Goal: Task Accomplishment & Management: Manage account settings

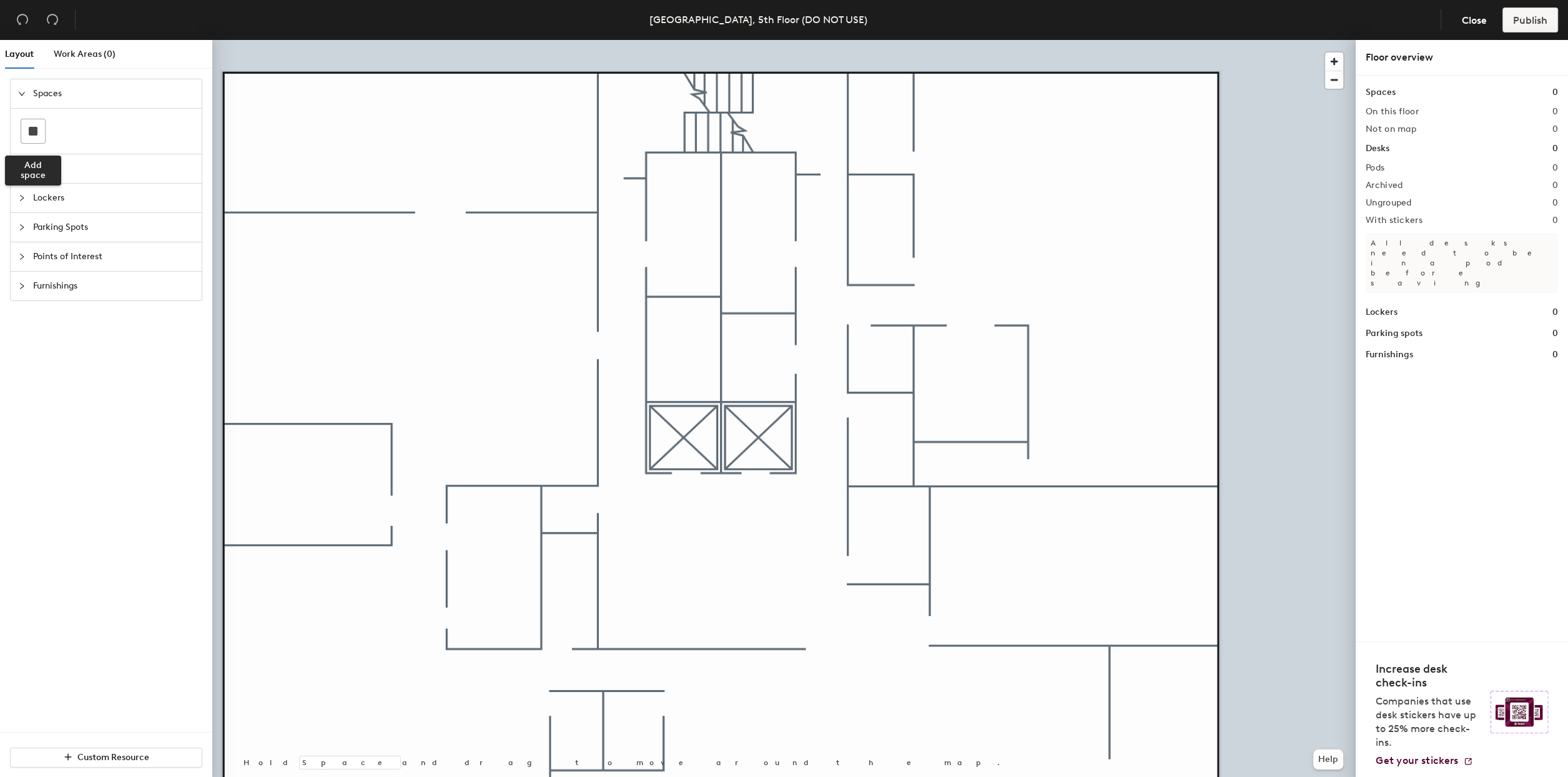
drag, startPoint x: 40, startPoint y: 122, endPoint x: 103, endPoint y: 122, distance: 63.0
click at [40, 123] on div at bounding box center [33, 131] width 24 height 24
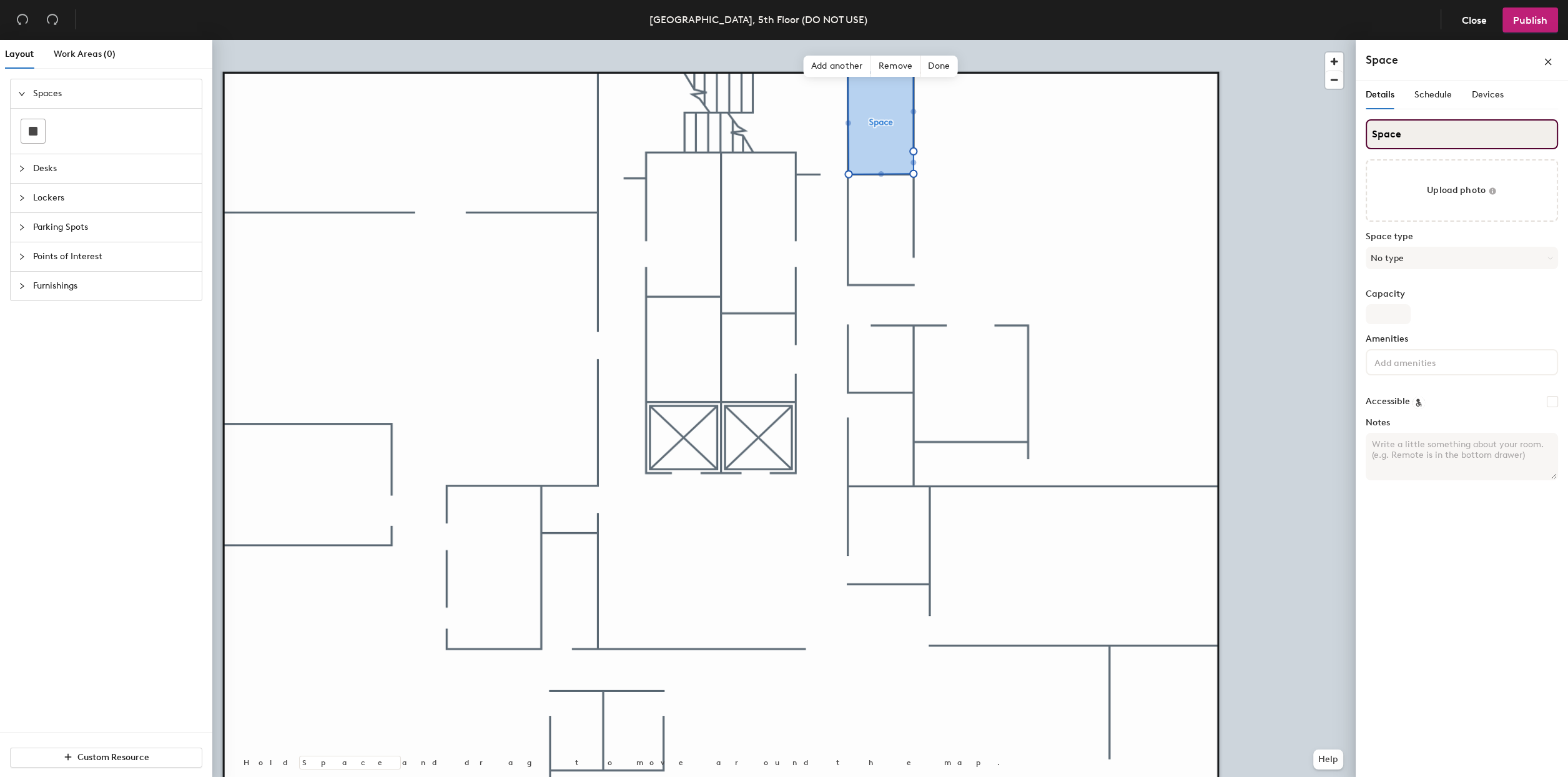
click at [1416, 136] on input "Space" at bounding box center [1462, 134] width 193 height 30
type input "TBD"
click at [1423, 257] on button "No type" at bounding box center [1462, 258] width 193 height 22
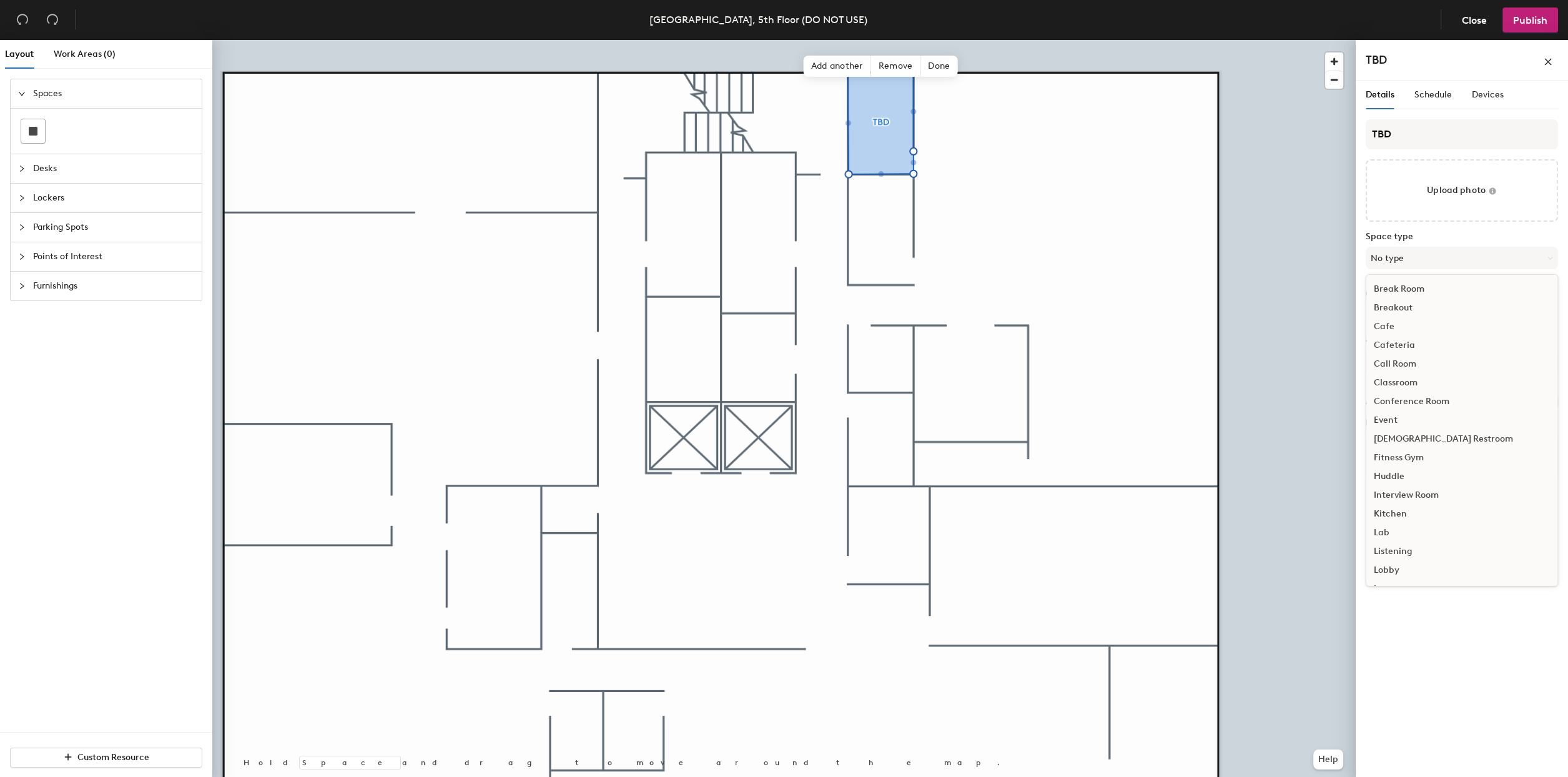
click at [1391, 362] on div "Call Room" at bounding box center [1461, 364] width 191 height 19
click at [1393, 310] on input "Capacity" at bounding box center [1388, 313] width 45 height 20
type input "2"
click at [1430, 302] on div "Capacity 2" at bounding box center [1462, 306] width 193 height 35
click at [1418, 362] on input at bounding box center [1428, 362] width 112 height 15
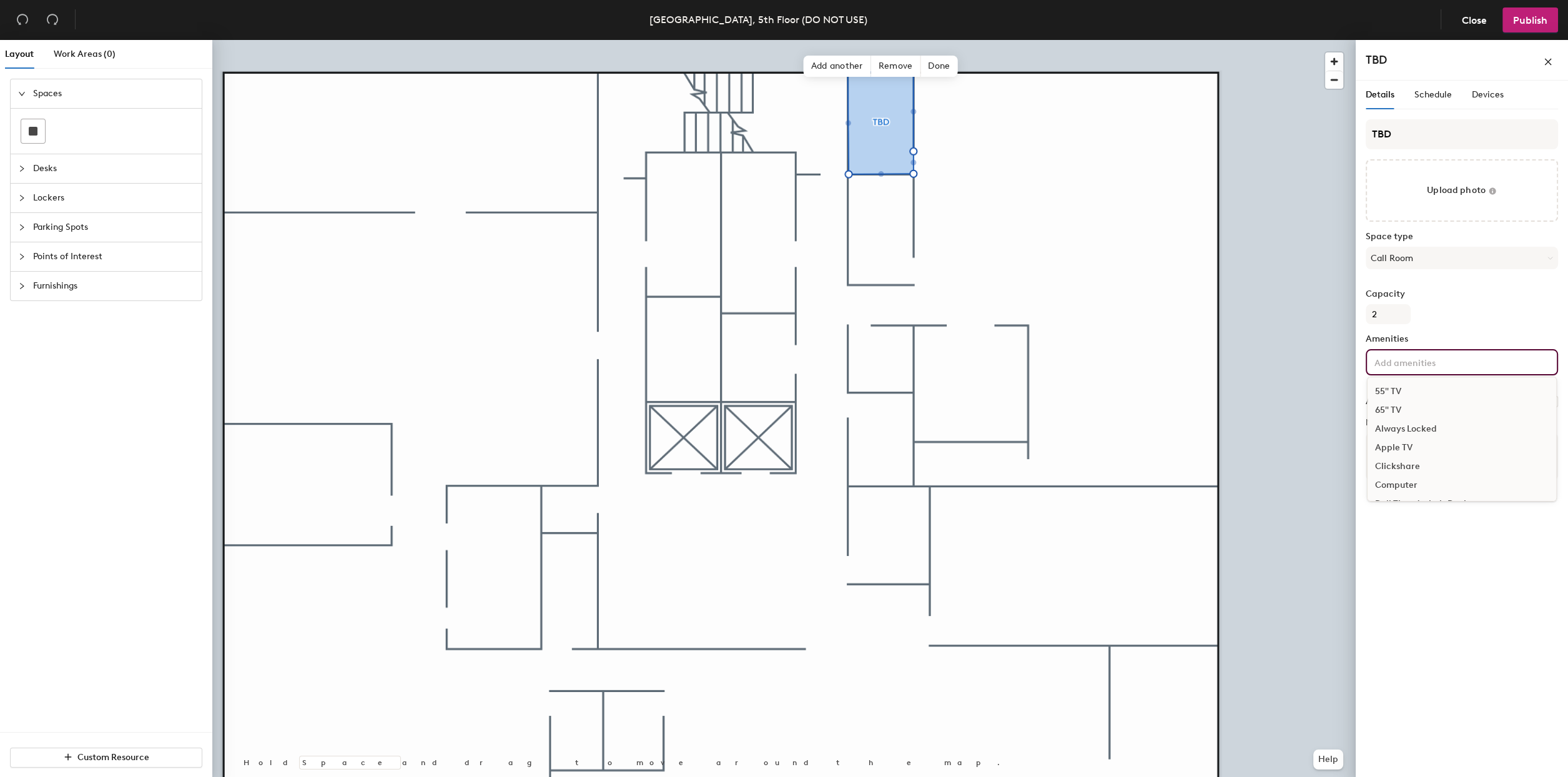
click at [1491, 295] on label "Capacity" at bounding box center [1462, 294] width 193 height 10
click at [1411, 304] on input "2" at bounding box center [1388, 313] width 45 height 20
click at [1438, 89] on span "Schedule" at bounding box center [1432, 94] width 37 height 10
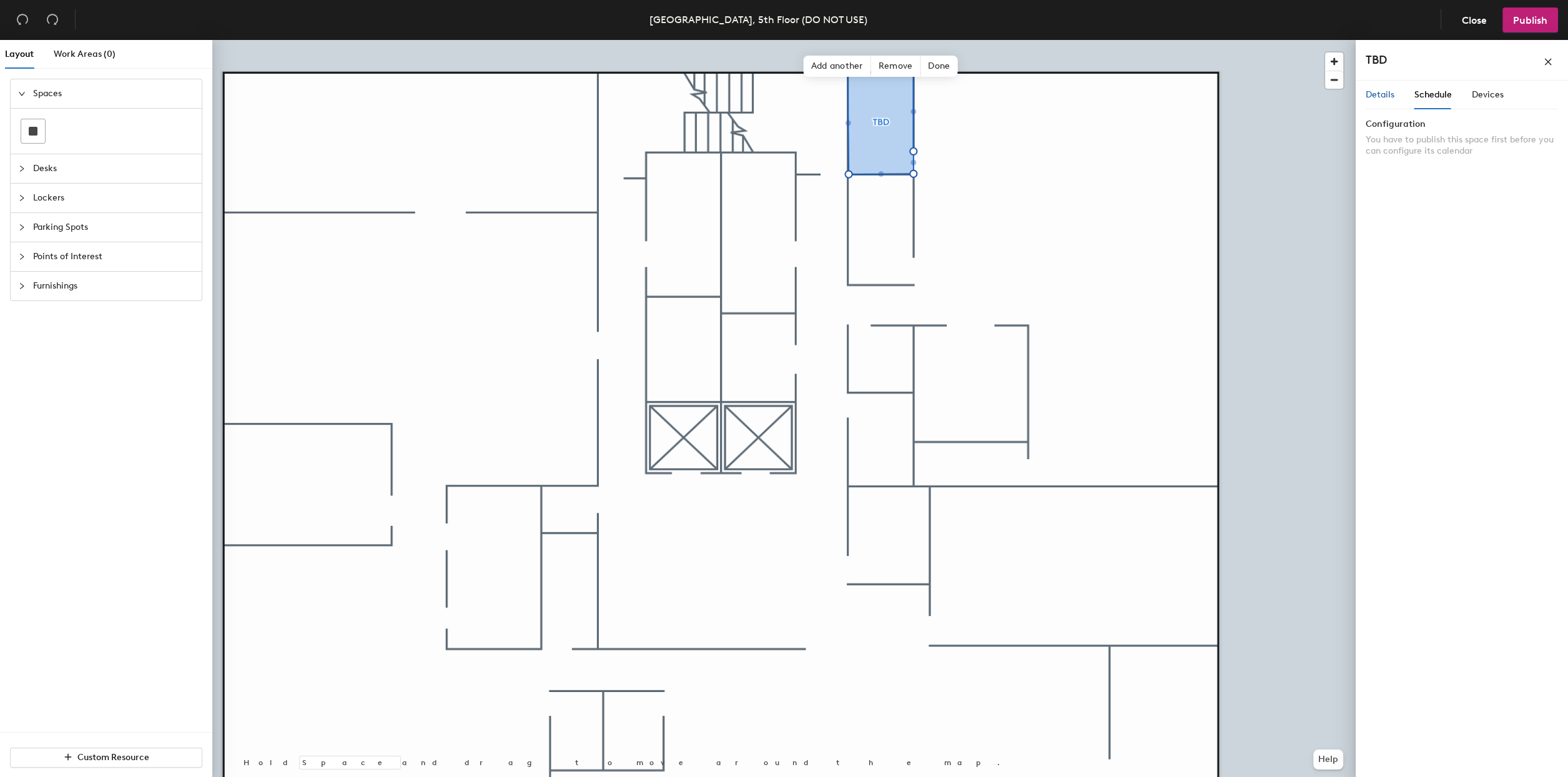
click at [1390, 94] on span "Details" at bounding box center [1380, 94] width 28 height 10
click at [1546, 59] on icon "close" at bounding box center [1547, 62] width 9 height 9
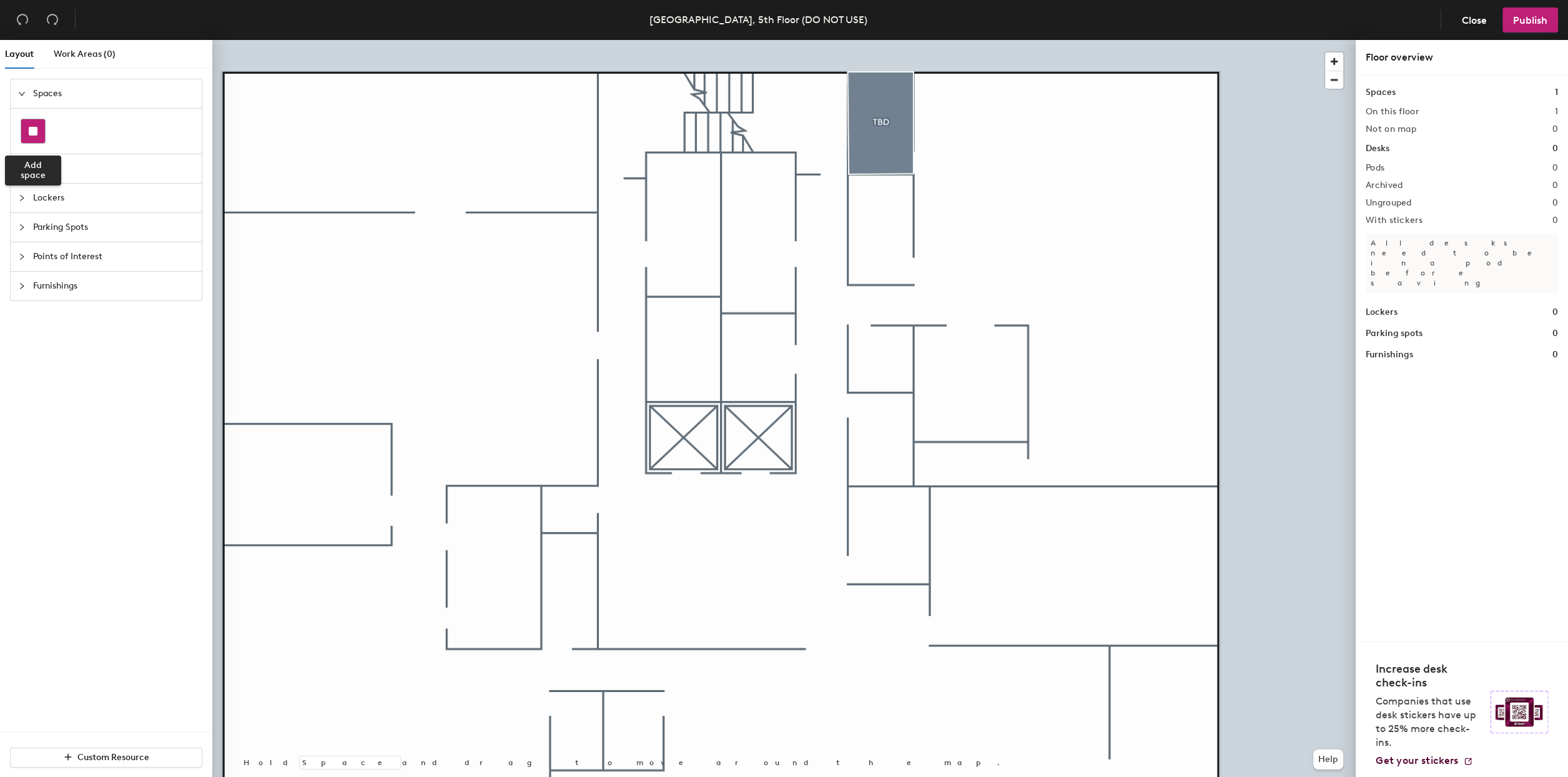
click at [36, 126] on div at bounding box center [33, 131] width 24 height 24
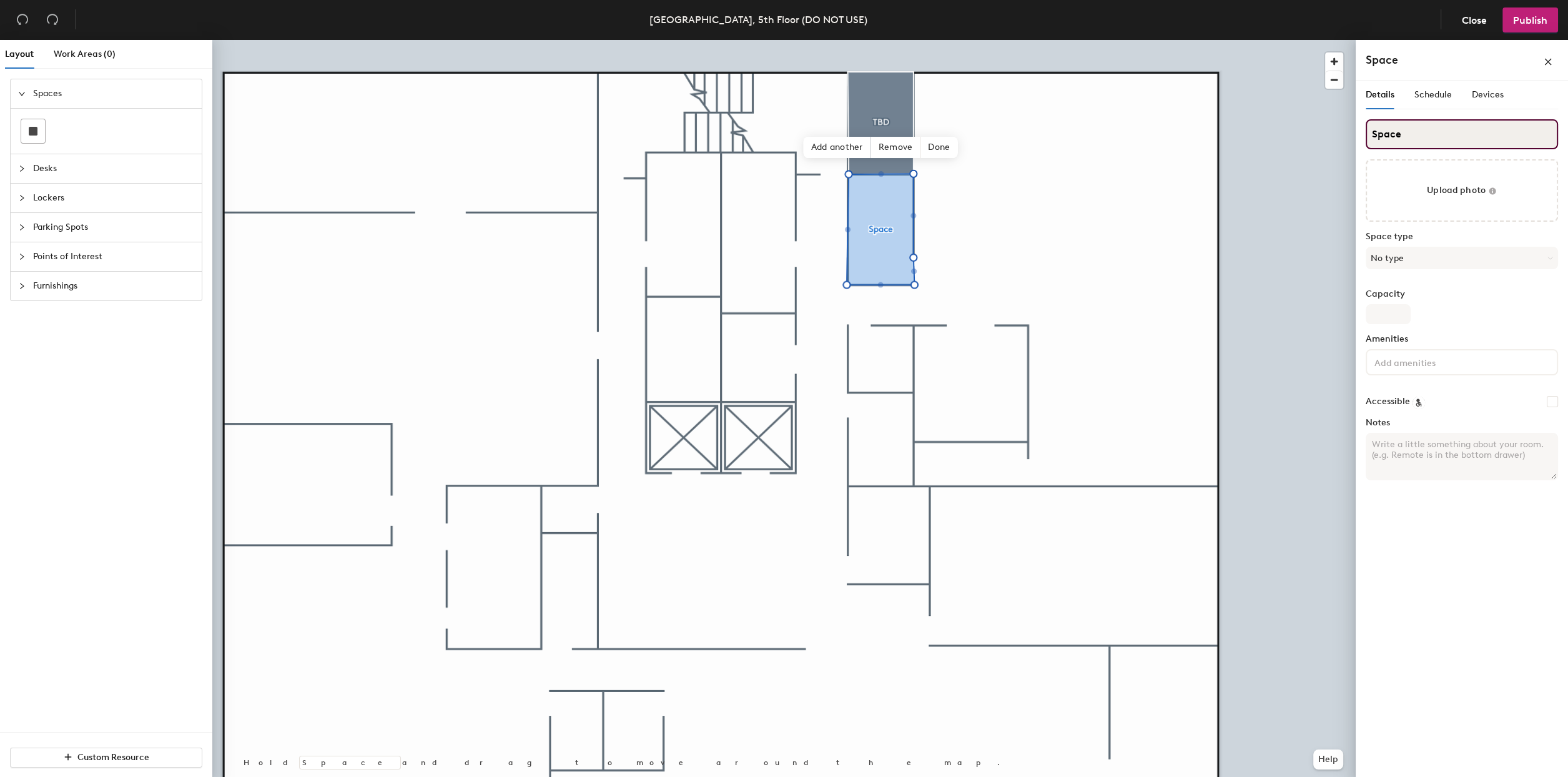
click at [1405, 132] on input "Space" at bounding box center [1462, 134] width 193 height 30
type input "Maillardville"
click at [1435, 259] on button "No type" at bounding box center [1462, 258] width 193 height 22
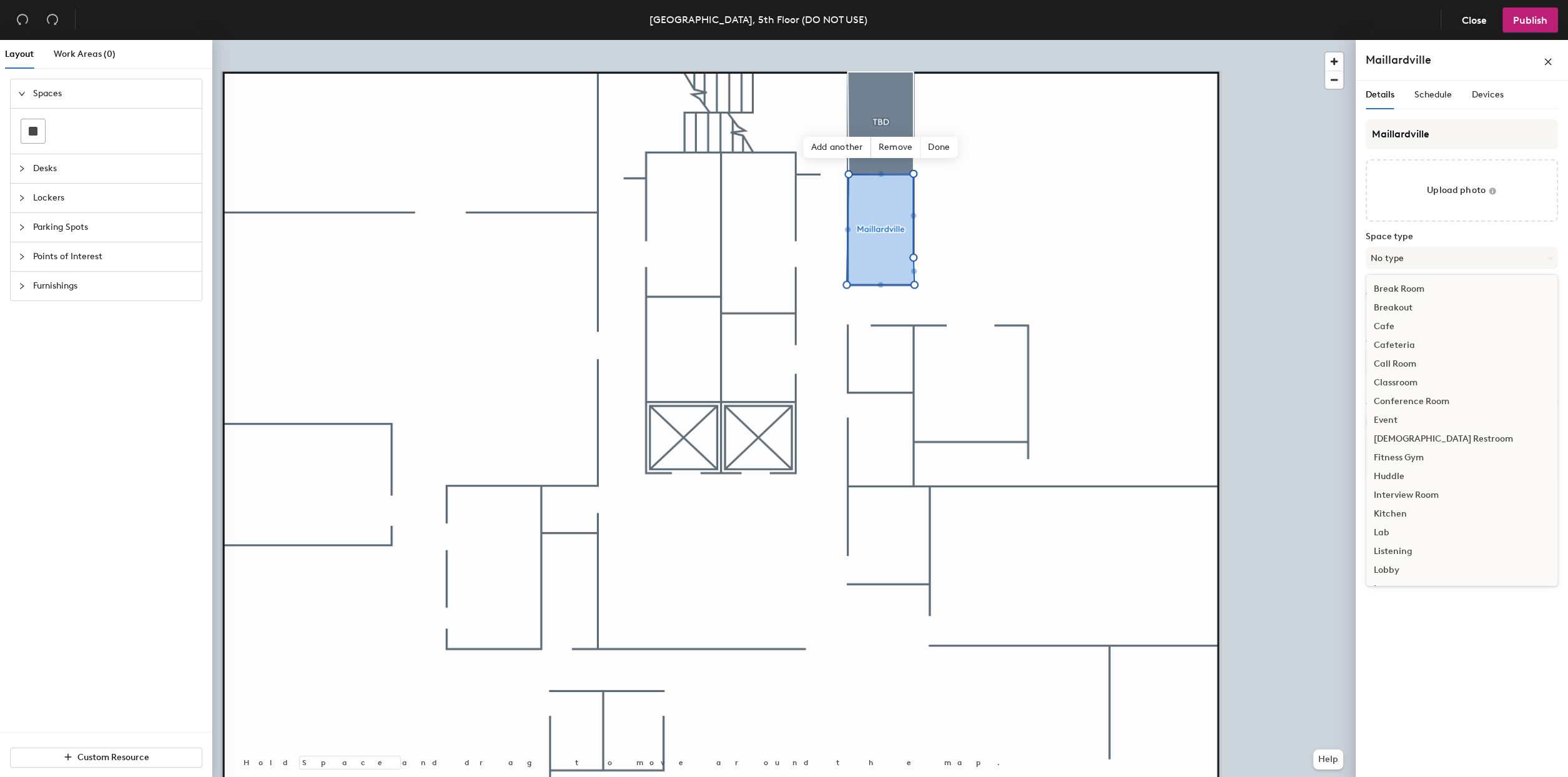
click at [1387, 362] on div "Call Room" at bounding box center [1461, 364] width 191 height 19
click at [1379, 322] on input "Capacity" at bounding box center [1388, 313] width 45 height 20
click at [1470, 565] on div "Details Schedule Devices Maillardville Upload photo Space type Call Room Capaci…" at bounding box center [1461, 431] width 212 height 702
click at [1381, 310] on input "Capacity" at bounding box center [1388, 313] width 45 height 20
click at [1439, 304] on div "Capacity" at bounding box center [1462, 306] width 193 height 35
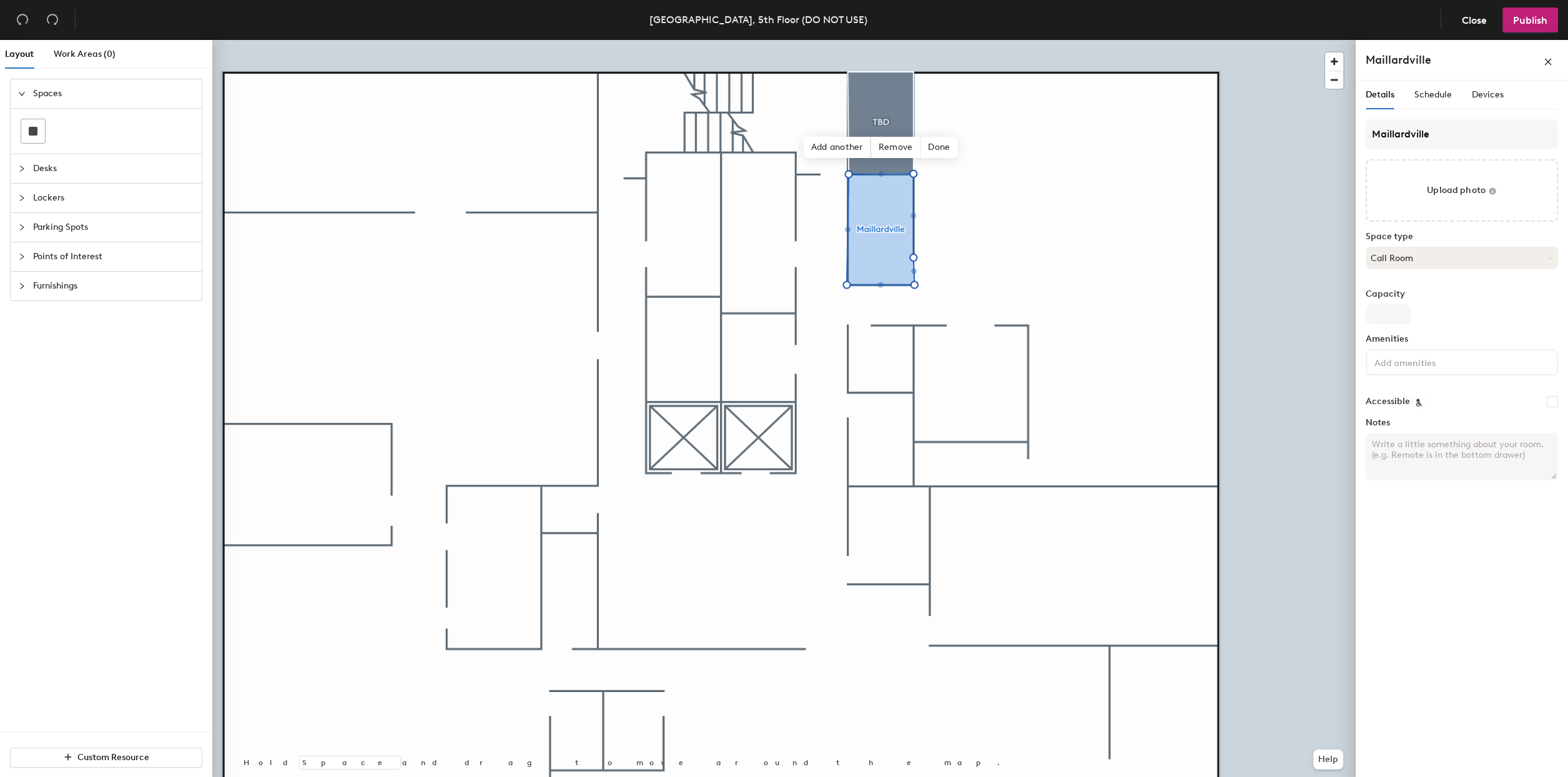
click at [1424, 255] on button "Call Room" at bounding box center [1462, 258] width 193 height 22
click at [1400, 292] on div "Break Room" at bounding box center [1461, 289] width 191 height 19
click at [1384, 313] on input "Capacity" at bounding box center [1388, 313] width 45 height 20
click at [1421, 259] on button "Break Room" at bounding box center [1462, 258] width 193 height 22
click at [1398, 364] on div "Call Room" at bounding box center [1461, 364] width 191 height 19
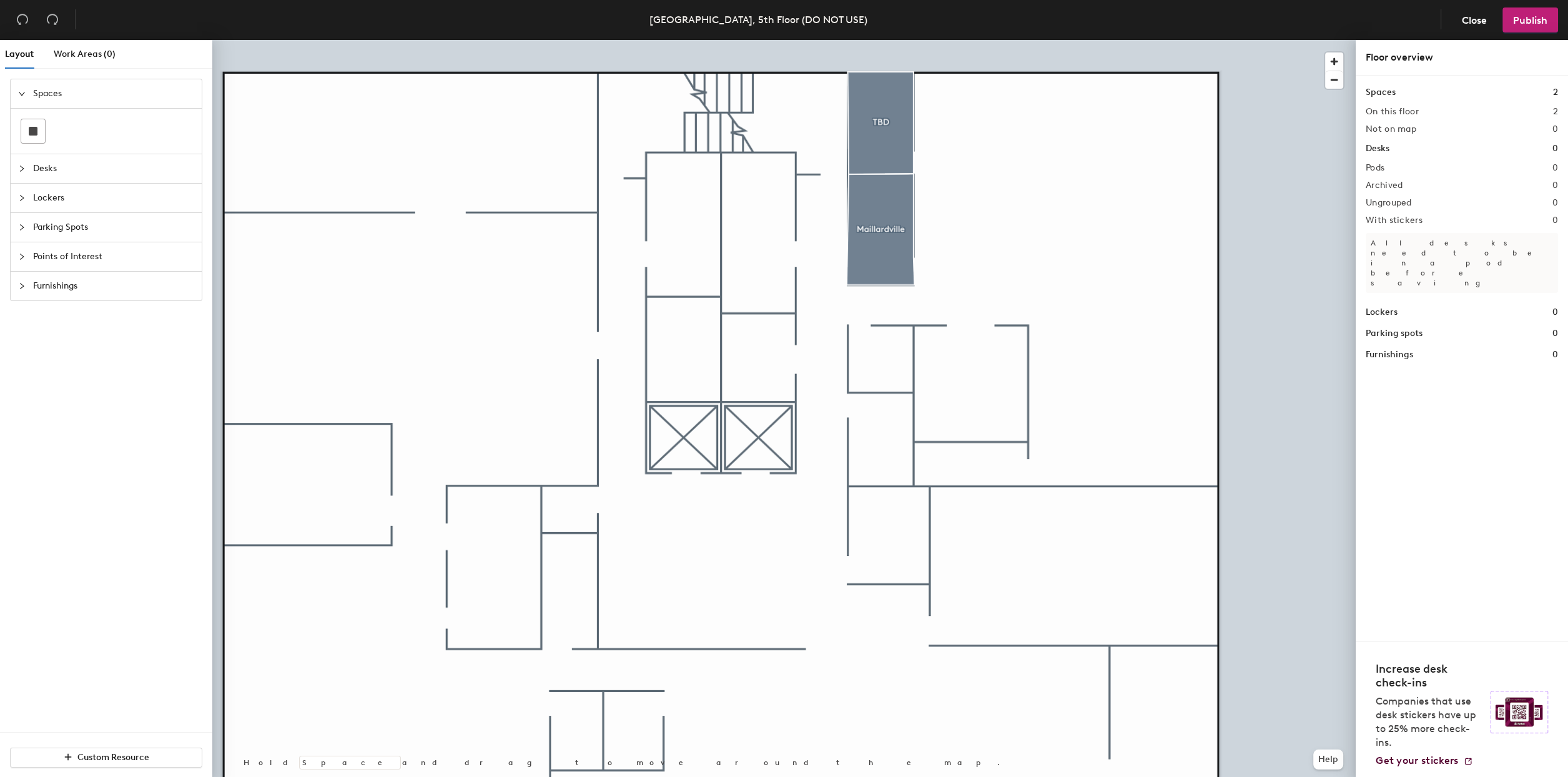
click at [874, 40] on div at bounding box center [784, 40] width 1143 height 0
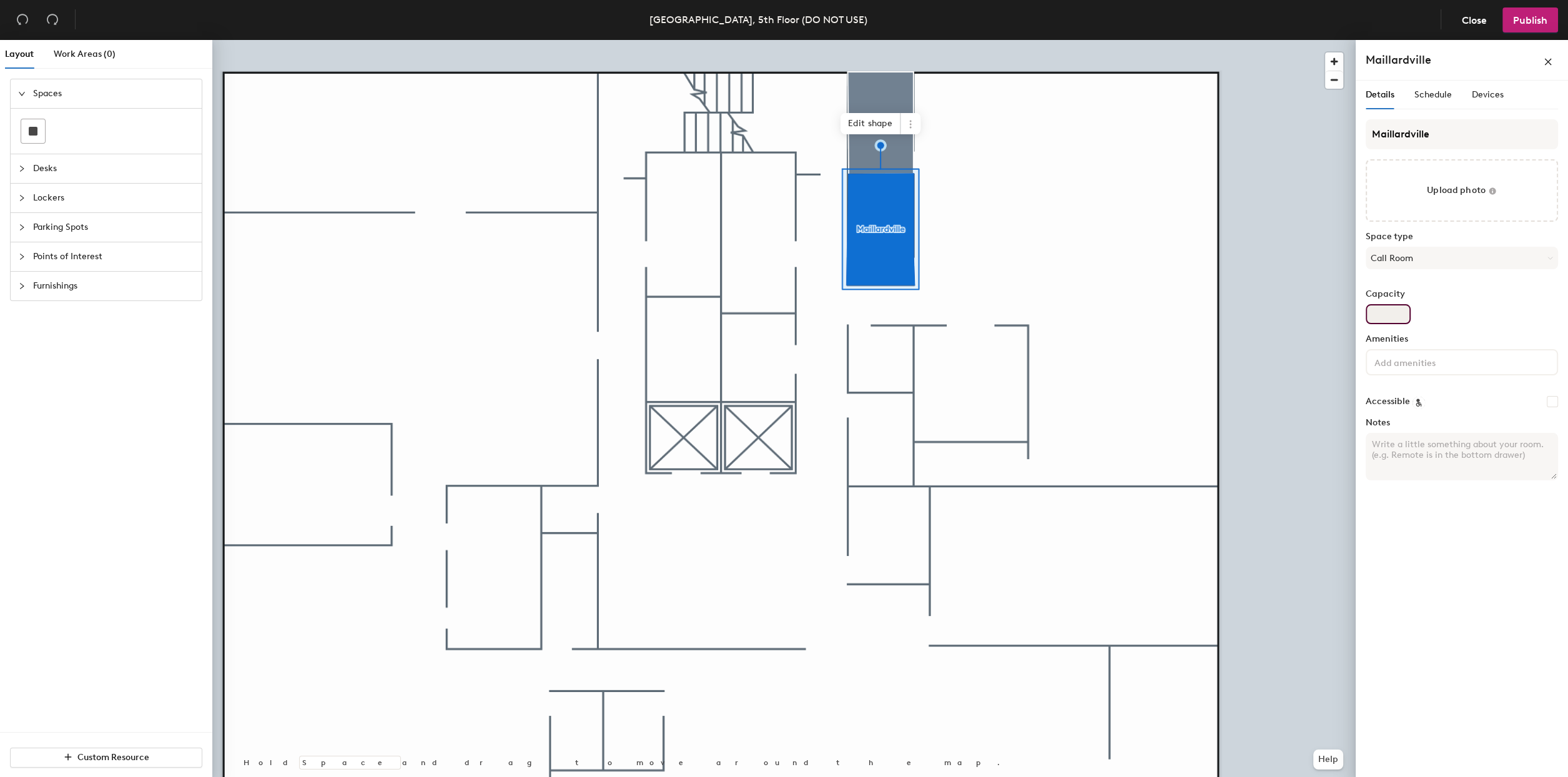
click at [1398, 307] on input "Capacity" at bounding box center [1388, 313] width 45 height 20
type input "2"
drag, startPoint x: 1440, startPoint y: 298, endPoint x: 1455, endPoint y: 298, distance: 15.0
click at [1442, 298] on label "Capacity" at bounding box center [1462, 294] width 193 height 10
click at [1411, 304] on input "2" at bounding box center [1388, 313] width 45 height 20
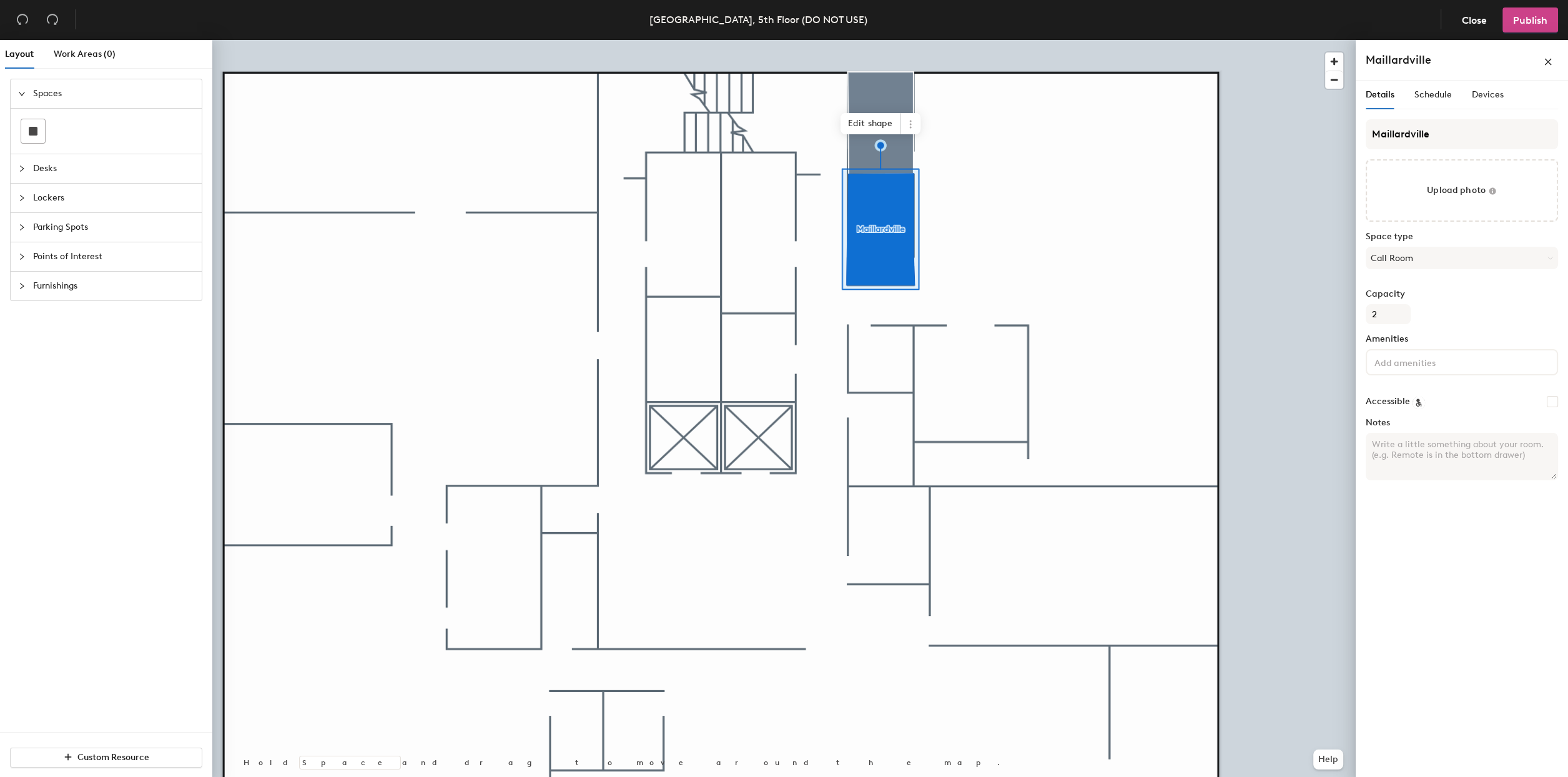
click at [1532, 24] on span "Publish" at bounding box center [1530, 20] width 35 height 12
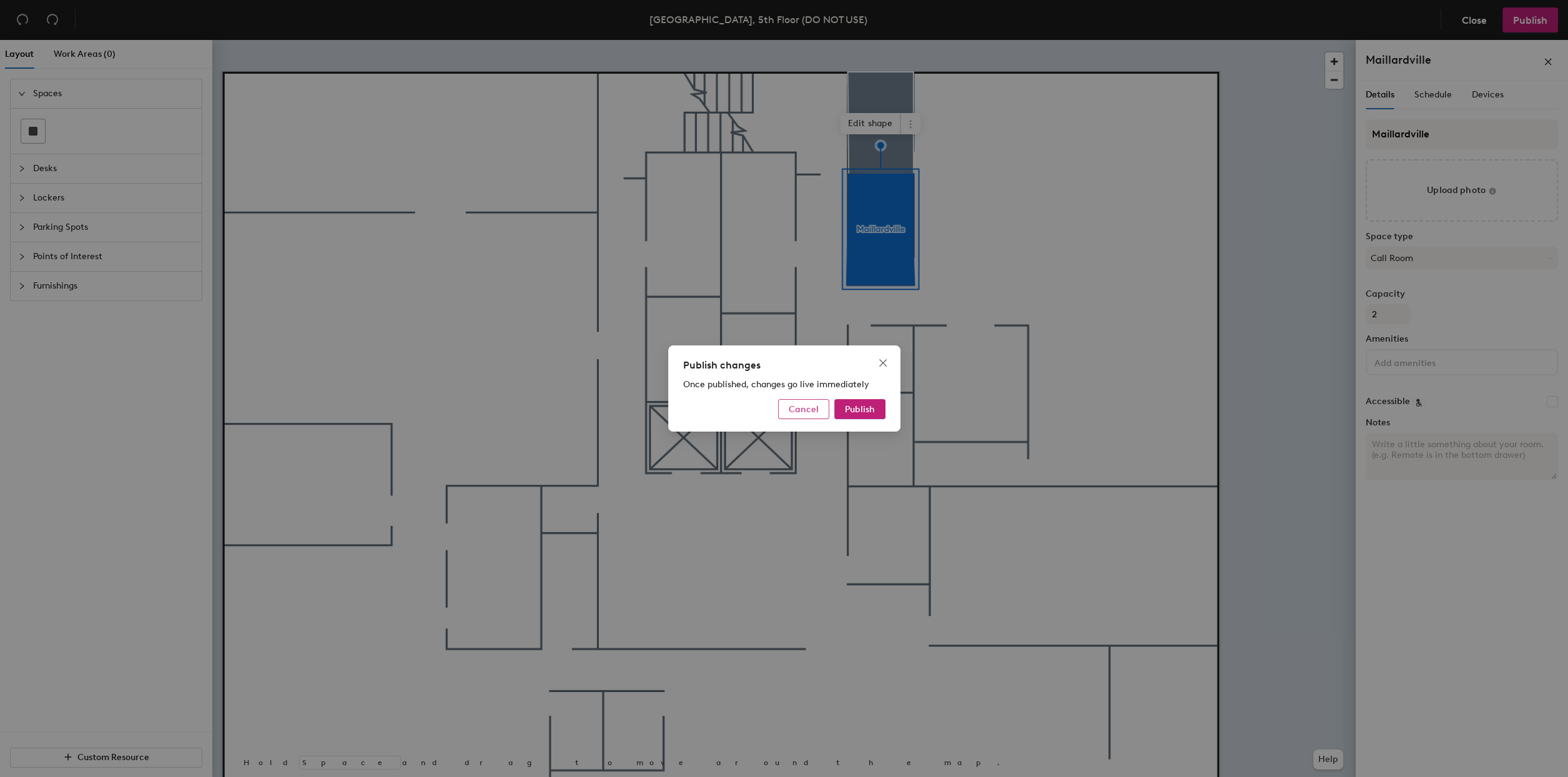
click at [781, 411] on button "Cancel" at bounding box center [803, 409] width 51 height 20
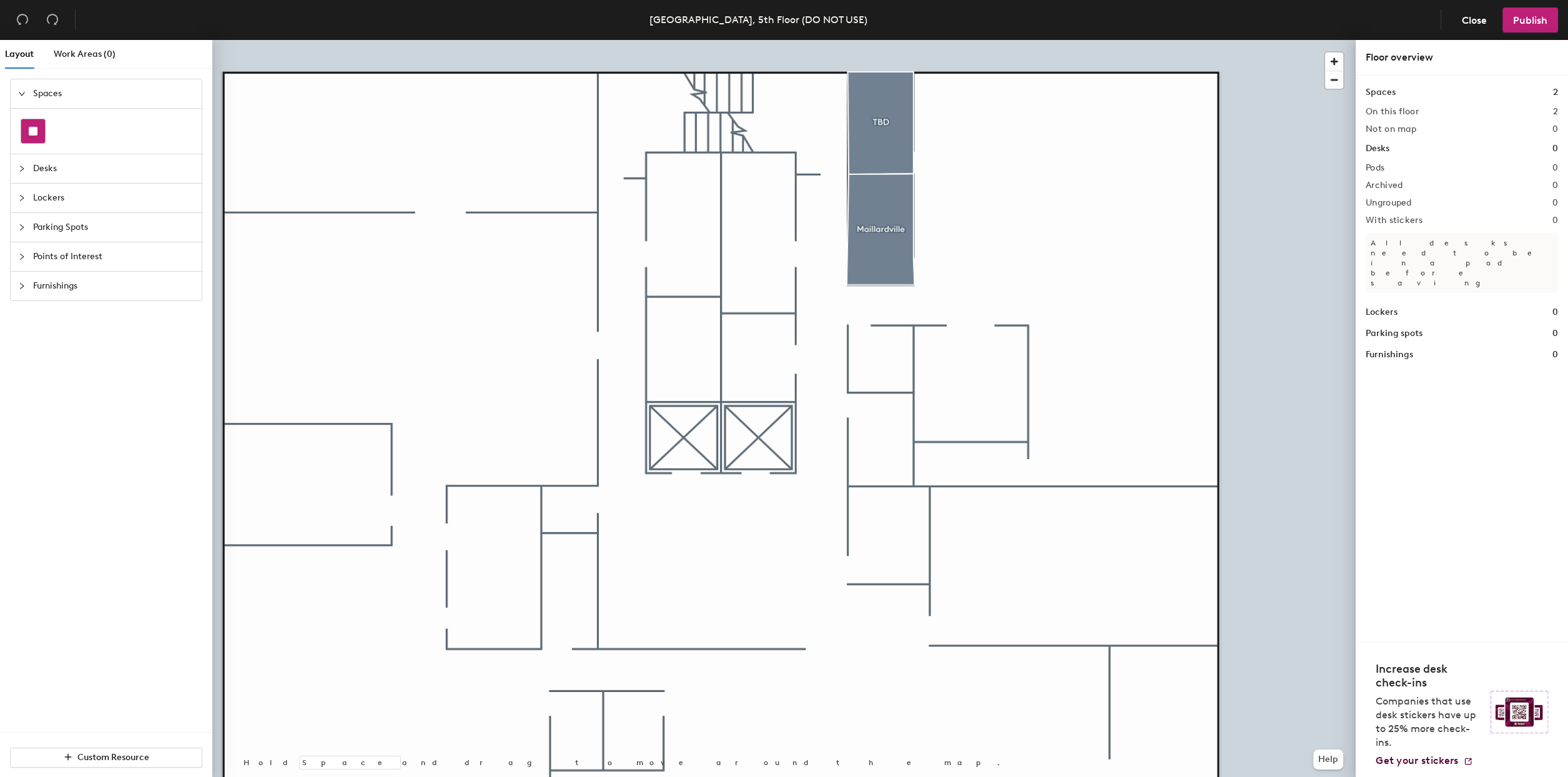
click at [33, 133] on rect at bounding box center [32, 131] width 9 height 9
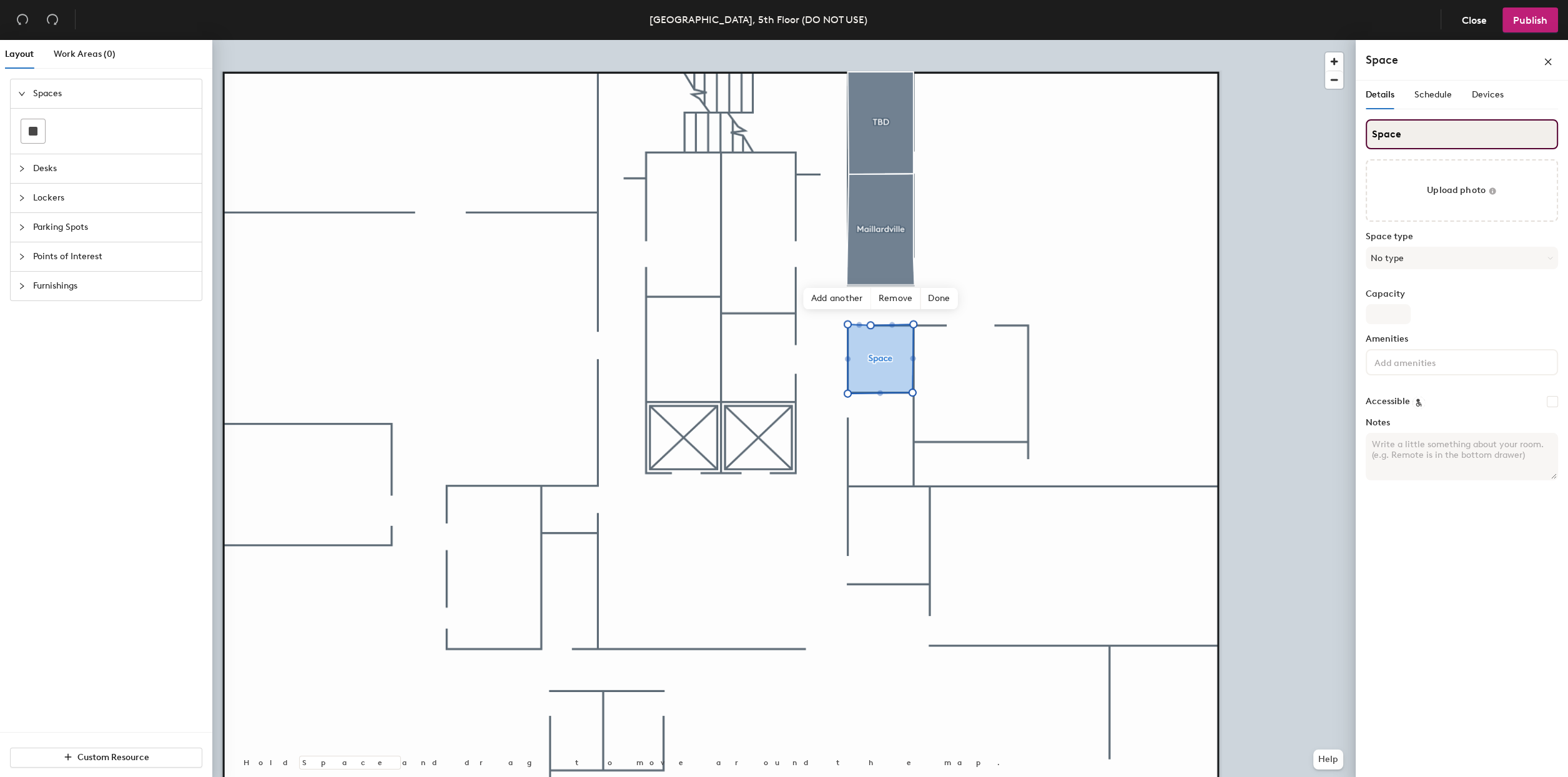
click at [1431, 142] on input "Space" at bounding box center [1462, 134] width 193 height 30
click at [1430, 142] on input "Space" at bounding box center [1462, 134] width 193 height 30
type input "Quiet Room"
click at [1431, 256] on button "No type" at bounding box center [1462, 258] width 193 height 22
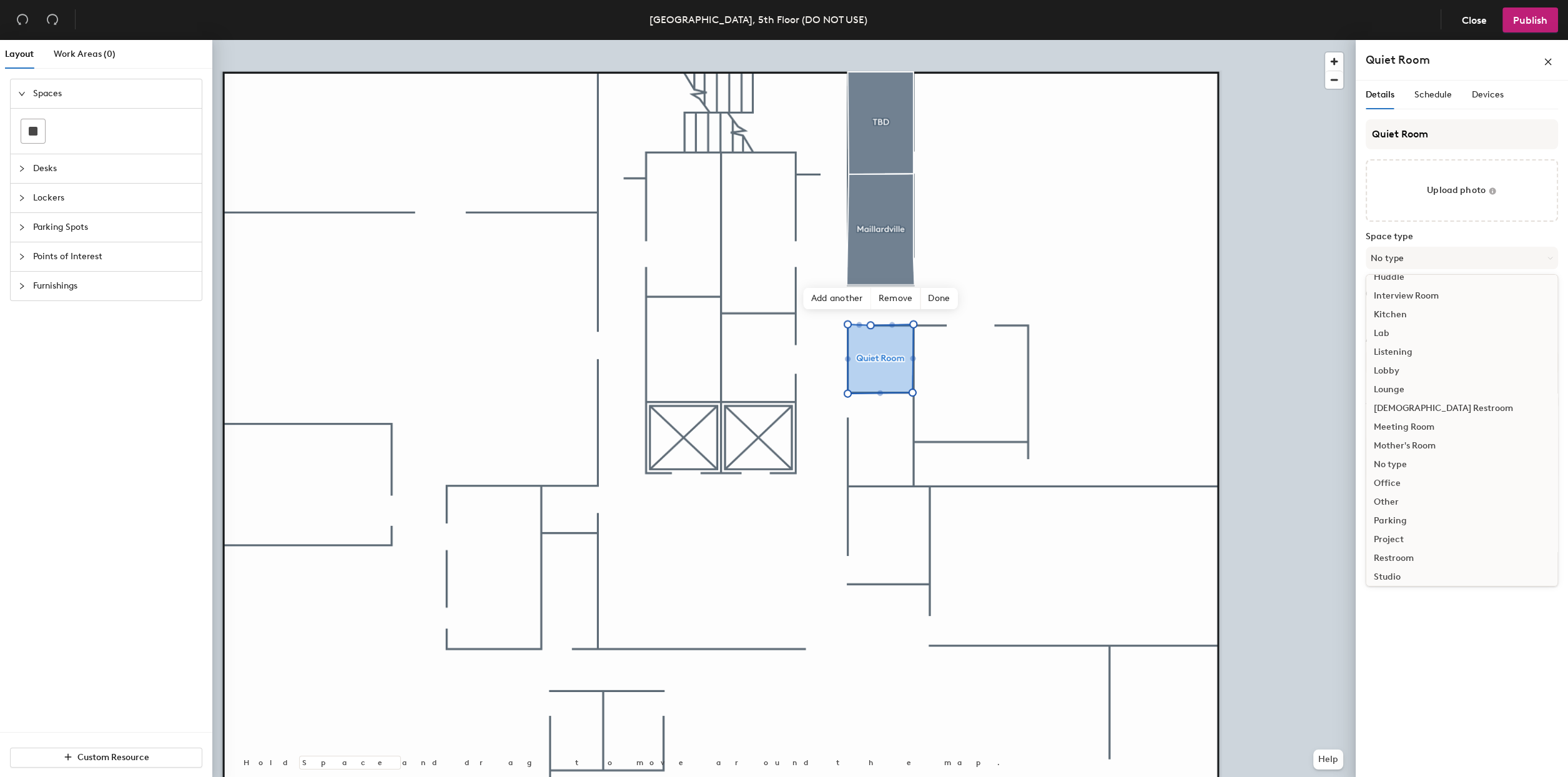
scroll to position [250, 0]
click at [1387, 449] on div "Other" at bounding box center [1461, 452] width 191 height 19
click at [1394, 310] on input "Capacity" at bounding box center [1388, 313] width 45 height 20
type input "1"
click at [1427, 305] on div "Capacity 1" at bounding box center [1462, 306] width 193 height 35
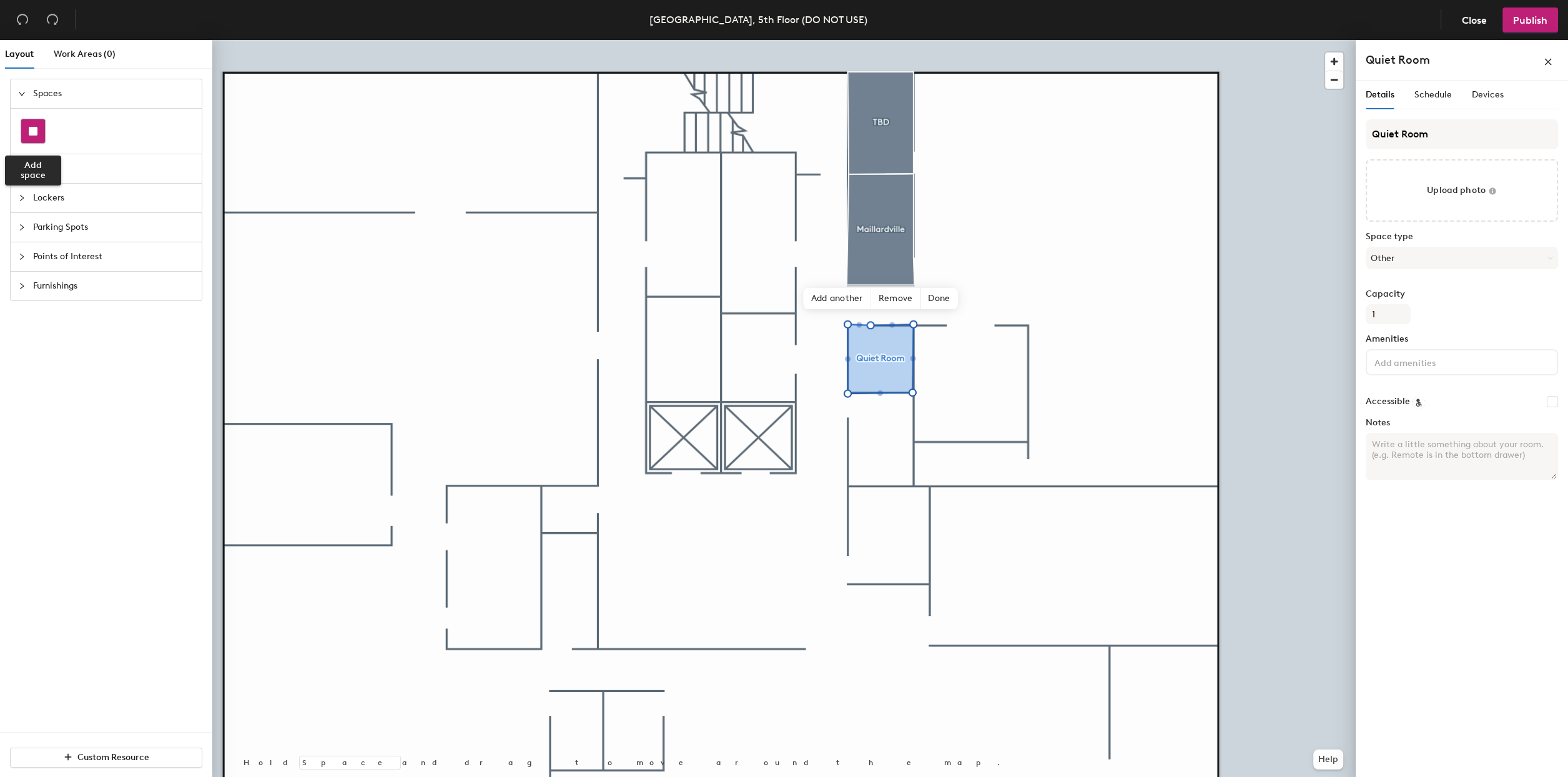
click at [29, 129] on rect at bounding box center [32, 131] width 9 height 9
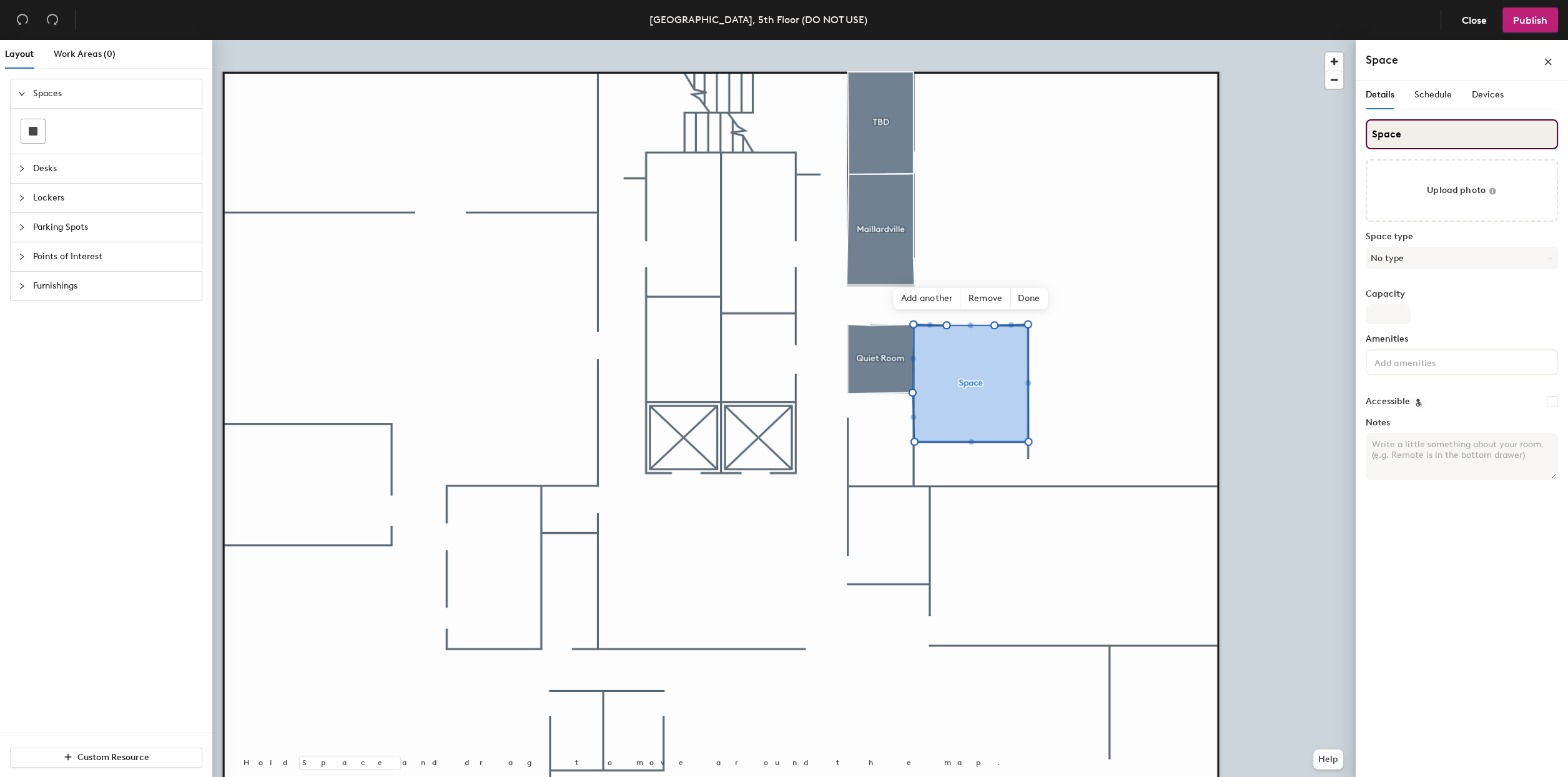
click at [1416, 139] on input "Space" at bounding box center [1462, 134] width 193 height 30
type input "Sea-to-Sky"
click at [1418, 252] on button "No type" at bounding box center [1462, 258] width 193 height 22
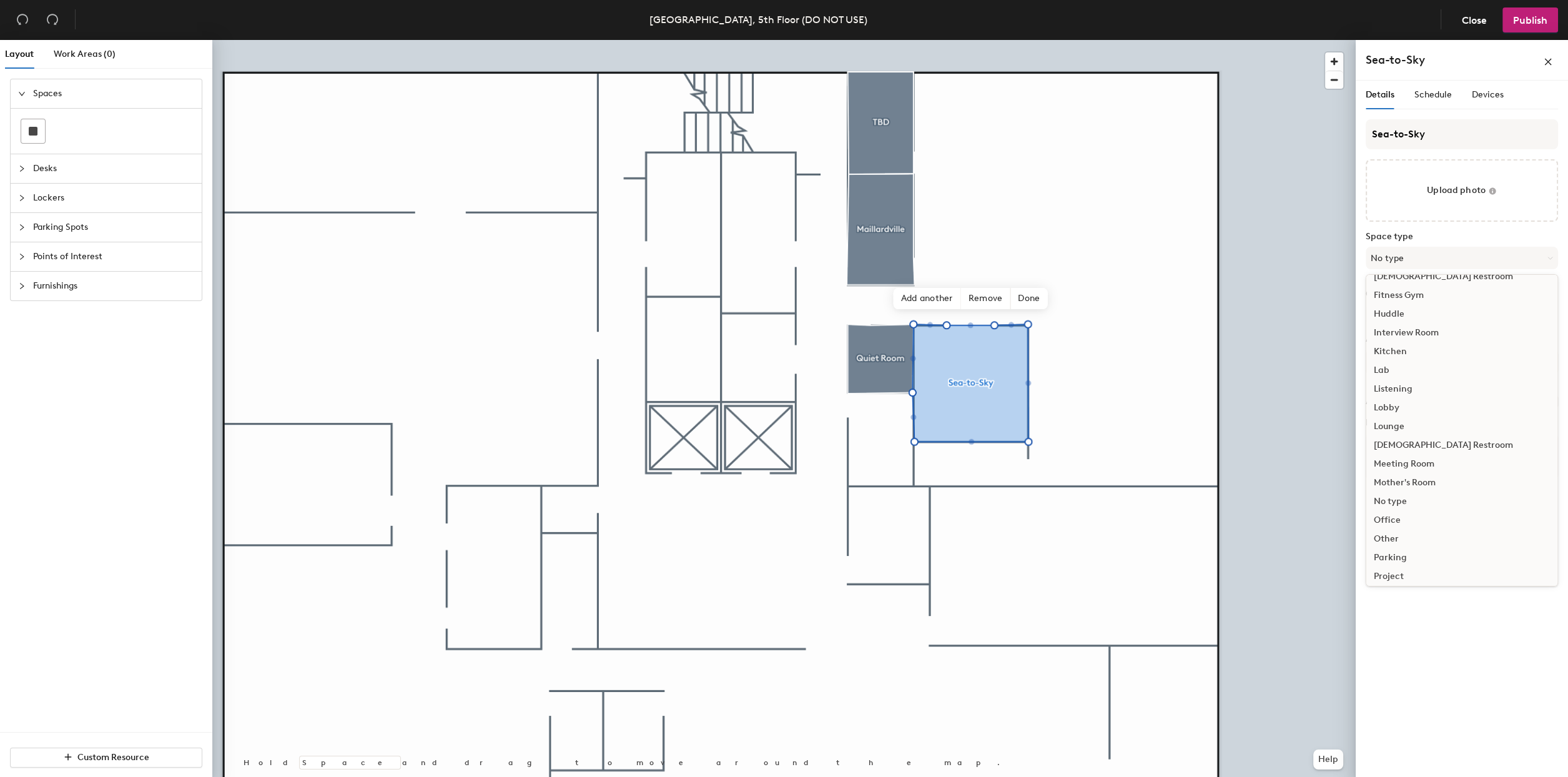
scroll to position [166, 0]
click at [1398, 456] on div "Meeting Room" at bounding box center [1461, 460] width 191 height 19
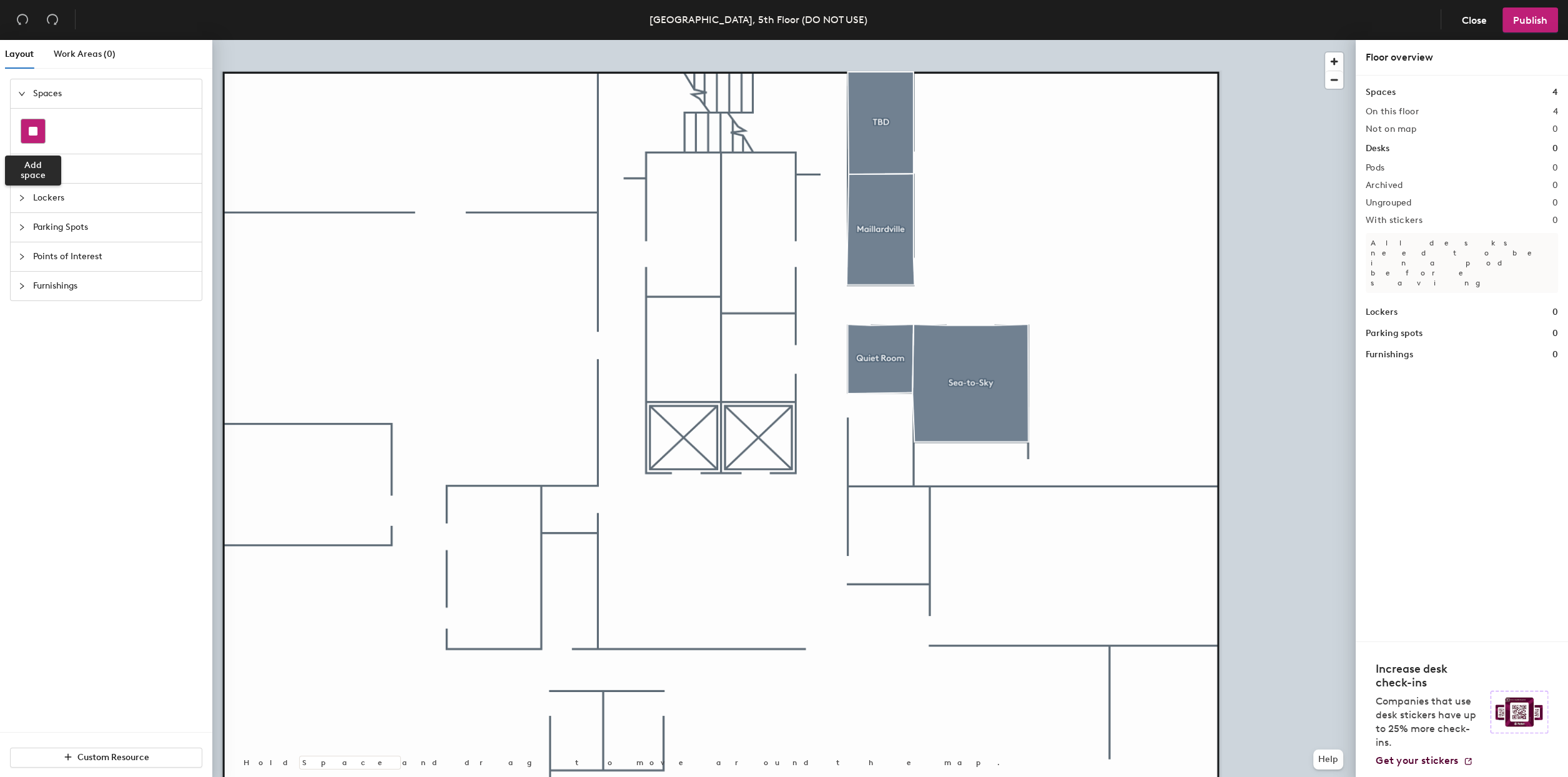
click at [27, 132] on div at bounding box center [33, 131] width 24 height 24
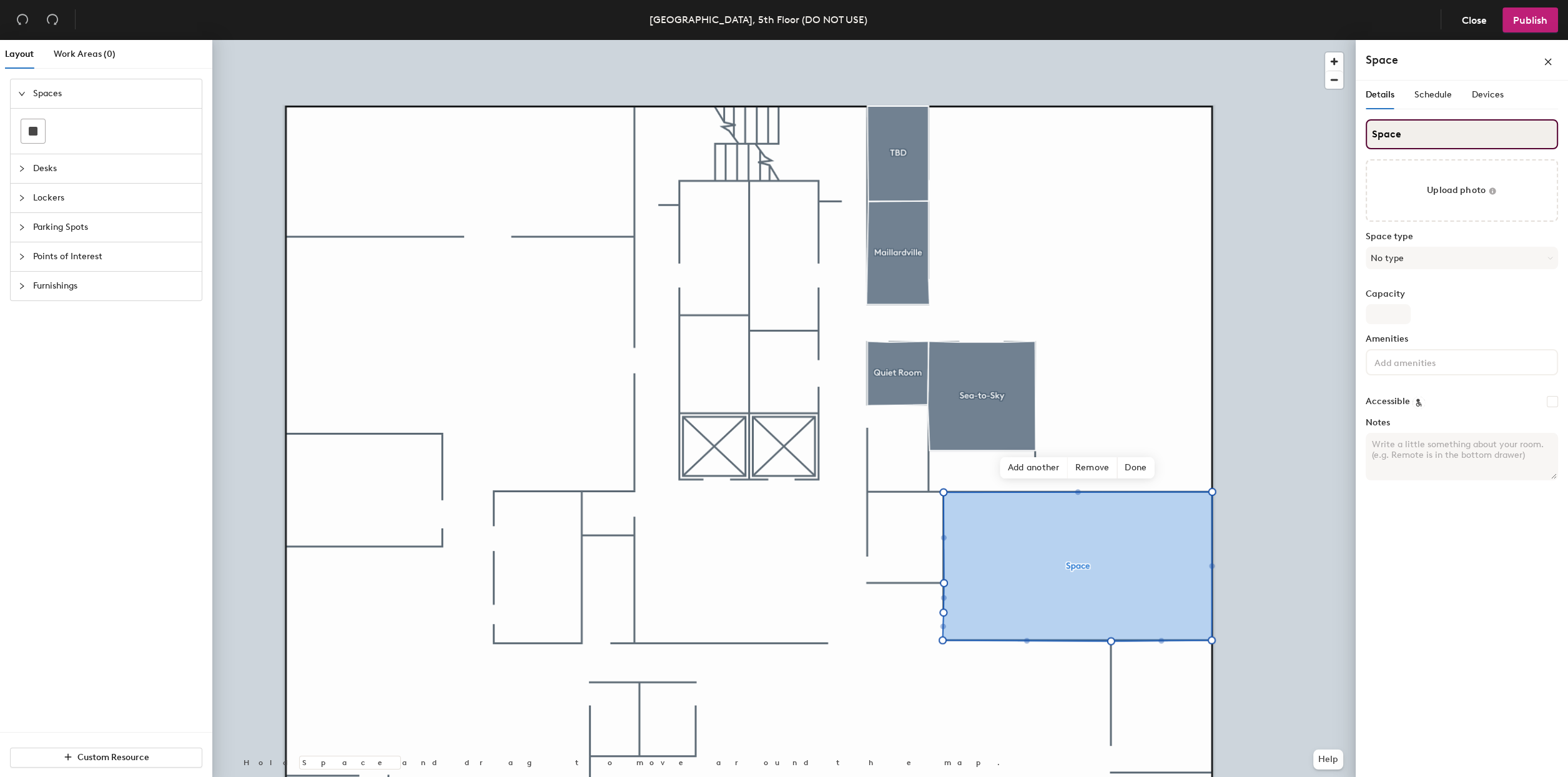
click at [1405, 137] on input "Space" at bounding box center [1462, 134] width 193 height 30
type input "Salish Sea"
click at [1411, 261] on button "No type" at bounding box center [1462, 258] width 193 height 22
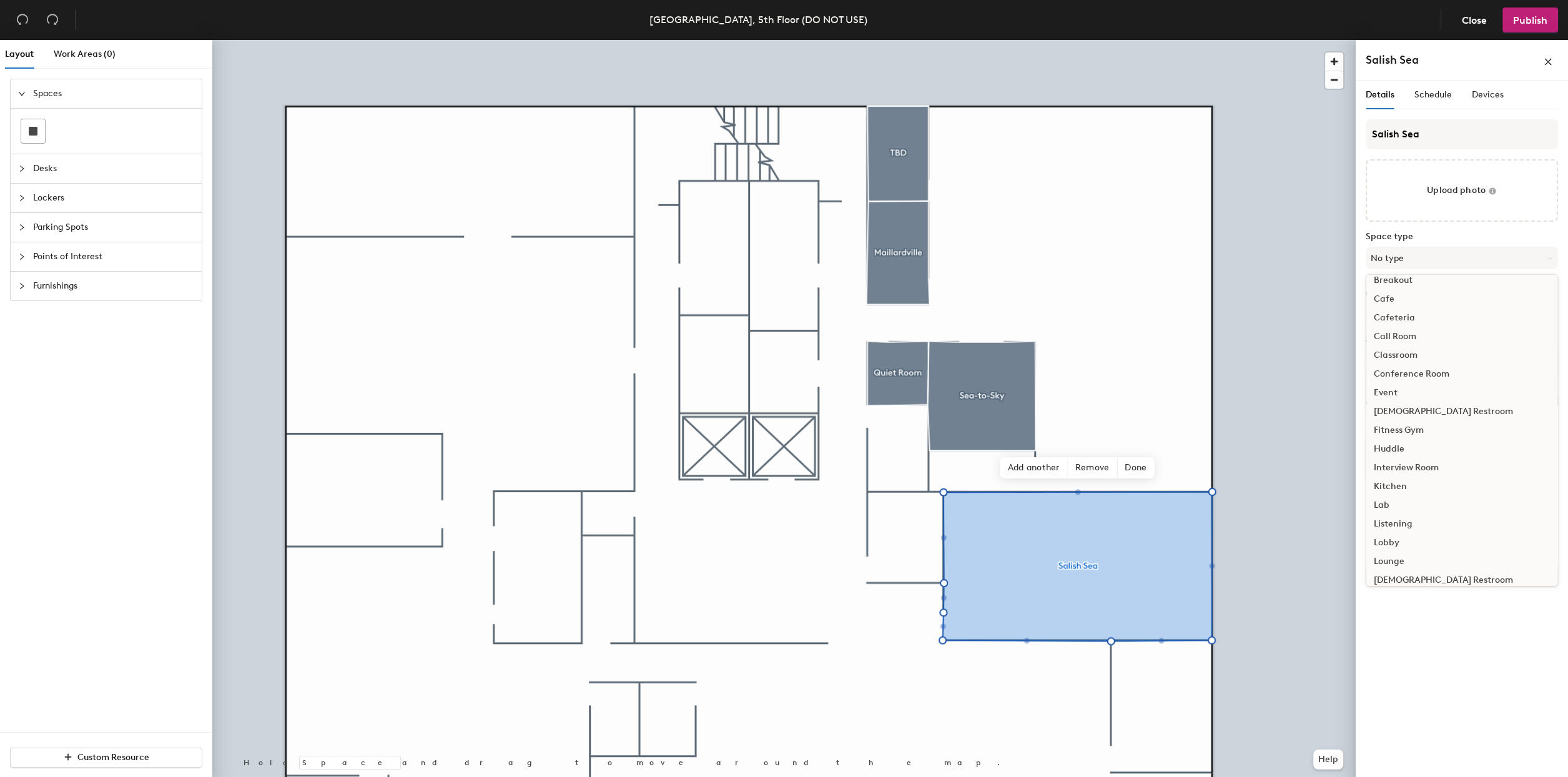
scroll to position [41, 0]
click at [1417, 360] on div "Conference Room" at bounding box center [1461, 361] width 191 height 19
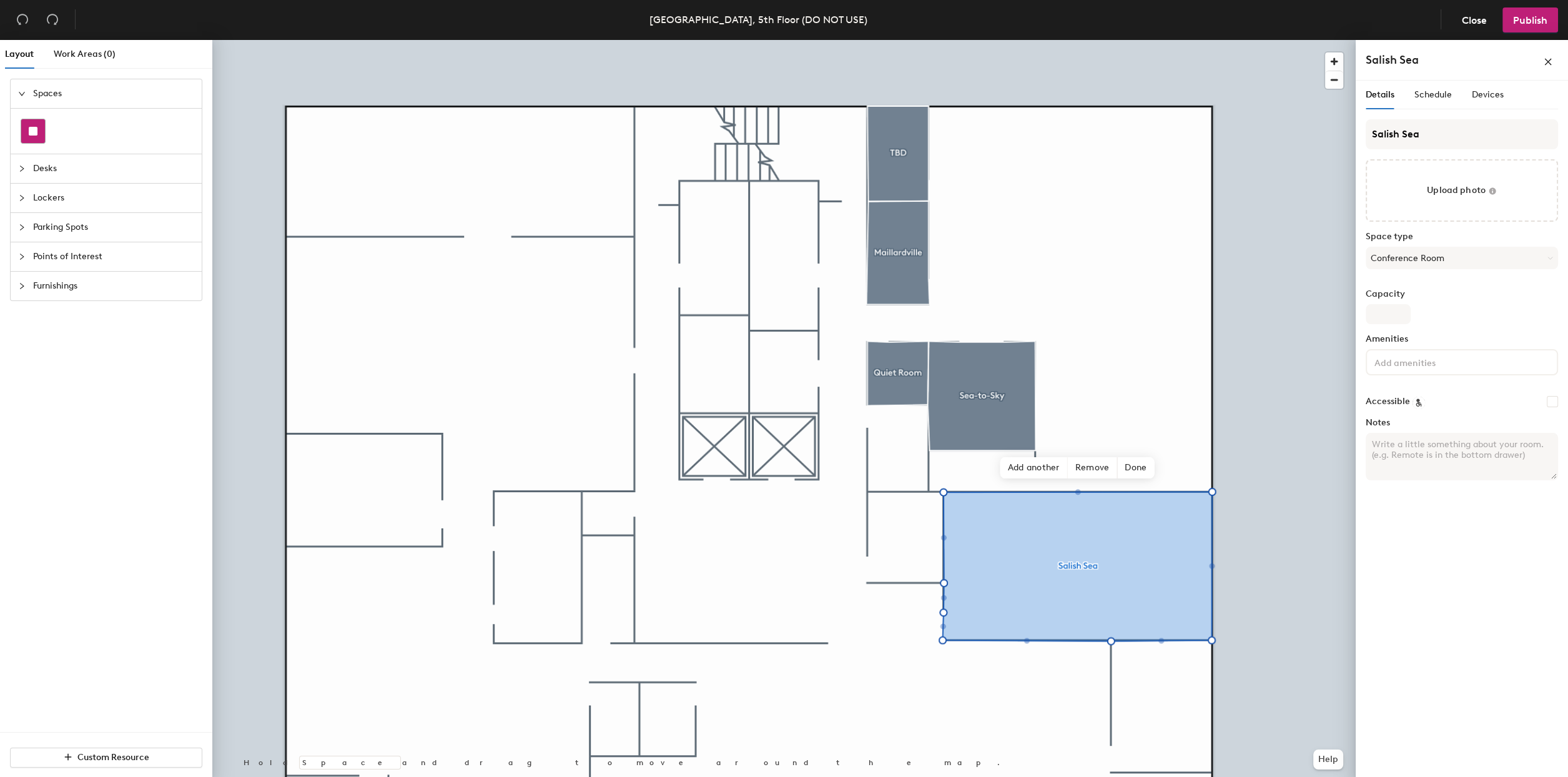
drag, startPoint x: 25, startPoint y: 130, endPoint x: 41, endPoint y: 136, distance: 17.1
click at [25, 130] on div at bounding box center [33, 131] width 24 height 24
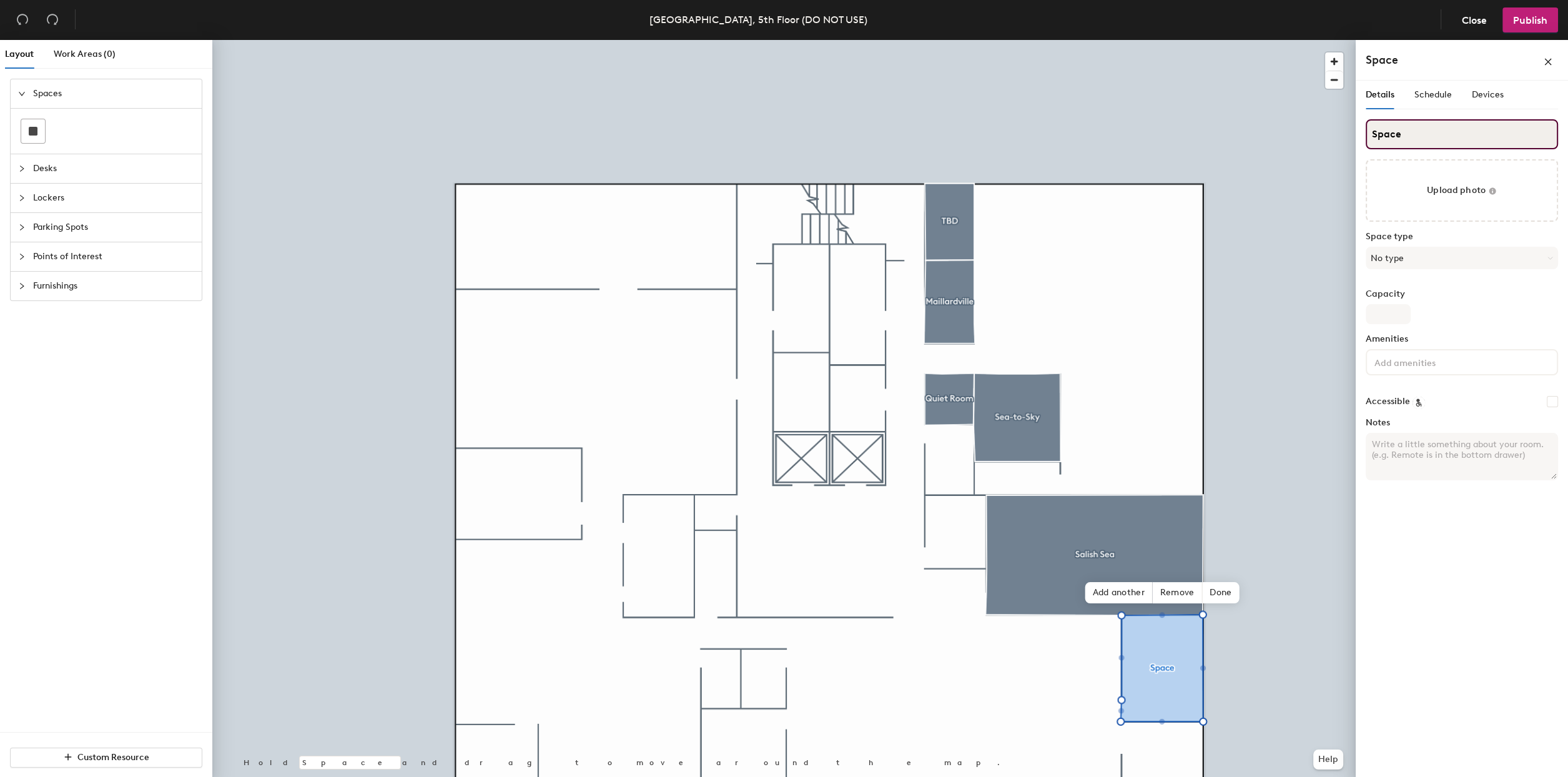
click at [1420, 134] on input "Space" at bounding box center [1462, 134] width 193 height 30
click at [1420, 134] on input "Space" at bounding box center [1462, 134] width 193 height 30
type input "TBD"
click at [1409, 259] on button "No type" at bounding box center [1462, 258] width 193 height 22
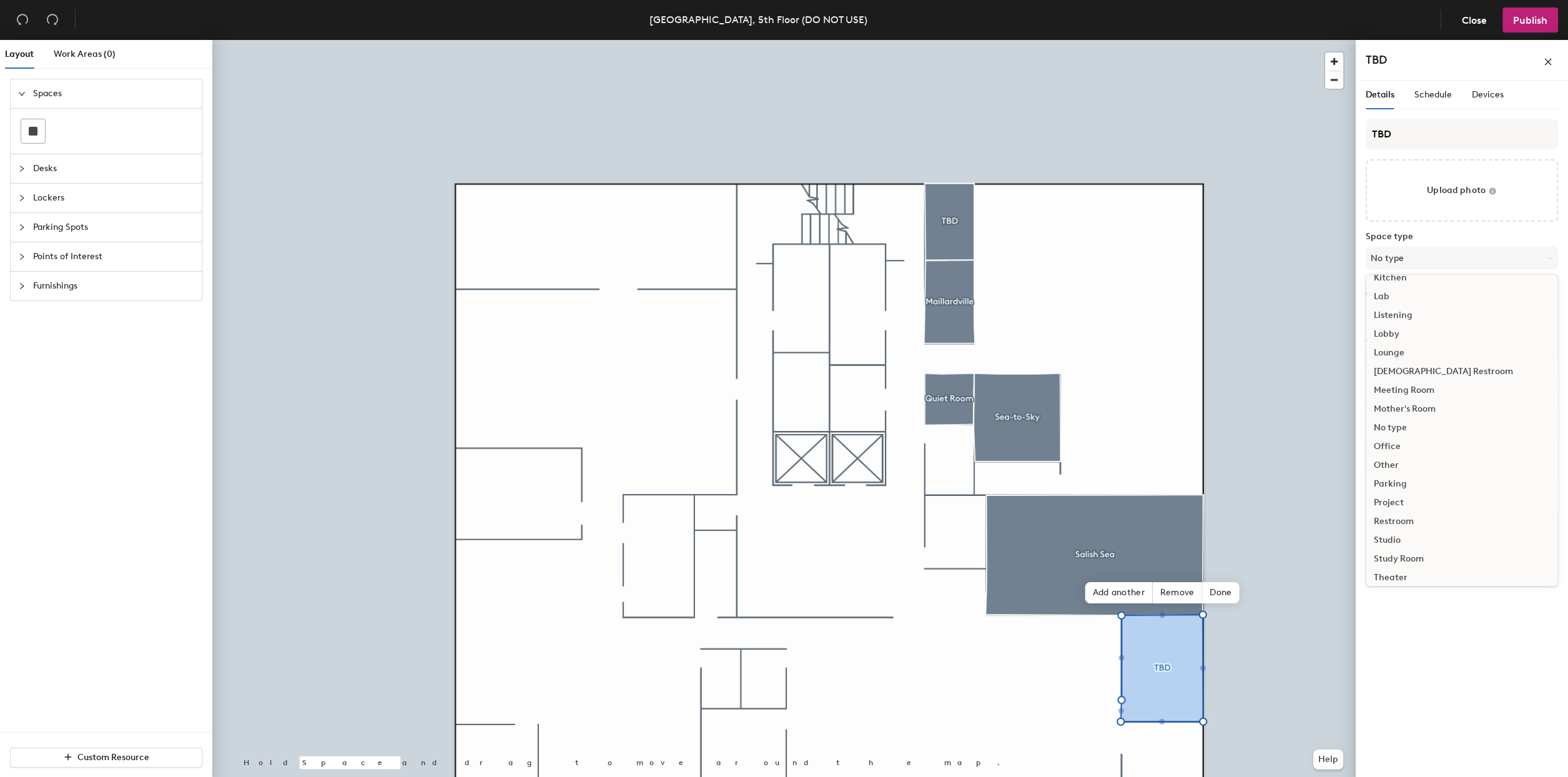
scroll to position [250, 0]
click at [1413, 374] on div "Meeting Room" at bounding box center [1461, 377] width 191 height 19
click at [1398, 313] on input "Capacity" at bounding box center [1388, 313] width 45 height 20
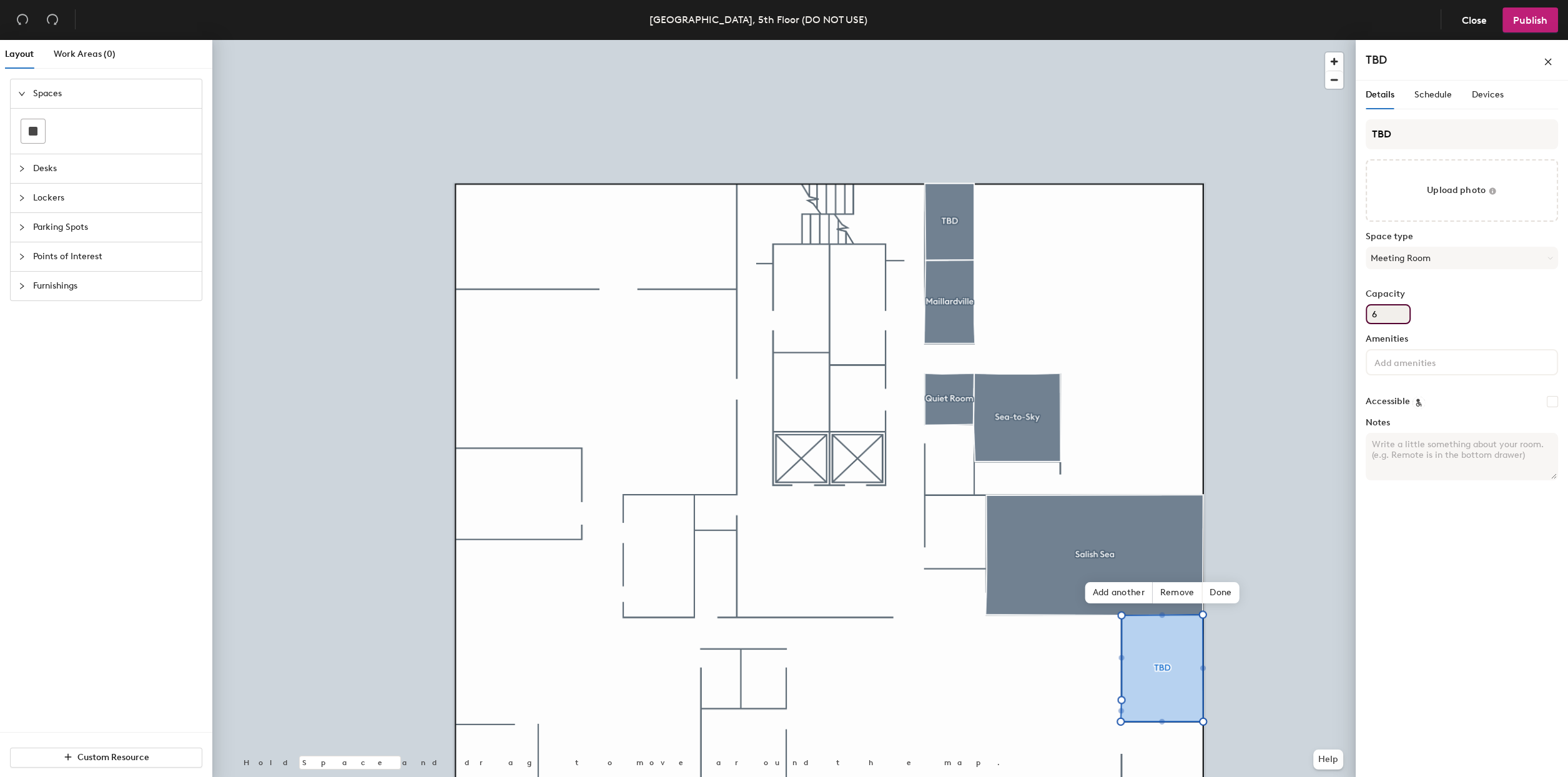
type input "6"
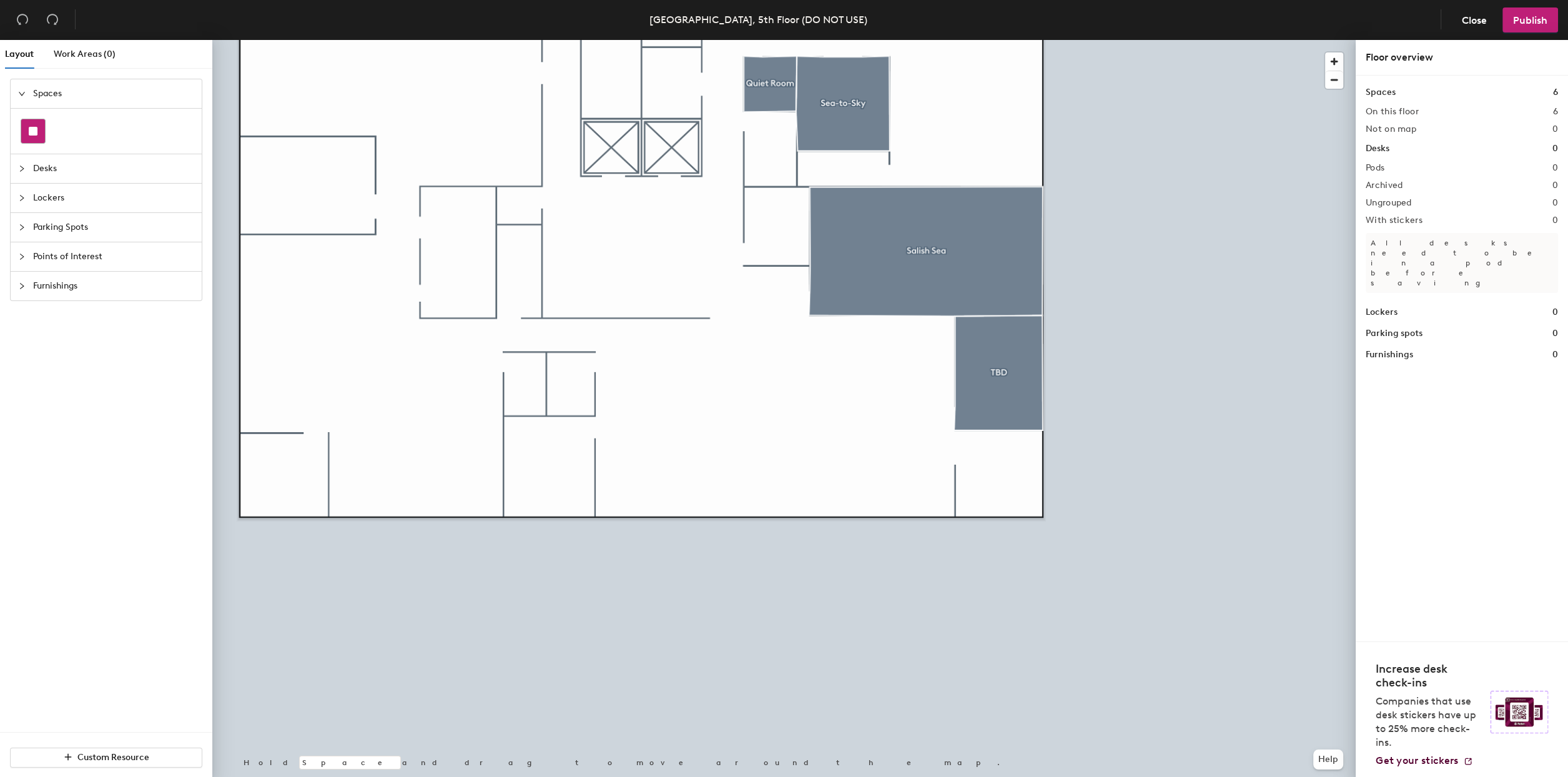
click at [21, 125] on div at bounding box center [33, 131] width 24 height 24
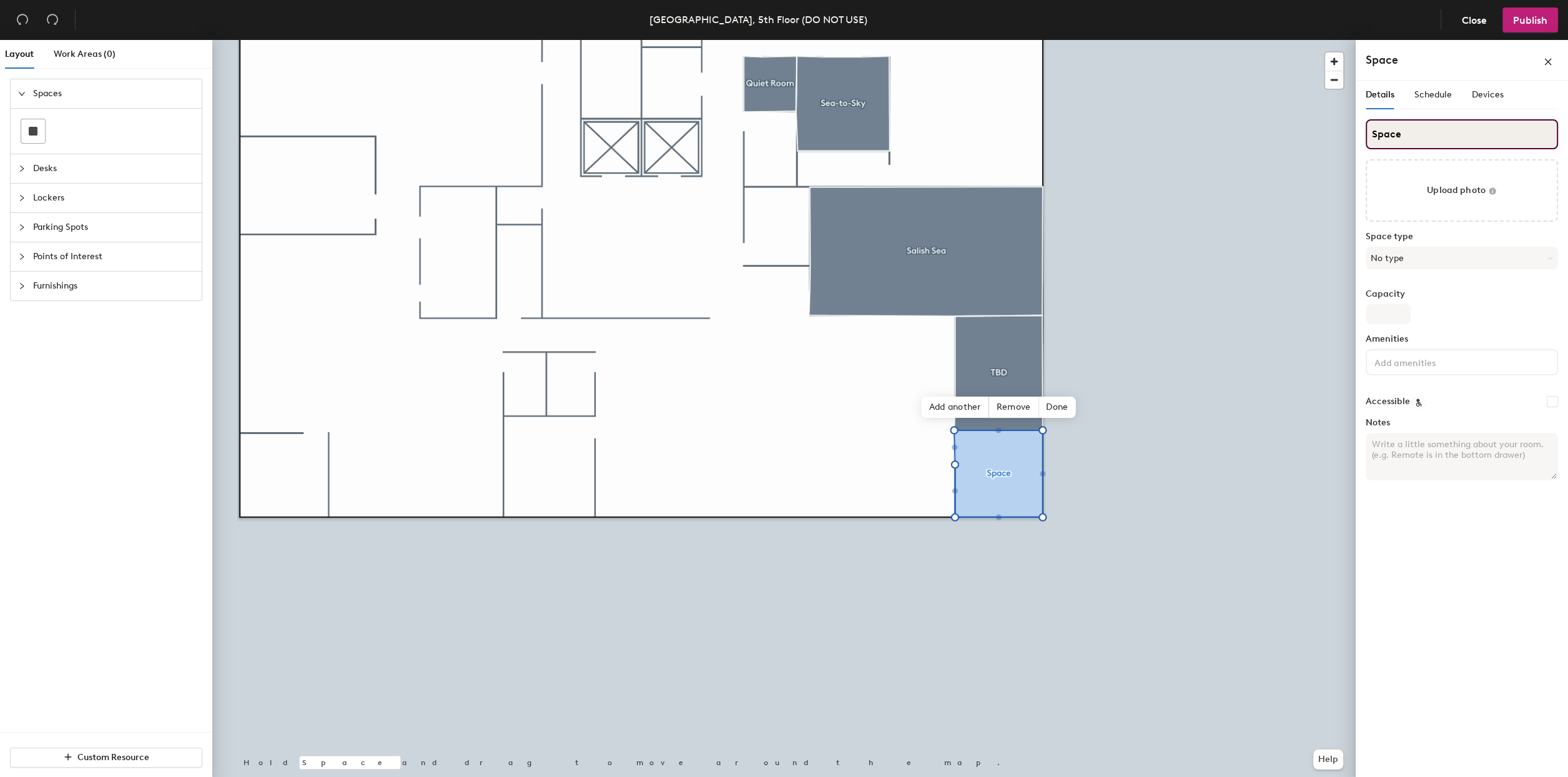
click at [1441, 137] on input "Space" at bounding box center [1462, 134] width 193 height 30
click at [1418, 129] on input "Space" at bounding box center [1462, 134] width 193 height 30
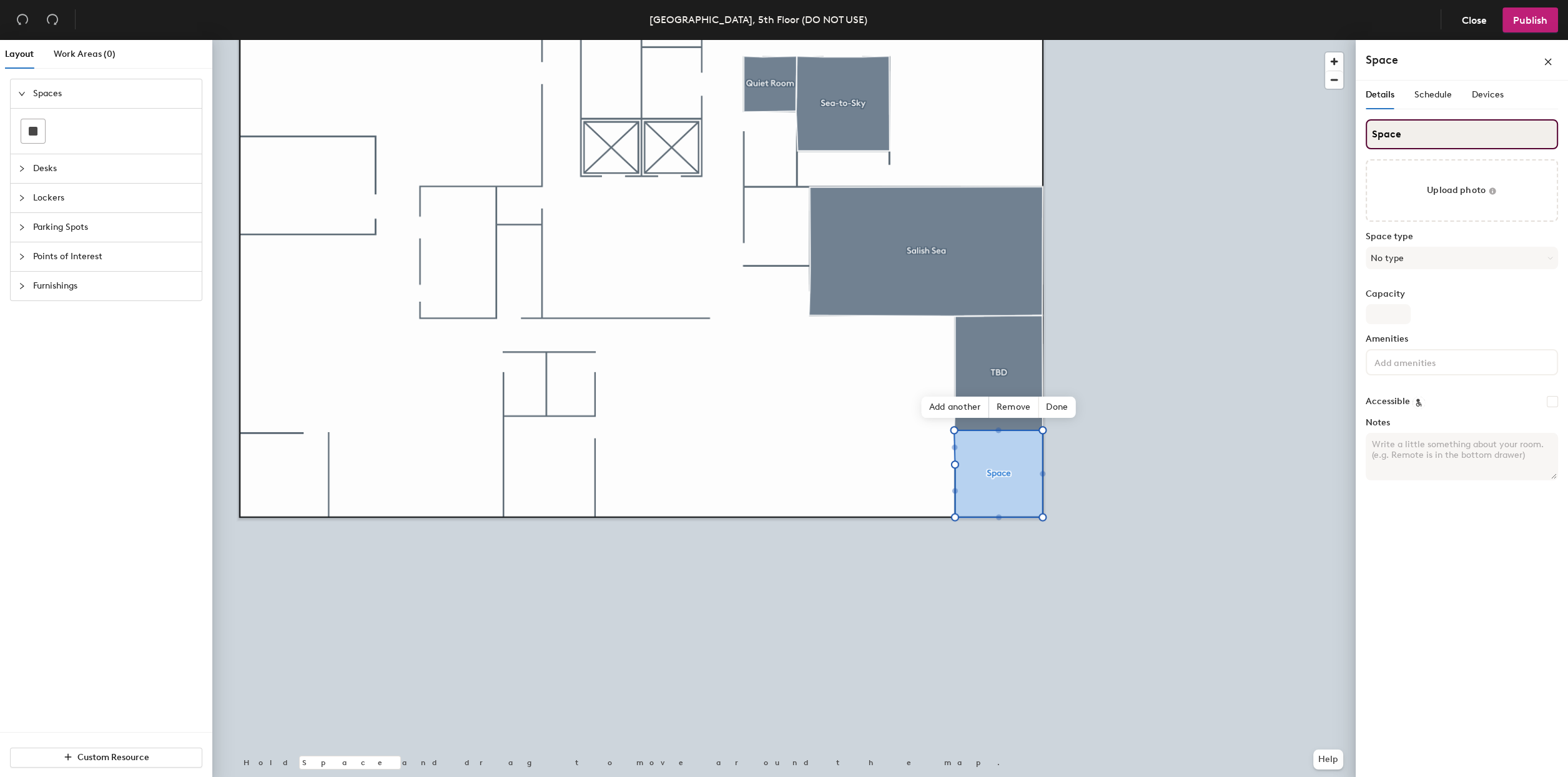
click at [1418, 129] on input "Space" at bounding box center [1462, 134] width 193 height 30
type input "Cambie"
click at [1378, 310] on input "Capacity" at bounding box center [1388, 313] width 45 height 20
click at [1435, 255] on button "No type" at bounding box center [1462, 258] width 193 height 22
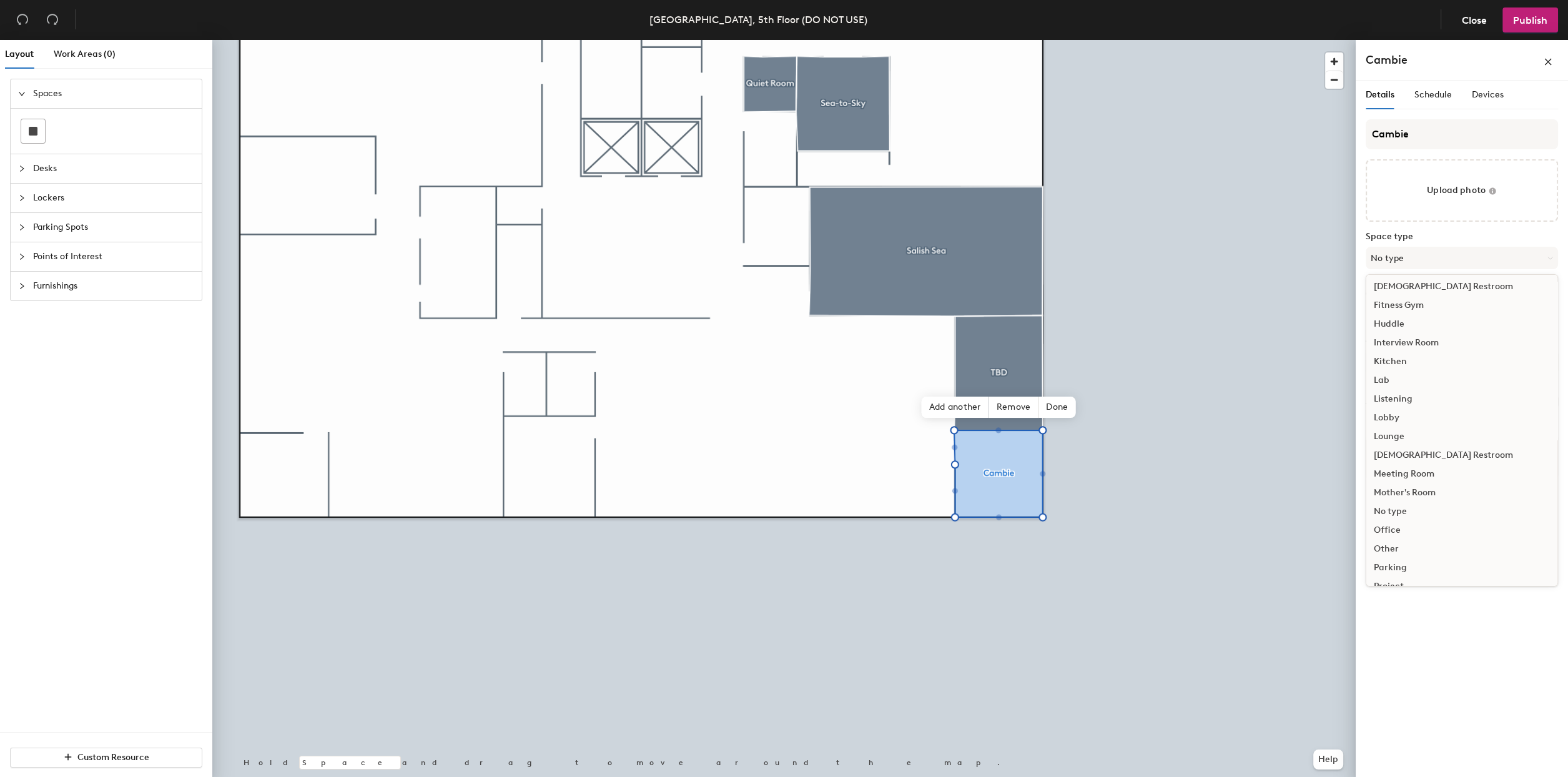
scroll to position [166, 0]
click at [1408, 458] on div "Meeting Room" at bounding box center [1461, 460] width 191 height 19
click at [1375, 314] on input "Capacity" at bounding box center [1388, 313] width 45 height 20
type input "4"
click at [1483, 304] on div "Capacity 4" at bounding box center [1462, 306] width 193 height 35
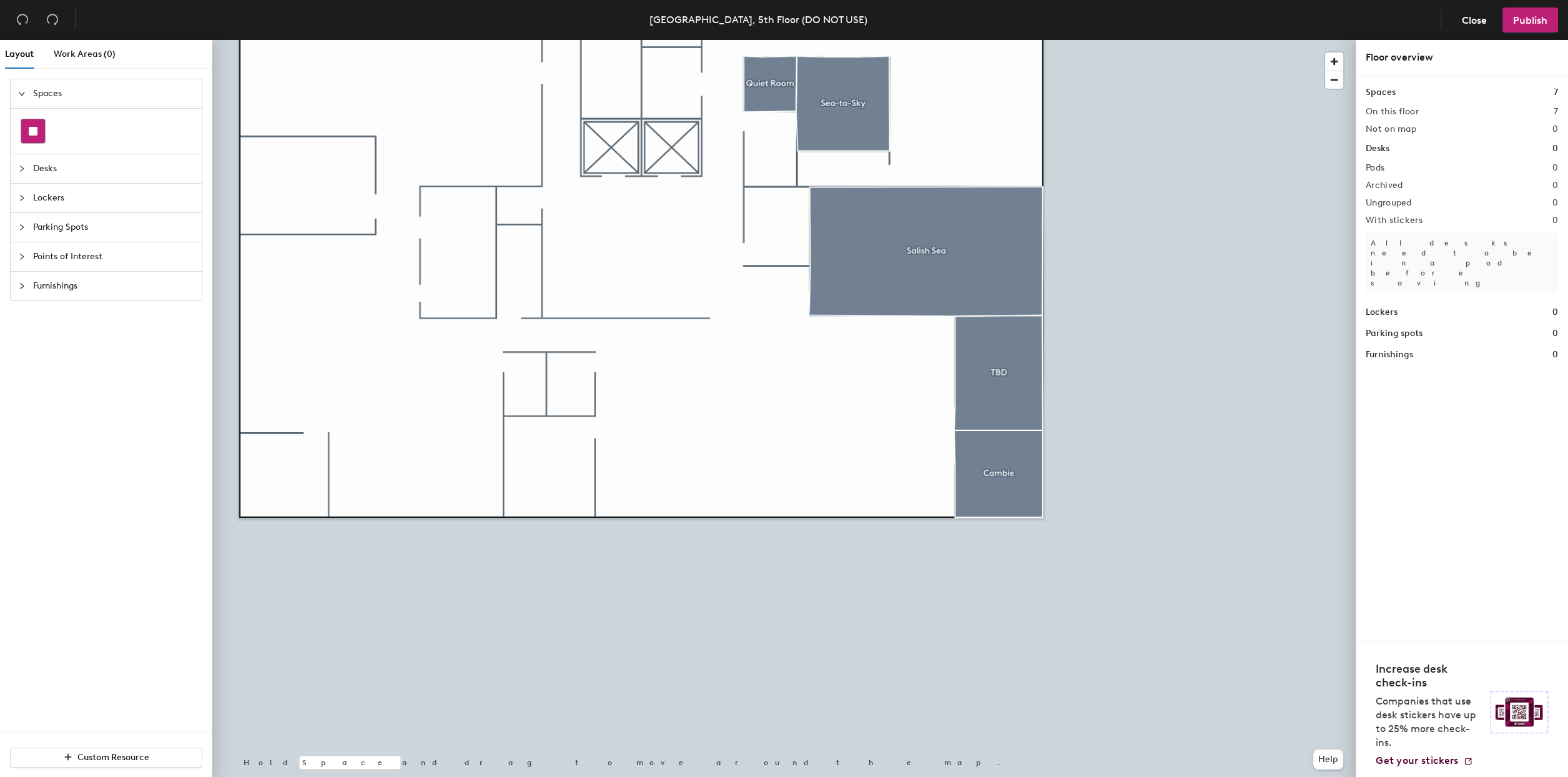
click at [37, 130] on div at bounding box center [33, 131] width 24 height 24
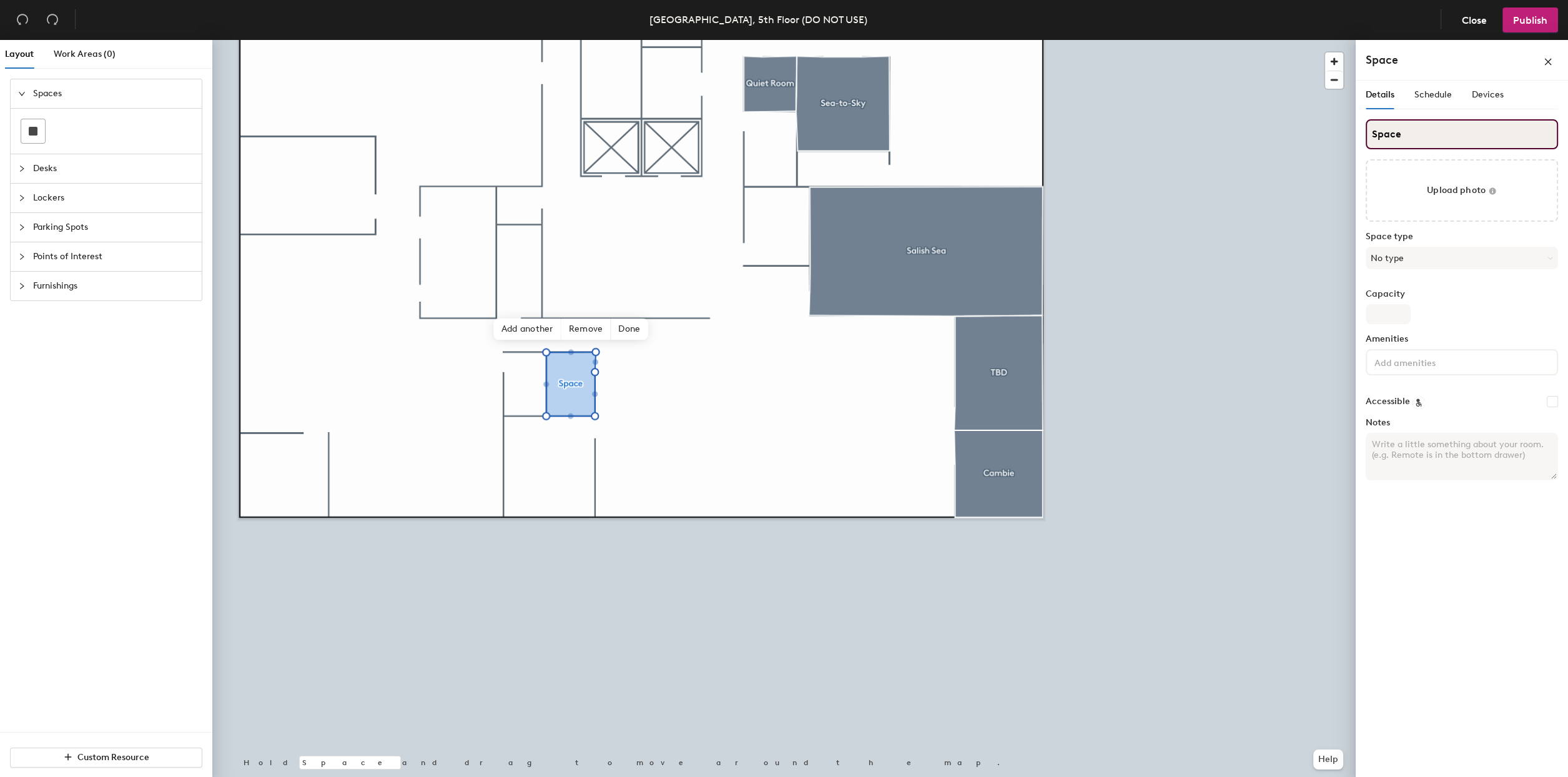
click at [1425, 141] on input "Space" at bounding box center [1462, 134] width 193 height 30
type input "Steveston"
click at [1416, 247] on button "No type" at bounding box center [1462, 258] width 193 height 22
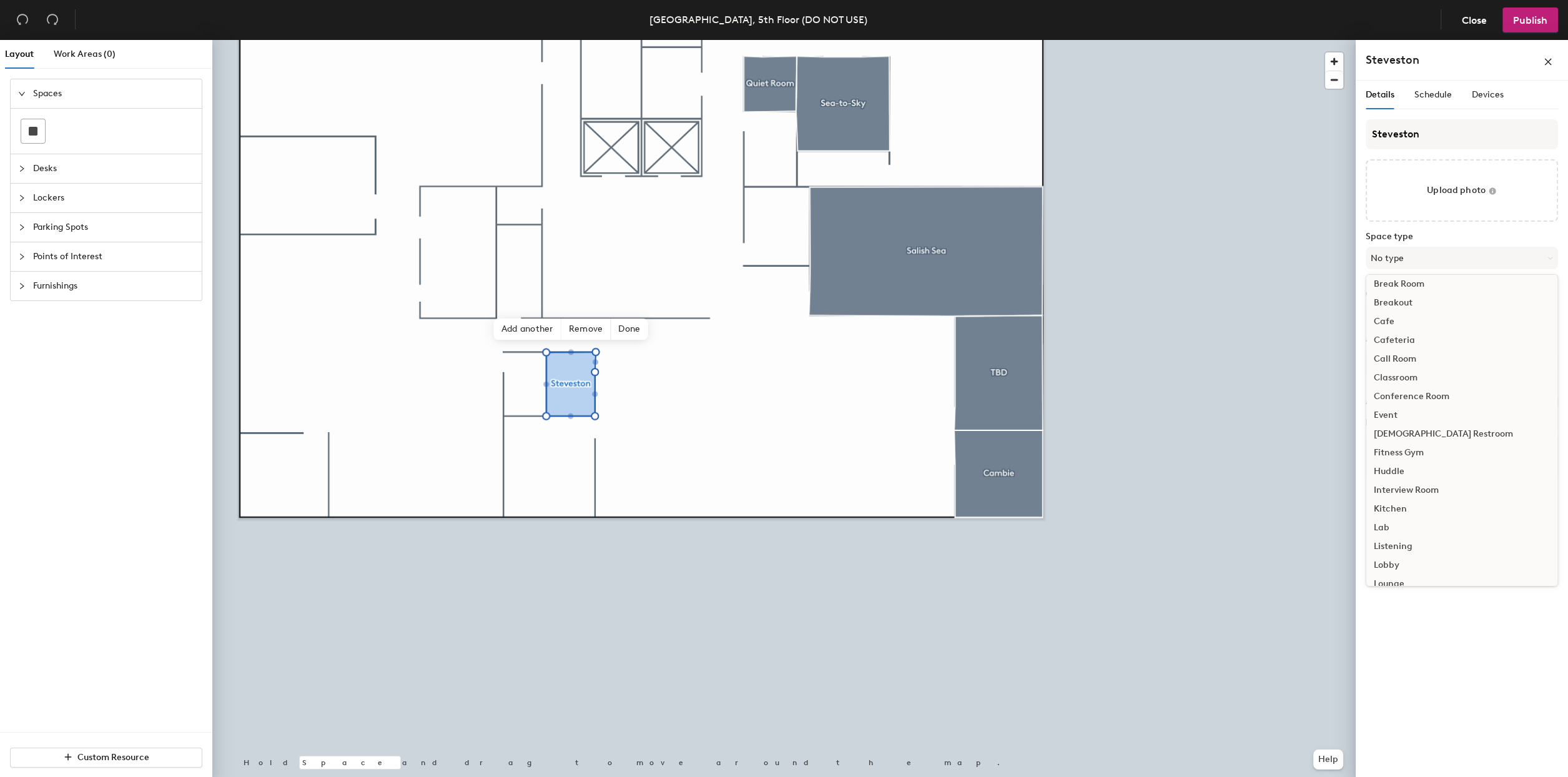
scroll to position [0, 0]
click at [1392, 361] on div "Call Room" at bounding box center [1461, 364] width 191 height 19
click at [1385, 317] on input "Capacity" at bounding box center [1388, 313] width 45 height 20
type input "2"
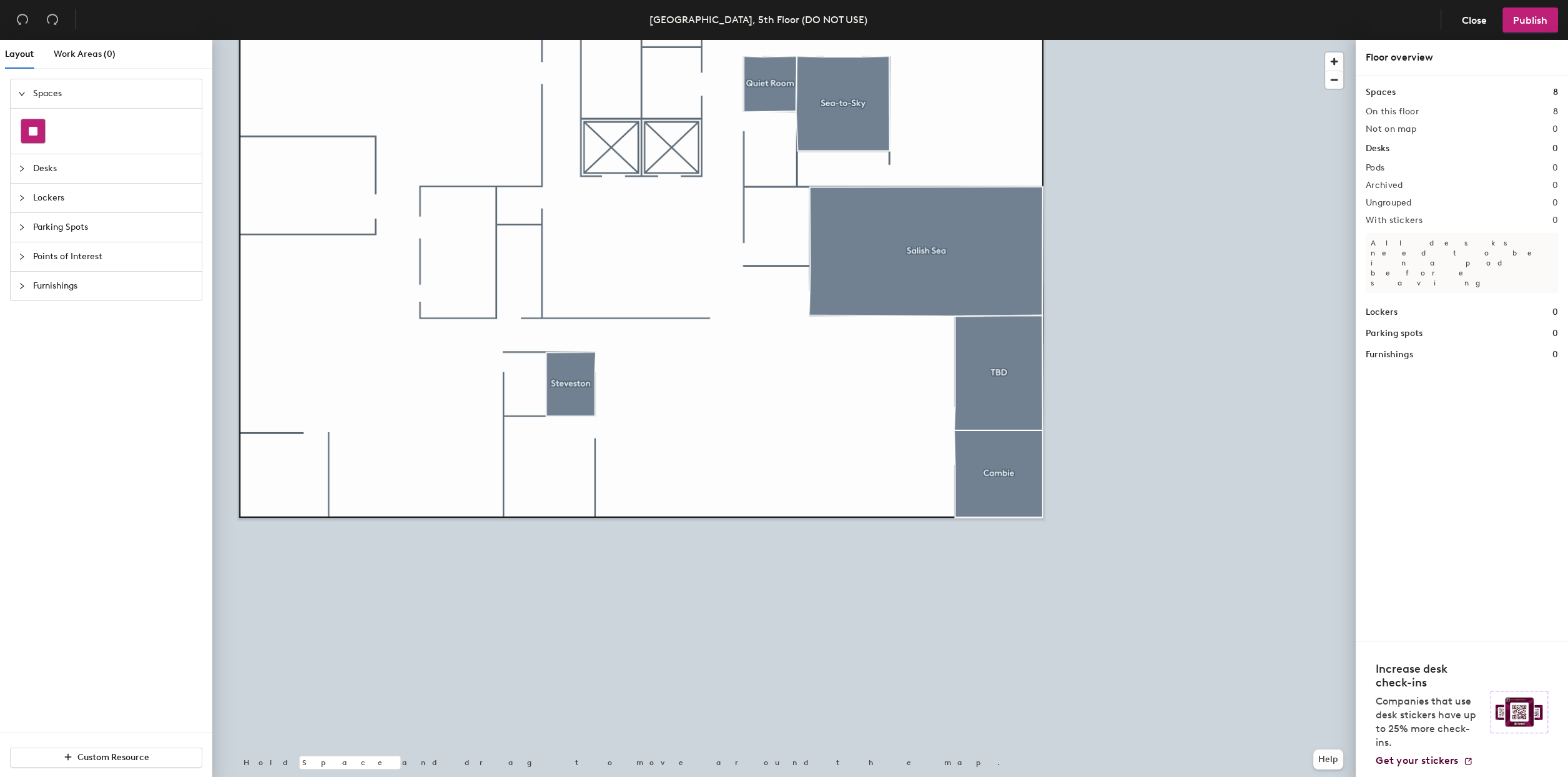
click at [24, 129] on div at bounding box center [33, 131] width 24 height 24
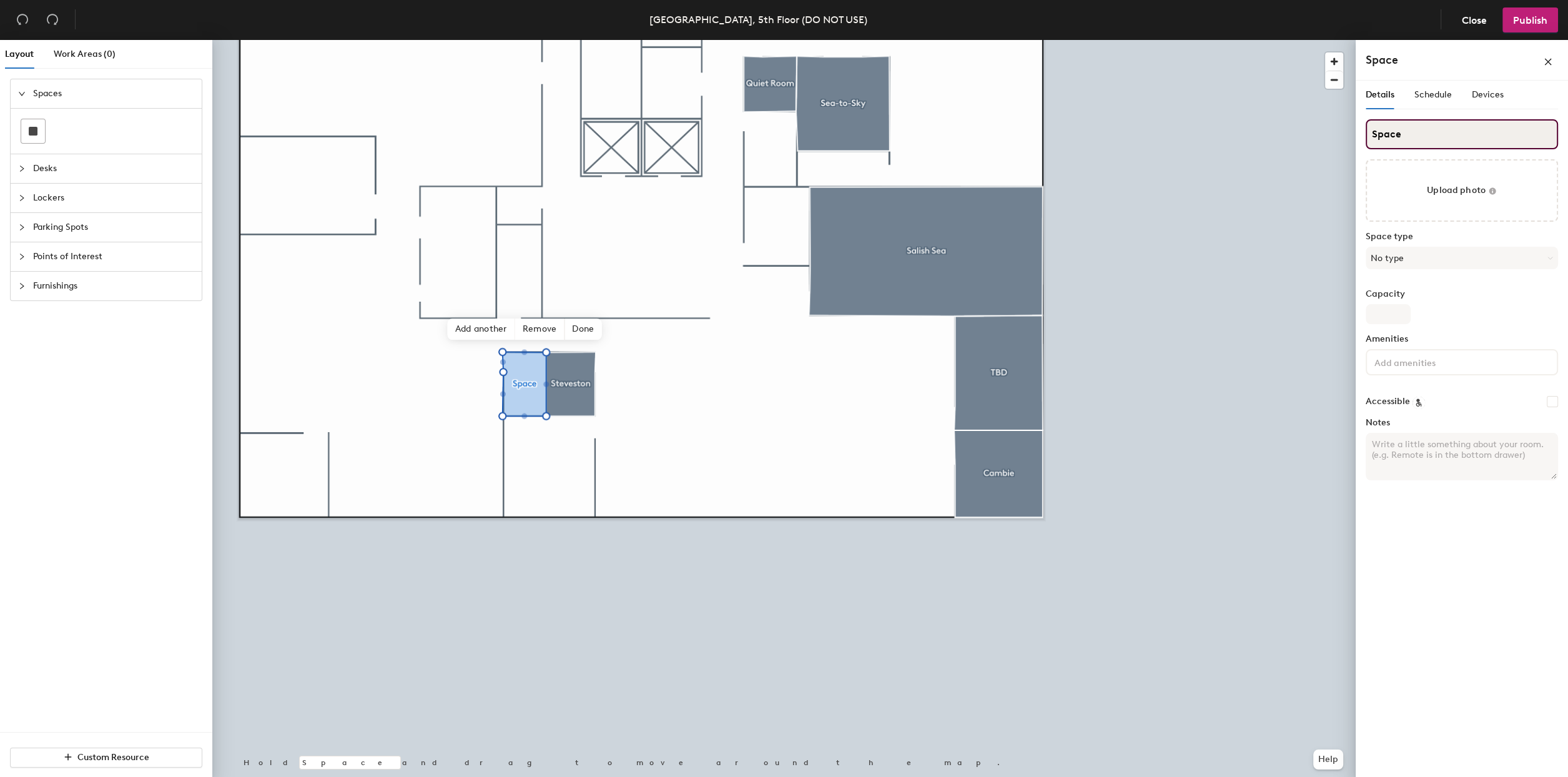
click at [1419, 131] on input "Space" at bounding box center [1462, 134] width 193 height 30
type input "TBD"
click at [1414, 253] on button "No type" at bounding box center [1462, 258] width 193 height 22
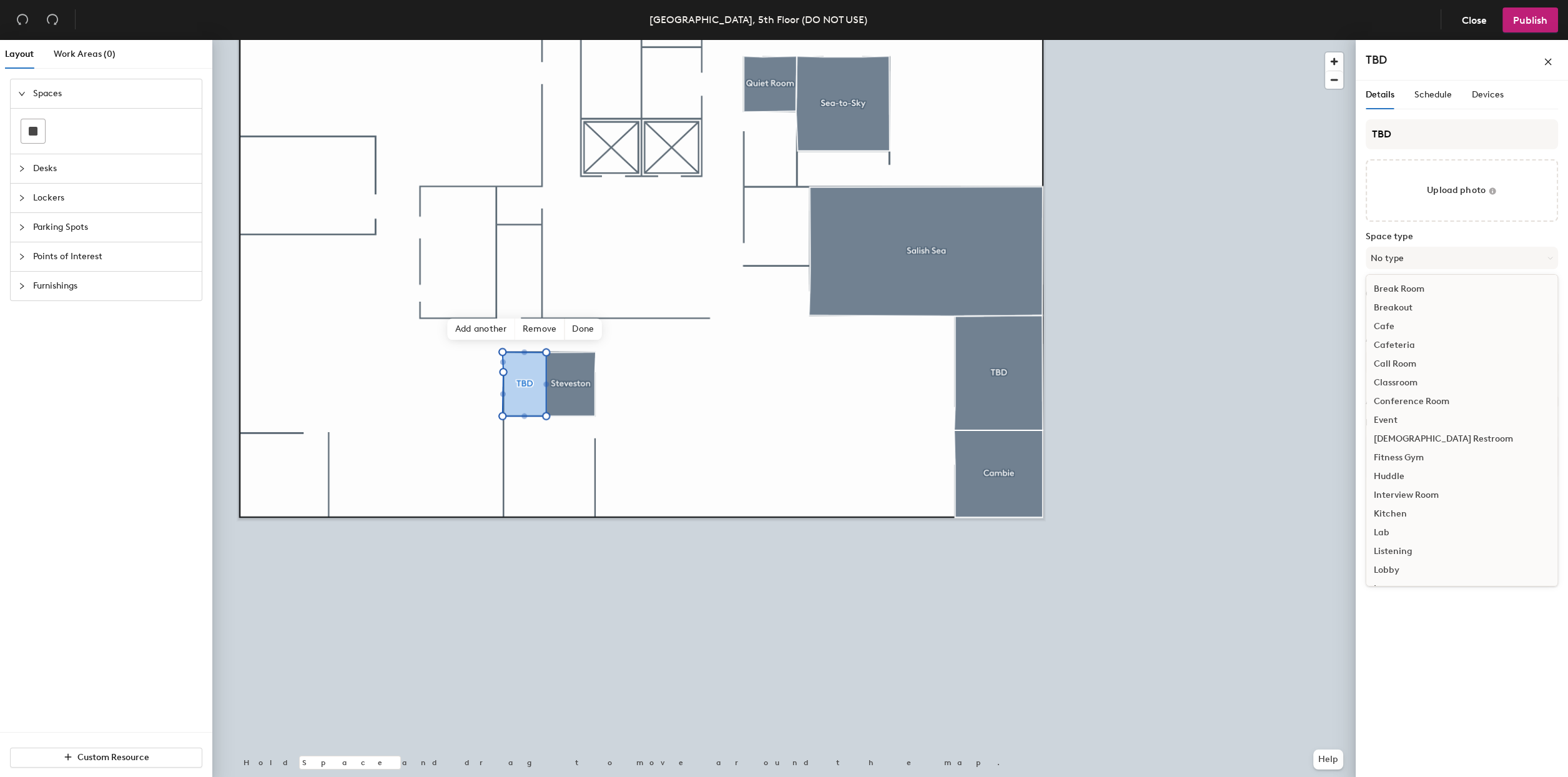
click at [1394, 358] on div "Call Room" at bounding box center [1461, 364] width 191 height 19
click at [1385, 310] on input "Capacity" at bounding box center [1388, 313] width 45 height 20
type input "2"
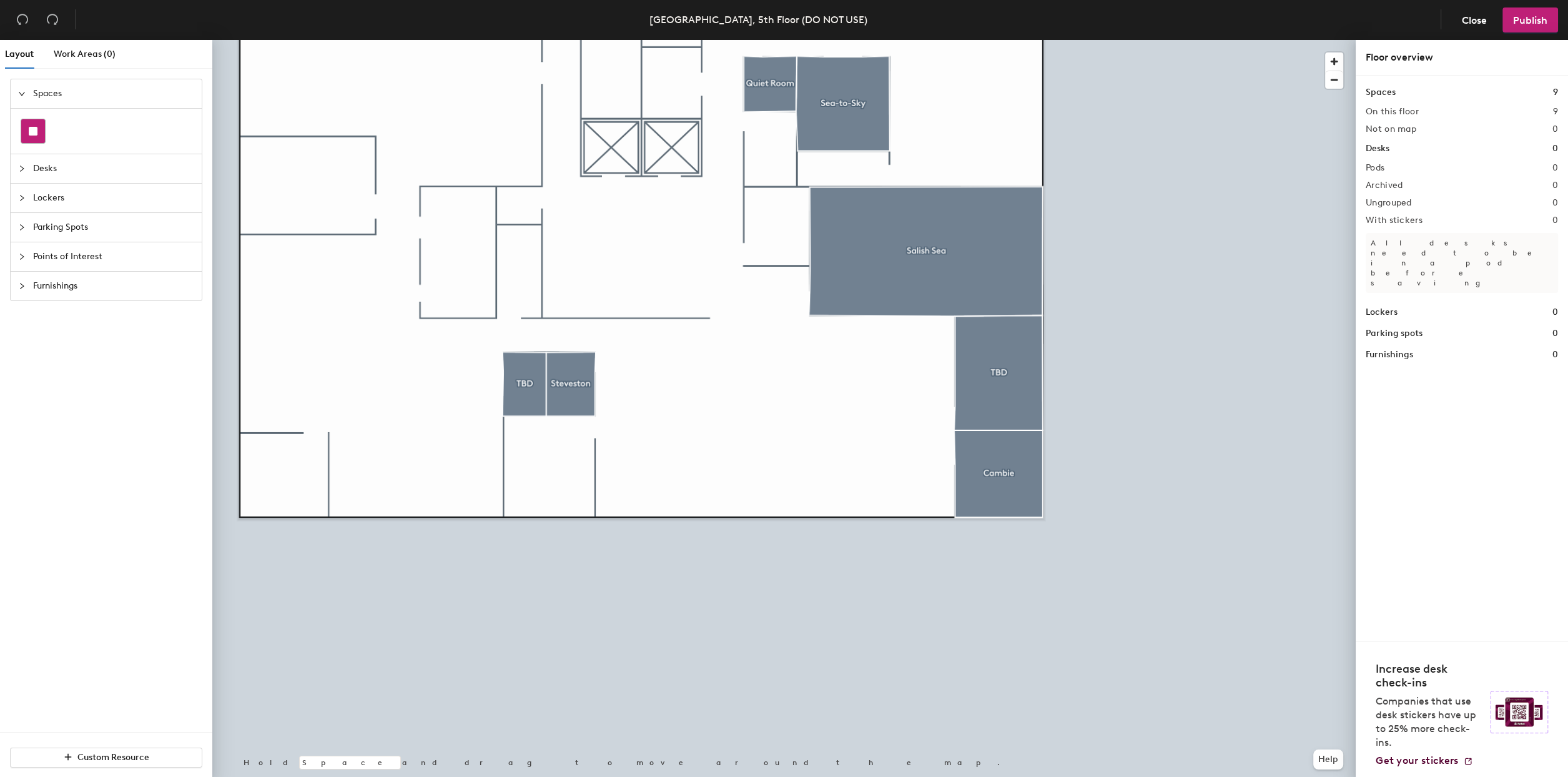
click at [22, 127] on div at bounding box center [33, 131] width 24 height 24
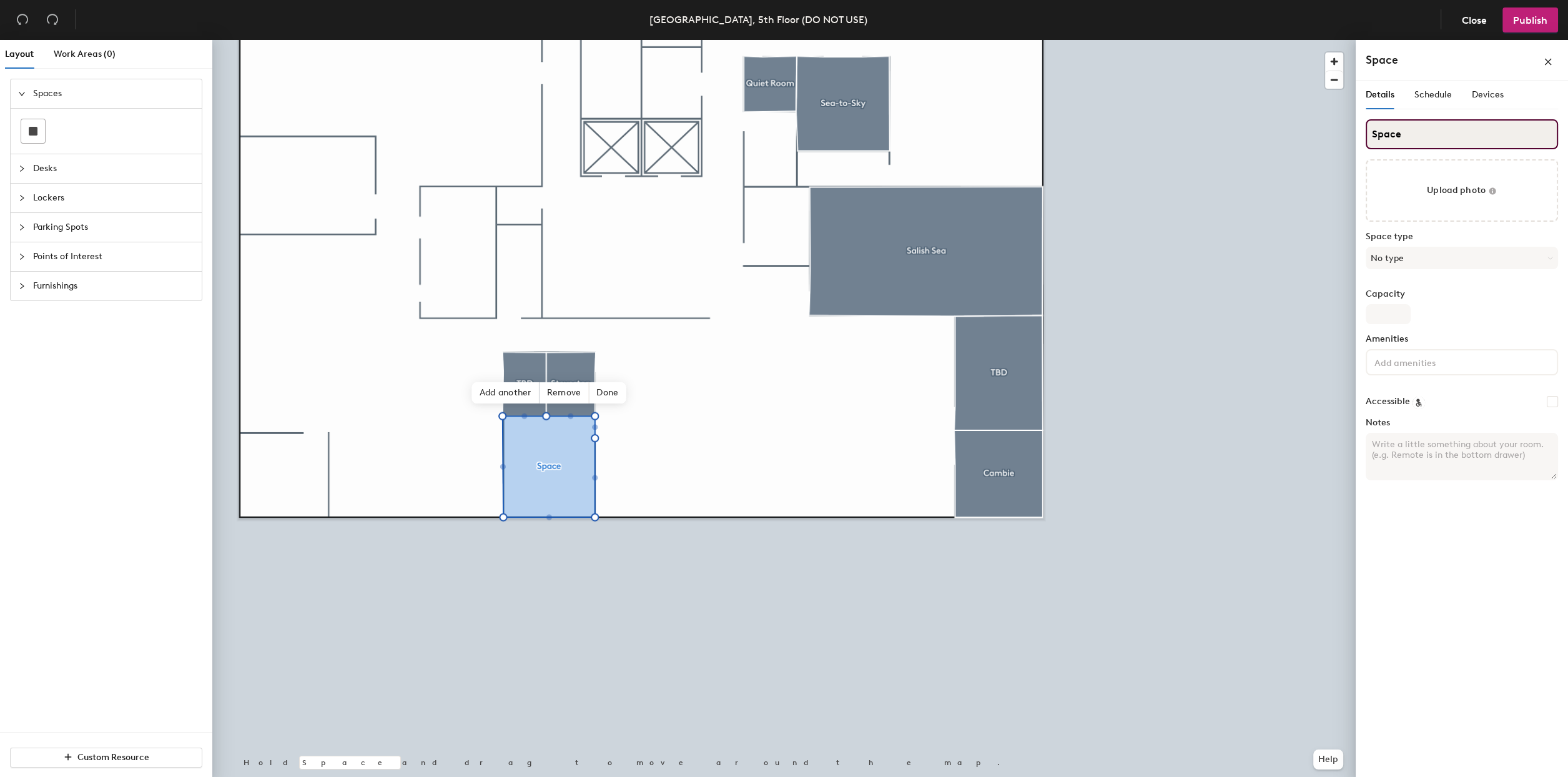
click at [1409, 133] on input "Space" at bounding box center [1462, 134] width 193 height 30
type input "Strathcona"
click at [1412, 253] on button "No type" at bounding box center [1462, 258] width 193 height 22
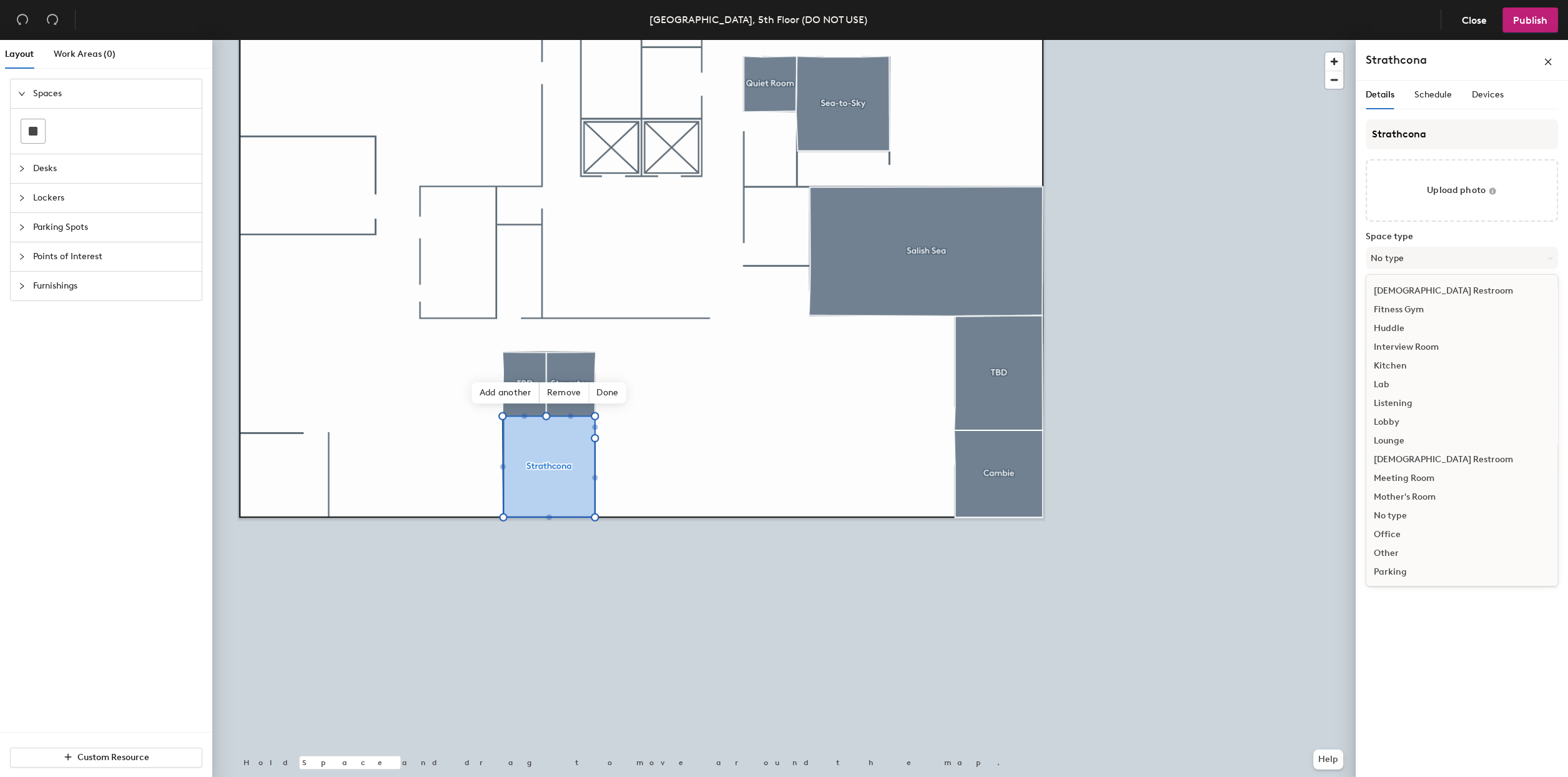
scroll to position [166, 0]
click at [1393, 463] on div "Meeting Room" at bounding box center [1461, 460] width 191 height 19
click at [1388, 310] on input "Capacity" at bounding box center [1388, 313] width 45 height 20
type input "6"
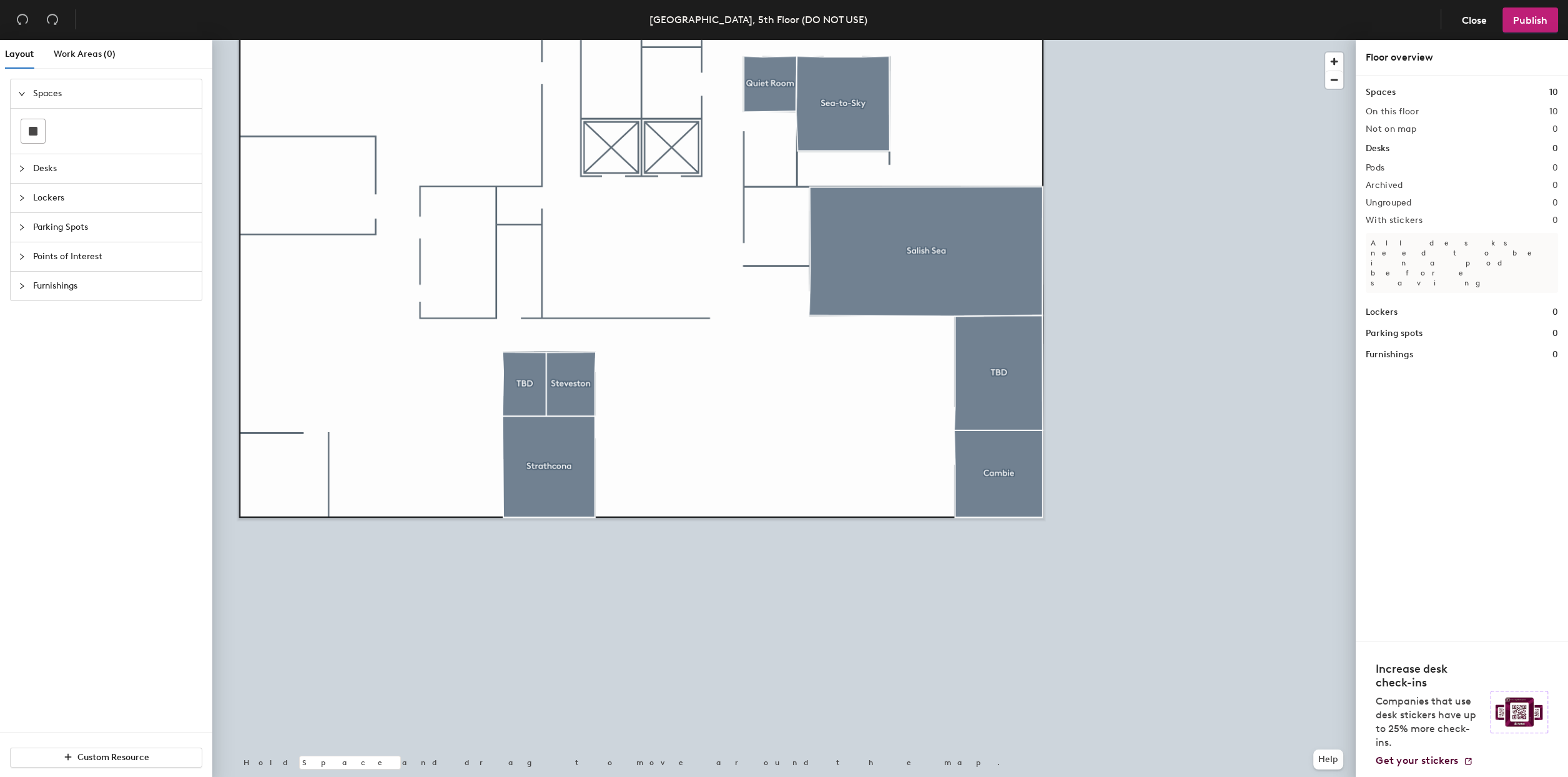
drag, startPoint x: 32, startPoint y: 131, endPoint x: 42, endPoint y: 151, distance: 22.4
click at [32, 132] on rect at bounding box center [32, 131] width 9 height 9
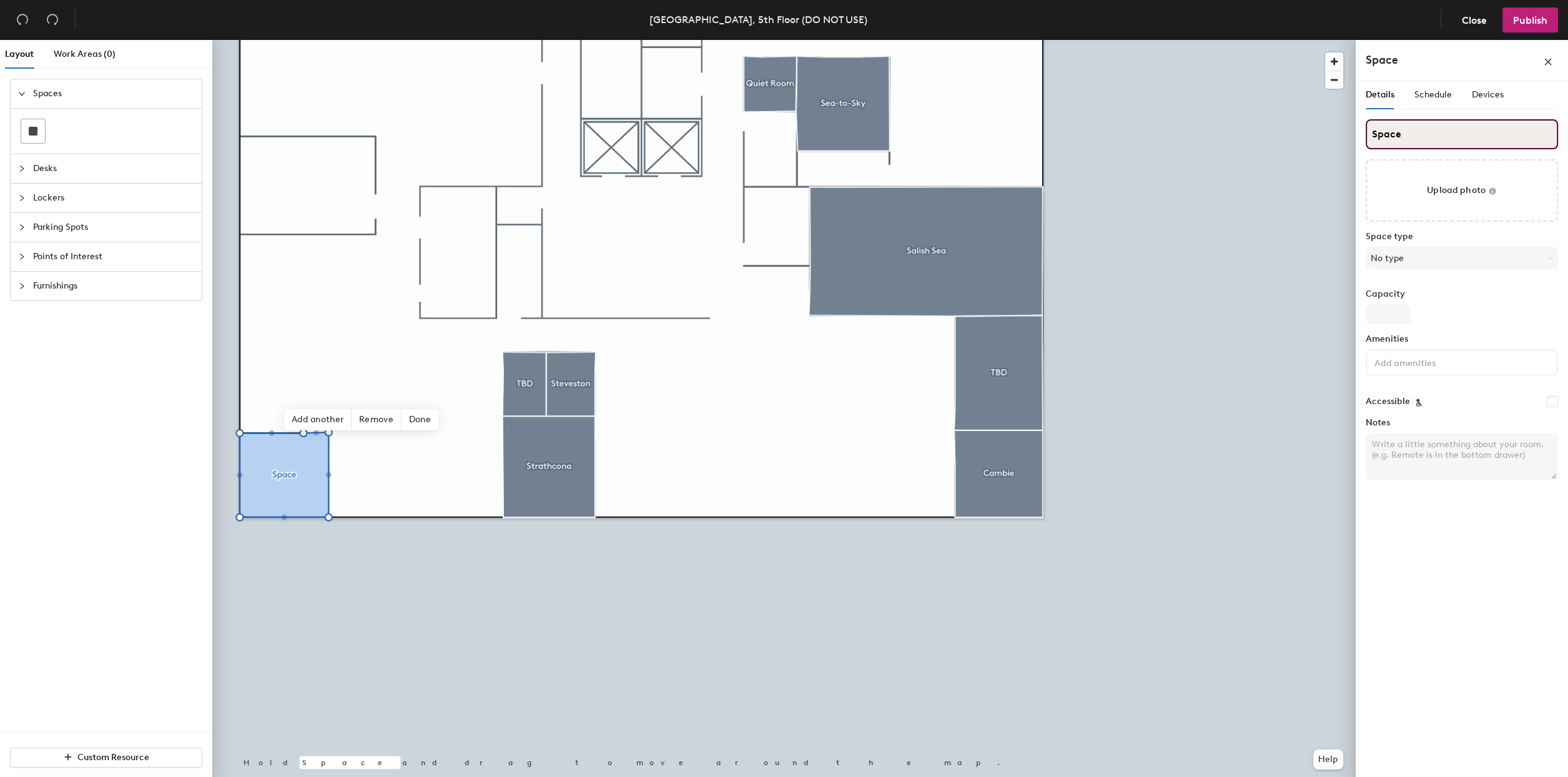
click at [1412, 133] on input "Space" at bounding box center [1462, 134] width 193 height 30
type input "Capilano"
click at [1387, 308] on input "Capacity" at bounding box center [1388, 313] width 45 height 20
type input "4"
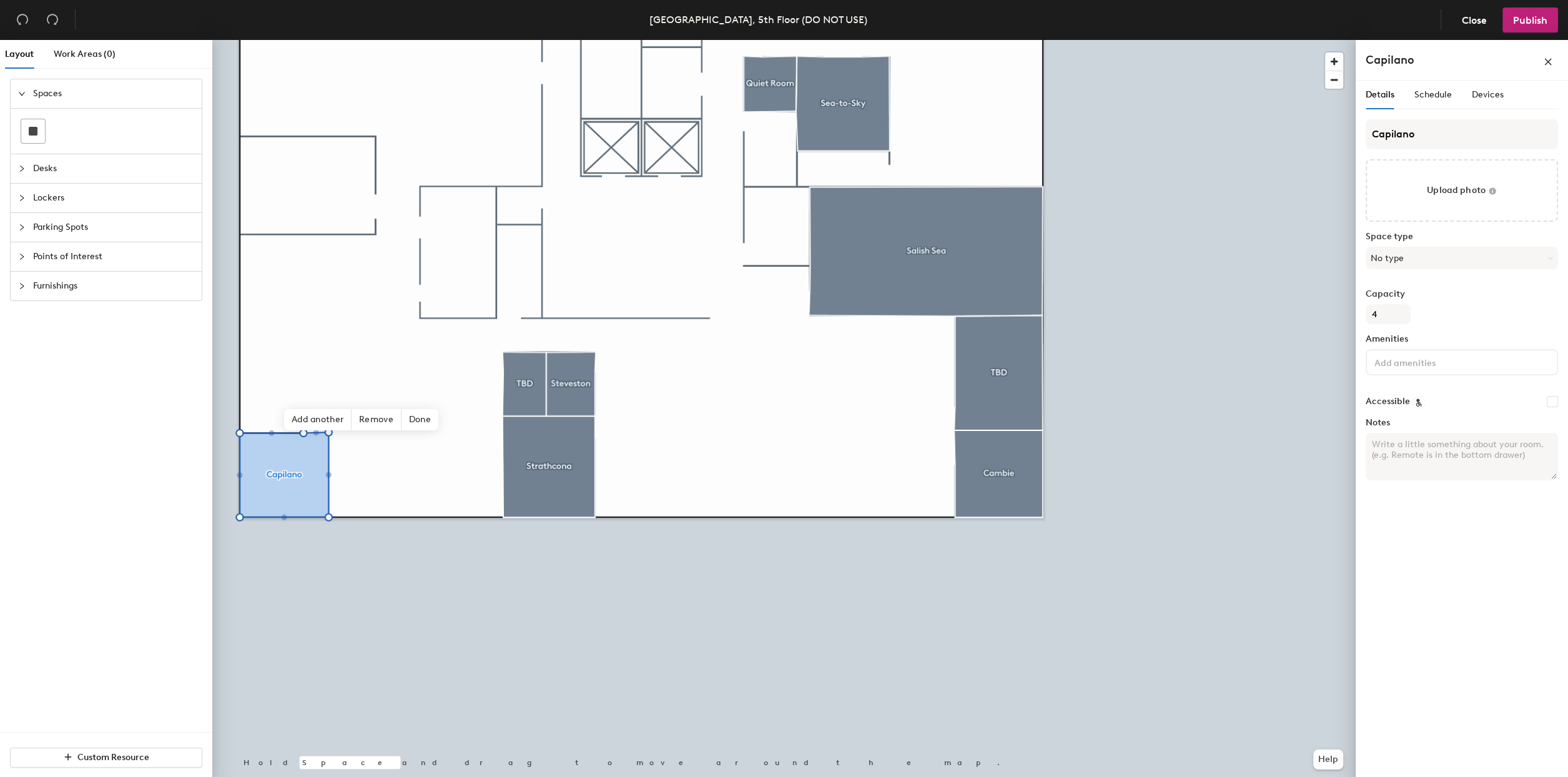
click at [1428, 240] on label "Space type" at bounding box center [1462, 237] width 193 height 10
click at [1420, 250] on button "No type" at bounding box center [1462, 258] width 193 height 22
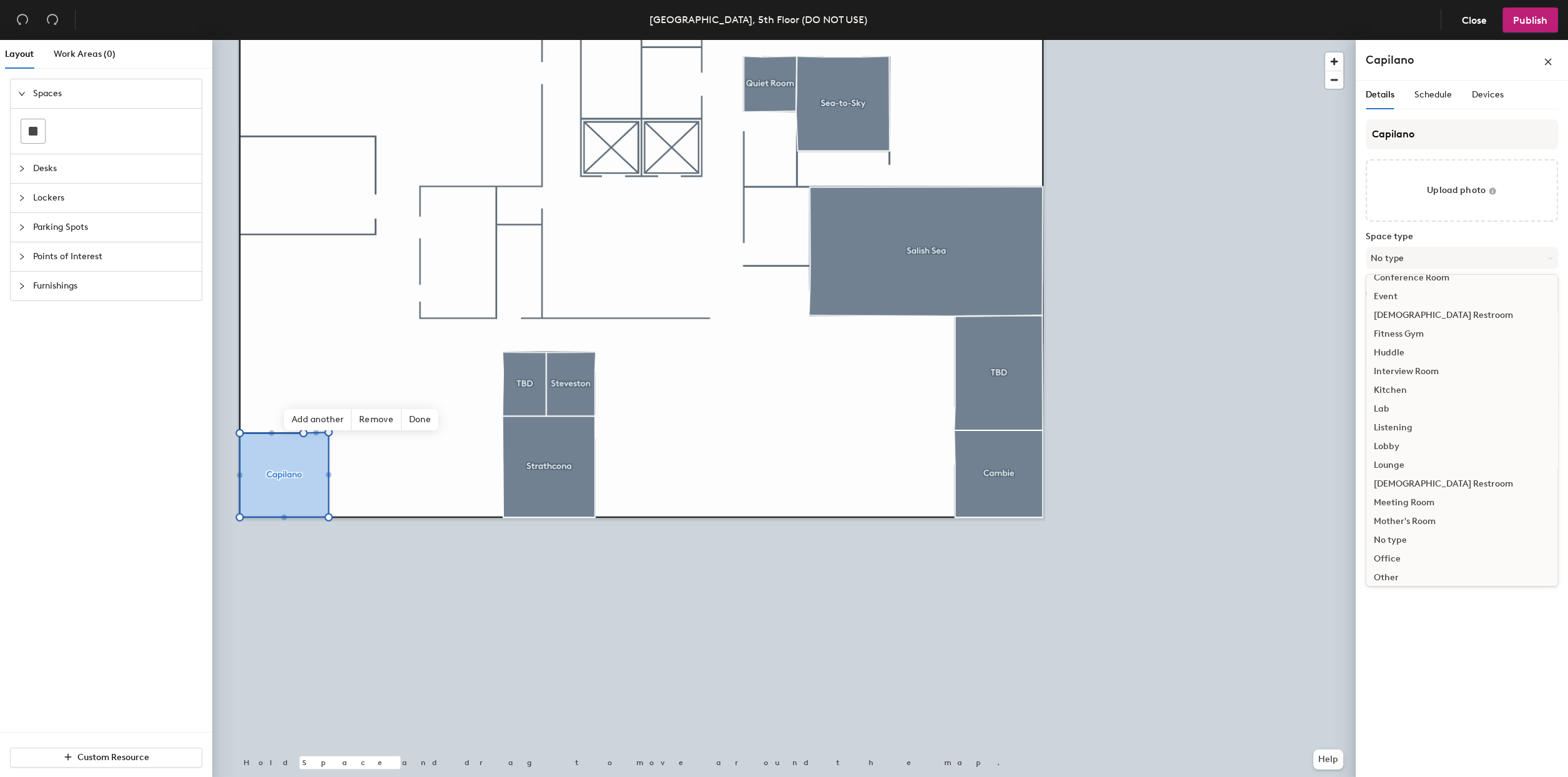
scroll to position [125, 0]
click at [1400, 501] on div "Meeting Room" at bounding box center [1461, 502] width 191 height 19
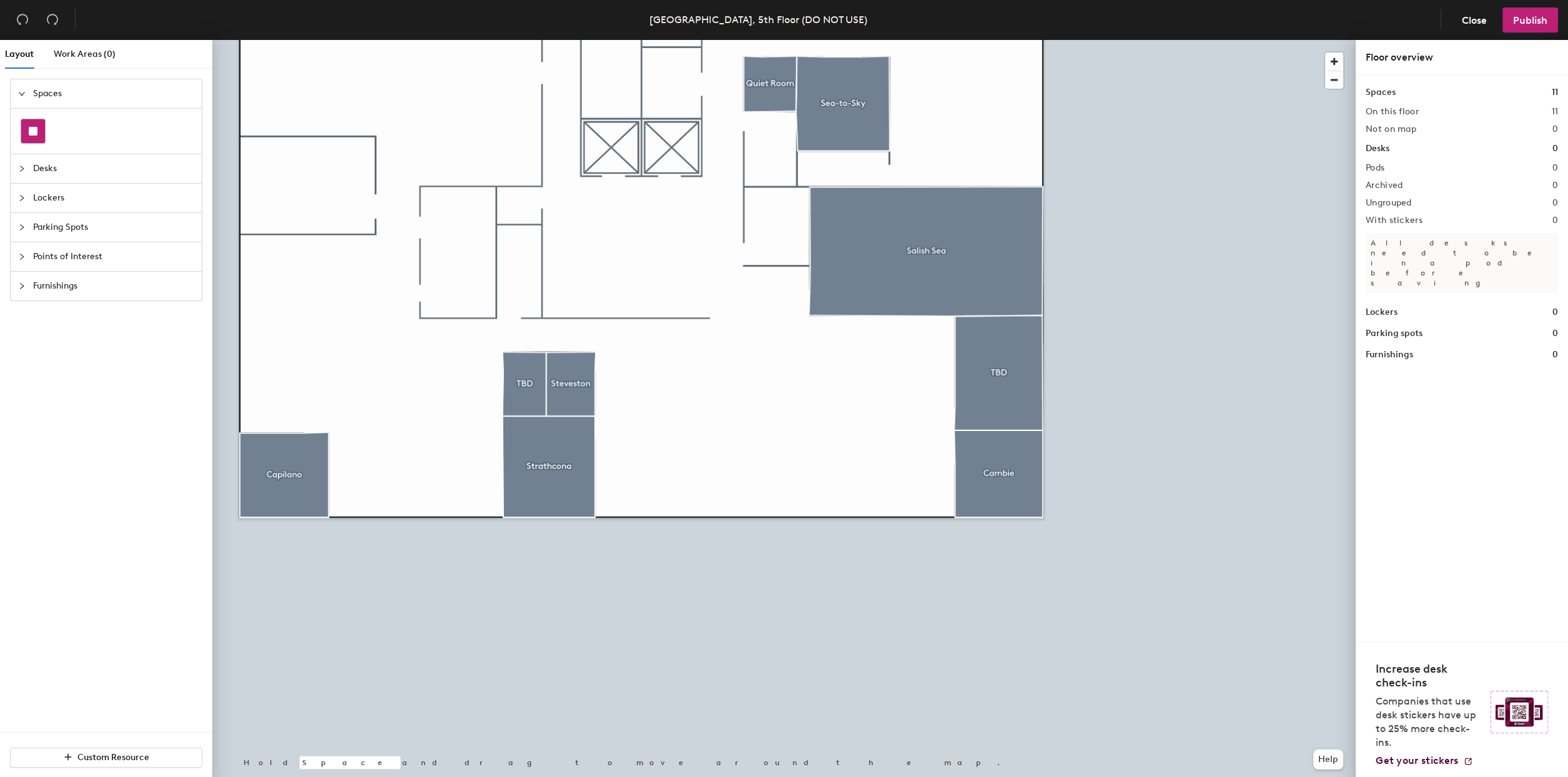
click at [24, 132] on div at bounding box center [33, 131] width 24 height 24
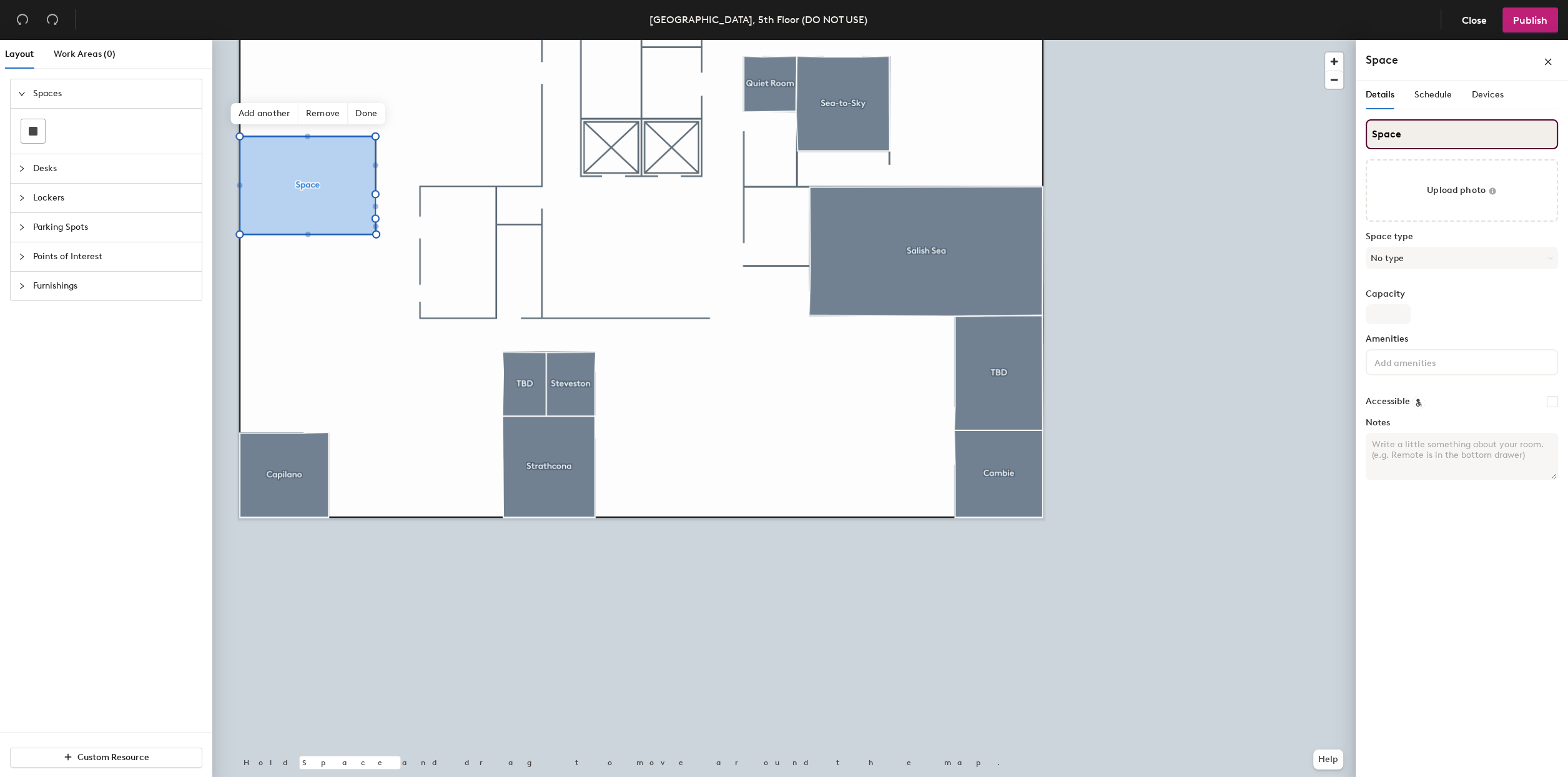
click at [1416, 143] on input "Space" at bounding box center [1462, 134] width 193 height 30
type input "Kitsilano"
click at [1419, 261] on button "No type" at bounding box center [1462, 258] width 193 height 22
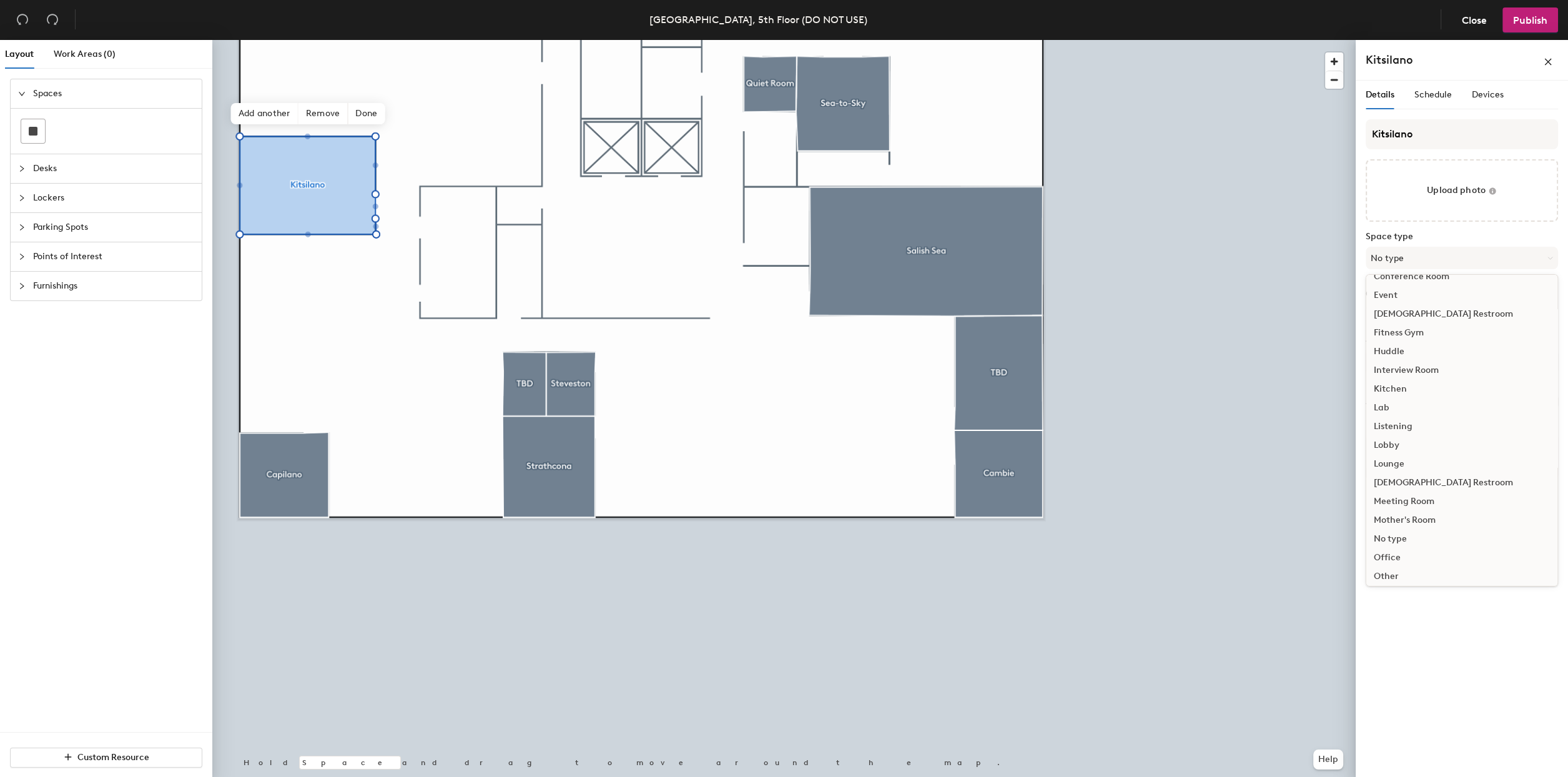
scroll to position [166, 0]
click at [1398, 461] on div "Meeting Room" at bounding box center [1461, 460] width 191 height 19
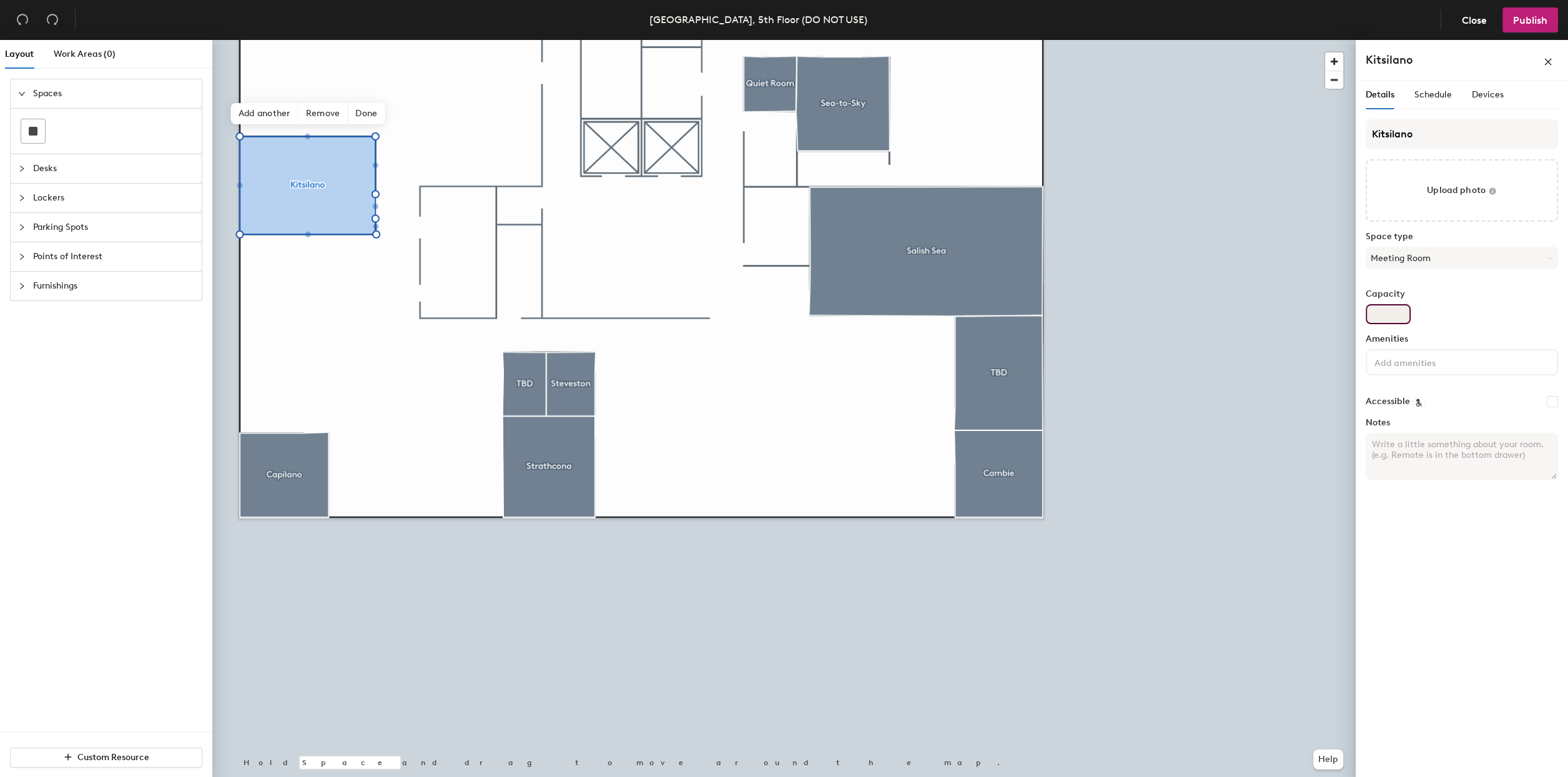
click at [1378, 316] on input "Capacity" at bounding box center [1388, 313] width 45 height 20
type input "8"
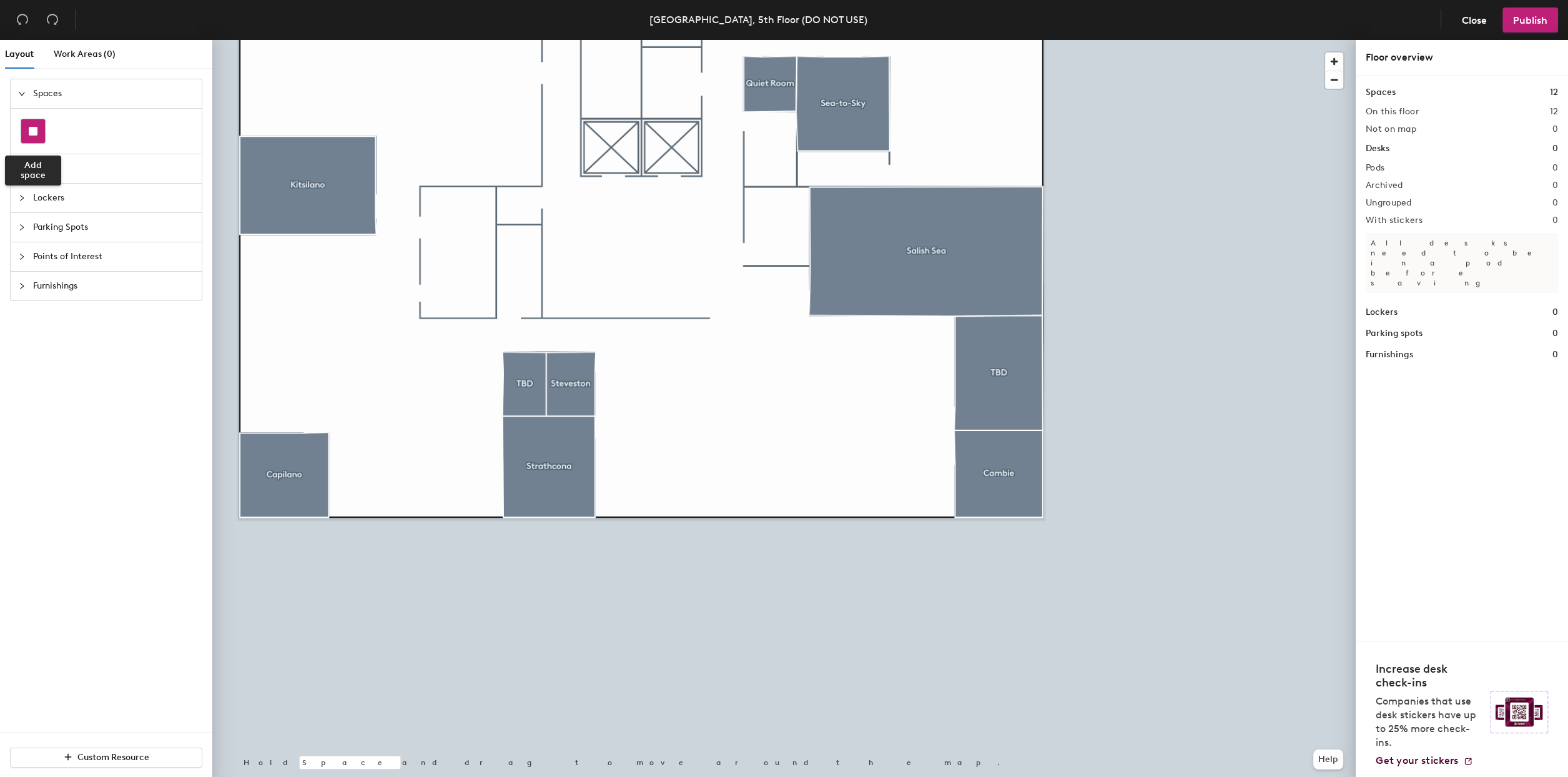
click at [40, 123] on div at bounding box center [33, 131] width 24 height 24
click at [39, 130] on div at bounding box center [33, 131] width 24 height 24
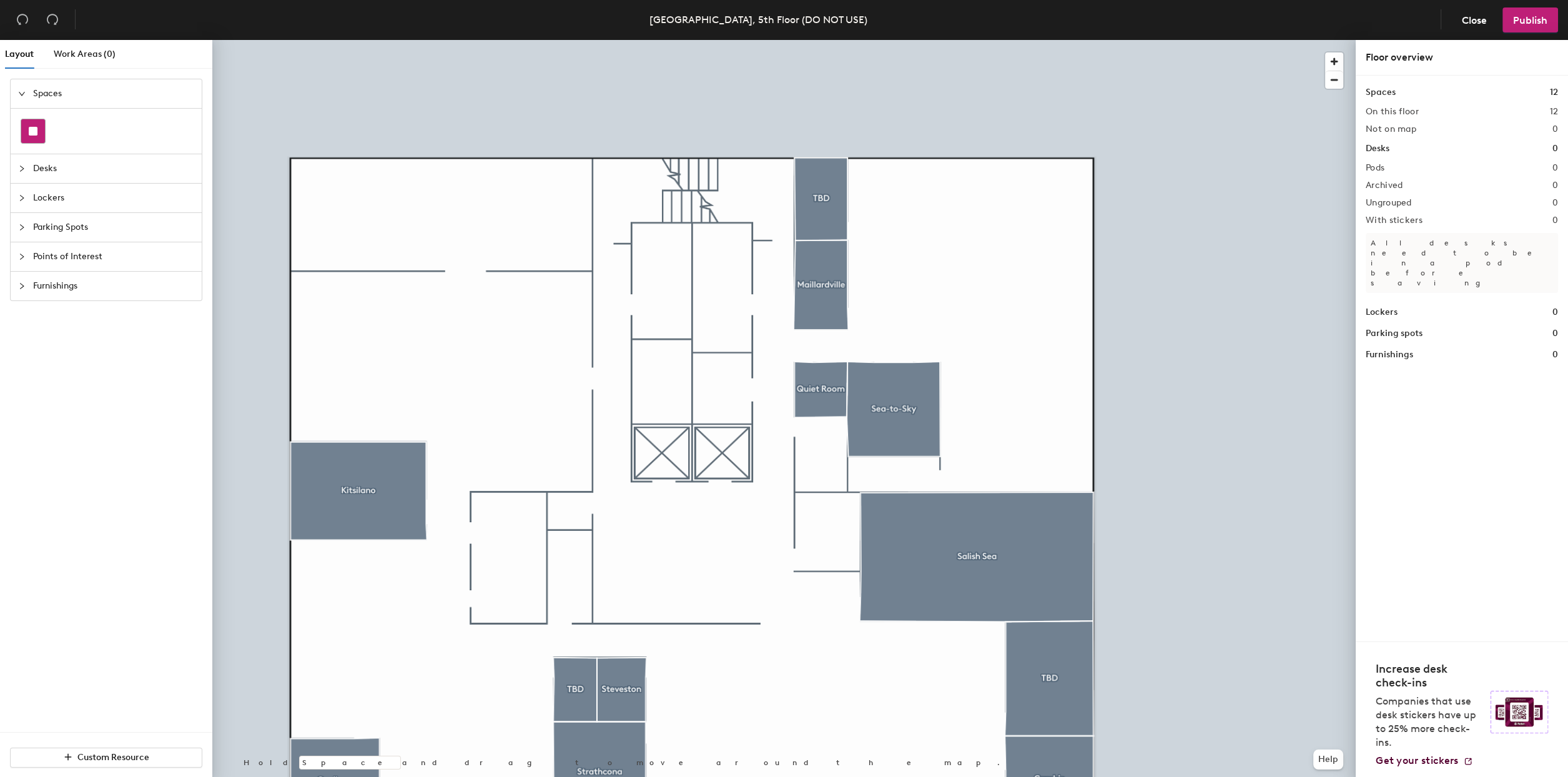
click at [41, 133] on div at bounding box center [33, 131] width 24 height 24
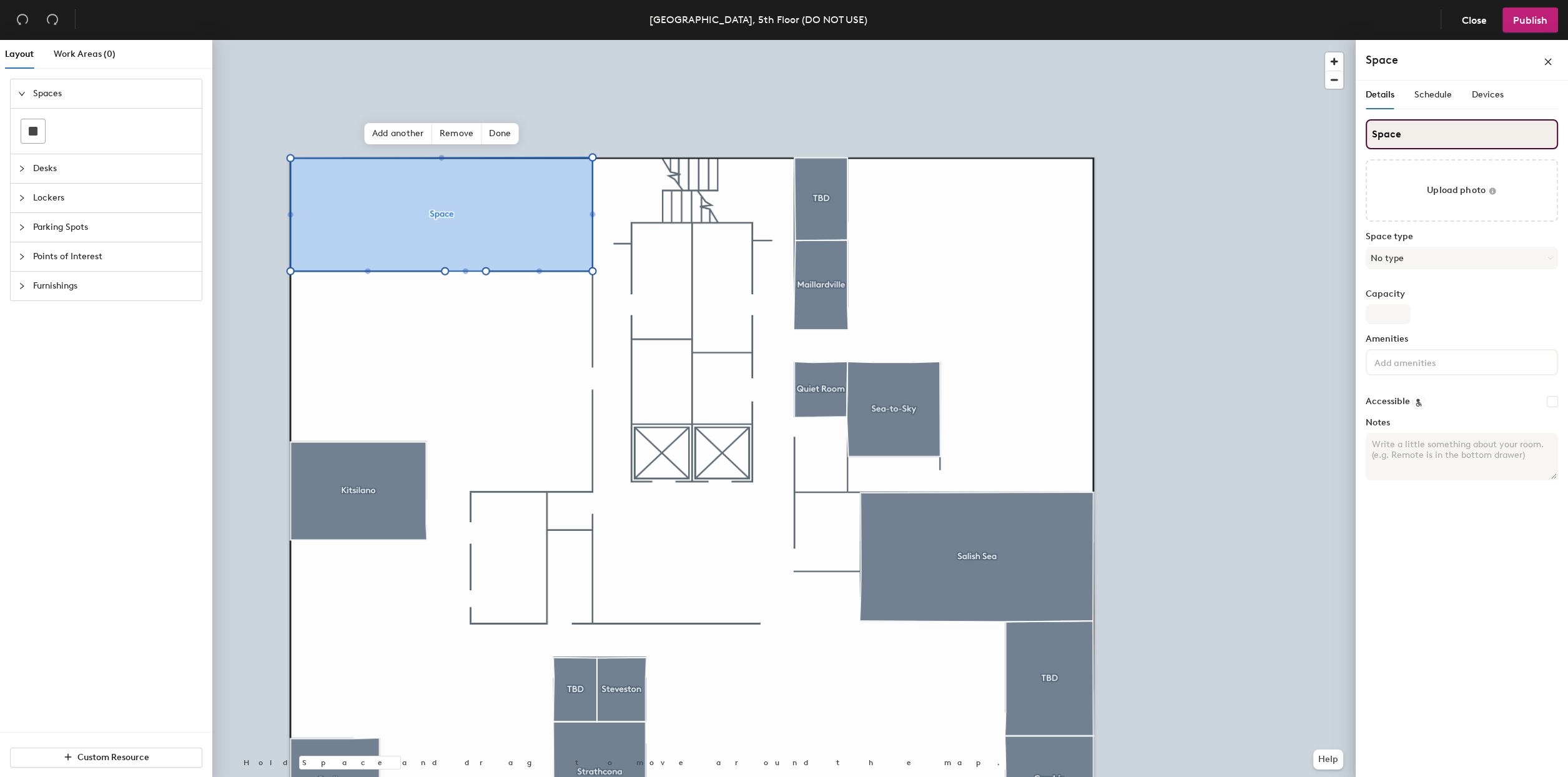
click at [1405, 126] on input "Space" at bounding box center [1462, 134] width 193 height 30
click at [1405, 127] on input "Space" at bounding box center [1462, 134] width 193 height 30
type input "Lunchroom"
click at [1409, 256] on button "No type" at bounding box center [1462, 258] width 193 height 22
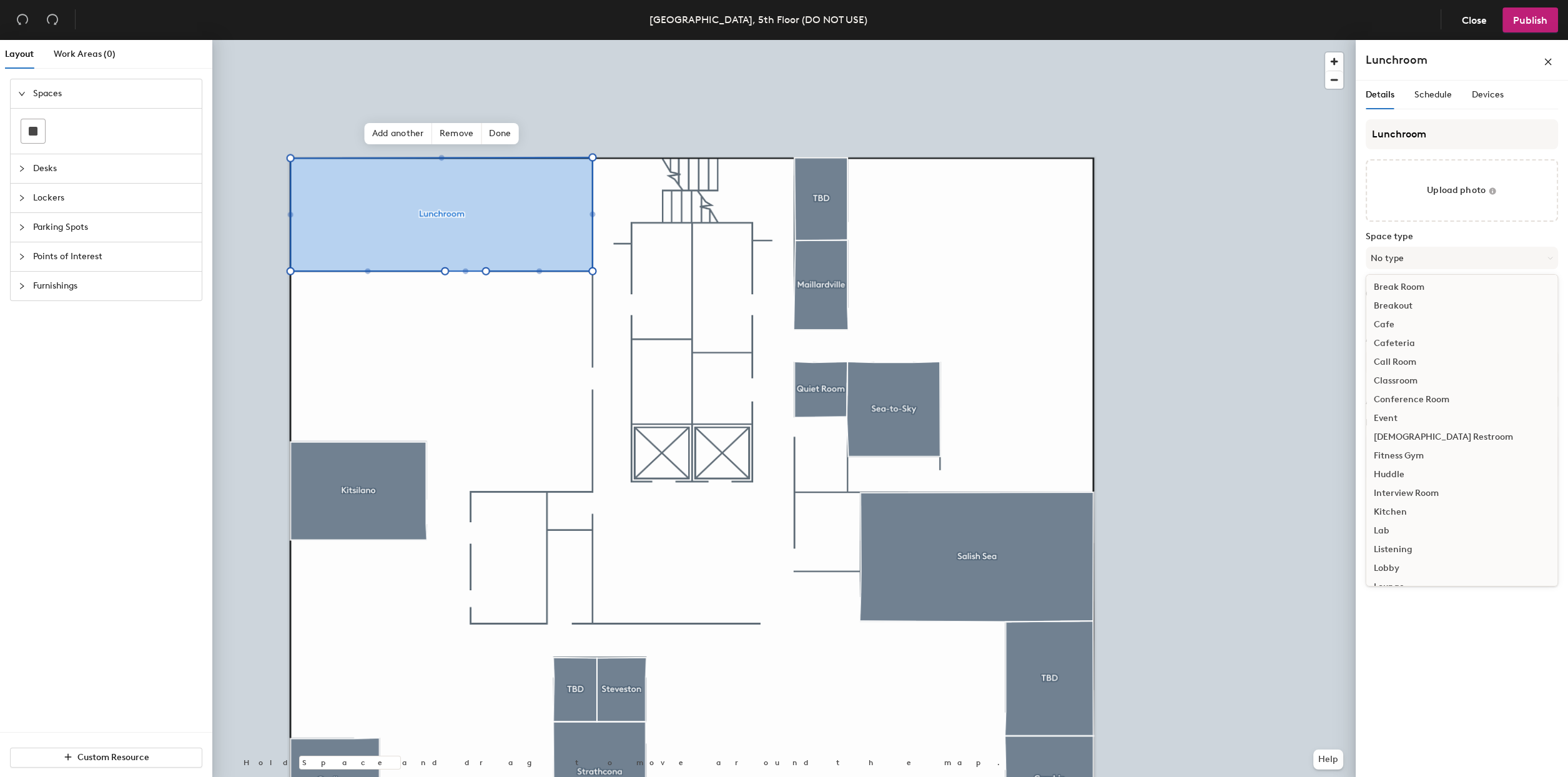
scroll to position [0, 0]
click at [1394, 512] on div "Kitchen" at bounding box center [1461, 514] width 191 height 19
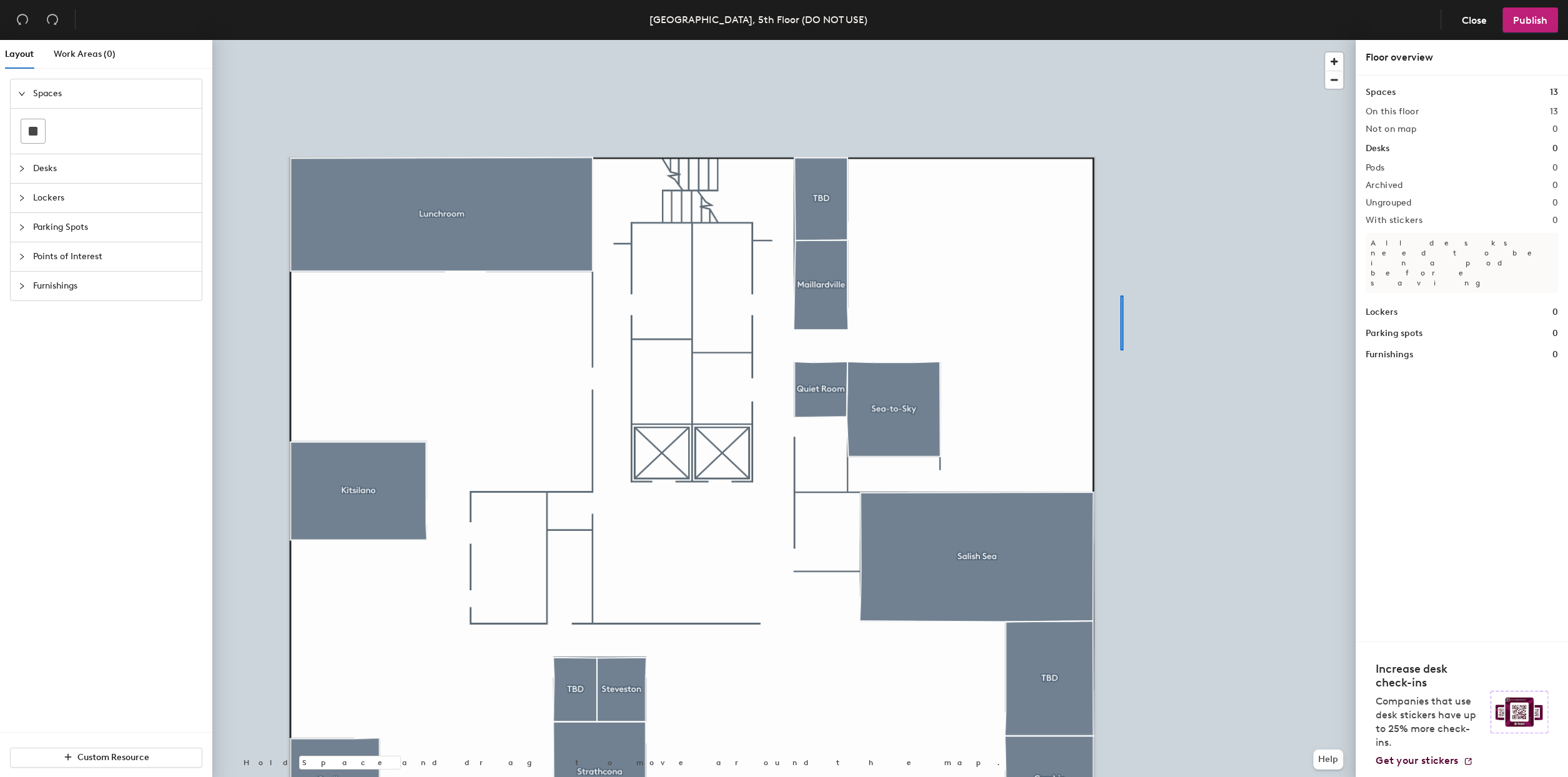
click at [1109, 40] on div at bounding box center [784, 40] width 1143 height 0
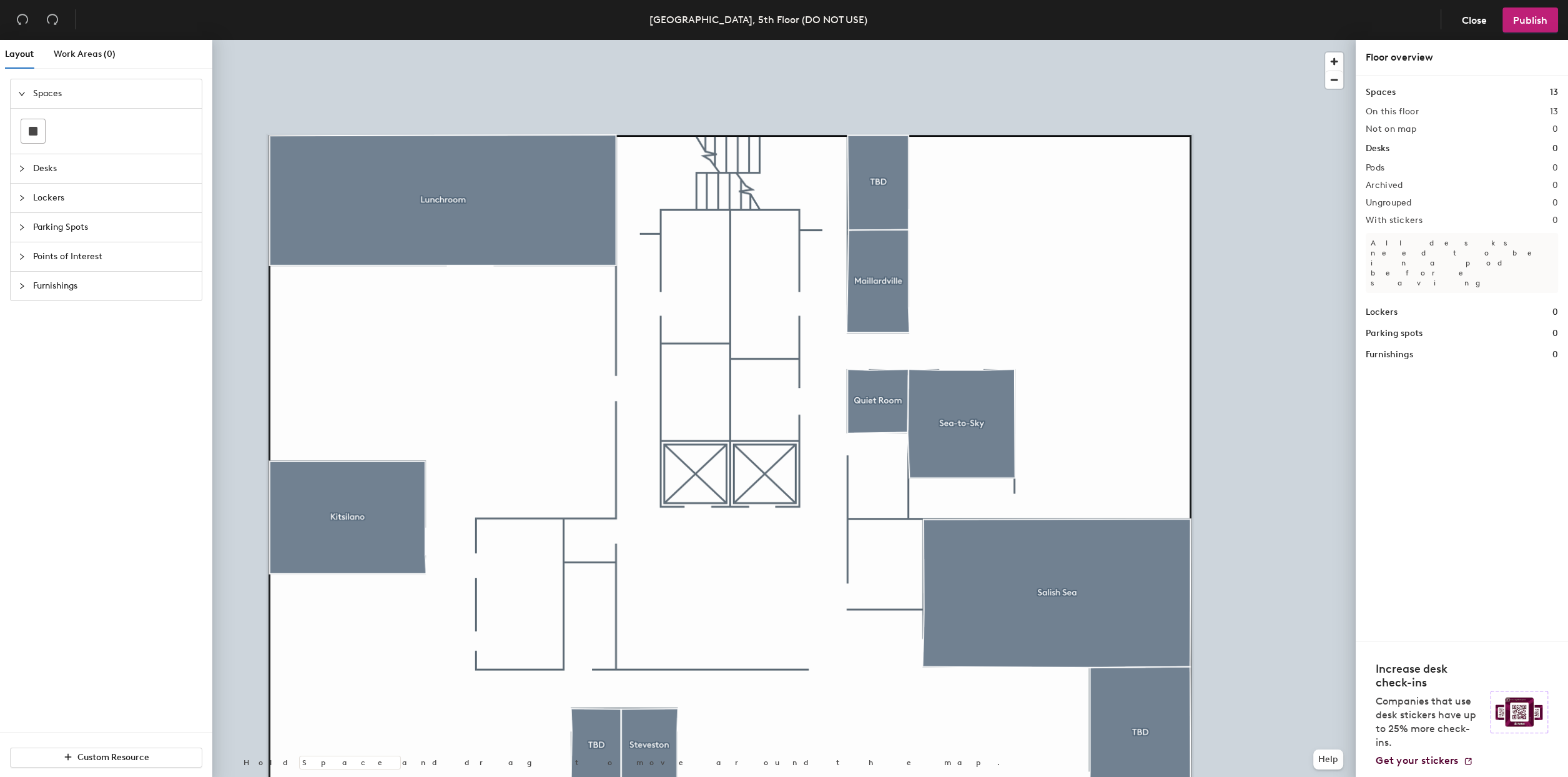
click at [23, 252] on div at bounding box center [25, 257] width 15 height 13
click at [37, 246] on icon at bounding box center [32, 248] width 15 height 15
click at [812, 270] on input "Women's restroom" at bounding box center [813, 272] width 90 height 17
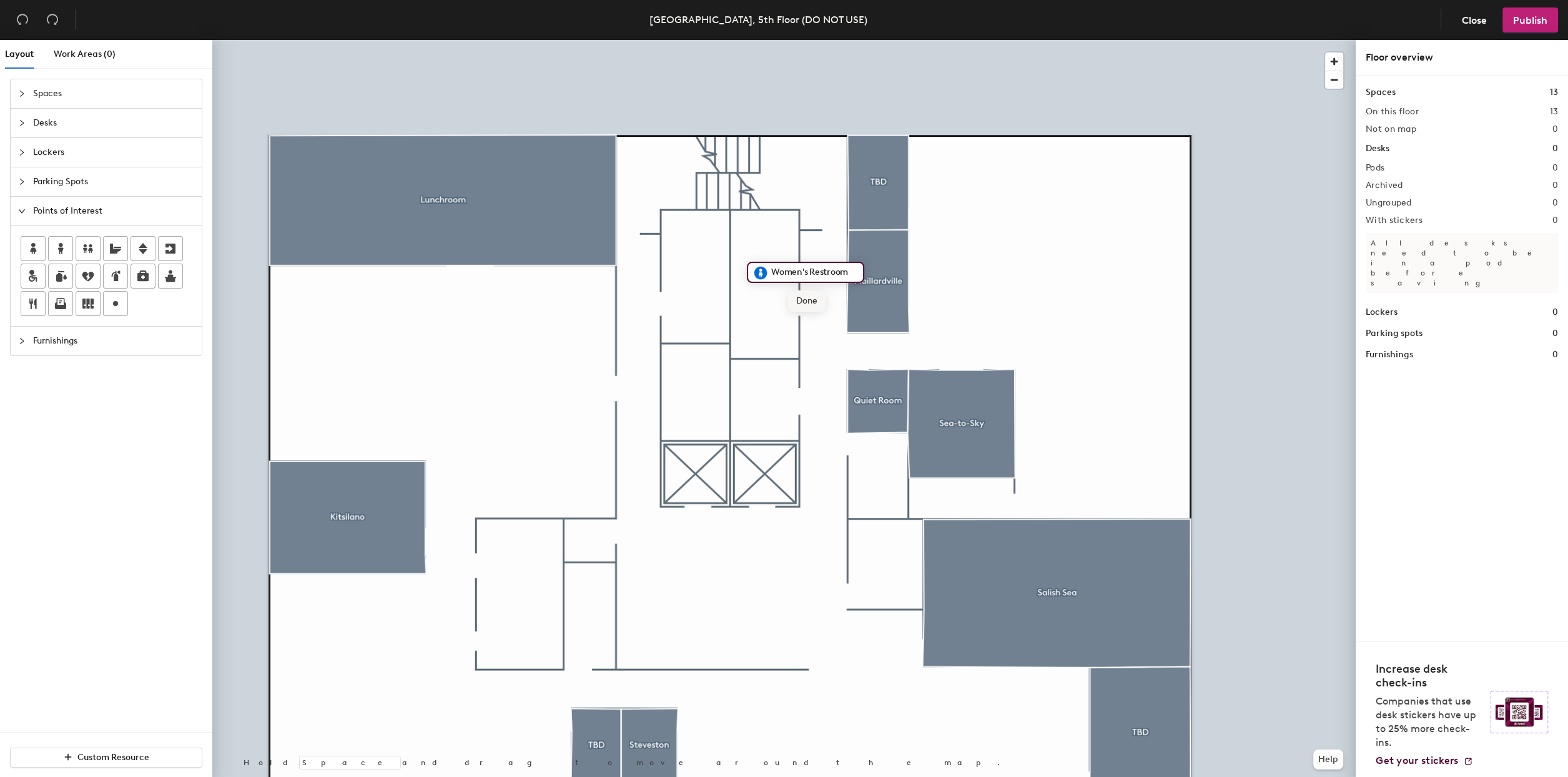
type input "Women's Restroom"
click at [812, 301] on span "Done" at bounding box center [806, 301] width 37 height 21
click at [51, 249] on div at bounding box center [61, 249] width 24 height 24
click at [733, 269] on input "Men's restroom" at bounding box center [741, 271] width 79 height 17
type input "Men's Restroom"
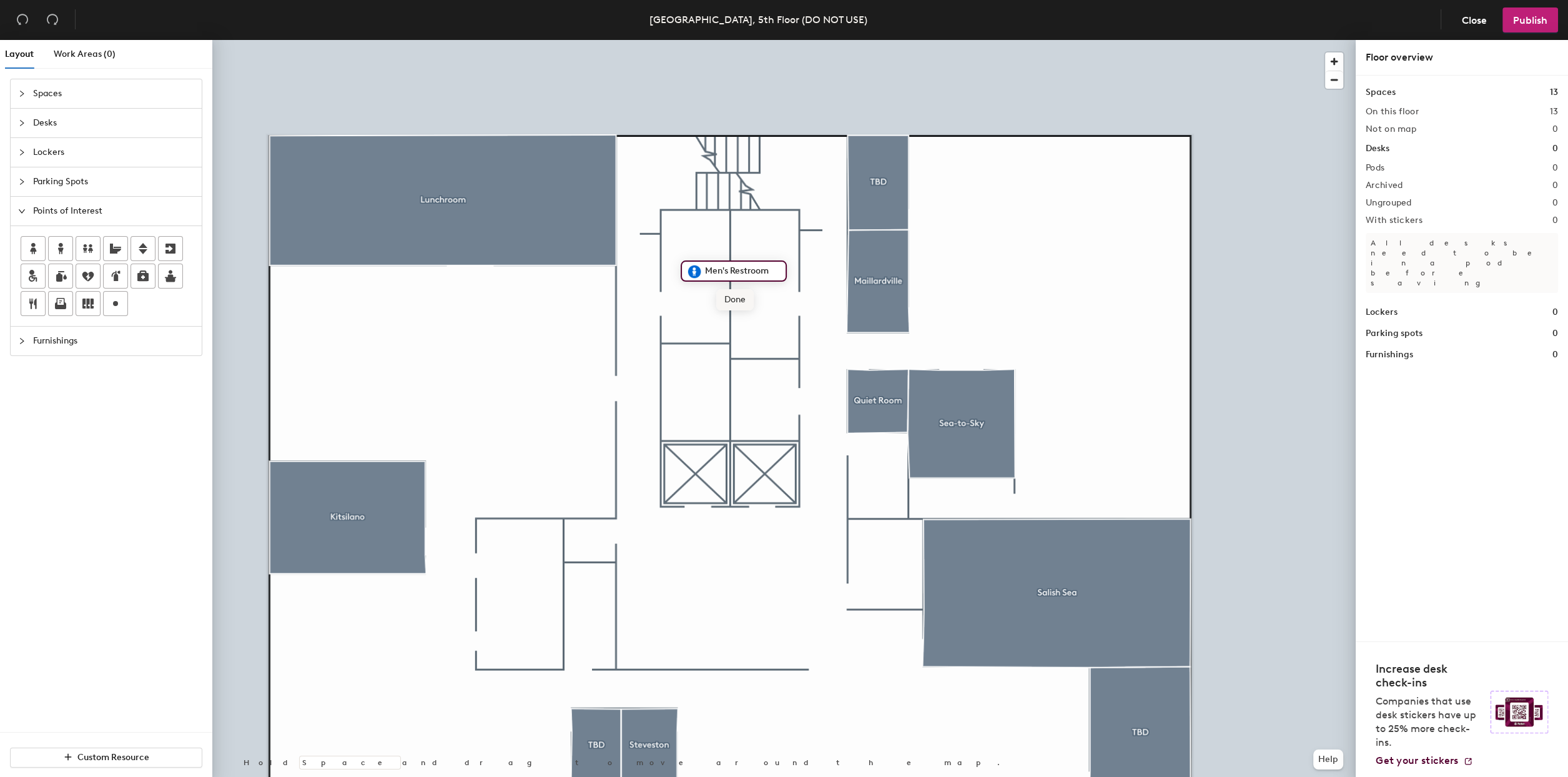
click at [734, 304] on span "Done" at bounding box center [735, 299] width 37 height 21
click at [108, 241] on icon at bounding box center [115, 248] width 15 height 15
click at [842, 400] on input "Gender-neutral restroom" at bounding box center [837, 400] width 129 height 17
type input "Gender-neutral Restroom"
click at [824, 428] on span "Done" at bounding box center [830, 428] width 37 height 21
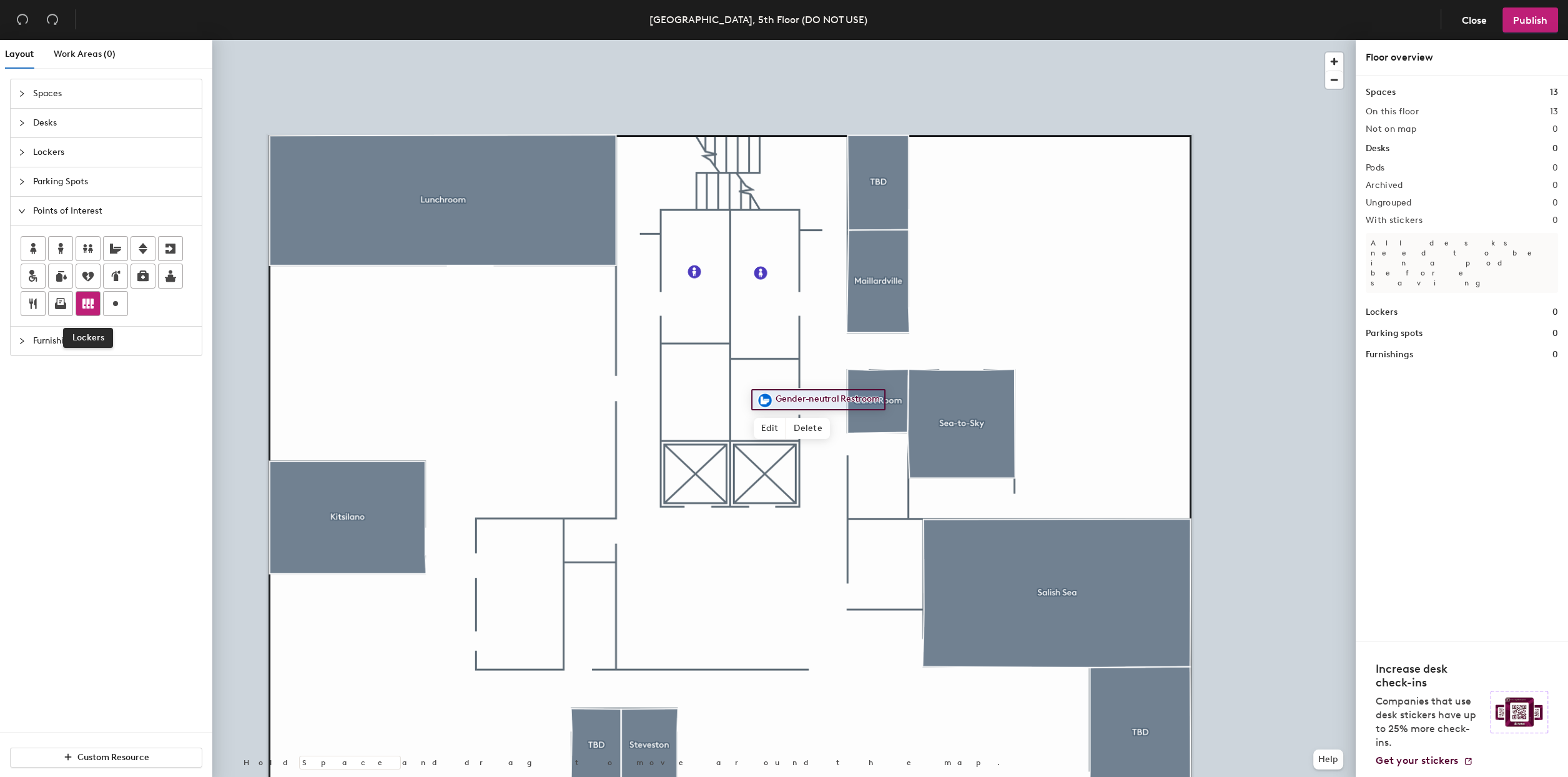
click at [77, 302] on div at bounding box center [88, 304] width 24 height 24
type input "Storage"
click at [88, 305] on icon at bounding box center [88, 303] width 15 height 15
type input "Field Storage"
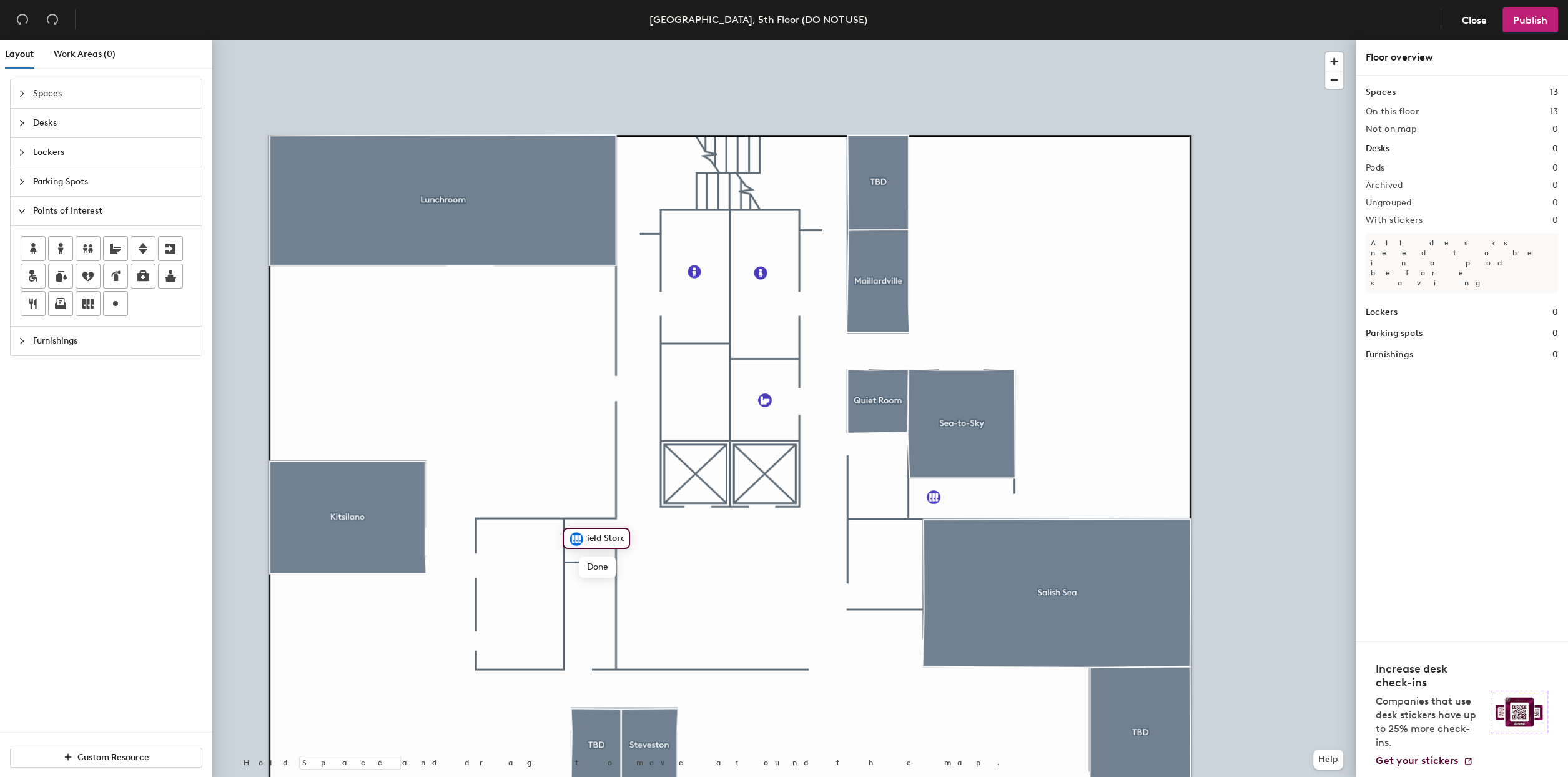
scroll to position [0, 0]
click at [108, 299] on icon at bounding box center [115, 303] width 15 height 15
type input "Server Room"
click at [69, 93] on span "Spaces" at bounding box center [114, 93] width 161 height 28
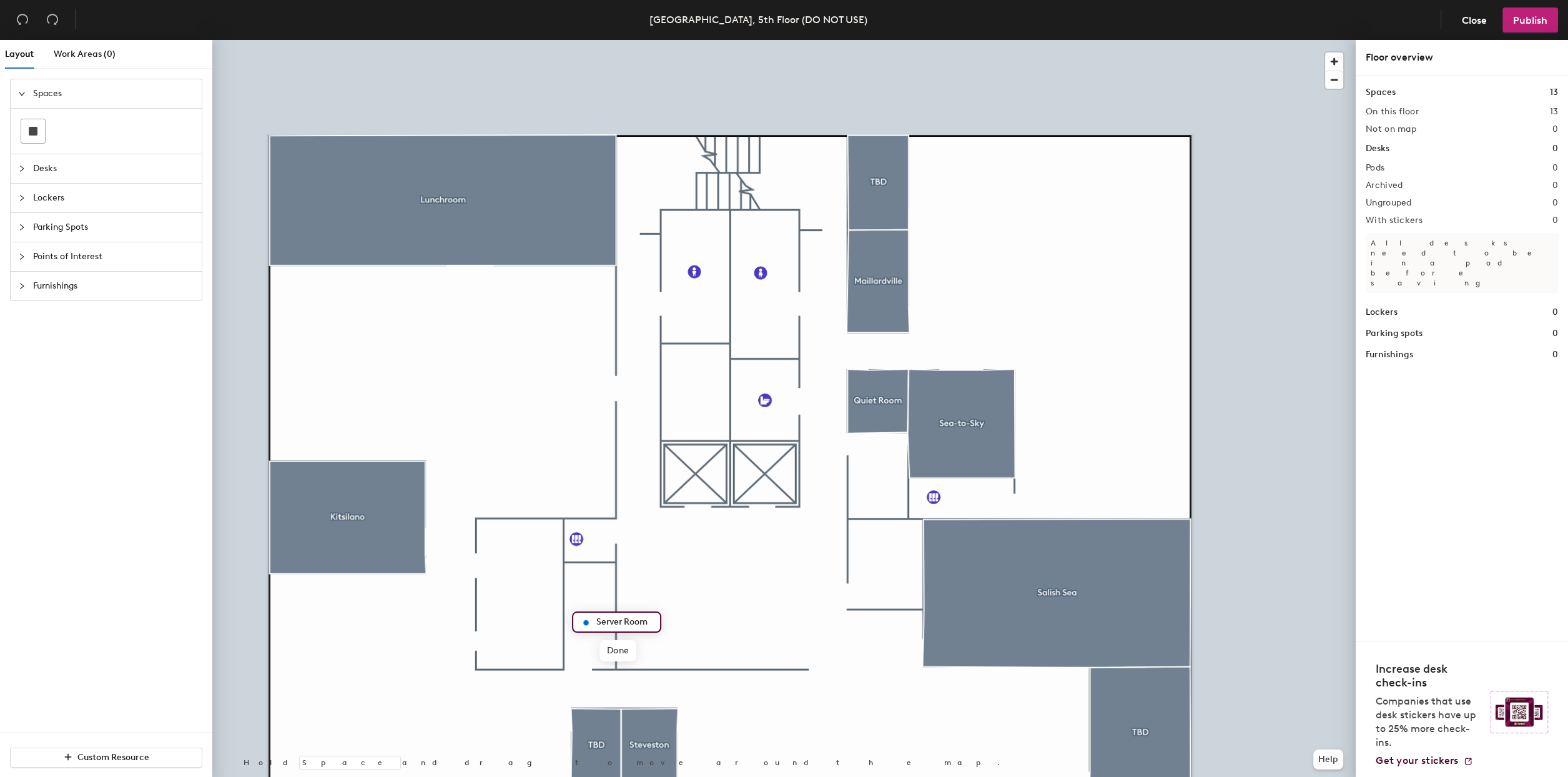
drag, startPoint x: 35, startPoint y: 133, endPoint x: 94, endPoint y: 183, distance: 77.3
click at [35, 134] on rect at bounding box center [32, 131] width 9 height 9
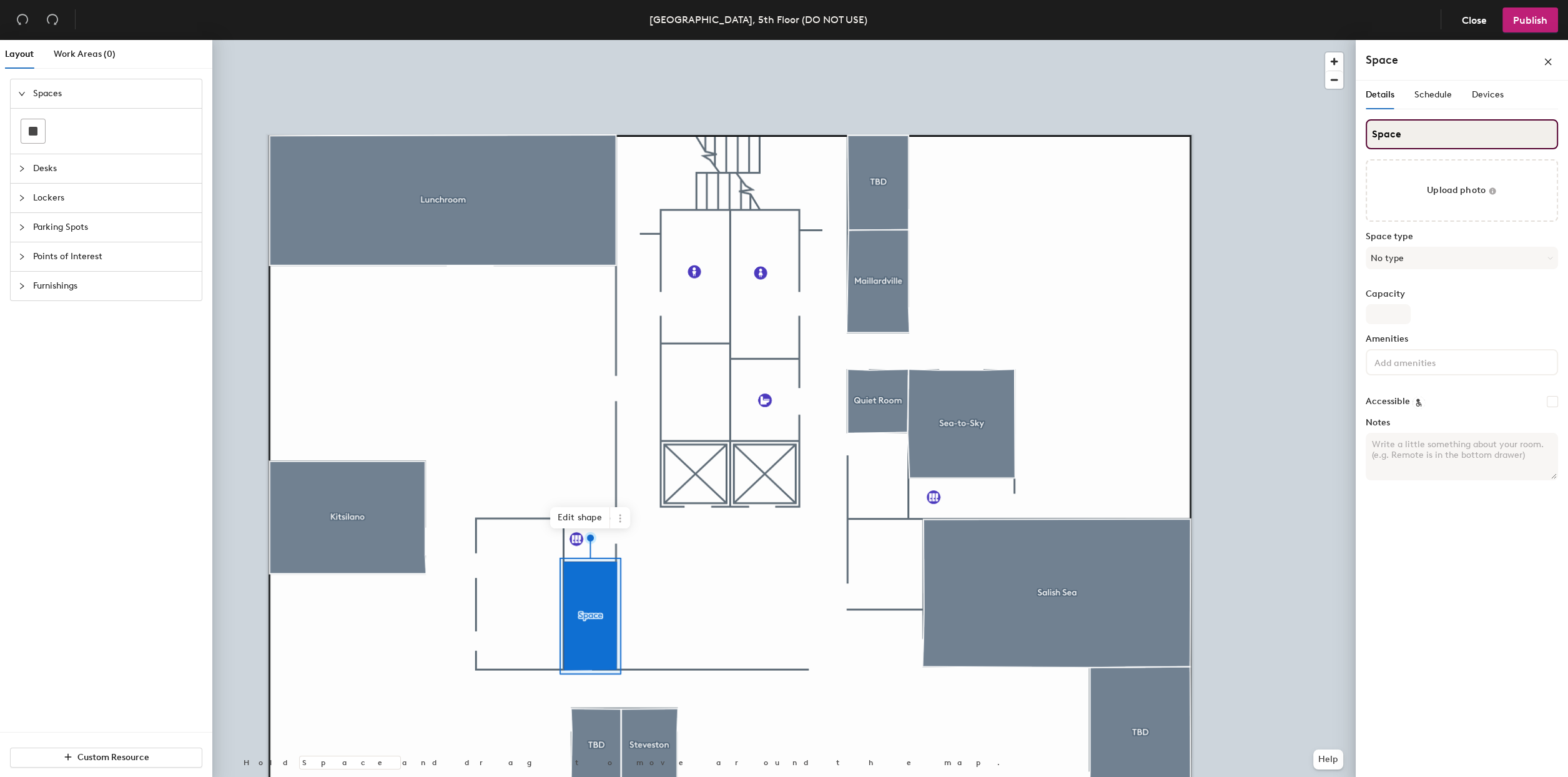
click at [1409, 141] on input "Space" at bounding box center [1462, 134] width 193 height 30
type input "Server Room"
click at [1416, 259] on button "No type" at bounding box center [1462, 258] width 193 height 22
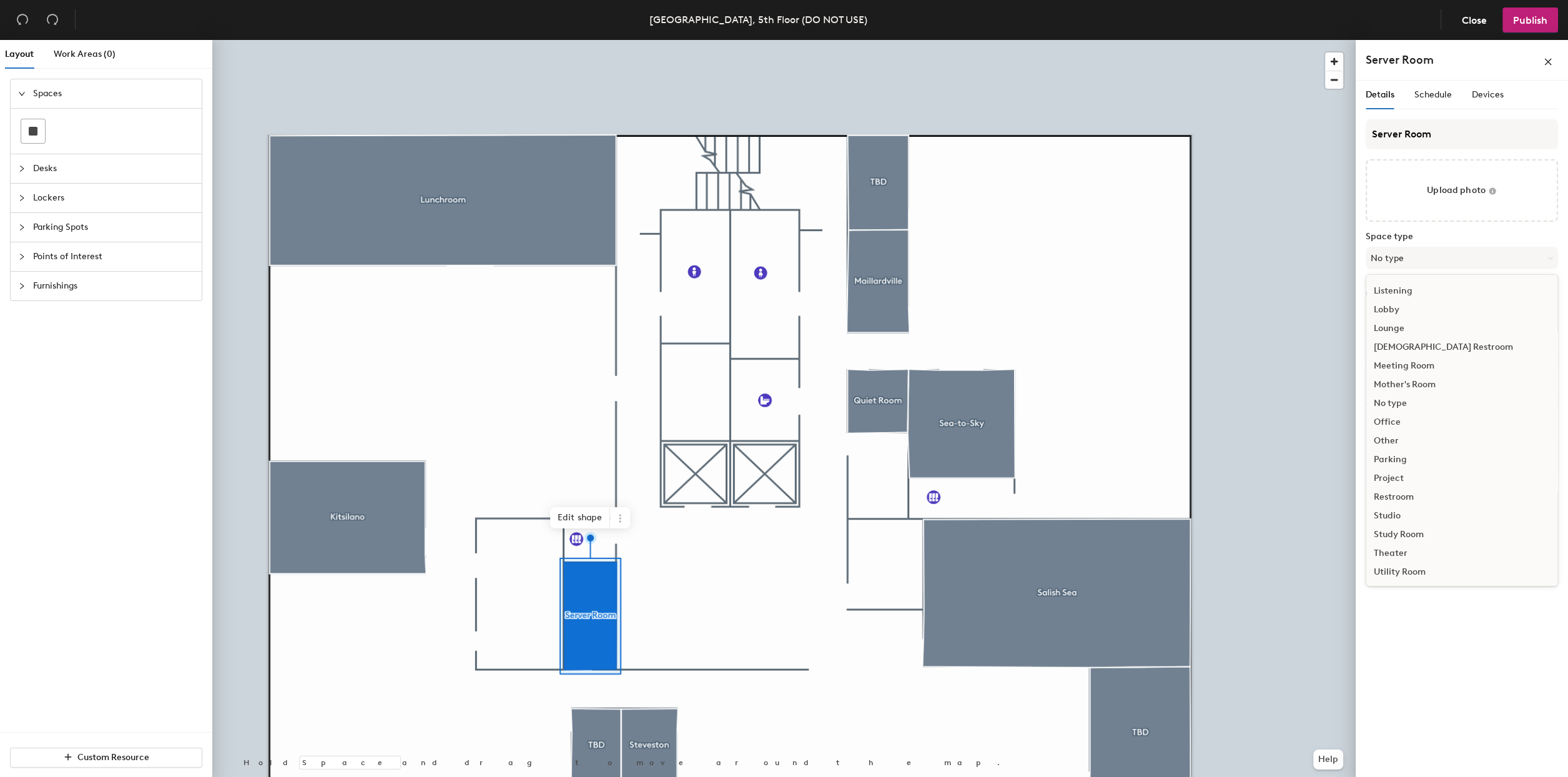
scroll to position [280, 0]
click at [1405, 551] on div "Utility Room" at bounding box center [1461, 554] width 191 height 19
click at [1442, 355] on input at bounding box center [1428, 362] width 112 height 15
click at [1421, 425] on div "Always Locked" at bounding box center [1461, 430] width 189 height 19
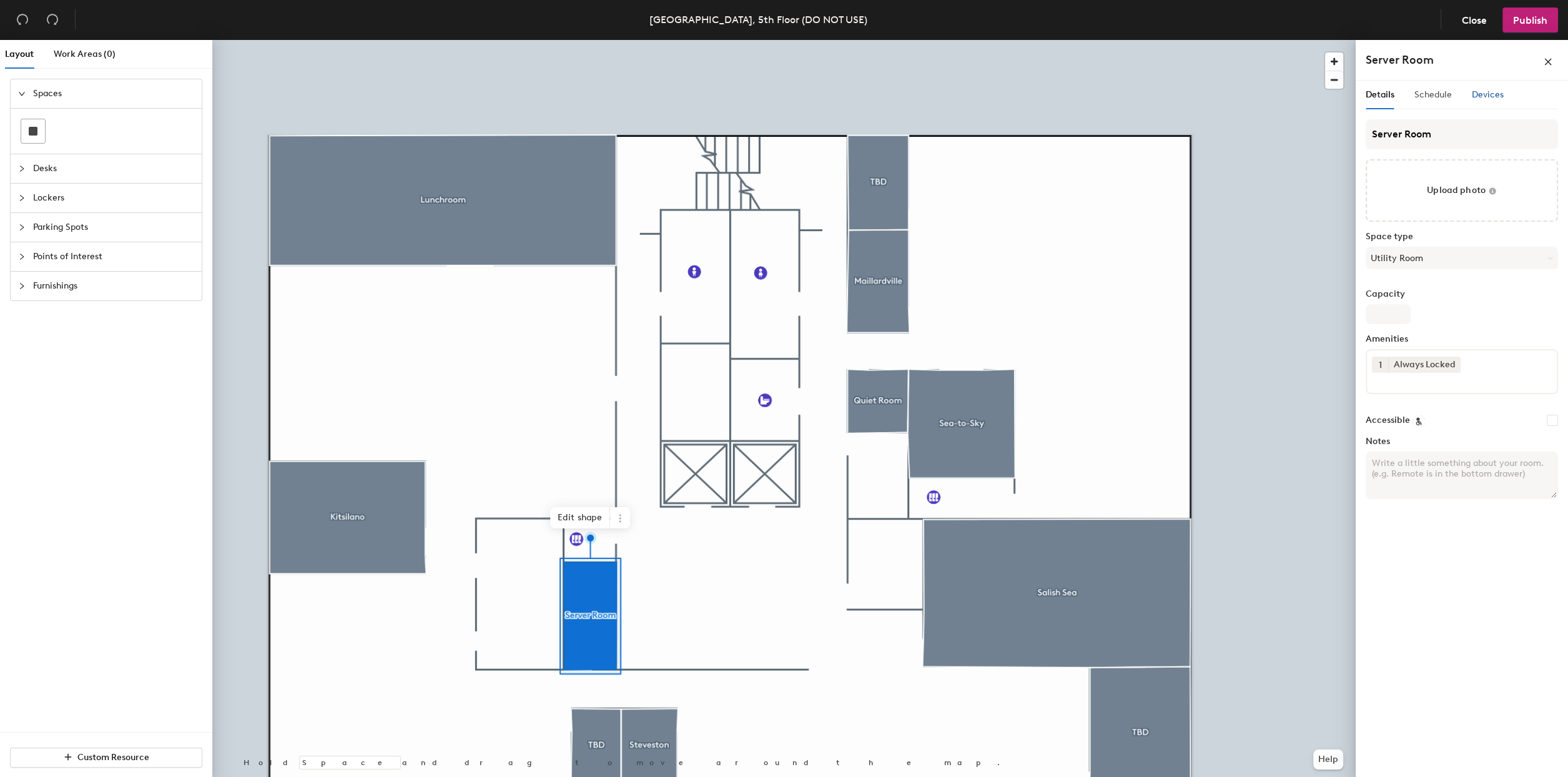
click at [1483, 91] on span "Devices" at bounding box center [1488, 94] width 32 height 10
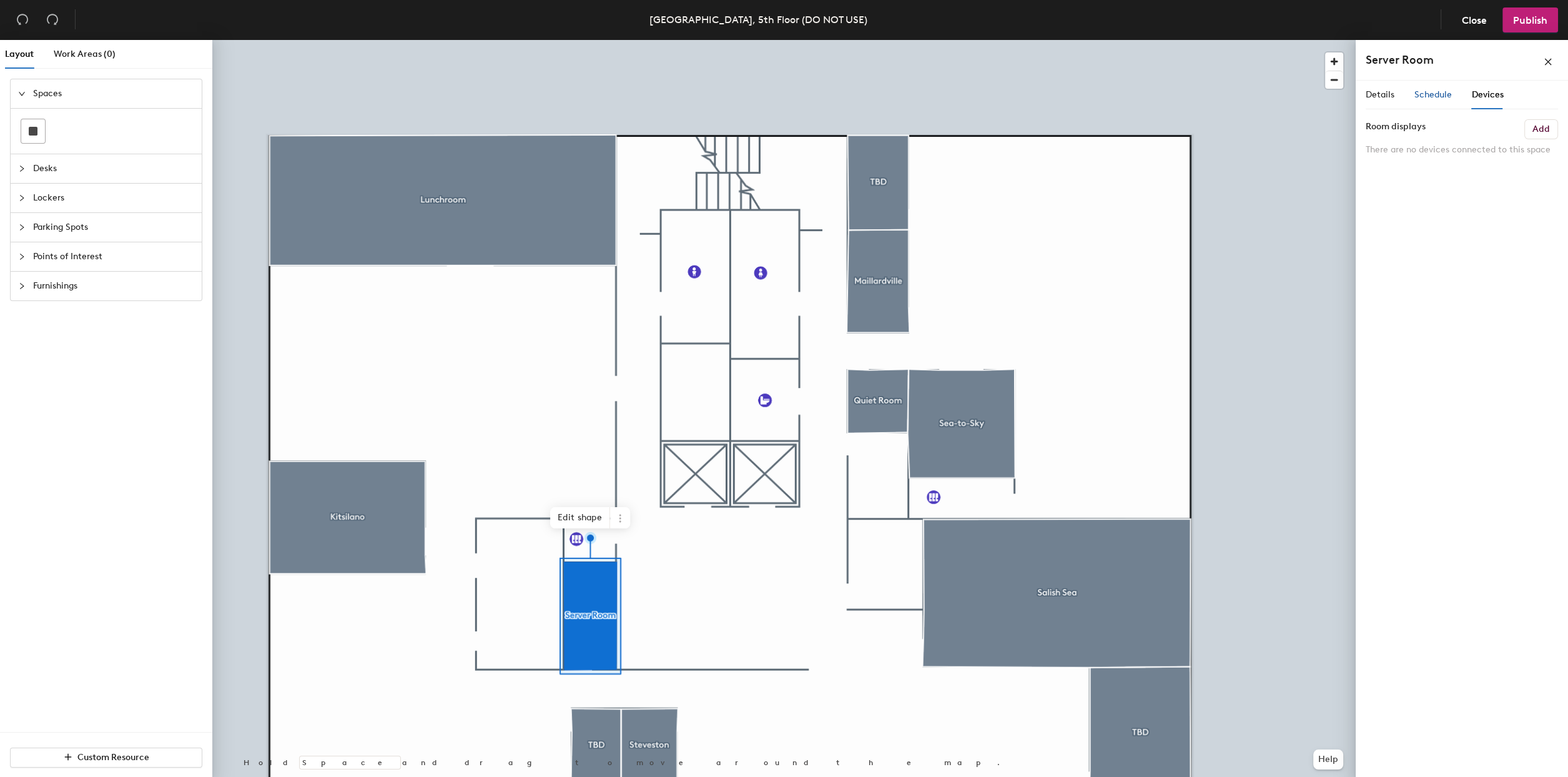
click at [1441, 96] on span "Schedule" at bounding box center [1432, 94] width 37 height 10
click at [1390, 100] on div "Details" at bounding box center [1380, 95] width 28 height 13
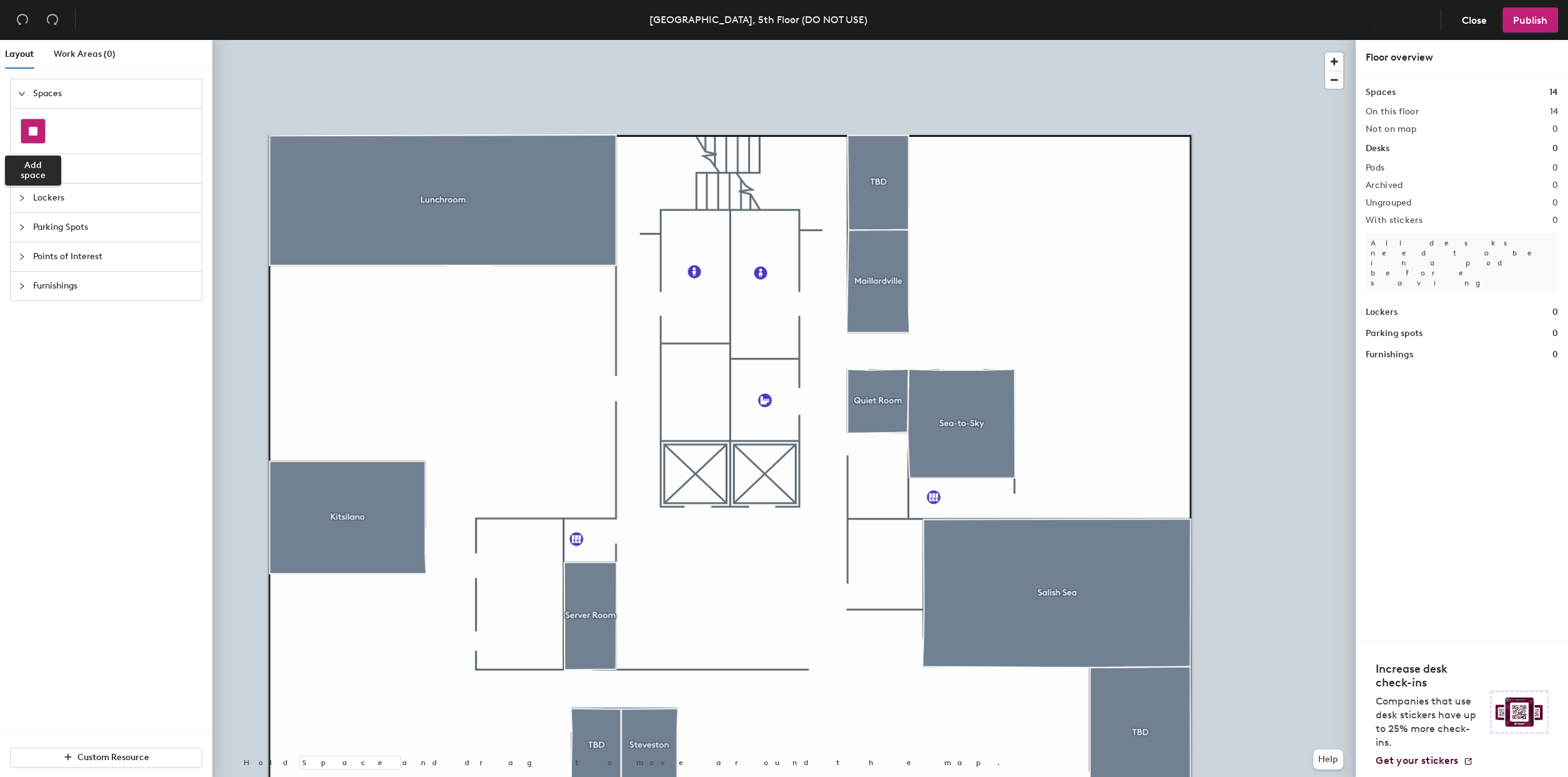
click at [39, 133] on div at bounding box center [33, 131] width 24 height 24
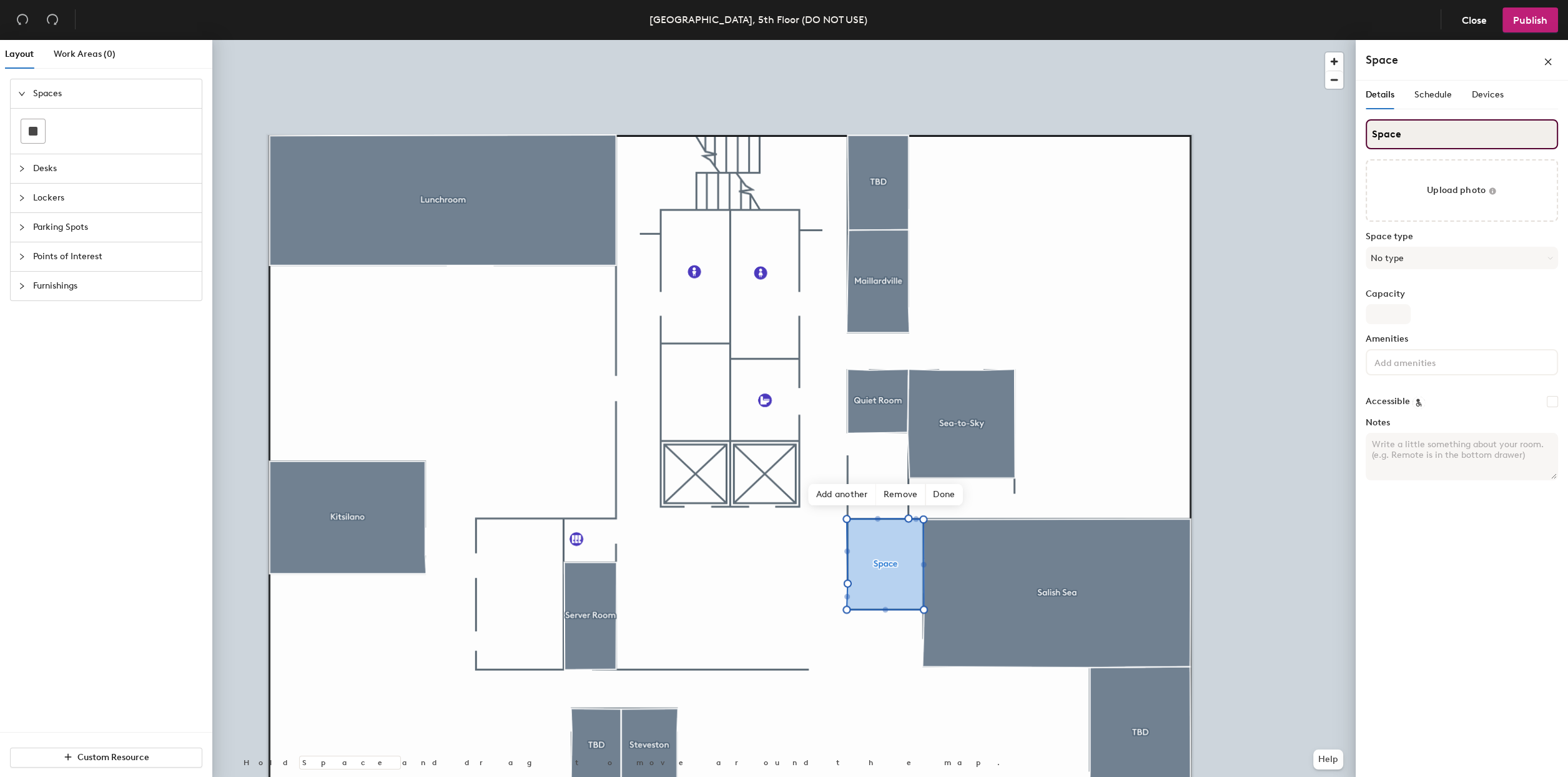
click at [1401, 134] on input "Space" at bounding box center [1462, 134] width 193 height 30
type input "Admin"
click at [1446, 253] on button "No type" at bounding box center [1462, 258] width 193 height 22
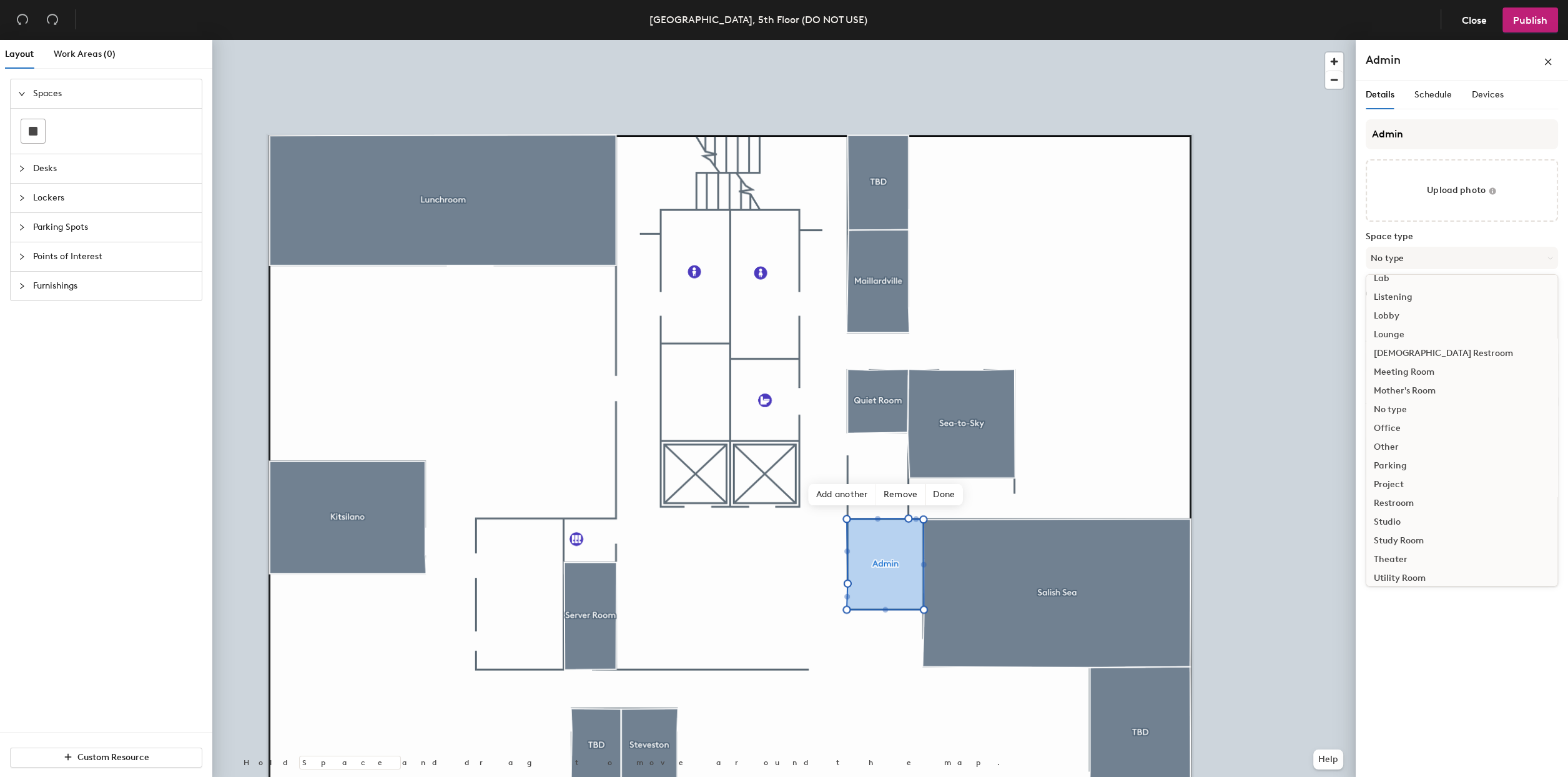
scroll to position [280, 0]
click at [1383, 422] on div "Other" at bounding box center [1461, 422] width 191 height 19
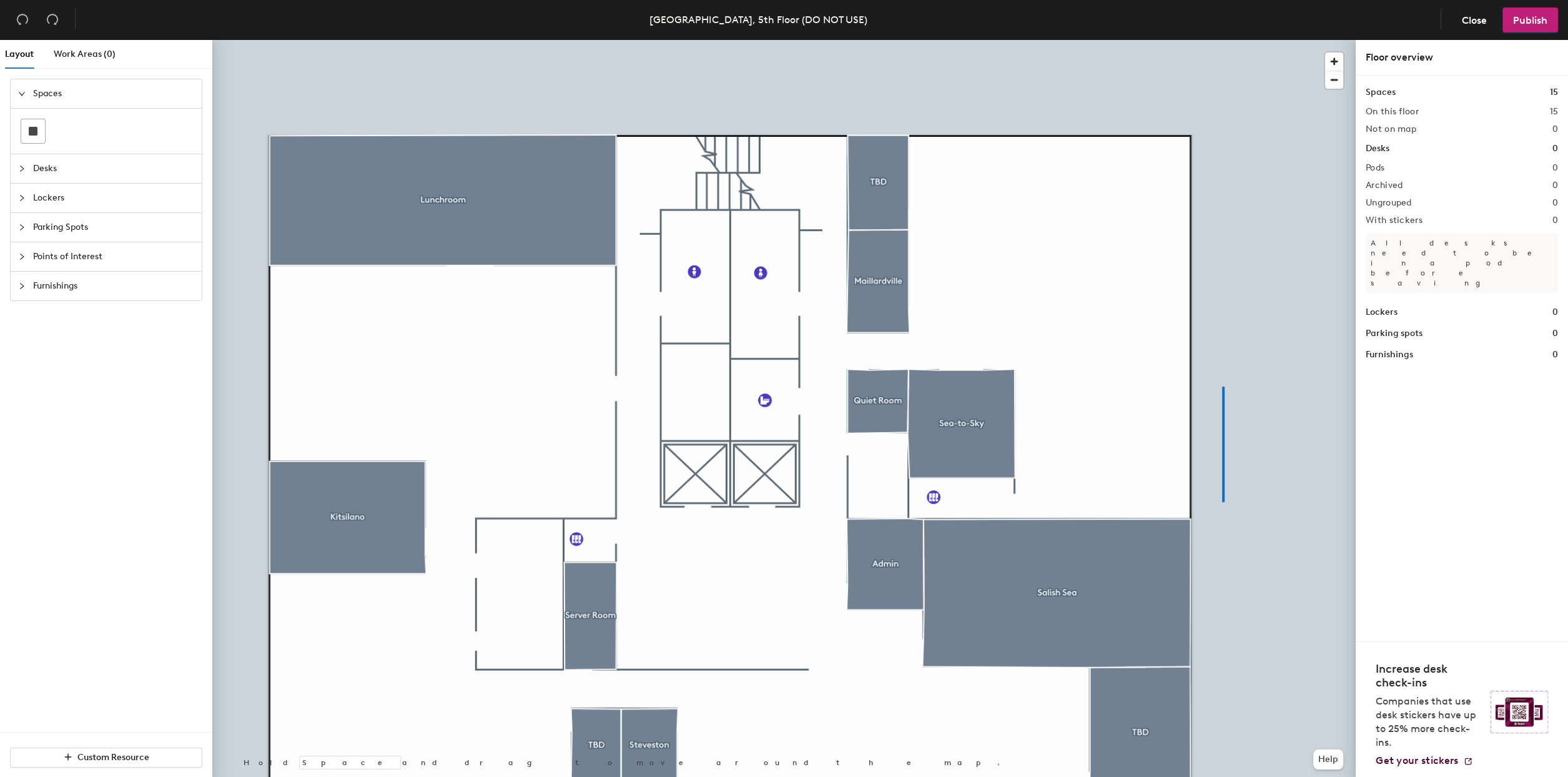
click at [1222, 40] on div at bounding box center [784, 40] width 1143 height 0
click at [51, 258] on span "Points of Interest" at bounding box center [114, 257] width 161 height 28
click at [62, 296] on icon at bounding box center [60, 303] width 15 height 15
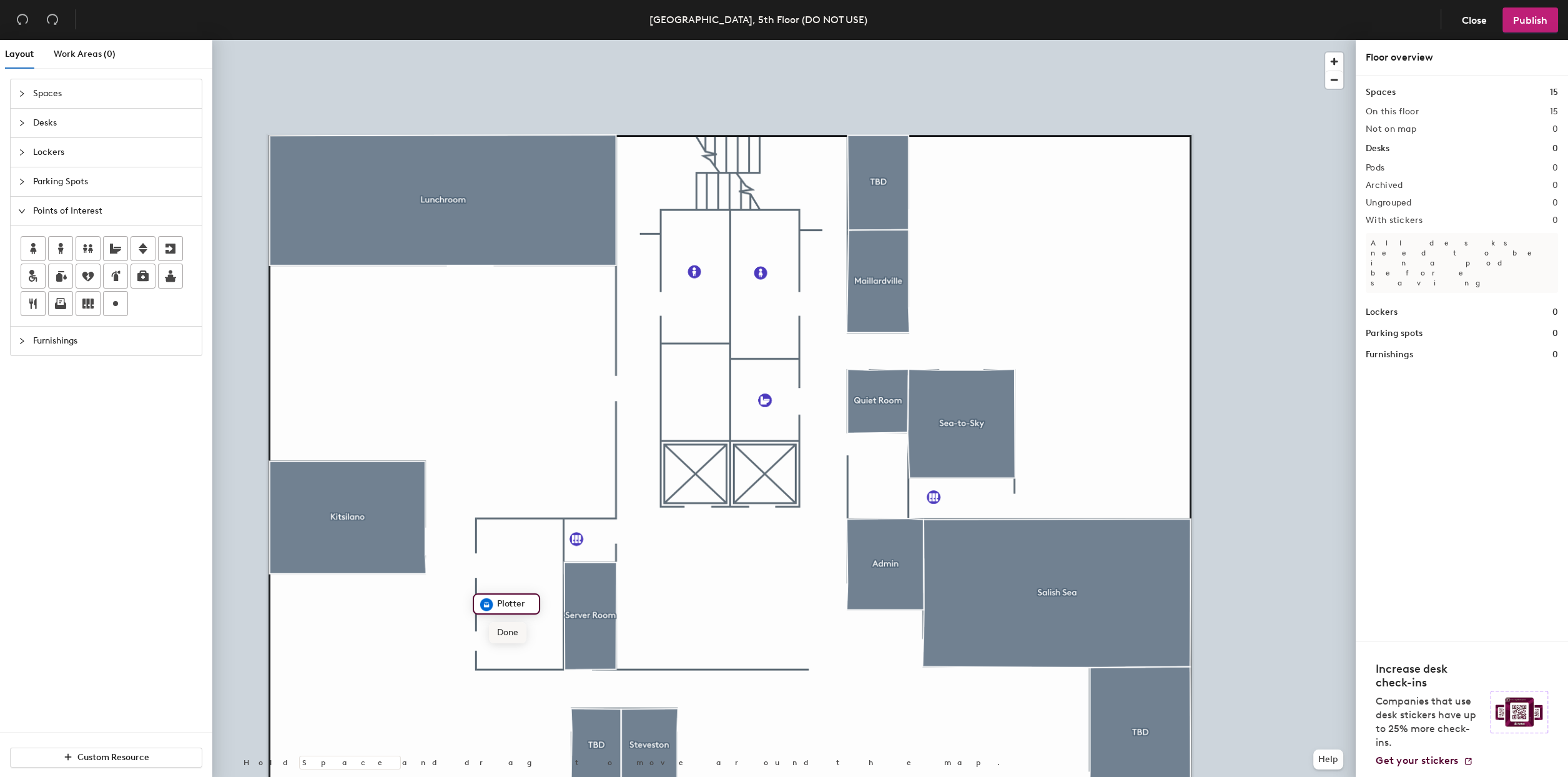
type input "Plotter"
click at [504, 627] on span "Done" at bounding box center [507, 632] width 37 height 21
click at [70, 303] on div at bounding box center [61, 304] width 24 height 24
type input "Canon"
click at [571, 643] on span "Done" at bounding box center [574, 632] width 37 height 21
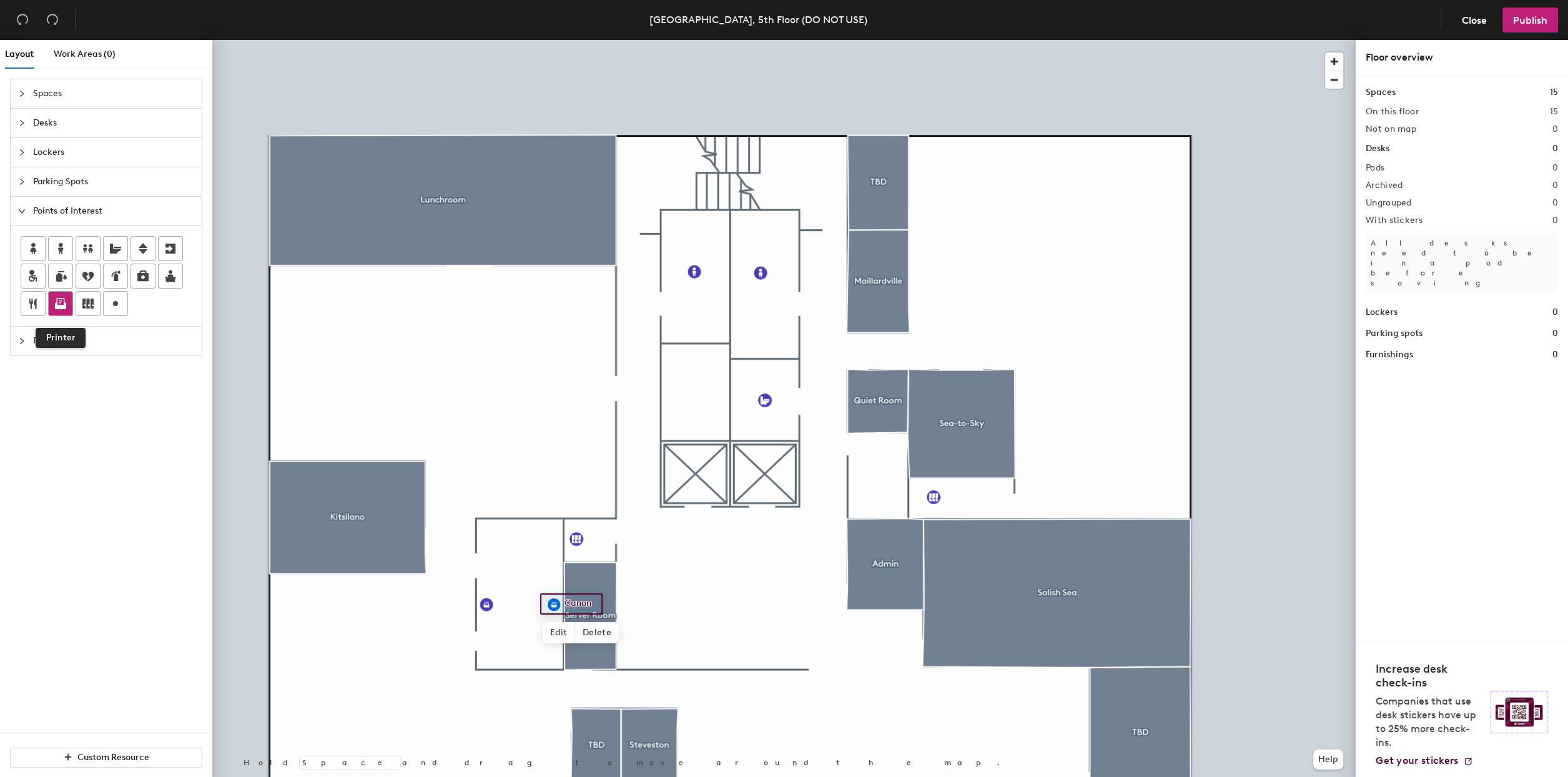
click at [67, 299] on icon at bounding box center [60, 303] width 15 height 15
type input "Konica"
click at [28, 275] on icon at bounding box center [32, 276] width 15 height 15
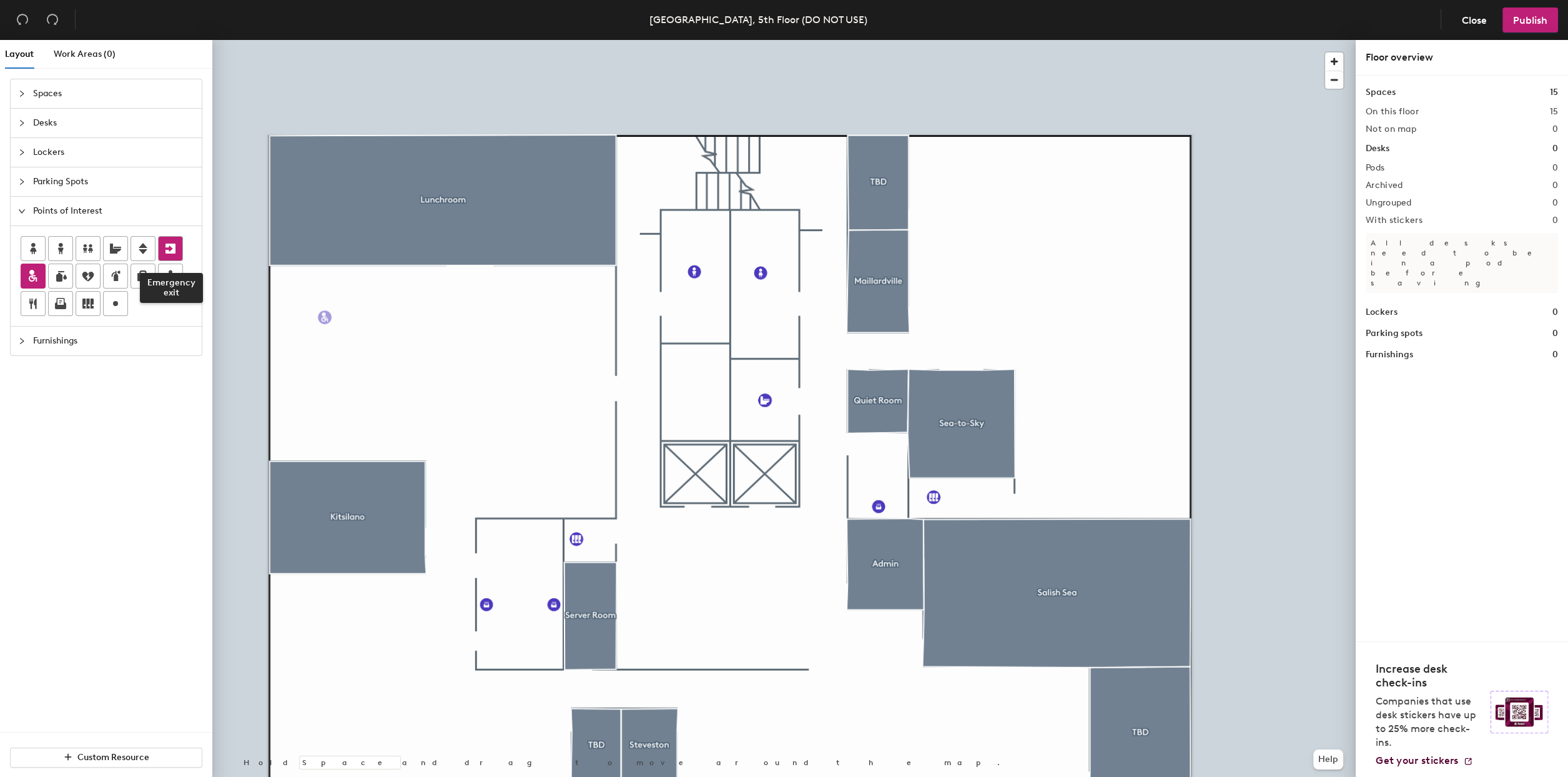
click at [167, 250] on icon at bounding box center [170, 249] width 10 height 10
click at [657, 242] on span "Done" at bounding box center [667, 248] width 37 height 21
click at [159, 243] on div at bounding box center [170, 249] width 24 height 24
click at [866, 245] on span "Done" at bounding box center [872, 245] width 37 height 21
click at [147, 244] on icon at bounding box center [143, 248] width 15 height 15
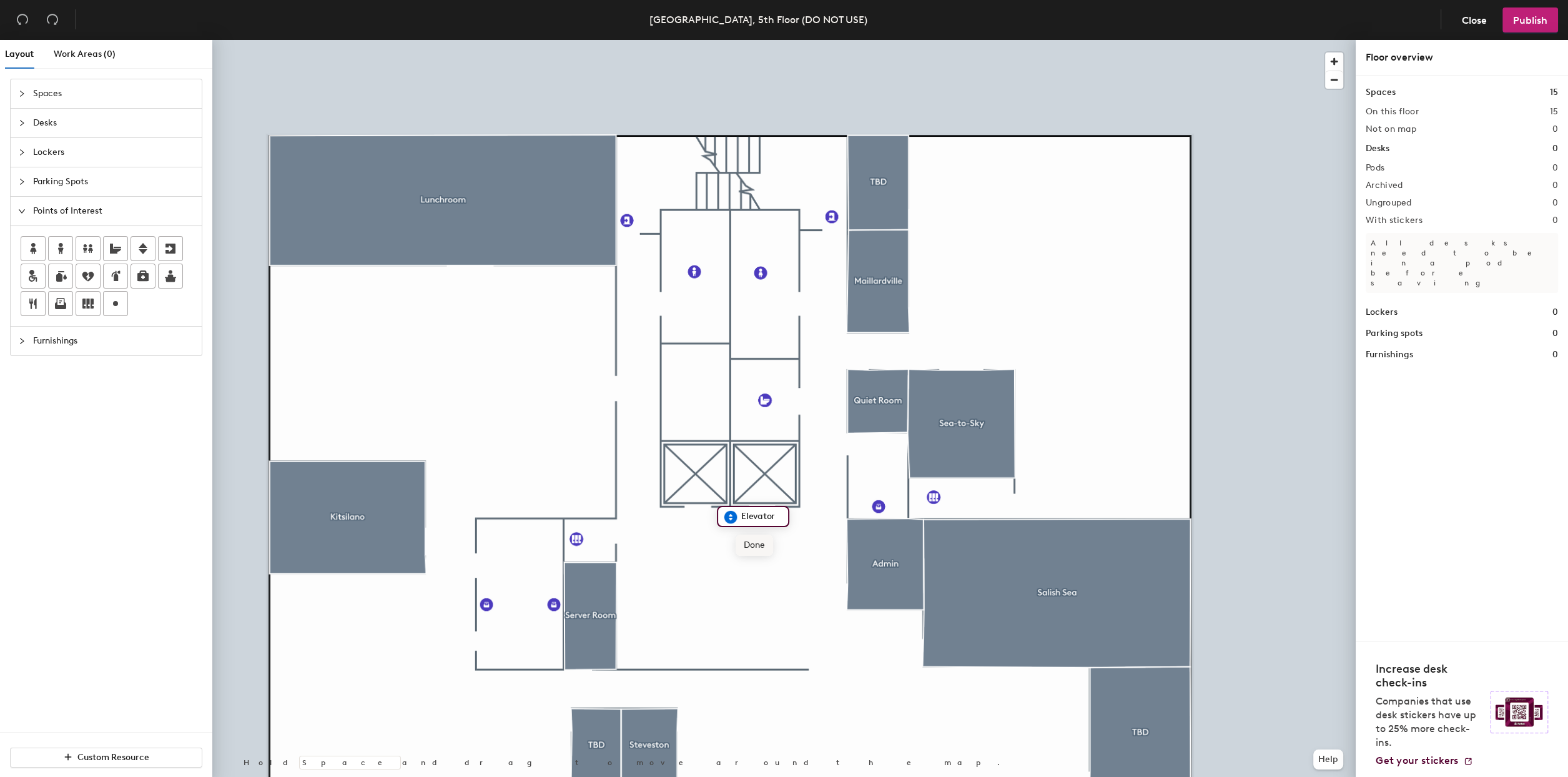
click at [752, 540] on span "Done" at bounding box center [754, 545] width 37 height 21
click at [33, 115] on span "Desks" at bounding box center [114, 123] width 161 height 28
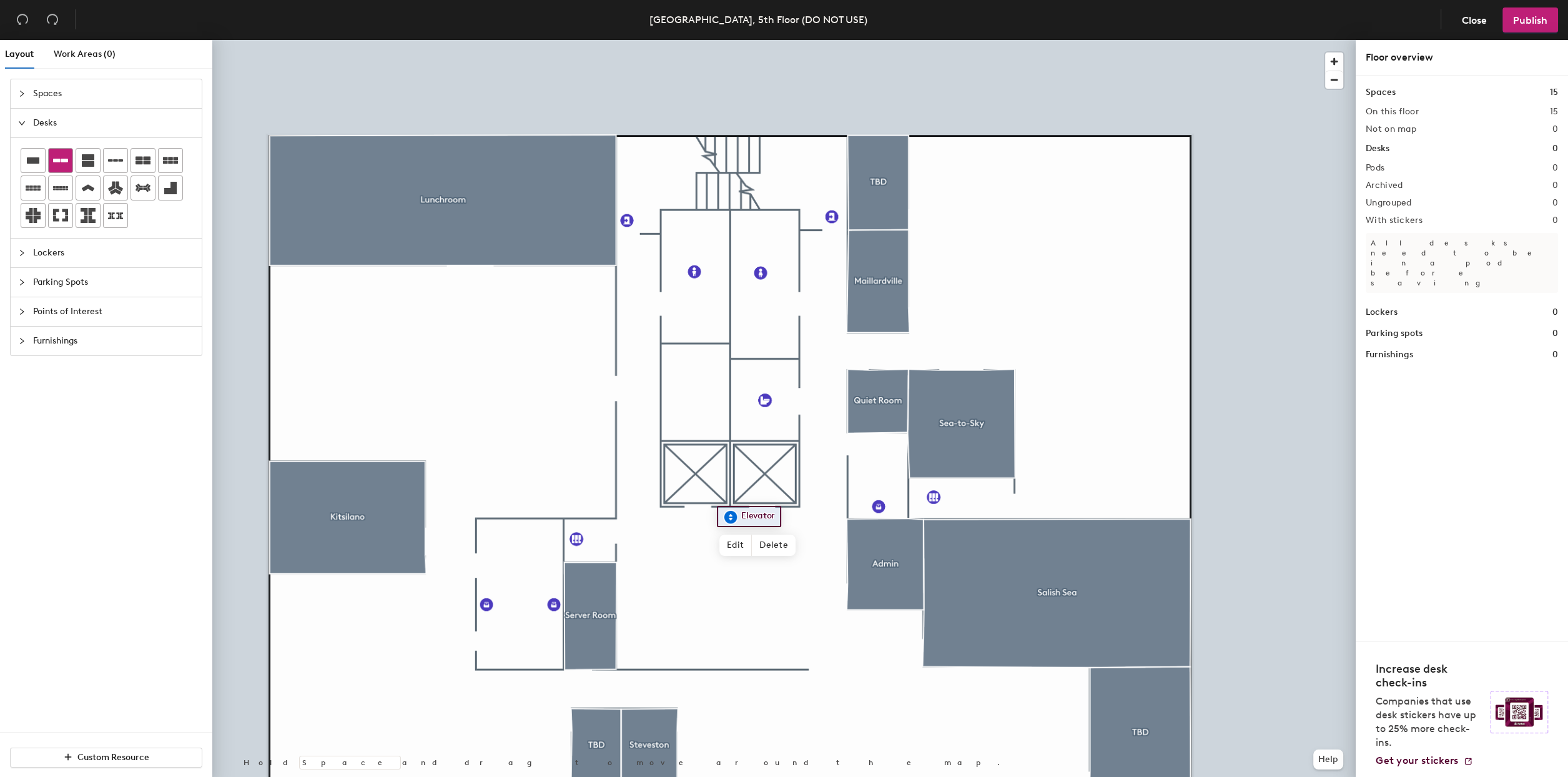
click at [65, 156] on icon at bounding box center [60, 160] width 15 height 15
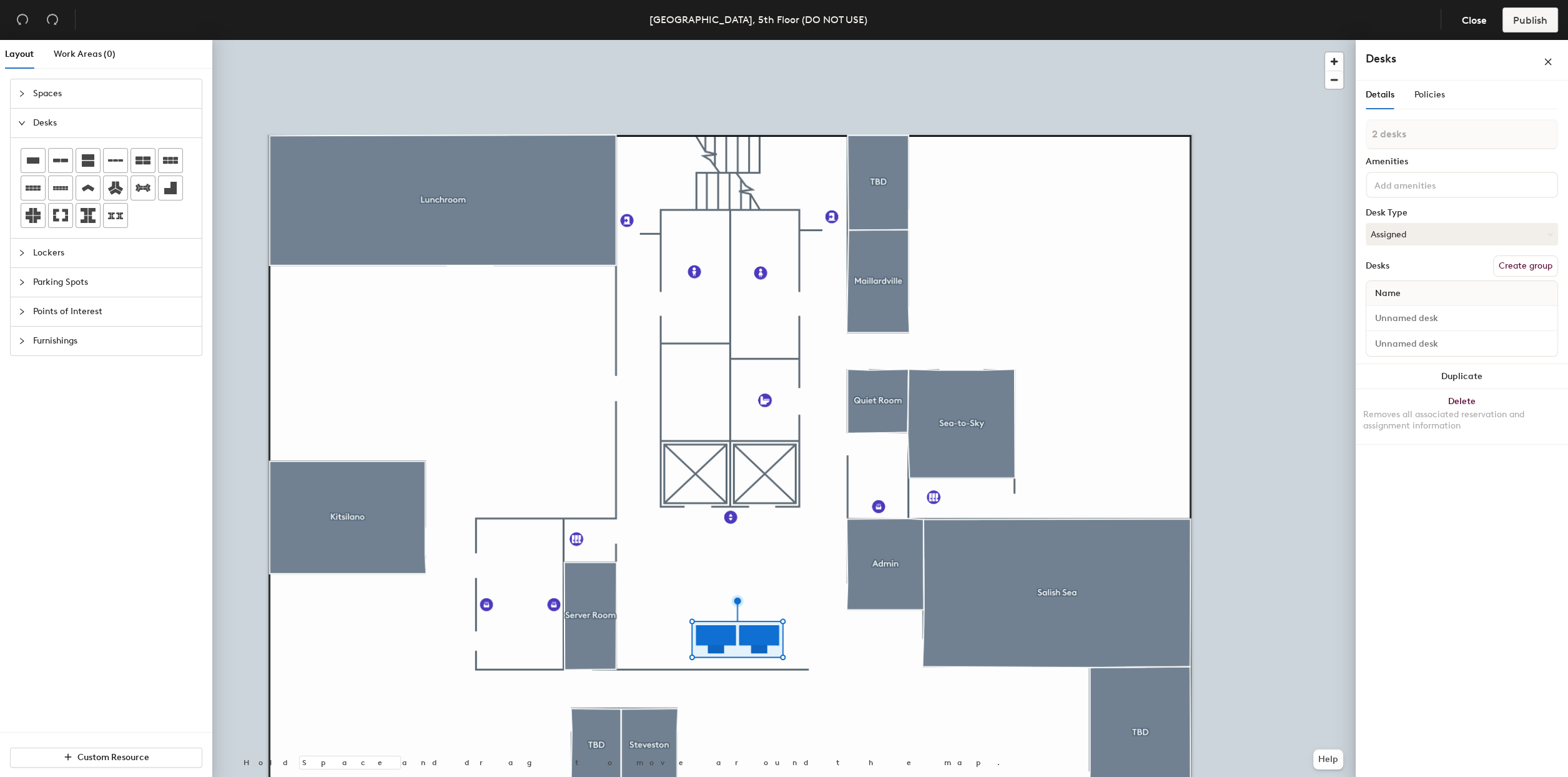
type input "1 desk"
click at [1510, 265] on button "Create group" at bounding box center [1525, 266] width 65 height 21
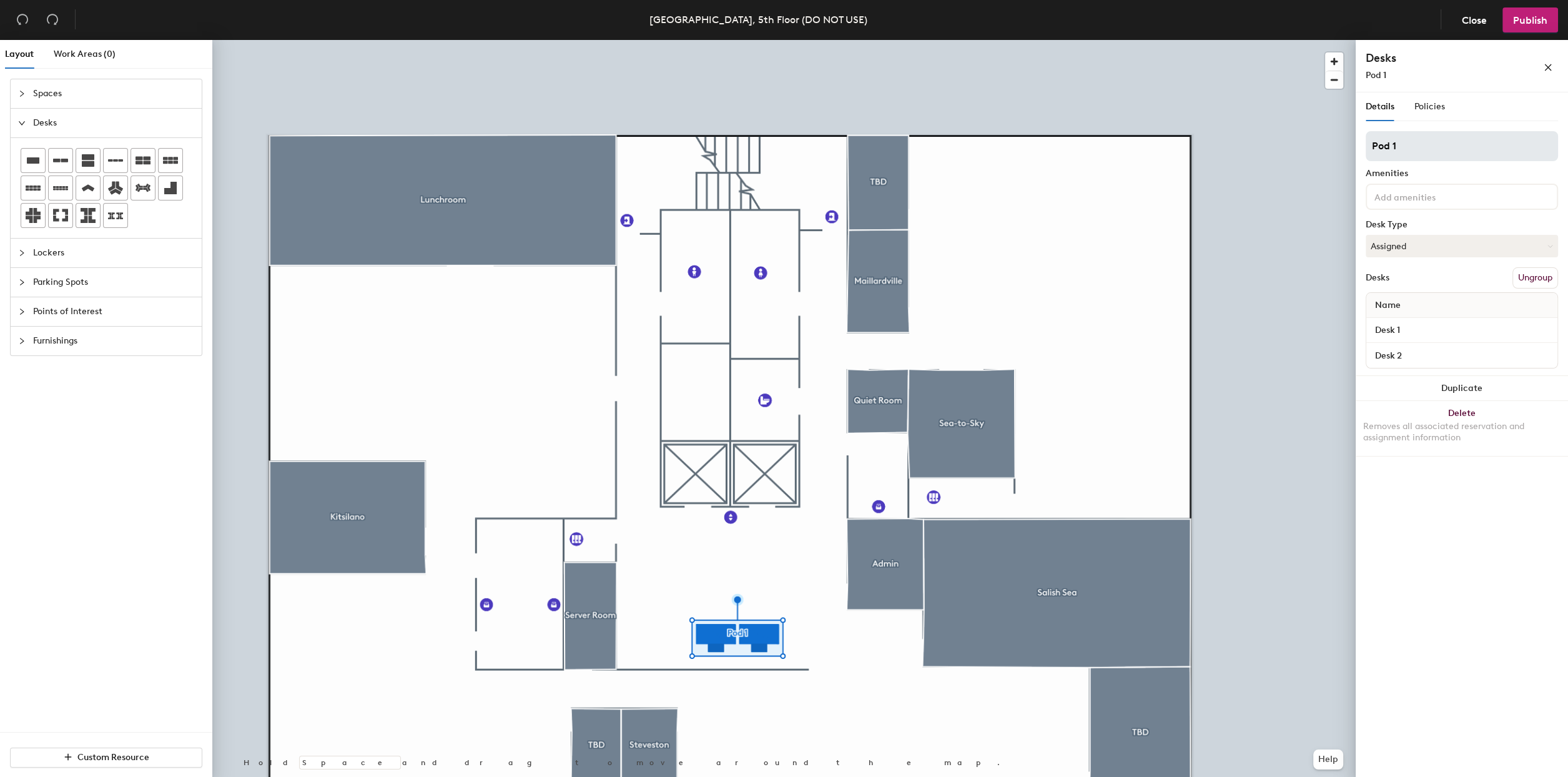
click at [1428, 153] on input "Pod 1" at bounding box center [1462, 146] width 193 height 30
type input "Reception"
click at [1388, 326] on input "Desk 1" at bounding box center [1461, 331] width 186 height 17
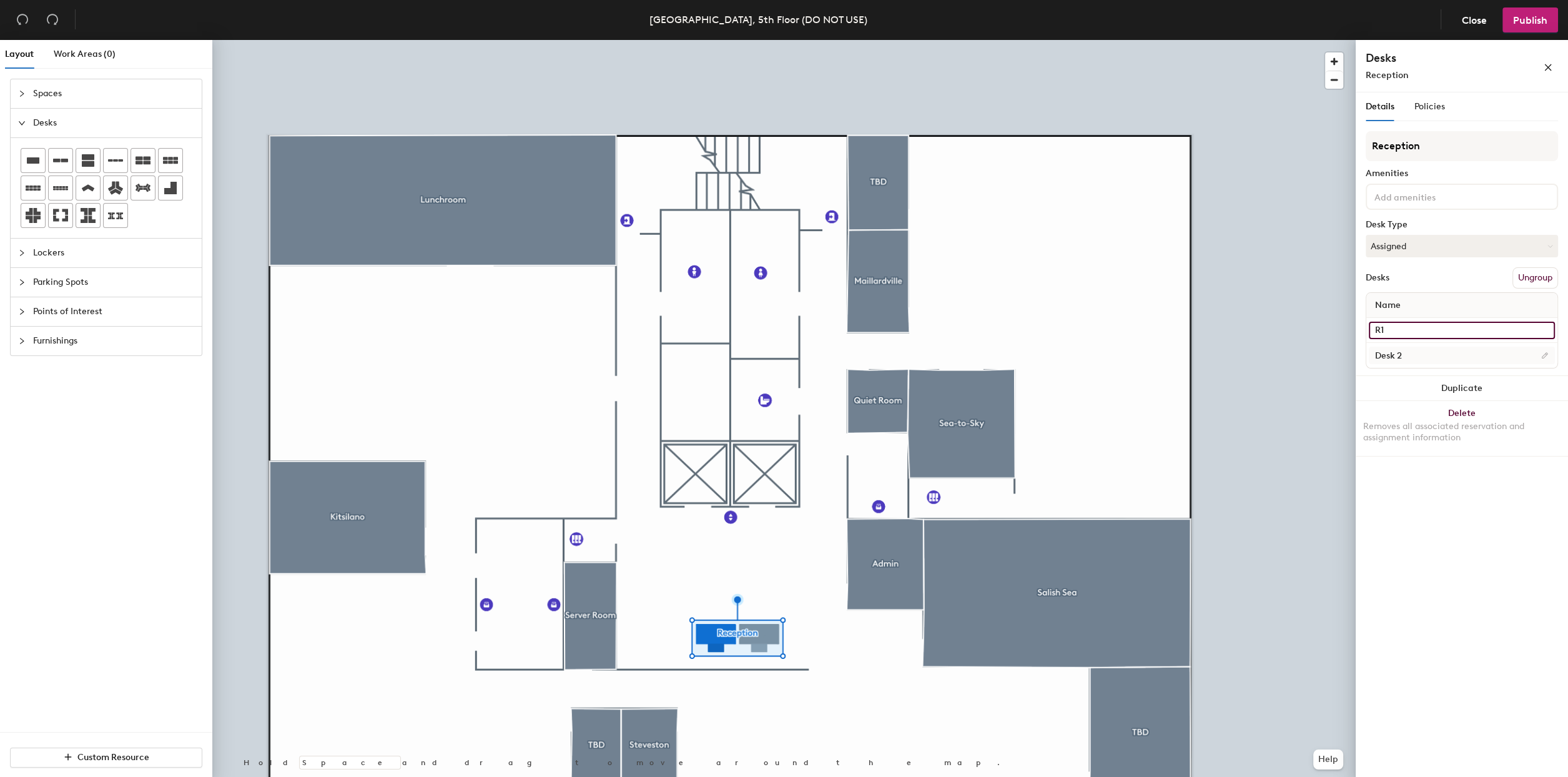
type input "R1"
click at [1401, 351] on input "Desk 2" at bounding box center [1461, 355] width 186 height 17
type input "R2"
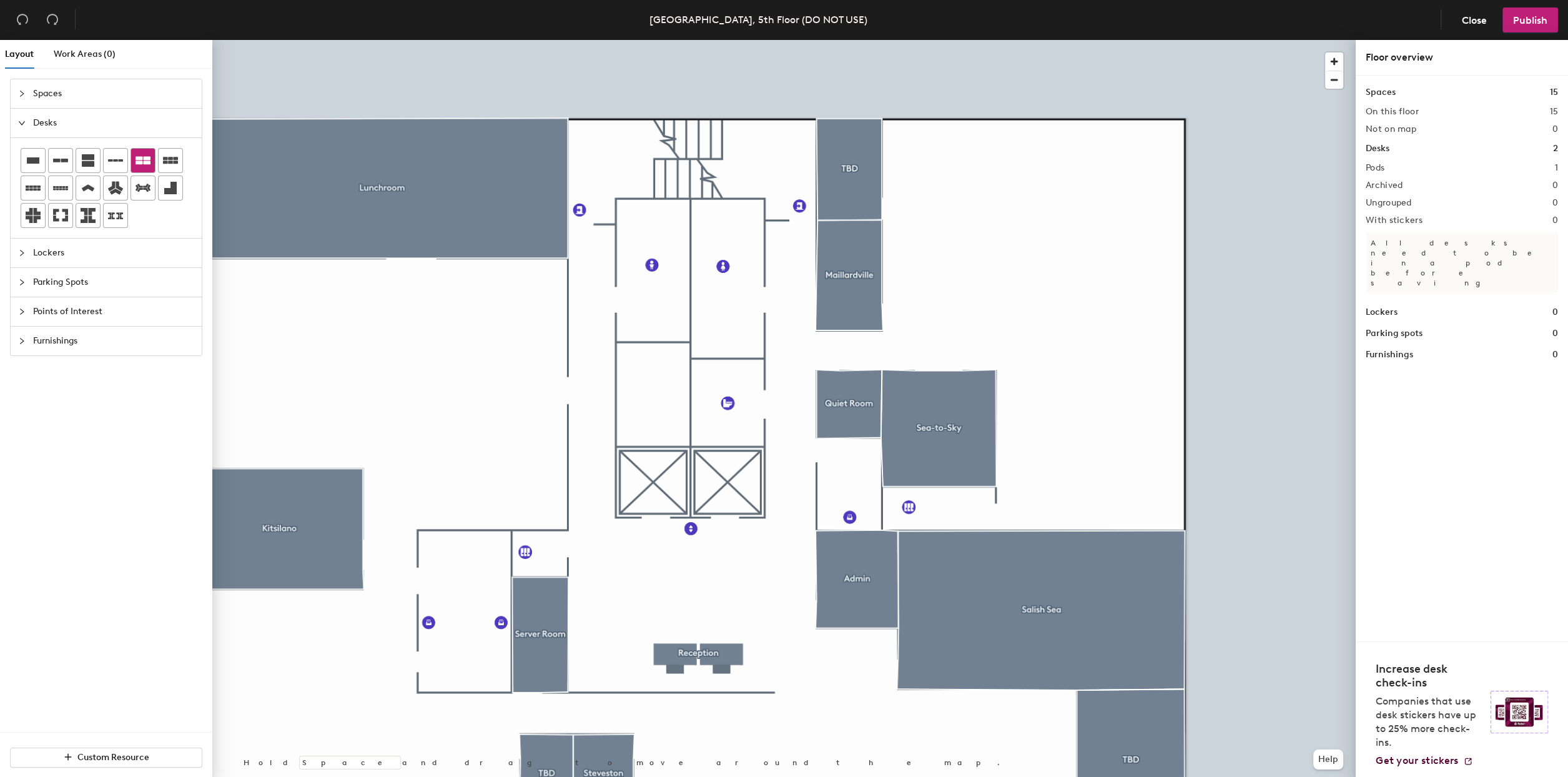
click at [138, 157] on icon at bounding box center [143, 161] width 15 height 8
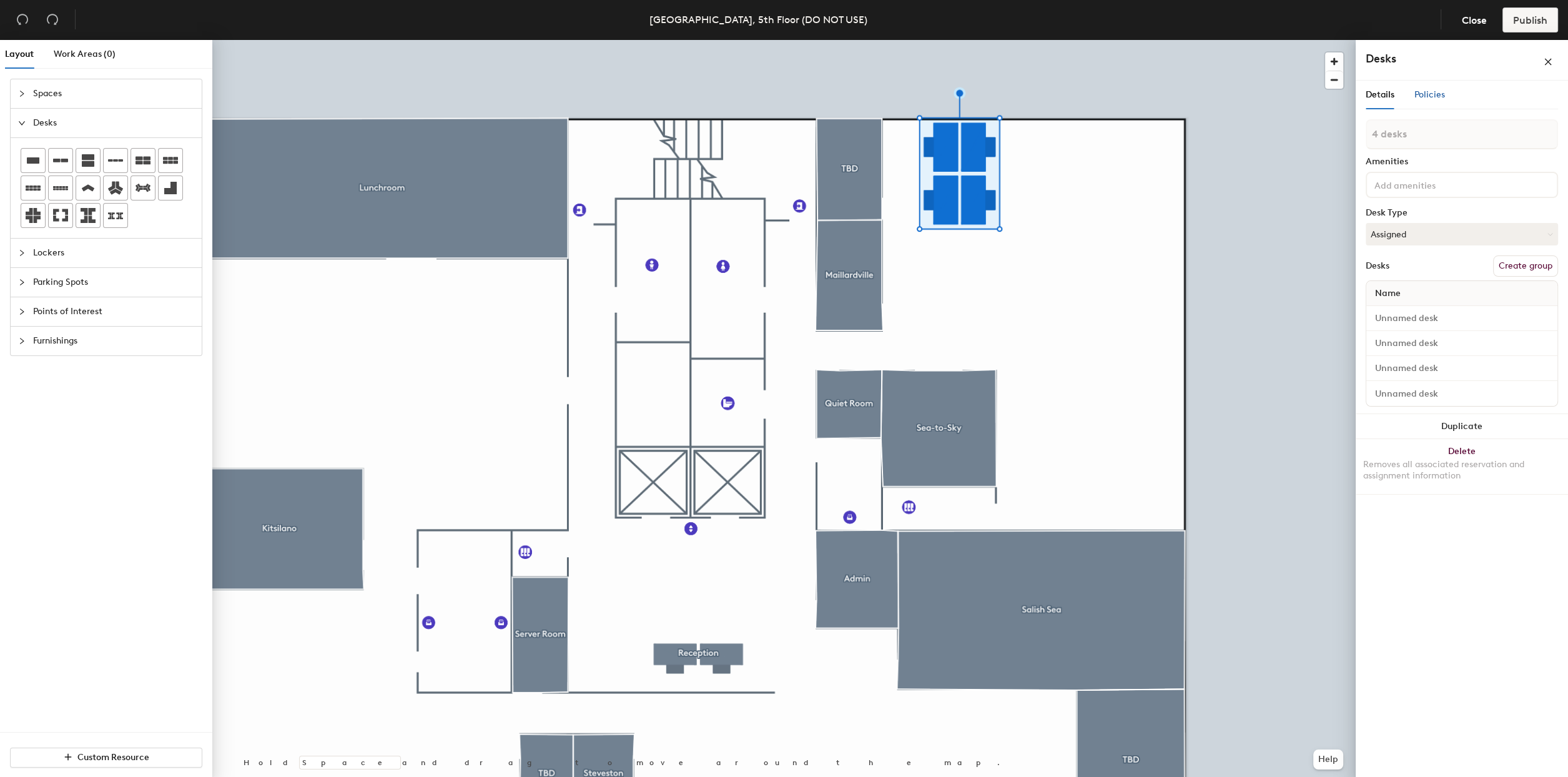
click at [1431, 99] on span "Policies" at bounding box center [1429, 94] width 31 height 10
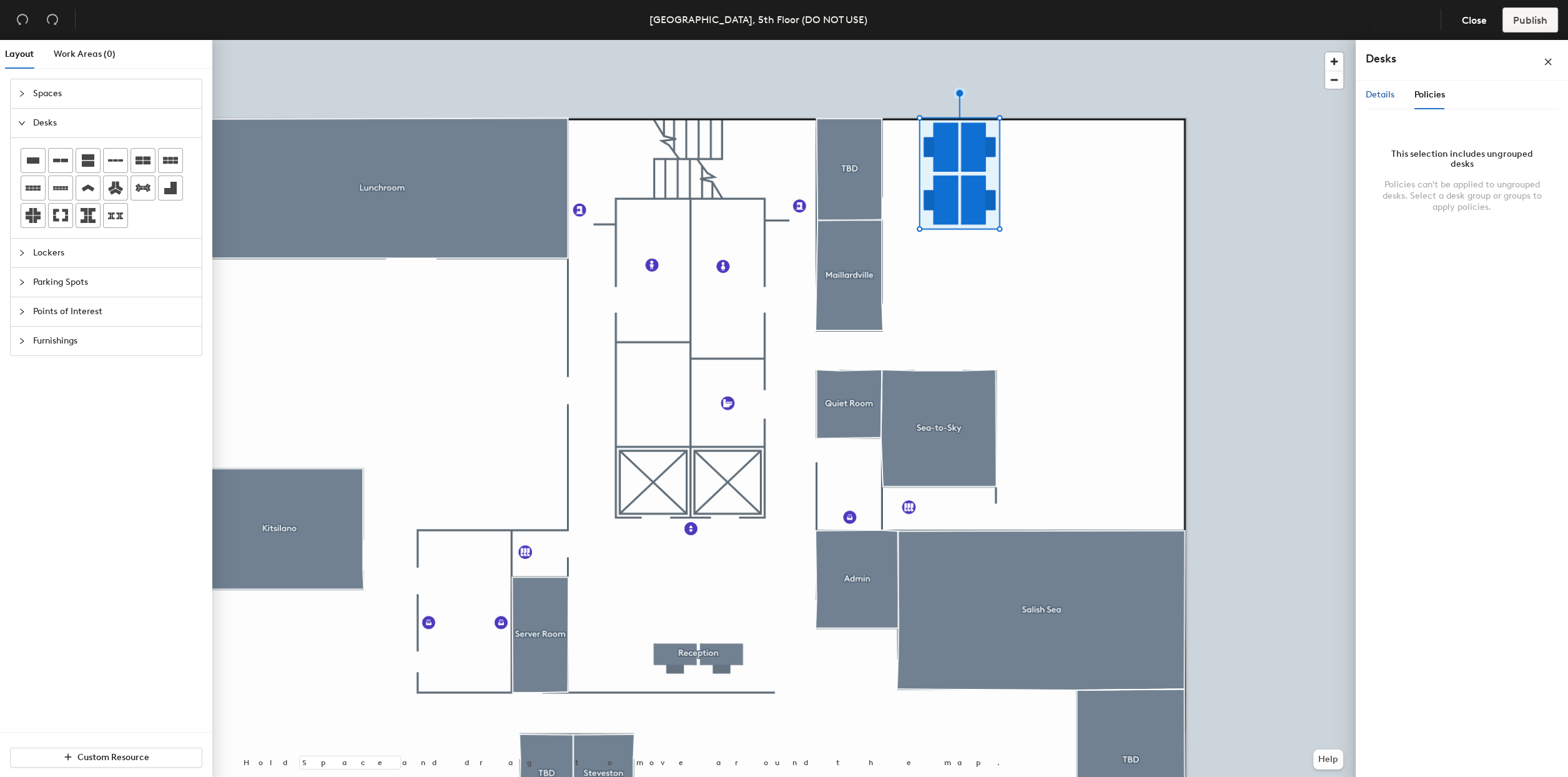
click at [1387, 97] on span "Details" at bounding box center [1380, 94] width 28 height 10
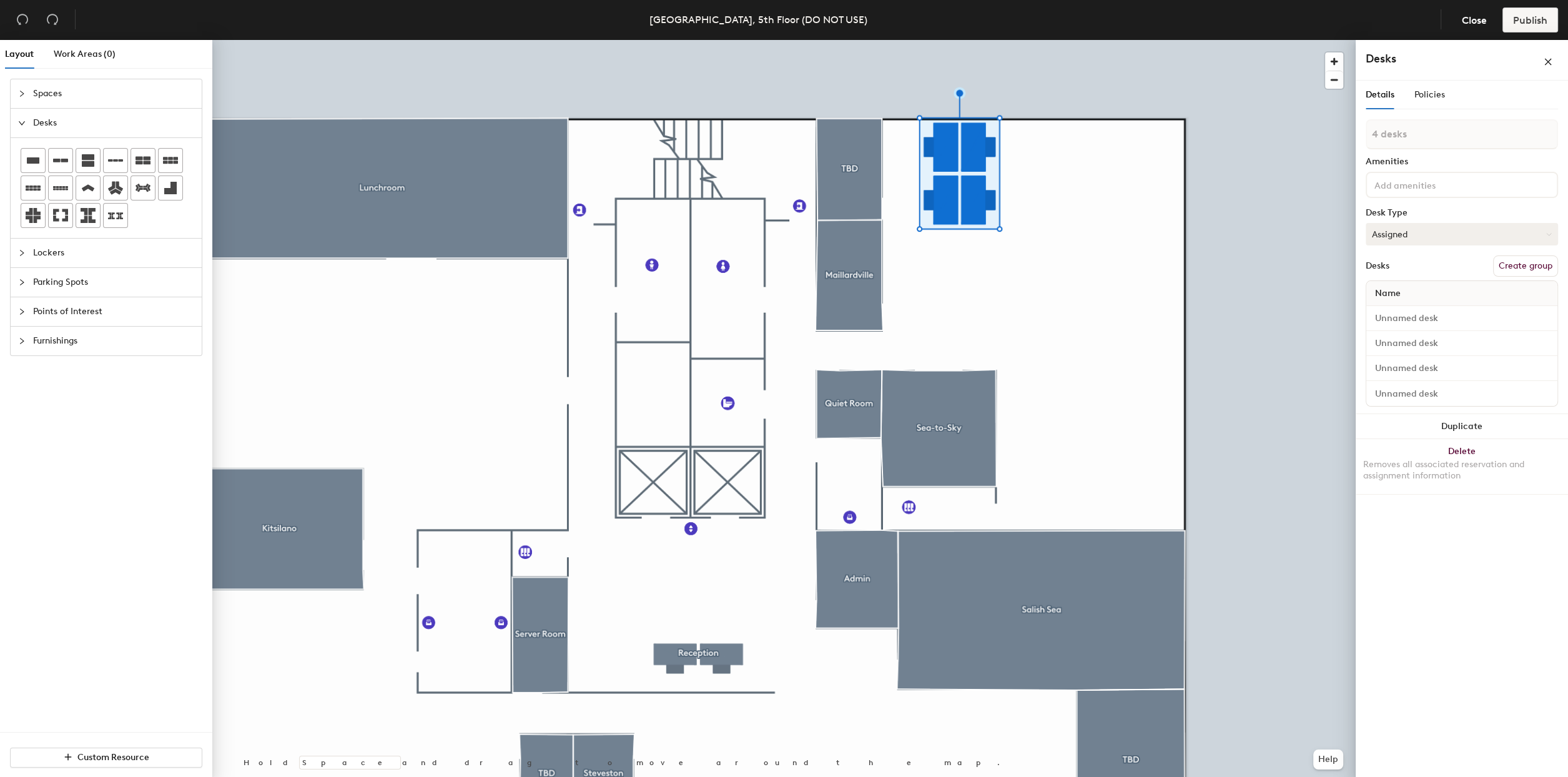
click at [1479, 239] on button "Assigned" at bounding box center [1462, 234] width 193 height 22
click at [1390, 306] on div "Hoteled" at bounding box center [1428, 310] width 125 height 19
click at [1517, 271] on button "Create group" at bounding box center [1525, 266] width 65 height 21
click at [1526, 282] on button "Ungroup" at bounding box center [1535, 278] width 46 height 21
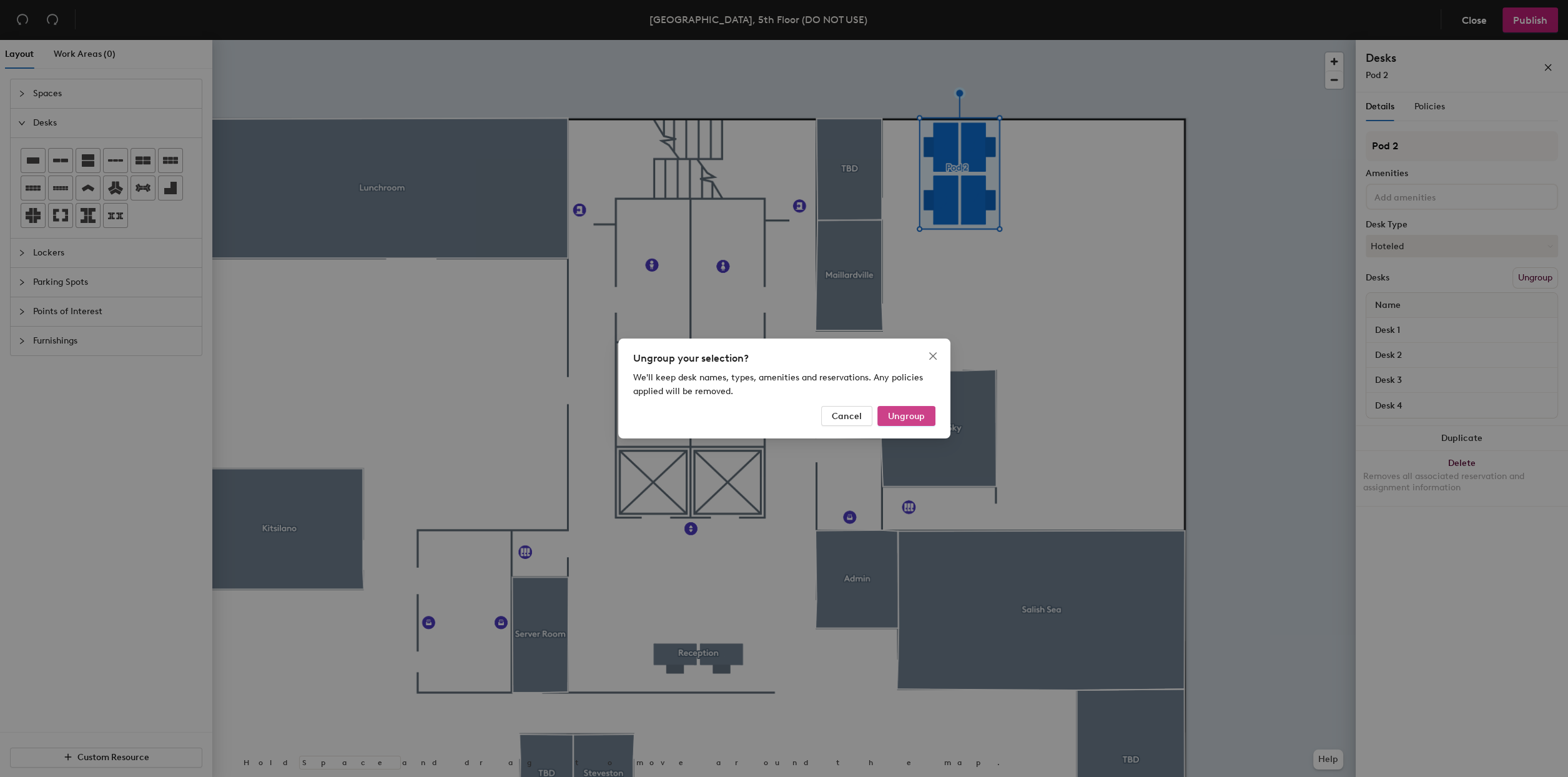
click at [906, 415] on span "Ungroup" at bounding box center [906, 416] width 37 height 10
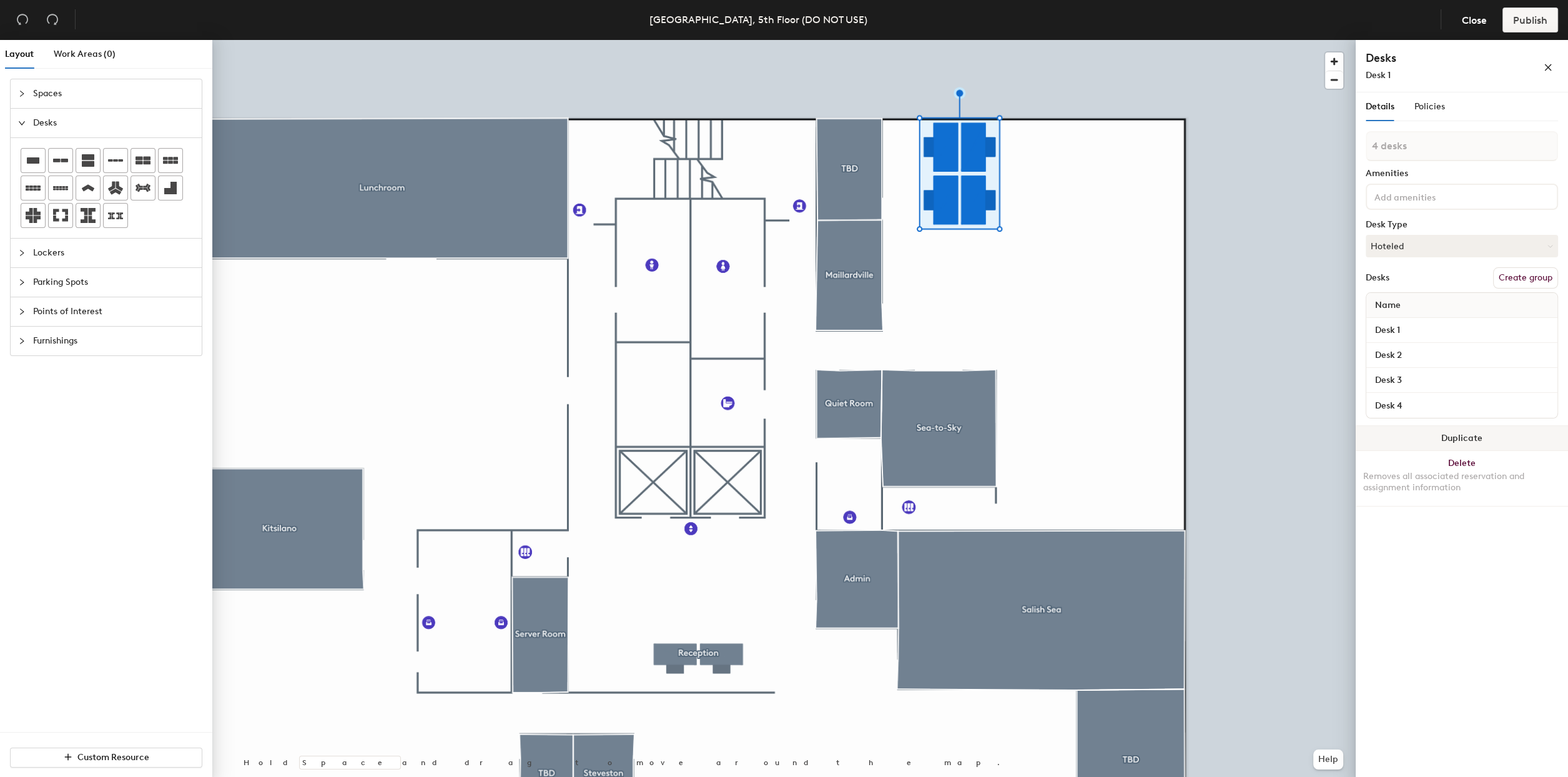
click at [1485, 436] on button "Duplicate" at bounding box center [1461, 439] width 212 height 25
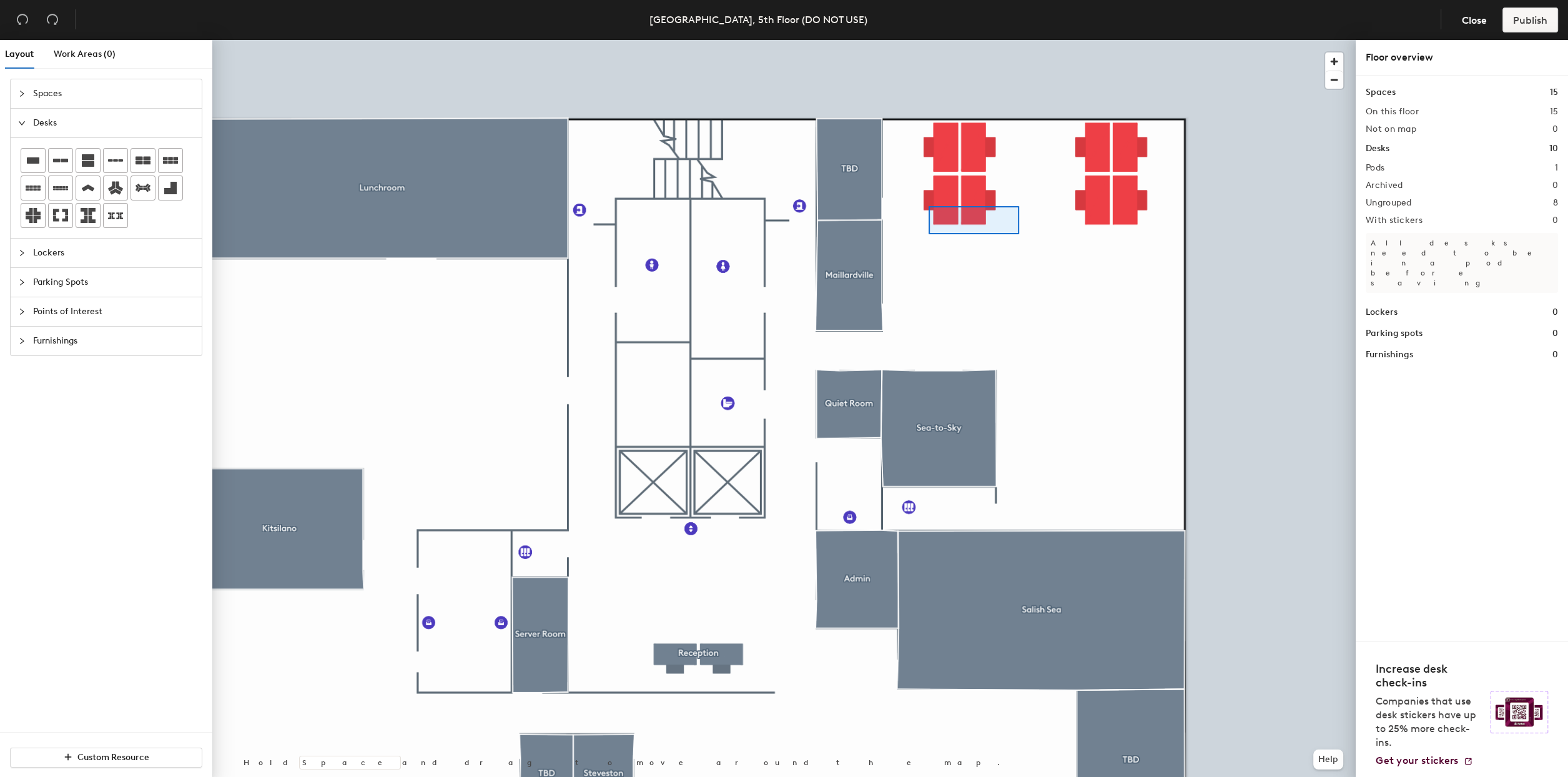
click at [926, 40] on div at bounding box center [784, 40] width 1143 height 0
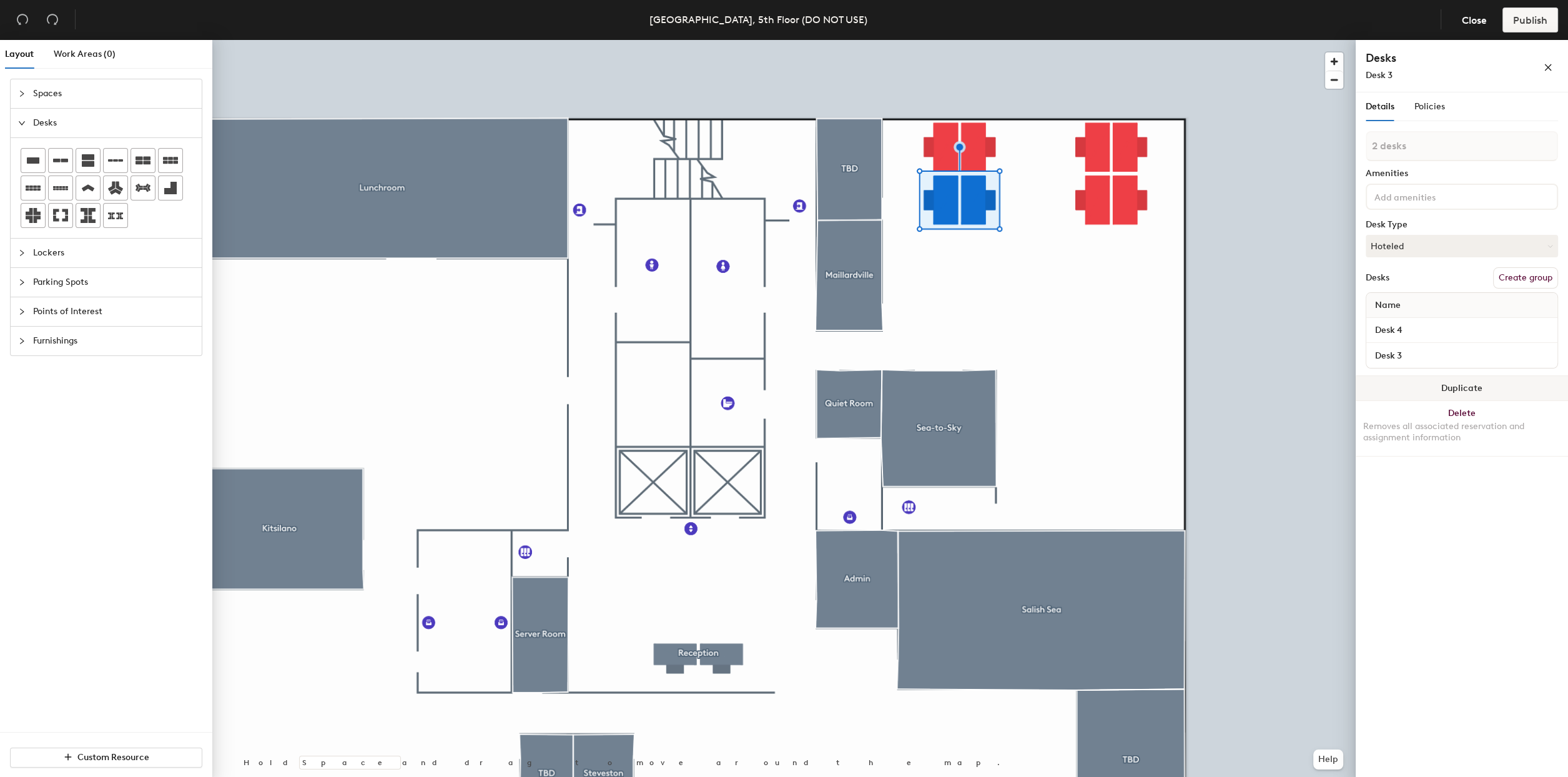
click at [1458, 385] on button "Duplicate" at bounding box center [1461, 388] width 212 height 25
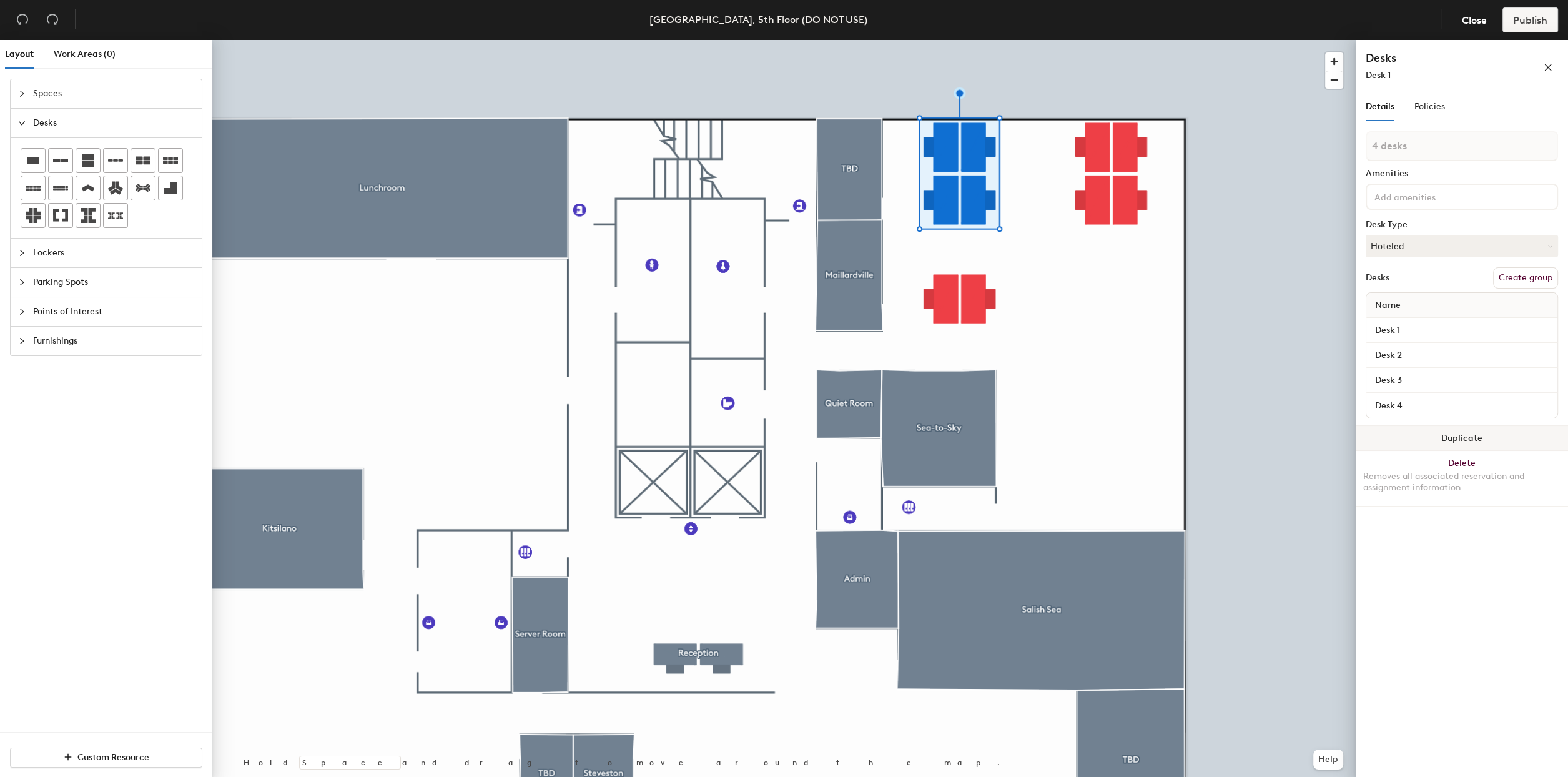
click at [1468, 441] on button "Duplicate" at bounding box center [1461, 439] width 212 height 25
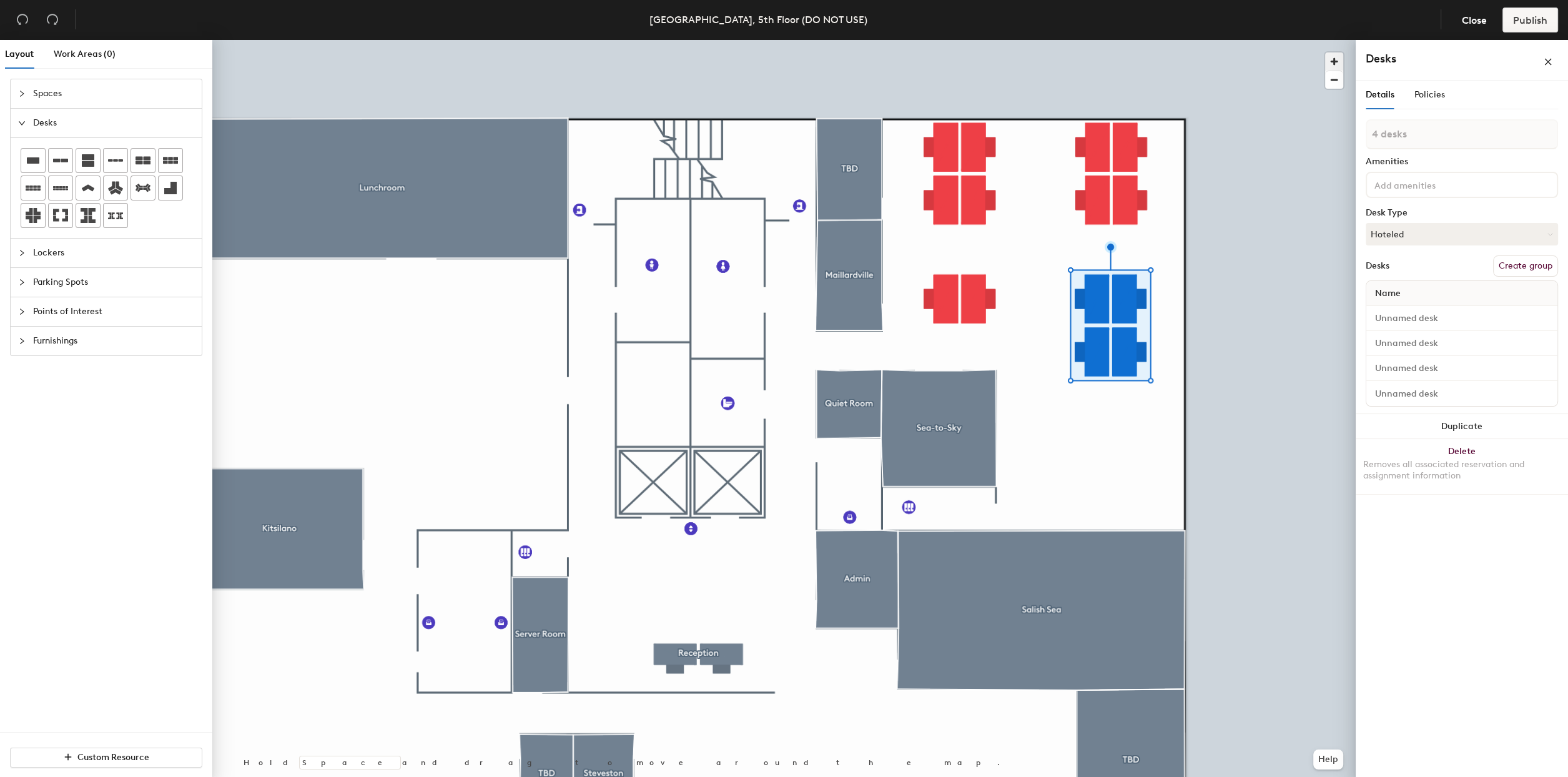
click at [1336, 59] on span "button" at bounding box center [1334, 61] width 18 height 18
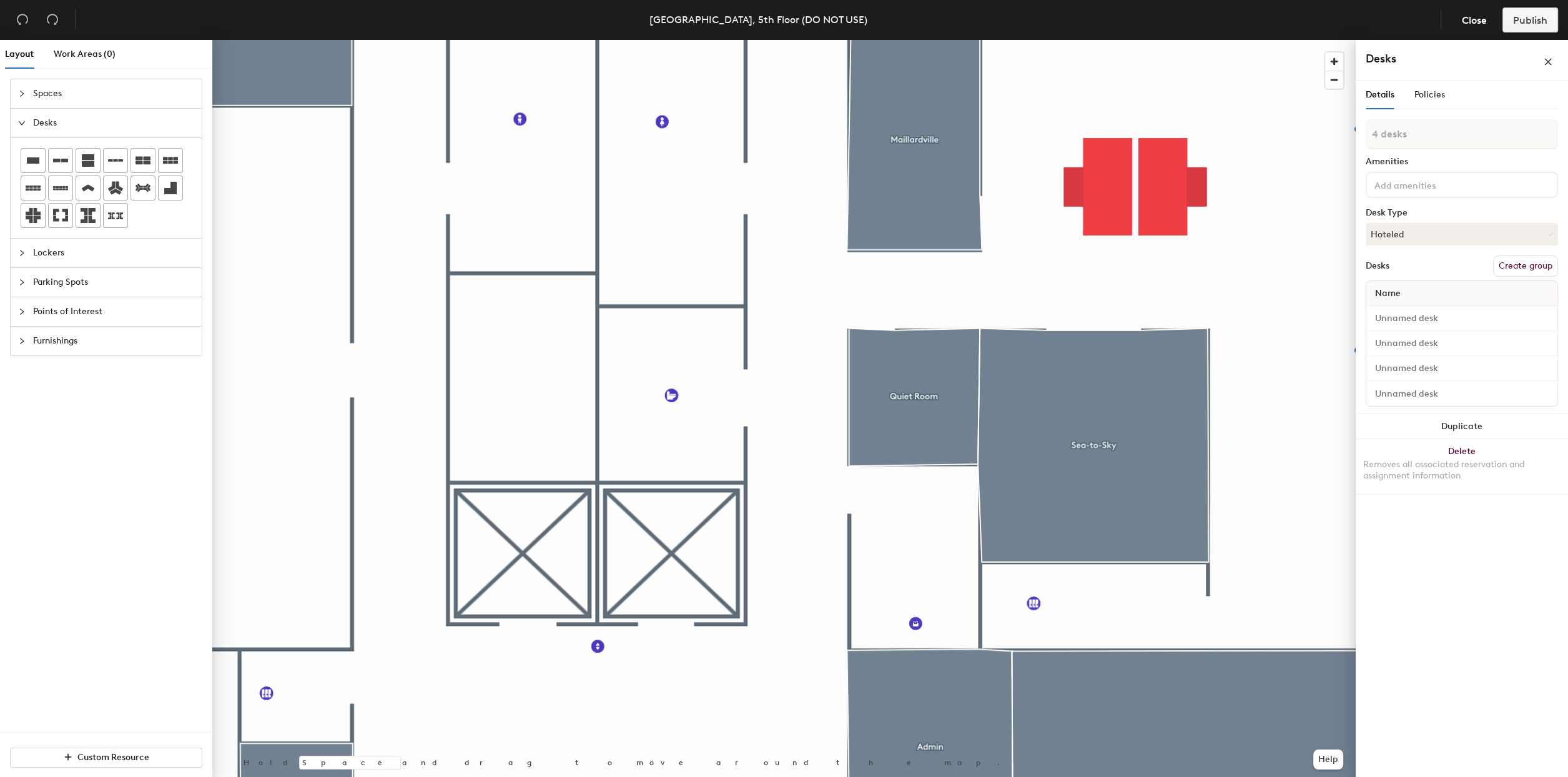
click at [318, 777] on html "Skip navigation Schedule Office People Analytics Visits Deliveries Services Man…" at bounding box center [784, 388] width 1568 height 777
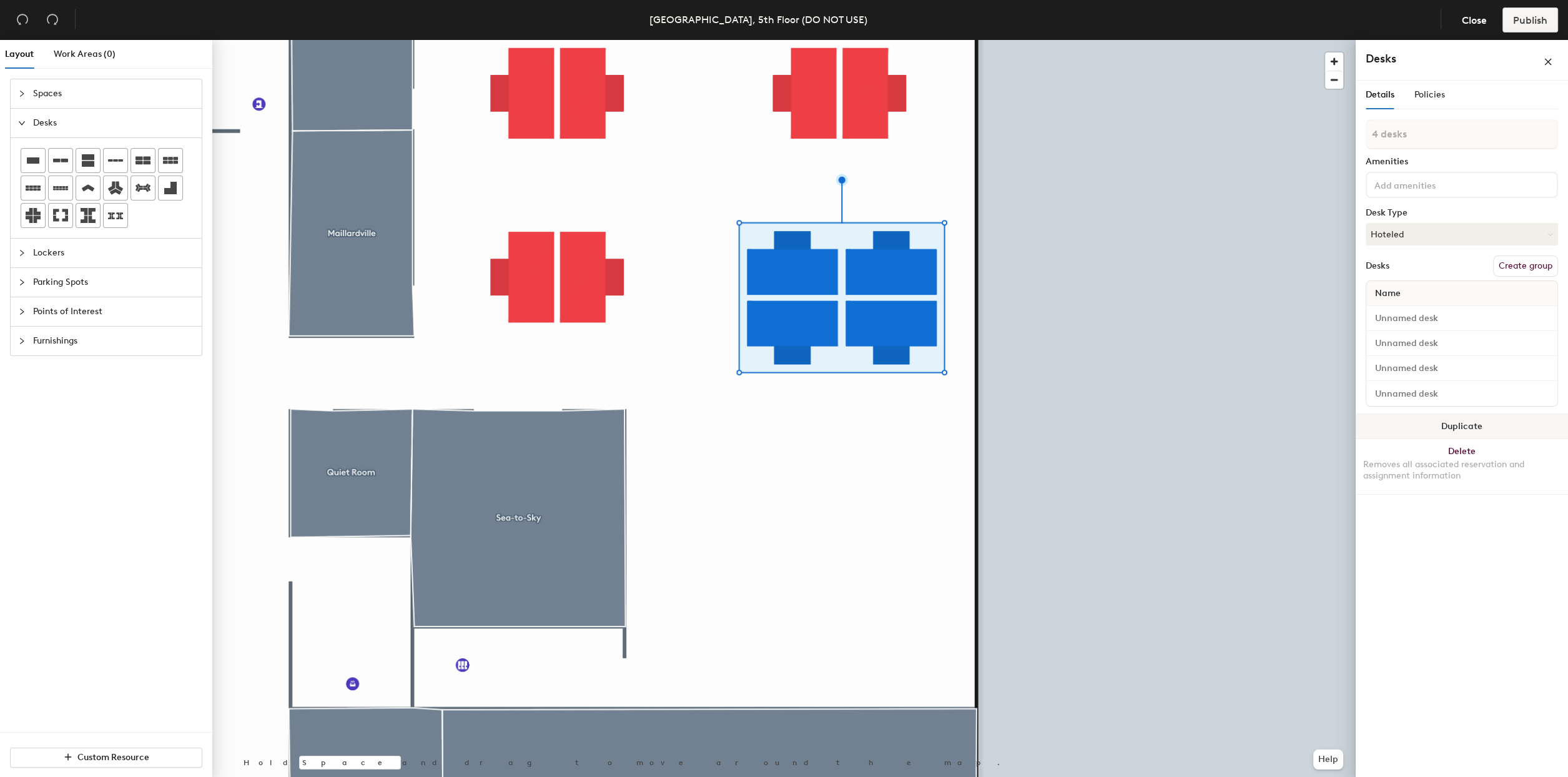
click at [1468, 426] on button "Duplicate" at bounding box center [1461, 427] width 212 height 25
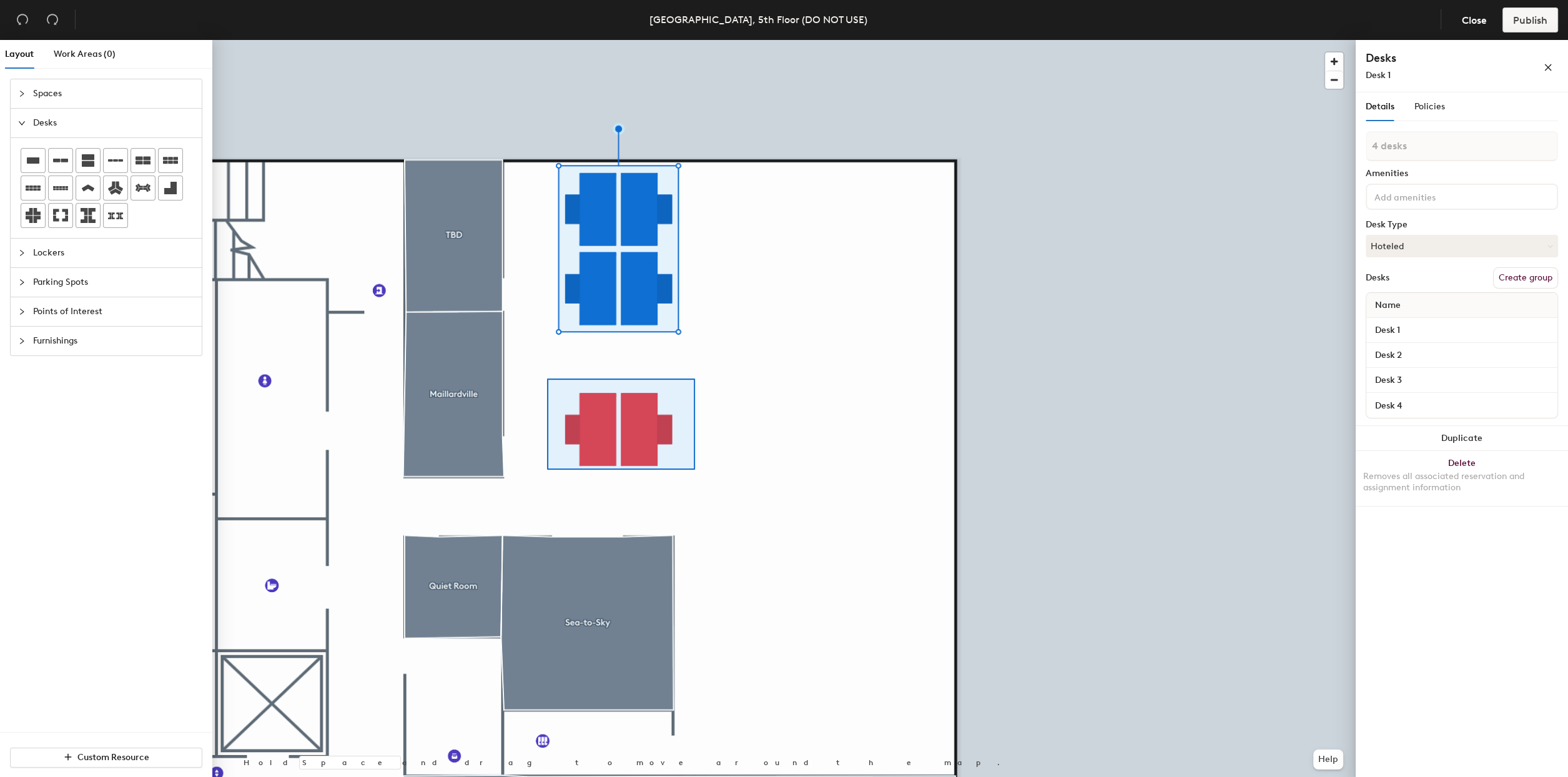
type input "2 desks"
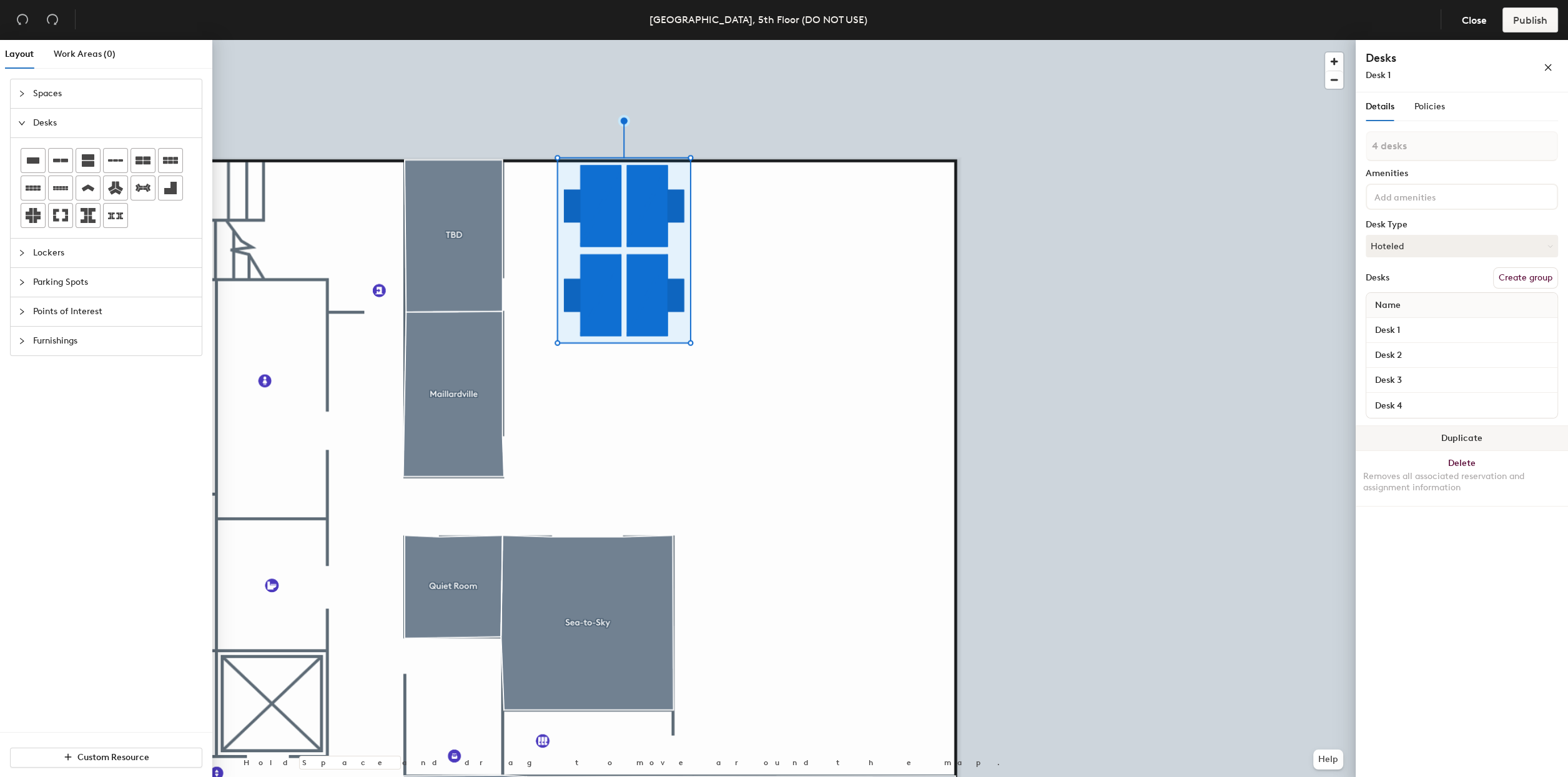
click at [1491, 440] on button "Duplicate" at bounding box center [1461, 439] width 212 height 25
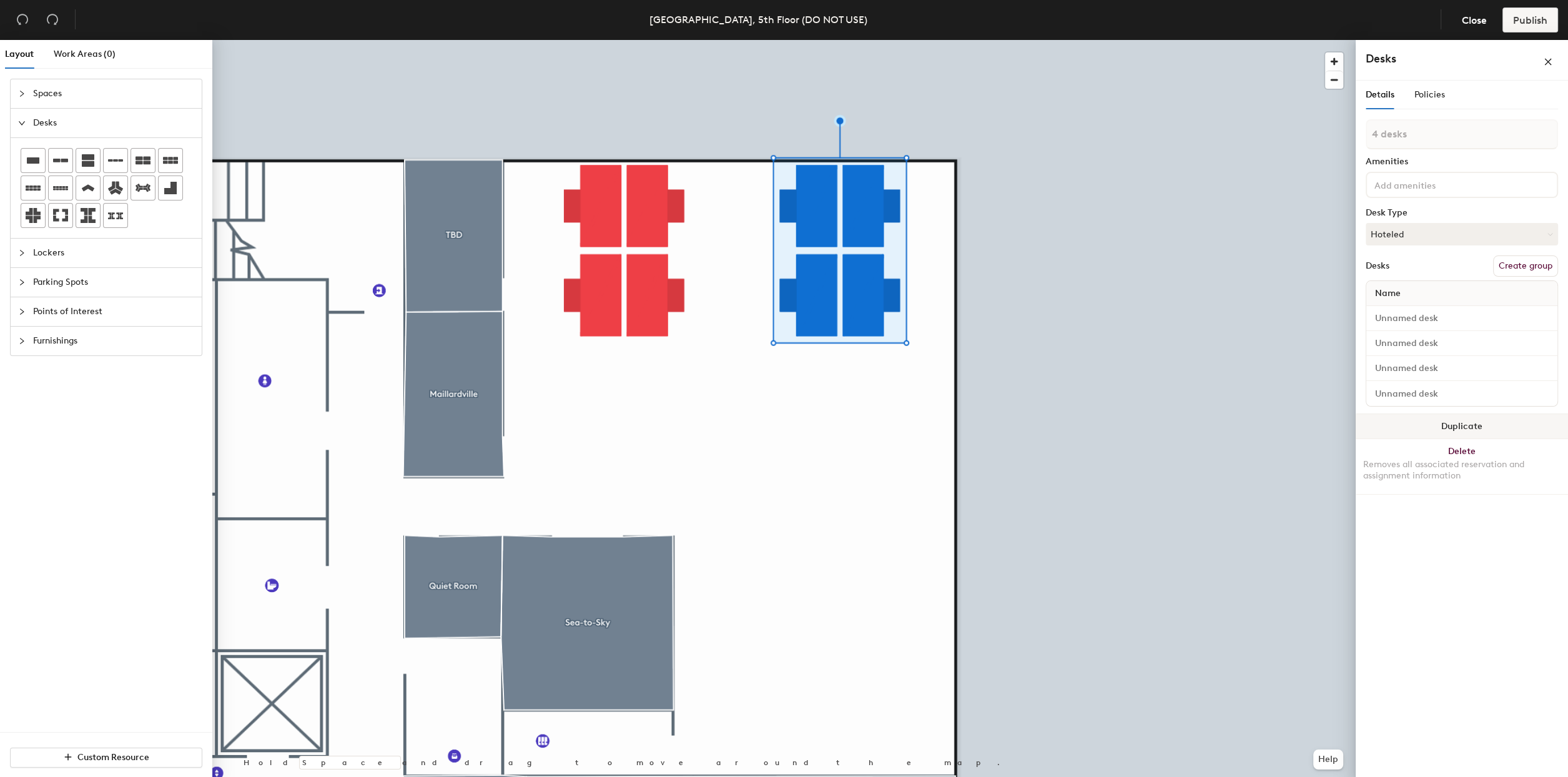
click at [1466, 430] on button "Duplicate" at bounding box center [1461, 427] width 212 height 25
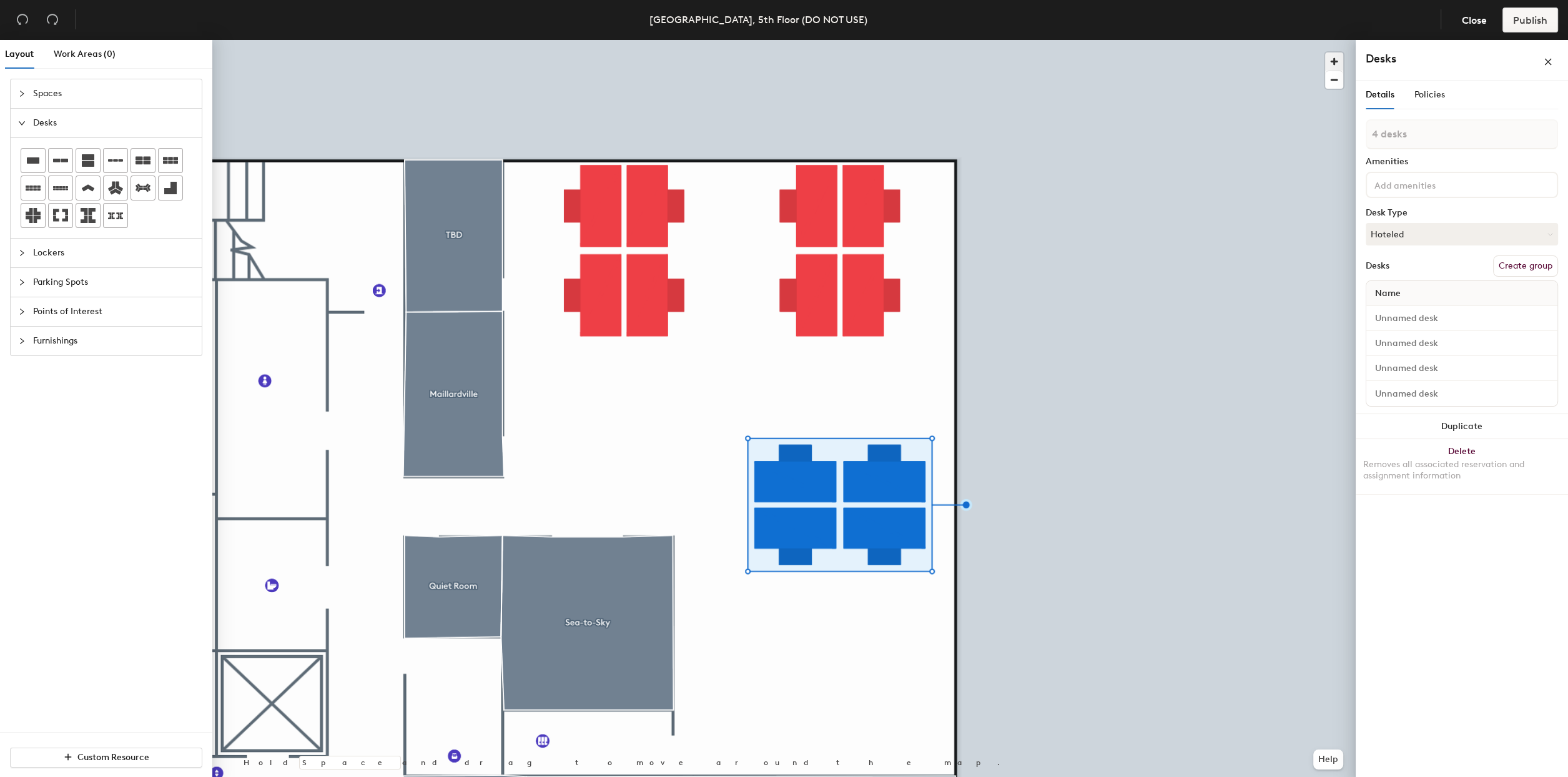
click at [1332, 58] on span "button" at bounding box center [1334, 61] width 18 height 18
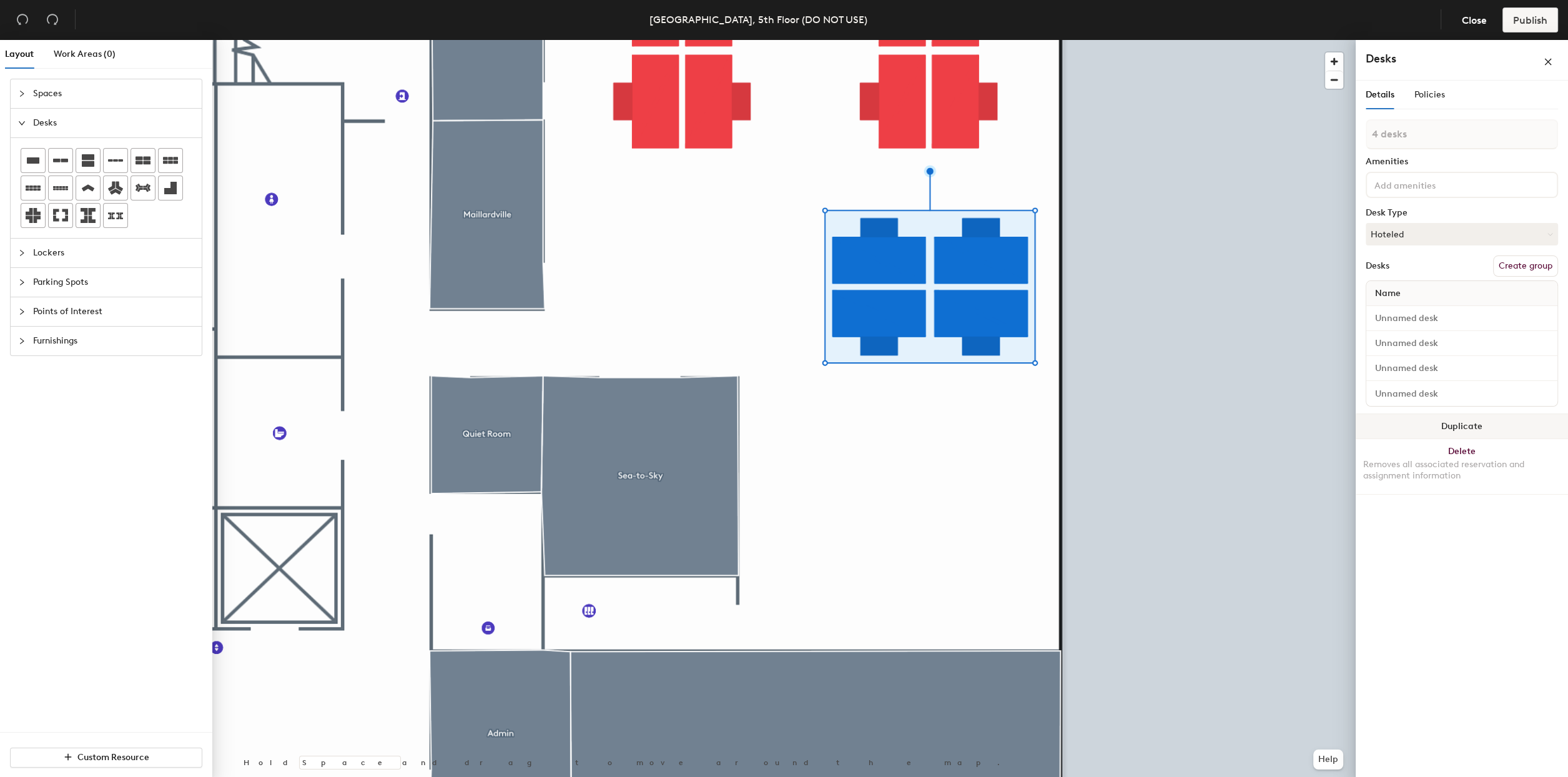
click at [1461, 421] on button "Duplicate" at bounding box center [1461, 427] width 212 height 25
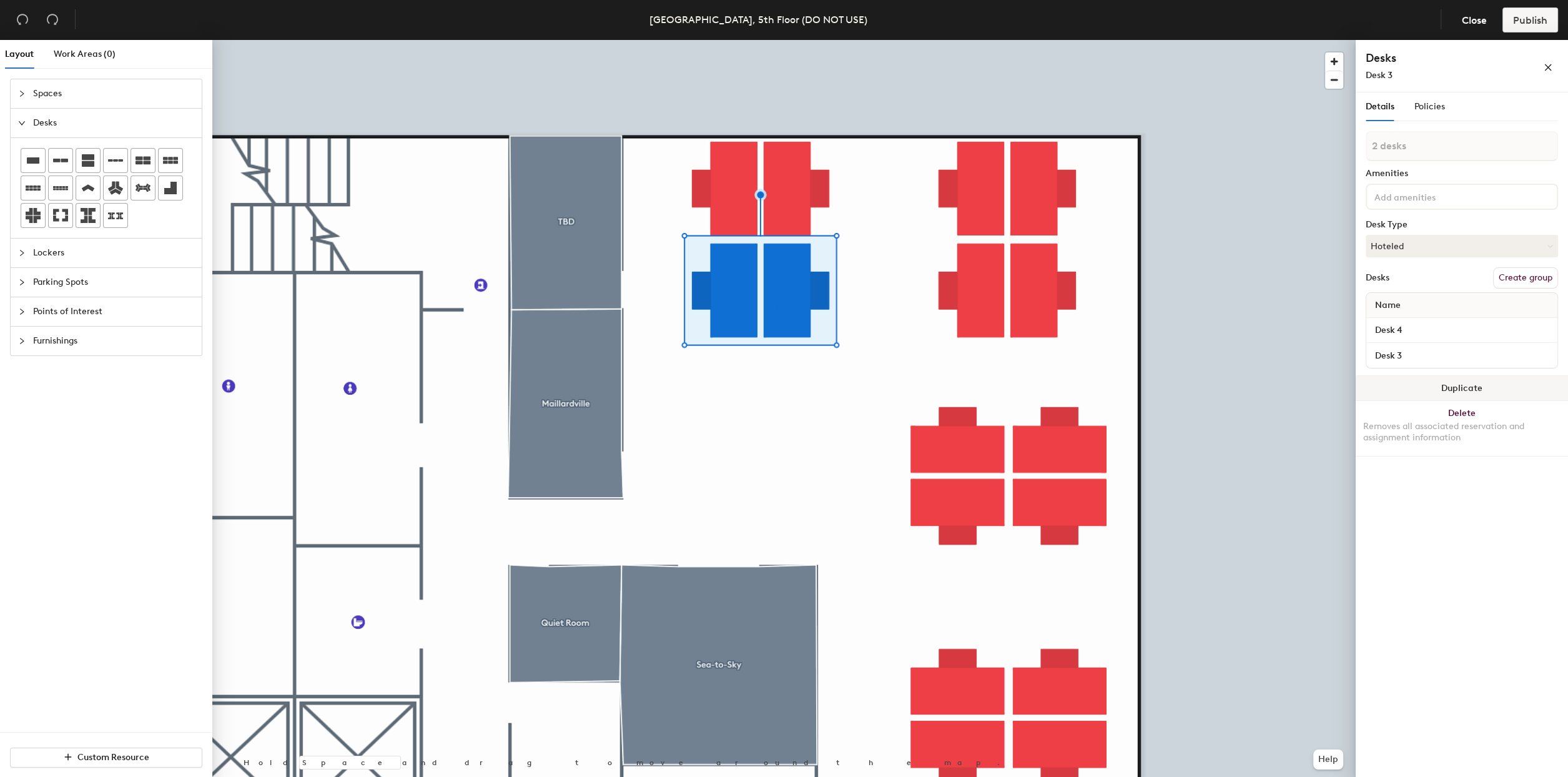
click at [1473, 393] on button "Duplicate" at bounding box center [1461, 388] width 212 height 25
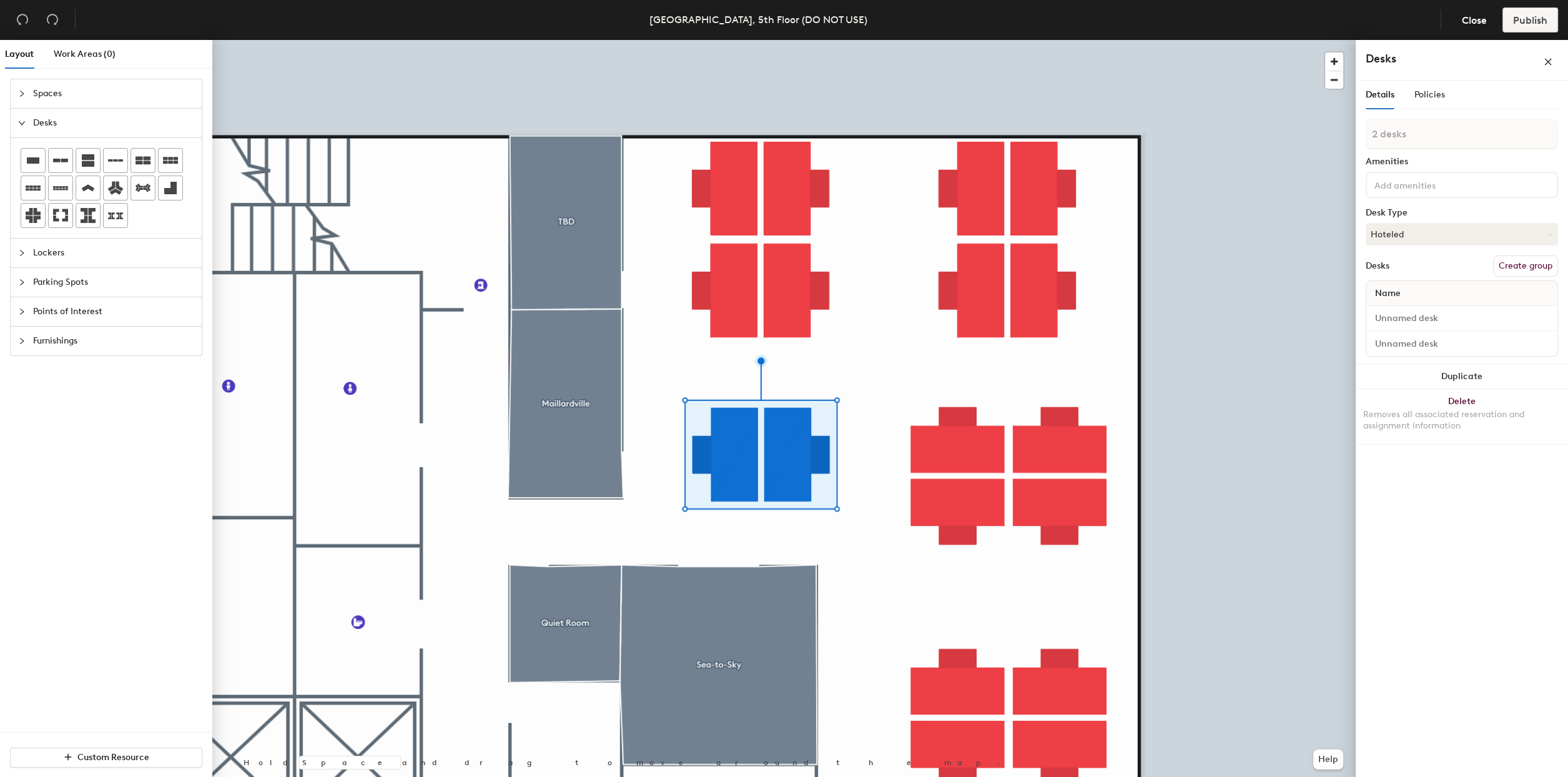
click at [1308, 40] on div at bounding box center [784, 40] width 1143 height 0
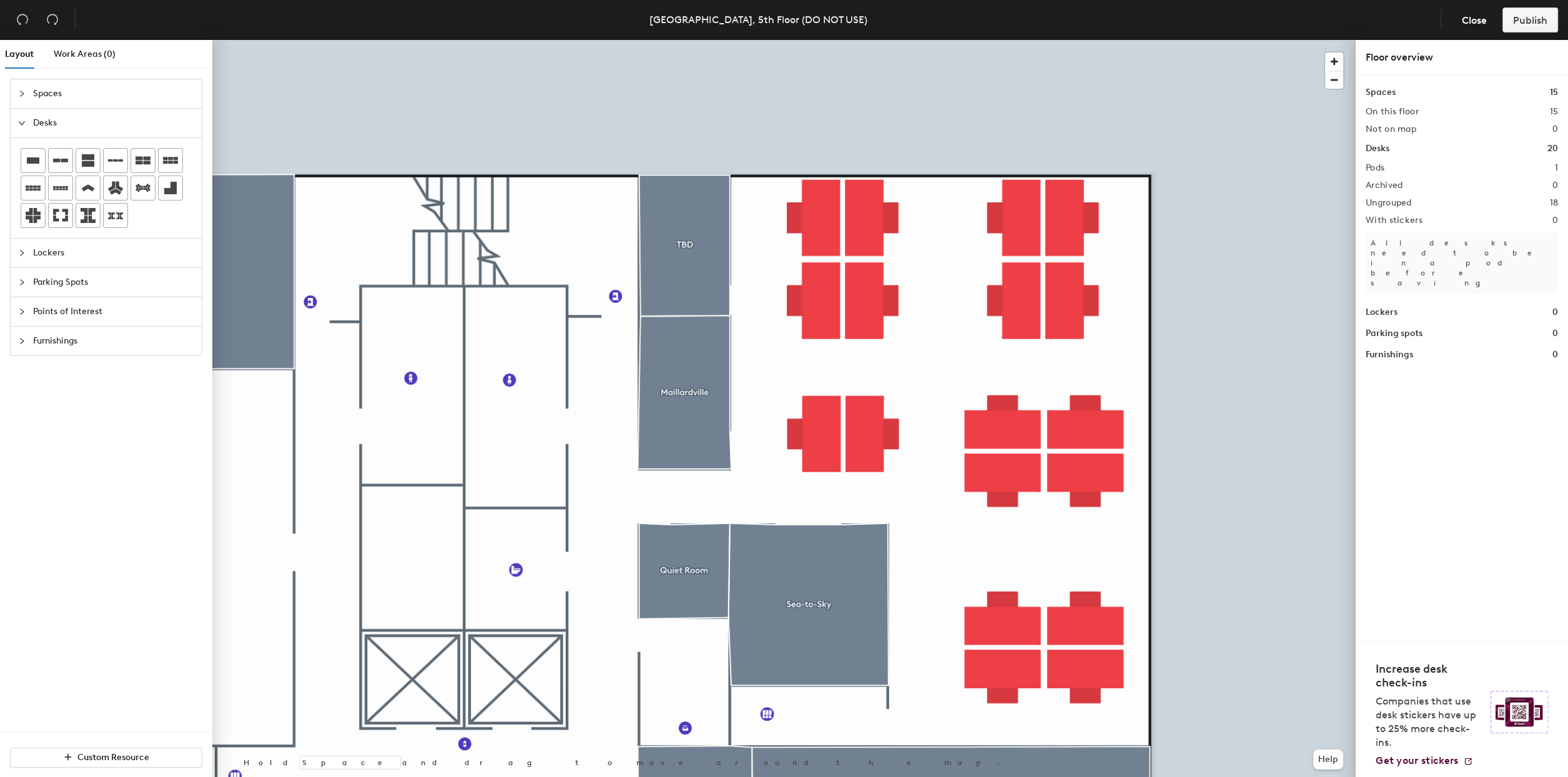
click at [1136, 9] on div "Vancouver, 5th Floor (DO NOT USE) Close Publish Layout Work Areas (0) Spaces De…" at bounding box center [784, 388] width 1568 height 777
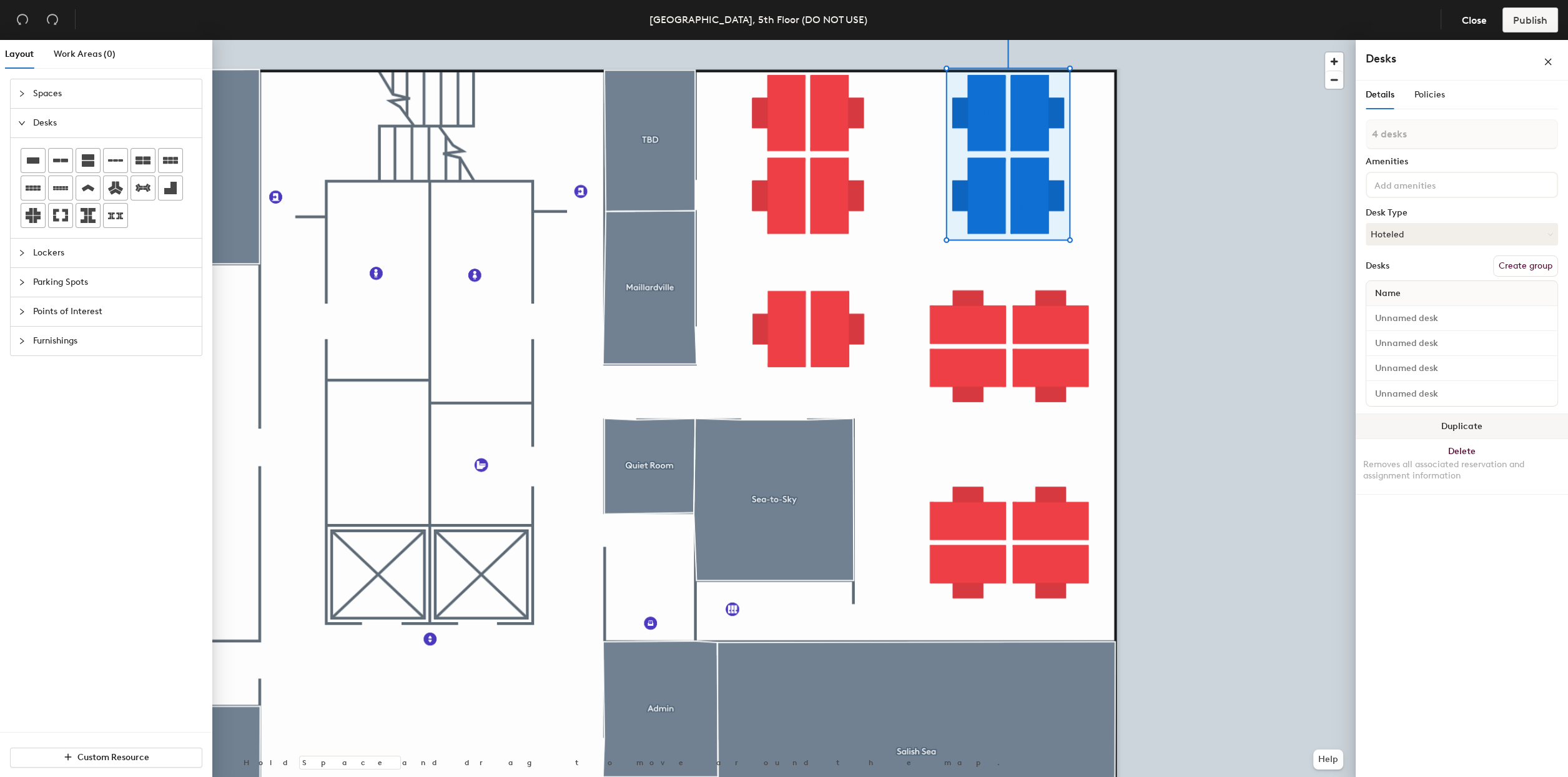
click at [1467, 423] on button "Duplicate" at bounding box center [1461, 427] width 212 height 25
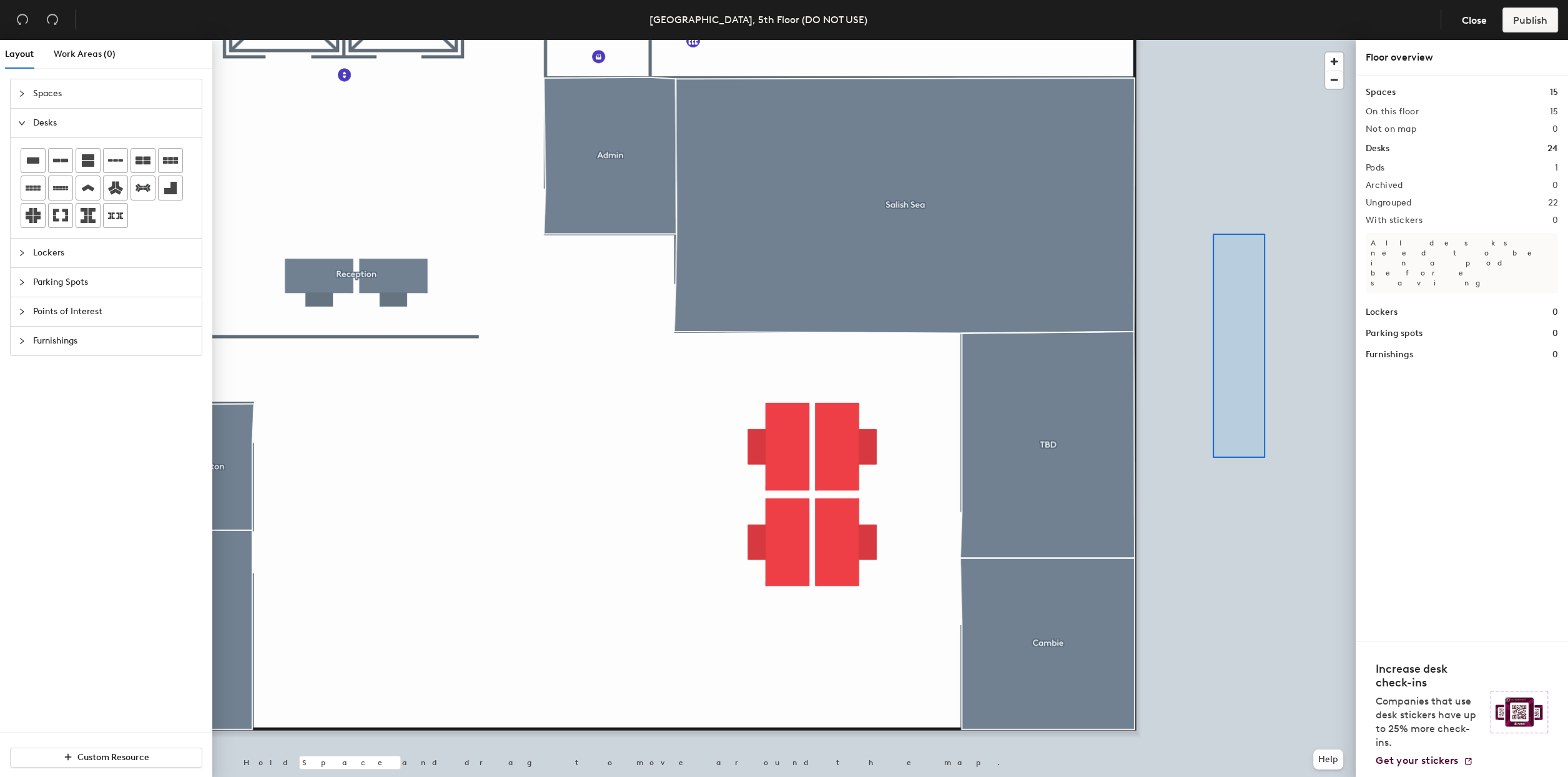
click at [1213, 40] on div at bounding box center [784, 40] width 1143 height 0
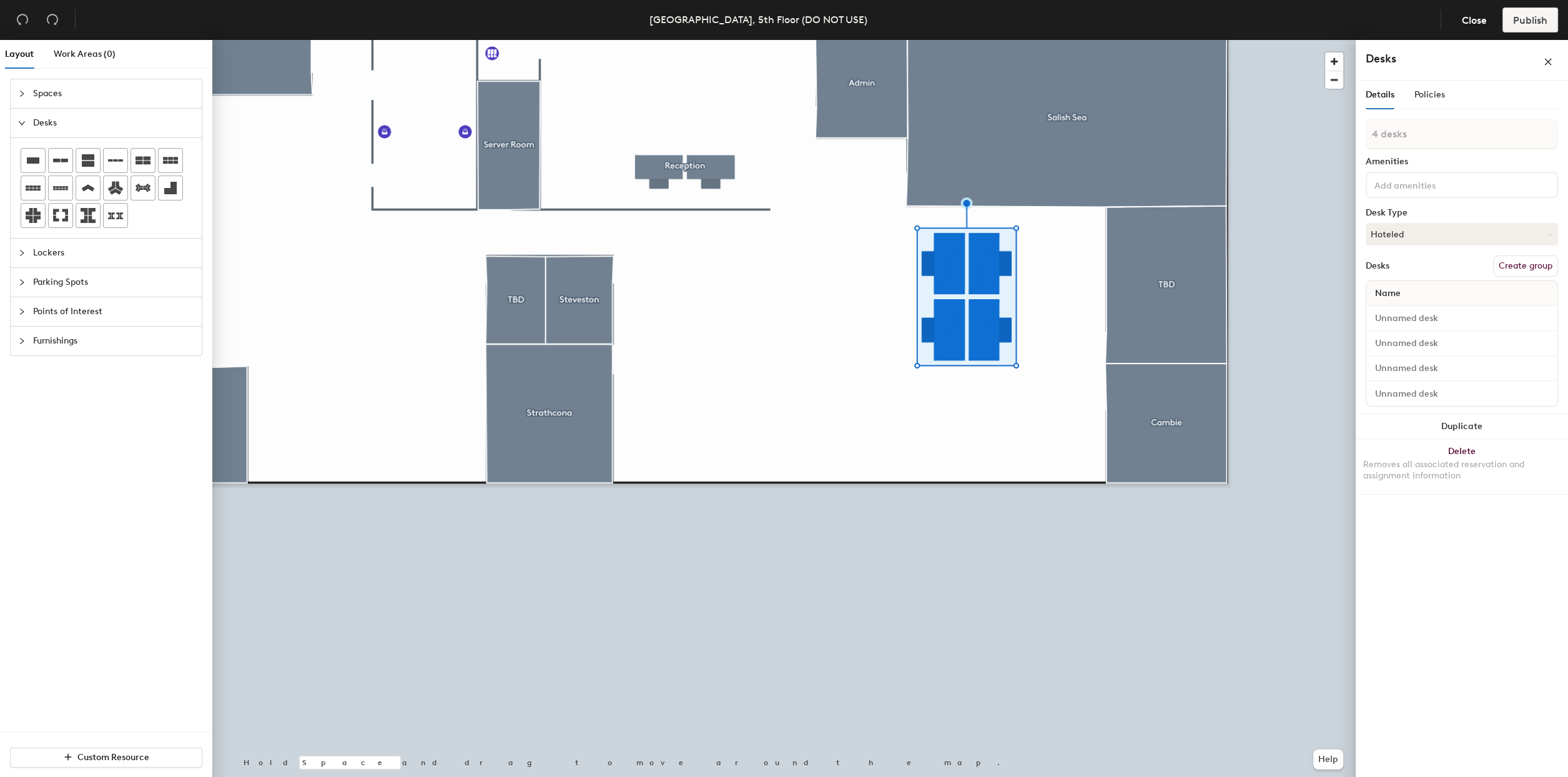
click at [21, 350] on div "Furnishings" at bounding box center [106, 341] width 191 height 28
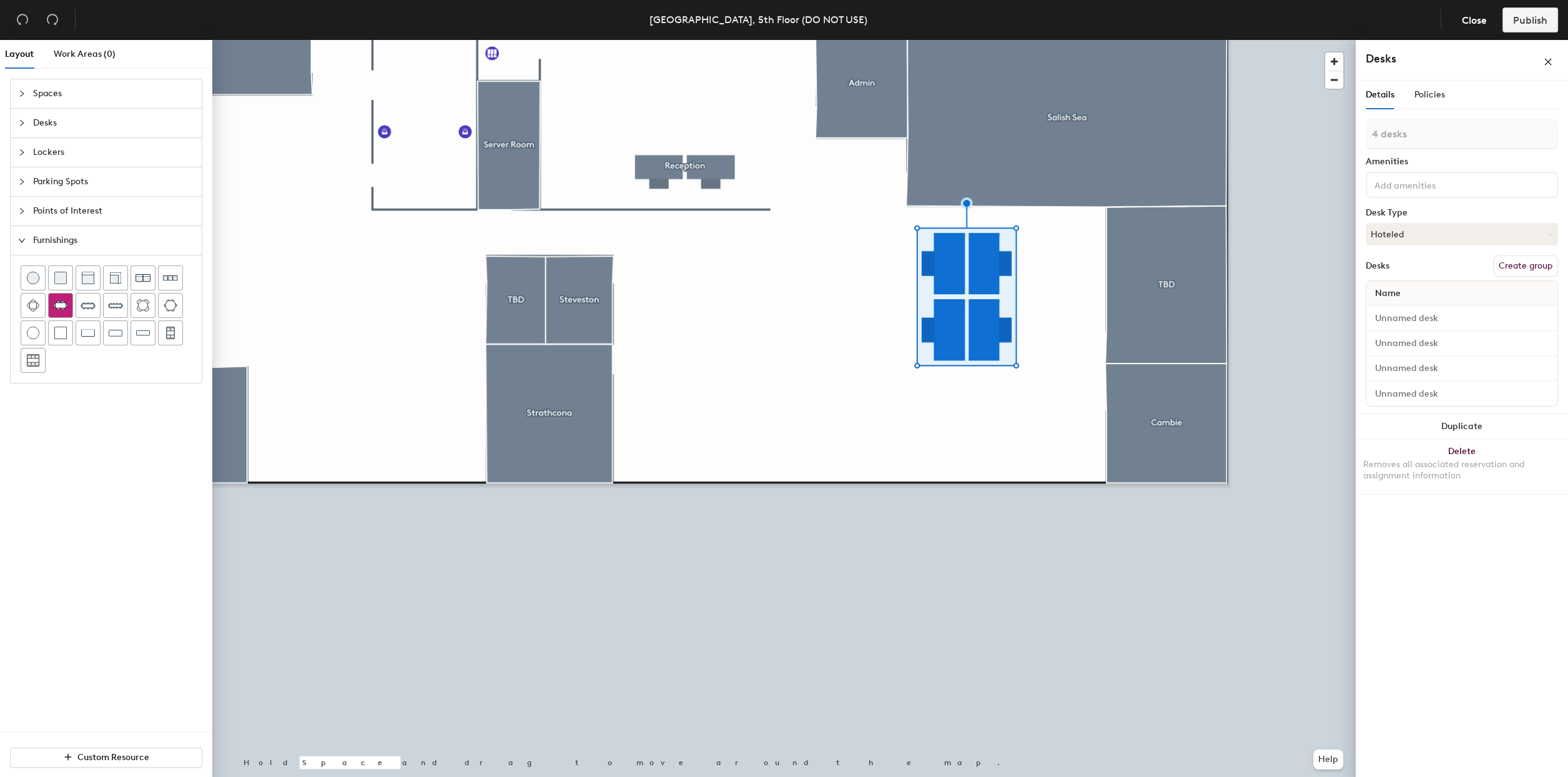
click at [59, 293] on button at bounding box center [61, 306] width 25 height 25
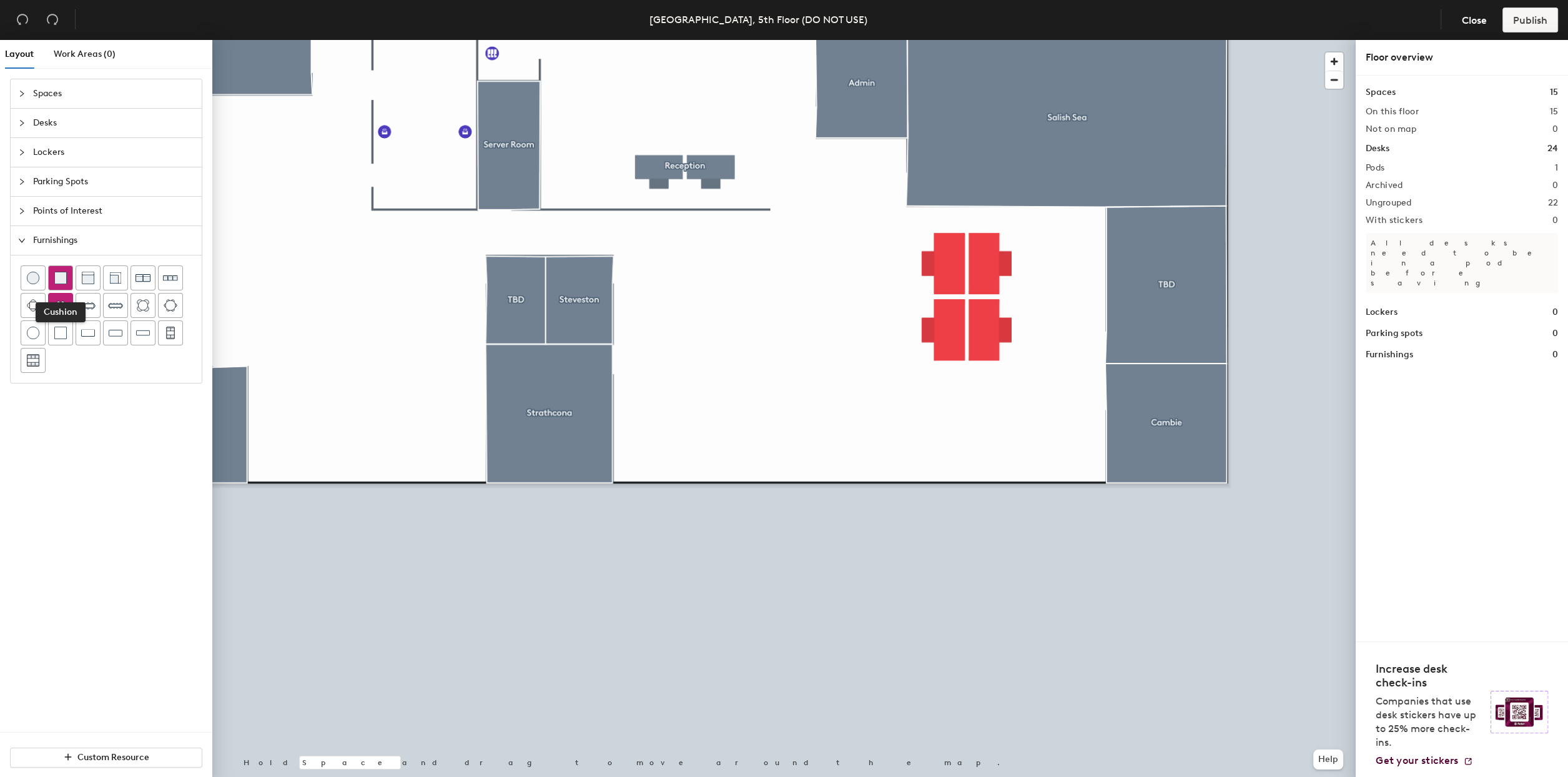
click at [56, 276] on img at bounding box center [61, 278] width 13 height 13
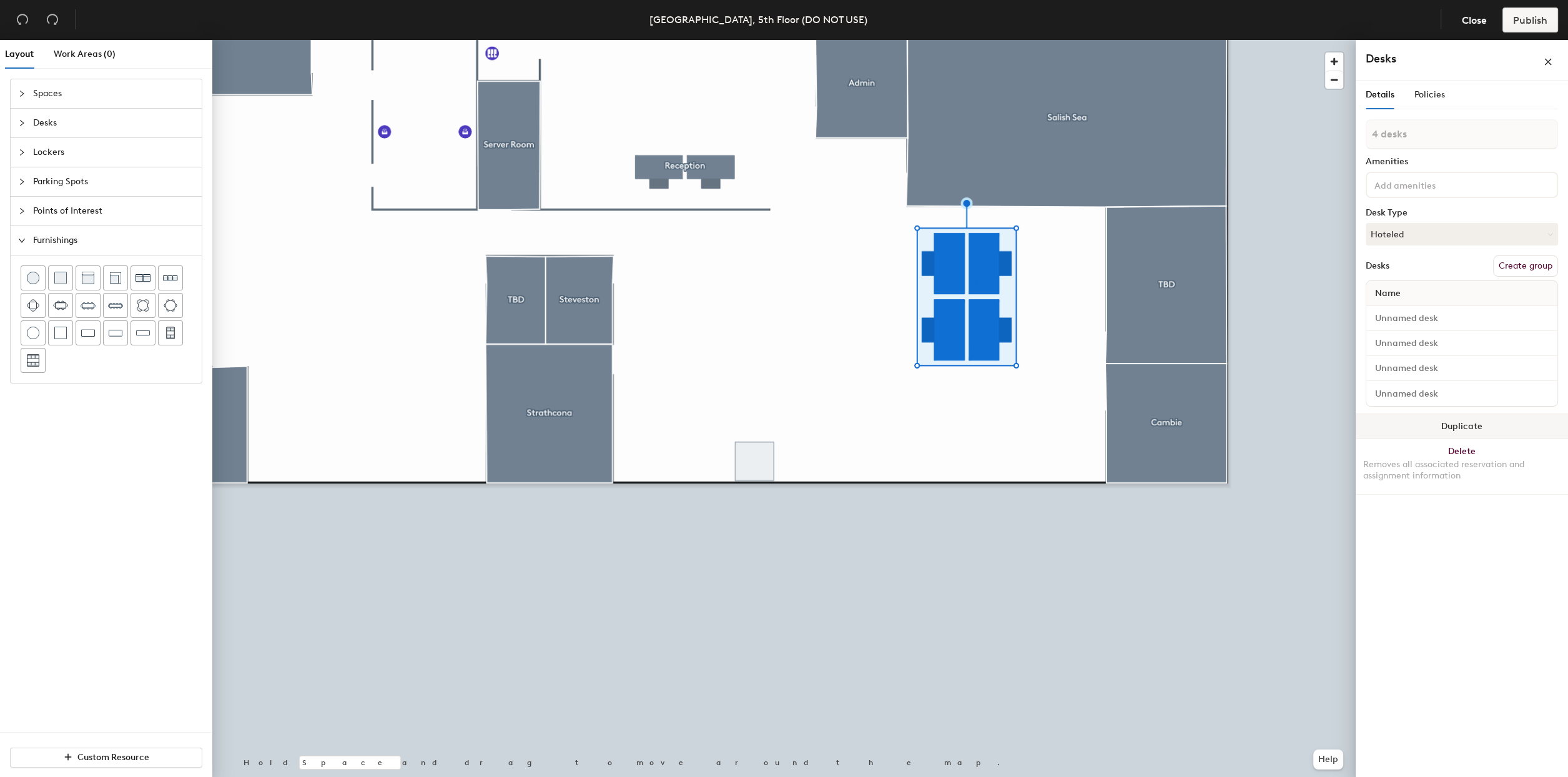
click at [1473, 419] on button "Duplicate" at bounding box center [1461, 427] width 212 height 25
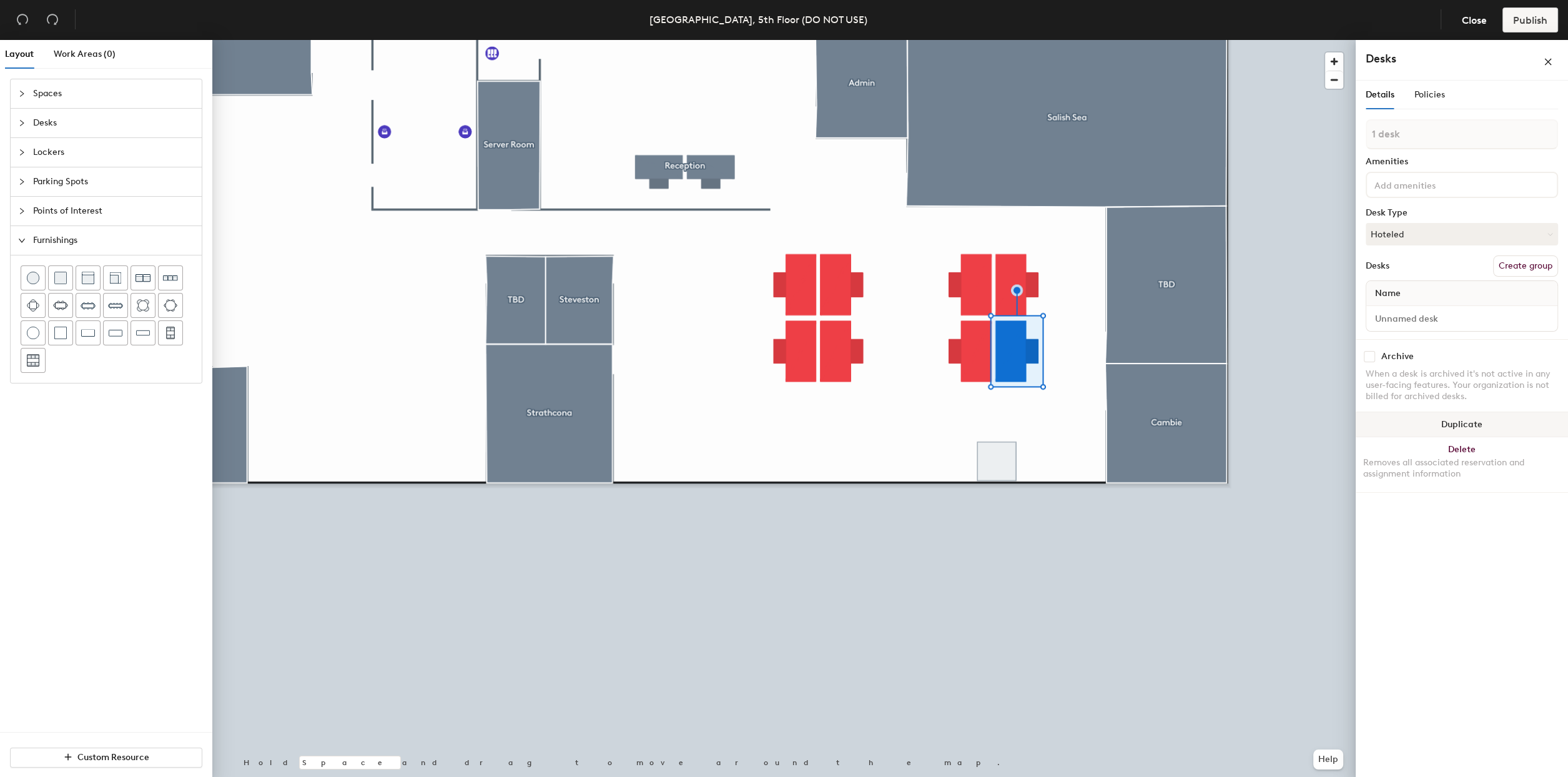
click at [1481, 417] on button "Duplicate" at bounding box center [1461, 425] width 212 height 25
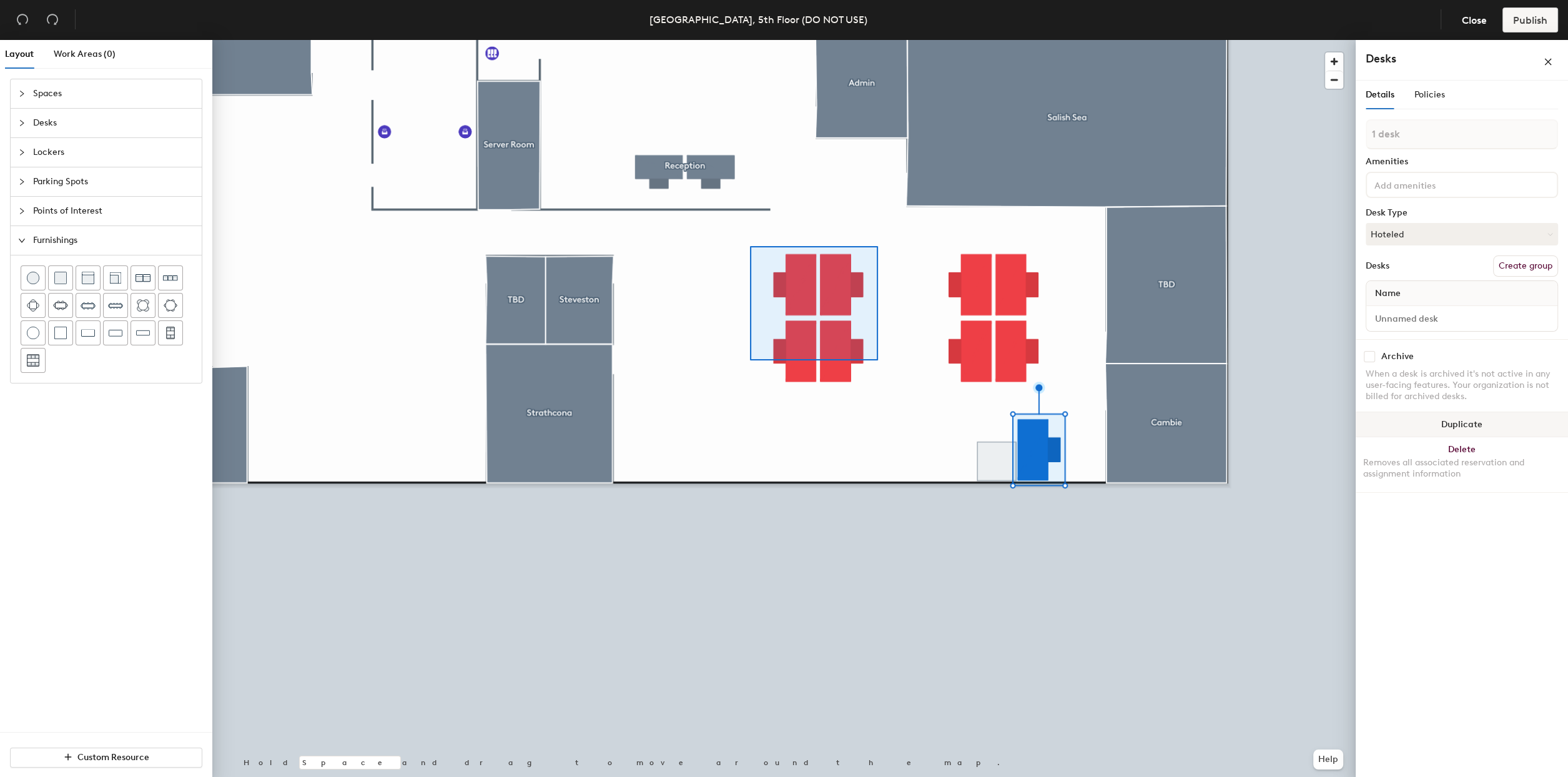
type input "4 desks"
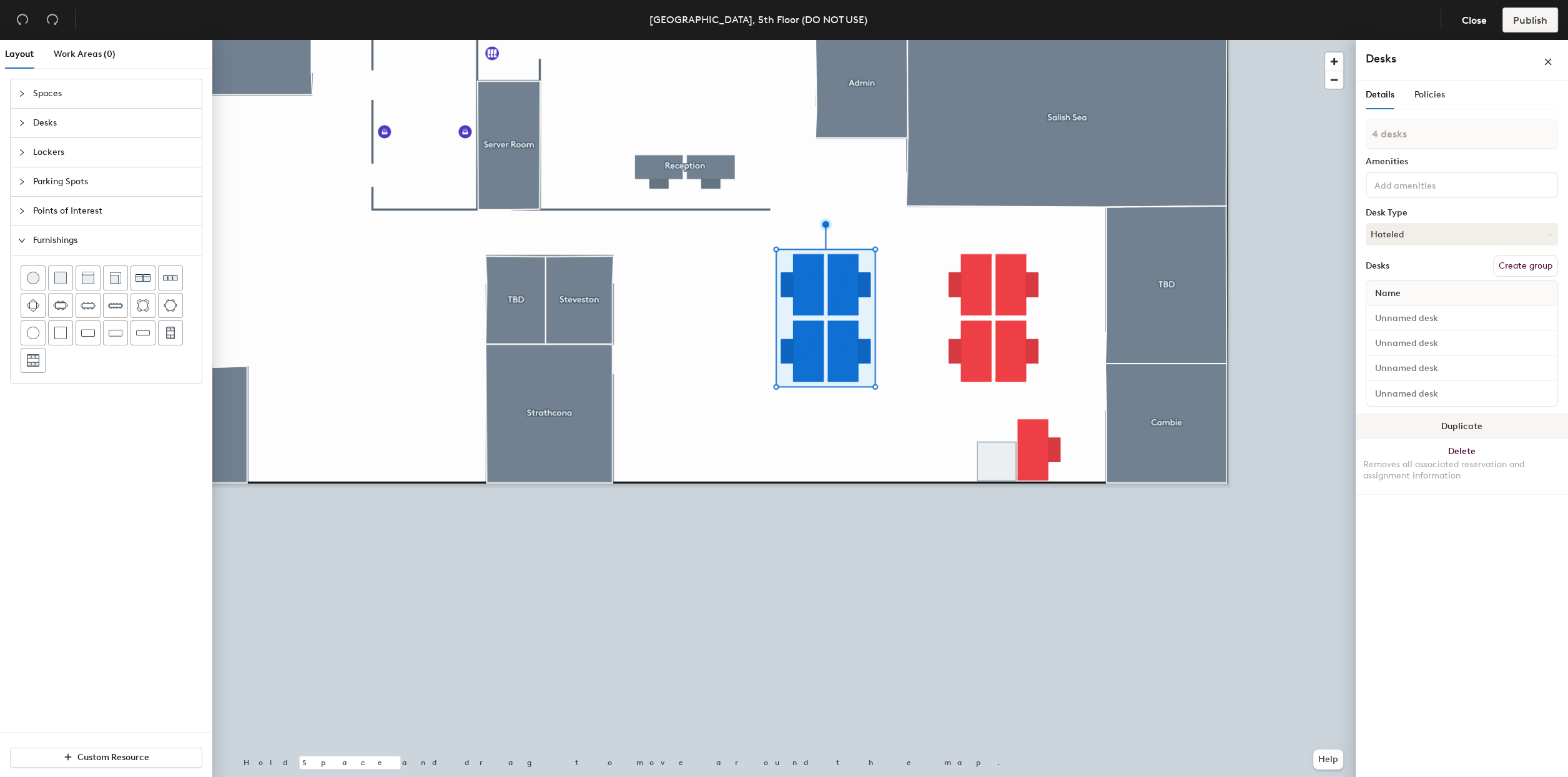
click at [1479, 420] on button "Duplicate" at bounding box center [1461, 427] width 212 height 25
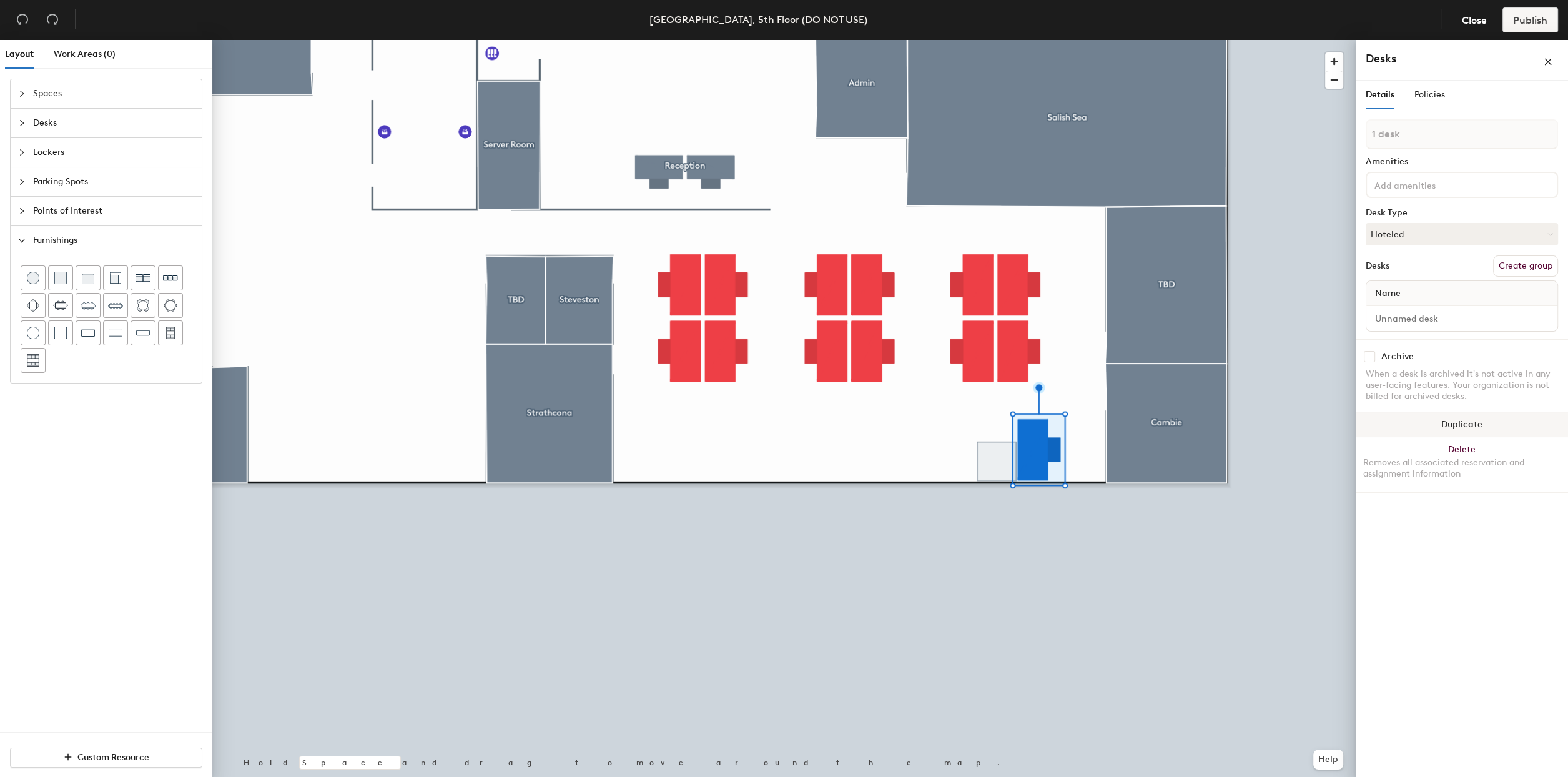
click at [1452, 421] on button "Duplicate" at bounding box center [1461, 425] width 212 height 25
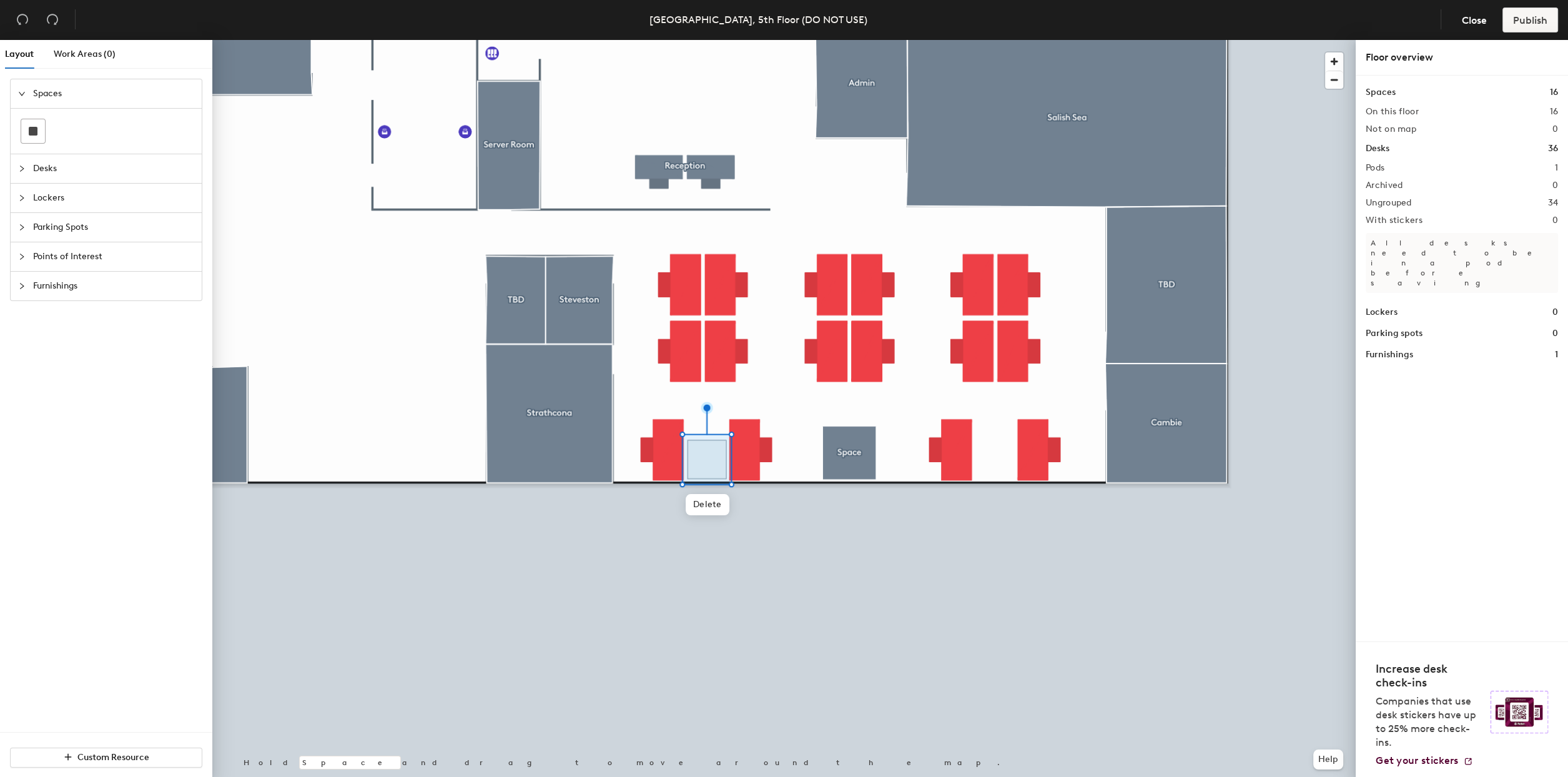
click at [37, 280] on span "Furnishings" at bounding box center [114, 286] width 161 height 28
click at [55, 272] on img at bounding box center [61, 278] width 13 height 13
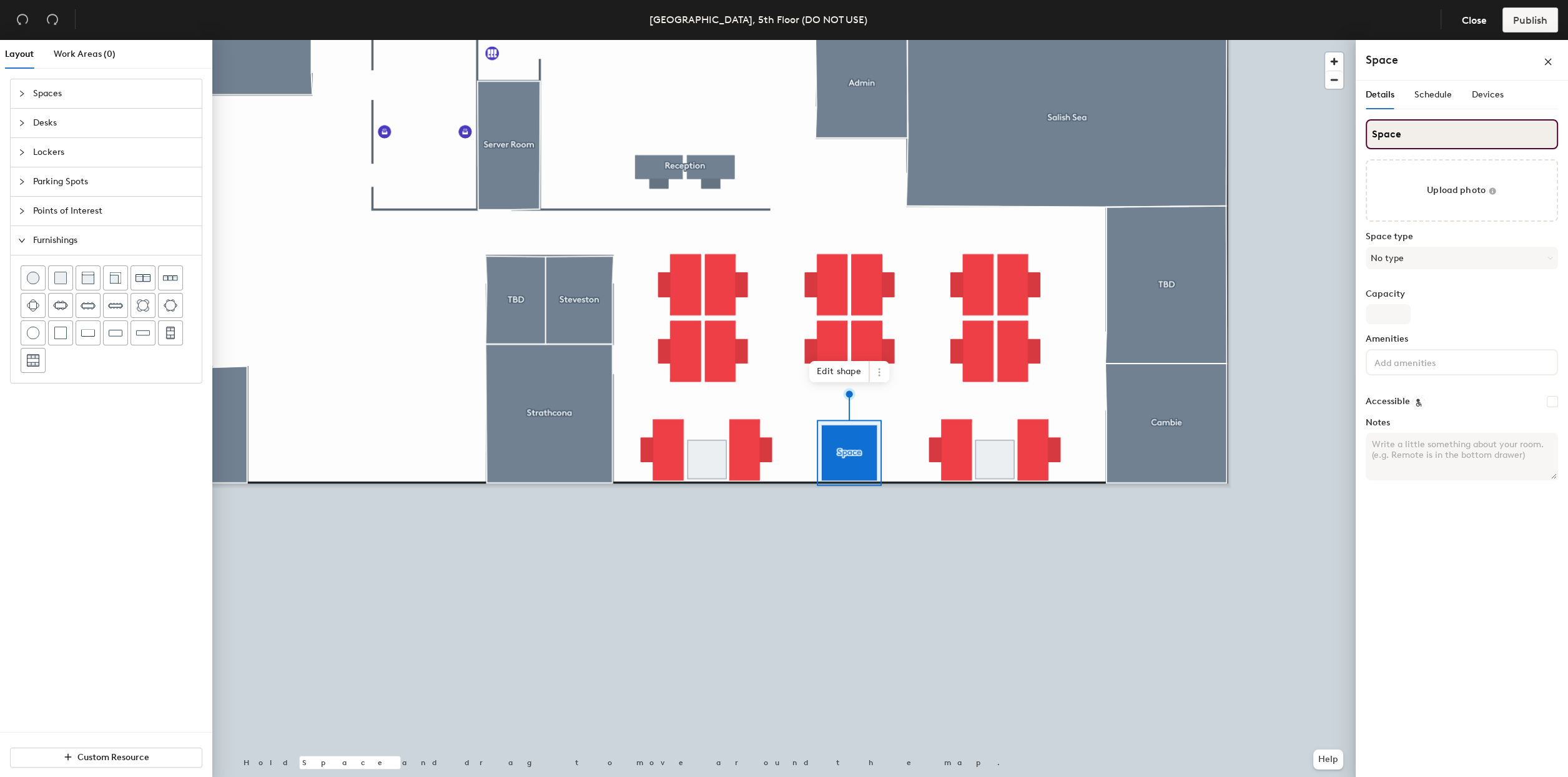
click at [1377, 123] on input "Space" at bounding box center [1462, 134] width 193 height 30
type input "Booth"
click at [1453, 255] on button "No type" at bounding box center [1462, 258] width 193 height 22
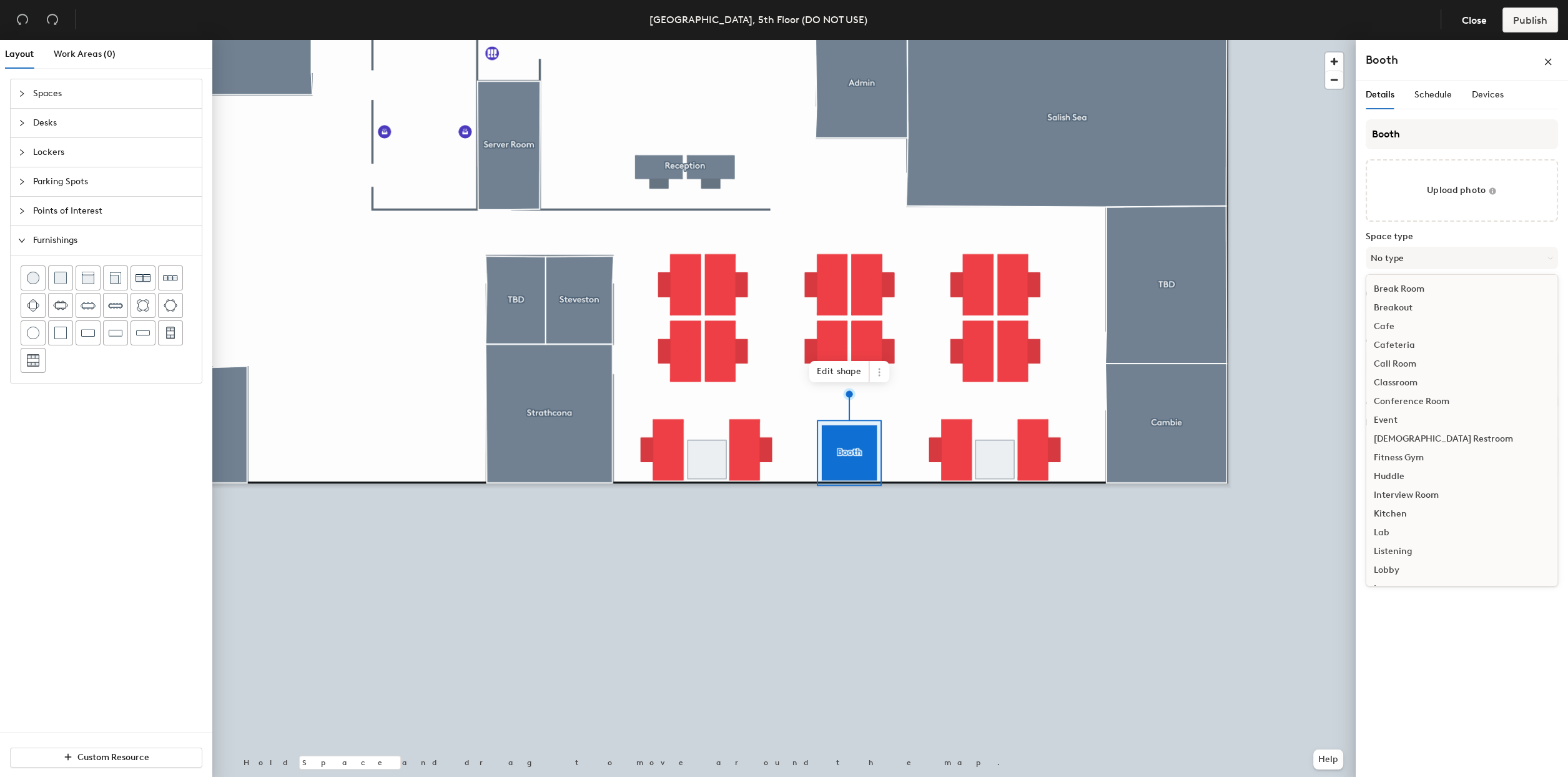
click at [1390, 360] on div "Call Room" at bounding box center [1461, 364] width 191 height 19
click at [1368, 307] on input "Capacity" at bounding box center [1388, 313] width 45 height 20
type input "1"
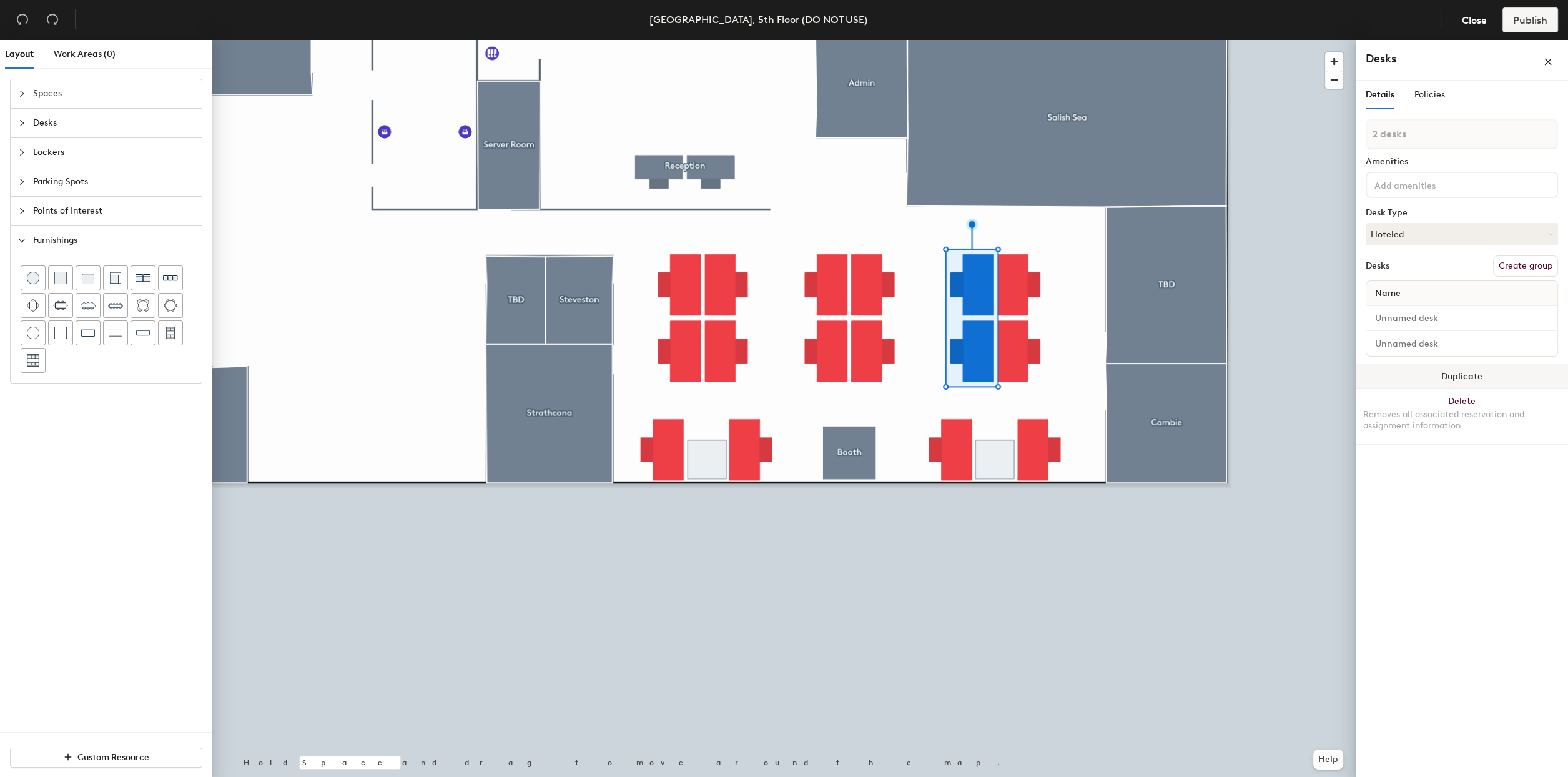
click at [1477, 372] on button "Duplicate" at bounding box center [1461, 377] width 212 height 25
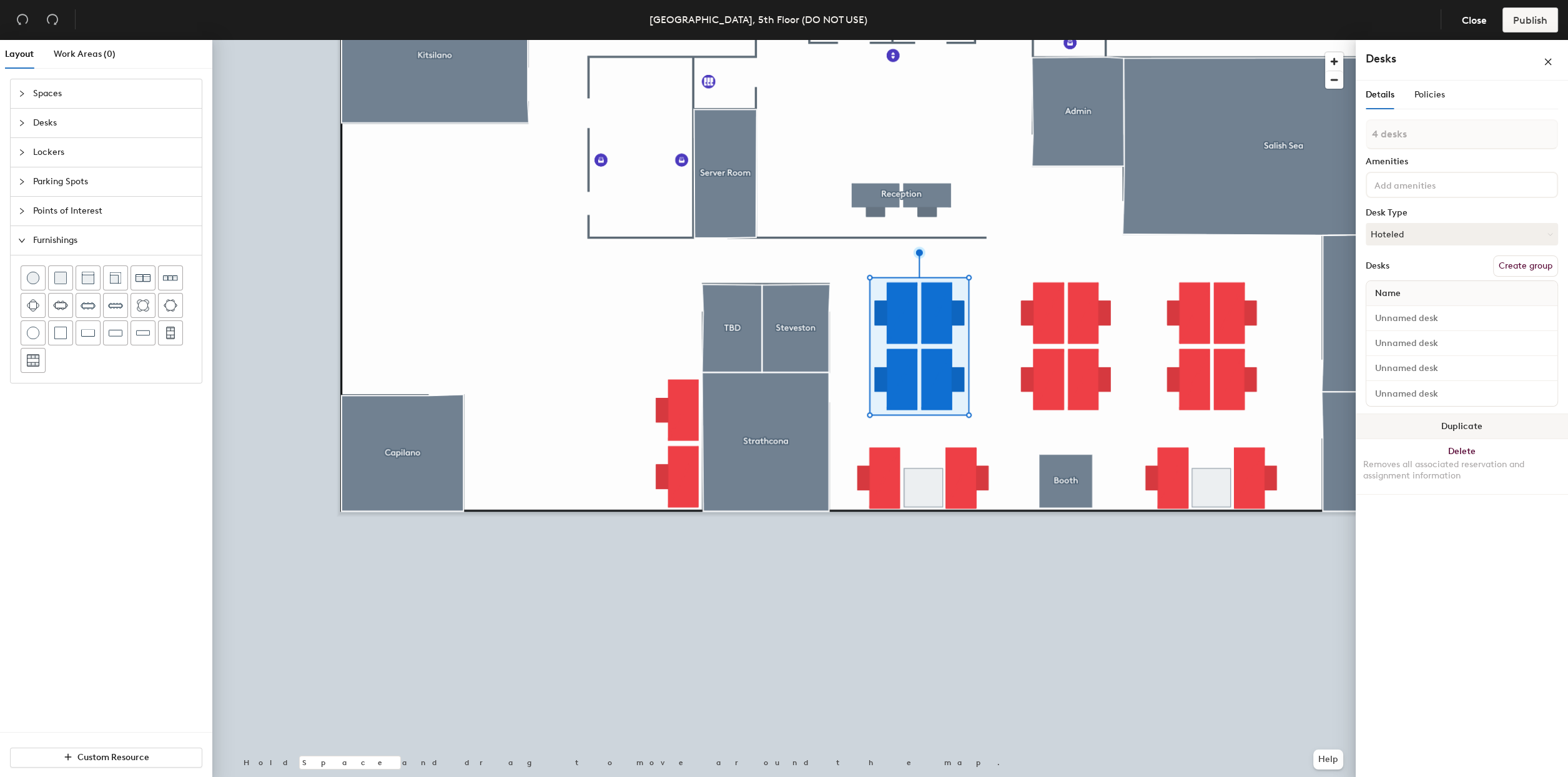
click at [1437, 426] on button "Duplicate" at bounding box center [1461, 427] width 212 height 25
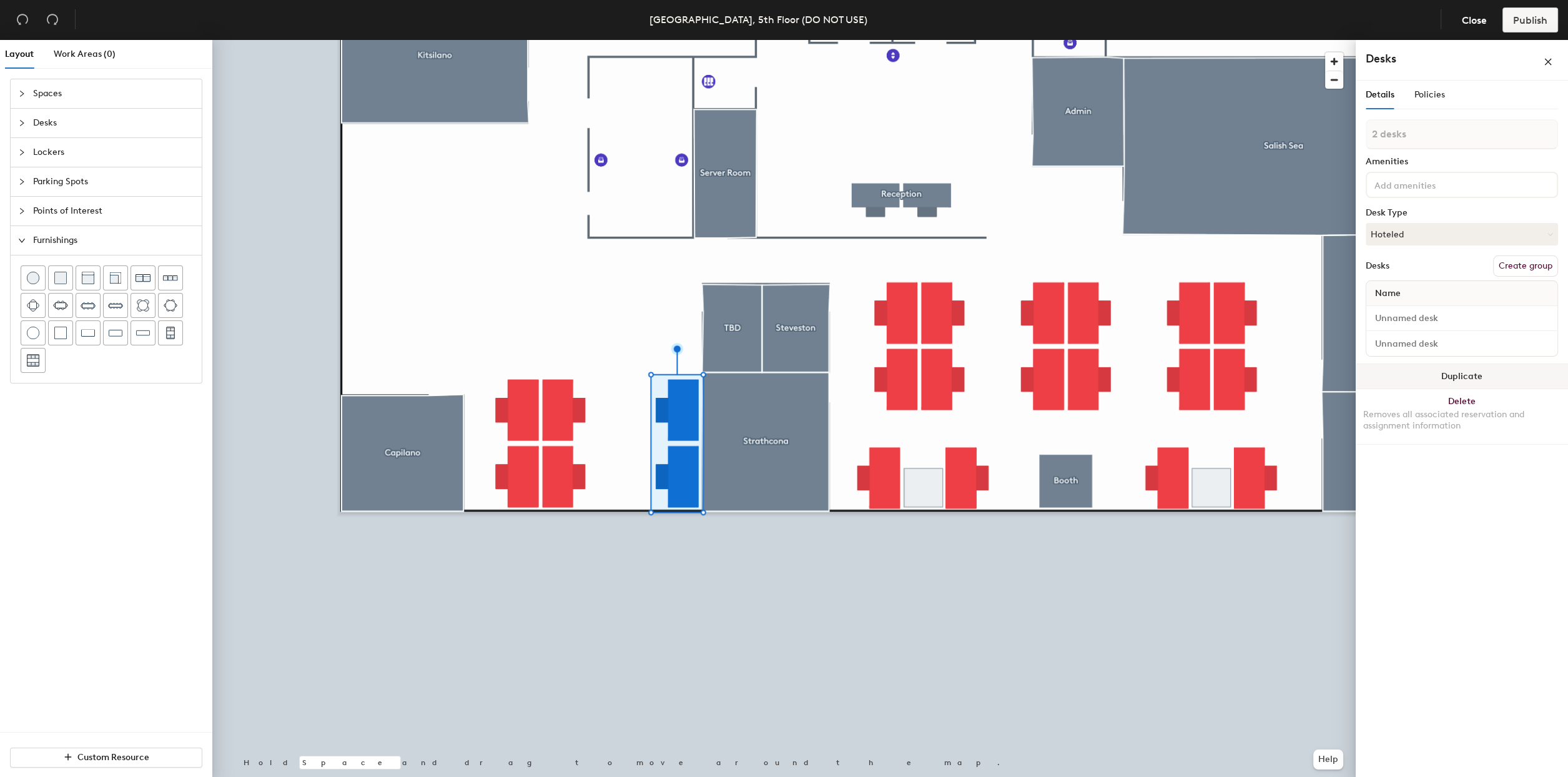
click at [1439, 373] on button "Duplicate" at bounding box center [1461, 377] width 212 height 25
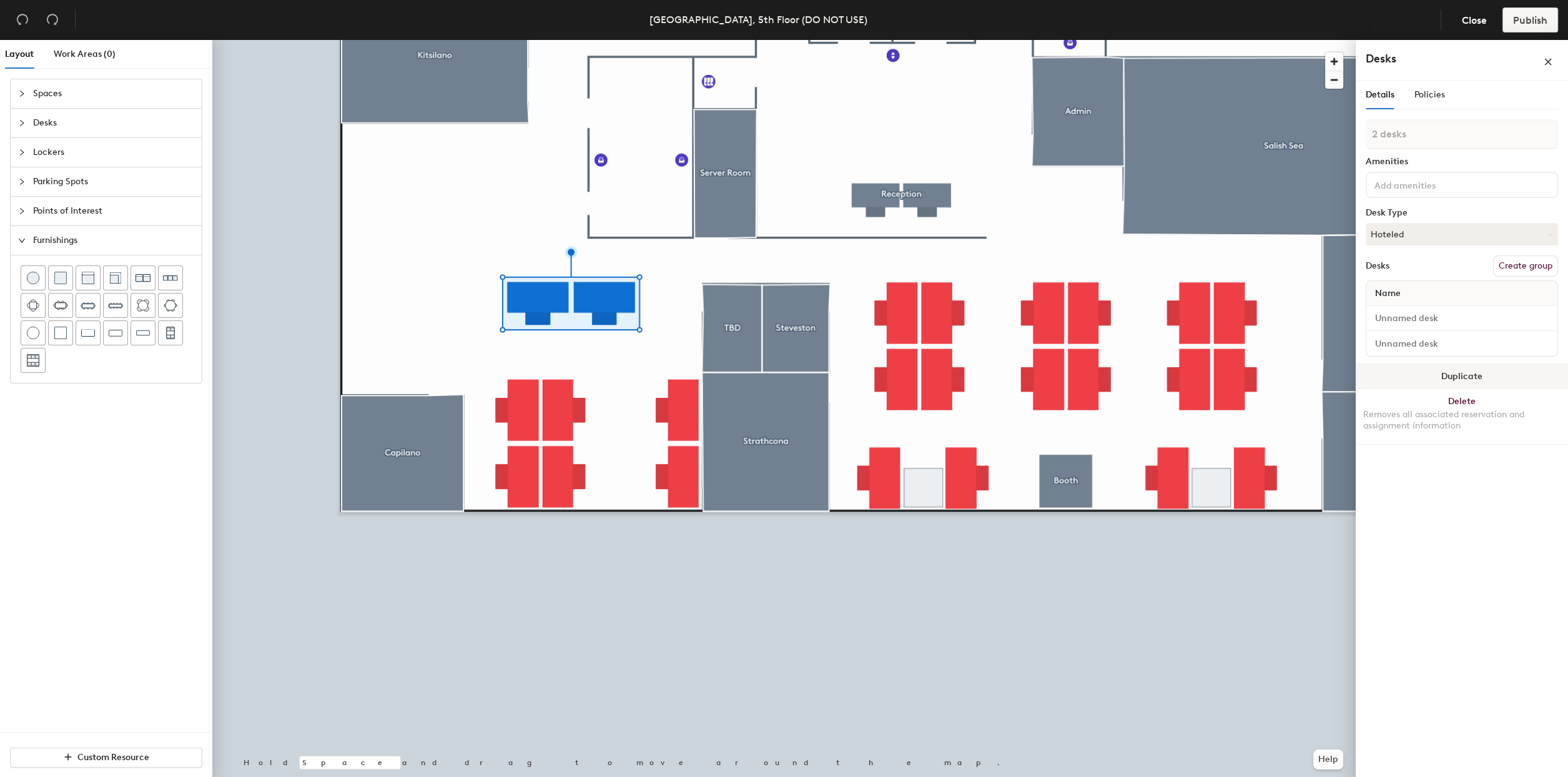
click at [1433, 370] on button "Duplicate" at bounding box center [1461, 377] width 212 height 25
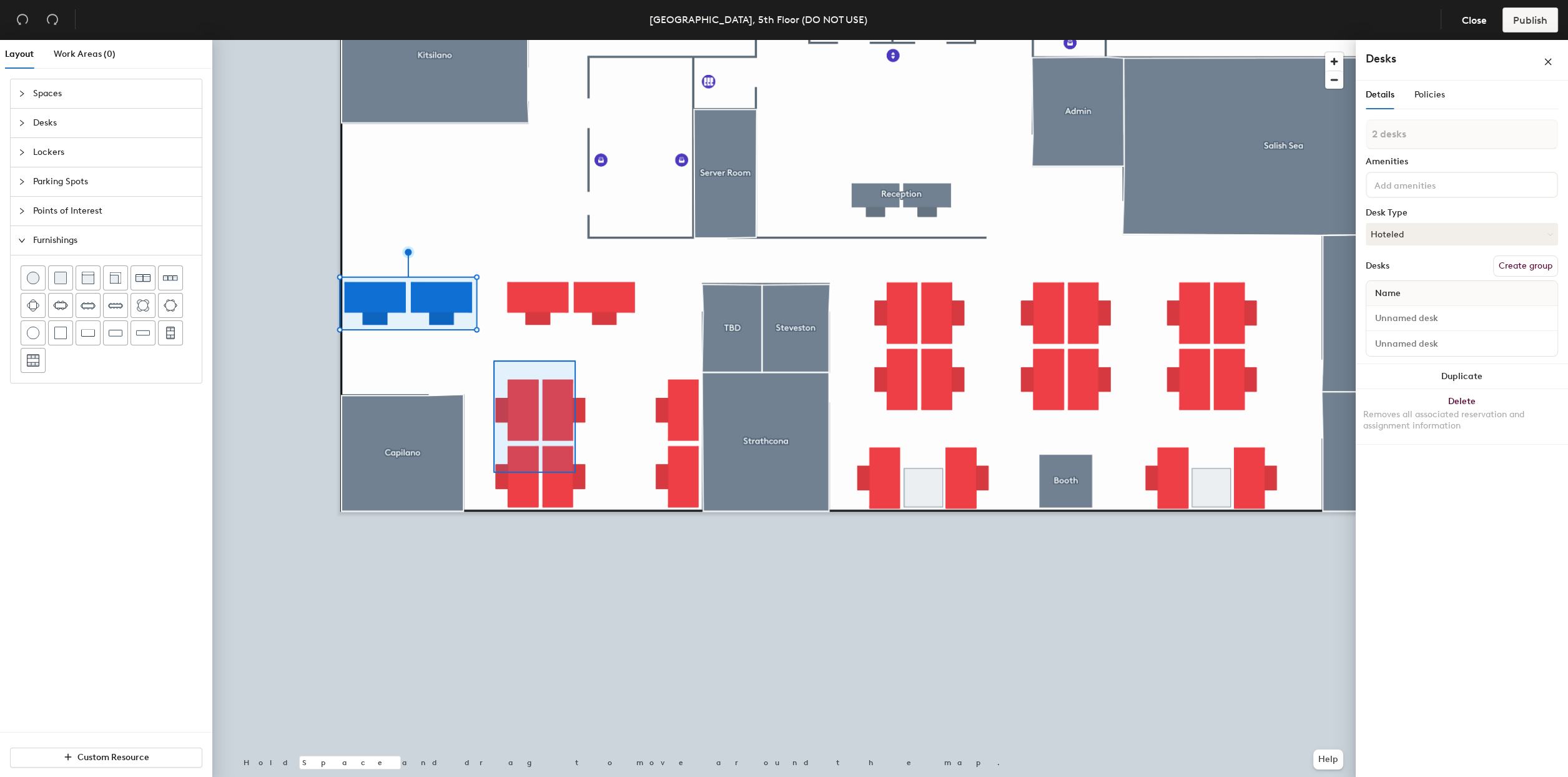
type input "4 desks"
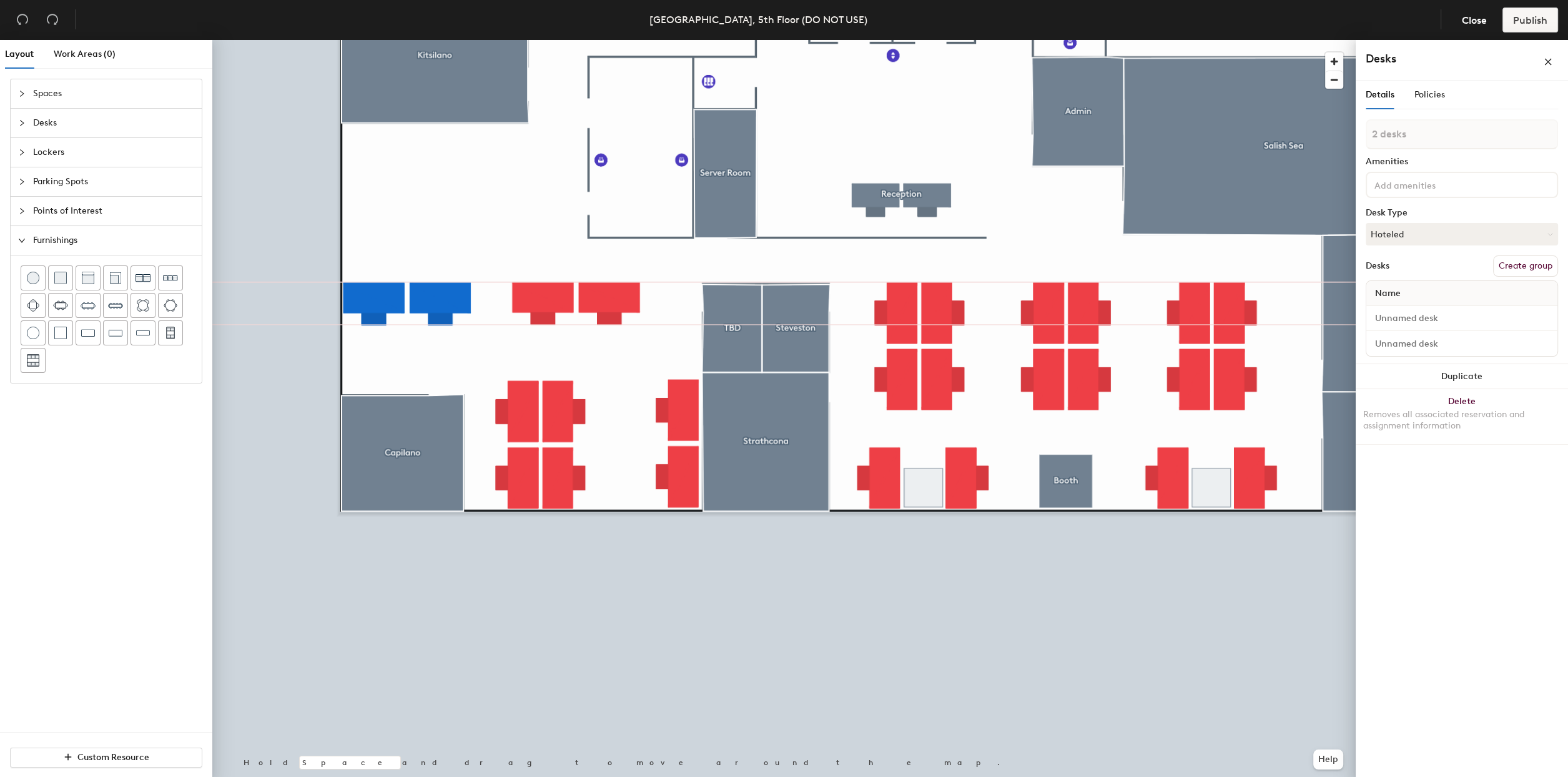
type input "1 desk"
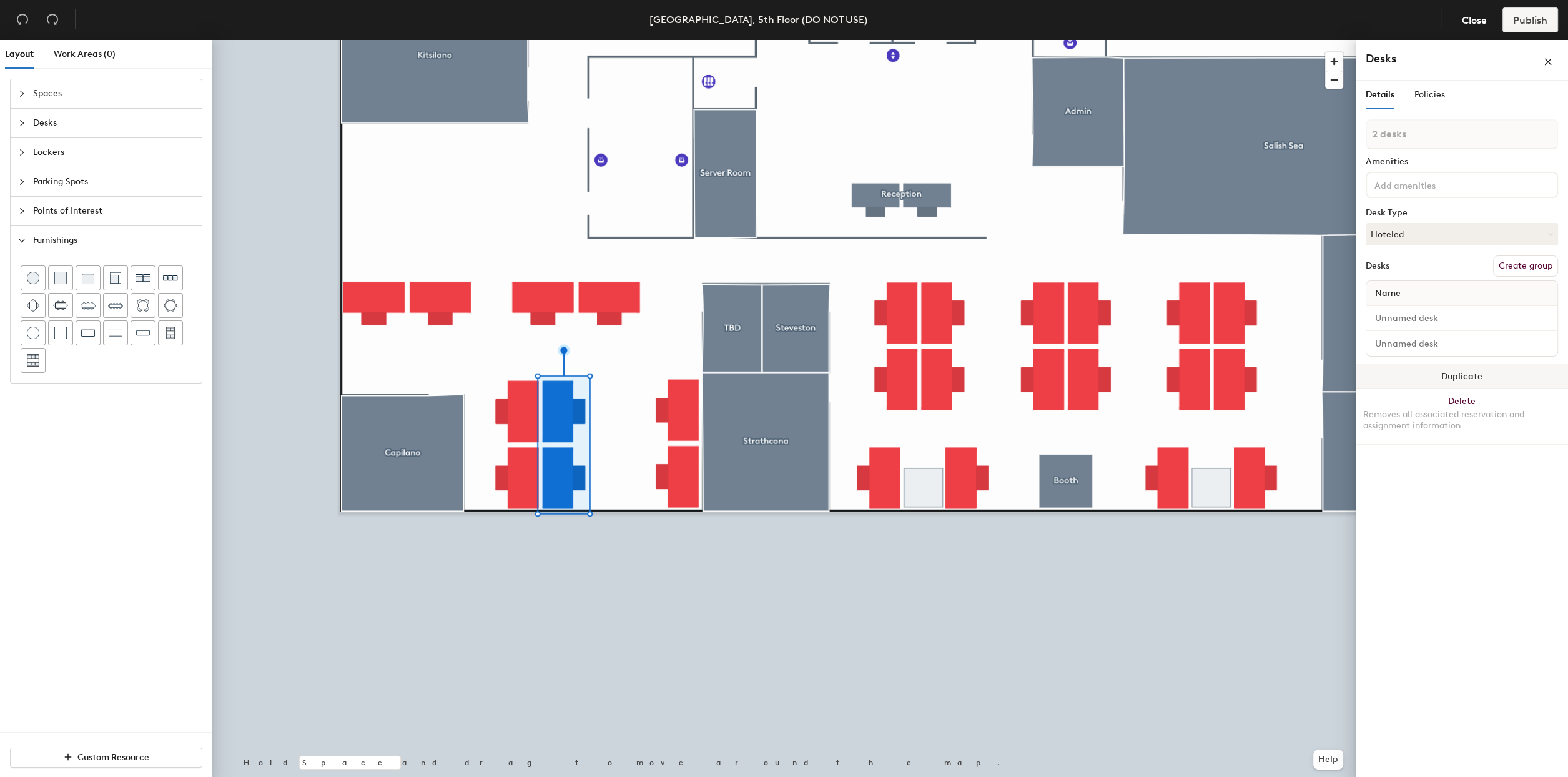
click at [1459, 375] on button "Duplicate" at bounding box center [1461, 377] width 212 height 25
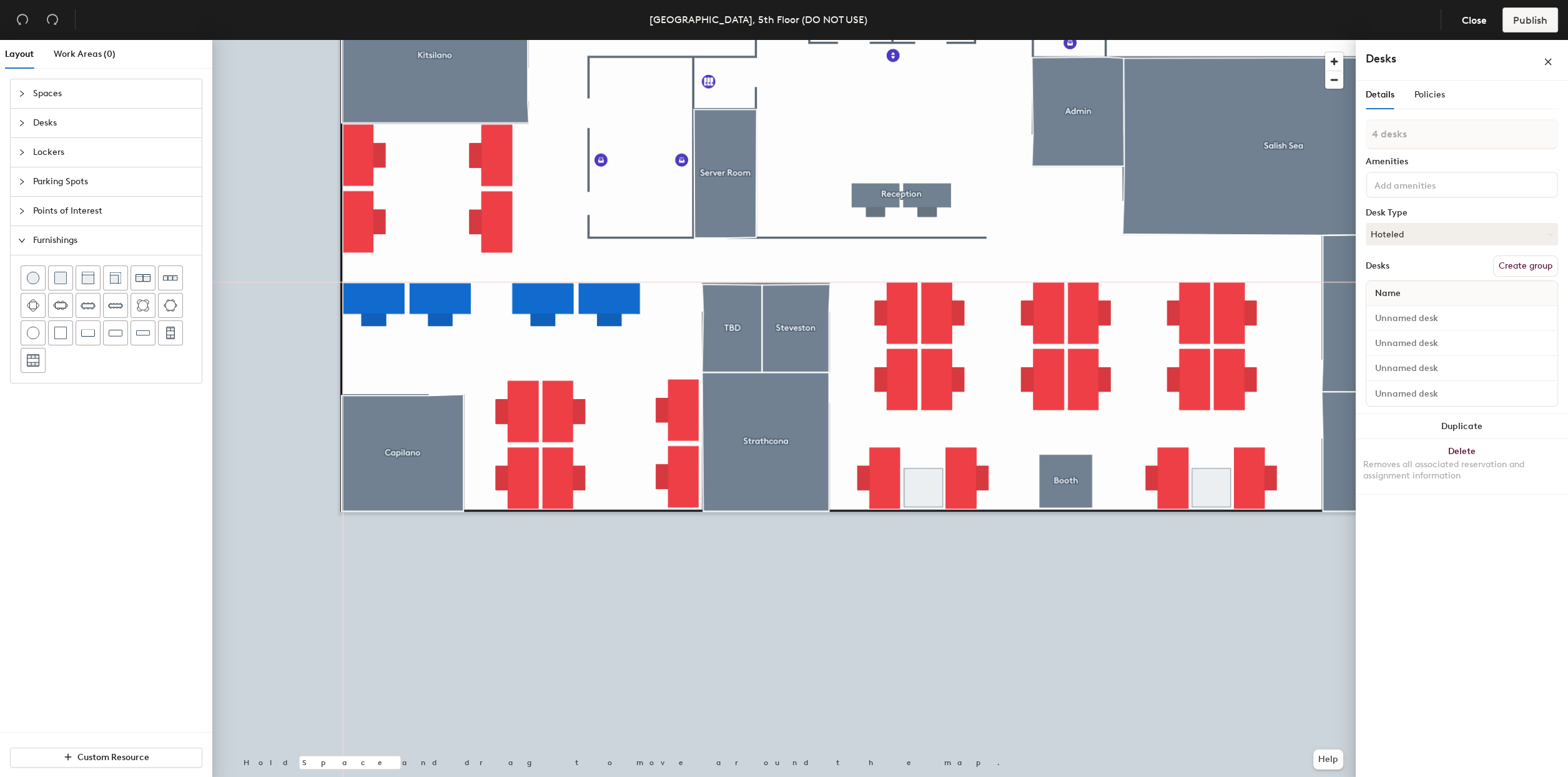
type input "1 desk"
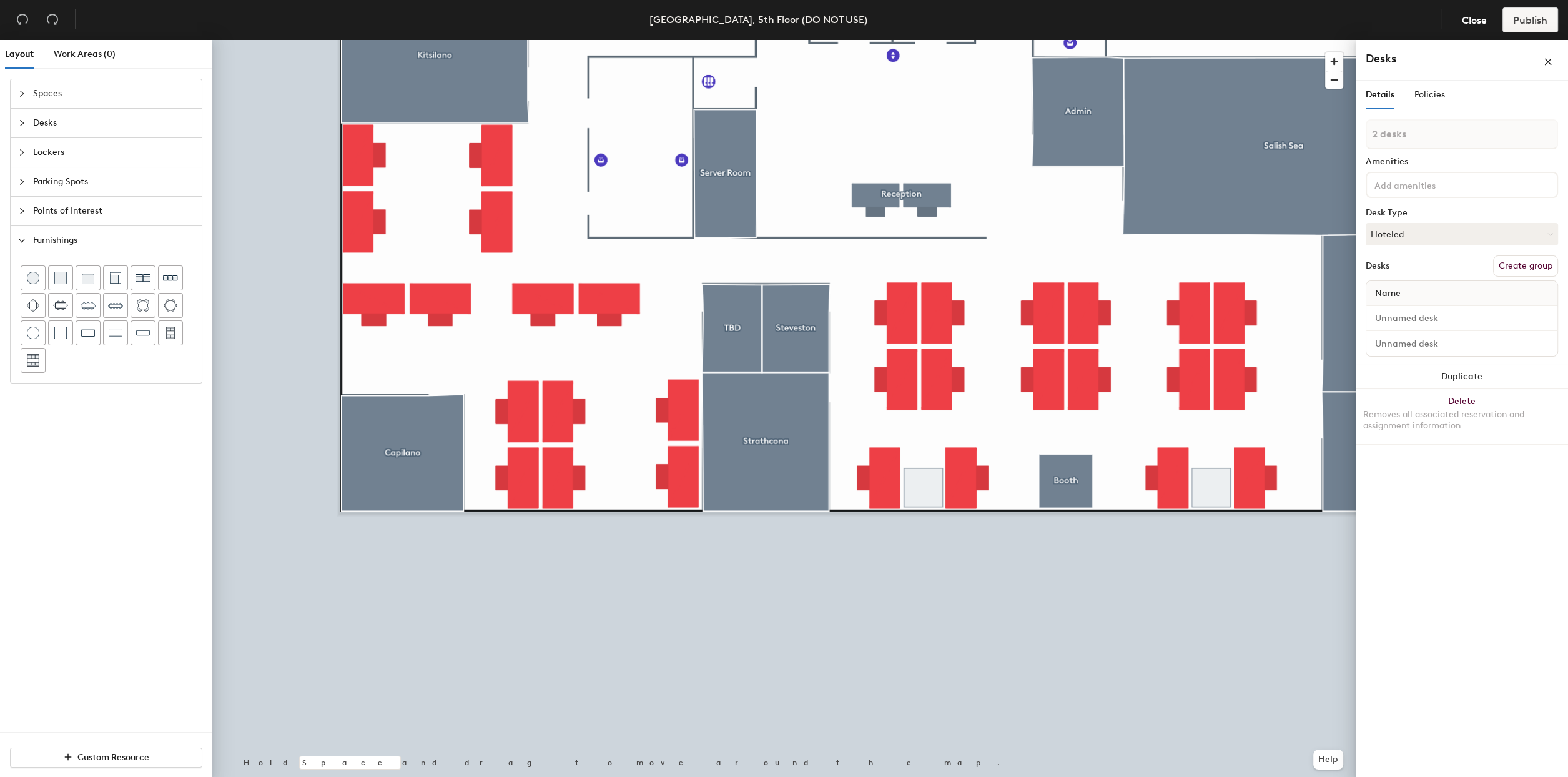
type input "1 desk"
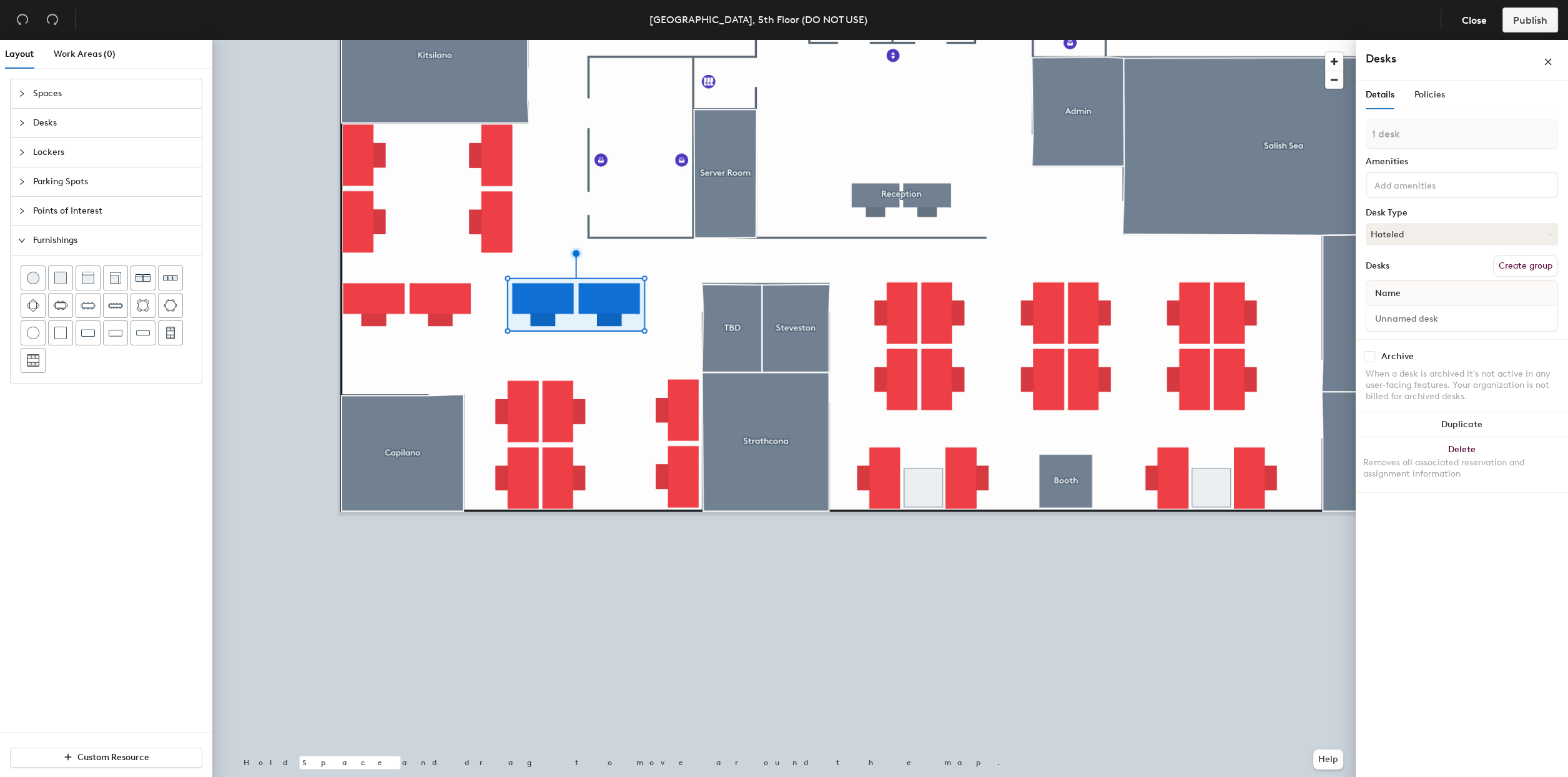
click at [652, 40] on div at bounding box center [784, 40] width 1143 height 0
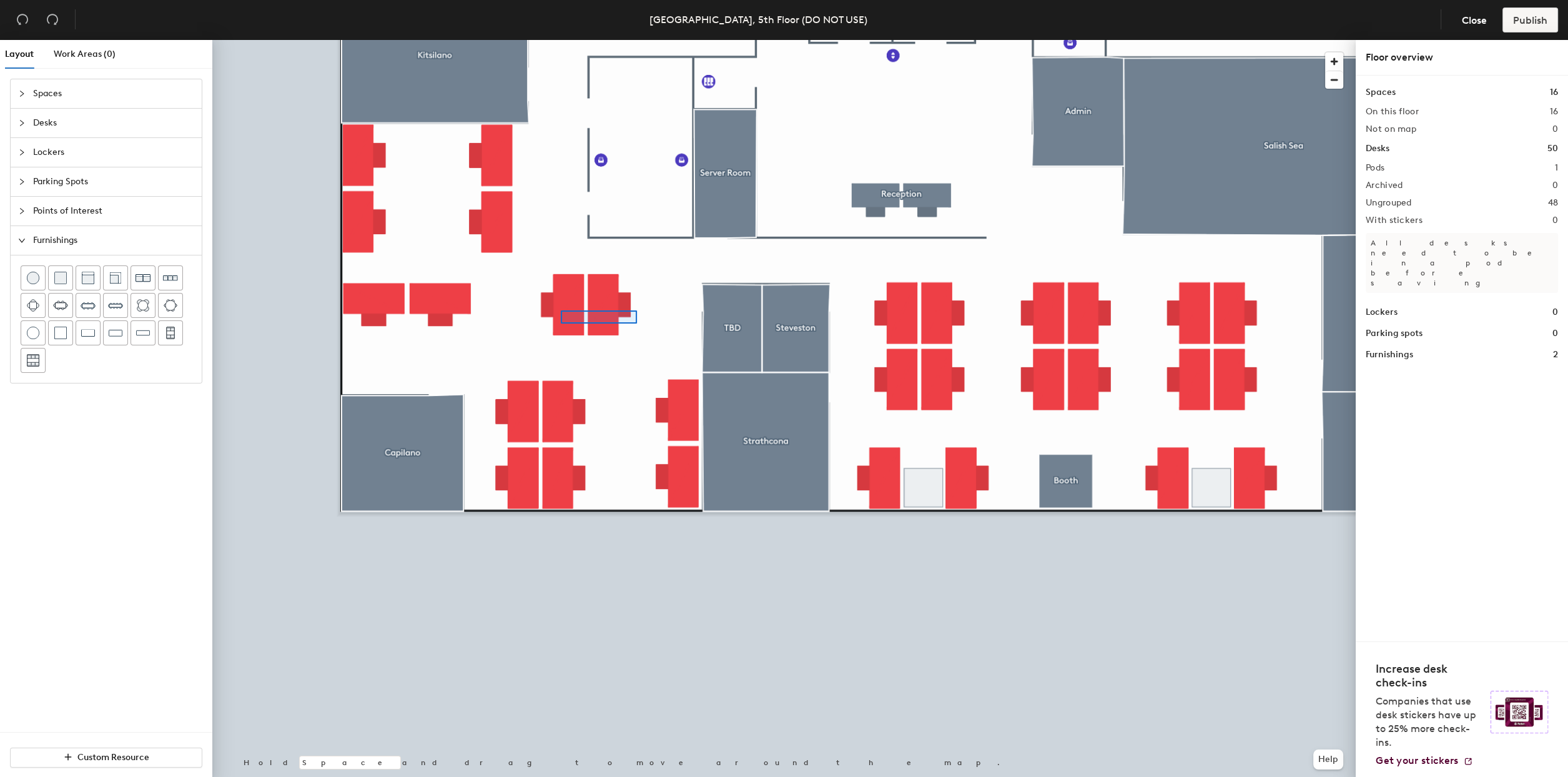
click at [551, 40] on div at bounding box center [784, 40] width 1143 height 0
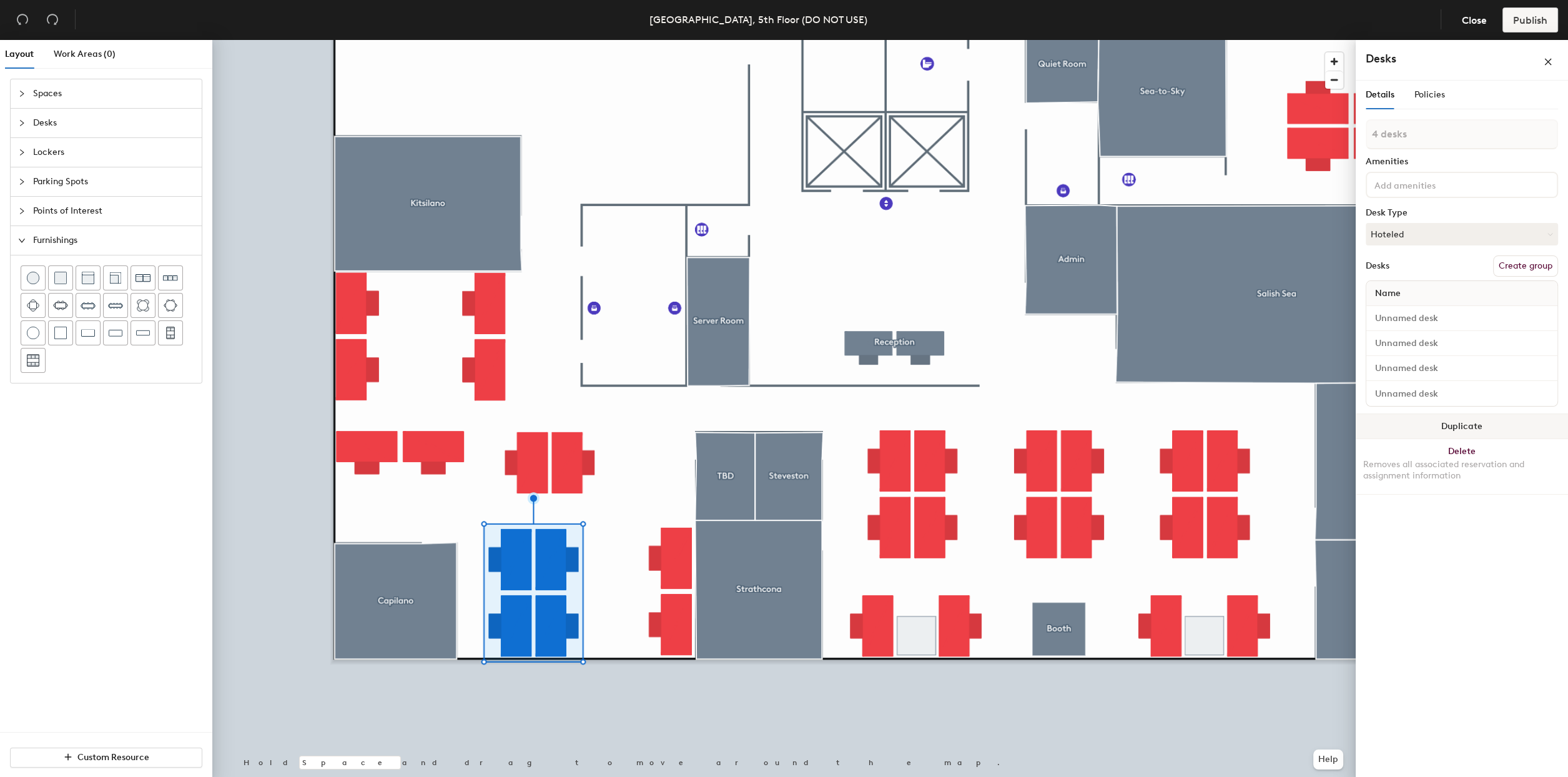
click at [1474, 421] on button "Duplicate" at bounding box center [1461, 427] width 212 height 25
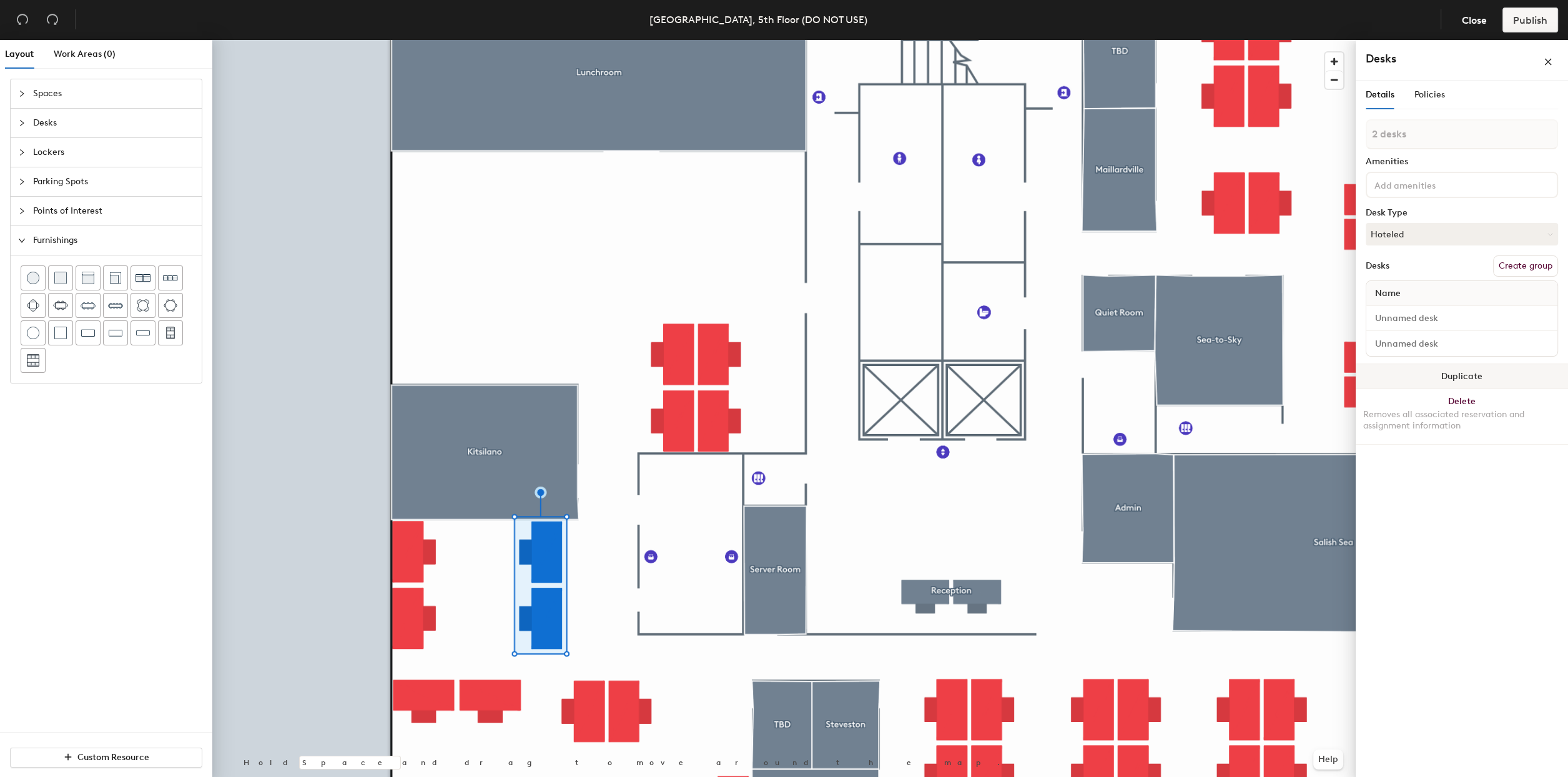
click at [1456, 366] on button "Duplicate" at bounding box center [1461, 377] width 212 height 25
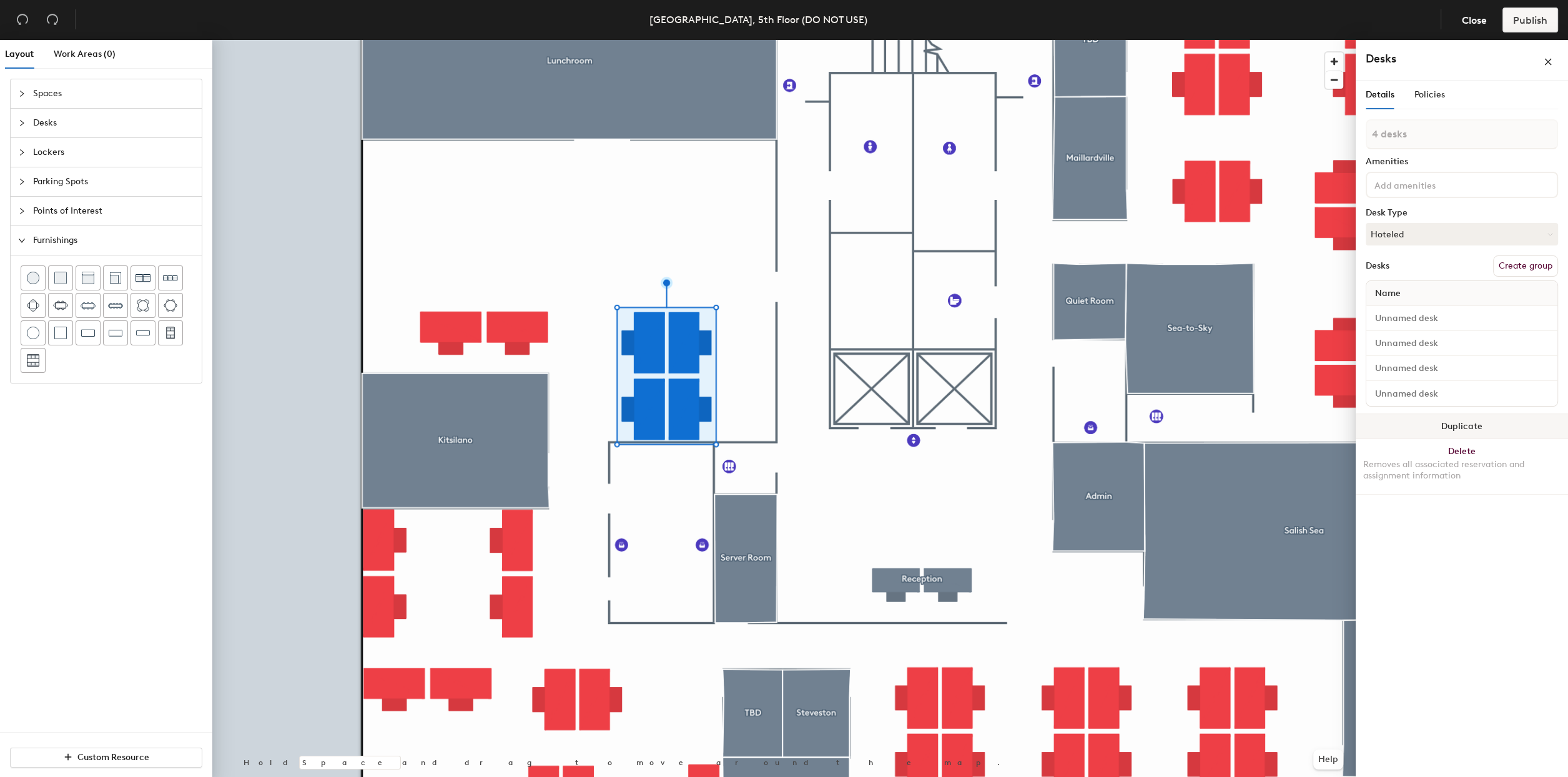
click at [1452, 419] on button "Duplicate" at bounding box center [1461, 427] width 212 height 25
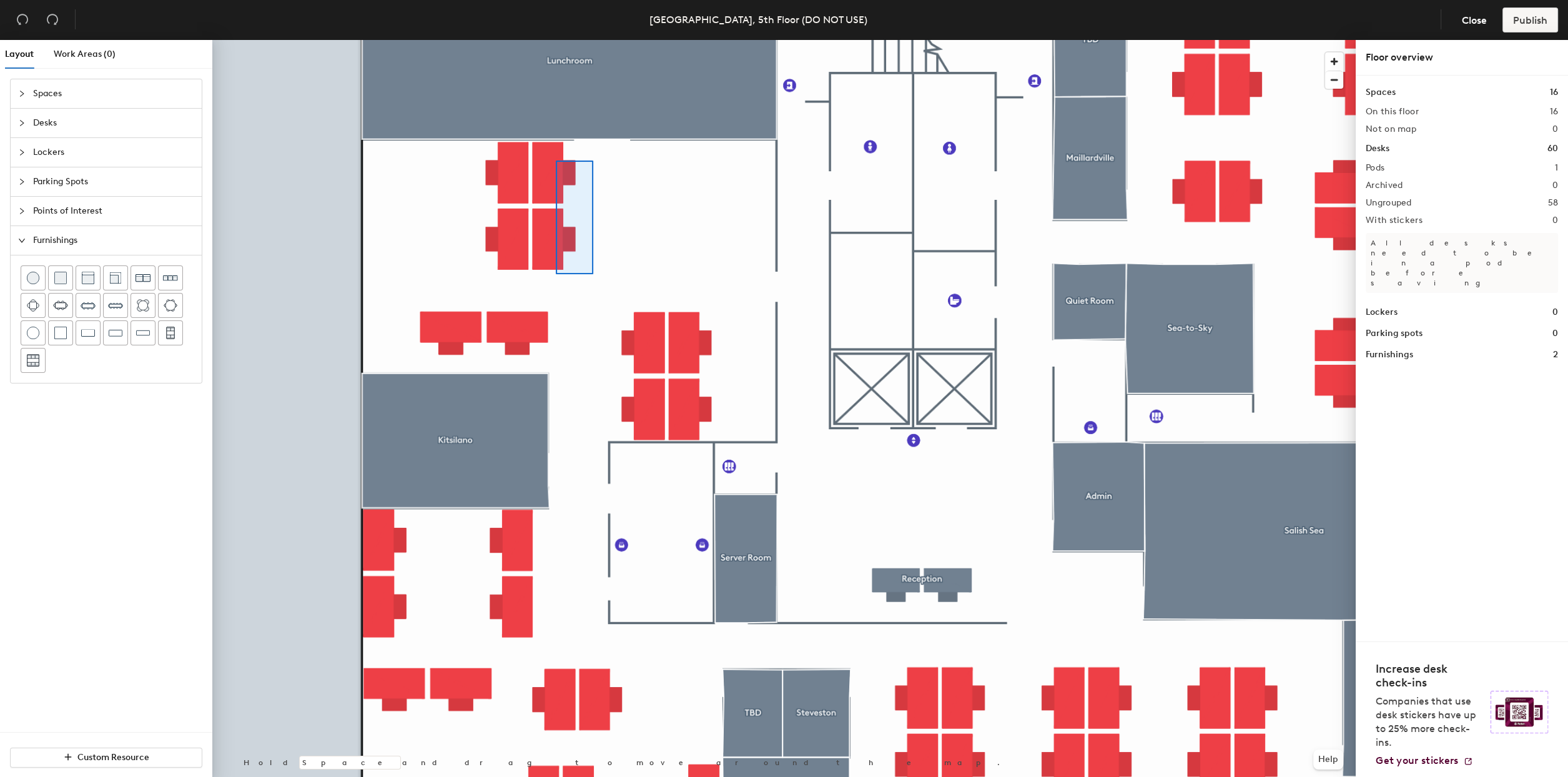
click at [556, 40] on div at bounding box center [784, 40] width 1143 height 0
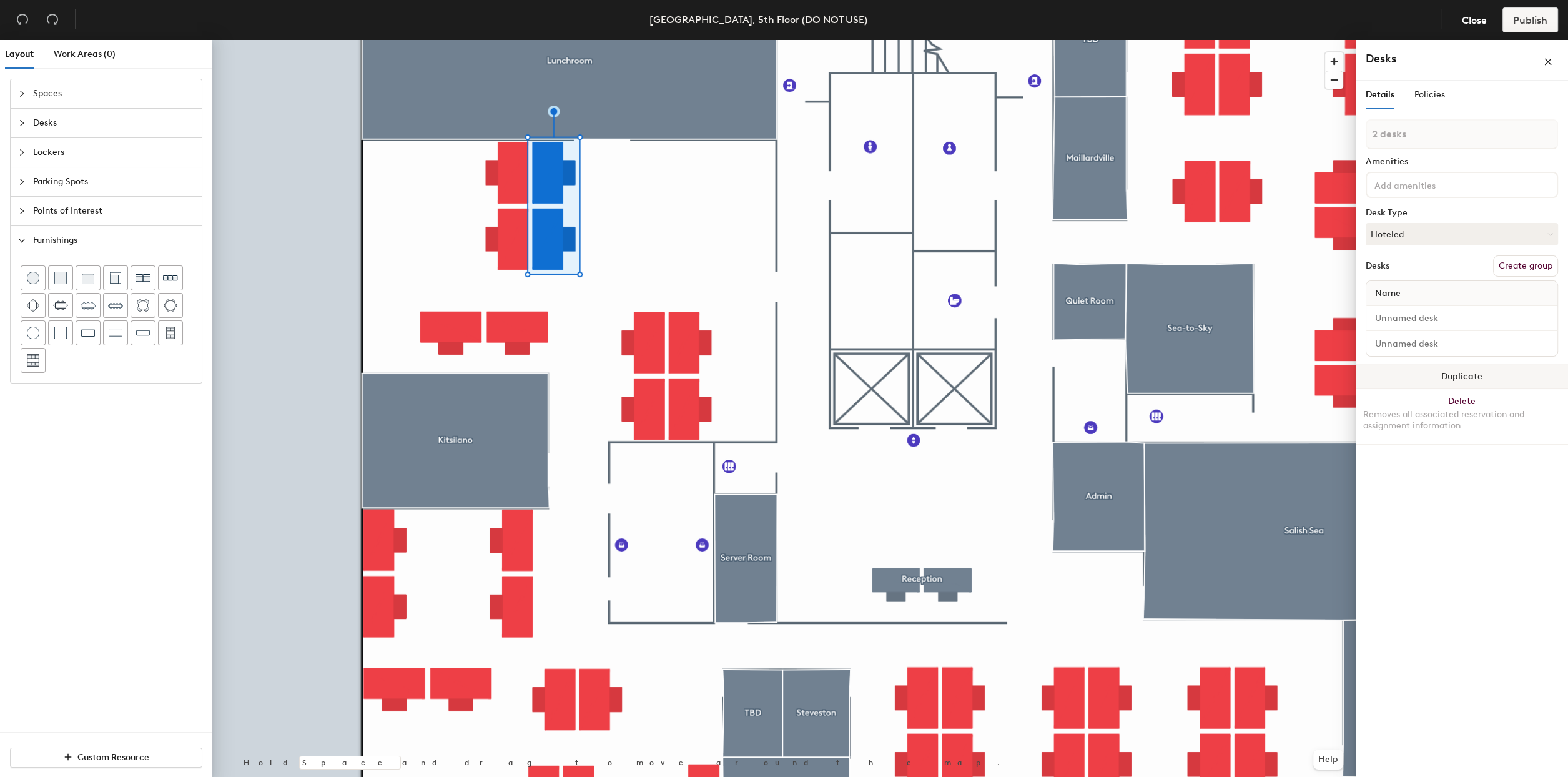
click at [1443, 366] on button "Duplicate" at bounding box center [1461, 377] width 212 height 25
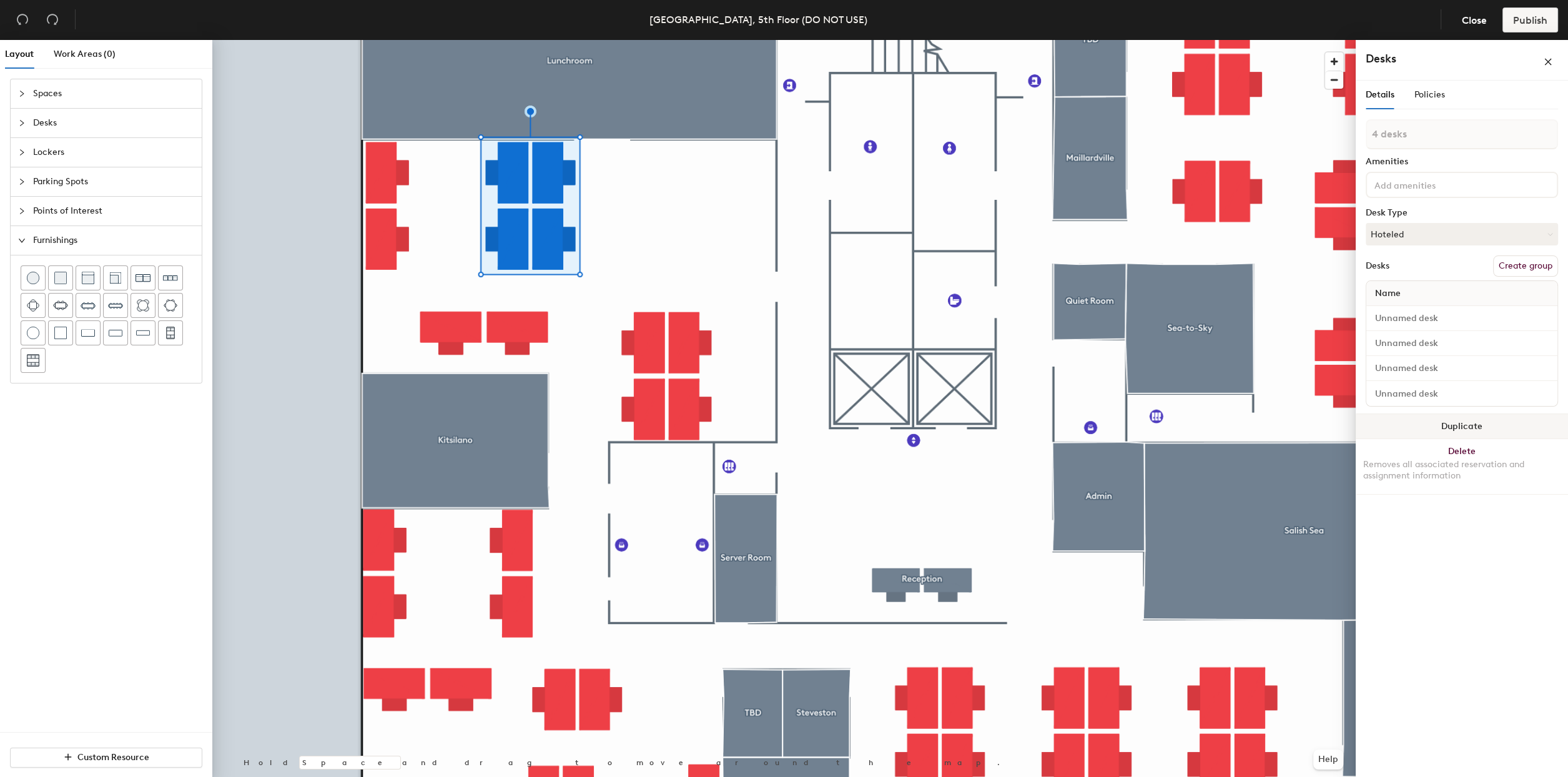
click at [1517, 427] on button "Duplicate" at bounding box center [1461, 427] width 212 height 25
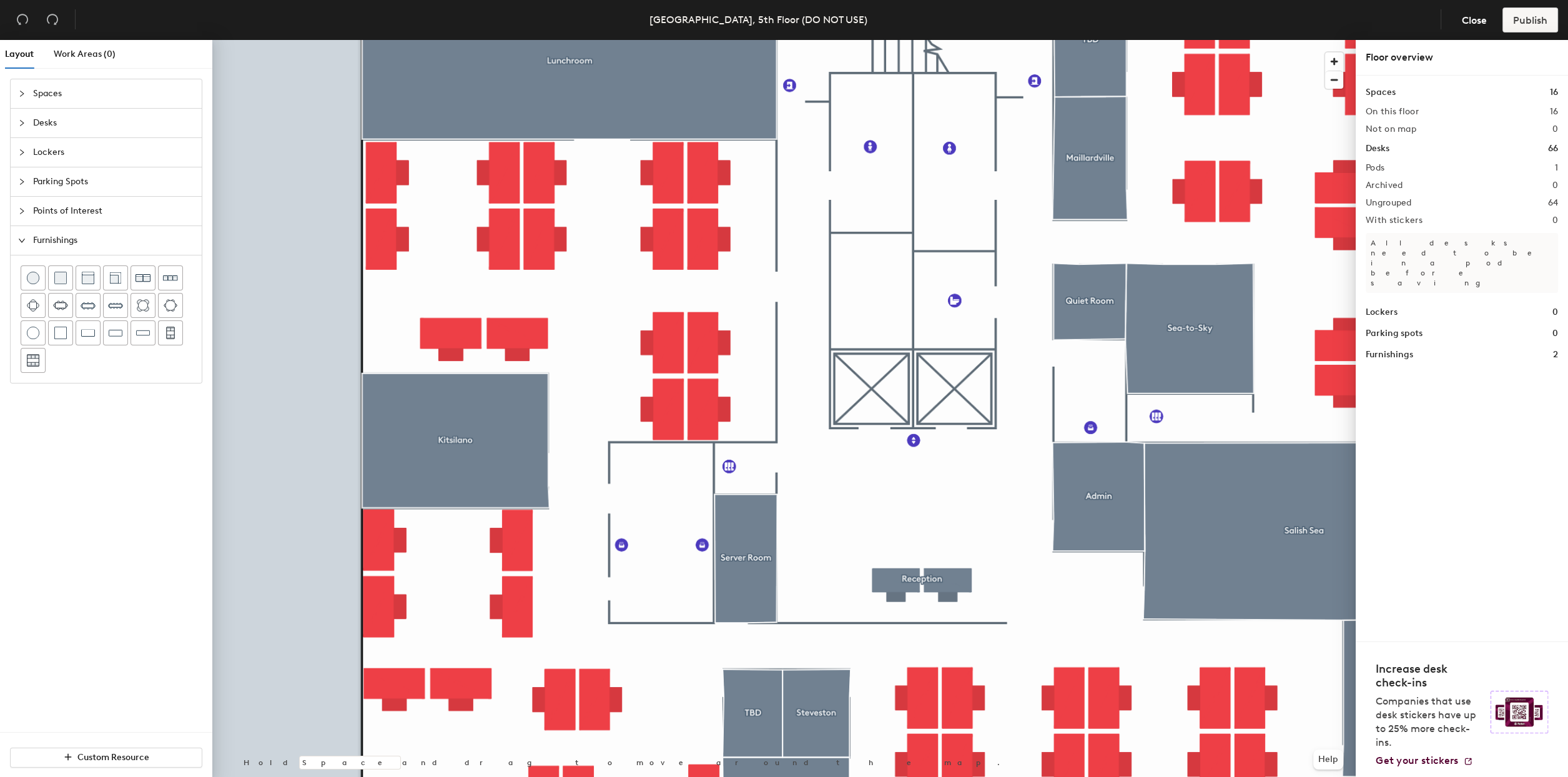
click at [32, 244] on div at bounding box center [25, 240] width 15 height 13
click at [28, 202] on div "Points of Interest" at bounding box center [106, 211] width 191 height 28
click at [26, 207] on div at bounding box center [25, 211] width 15 height 13
click at [28, 238] on div at bounding box center [25, 240] width 15 height 13
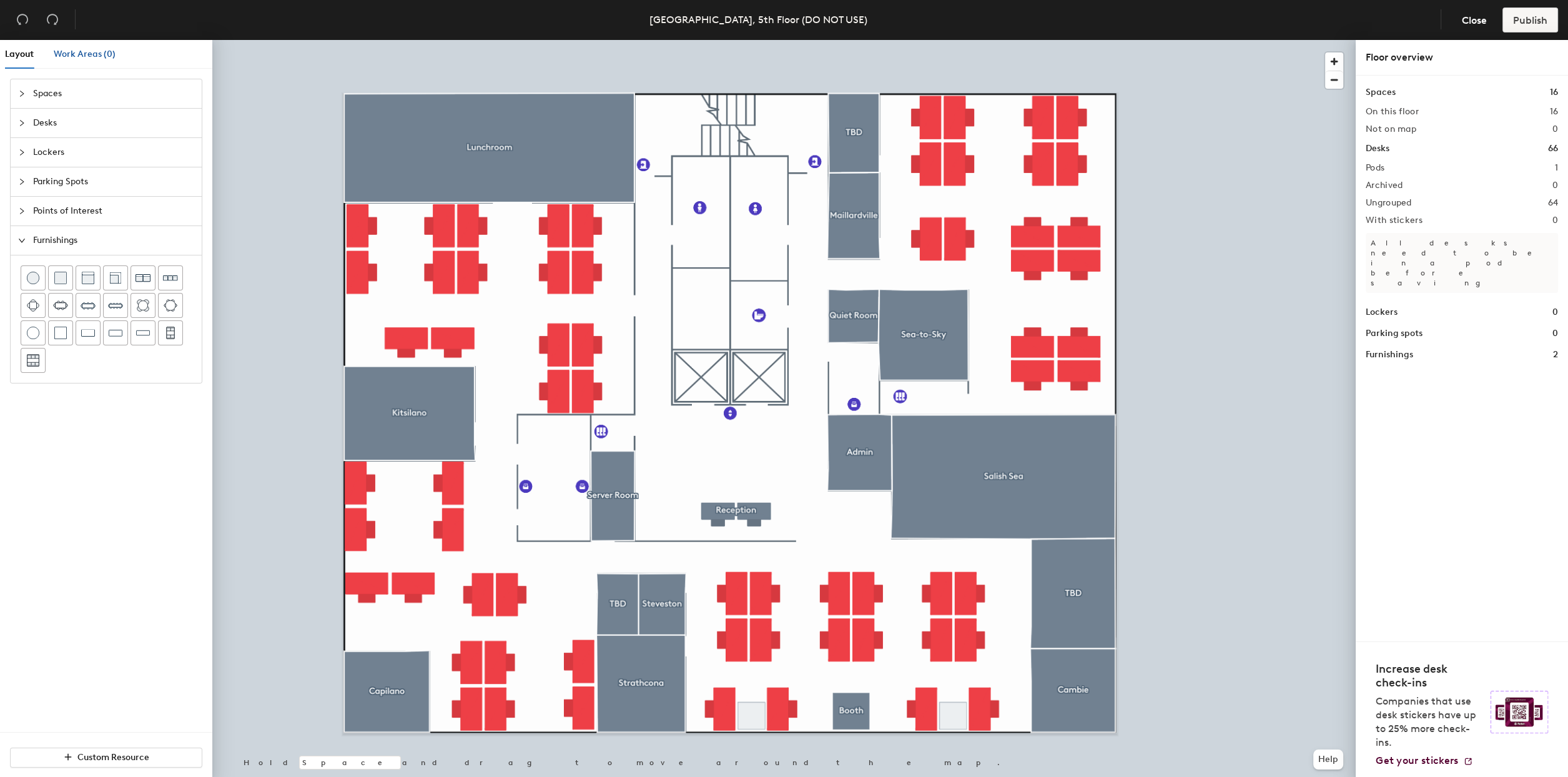
click at [77, 51] on span "Work Areas (0)" at bounding box center [84, 54] width 62 height 10
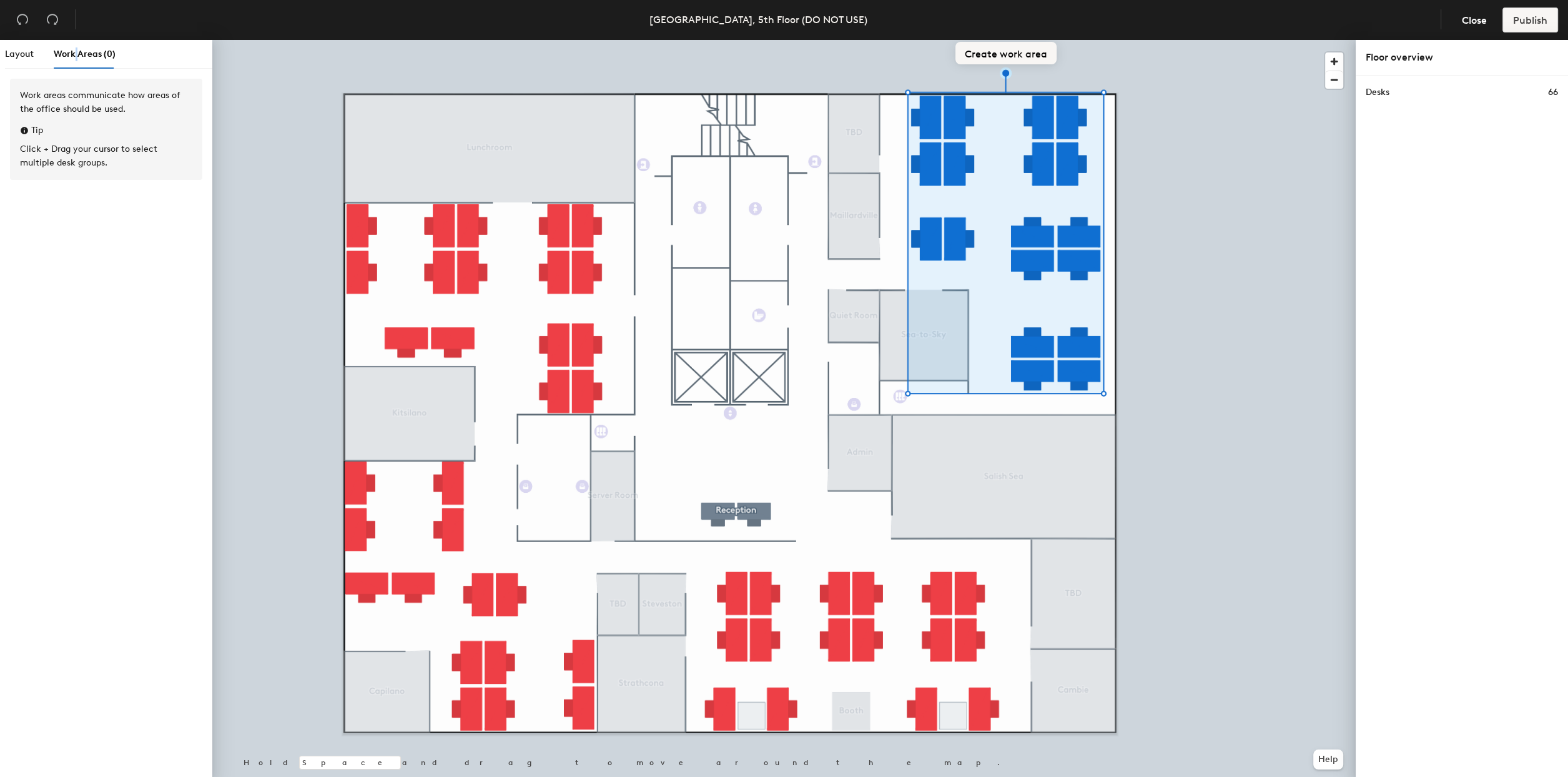
click at [991, 48] on button "Create work area" at bounding box center [1006, 53] width 101 height 22
type input "Arbutus"
click at [1304, 40] on div at bounding box center [784, 40] width 1143 height 0
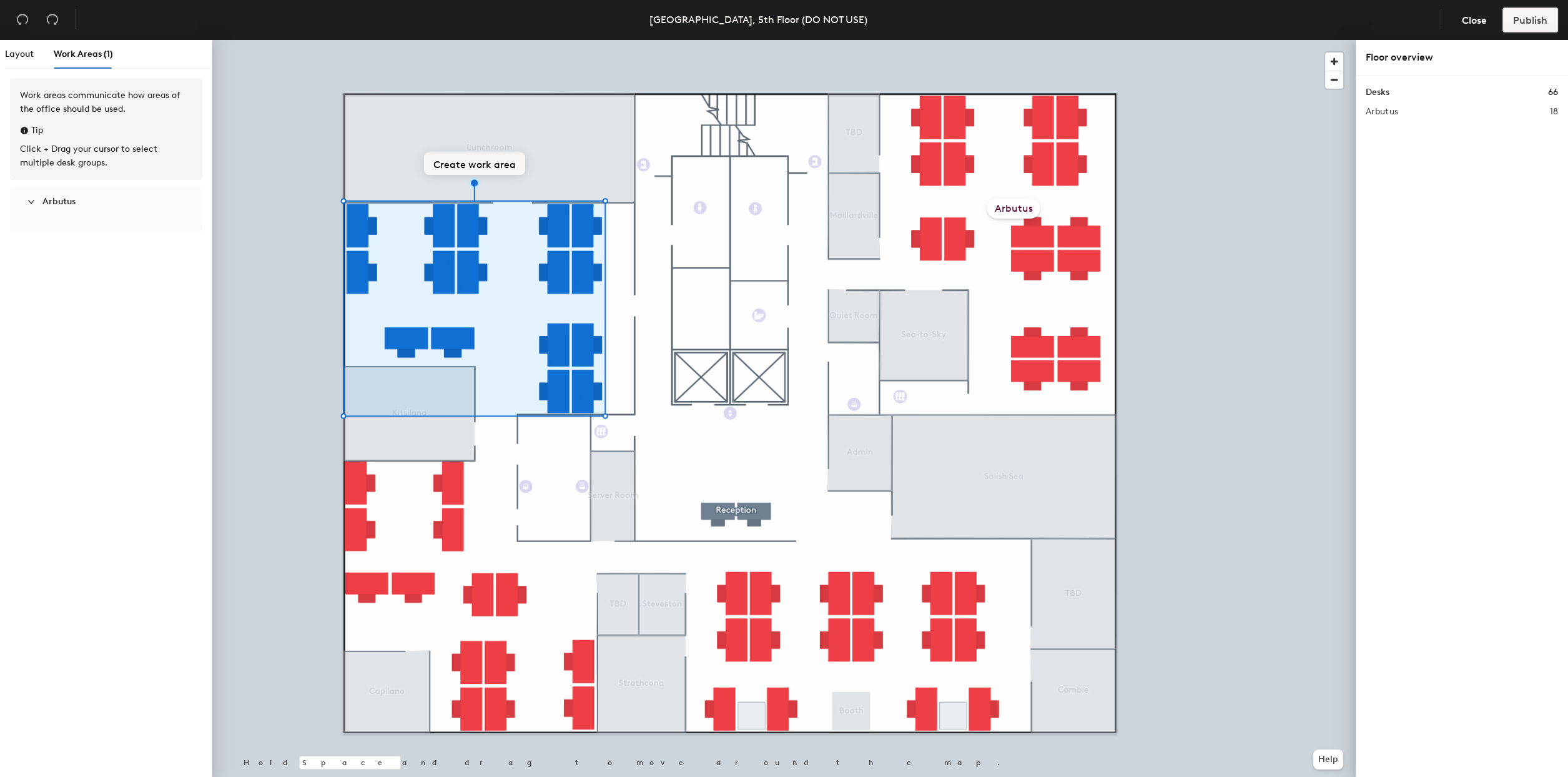
click at [453, 166] on button "Create work area" at bounding box center [474, 163] width 101 height 22
type input "Hemlock"
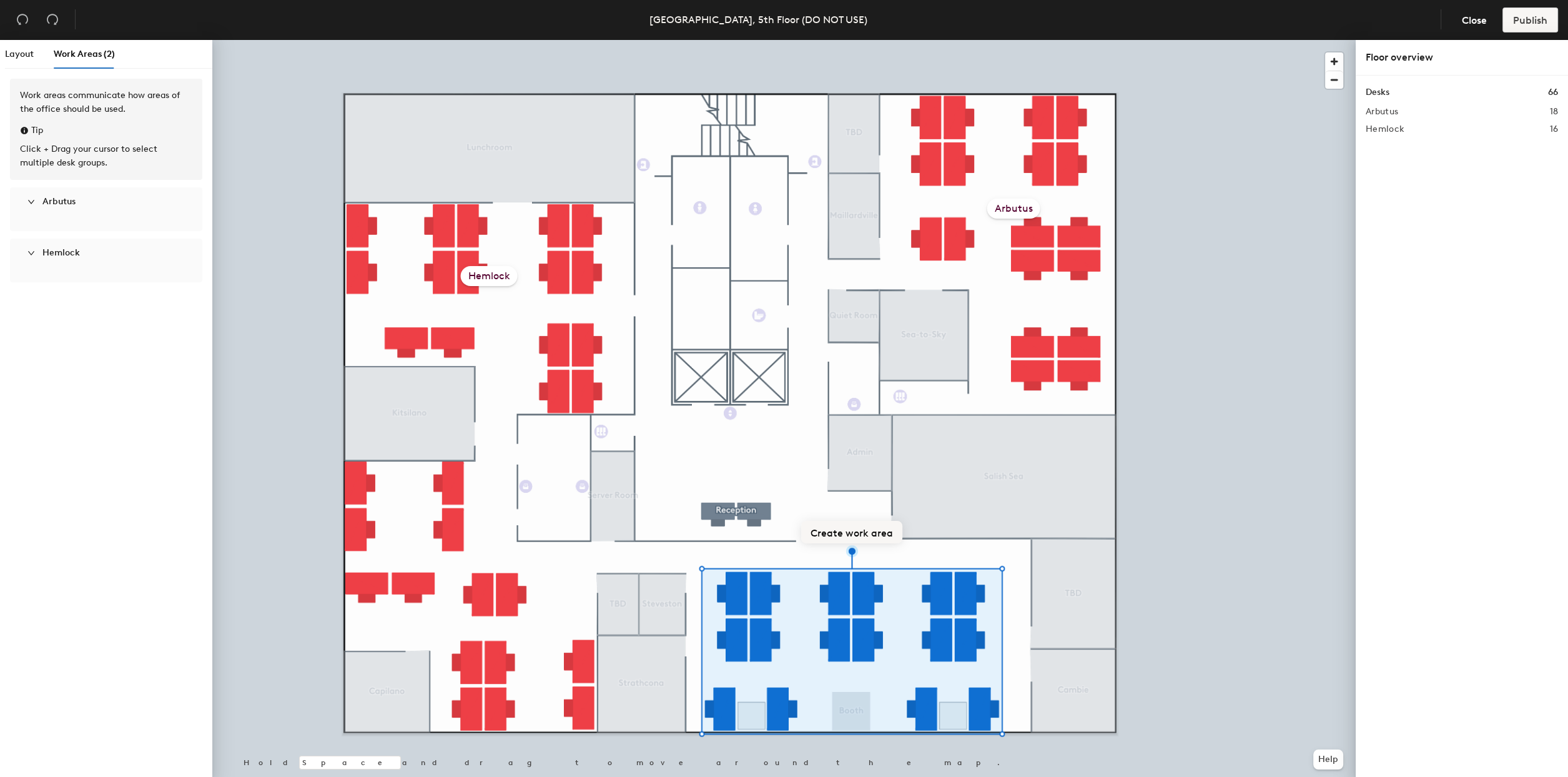
click at [856, 527] on button "Create work area" at bounding box center [851, 532] width 101 height 22
type input "Cypress"
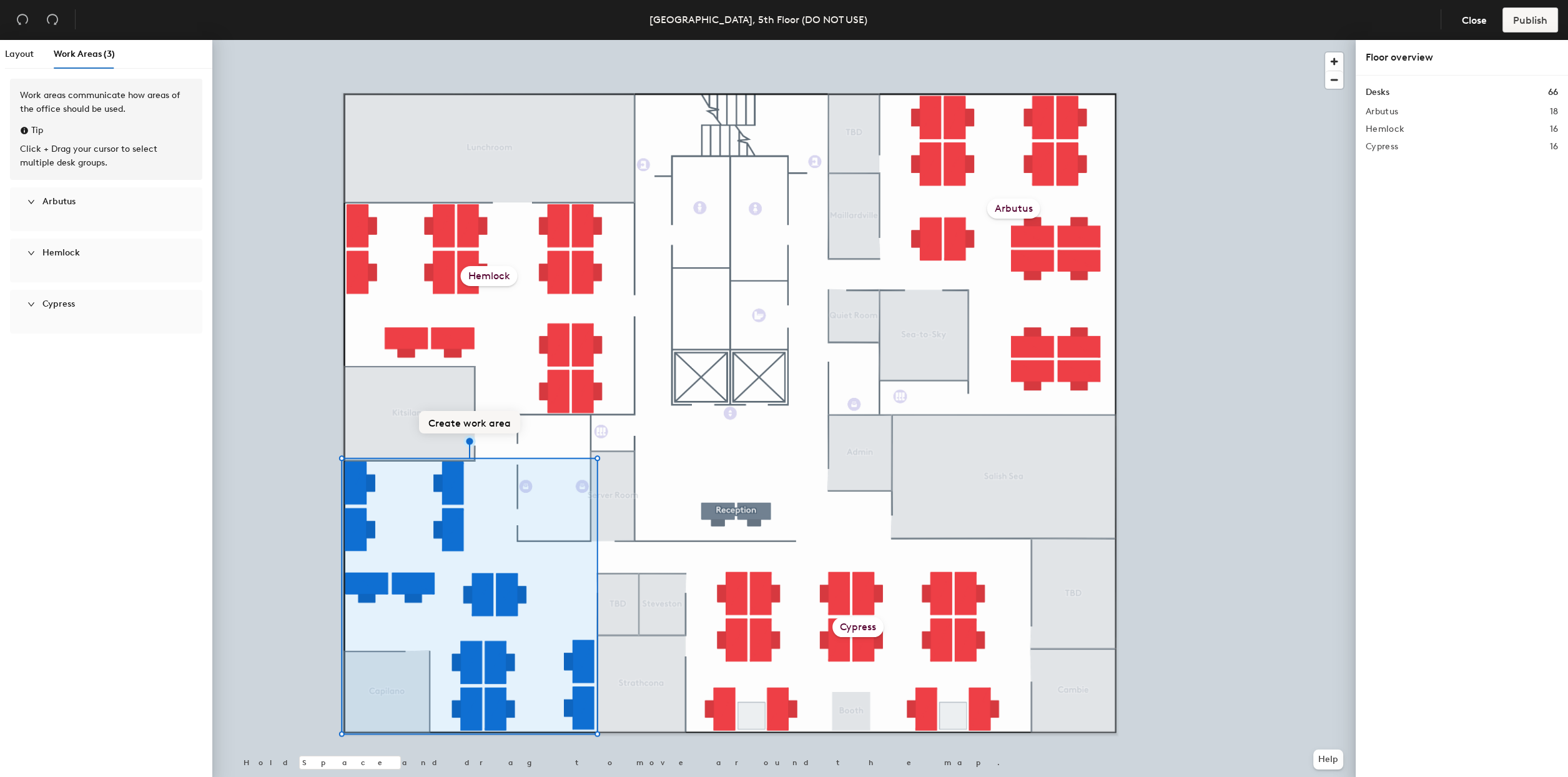
click at [455, 419] on button "Create work area" at bounding box center [470, 422] width 101 height 22
drag, startPoint x: 462, startPoint y: 604, endPoint x: 468, endPoint y: 599, distance: 7.8
click at [462, 604] on input "New work area" at bounding box center [471, 599] width 125 height 22
click at [468, 597] on input "New work area" at bounding box center [471, 599] width 125 height 22
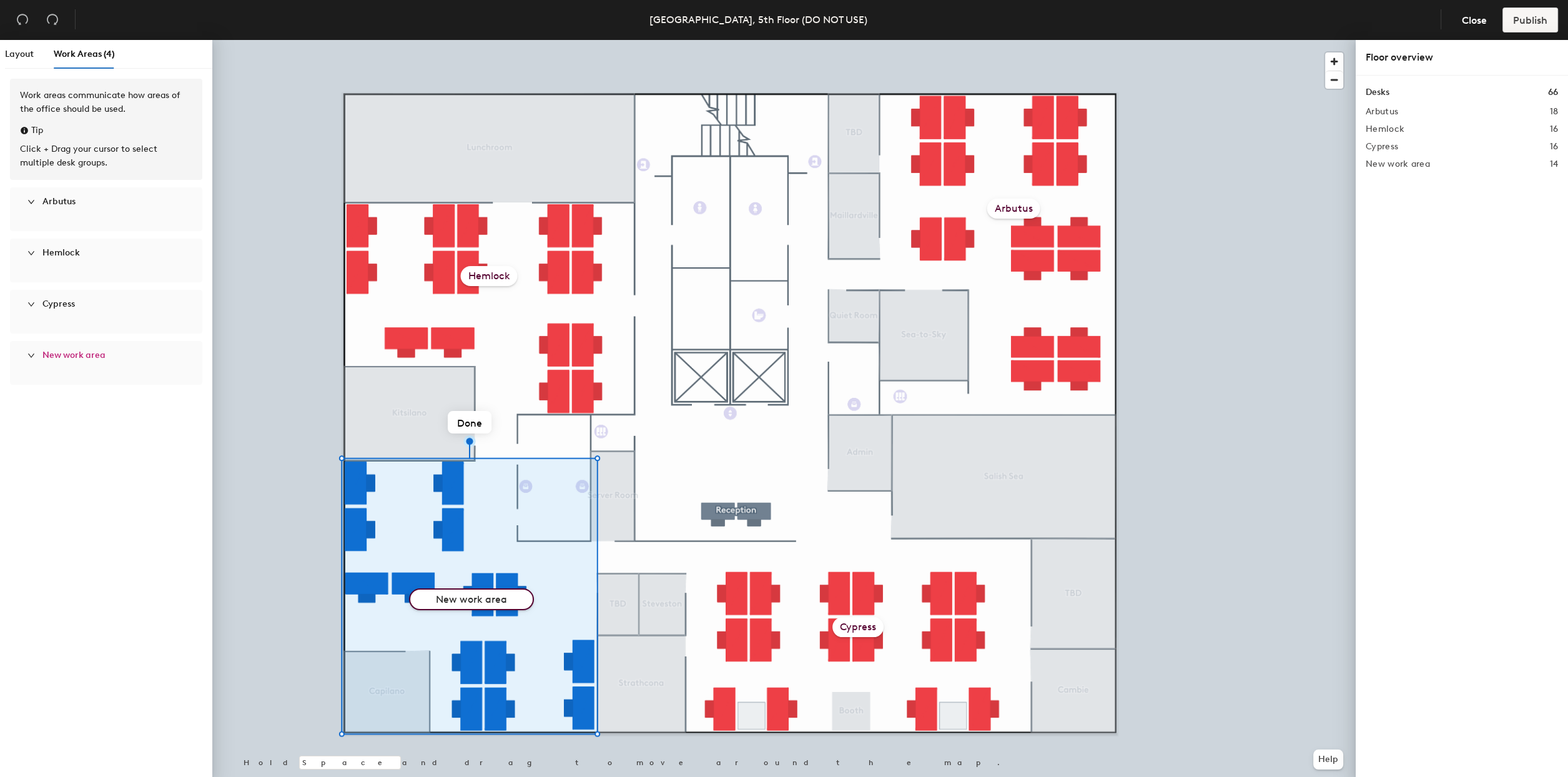
click at [474, 598] on input "New work area" at bounding box center [471, 599] width 125 height 22
type input "Ponderosa"
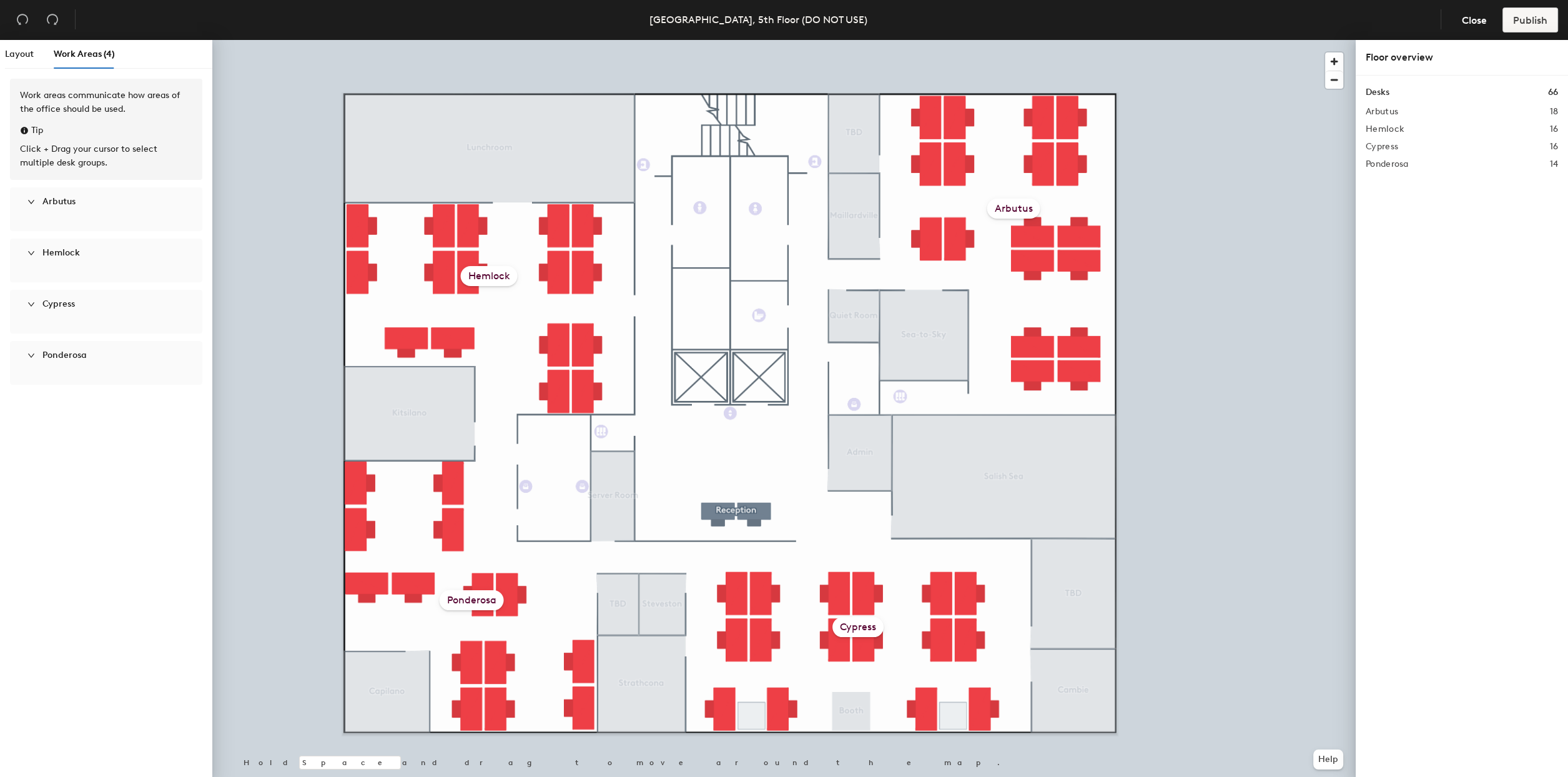
click at [69, 351] on span "Ponderosa" at bounding box center [65, 355] width 44 height 10
click at [8, 58] on span "Layout" at bounding box center [19, 54] width 28 height 10
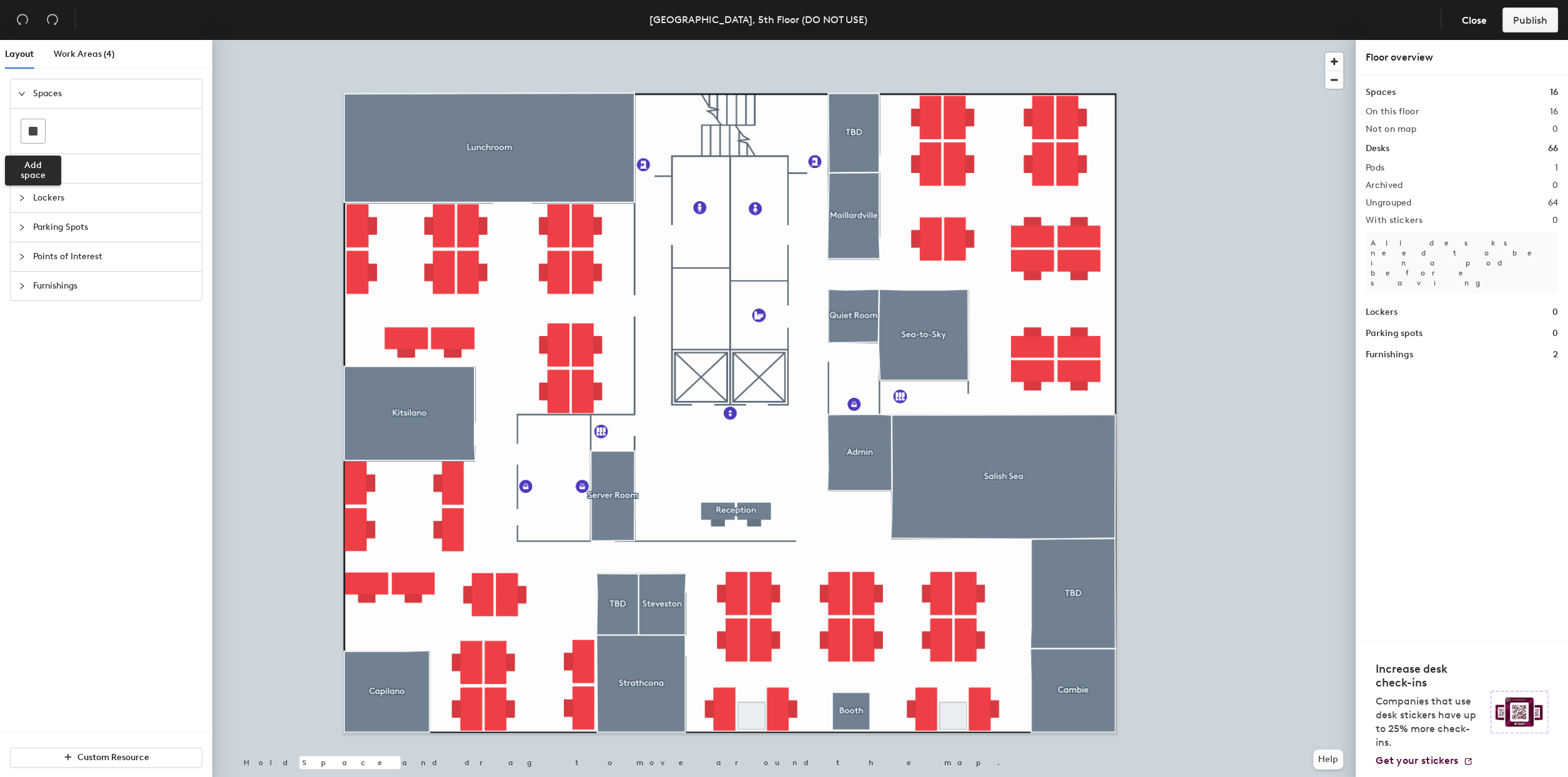
drag, startPoint x: 35, startPoint y: 127, endPoint x: 141, endPoint y: 138, distance: 106.6
click at [39, 128] on div at bounding box center [33, 131] width 24 height 24
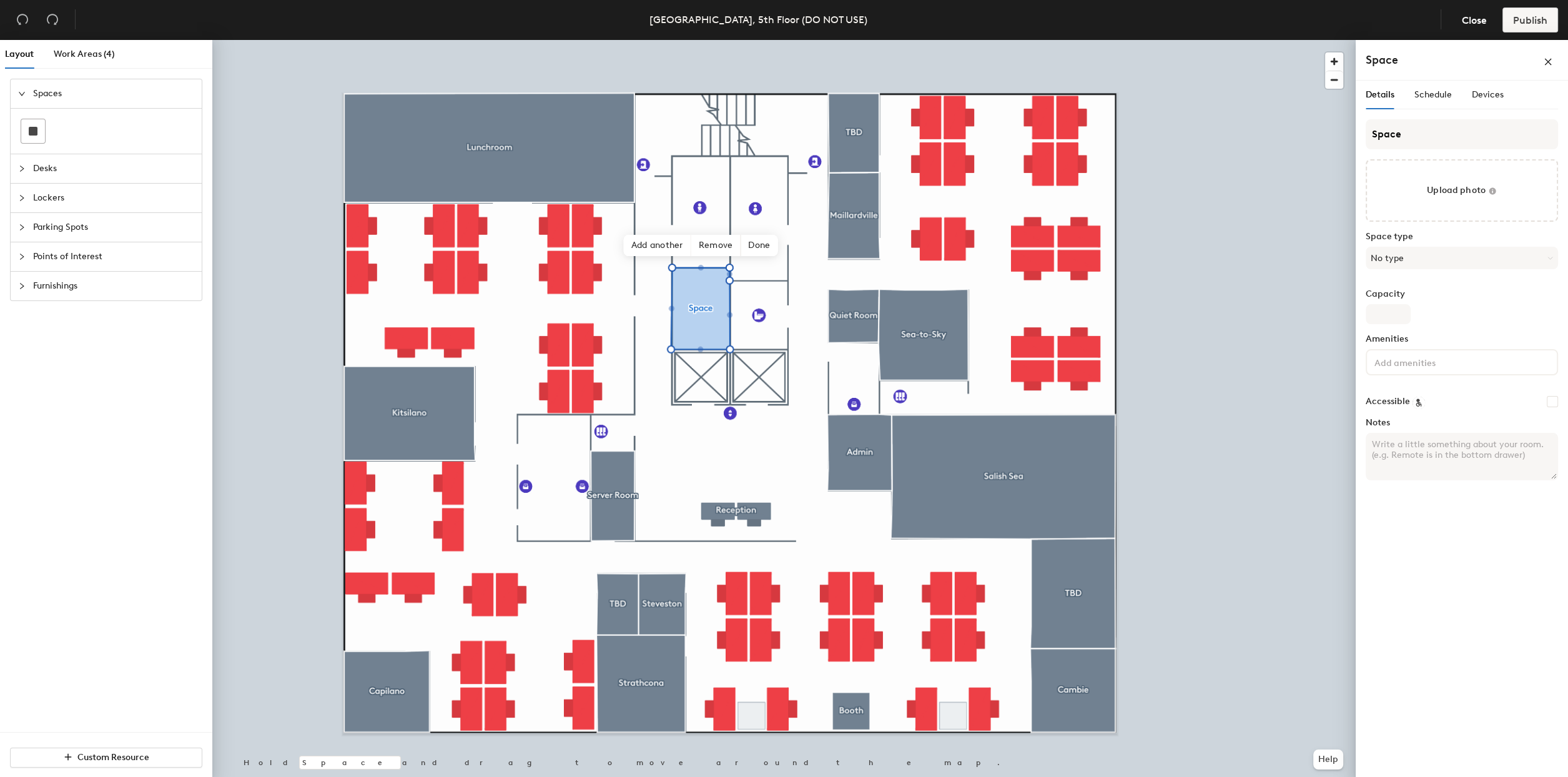
click at [1489, 304] on div "Capacity" at bounding box center [1462, 306] width 193 height 35
click at [1345, 134] on div "Layout Work Areas (4) Spaces Desks Lockers Parking Spots Points of Interest Fur…" at bounding box center [784, 411] width 1568 height 742
type input "Electrical Room"
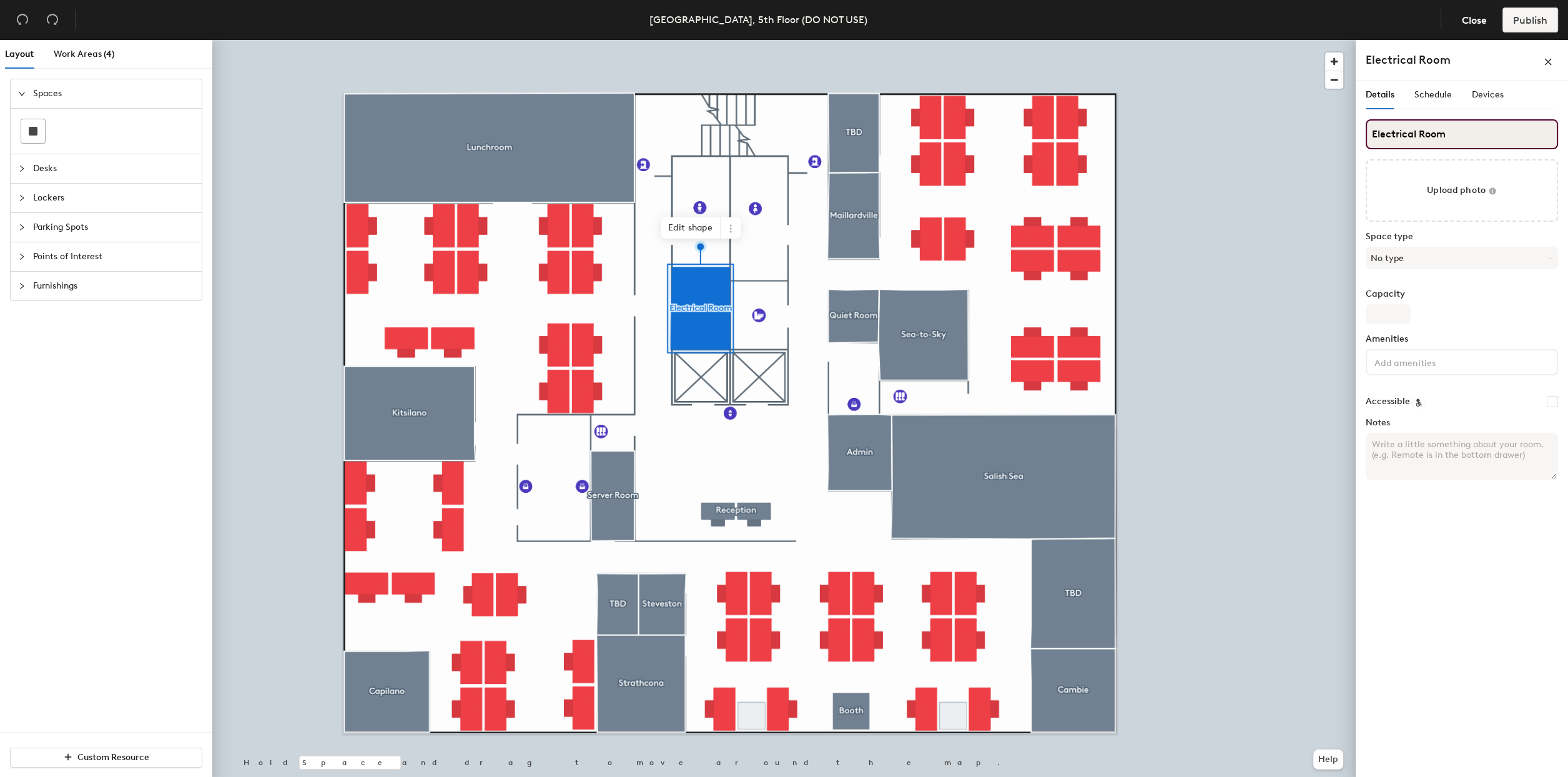
click at [1428, 135] on input "Electrical Room" at bounding box center [1462, 134] width 193 height 30
type input "Electrical Room"
click at [1383, 136] on input "Electrical Room" at bounding box center [1462, 134] width 193 height 30
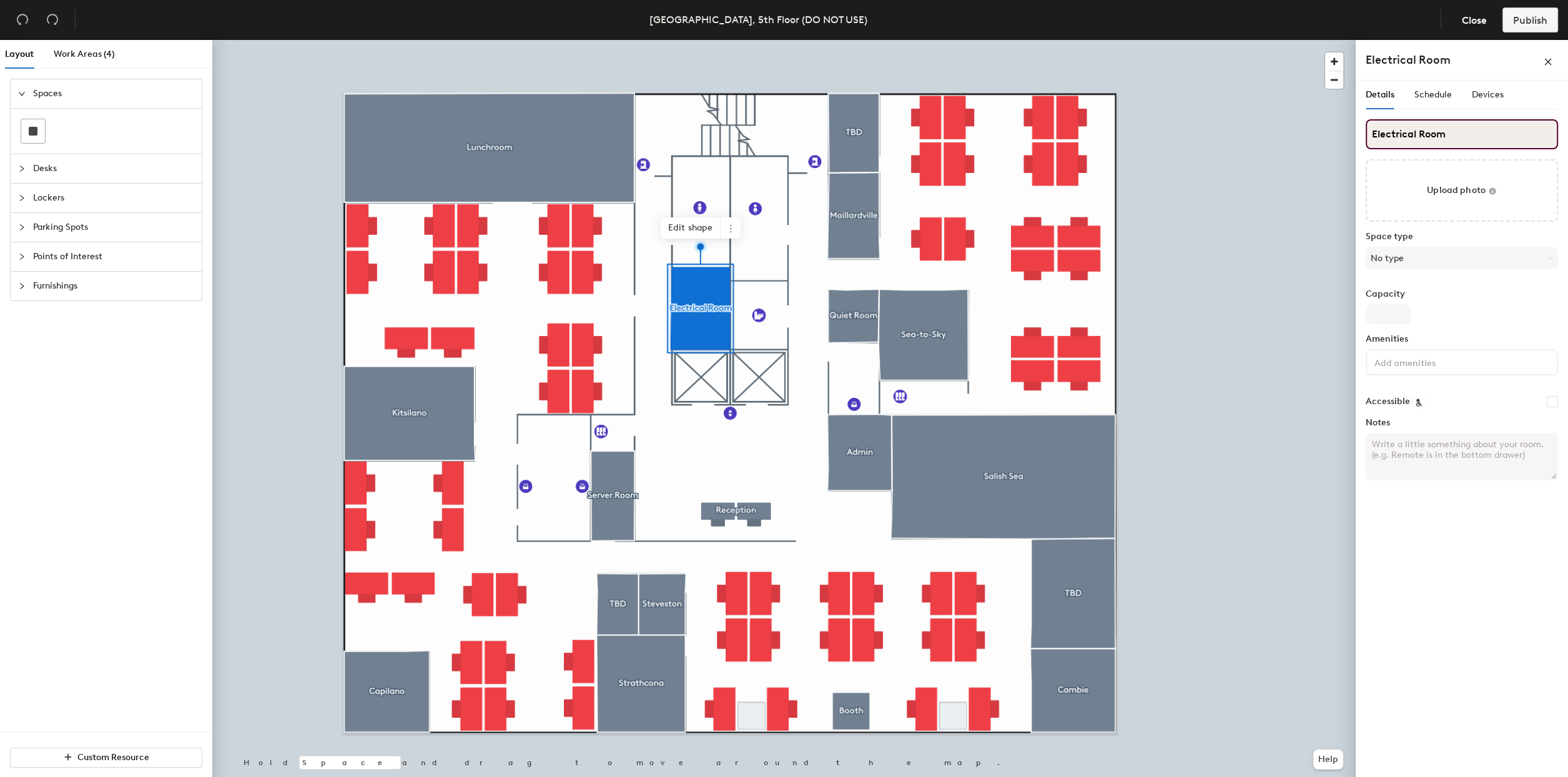
click at [1383, 136] on input "Electrical Room" at bounding box center [1462, 134] width 193 height 30
click at [1303, 138] on div "Layout Work Areas (4) Spaces Desks Lockers Parking Spots Points of Interest Fur…" at bounding box center [784, 411] width 1568 height 742
type input "-"
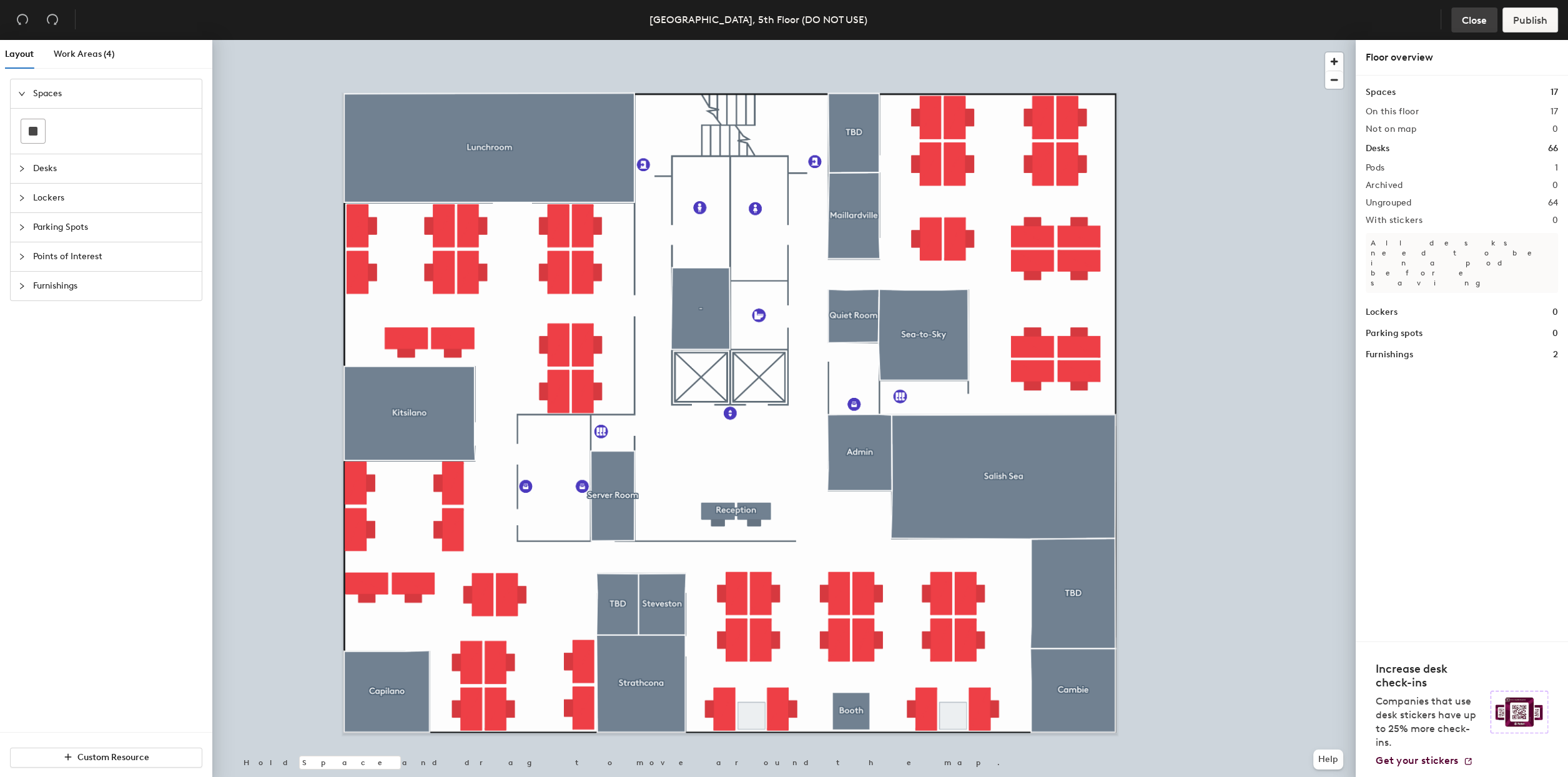
click at [1476, 25] on span "Close" at bounding box center [1474, 20] width 25 height 12
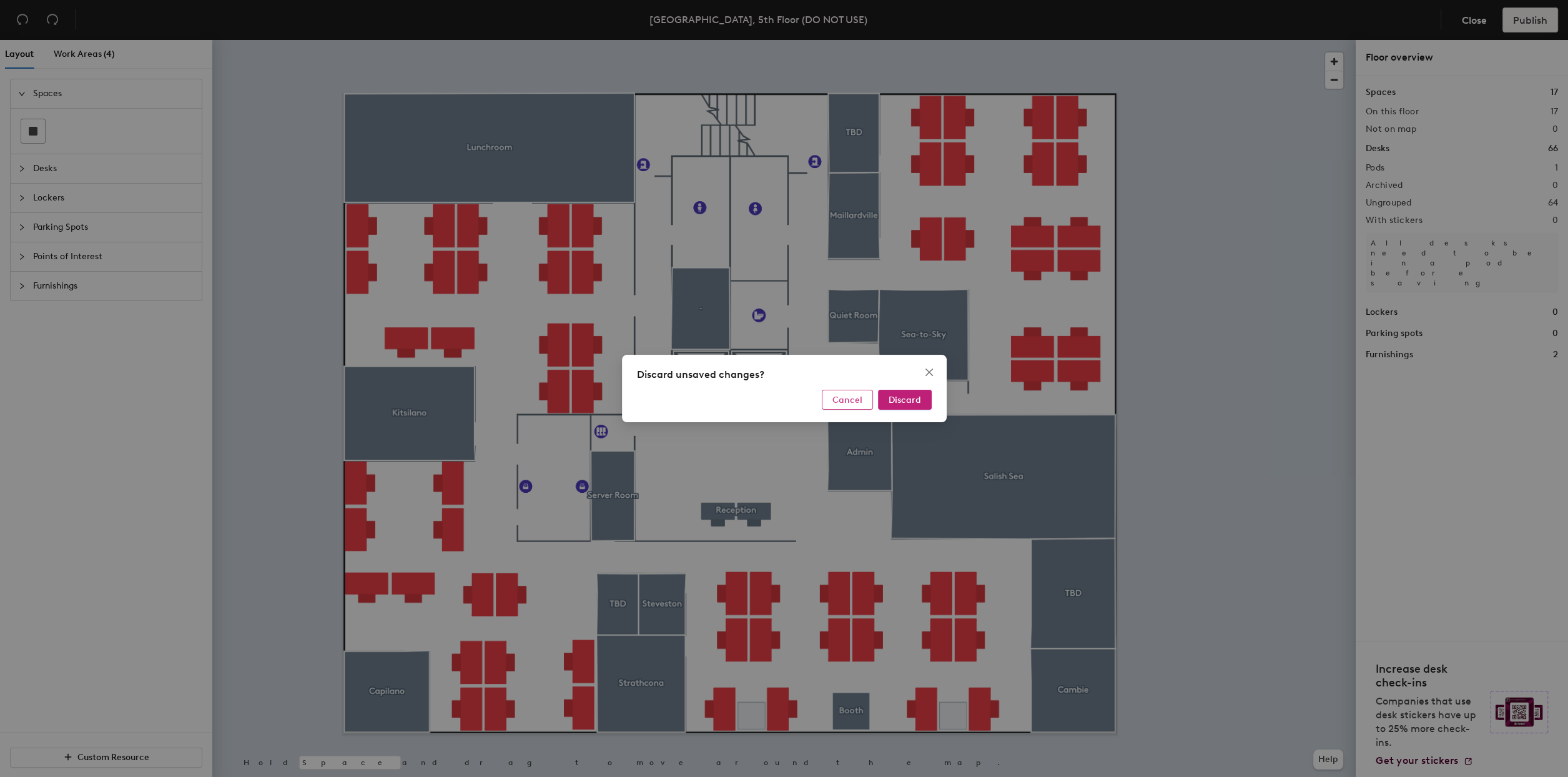
click at [833, 396] on span "Cancel" at bounding box center [848, 400] width 30 height 10
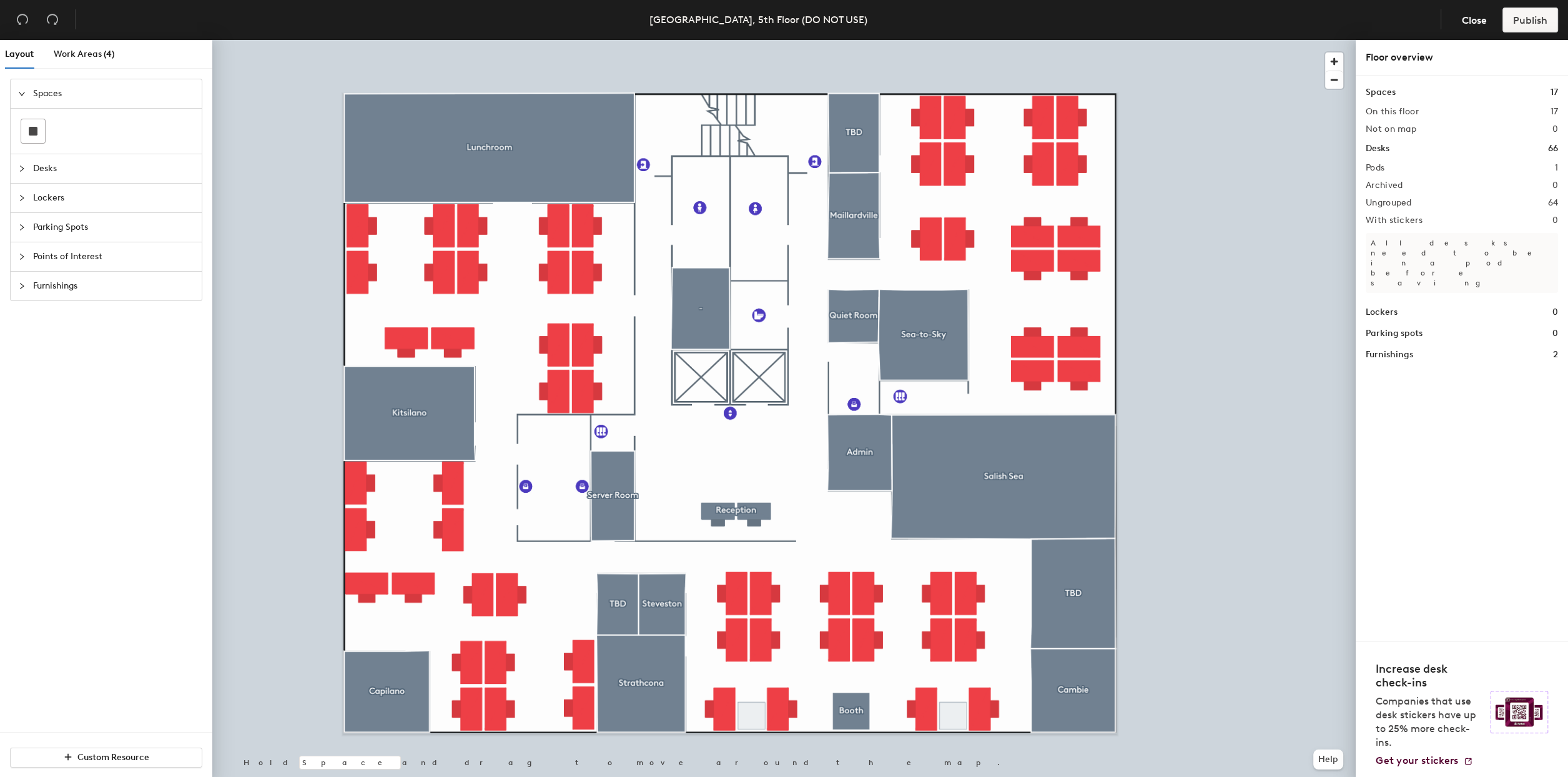
click at [12, 52] on span "Layout" at bounding box center [19, 54] width 28 height 10
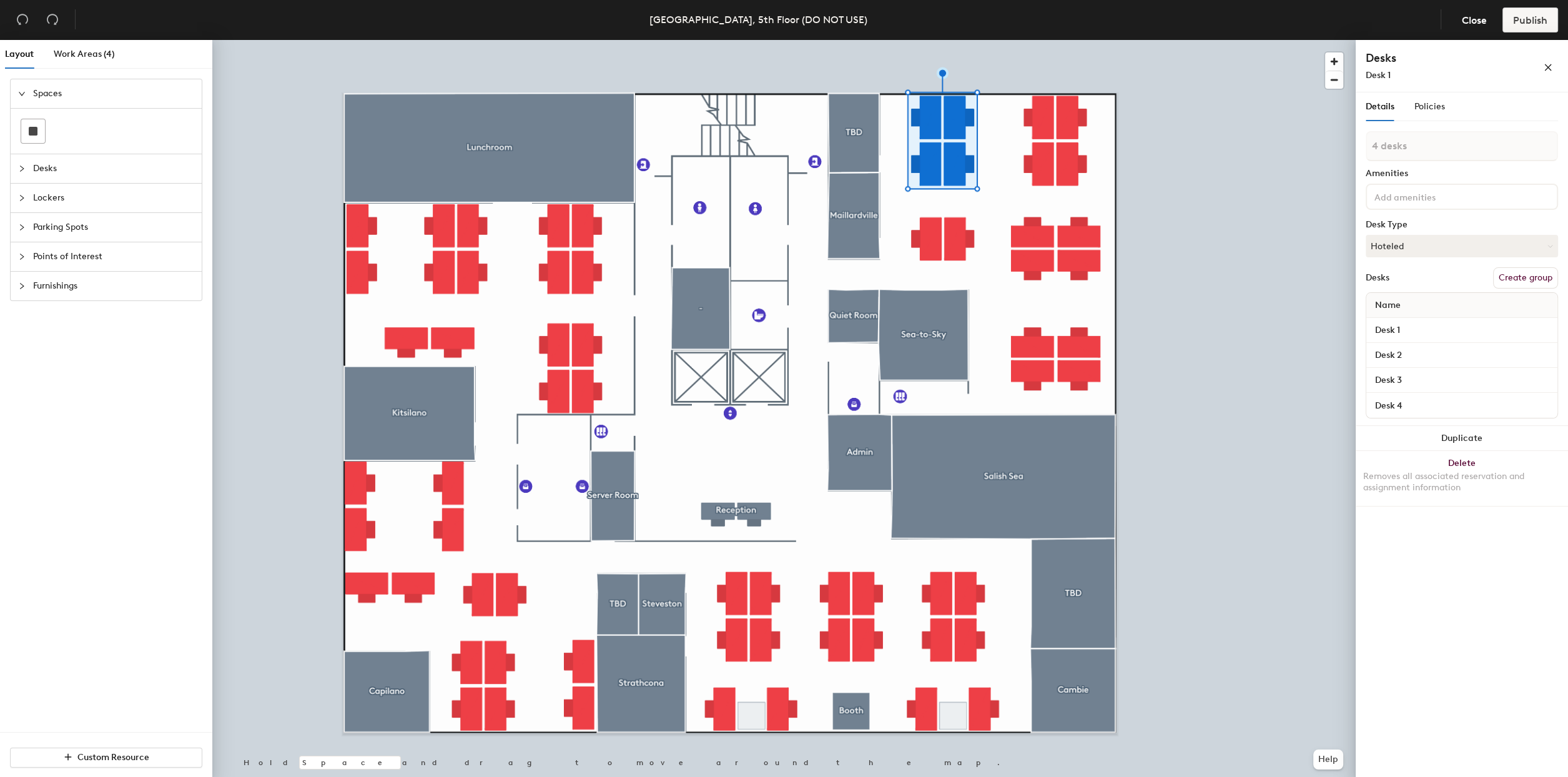
click at [1530, 280] on button "Create group" at bounding box center [1525, 278] width 65 height 21
type input "P"
type input "Arbutus 1"
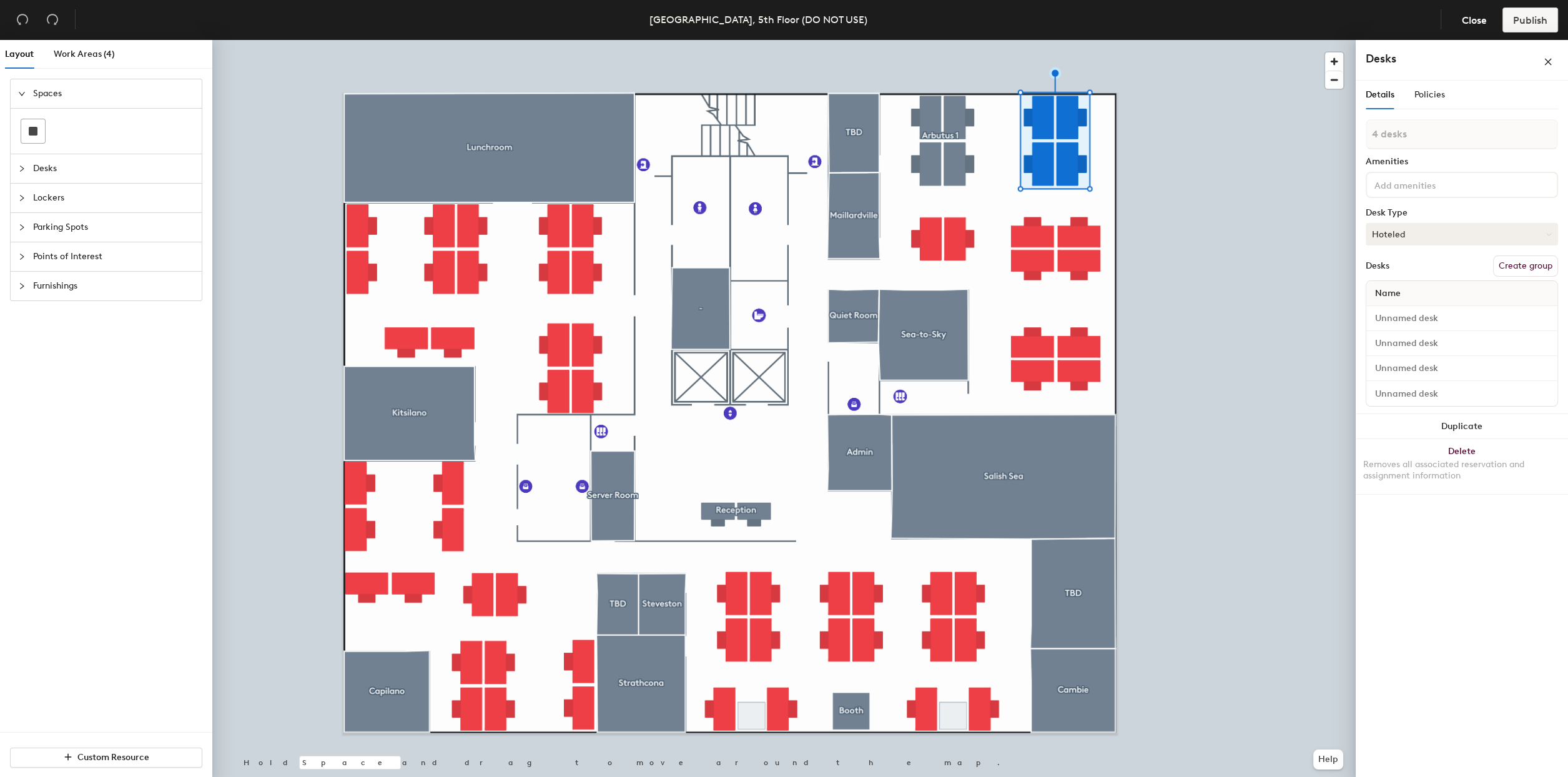
click at [1488, 230] on button "Hoteled" at bounding box center [1462, 234] width 193 height 22
click at [1395, 306] on div "Hoteled" at bounding box center [1428, 310] width 125 height 19
click at [1506, 269] on button "Create group" at bounding box center [1525, 266] width 65 height 21
type input "P"
type input "Arbutus 2"
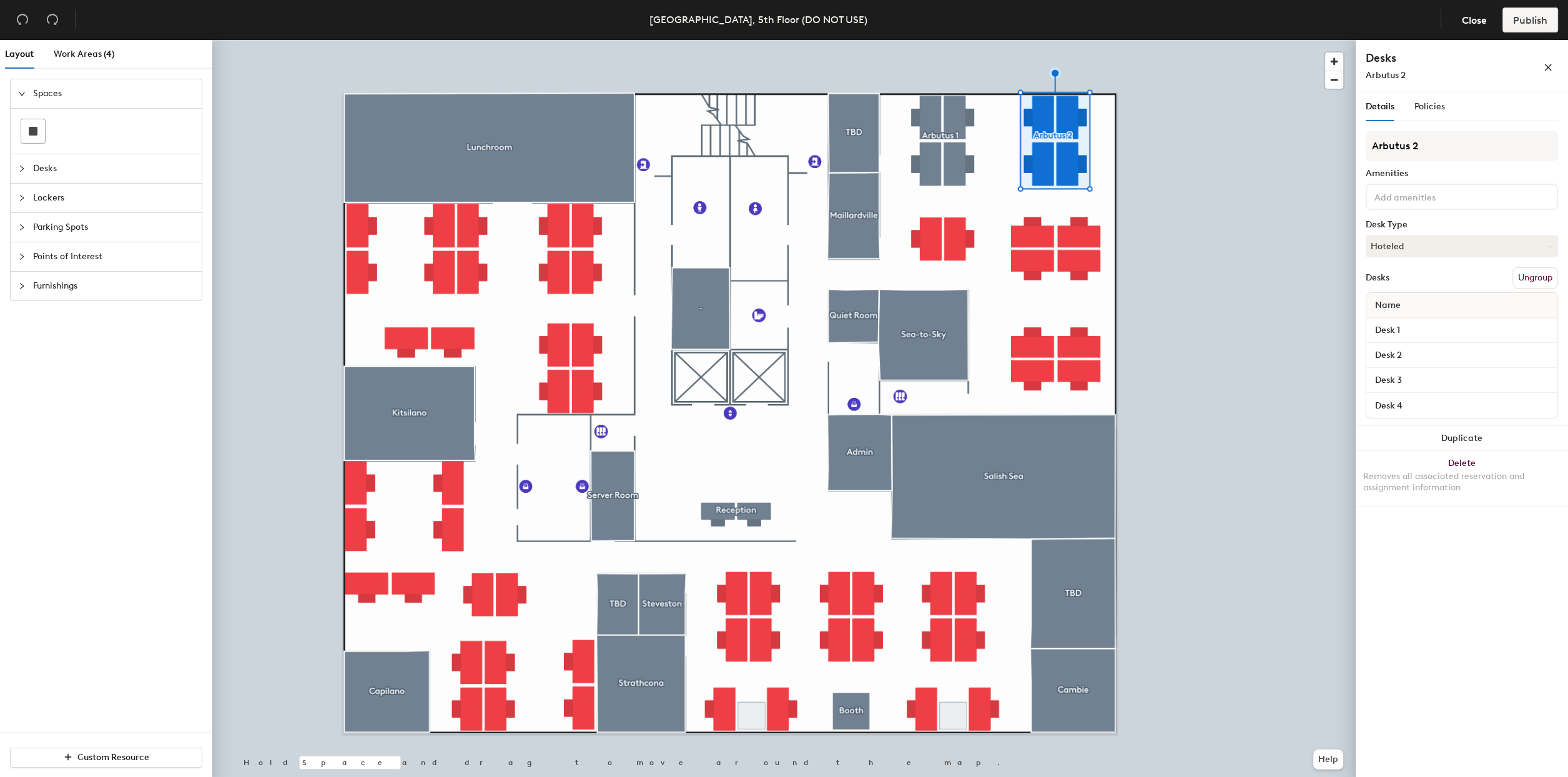
click at [1132, 40] on div at bounding box center [784, 40] width 1143 height 0
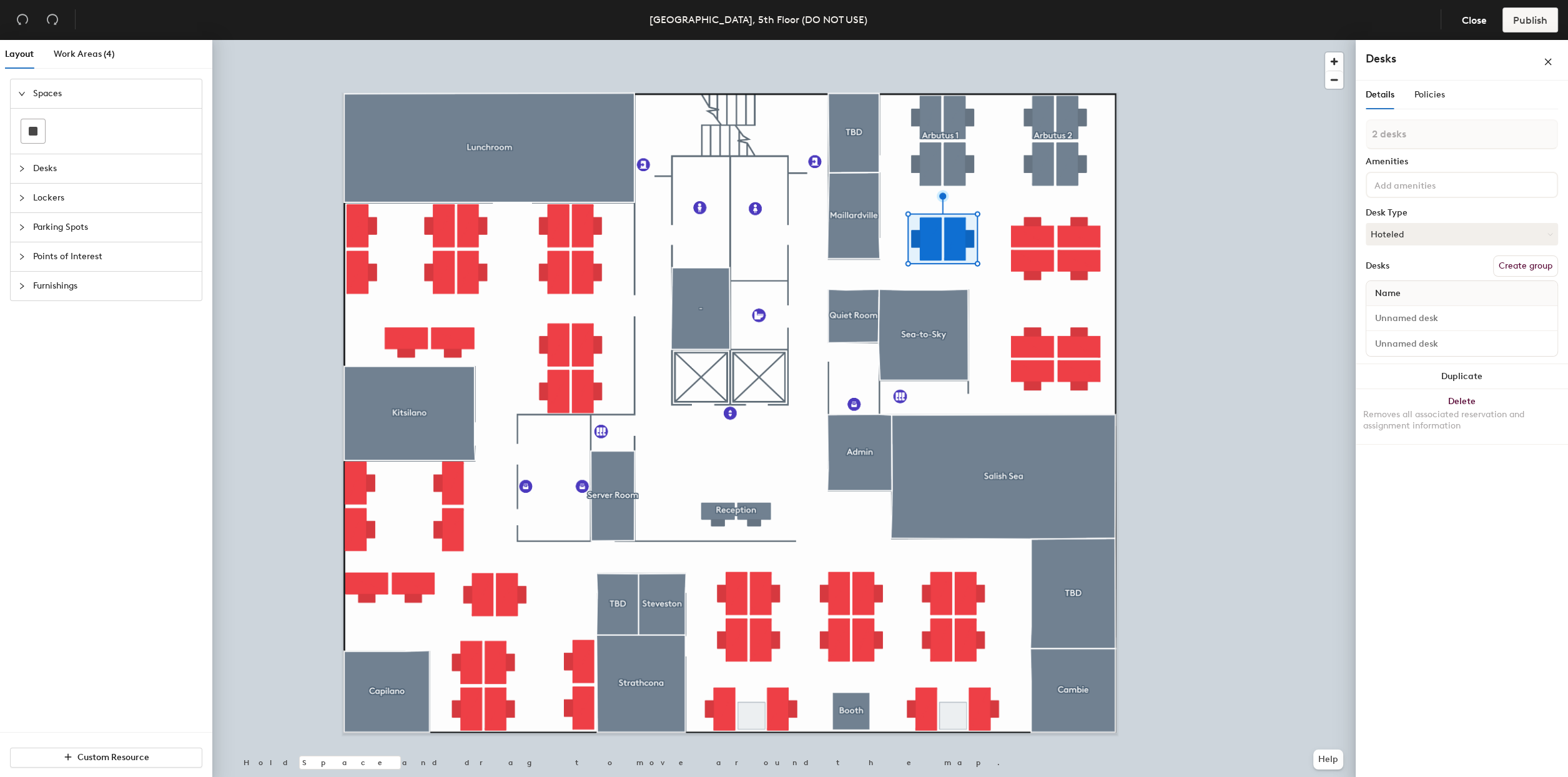
click at [1514, 268] on button "Create group" at bounding box center [1525, 266] width 65 height 21
click at [1339, 148] on div "Layout Work Areas (4) Spaces Desks Lockers Parking Spots Points of Interest Fur…" at bounding box center [784, 411] width 1568 height 742
click at [1383, 148] on input "Arubutus 3" at bounding box center [1462, 146] width 193 height 30
type input "Arbutus 3"
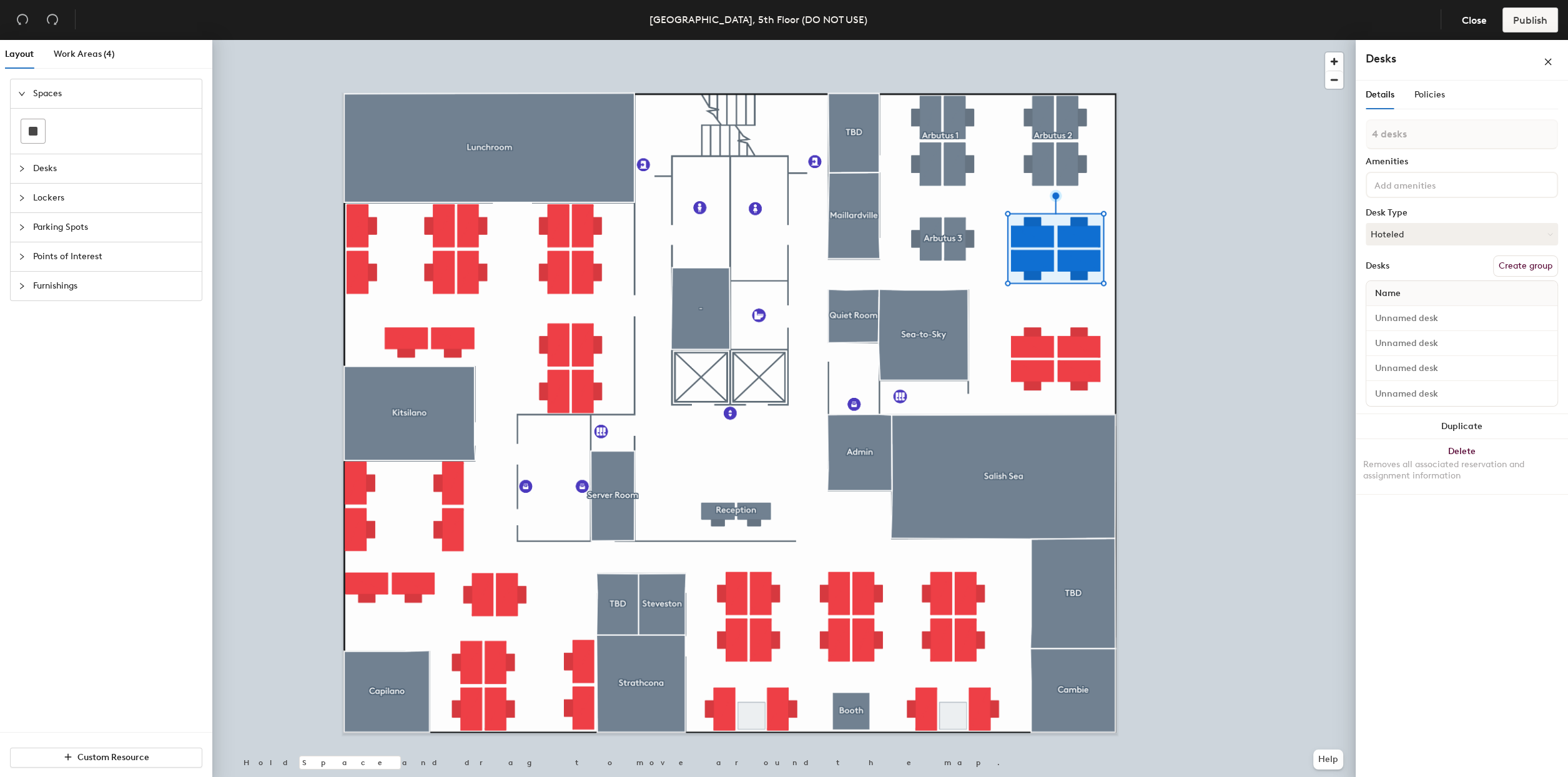
click at [1514, 265] on button "Create group" at bounding box center [1525, 266] width 65 height 21
click at [1309, 155] on div "Layout Work Areas (4) Spaces Desks Lockers Parking Spots Points of Interest Fur…" at bounding box center [784, 411] width 1568 height 742
type input "A"
type input "S"
type input "Arbutus 4"
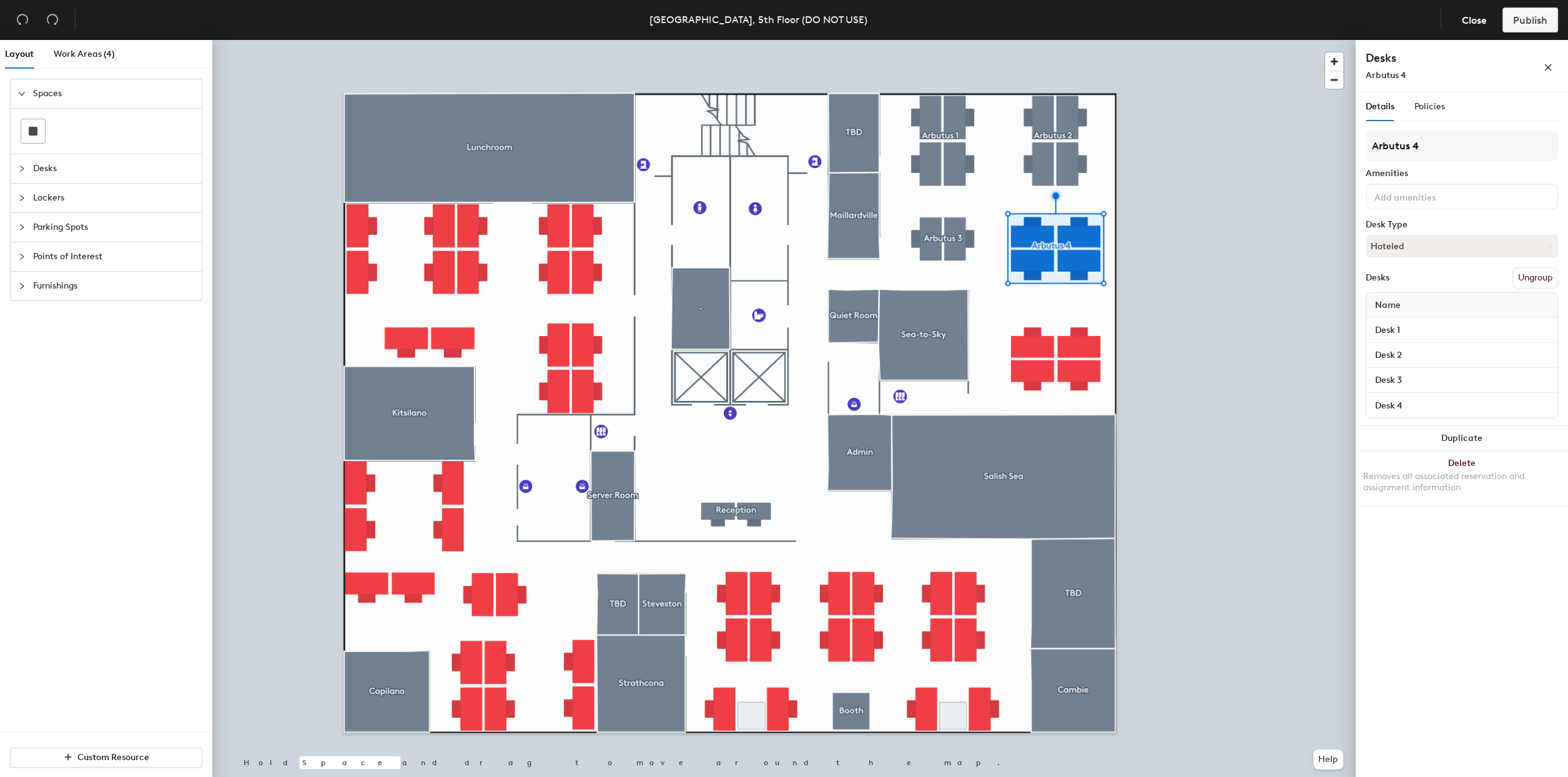
click at [1537, 276] on button "Ungroup" at bounding box center [1535, 278] width 46 height 21
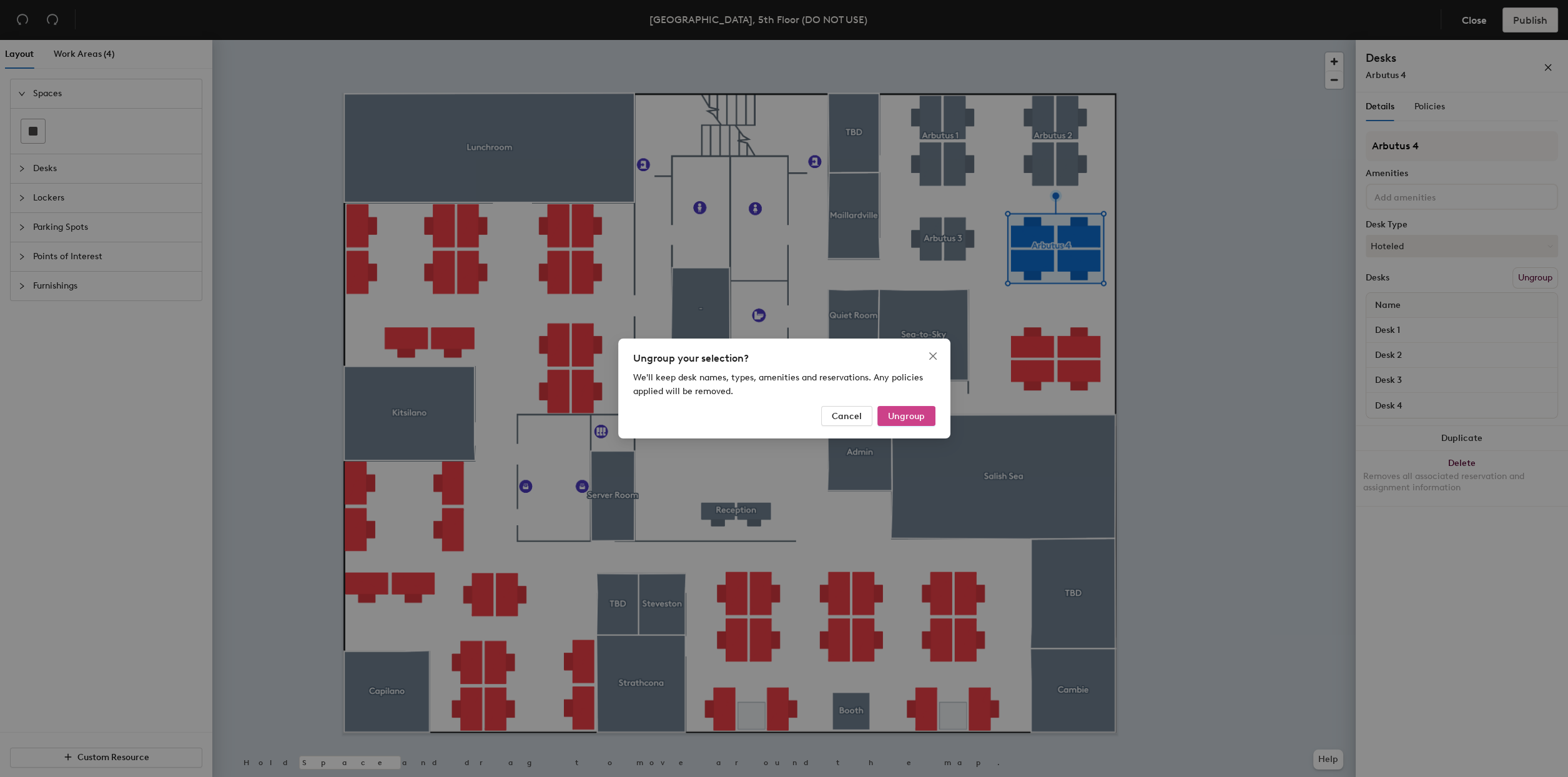
click at [912, 411] on span "Ungroup" at bounding box center [906, 416] width 37 height 10
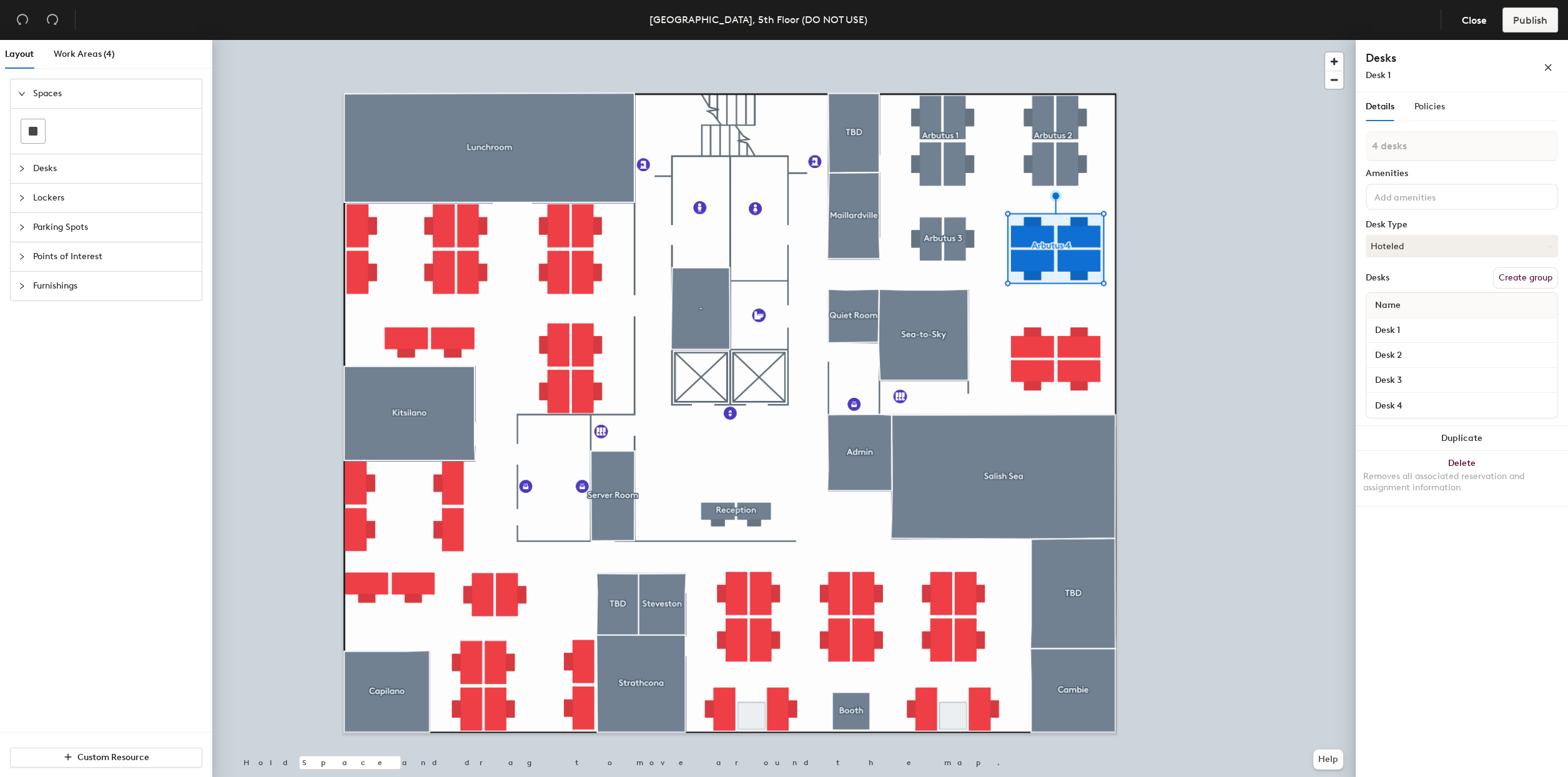
click at [929, 40] on div at bounding box center [784, 40] width 1143 height 0
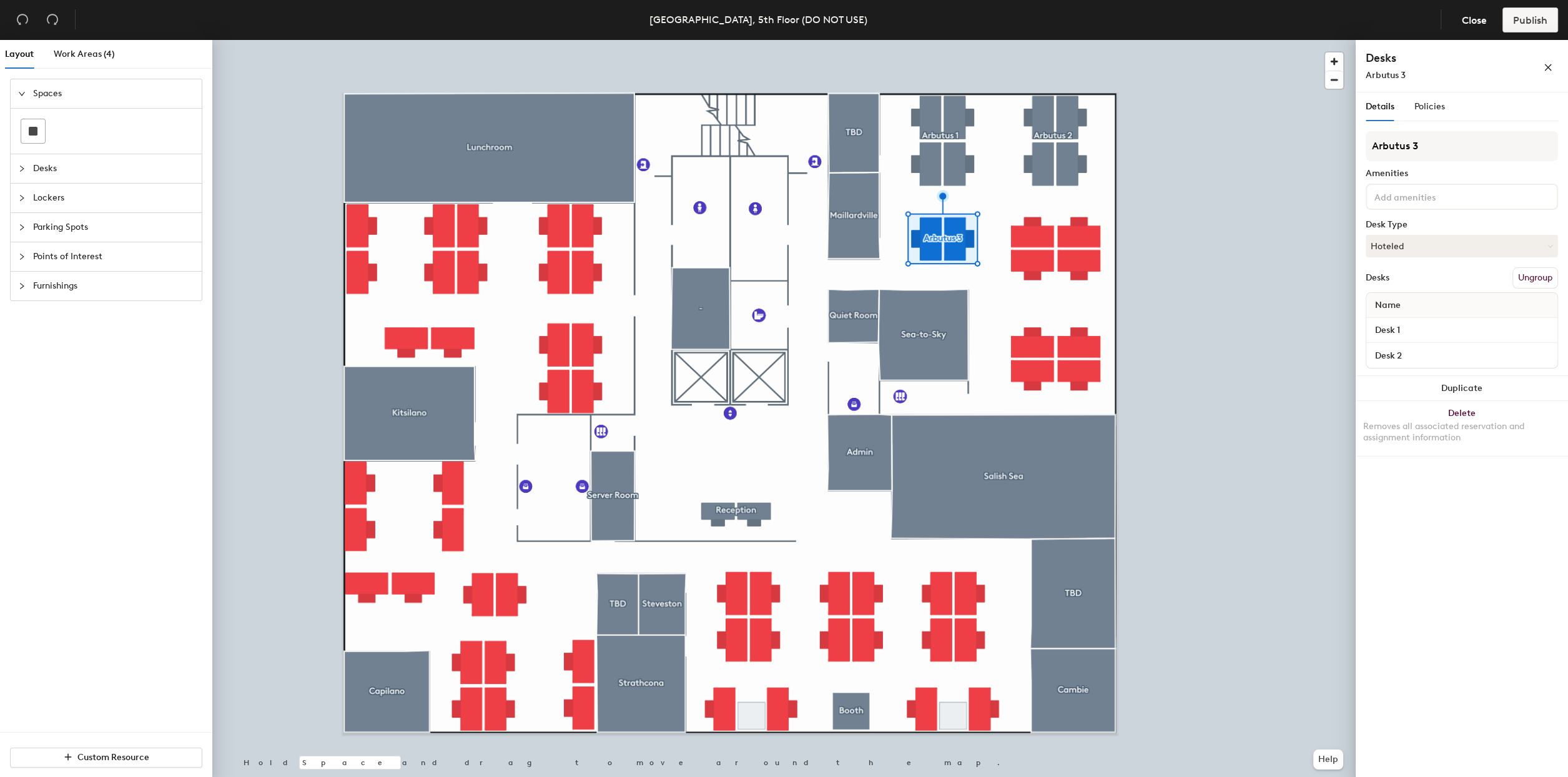
click at [1536, 269] on button "Ungroup" at bounding box center [1535, 278] width 46 height 21
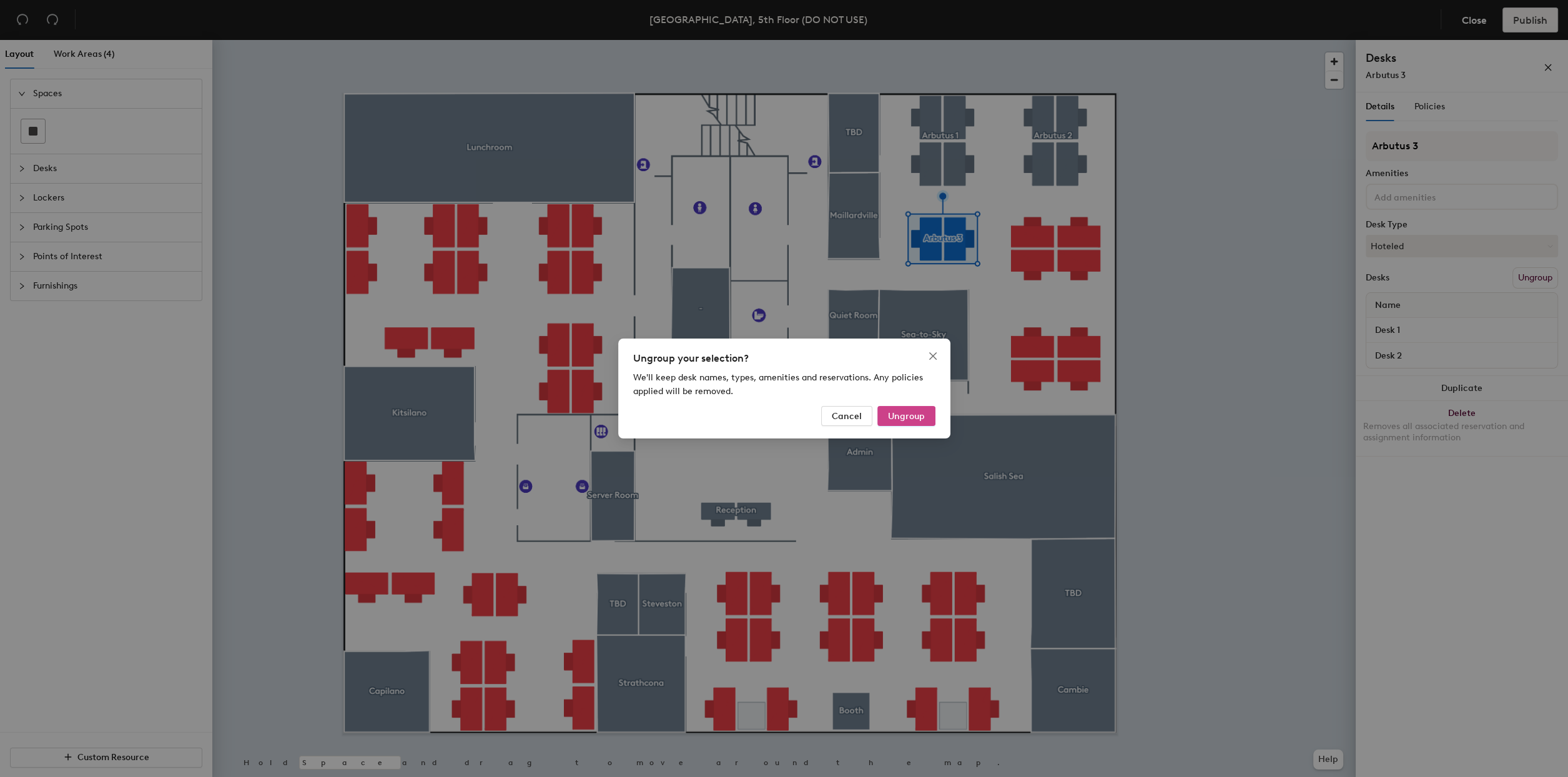
click at [914, 417] on span "Ungroup" at bounding box center [906, 416] width 37 height 10
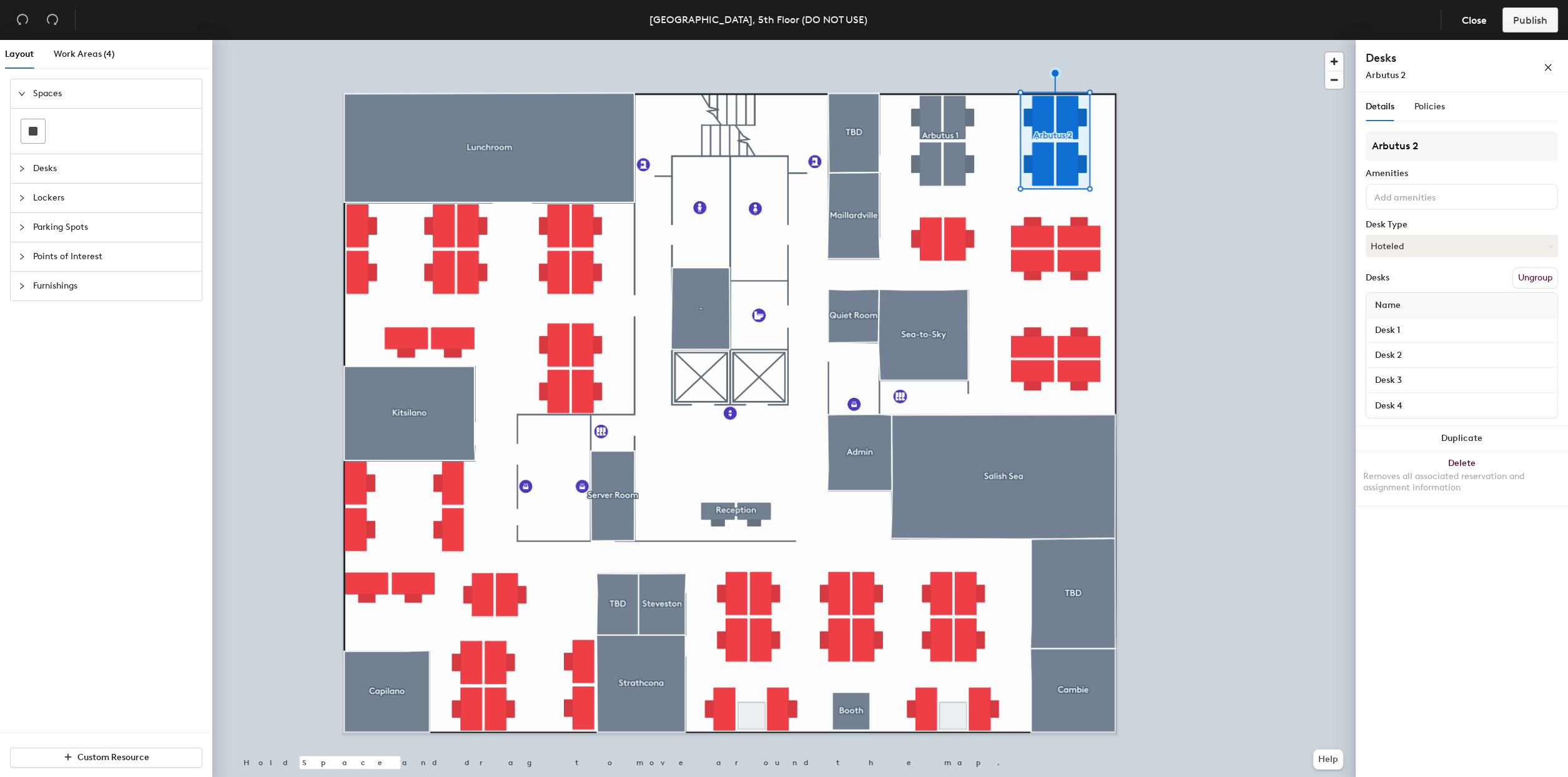
click at [1549, 277] on button "Ungroup" at bounding box center [1535, 278] width 46 height 21
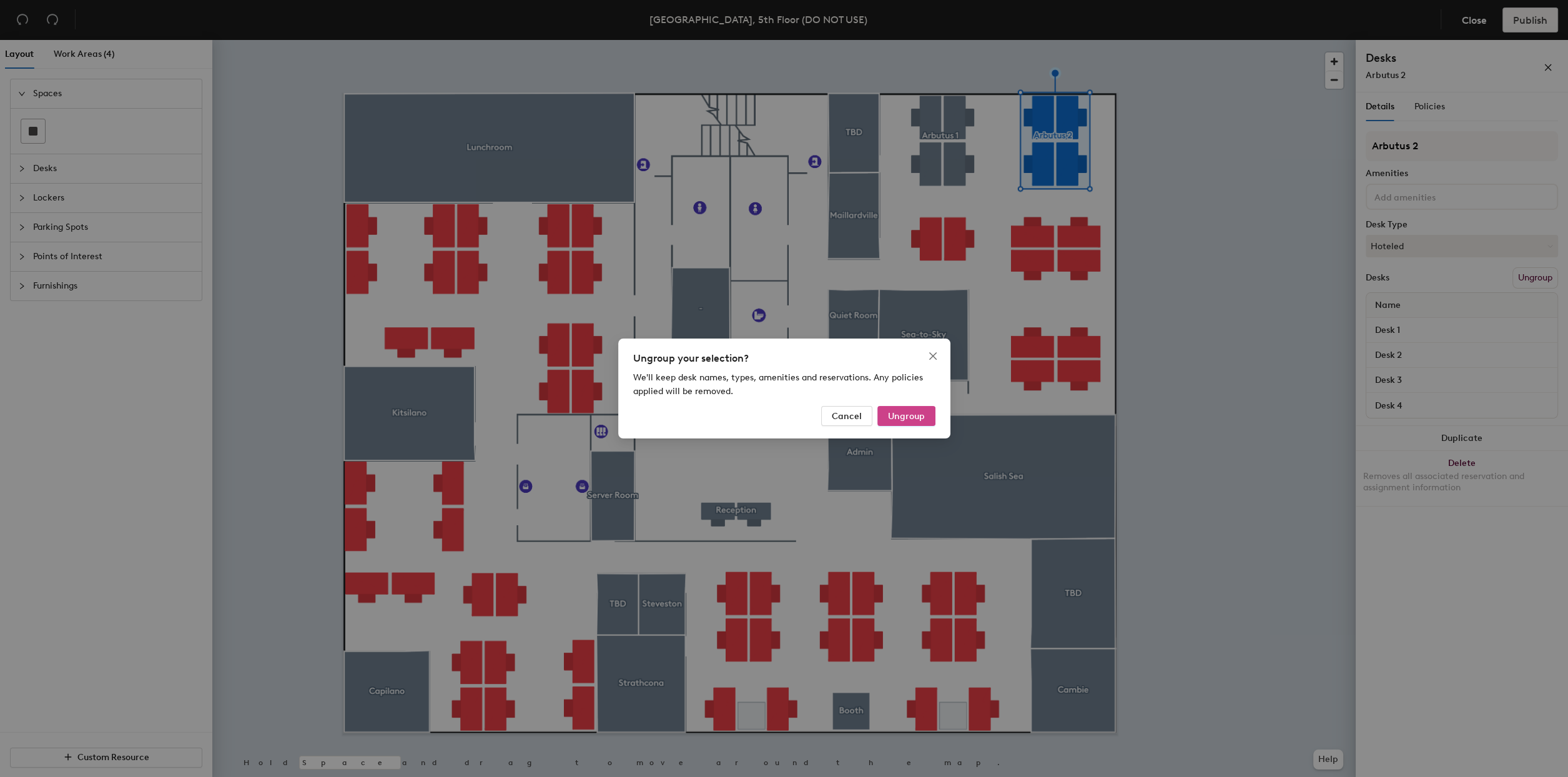
click at [932, 423] on button "Ungroup" at bounding box center [907, 415] width 58 height 20
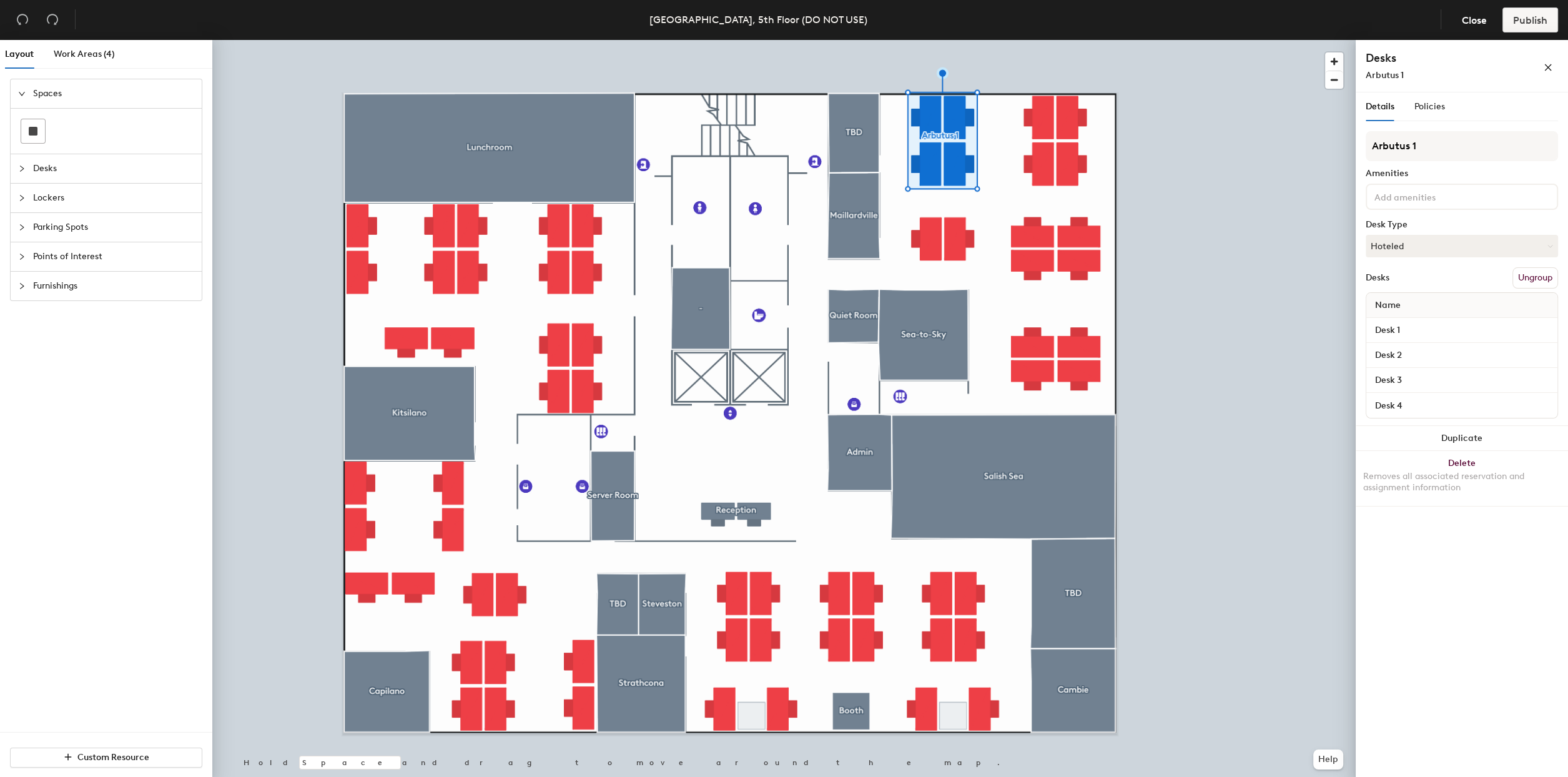
click at [1531, 278] on button "Ungroup" at bounding box center [1535, 278] width 46 height 21
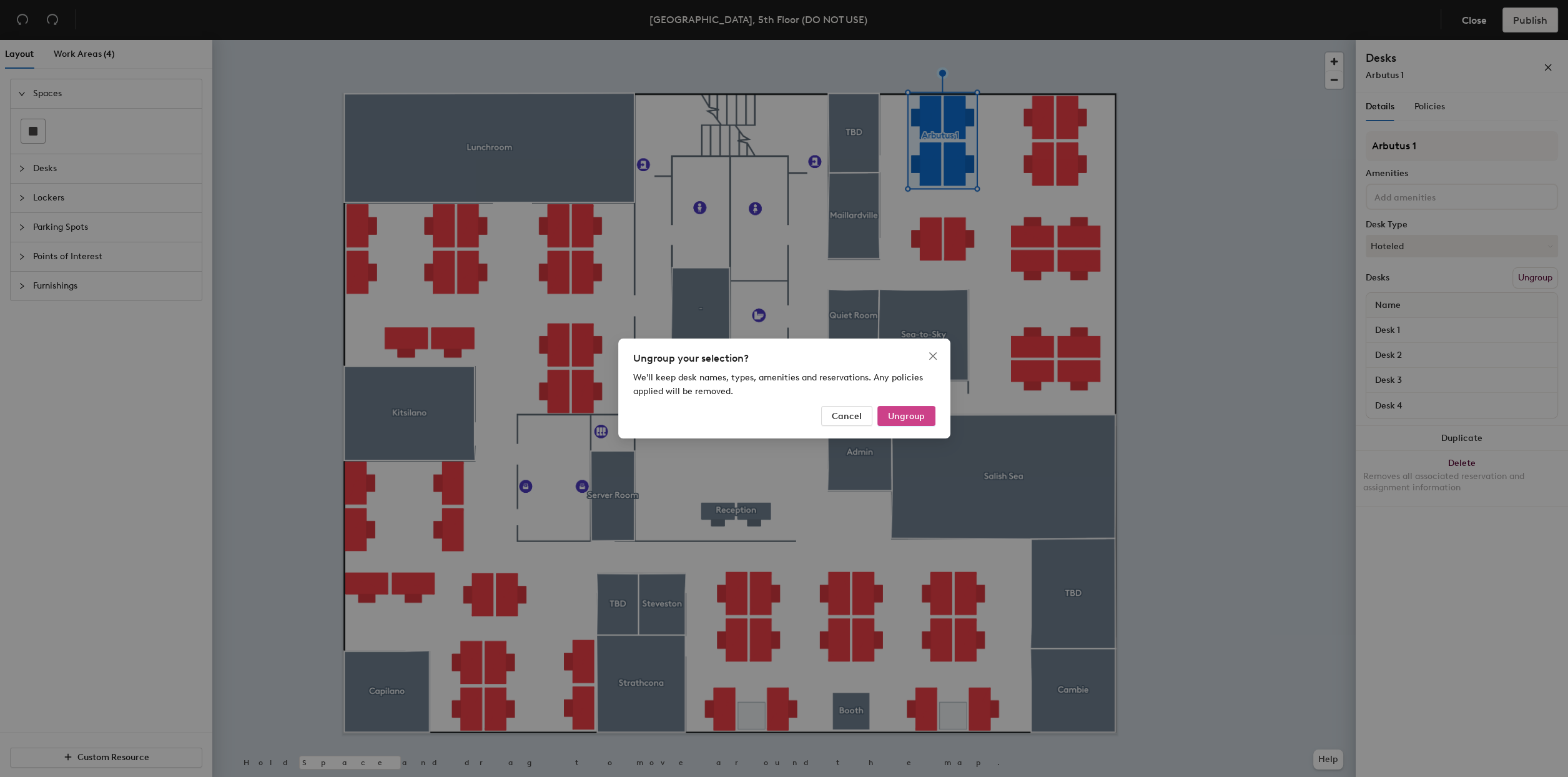
click at [923, 408] on button "Ungroup" at bounding box center [907, 415] width 58 height 20
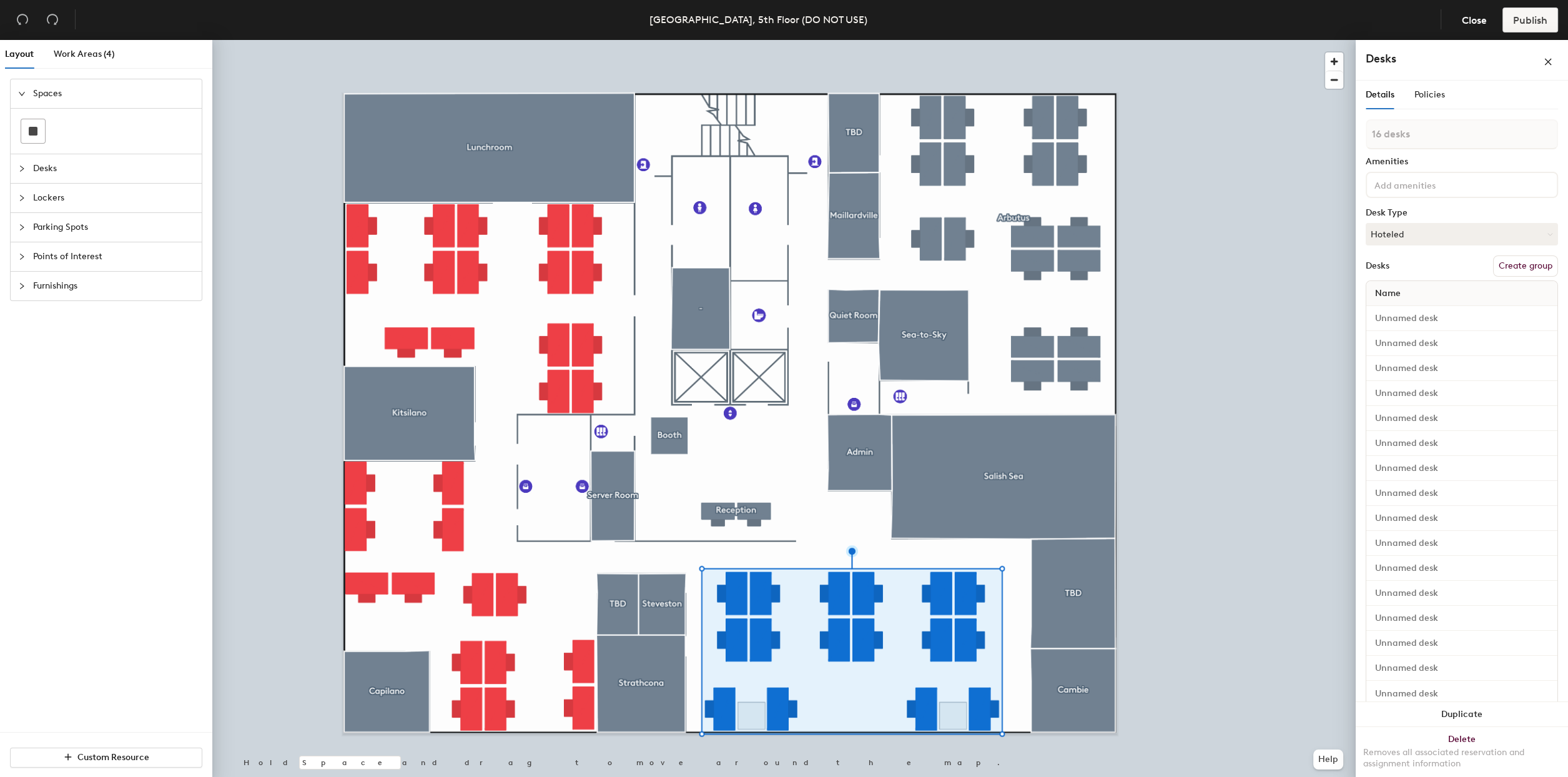
click at [1506, 260] on button "Create group" at bounding box center [1525, 266] width 65 height 21
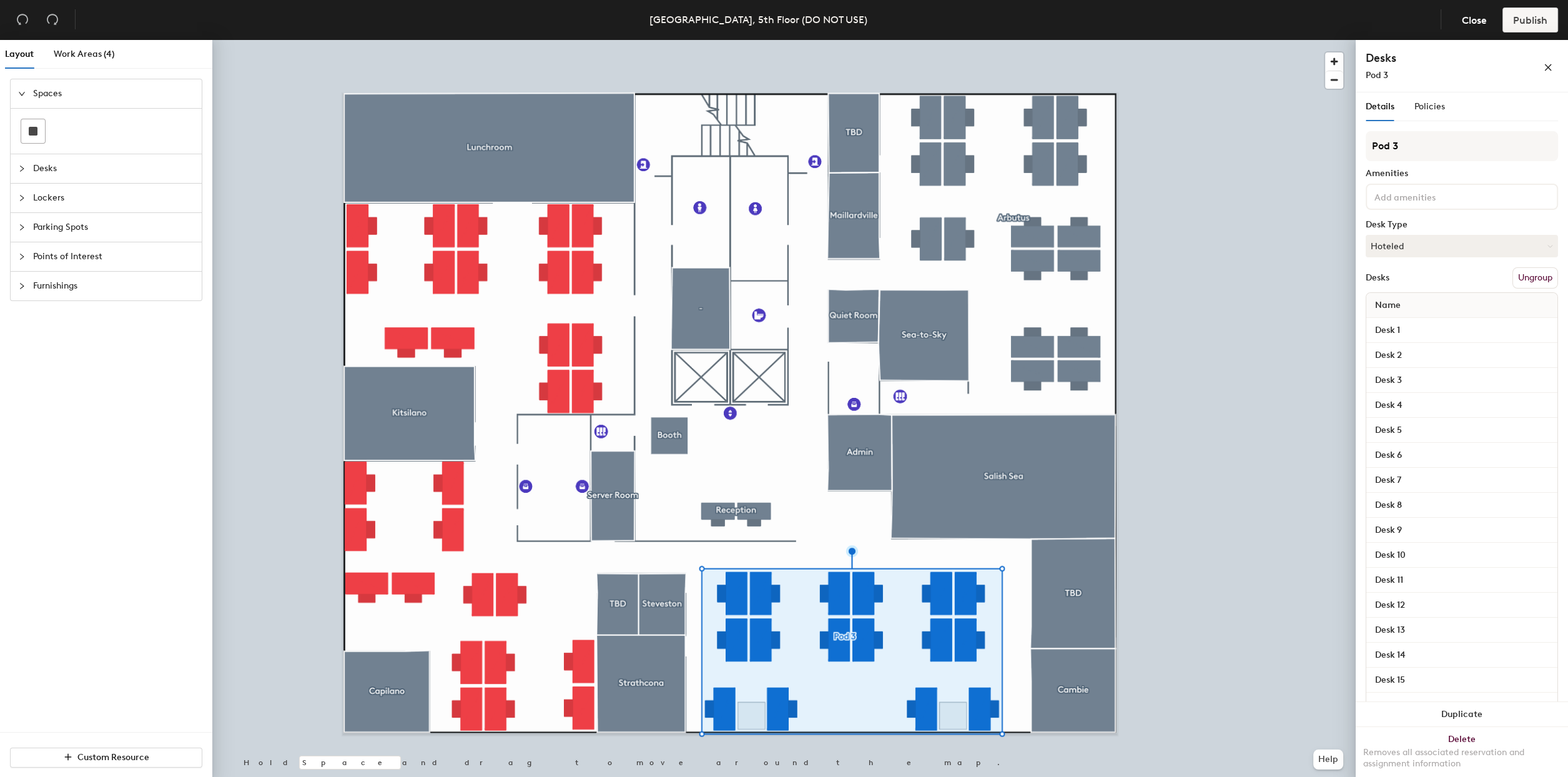
click at [1319, 155] on div "Layout Work Areas (4) Spaces Desks Lockers Parking Spots Points of Interest Fur…" at bounding box center [784, 411] width 1568 height 742
type input "Cypress"
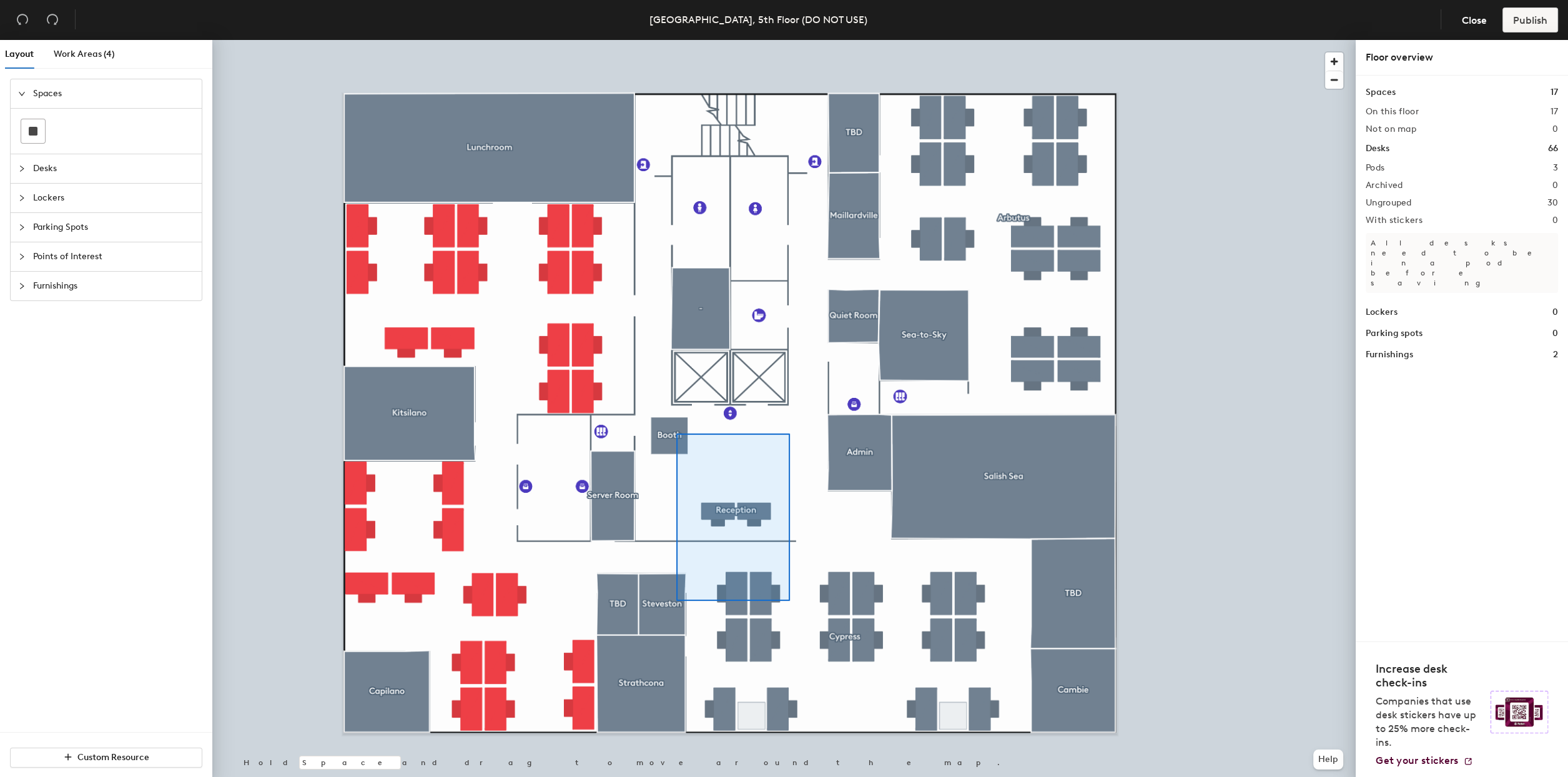
drag, startPoint x: 1447, startPoint y: 148, endPoint x: 758, endPoint y: 491, distance: 769.7
click at [784, 40] on div at bounding box center [784, 40] width 1143 height 0
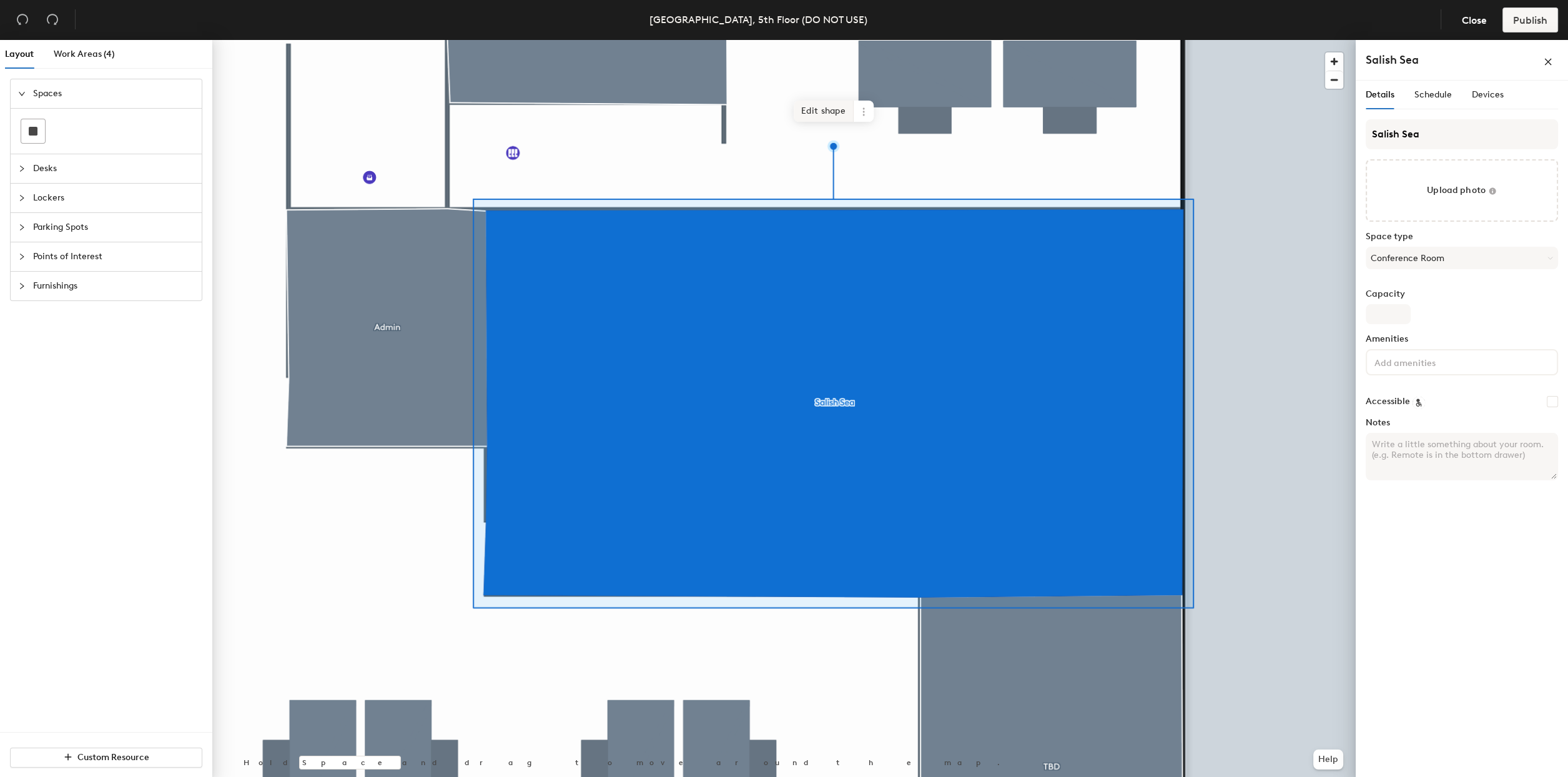
click at [816, 106] on span "Edit shape" at bounding box center [824, 111] width 60 height 21
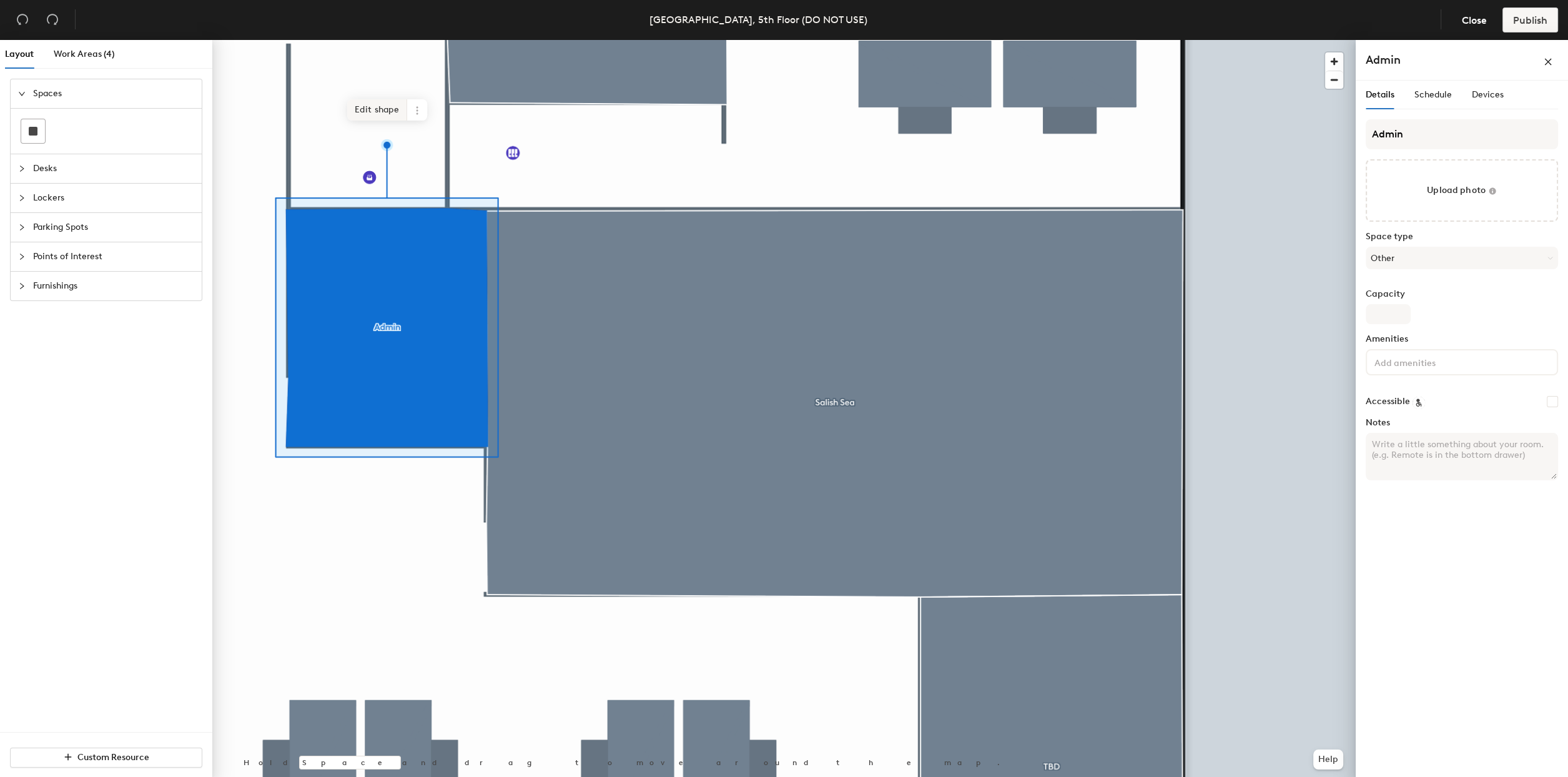
click at [369, 117] on span "Edit shape" at bounding box center [377, 110] width 60 height 21
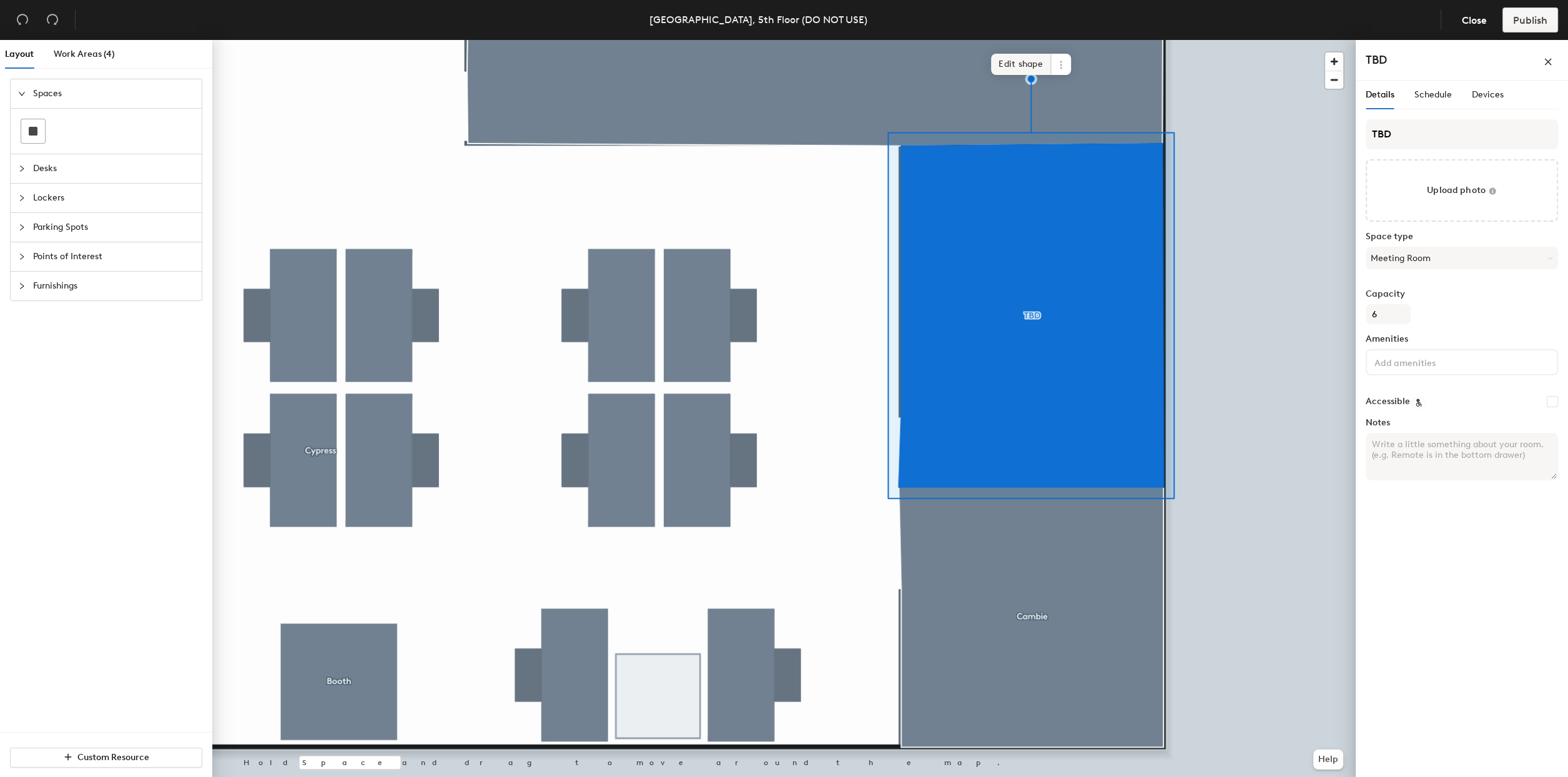
click at [1016, 63] on span "Edit shape" at bounding box center [1021, 64] width 60 height 21
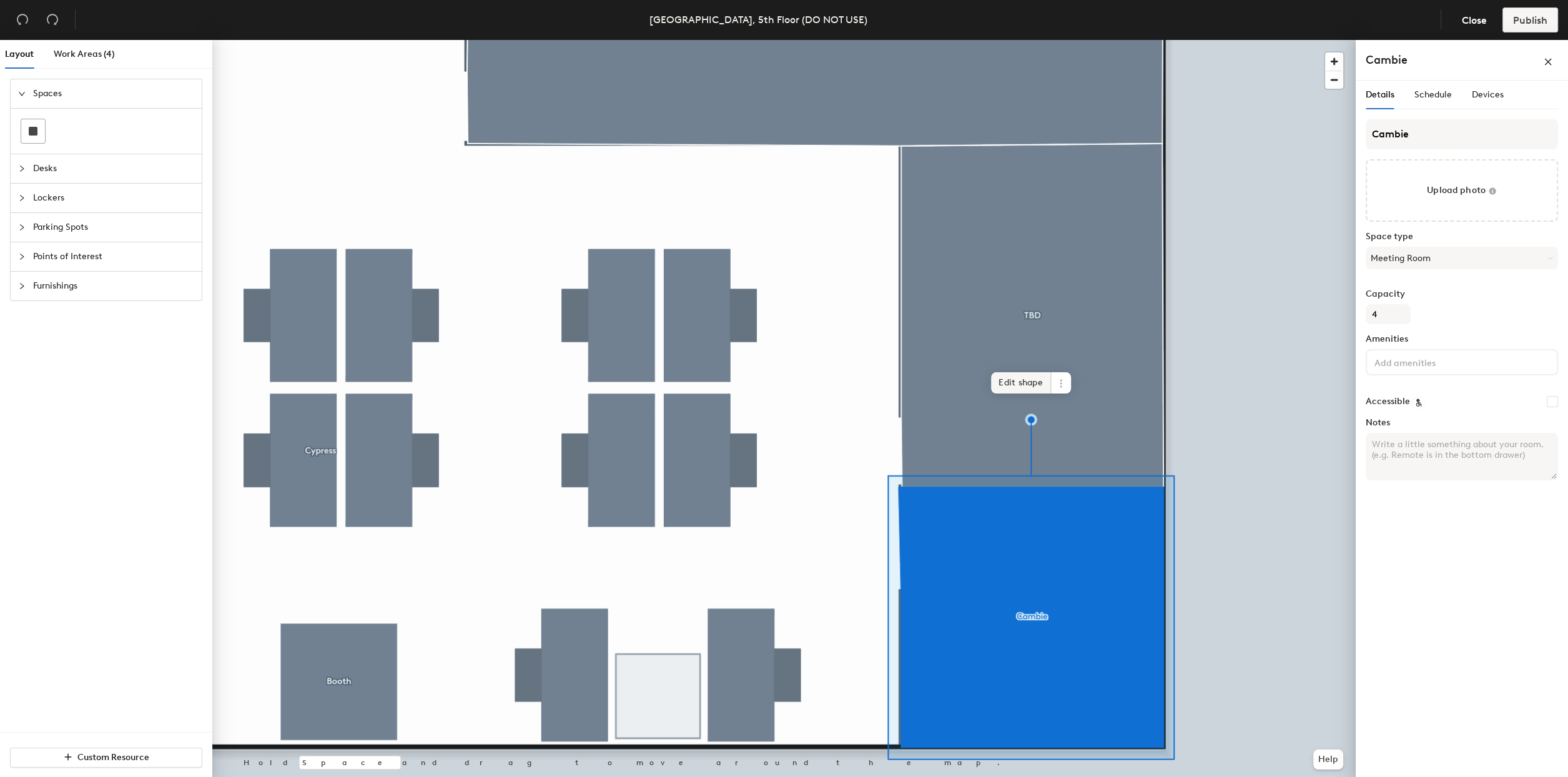
click at [1011, 380] on span "Edit shape" at bounding box center [1021, 383] width 60 height 21
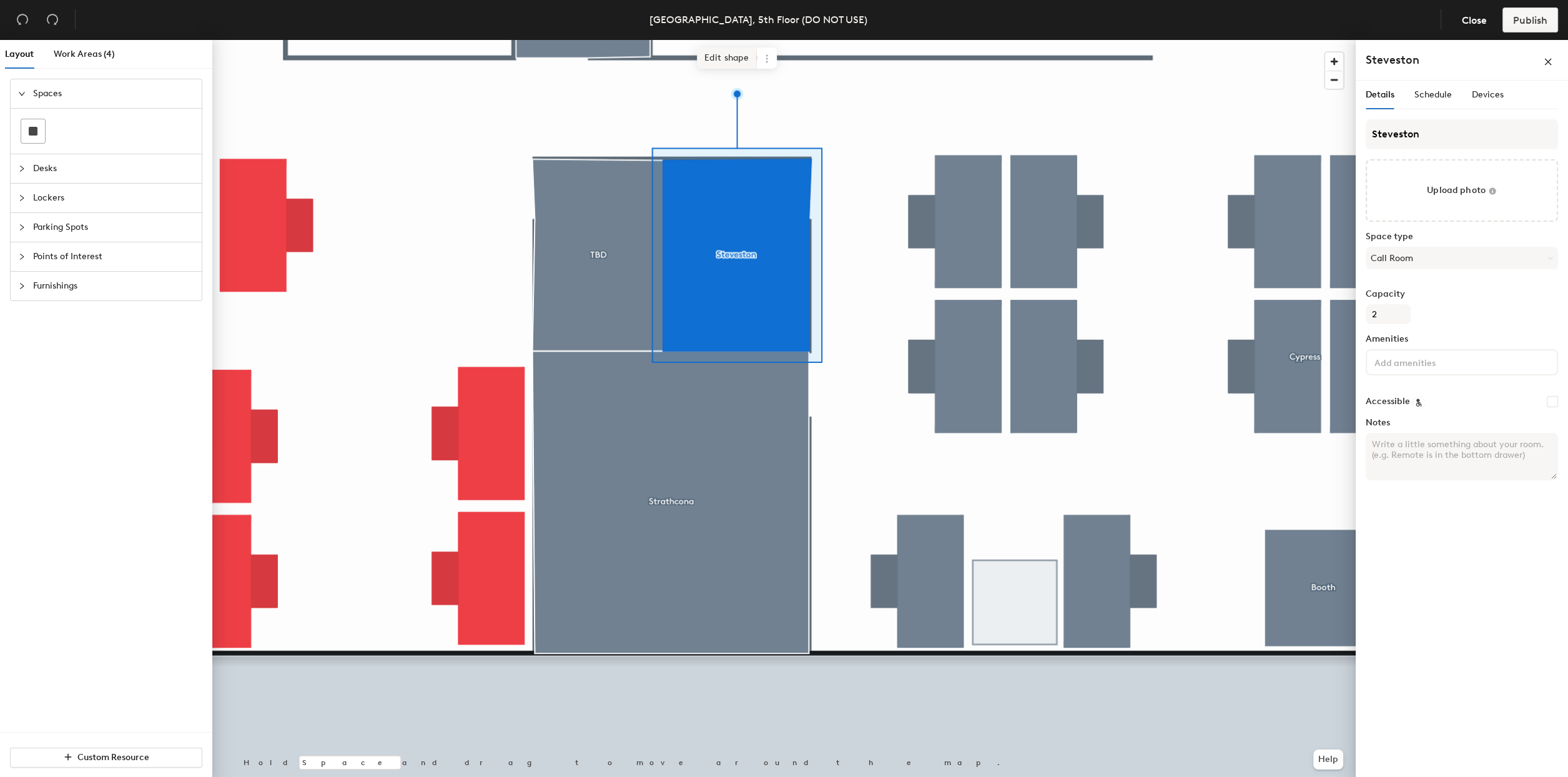
click at [709, 50] on span "Edit shape" at bounding box center [727, 58] width 60 height 21
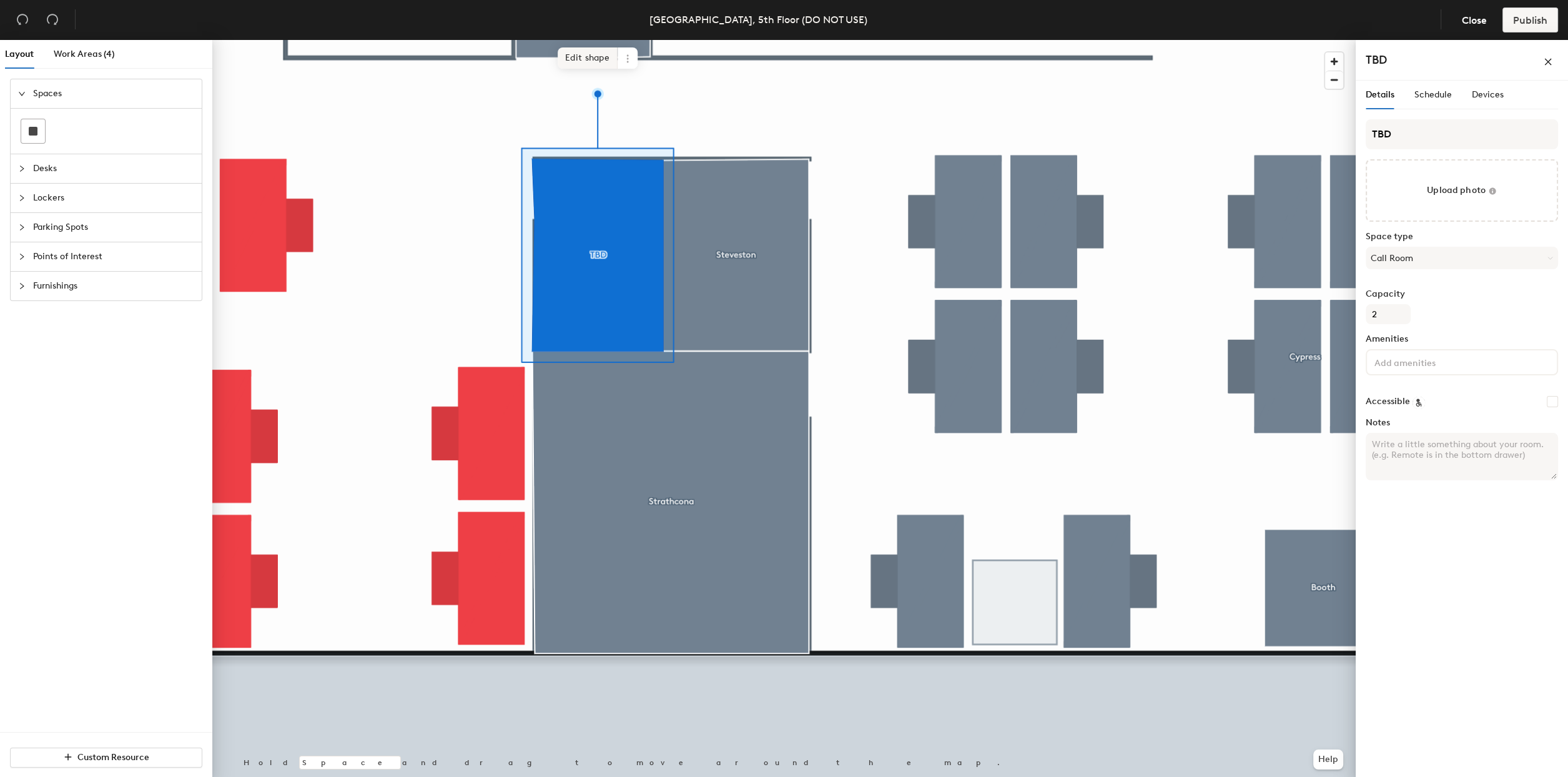
click at [583, 54] on span "Edit shape" at bounding box center [588, 58] width 60 height 21
click at [576, 64] on span "Edit shape" at bounding box center [588, 58] width 60 height 21
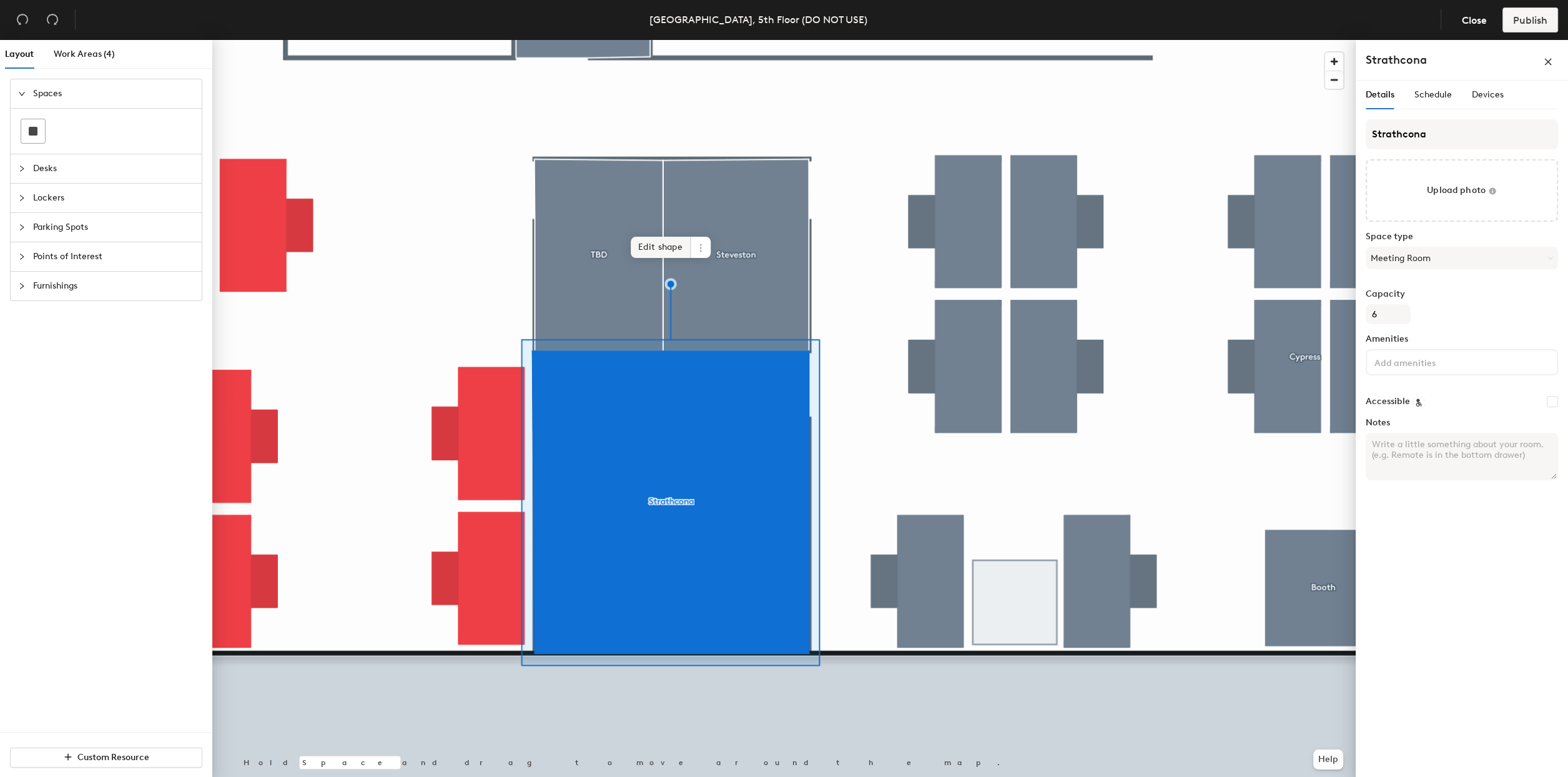
click at [633, 248] on span "Edit shape" at bounding box center [661, 247] width 60 height 21
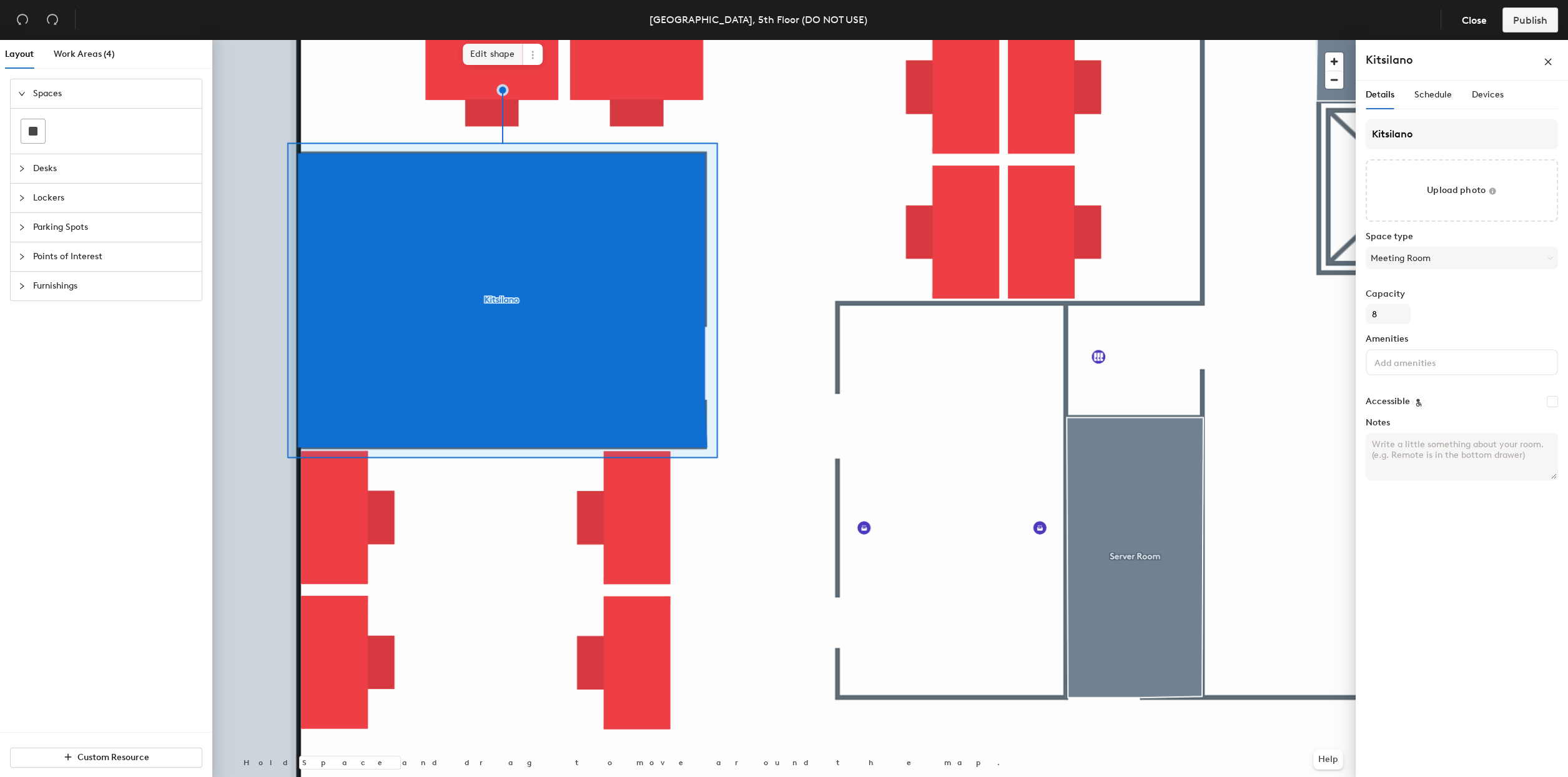
click at [497, 48] on span "Edit shape" at bounding box center [492, 54] width 60 height 21
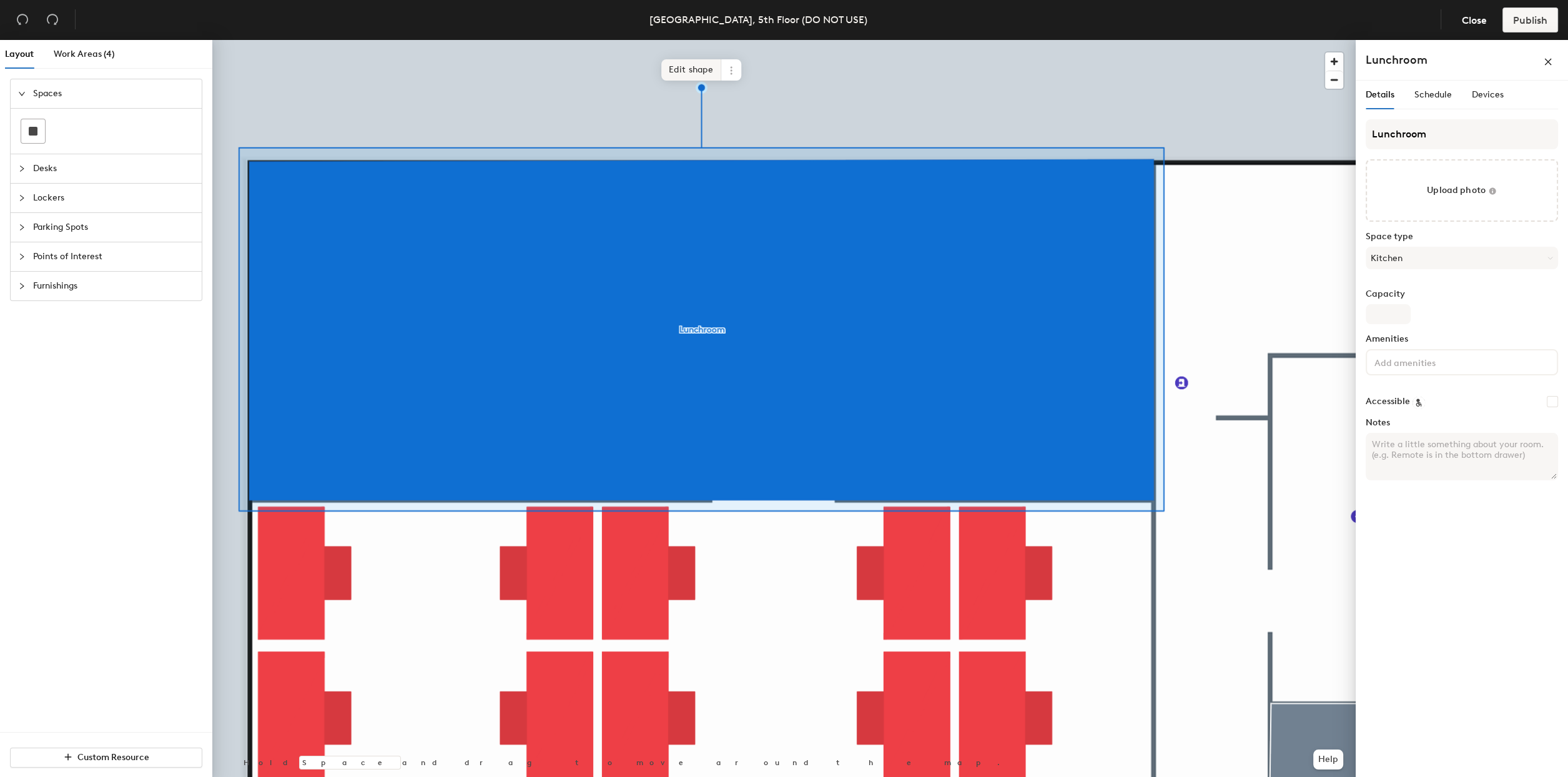
click at [687, 77] on span "Edit shape" at bounding box center [691, 69] width 60 height 21
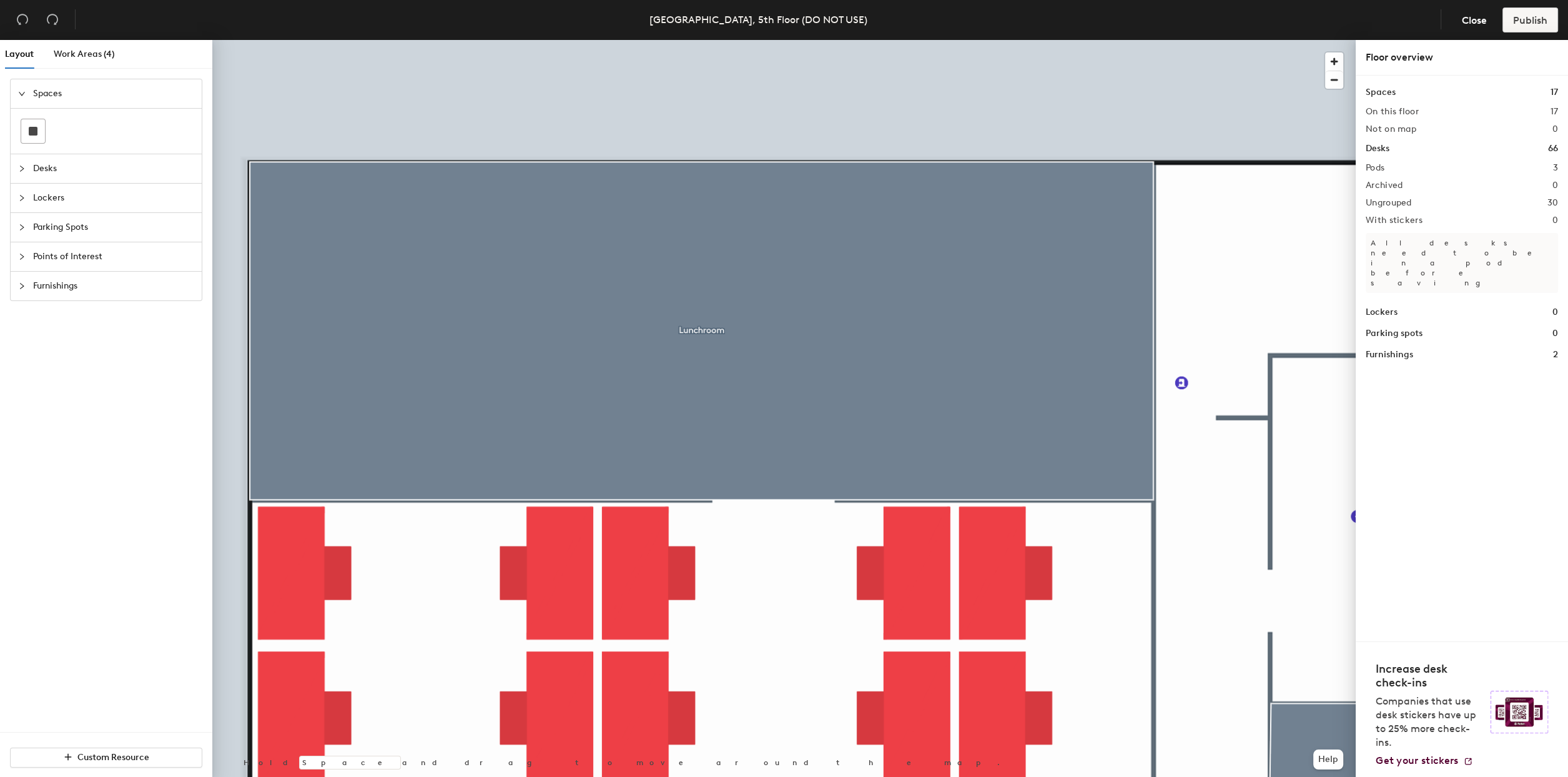
click at [0, 587] on html "Skip navigation Schedule Office People Analytics Visits Deliveries Services Man…" at bounding box center [784, 388] width 1568 height 777
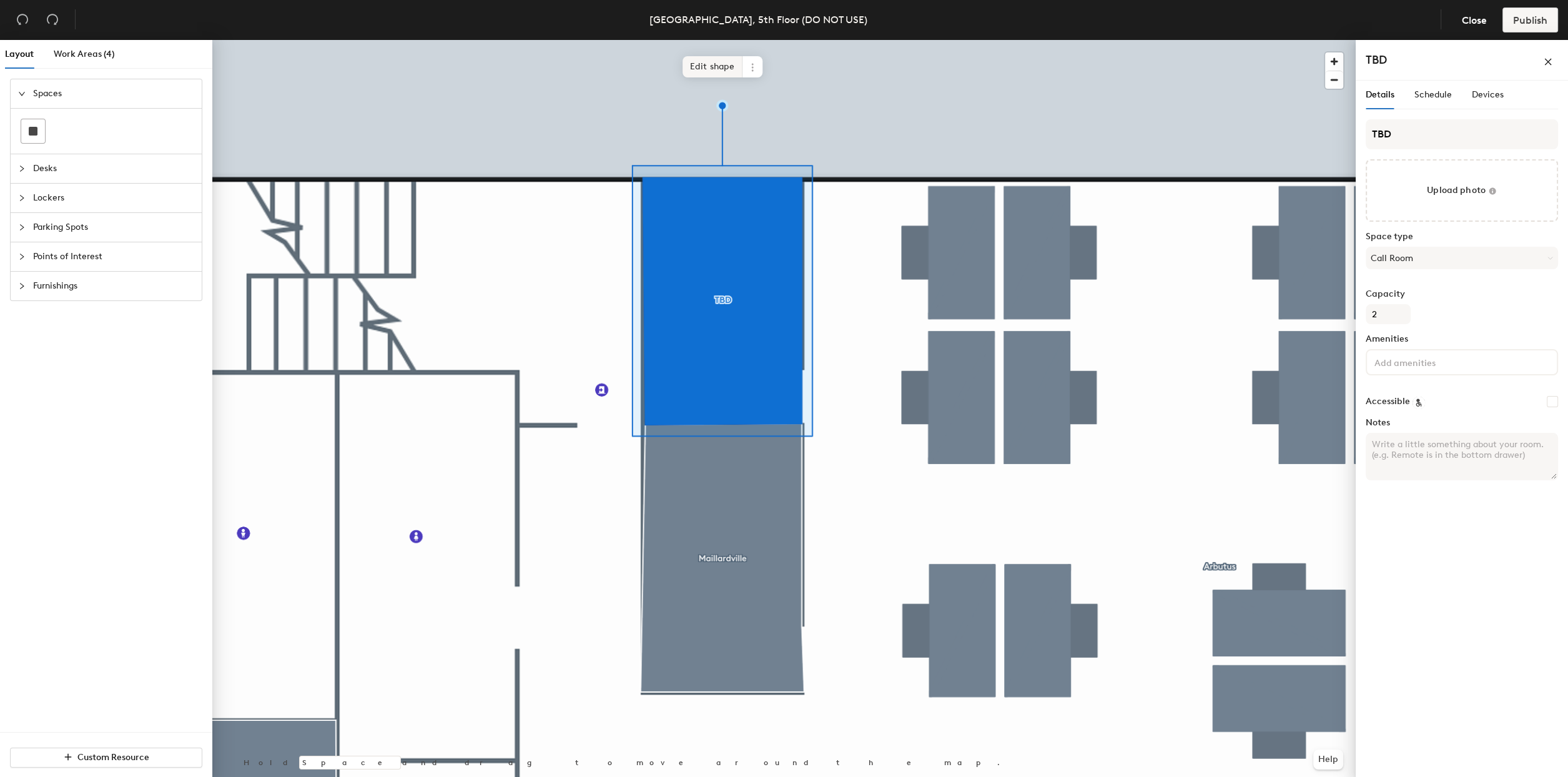
click at [713, 58] on span "Edit shape" at bounding box center [713, 66] width 60 height 21
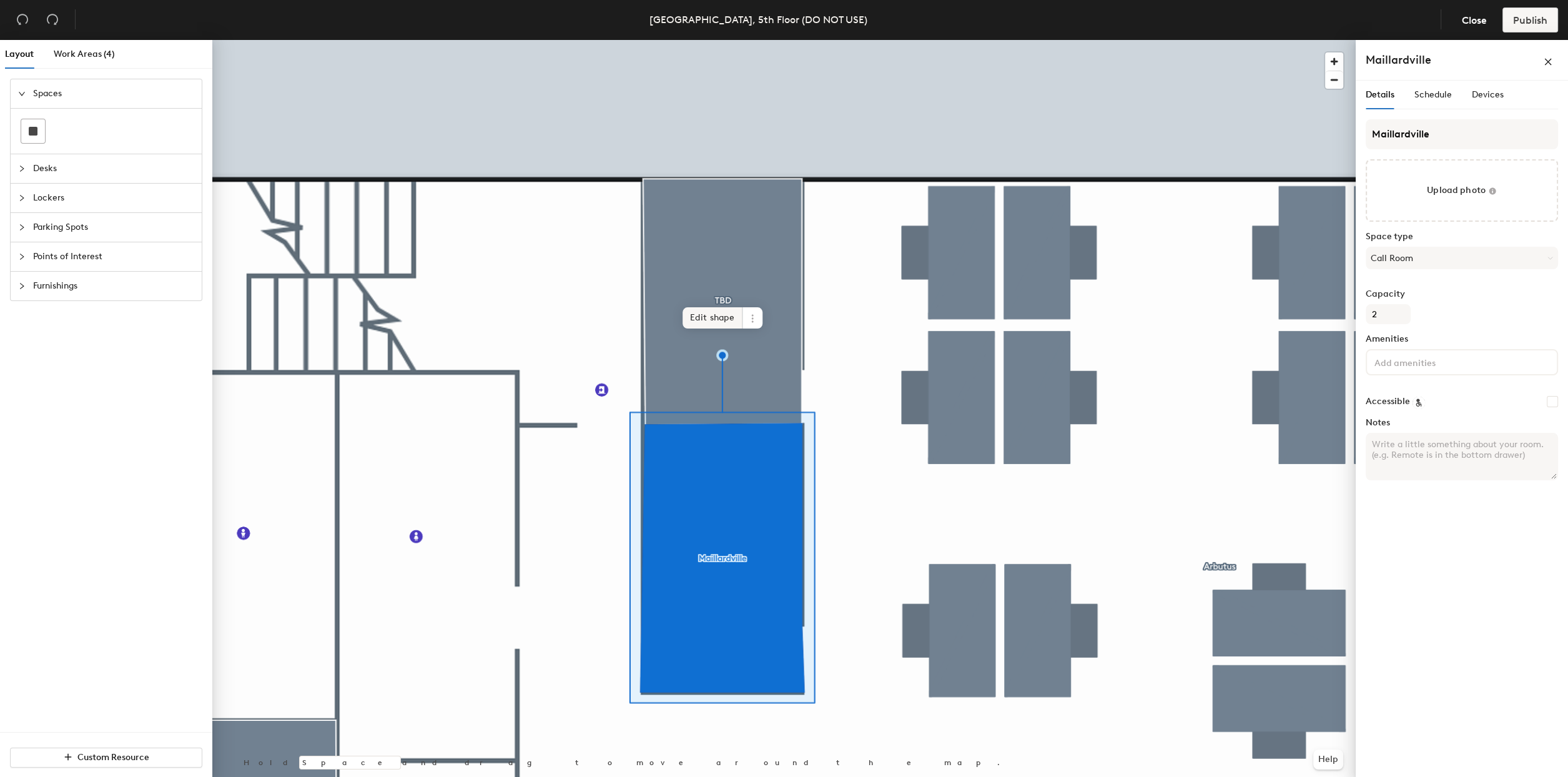
click at [693, 320] on span "Edit shape" at bounding box center [713, 317] width 60 height 21
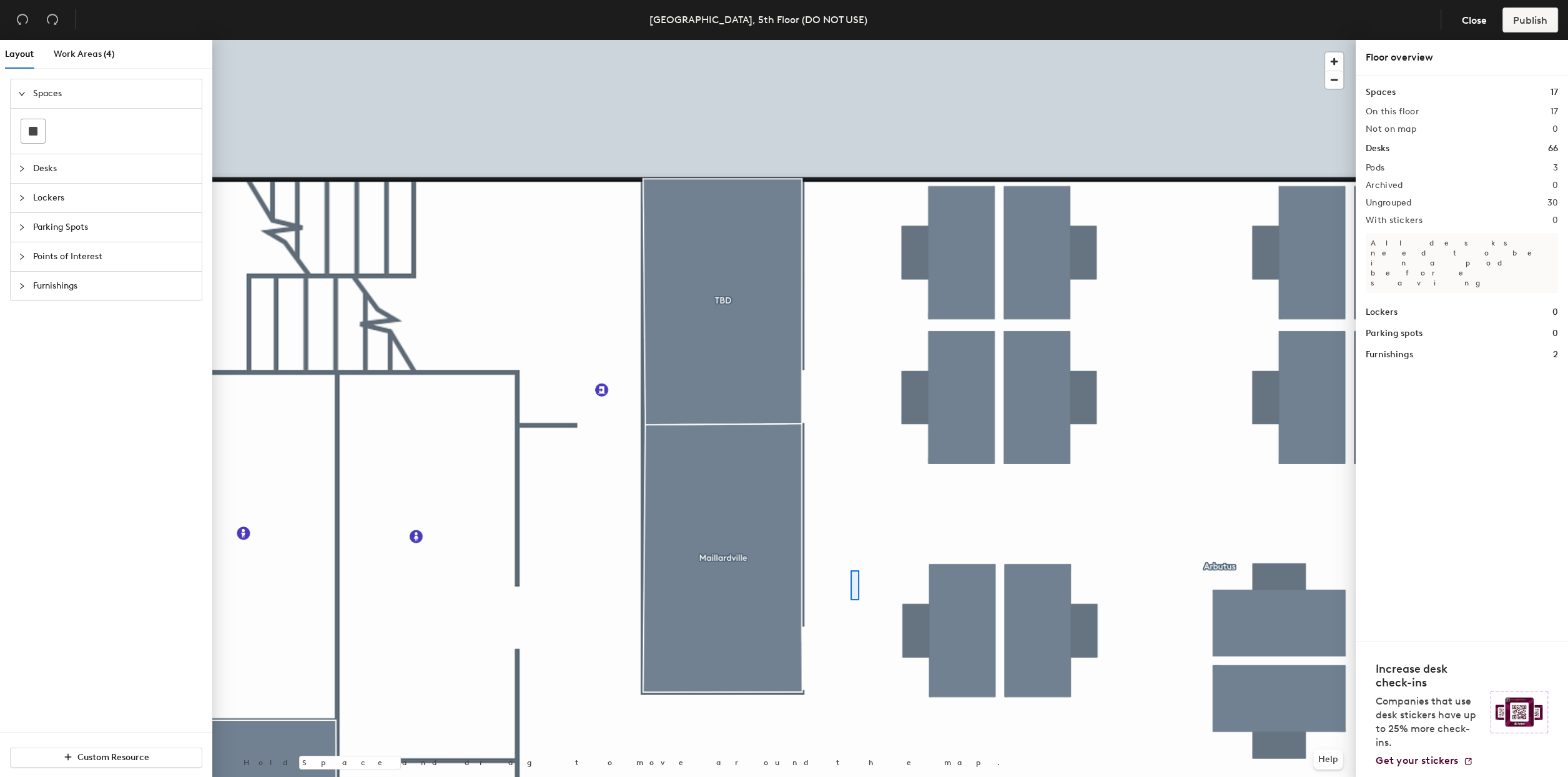
click at [808, 40] on div at bounding box center [784, 40] width 1143 height 0
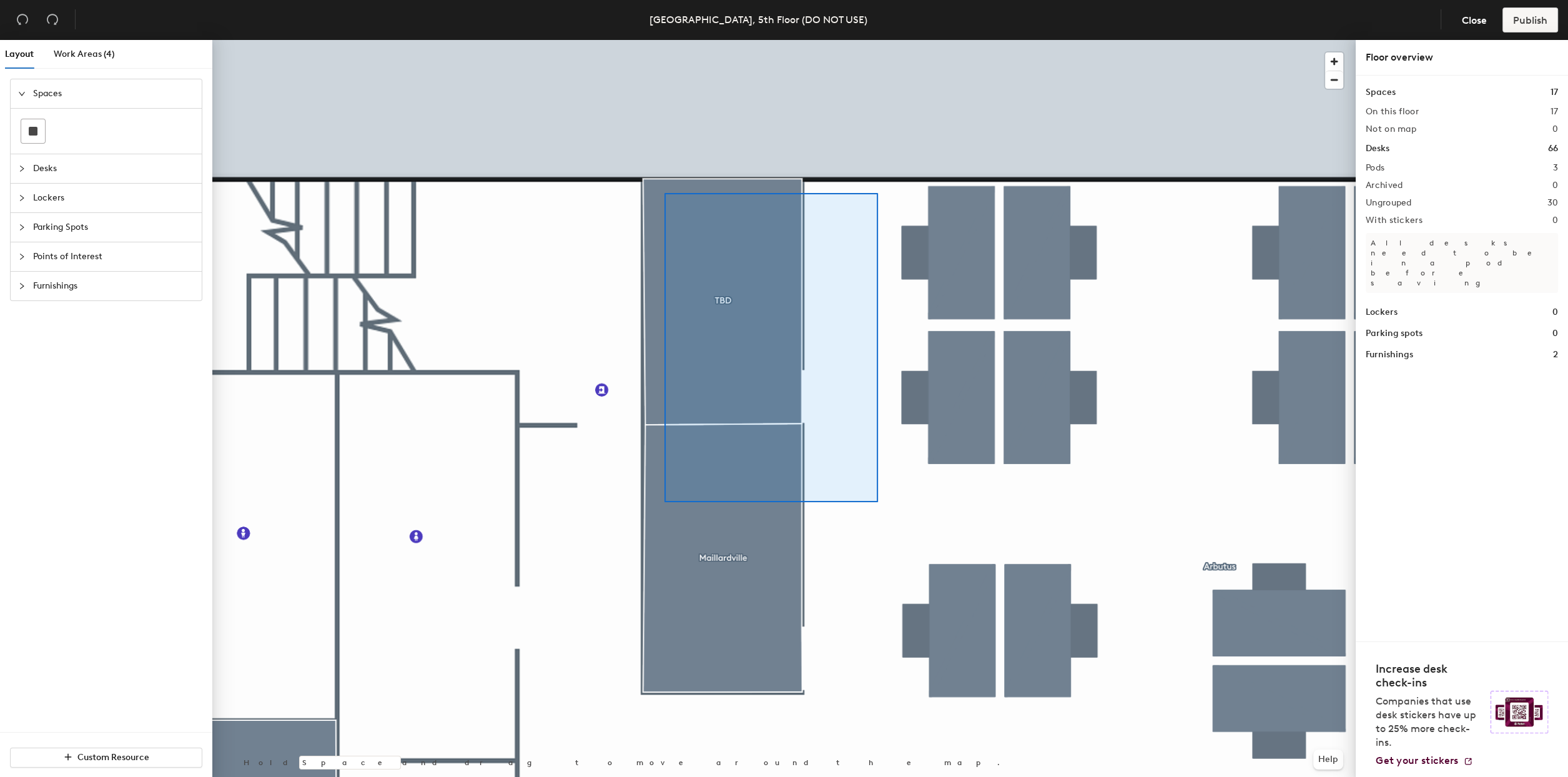
click at [664, 40] on div at bounding box center [784, 40] width 1143 height 0
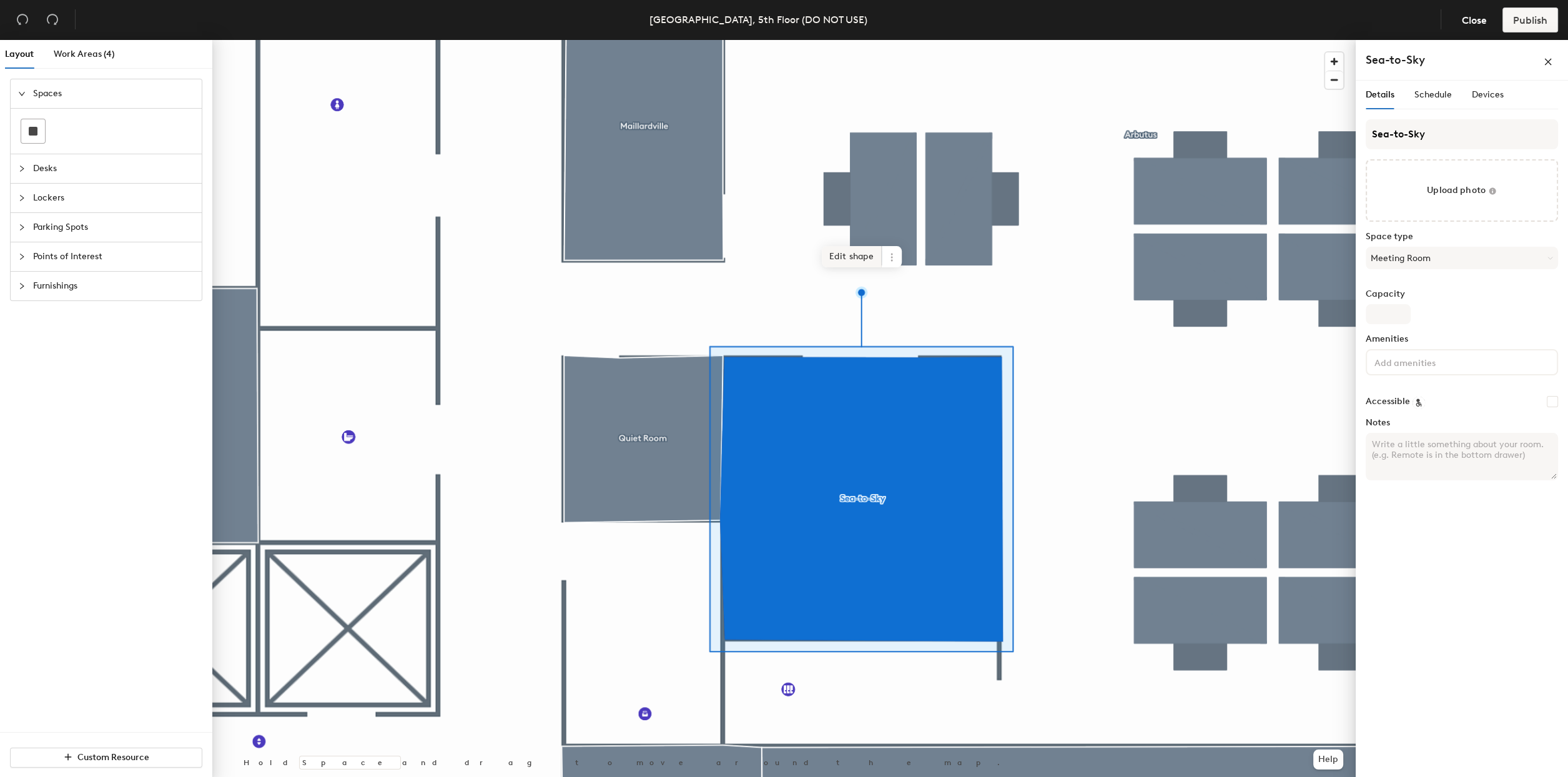
click at [866, 262] on span "Edit shape" at bounding box center [851, 257] width 60 height 21
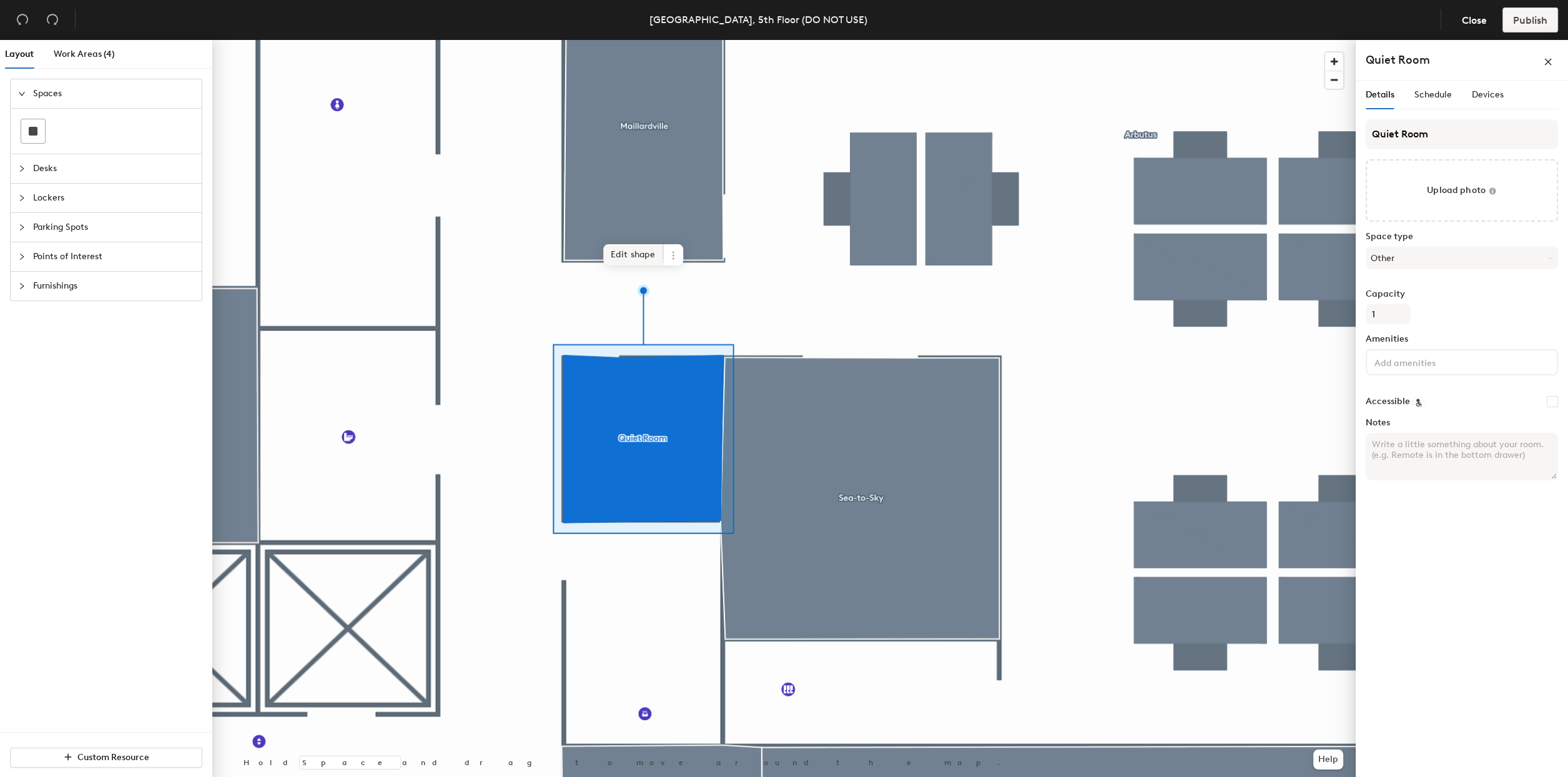
click at [631, 245] on span "Edit shape" at bounding box center [633, 254] width 60 height 21
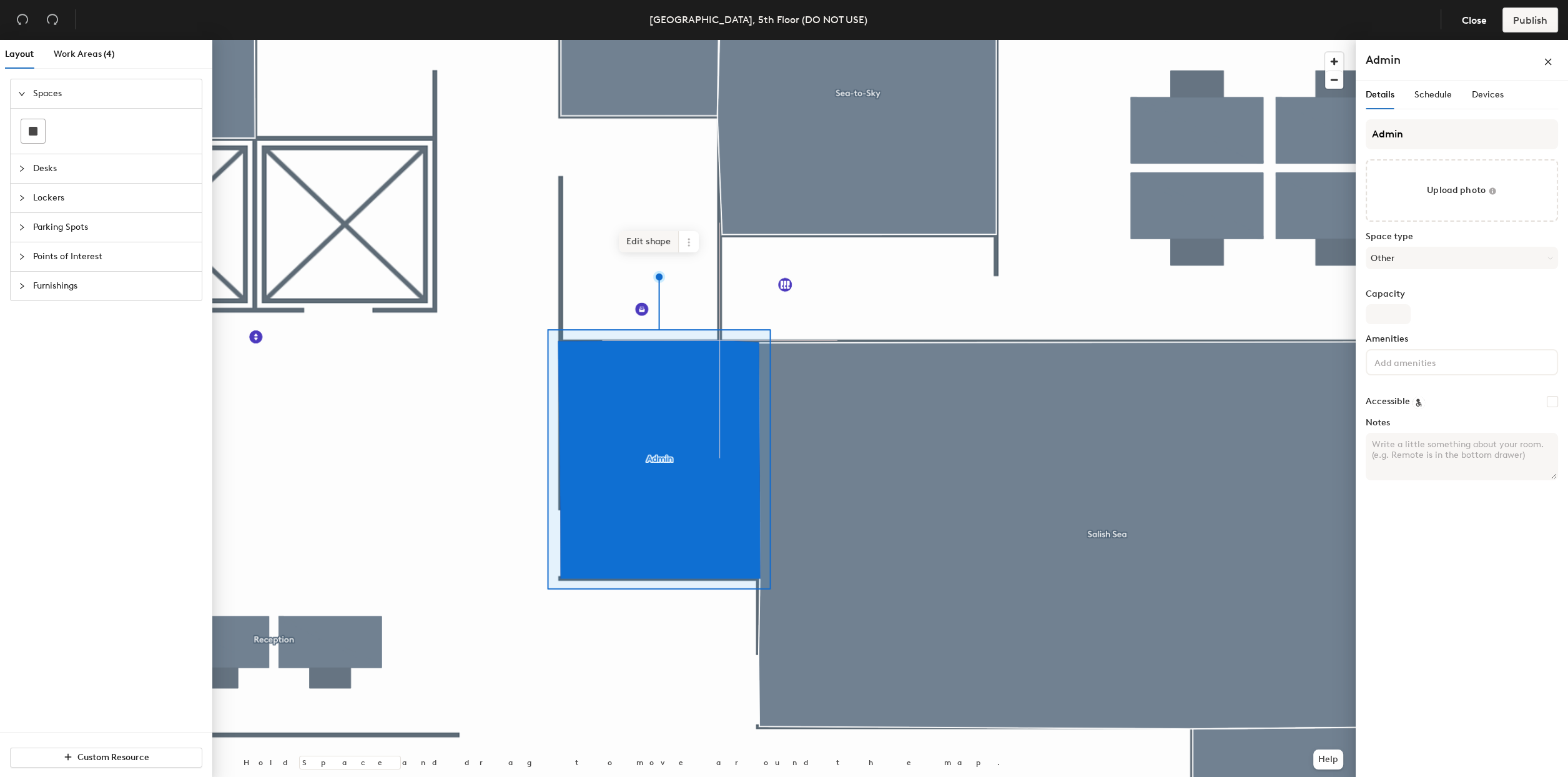
click at [653, 246] on span "Edit shape" at bounding box center [649, 242] width 60 height 21
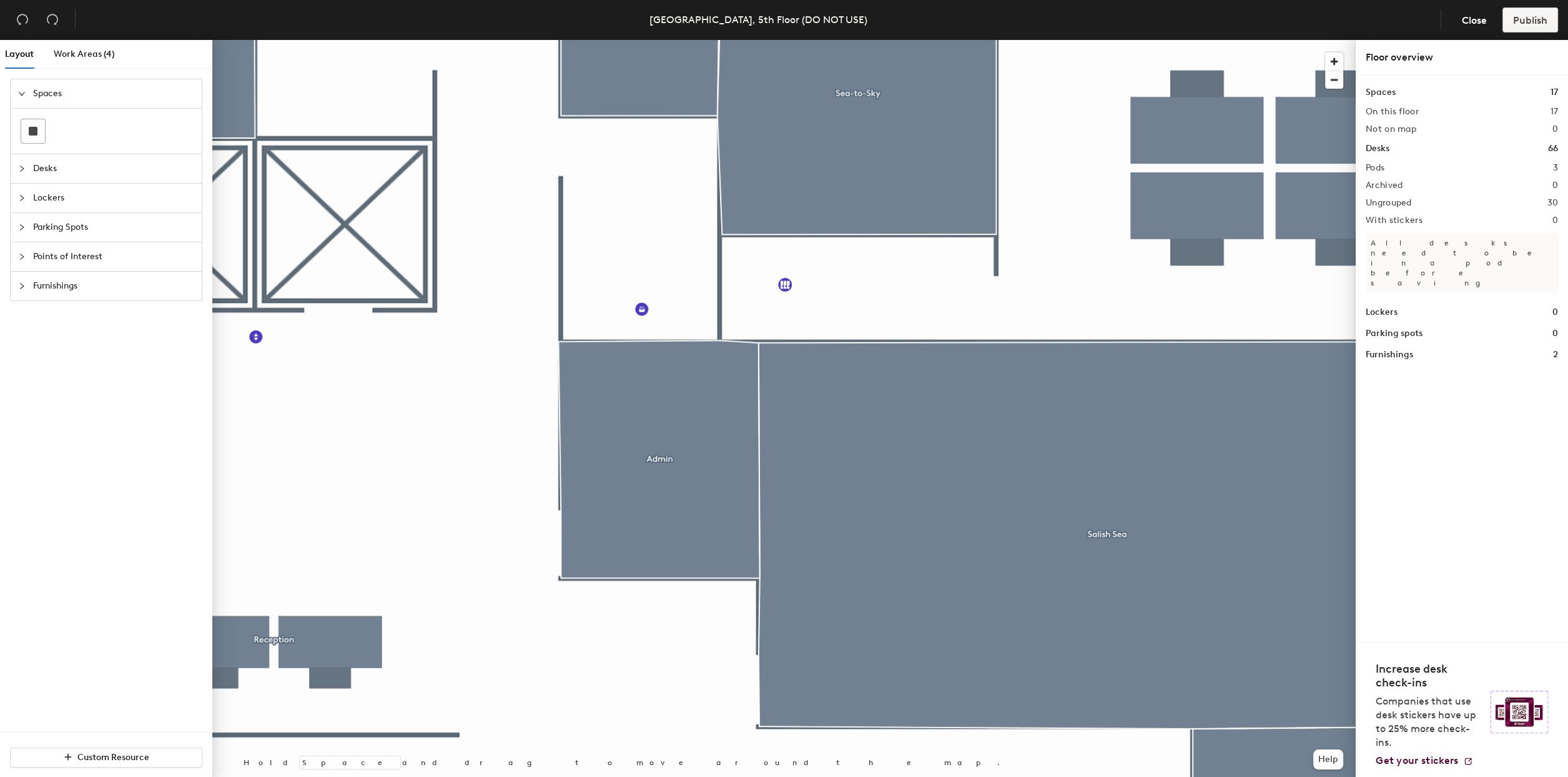
click at [629, 40] on div at bounding box center [784, 40] width 1143 height 0
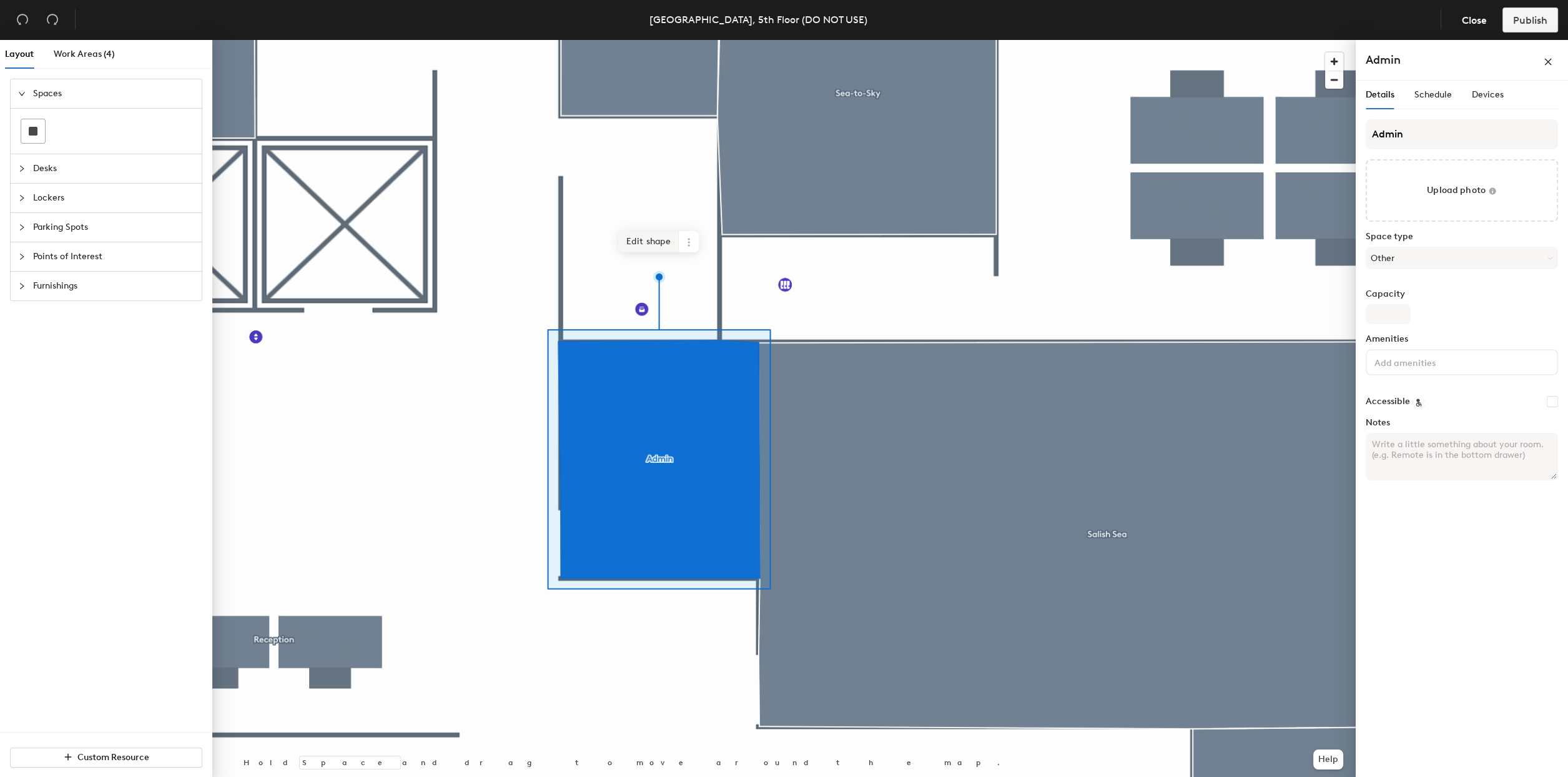
click at [643, 239] on span "Edit shape" at bounding box center [649, 242] width 60 height 21
click at [648, 236] on span "Edit shape" at bounding box center [650, 242] width 60 height 21
click at [648, 231] on span "Edit shape" at bounding box center [650, 242] width 60 height 21
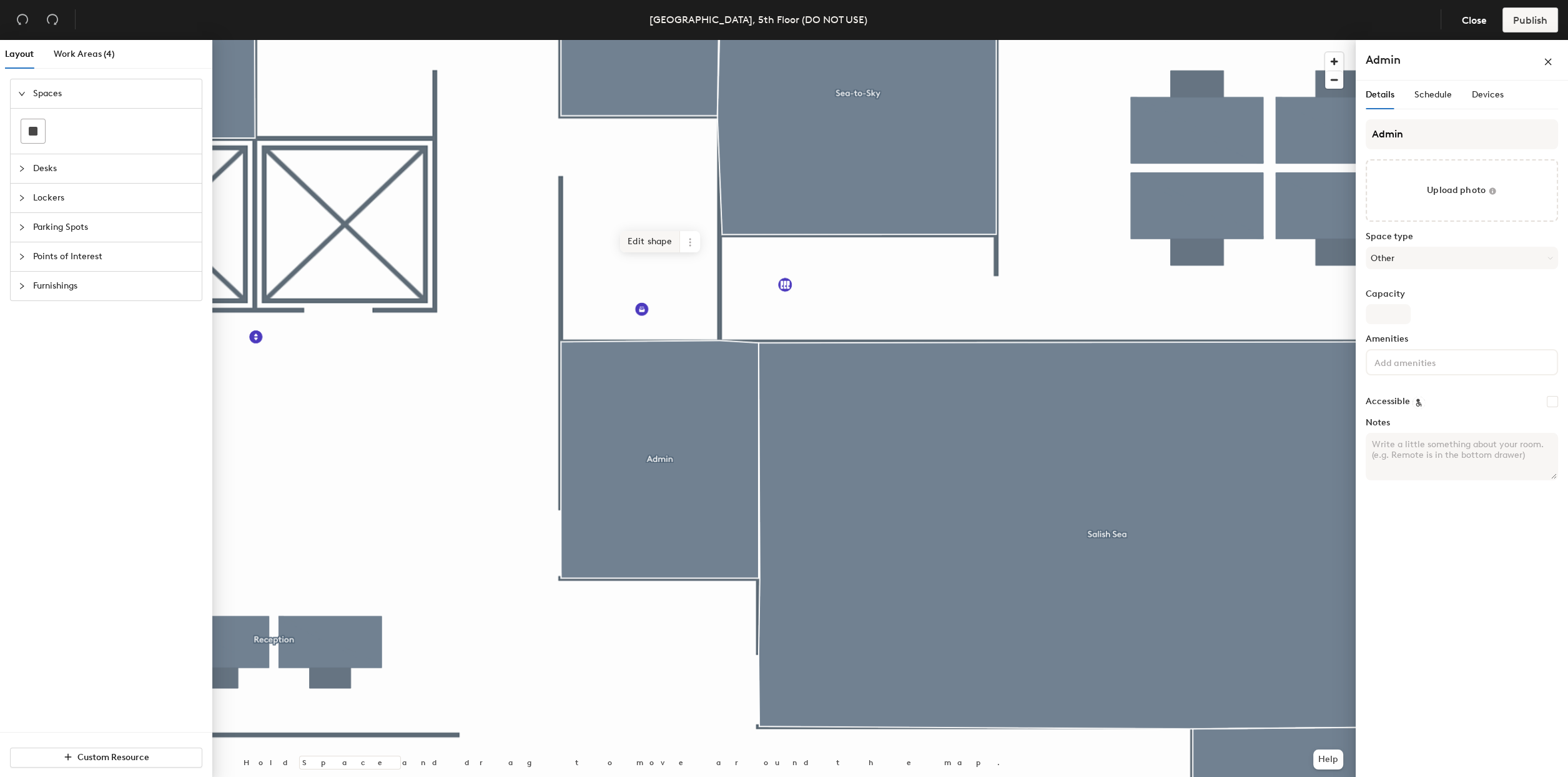
click at [642, 240] on span "Edit shape" at bounding box center [650, 242] width 60 height 21
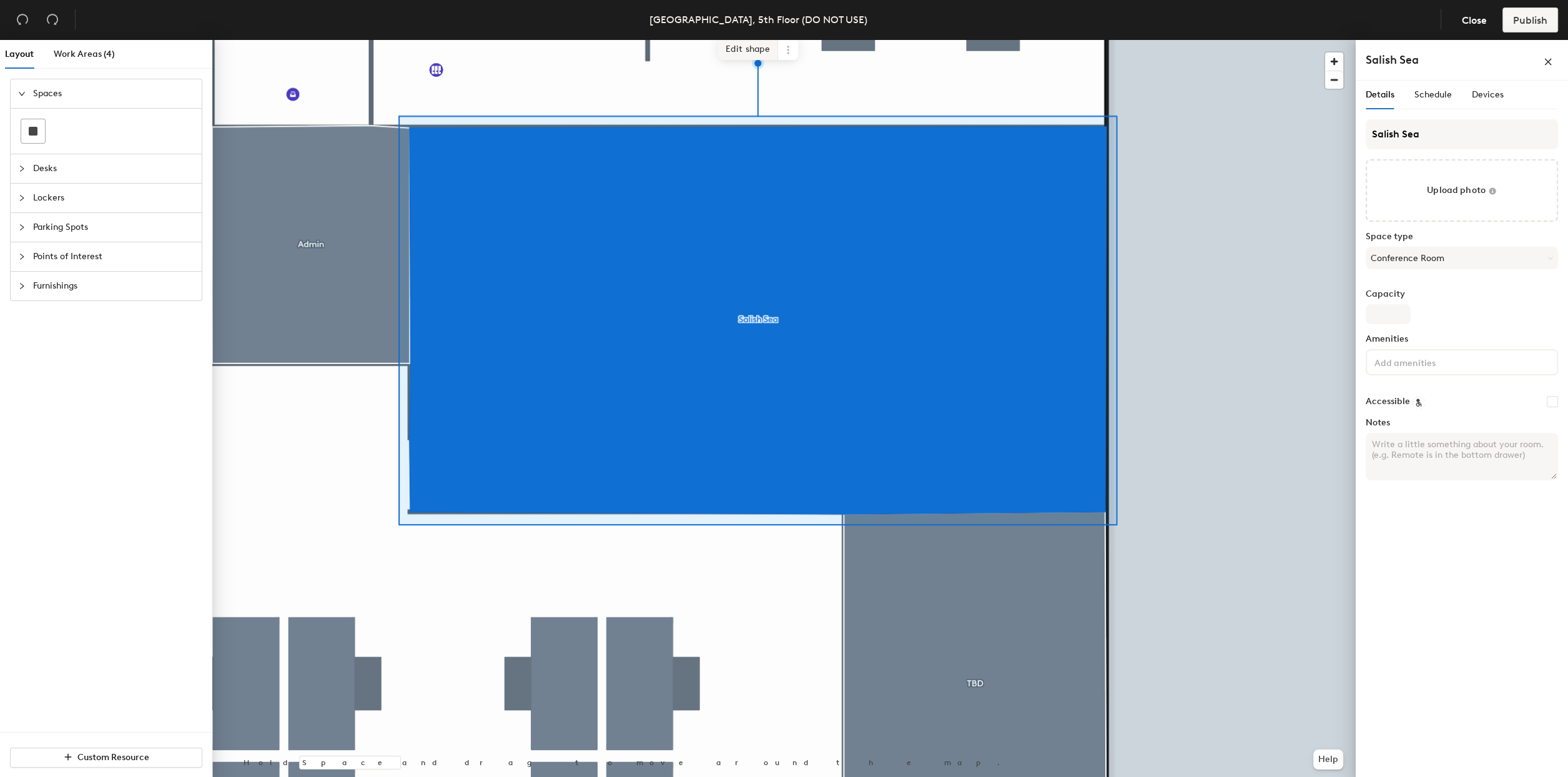
click at [742, 47] on span "Edit shape" at bounding box center [748, 49] width 60 height 21
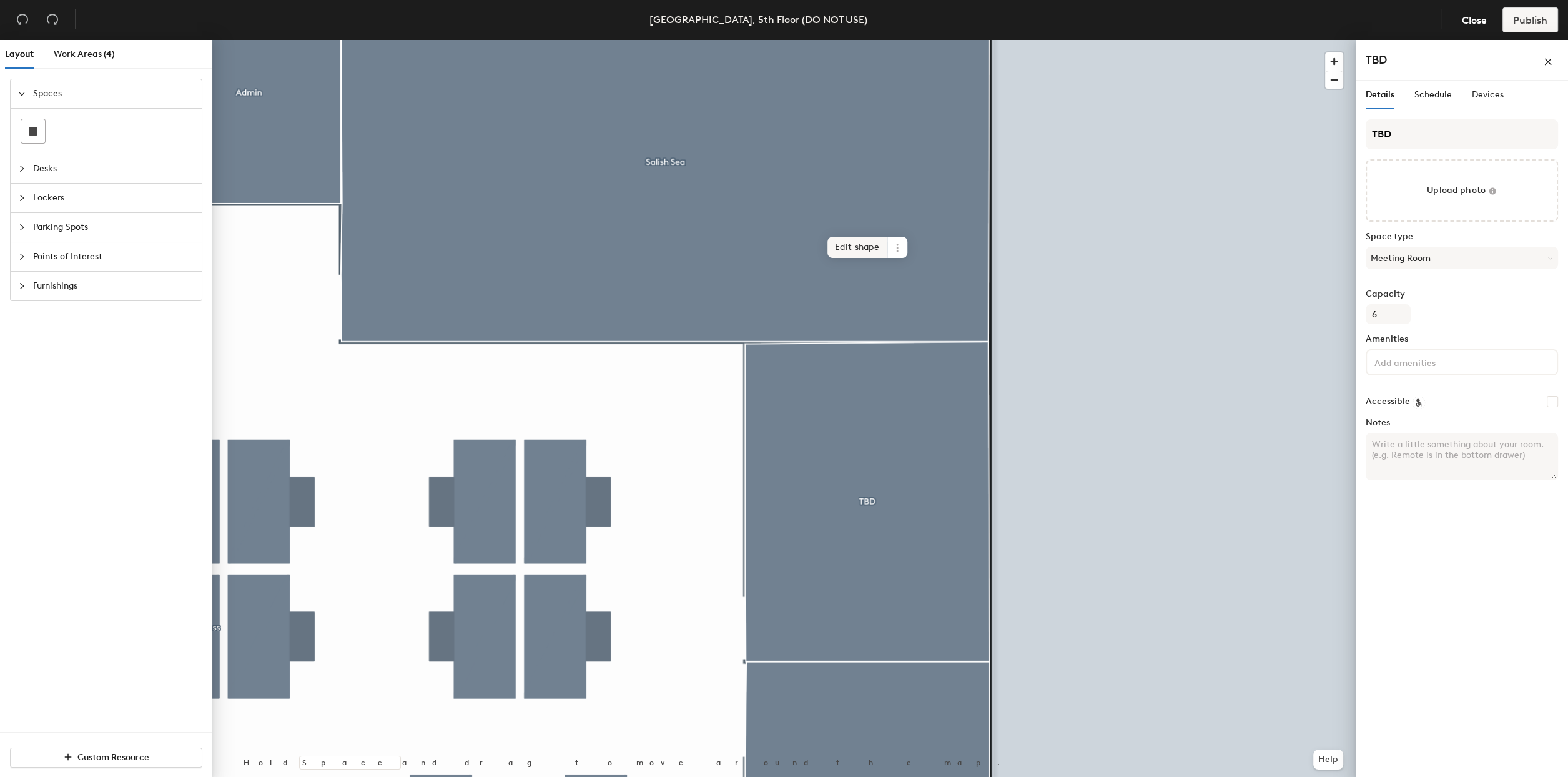
click at [836, 243] on span "Edit shape" at bounding box center [857, 247] width 60 height 21
click at [848, 247] on span "Edit shape" at bounding box center [857, 247] width 60 height 21
click at [841, 247] on span "Edit shape" at bounding box center [857, 247] width 60 height 21
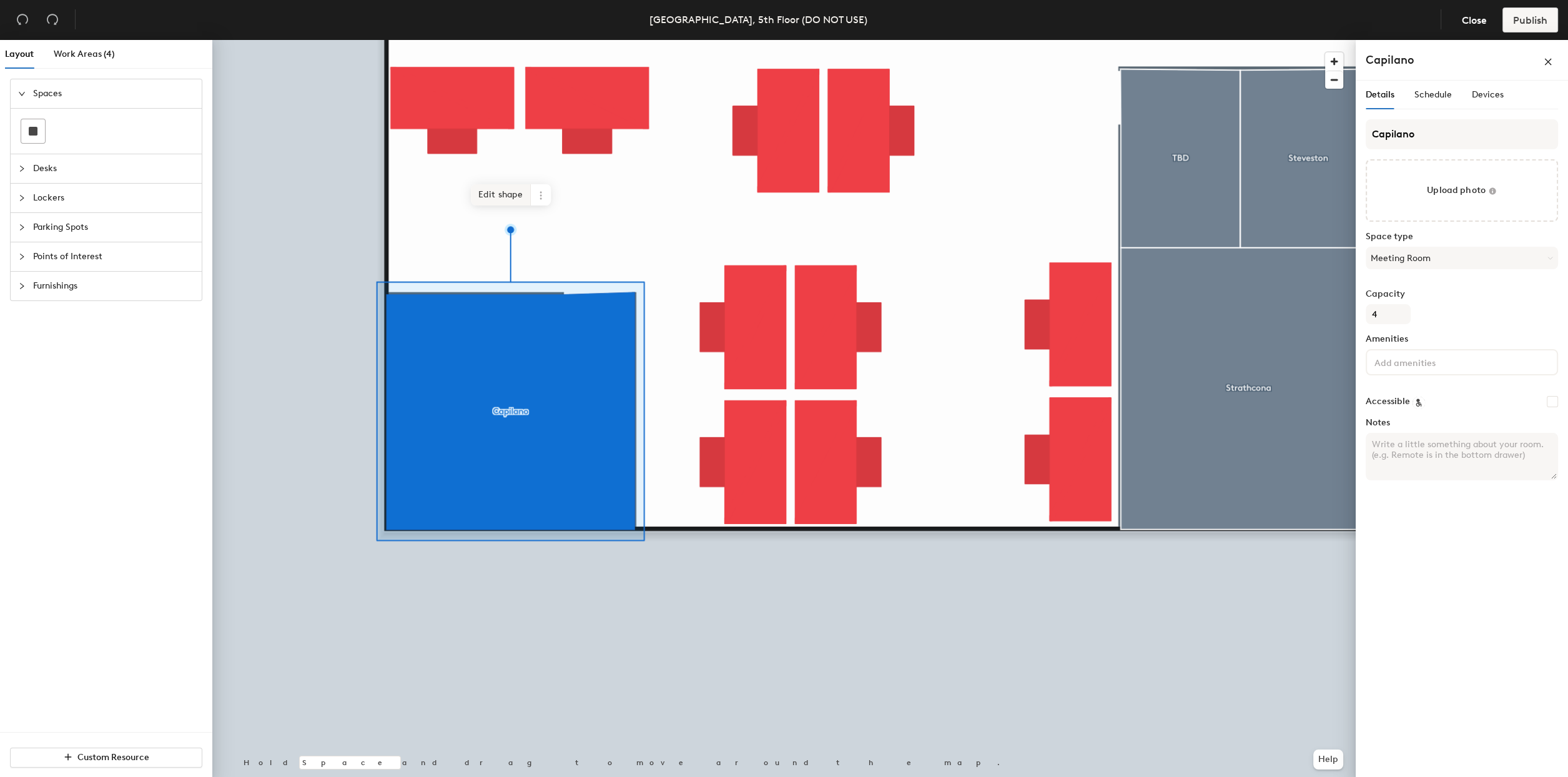
click at [505, 193] on span "Edit shape" at bounding box center [501, 194] width 60 height 21
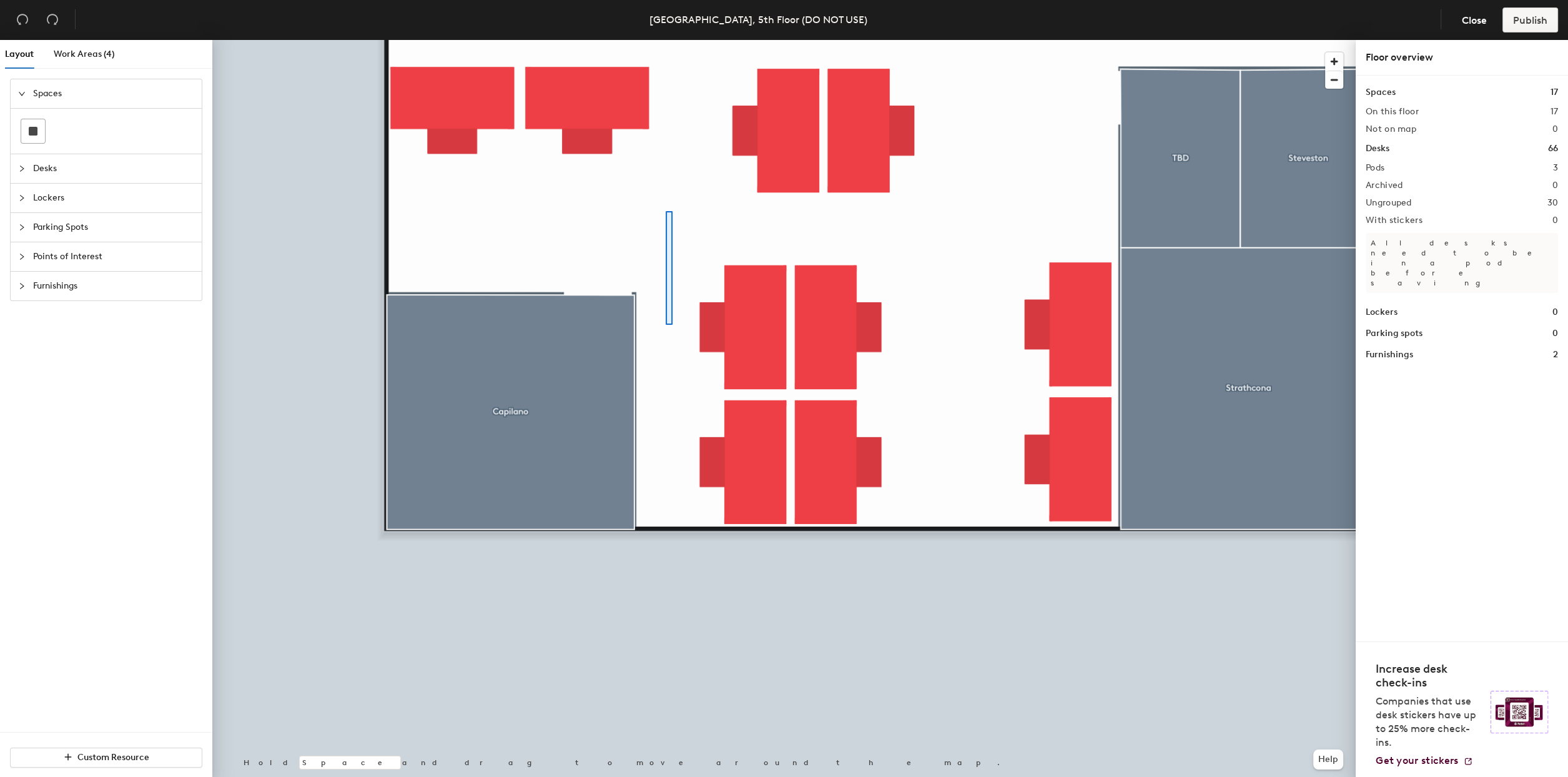
click at [666, 40] on div at bounding box center [784, 40] width 1143 height 0
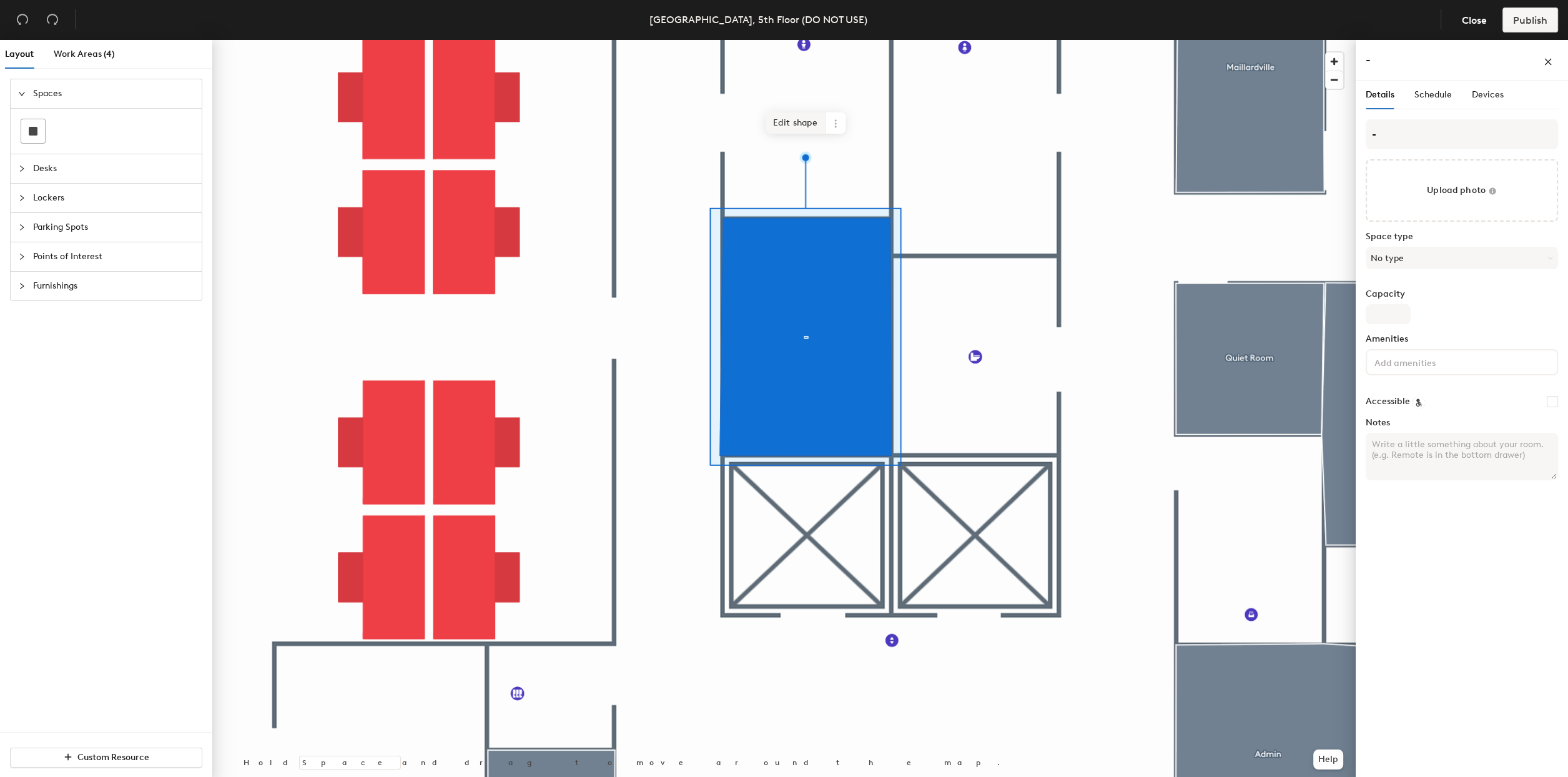
click at [788, 126] on span "Edit shape" at bounding box center [795, 122] width 60 height 21
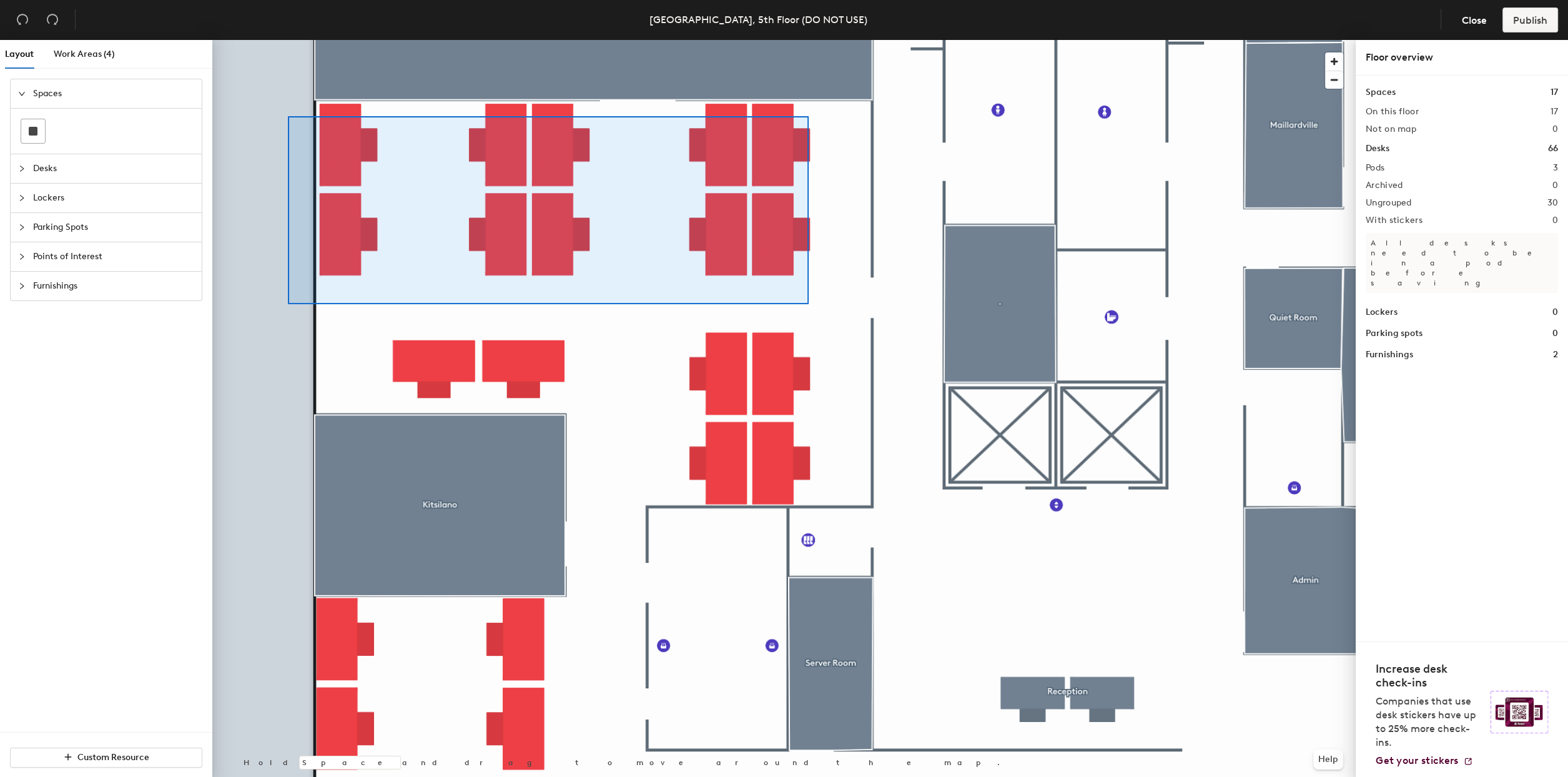
click at [804, 40] on div at bounding box center [784, 40] width 1143 height 0
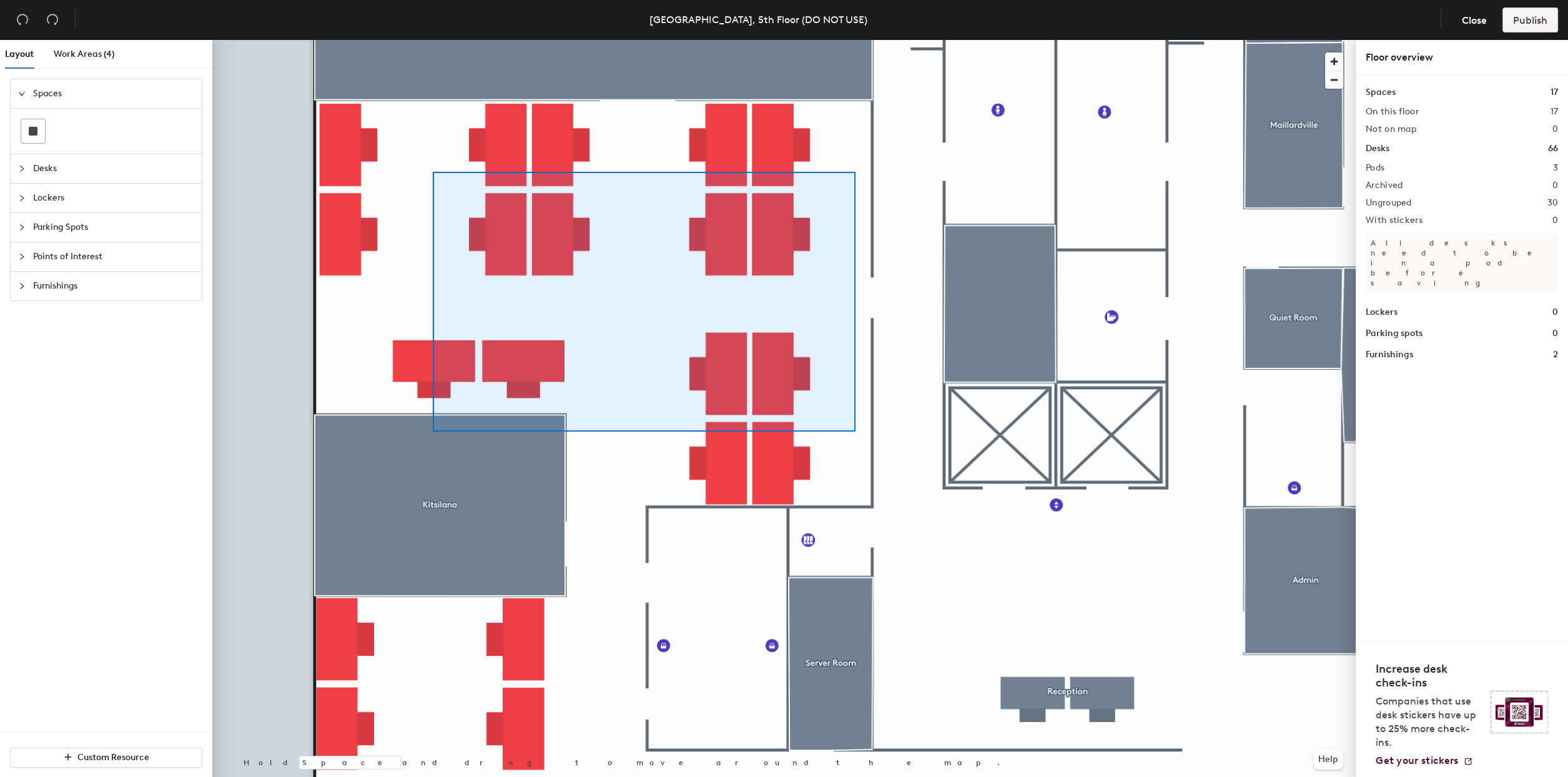
click at [432, 40] on div at bounding box center [784, 40] width 1143 height 0
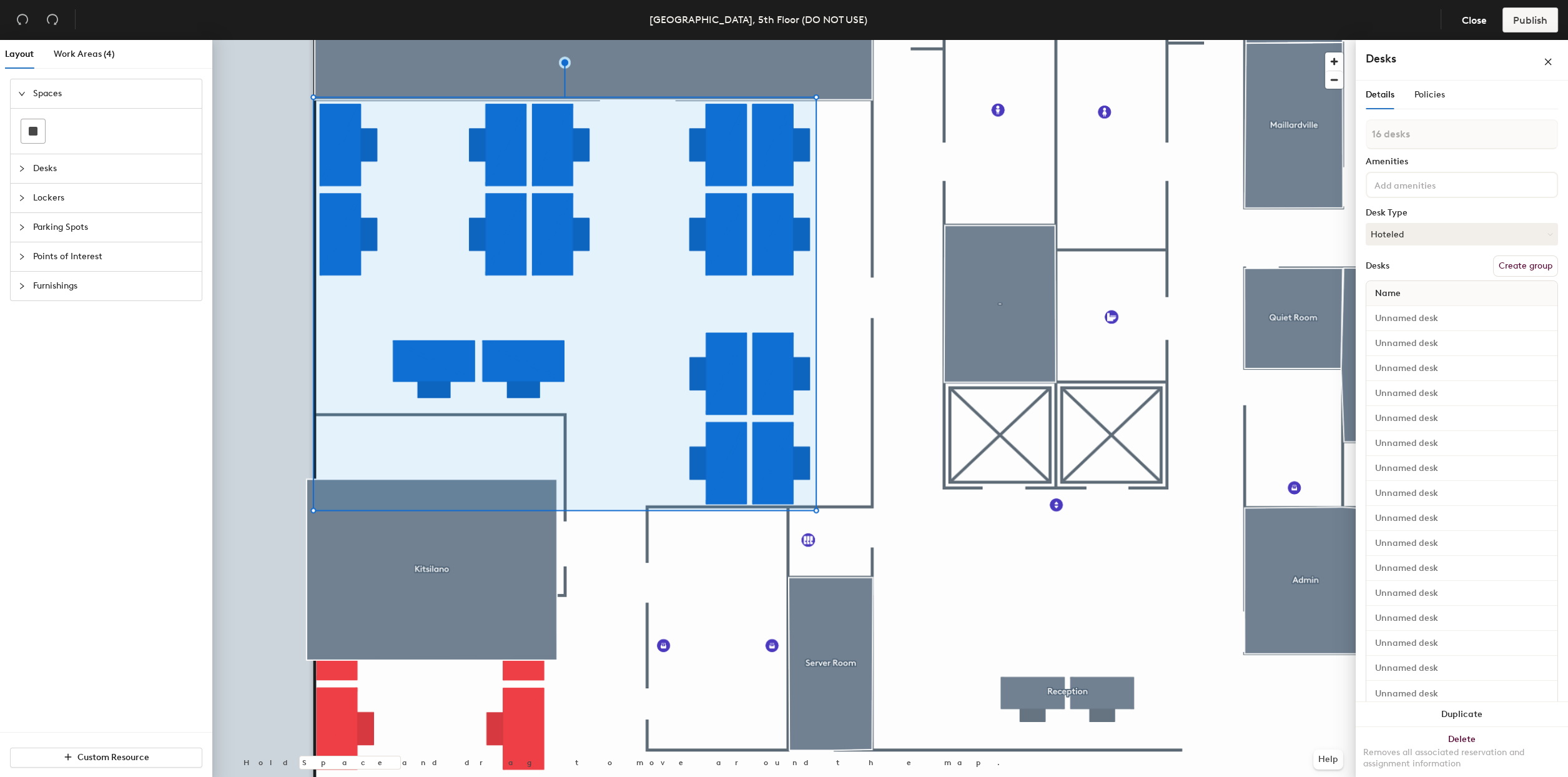
click at [1538, 265] on button "Create group" at bounding box center [1525, 266] width 65 height 21
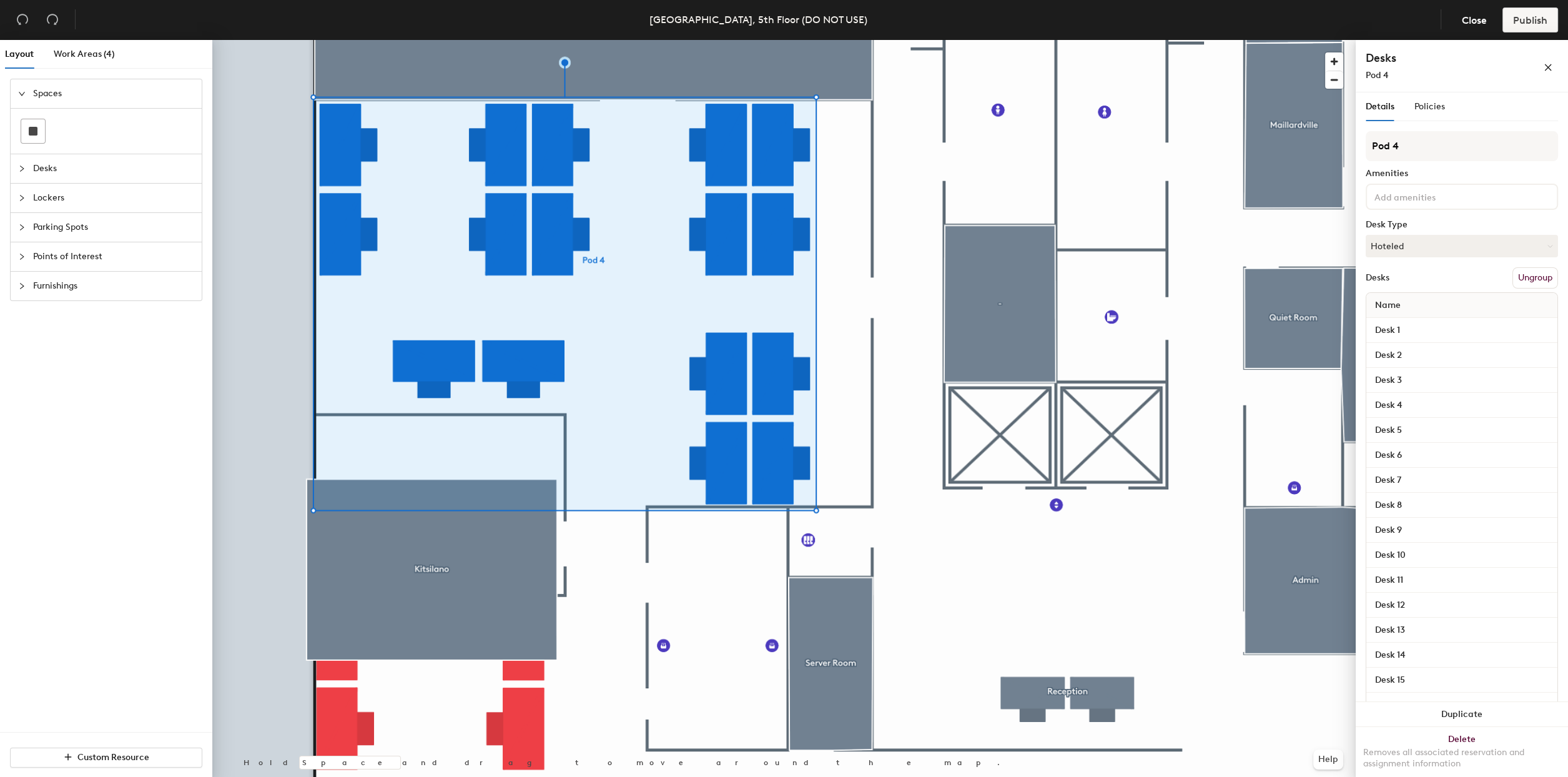
click at [1278, 147] on div "Layout Work Areas (4) Spaces Desks Lockers Parking Spots Points of Interest Fur…" at bounding box center [784, 411] width 1568 height 742
type input "Hemlock"
click at [1468, 62] on h4 "Desks" at bounding box center [1435, 58] width 137 height 17
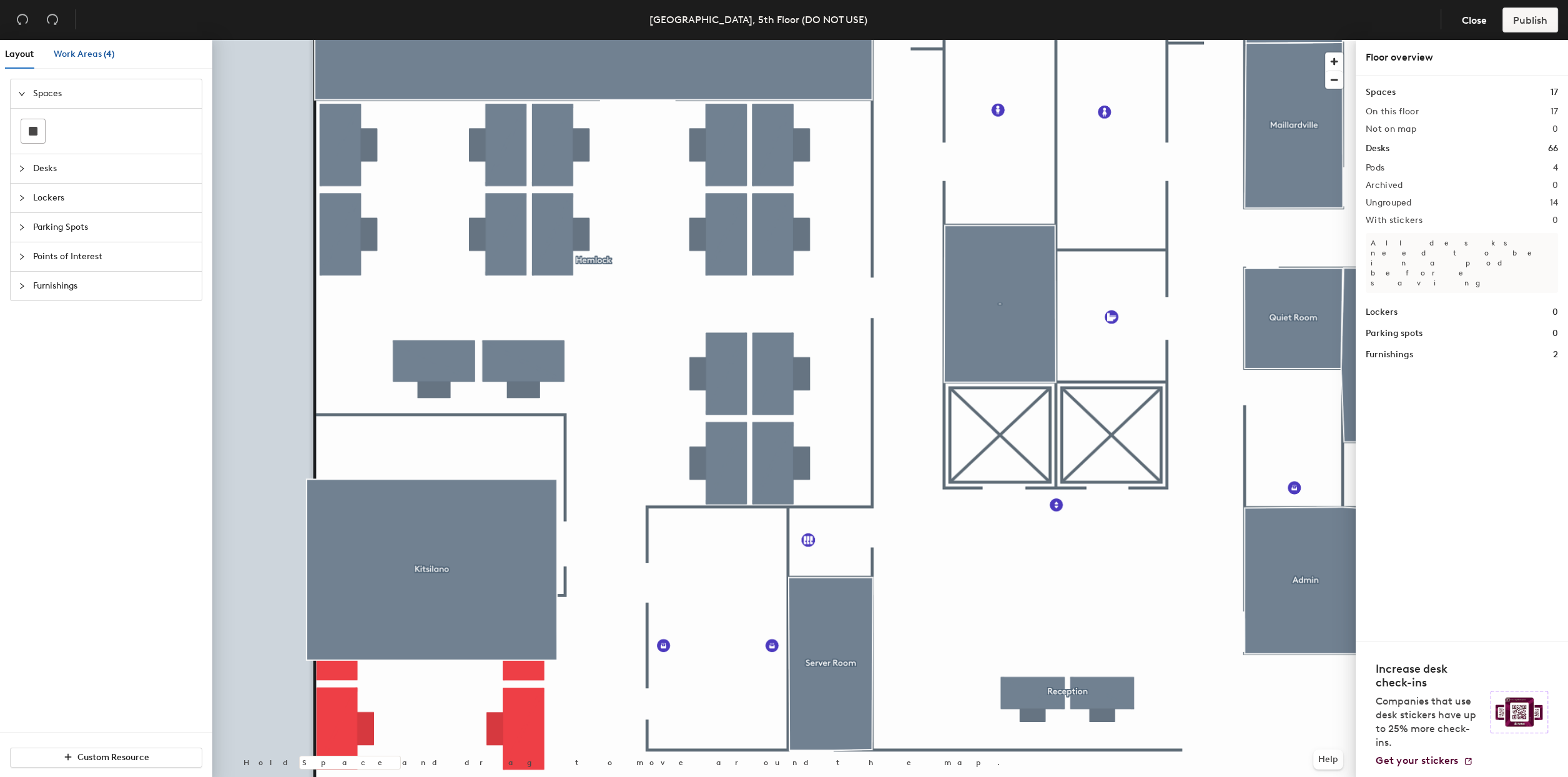
click at [69, 49] on span "Work Areas (4)" at bounding box center [84, 54] width 62 height 10
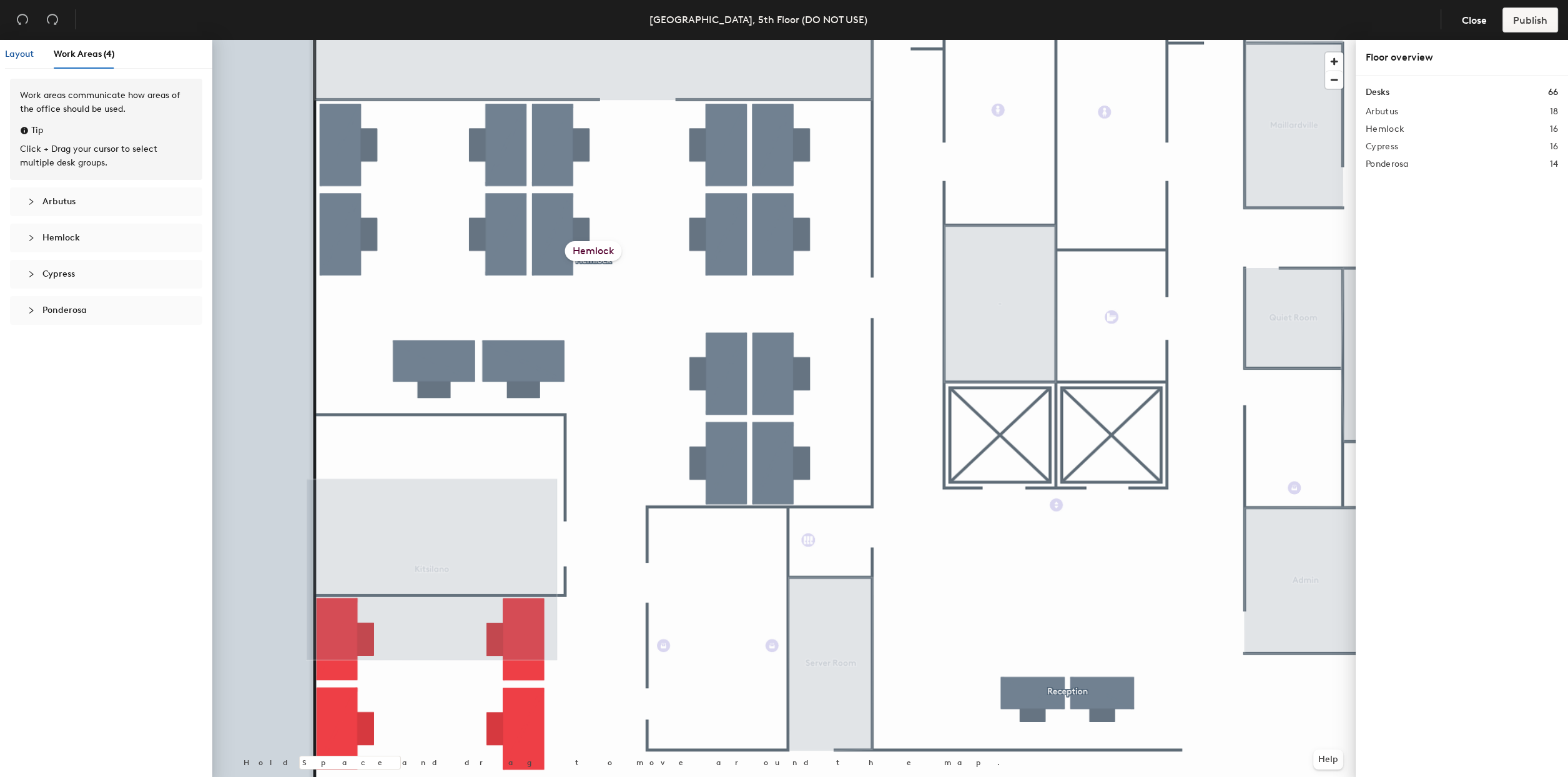
click at [24, 55] on span "Layout" at bounding box center [19, 54] width 28 height 10
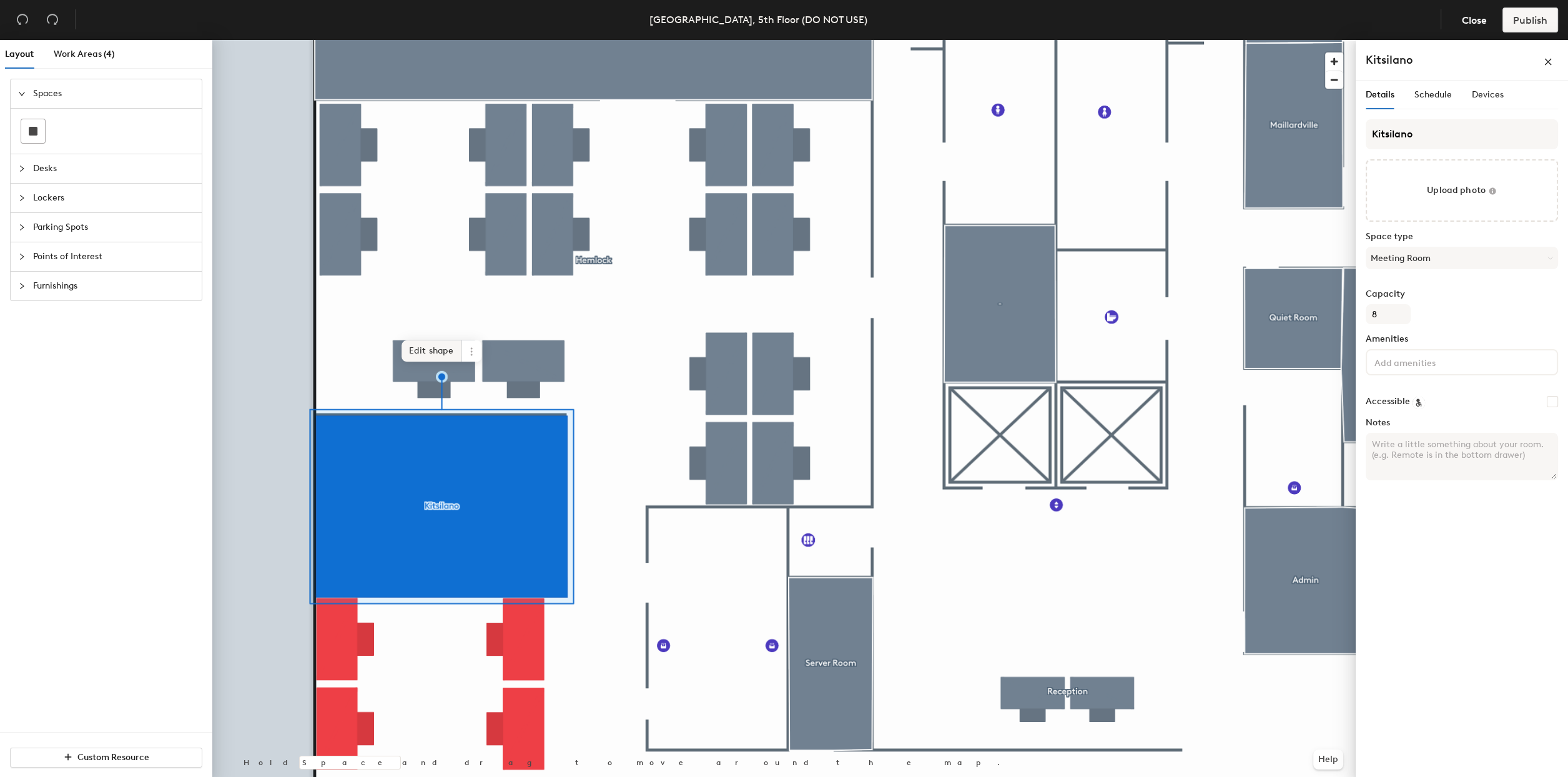
click at [440, 344] on span "Edit shape" at bounding box center [432, 351] width 60 height 21
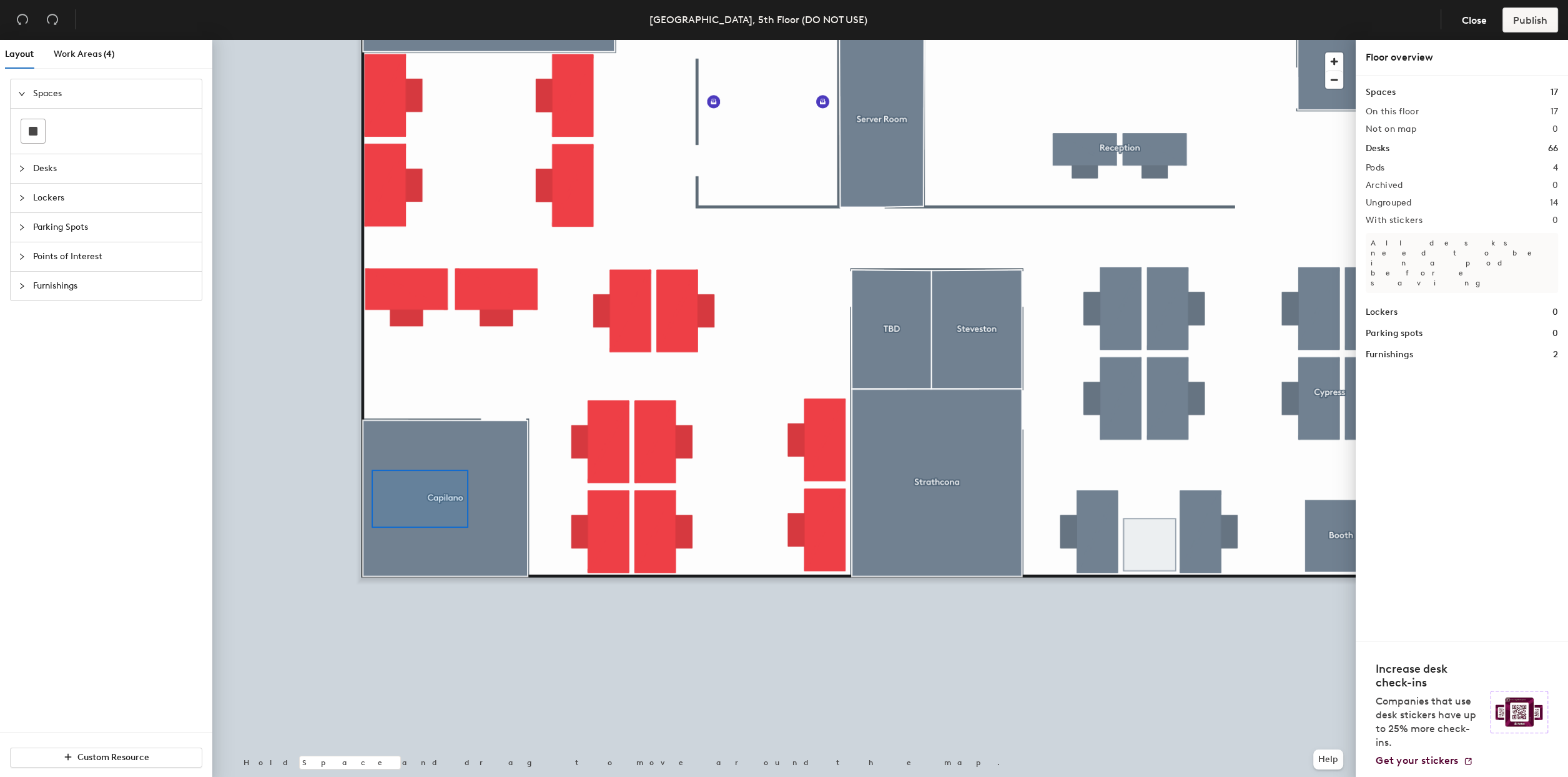
click at [354, 40] on div at bounding box center [784, 40] width 1143 height 0
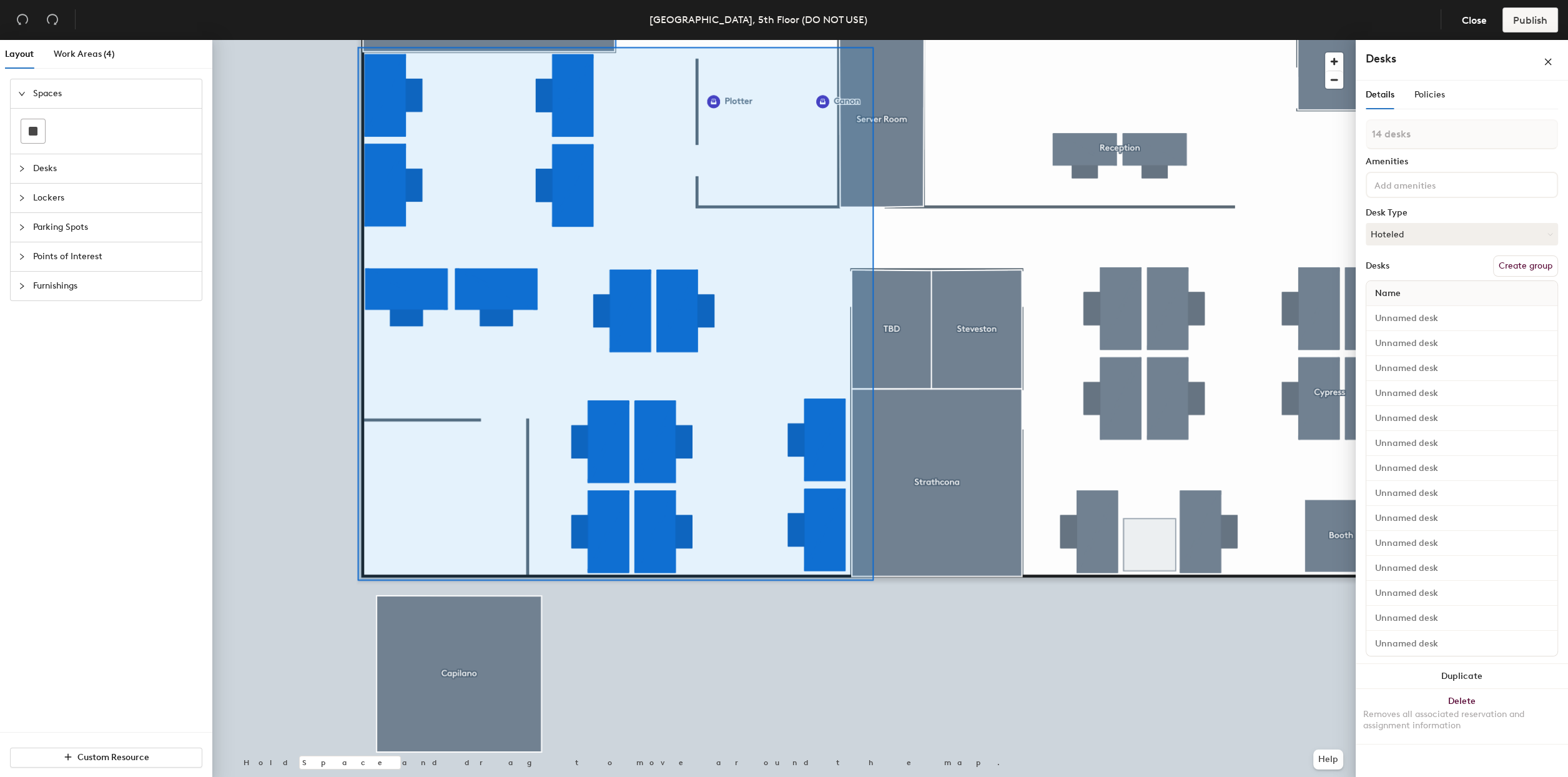
click at [1526, 267] on button "Create group" at bounding box center [1525, 266] width 65 height 21
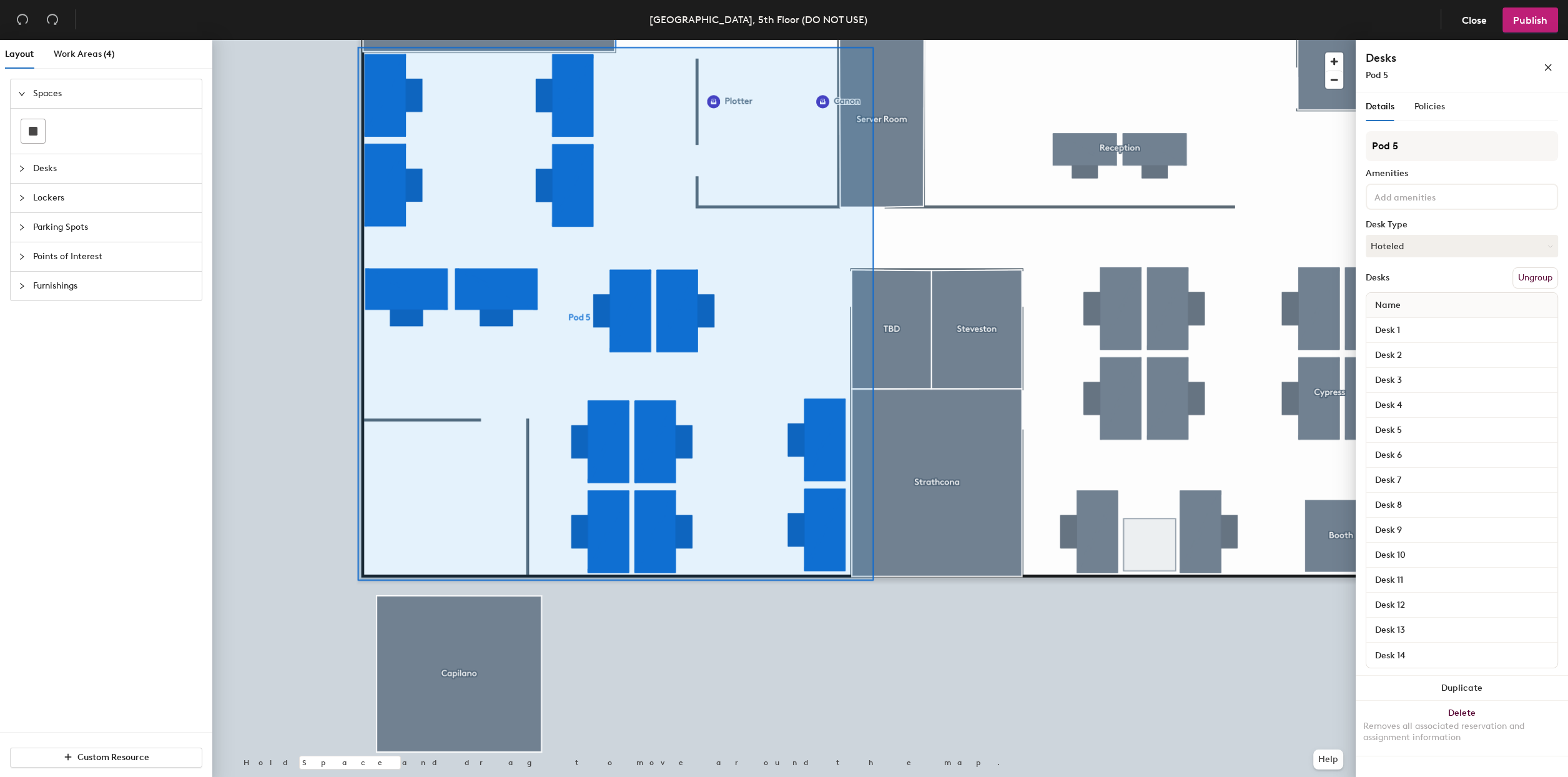
click at [1345, 165] on div "Layout Work Areas (4) Spaces Desks Lockers Parking Spots Points of Interest Fur…" at bounding box center [784, 411] width 1568 height 742
type input "Ponderosa"
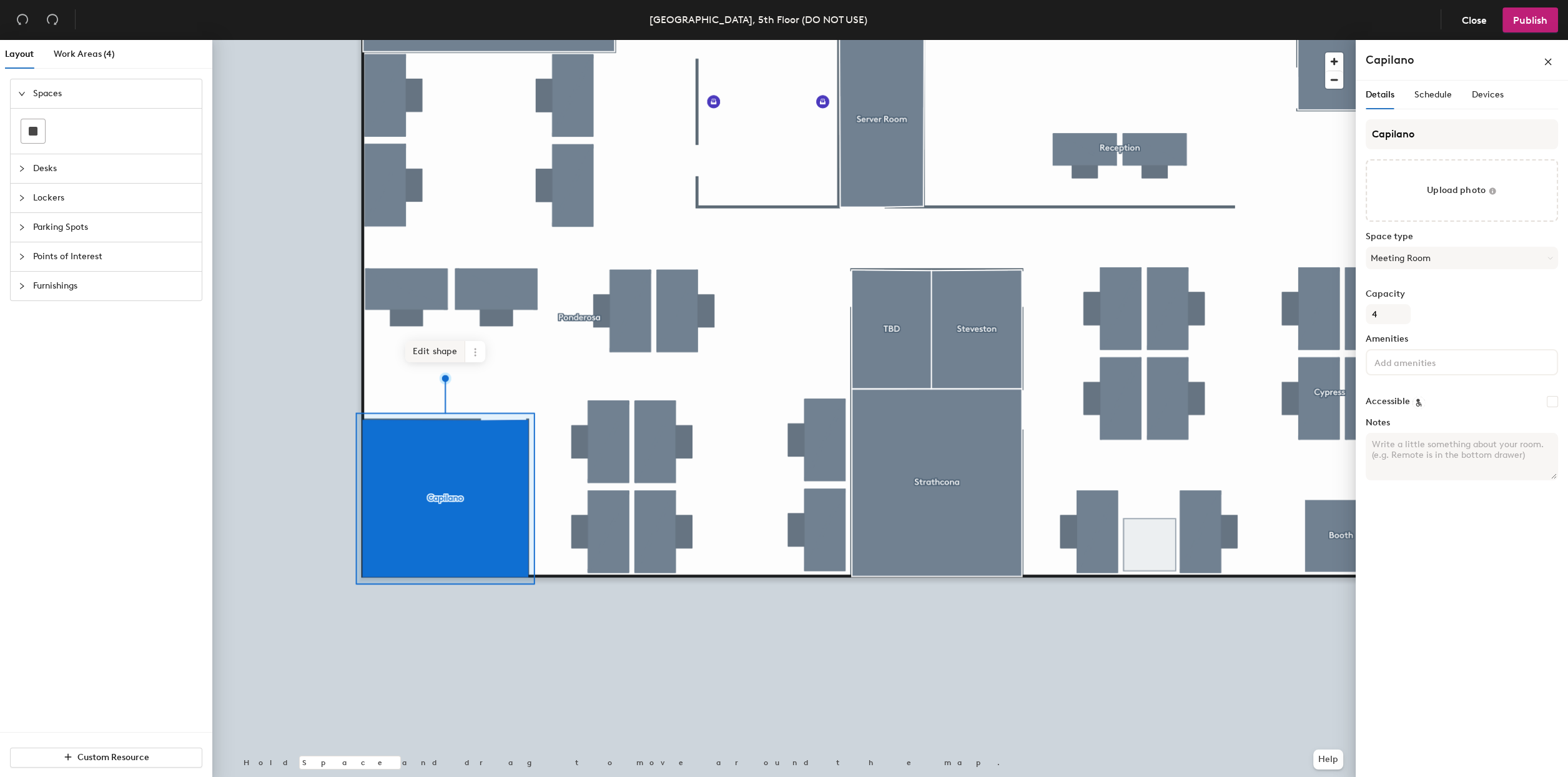
click at [423, 355] on span "Edit shape" at bounding box center [436, 351] width 60 height 21
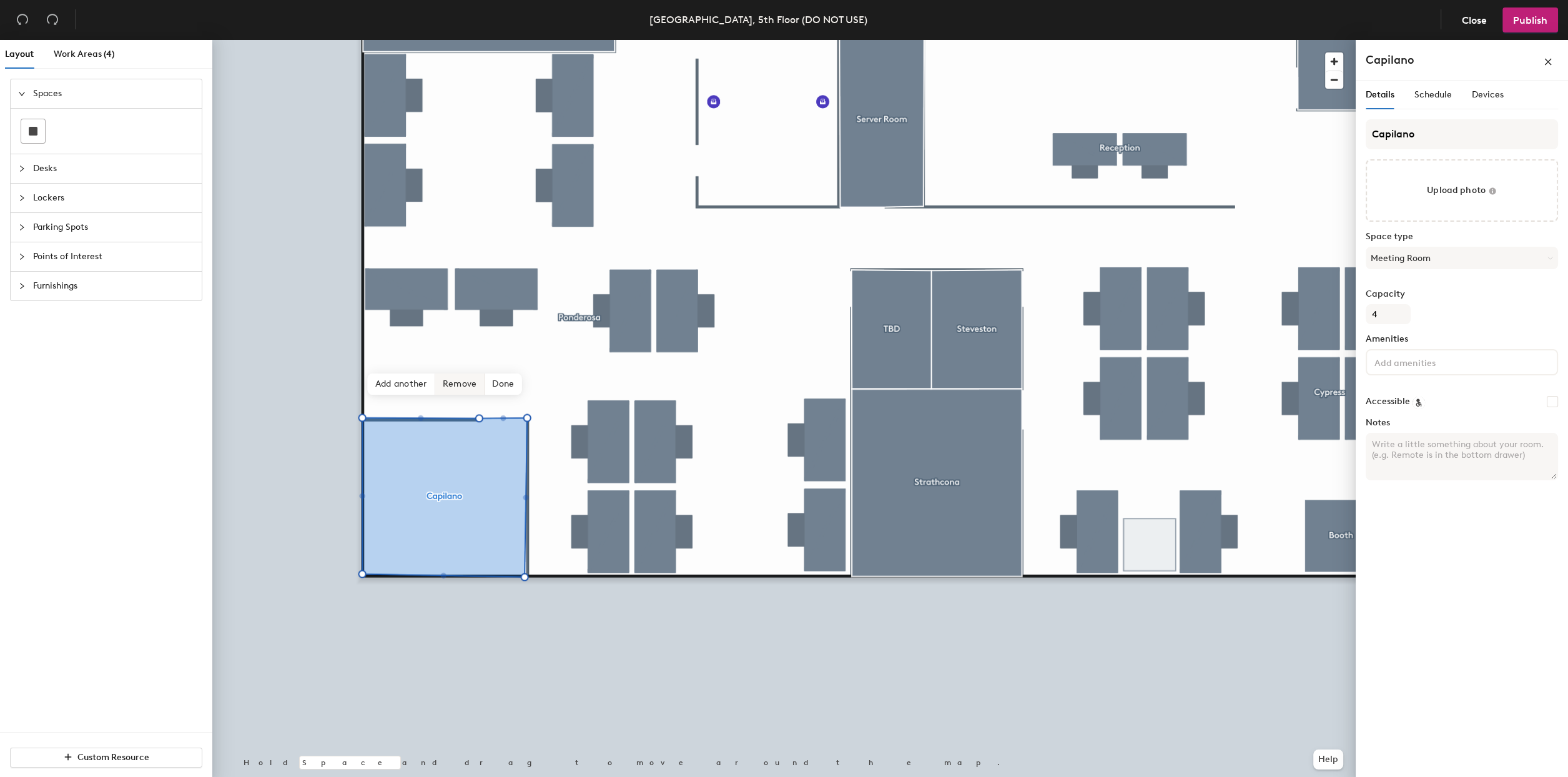
click at [470, 377] on span "Remove" at bounding box center [460, 384] width 50 height 21
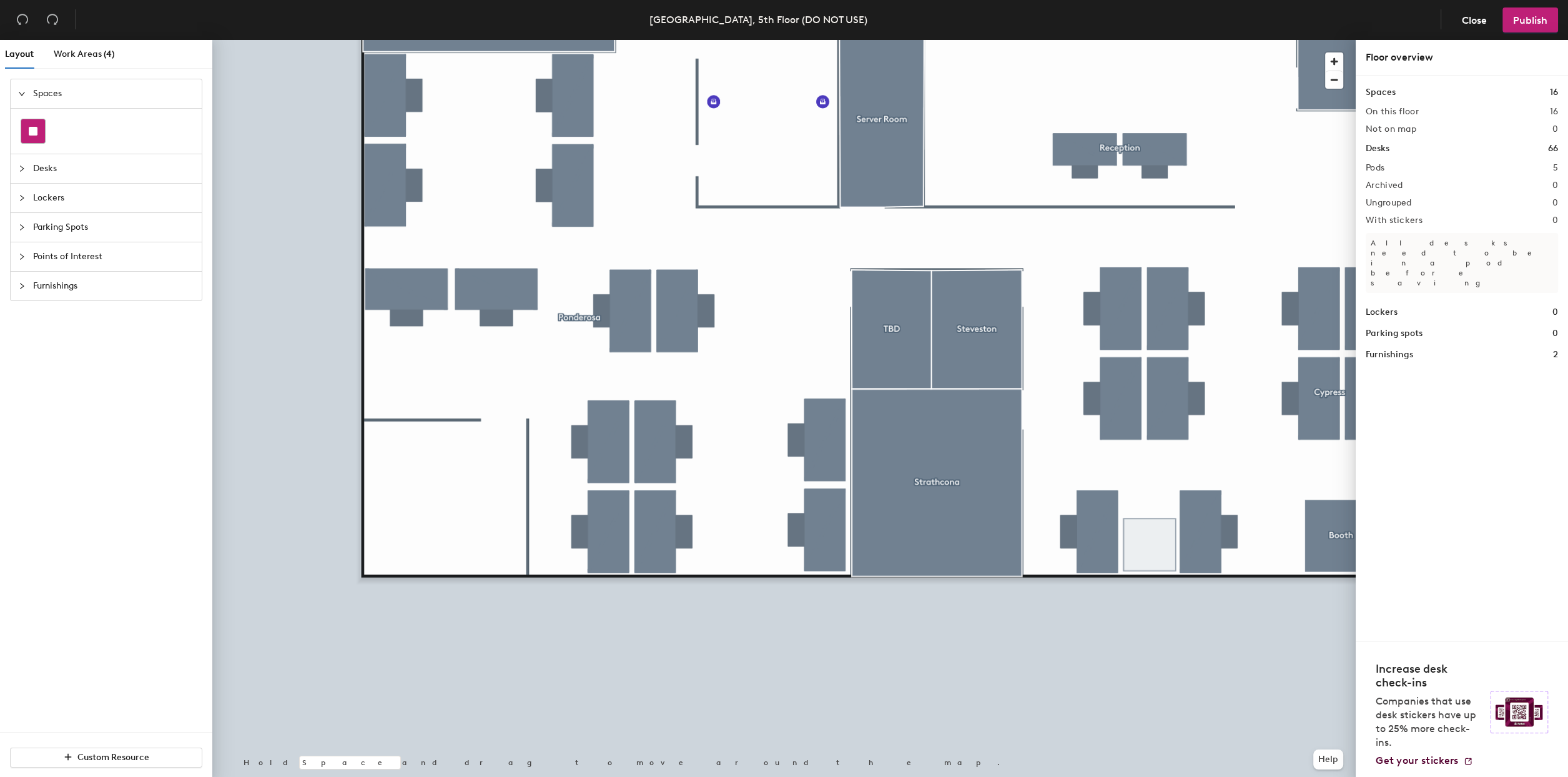
click at [25, 130] on div at bounding box center [33, 131] width 24 height 24
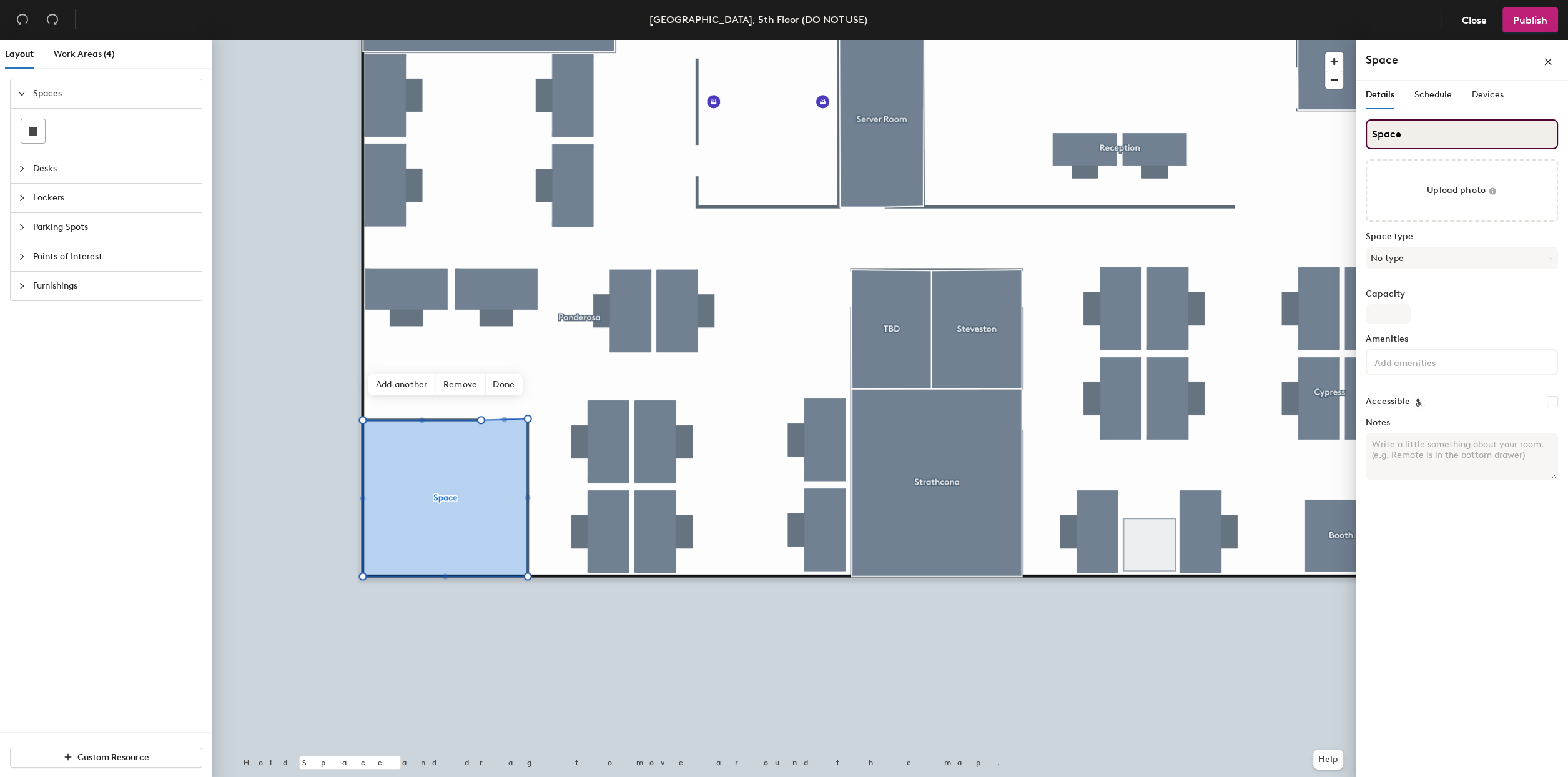
click at [1399, 130] on input "Space" at bounding box center [1462, 134] width 193 height 30
click at [1485, 132] on input "cC" at bounding box center [1462, 134] width 193 height 30
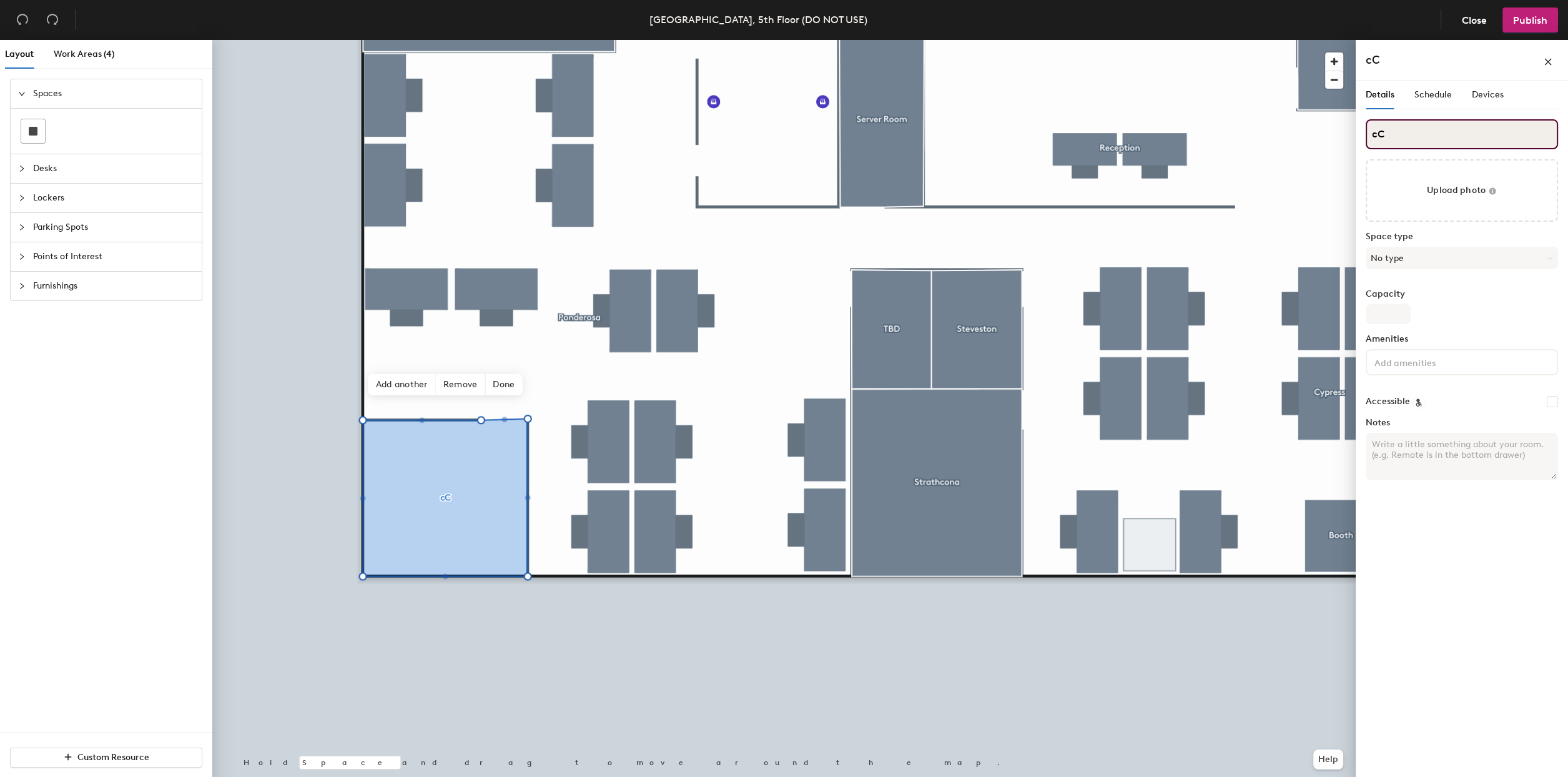
click at [1485, 132] on input "cC" at bounding box center [1462, 134] width 193 height 30
type input "Capilano"
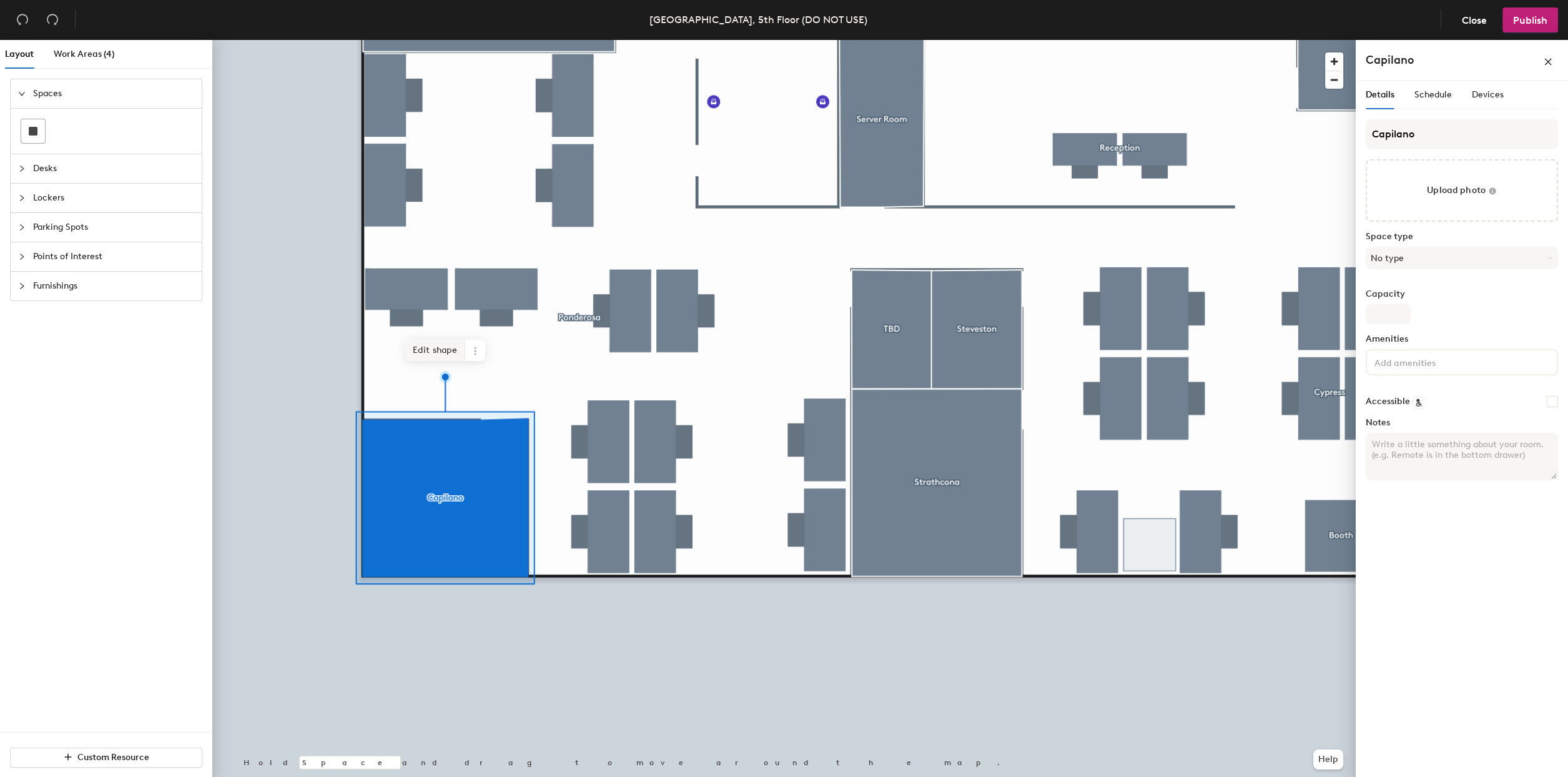
click at [433, 344] on span "Edit shape" at bounding box center [436, 350] width 60 height 21
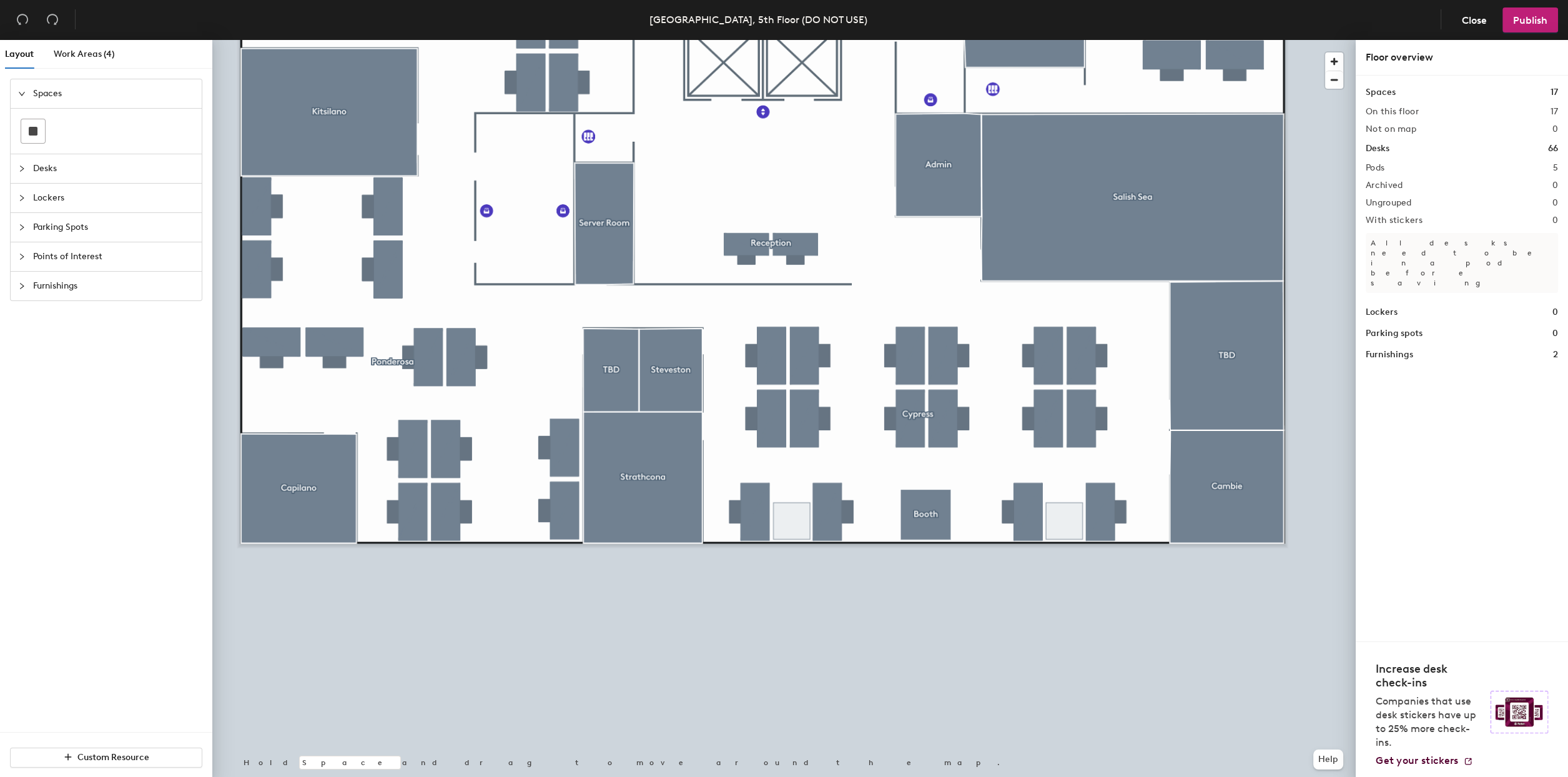
click at [819, 777] on html "Skip navigation Schedule Office People Analytics Visits Deliveries Services Man…" at bounding box center [784, 388] width 1568 height 777
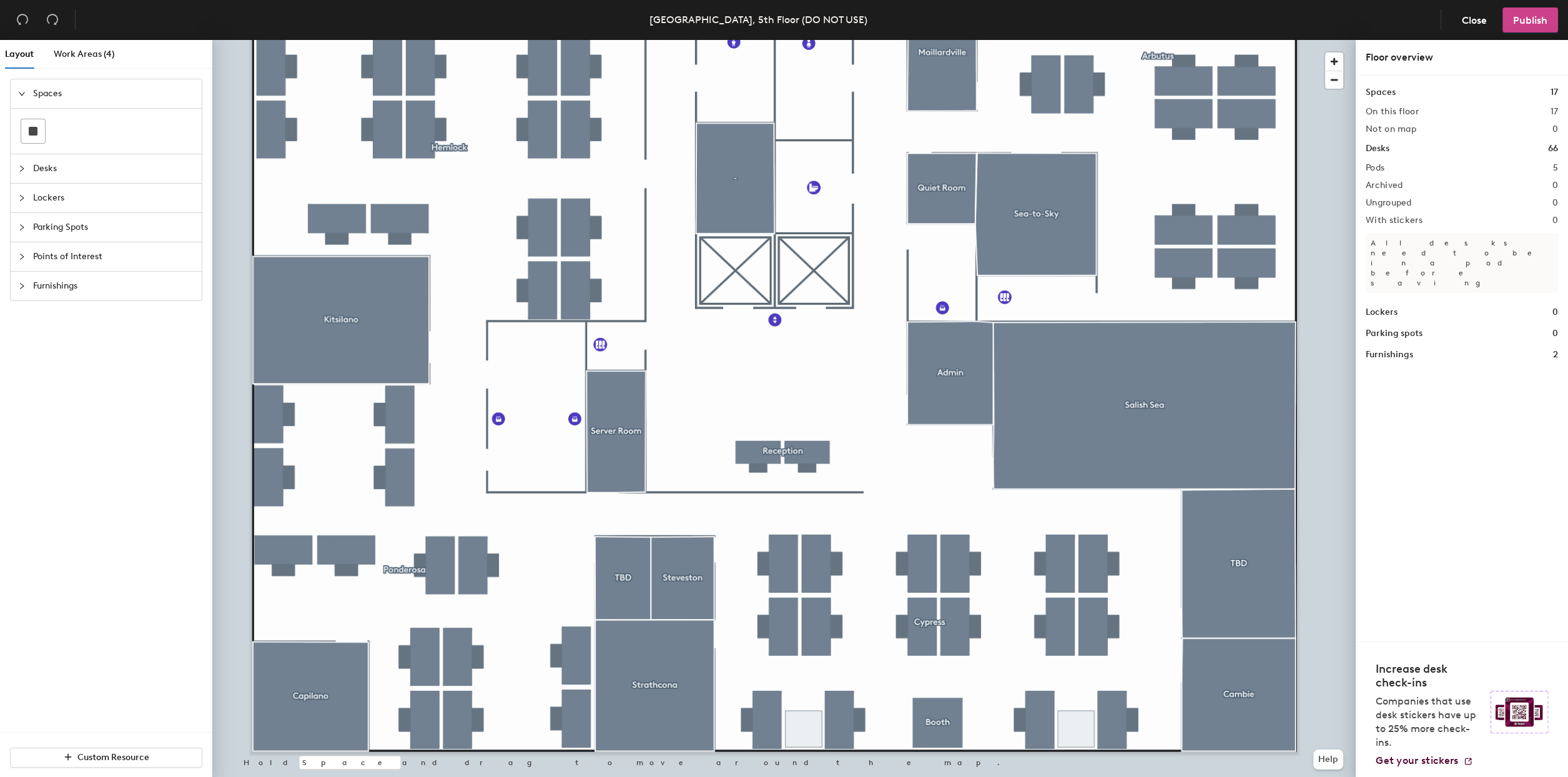
click at [1536, 23] on span "Publish" at bounding box center [1530, 20] width 35 height 12
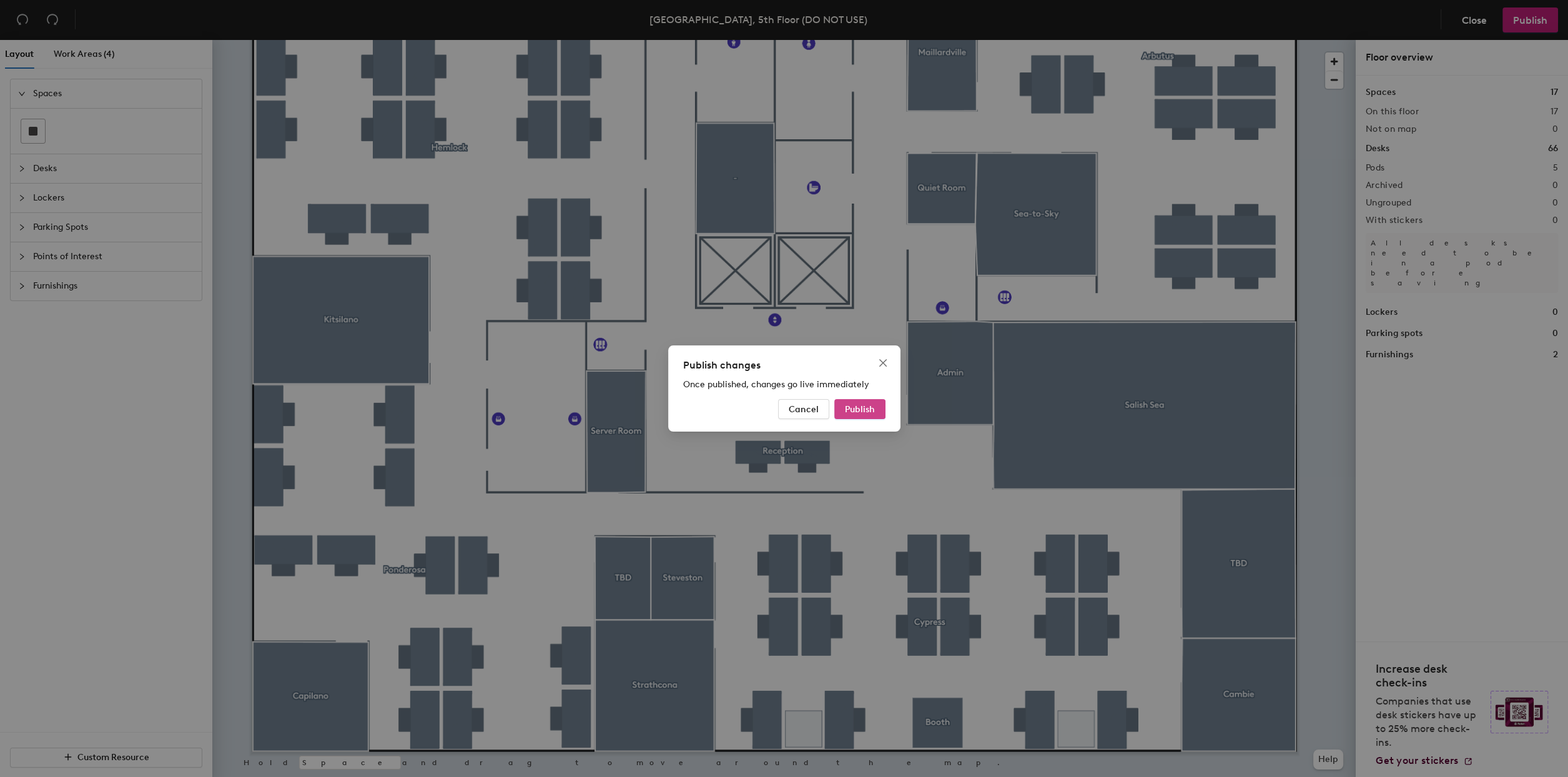
click at [876, 407] on button "Publish" at bounding box center [859, 409] width 51 height 20
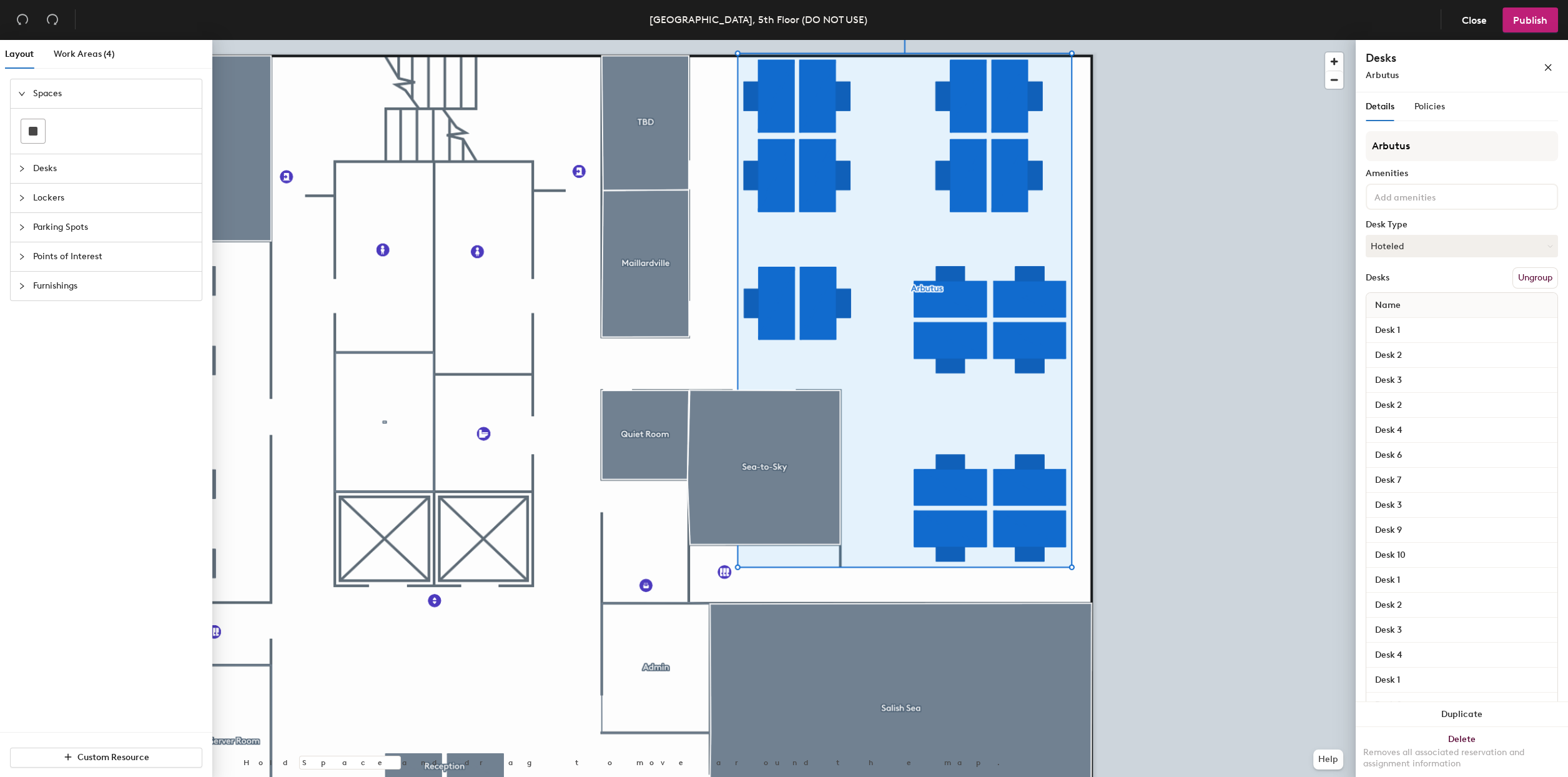
click at [1540, 278] on button "Ungroup" at bounding box center [1535, 278] width 46 height 21
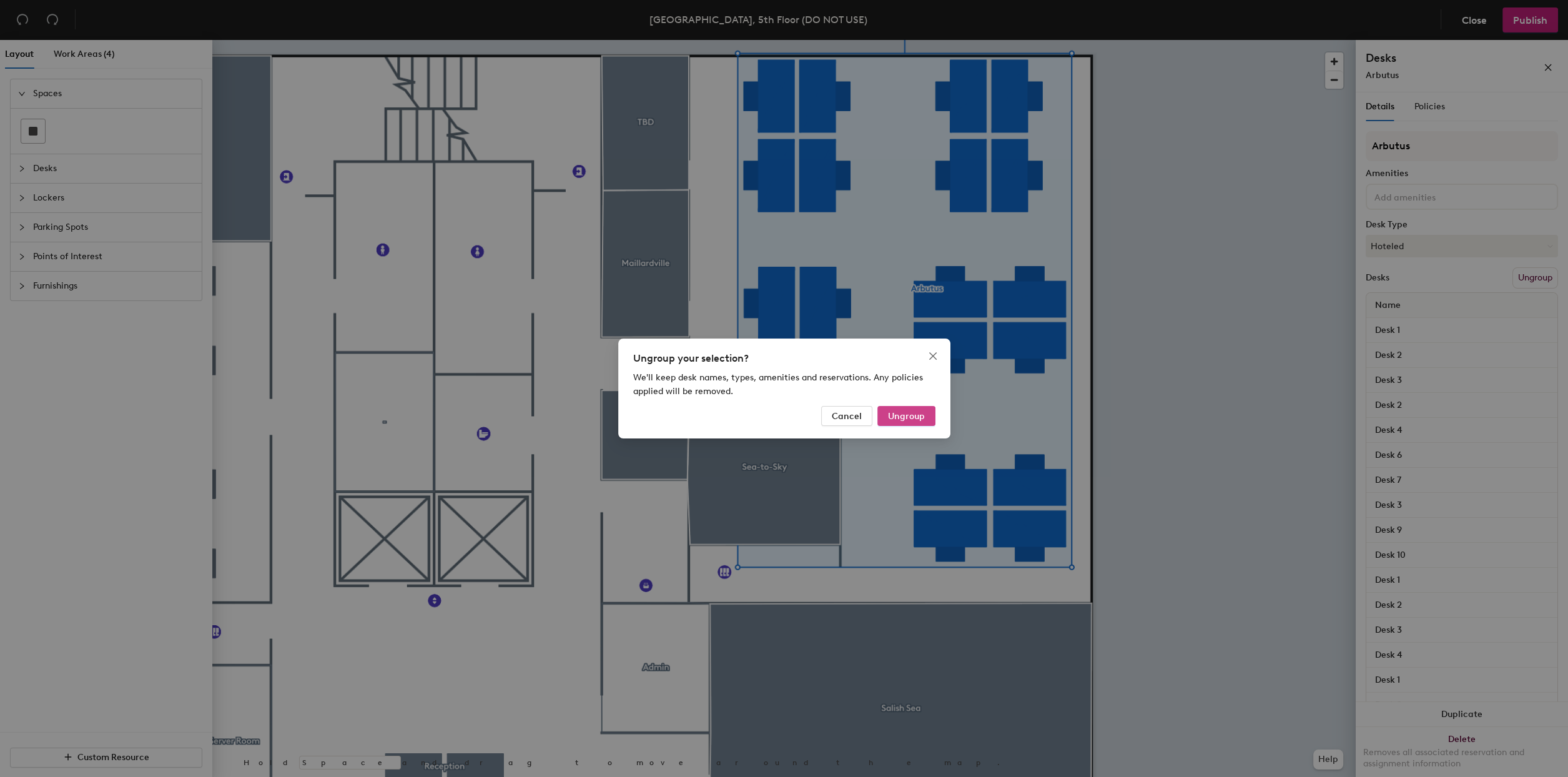
click at [901, 407] on button "Ungroup" at bounding box center [907, 415] width 58 height 20
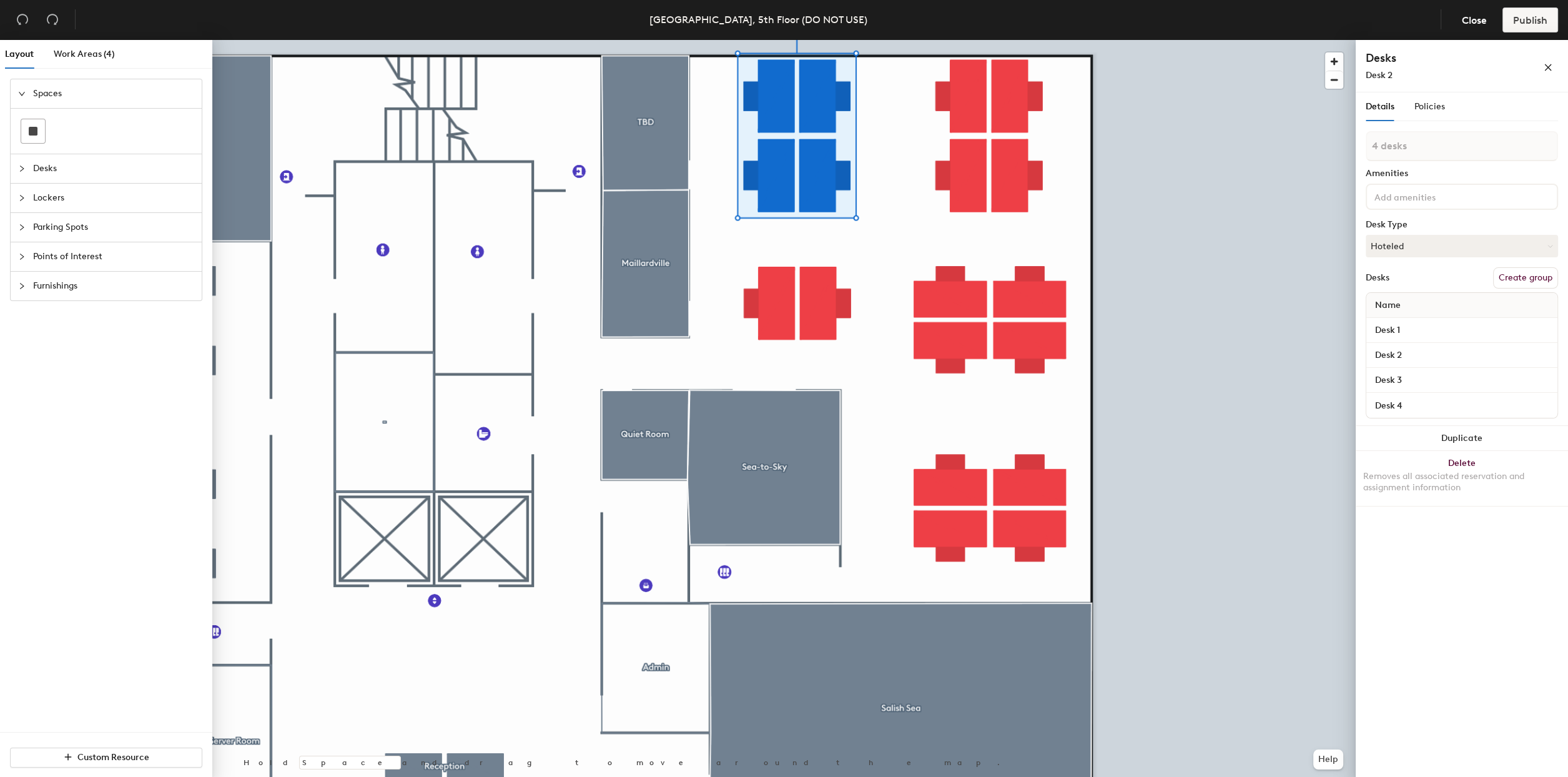
click at [1530, 270] on button "Create group" at bounding box center [1525, 278] width 65 height 21
click at [1291, 148] on div "Layout Work Areas (4) Spaces Desks Lockers Parking Spots Points of Interest Fur…" at bounding box center [784, 411] width 1568 height 742
type input "Arbutus 1"
click at [1405, 329] on input "Desk 1" at bounding box center [1461, 331] width 186 height 17
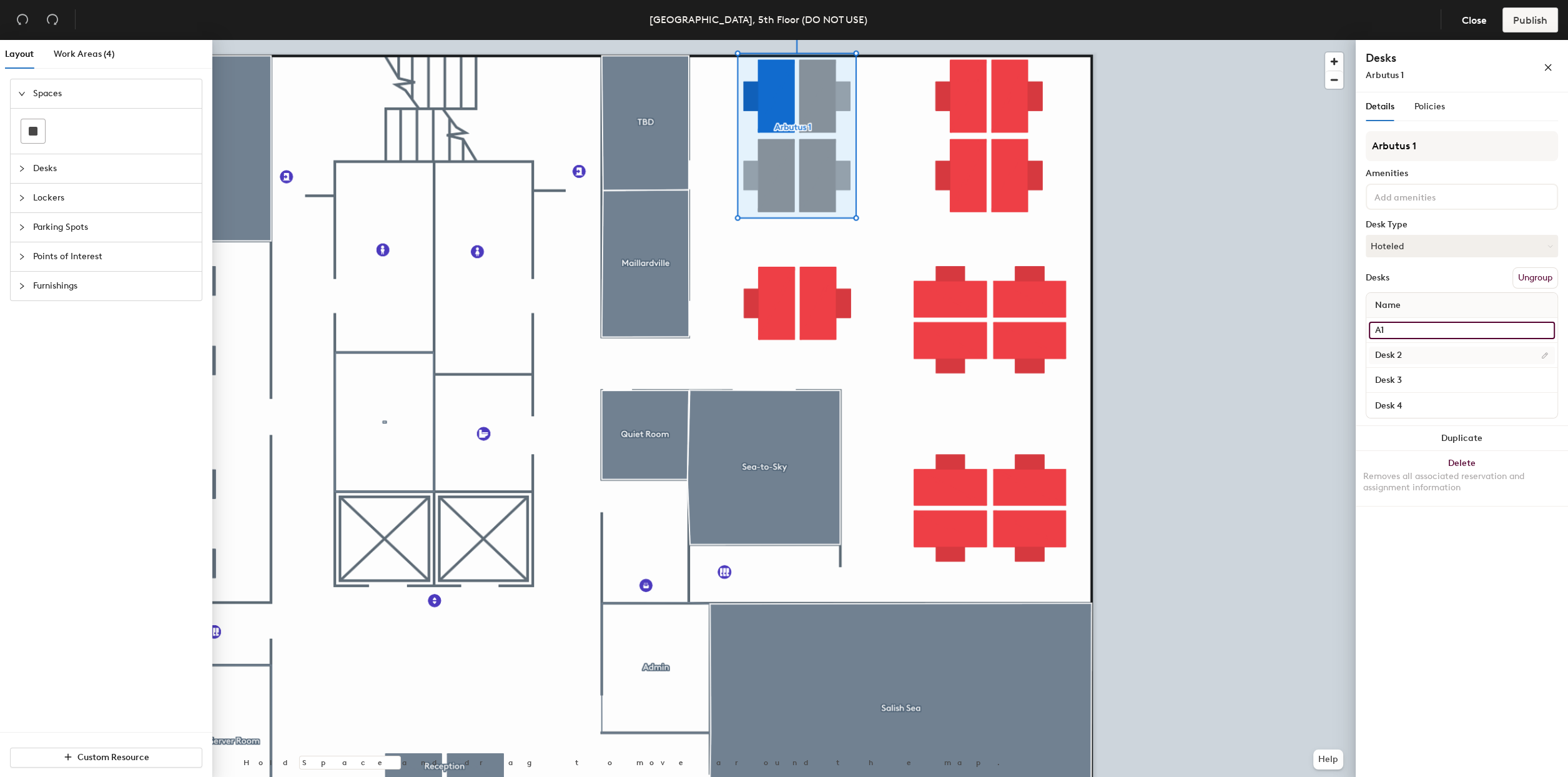
type input "A1"
click at [1404, 352] on input "Desk 2" at bounding box center [1461, 355] width 186 height 17
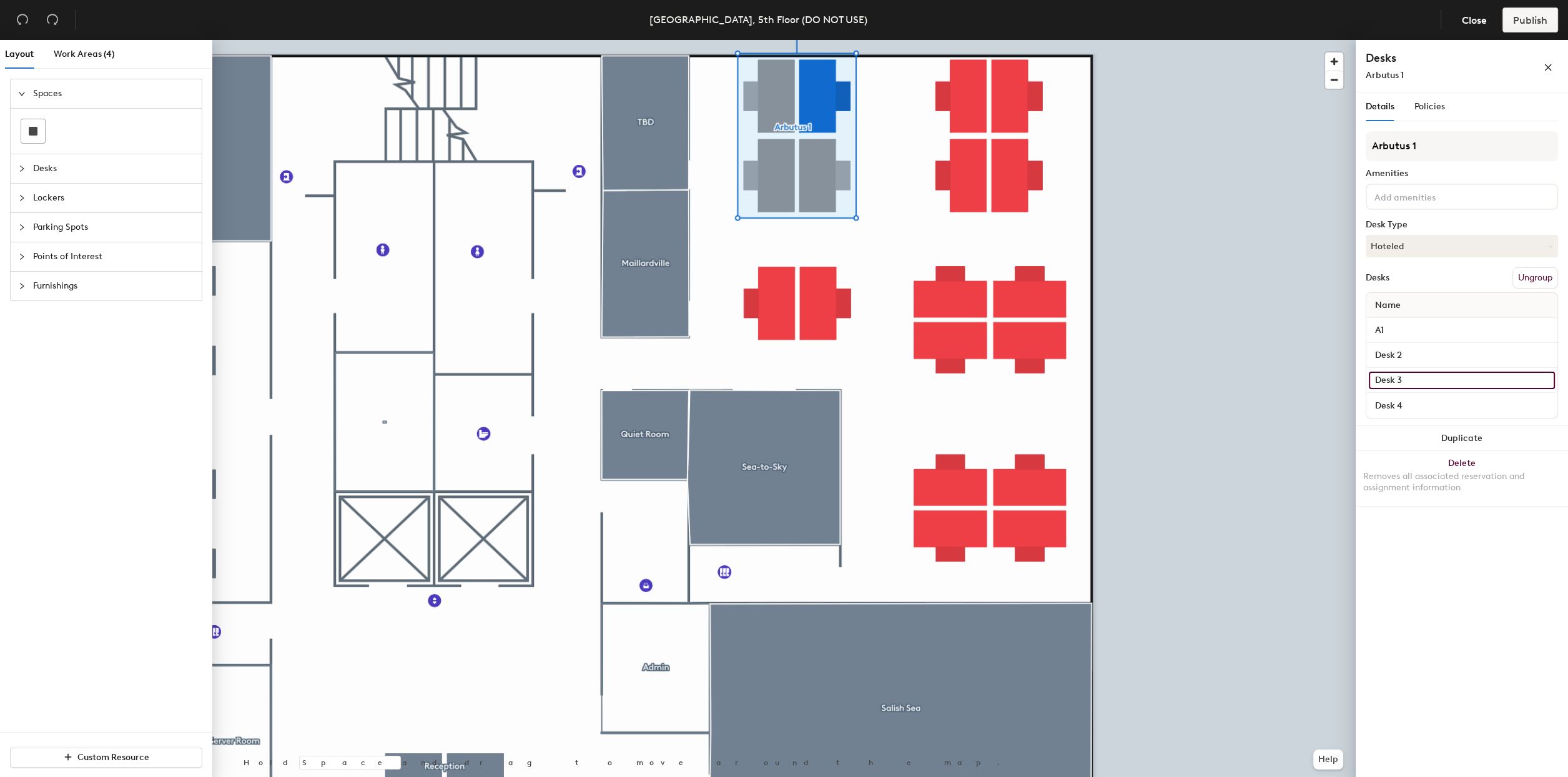
click at [1399, 372] on input "Desk 3" at bounding box center [1461, 381] width 186 height 17
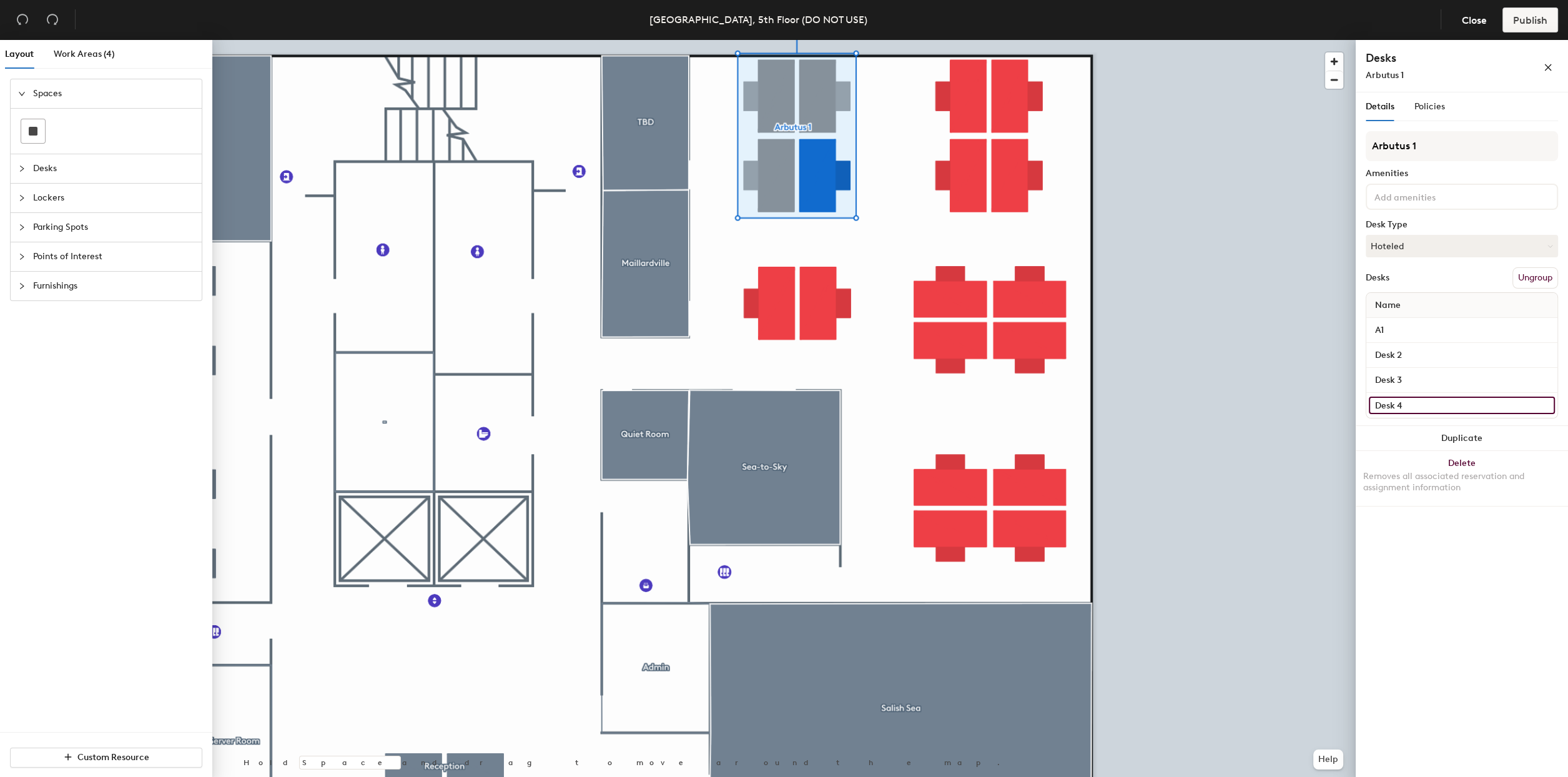
click at [1401, 404] on input "Desk 4" at bounding box center [1461, 405] width 186 height 17
type input "A2"
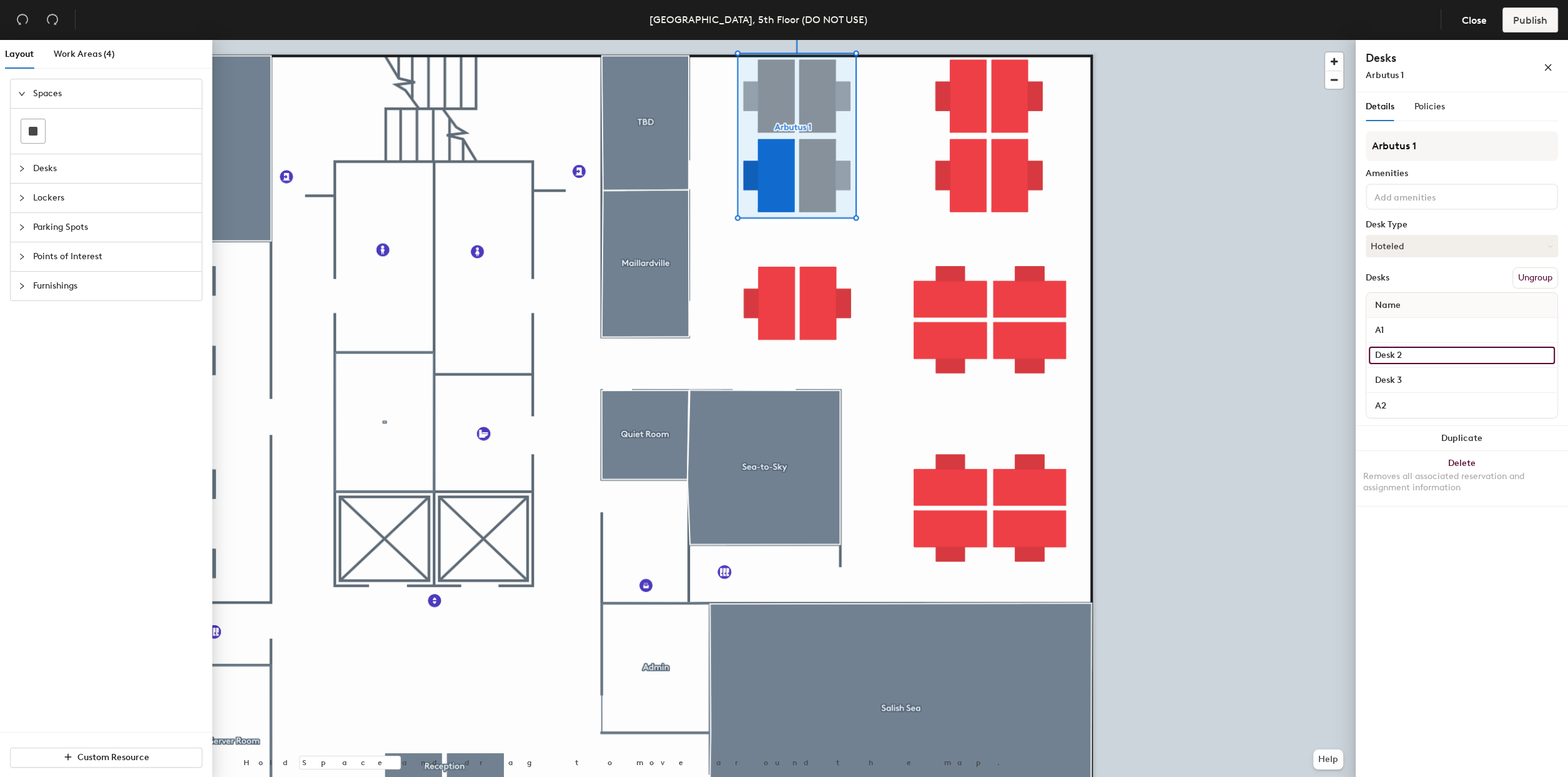
click at [1442, 355] on input "Desk 2" at bounding box center [1461, 355] width 186 height 17
type input "A3"
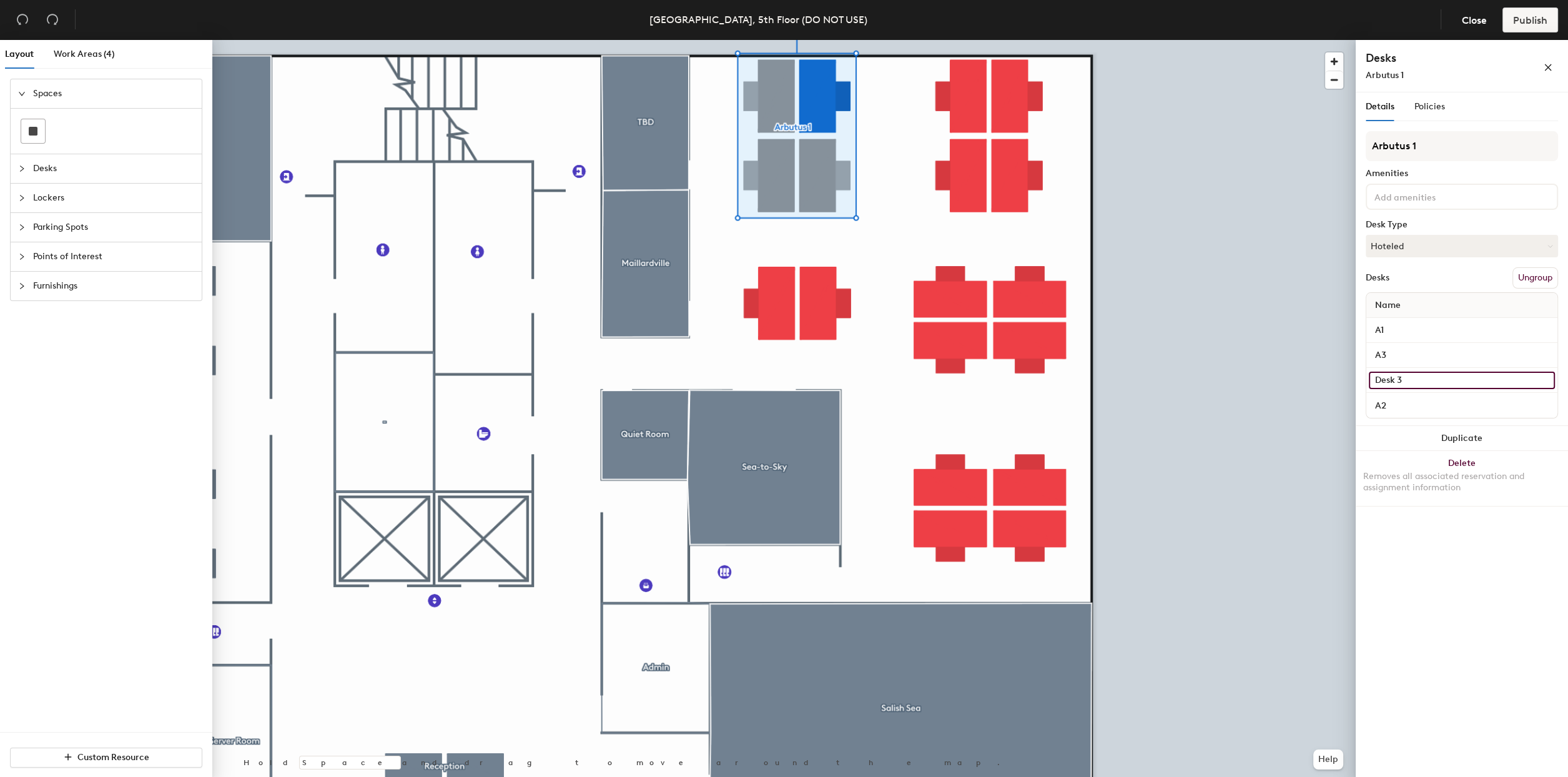
click at [1436, 385] on input "Desk 3" at bounding box center [1461, 381] width 186 height 17
type input "A4"
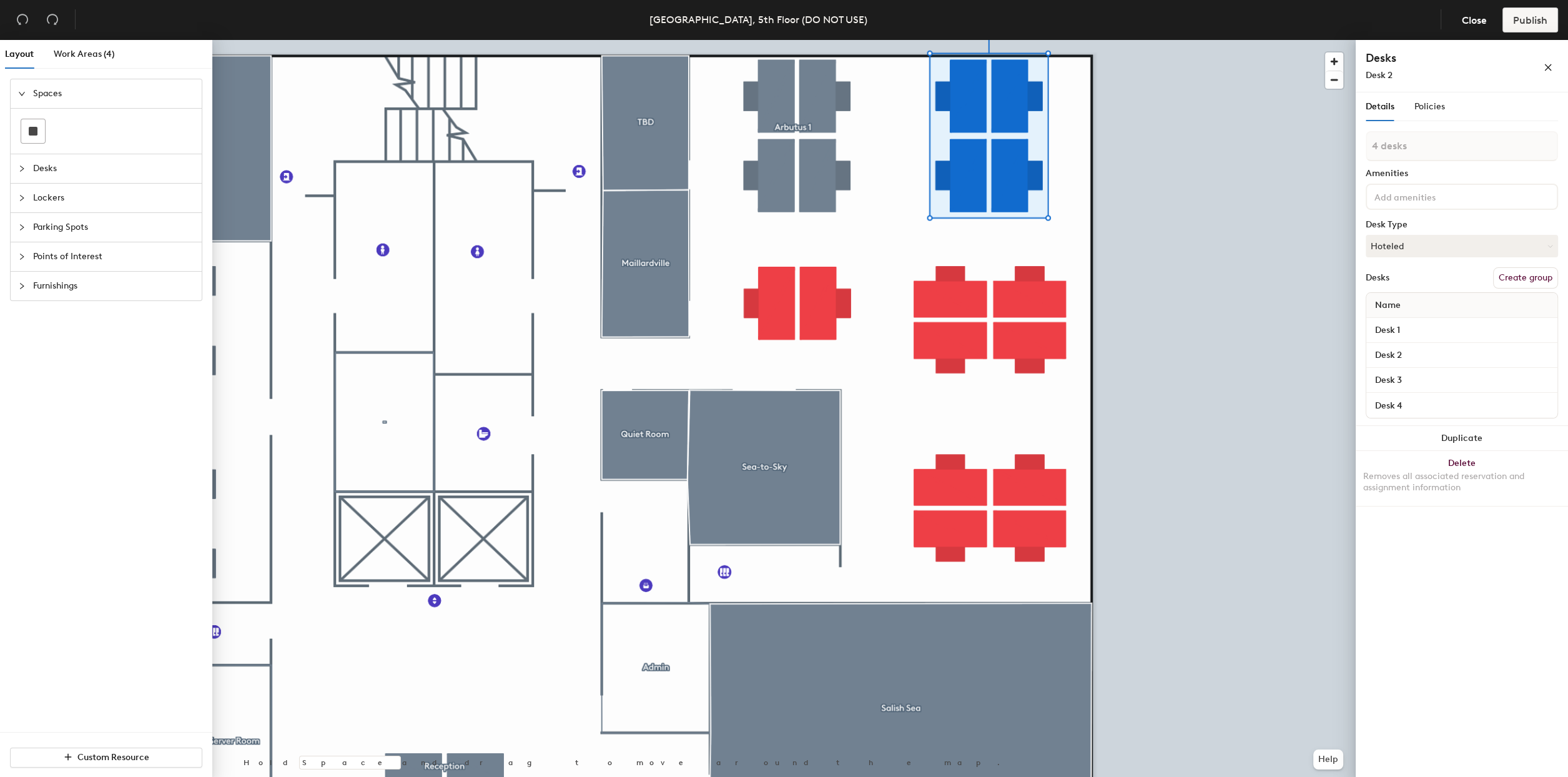
click at [1553, 280] on button "Create group" at bounding box center [1525, 278] width 65 height 21
click at [1324, 148] on div "Layout Work Areas (4) Spaces Desks Lockers Parking Spots Points of Interest Fur…" at bounding box center [784, 411] width 1568 height 742
type input "Arbutus 2"
click at [1416, 328] on input "Desk 1" at bounding box center [1461, 331] width 186 height 17
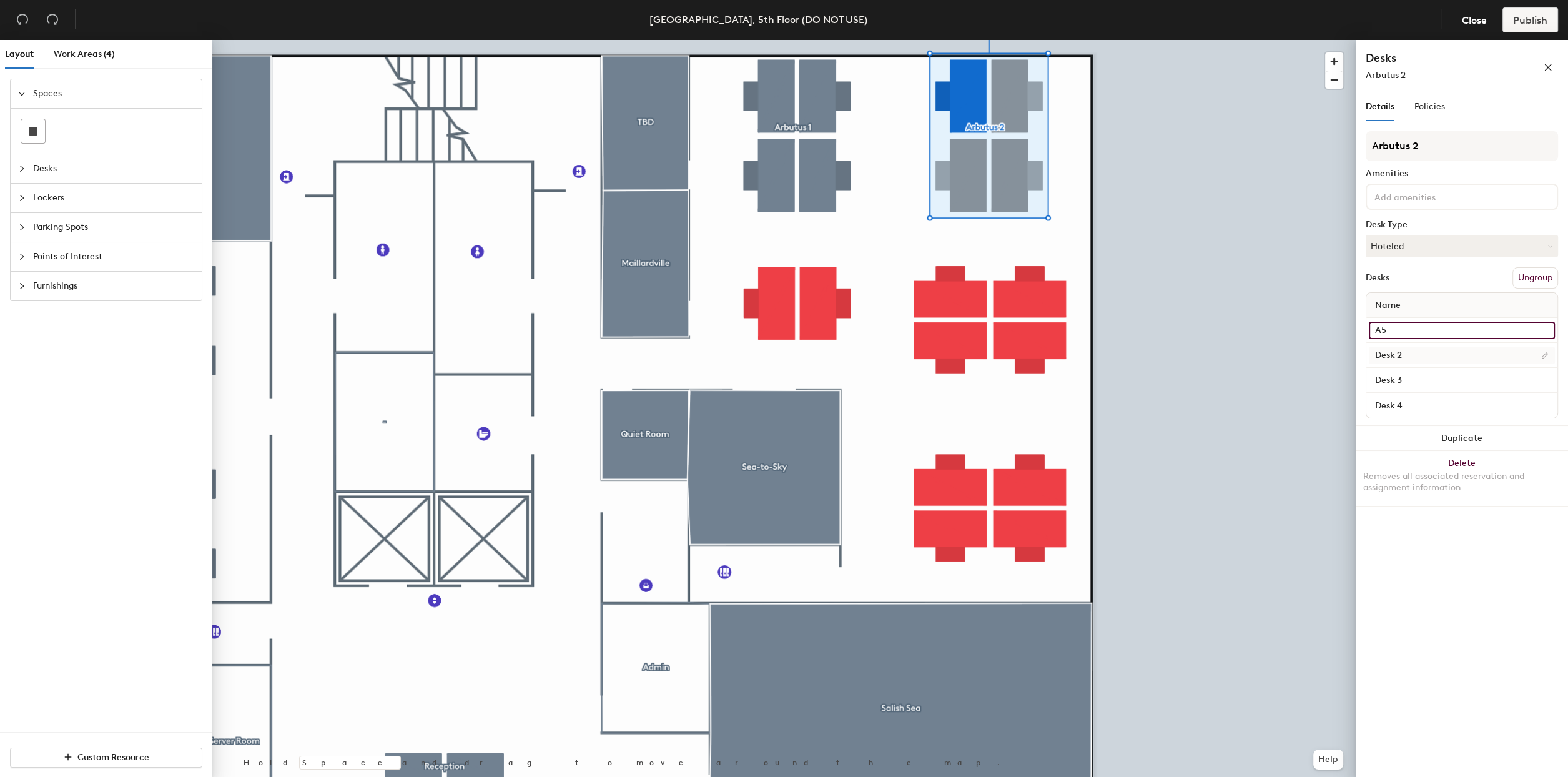
type input "A5"
click at [1415, 355] on input "Desk 2" at bounding box center [1461, 355] width 186 height 17
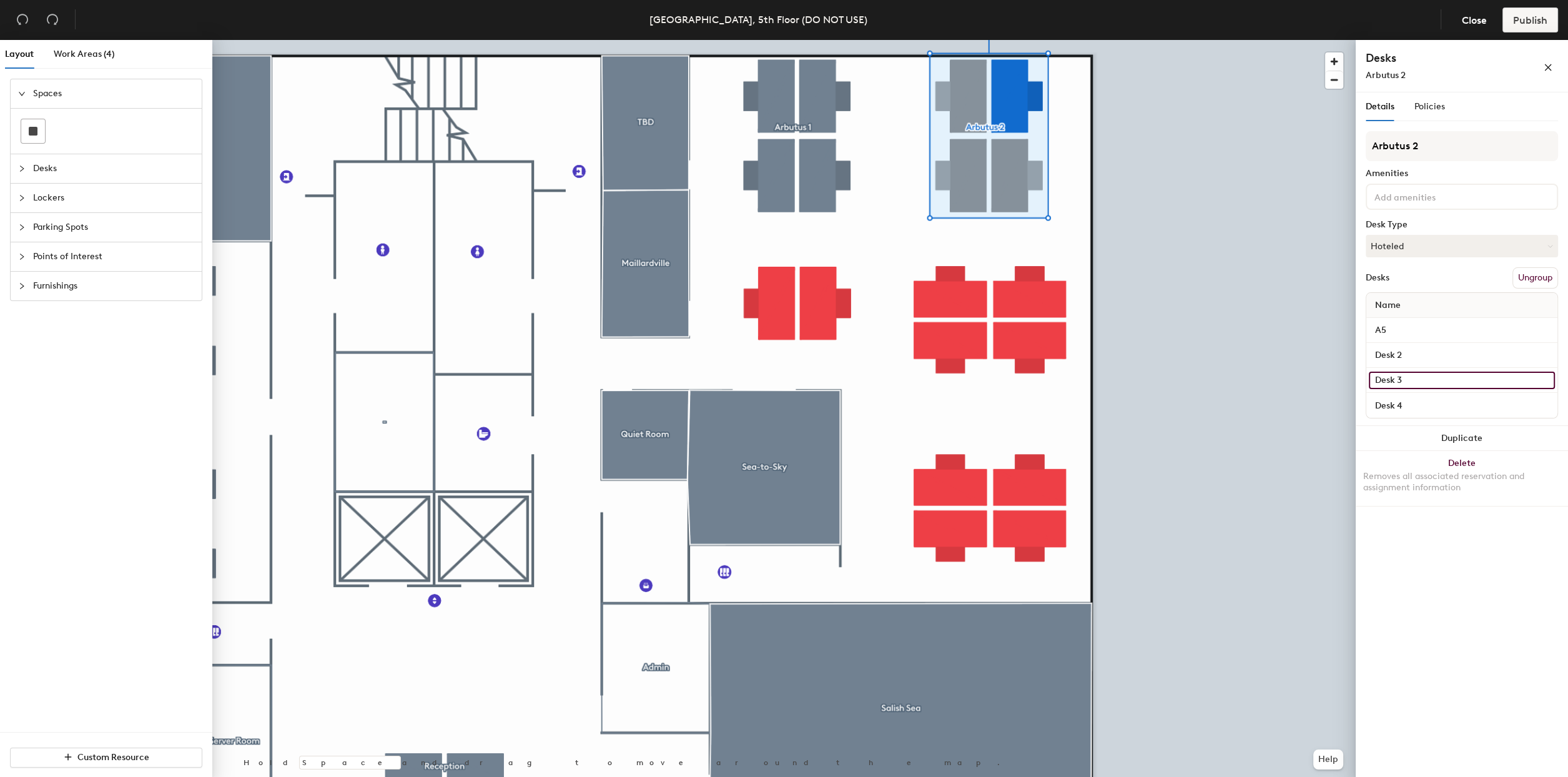
click at [1405, 377] on input "Desk 3" at bounding box center [1461, 381] width 186 height 17
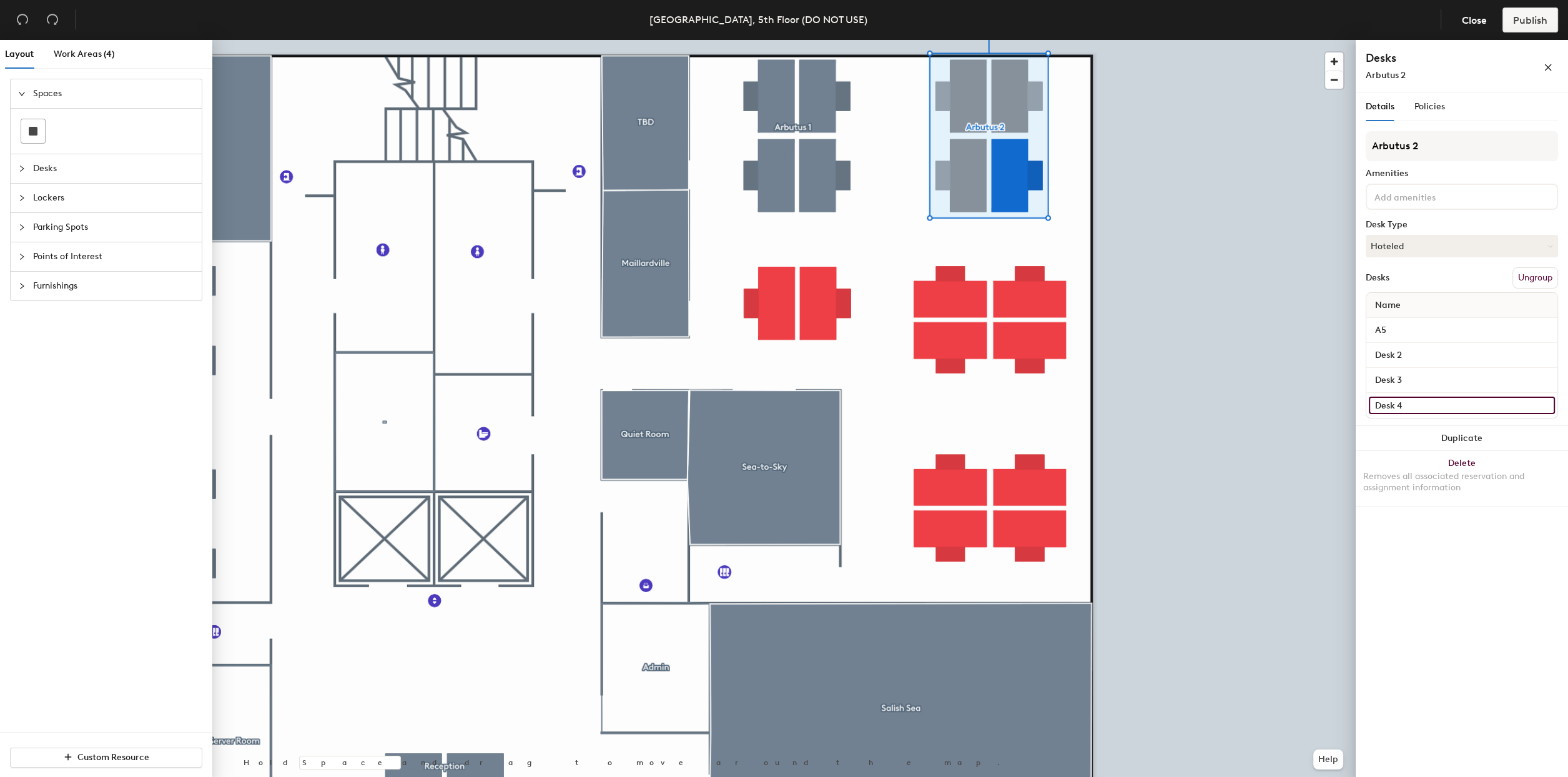
click at [1397, 401] on input "Desk 4" at bounding box center [1461, 405] width 186 height 17
type input "A6"
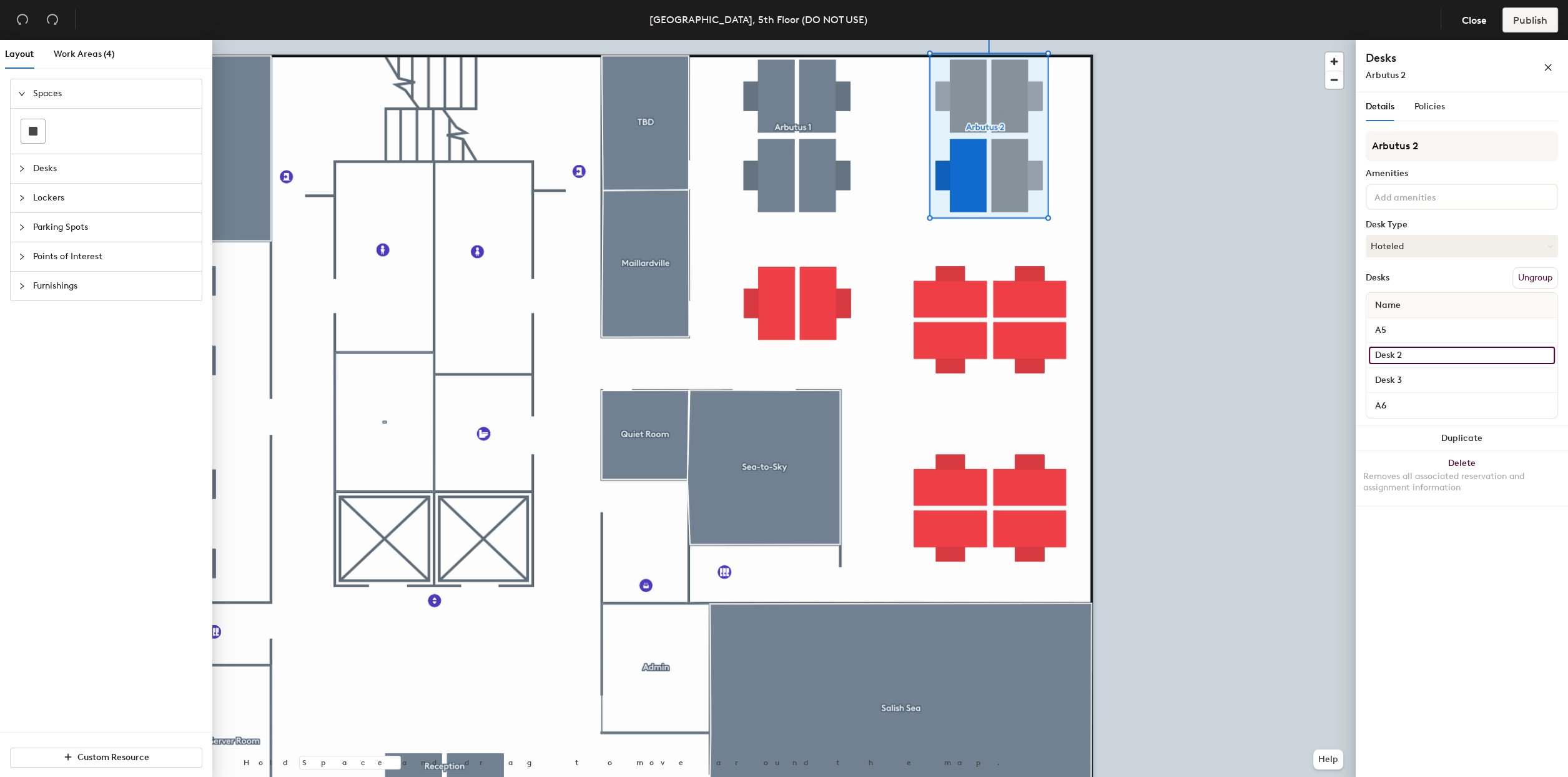
click at [1406, 351] on input "Desk 2" at bounding box center [1461, 355] width 186 height 17
type input "A7"
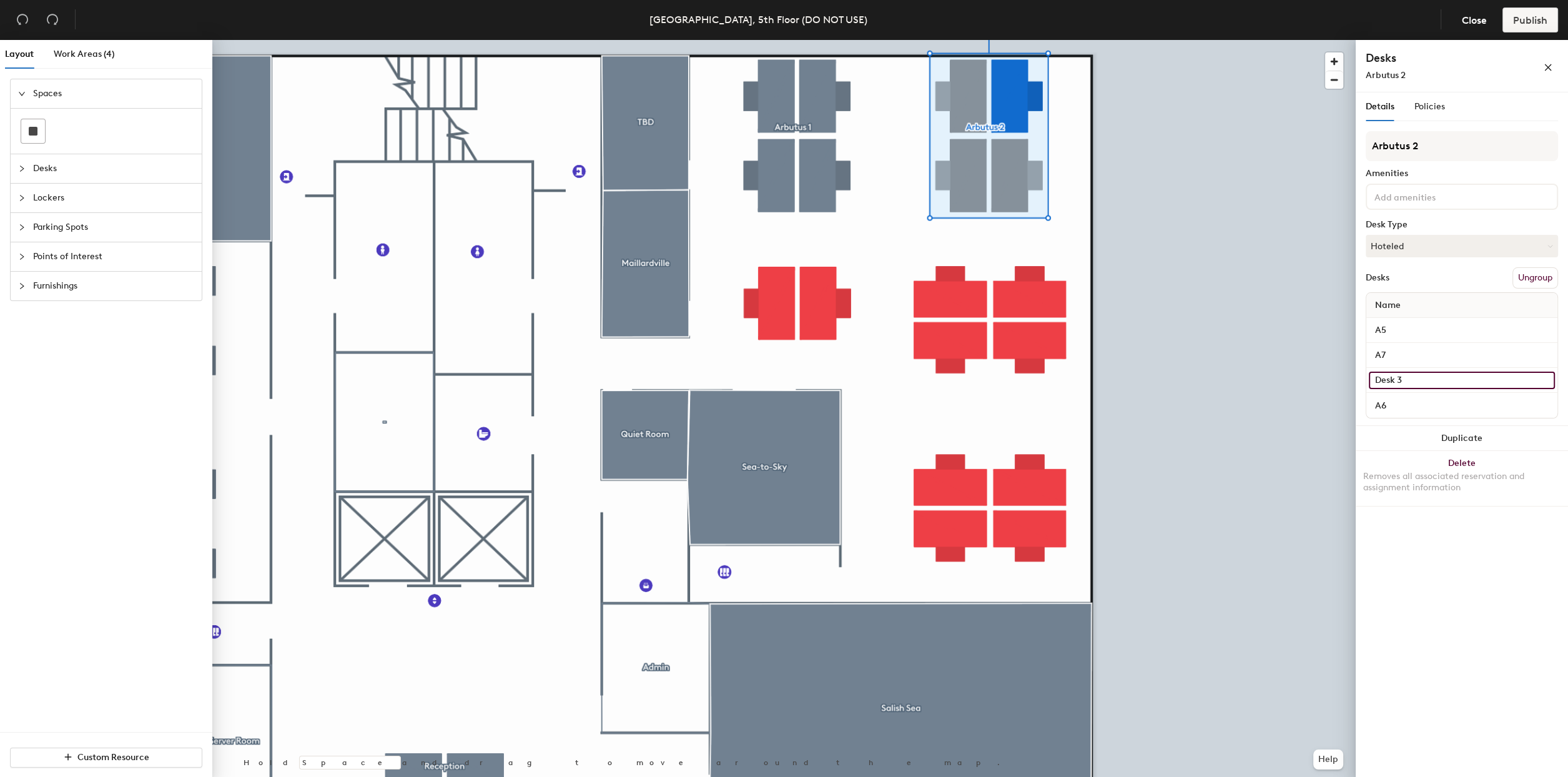
click at [1408, 377] on input "Desk 3" at bounding box center [1461, 381] width 186 height 17
type input "A8"
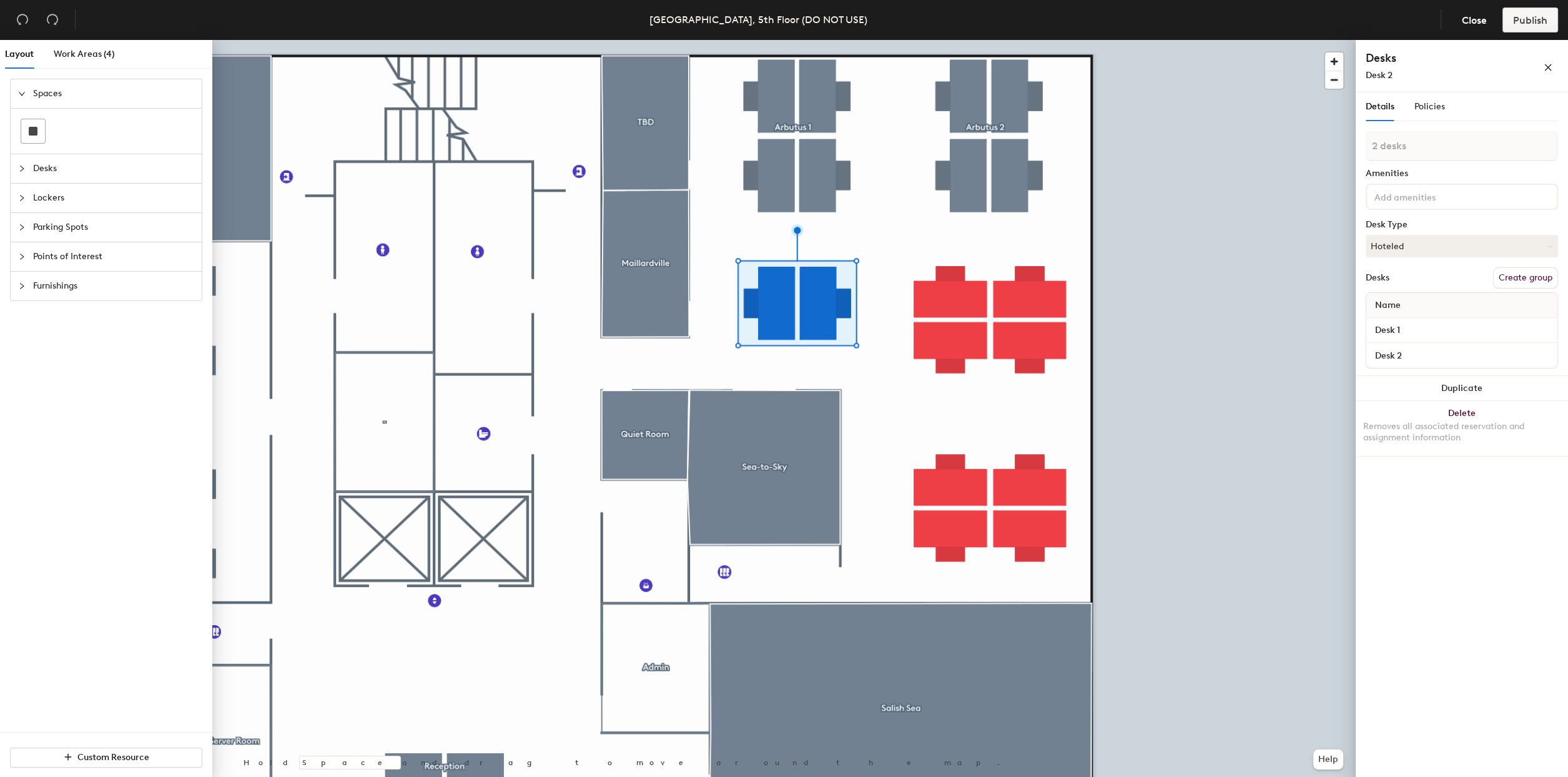
click at [1512, 271] on button "Create group" at bounding box center [1525, 278] width 65 height 21
click at [1292, 138] on div "Layout Work Areas (4) Spaces Desks Lockers Parking Spots Points of Interest Fur…" at bounding box center [784, 411] width 1568 height 742
type input "Arbutus 3"
click at [1408, 328] on input "Desk 1" at bounding box center [1461, 331] width 186 height 17
type input "A9"
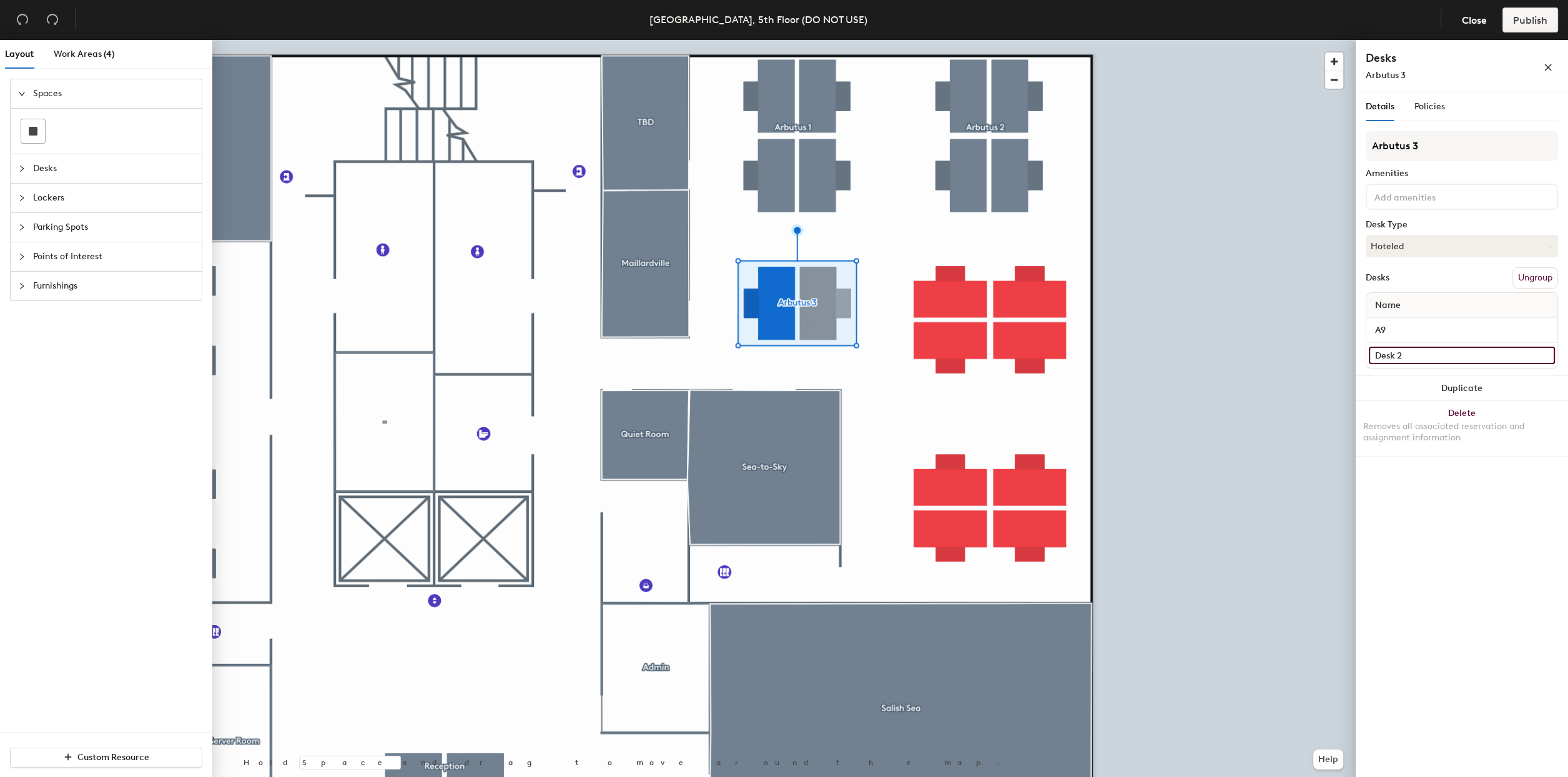
click at [1413, 351] on input "Desk 2" at bounding box center [1461, 355] width 186 height 17
type input "A1"
click at [1410, 355] on input "A1" at bounding box center [1461, 355] width 186 height 17
click at [1408, 355] on input "A1" at bounding box center [1461, 355] width 186 height 17
type input "A10"
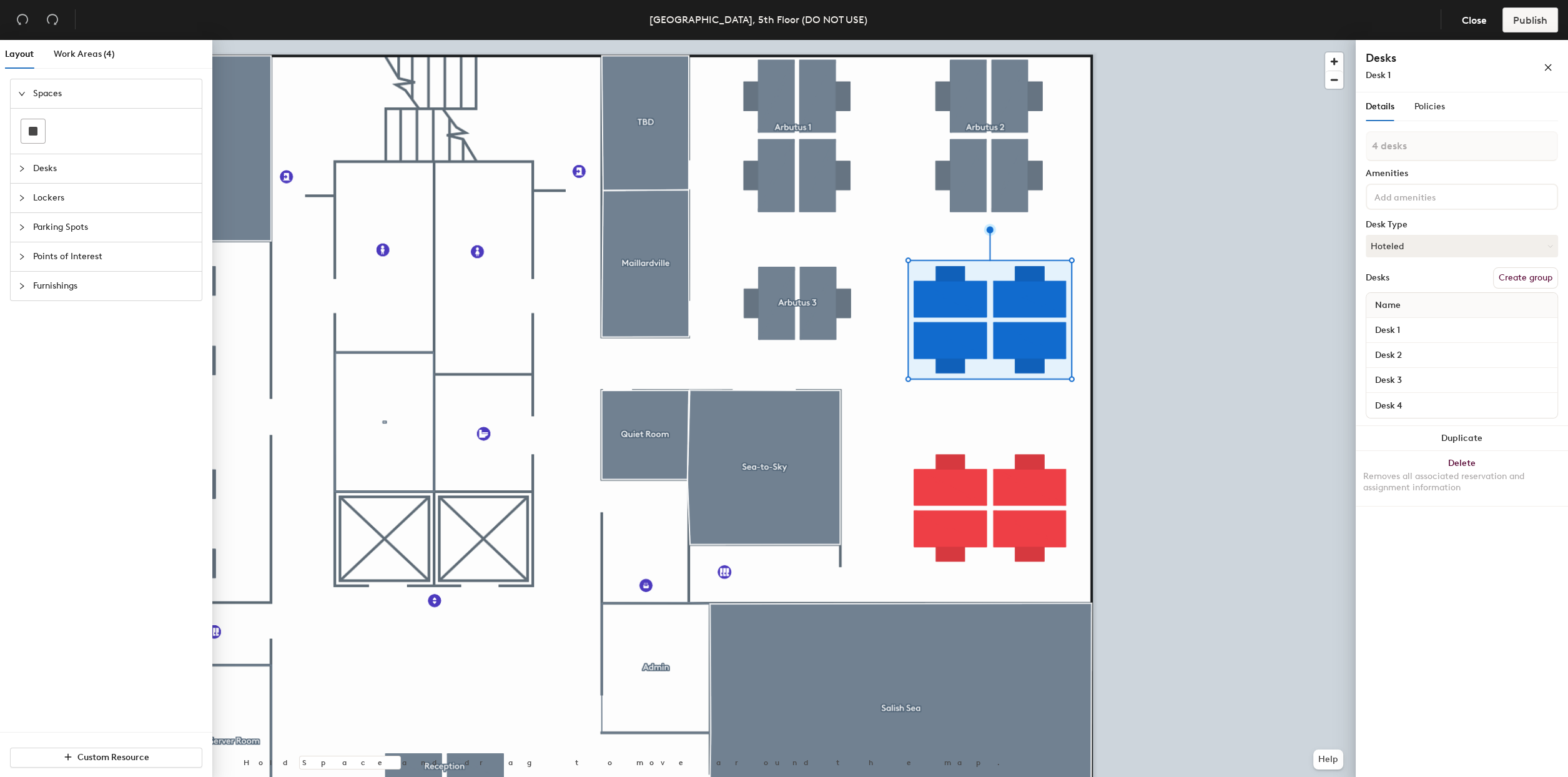
click at [1510, 275] on button "Create group" at bounding box center [1525, 278] width 65 height 21
type input "P"
type input "Arbutus 4"
click at [1388, 329] on input "Desk 1" at bounding box center [1461, 331] width 186 height 17
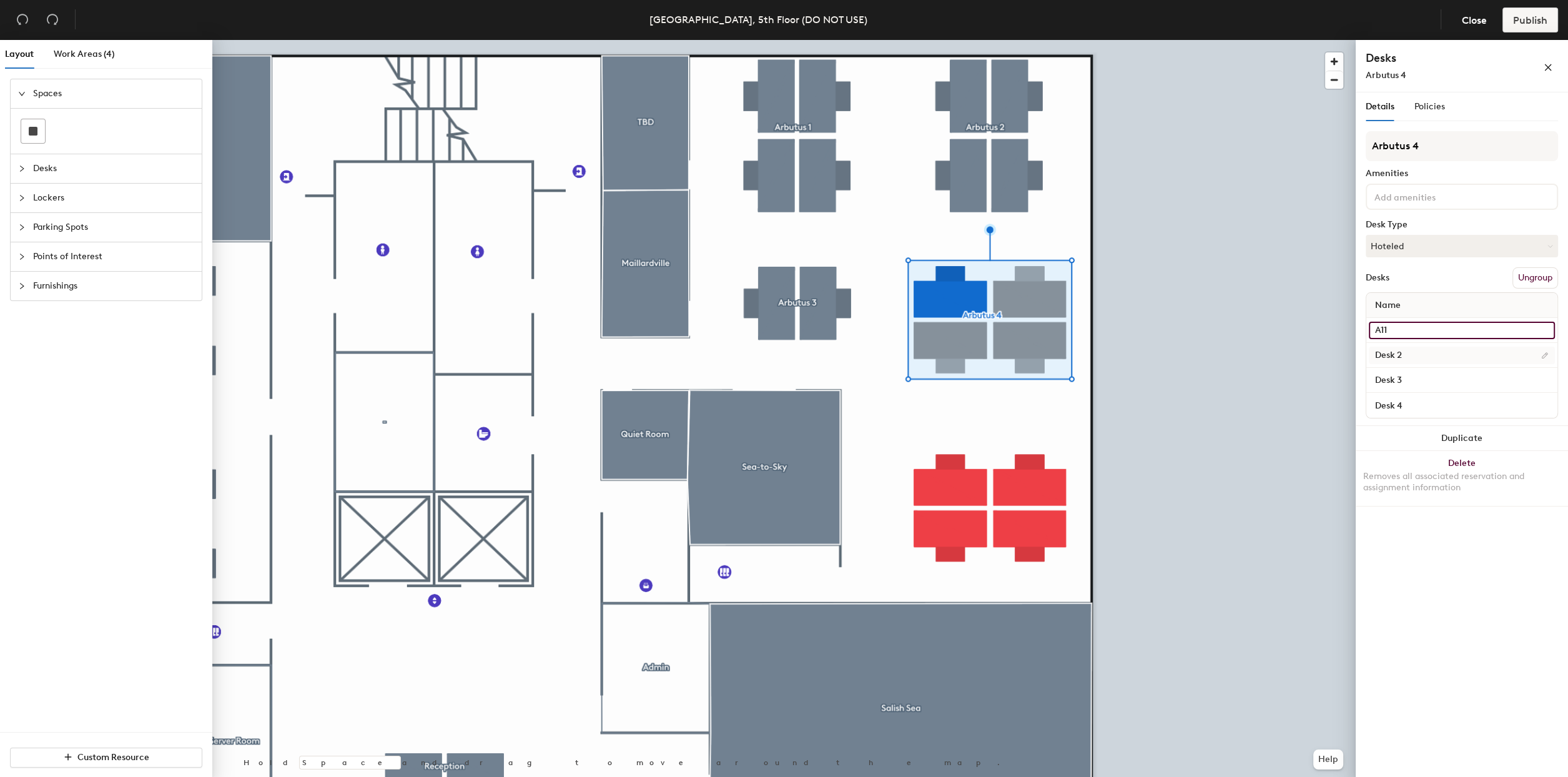
type input "A11"
click at [1390, 353] on input "Desk 2" at bounding box center [1461, 355] width 186 height 17
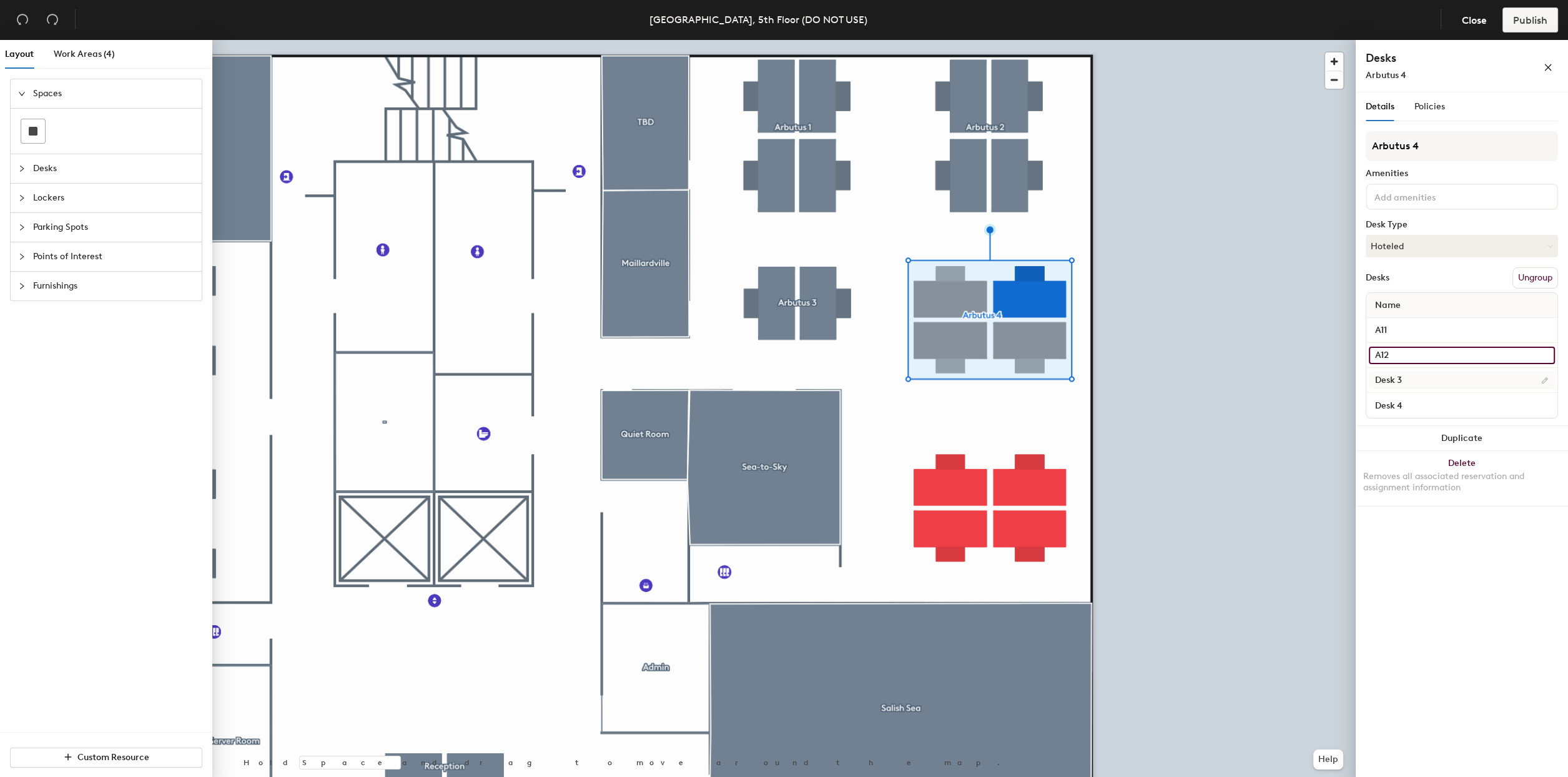
type input "A12"
click at [1381, 384] on input "Desk 3" at bounding box center [1461, 381] width 186 height 17
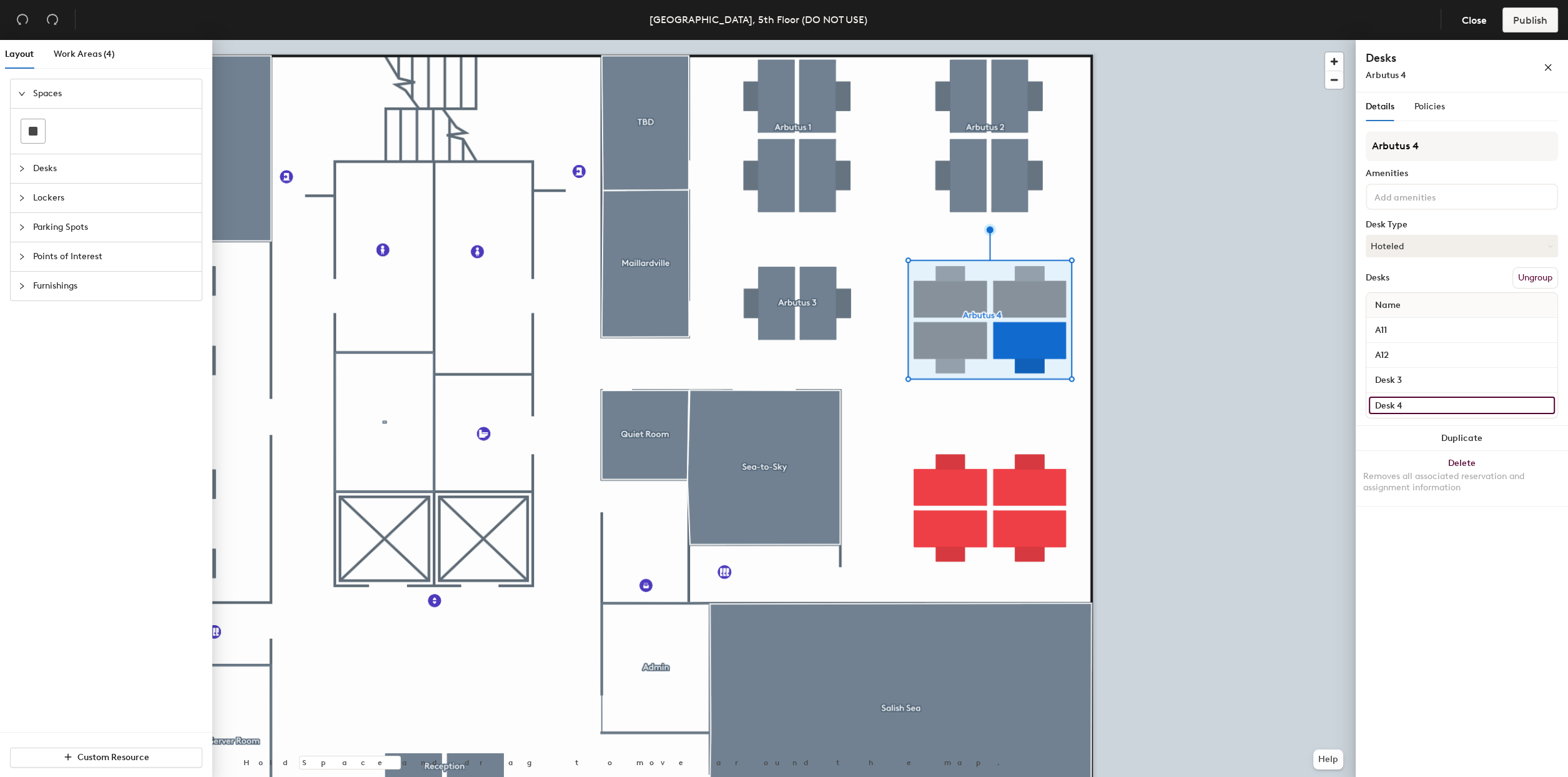
click at [1386, 406] on input "Desk 4" at bounding box center [1461, 405] width 186 height 17
type input "A13"
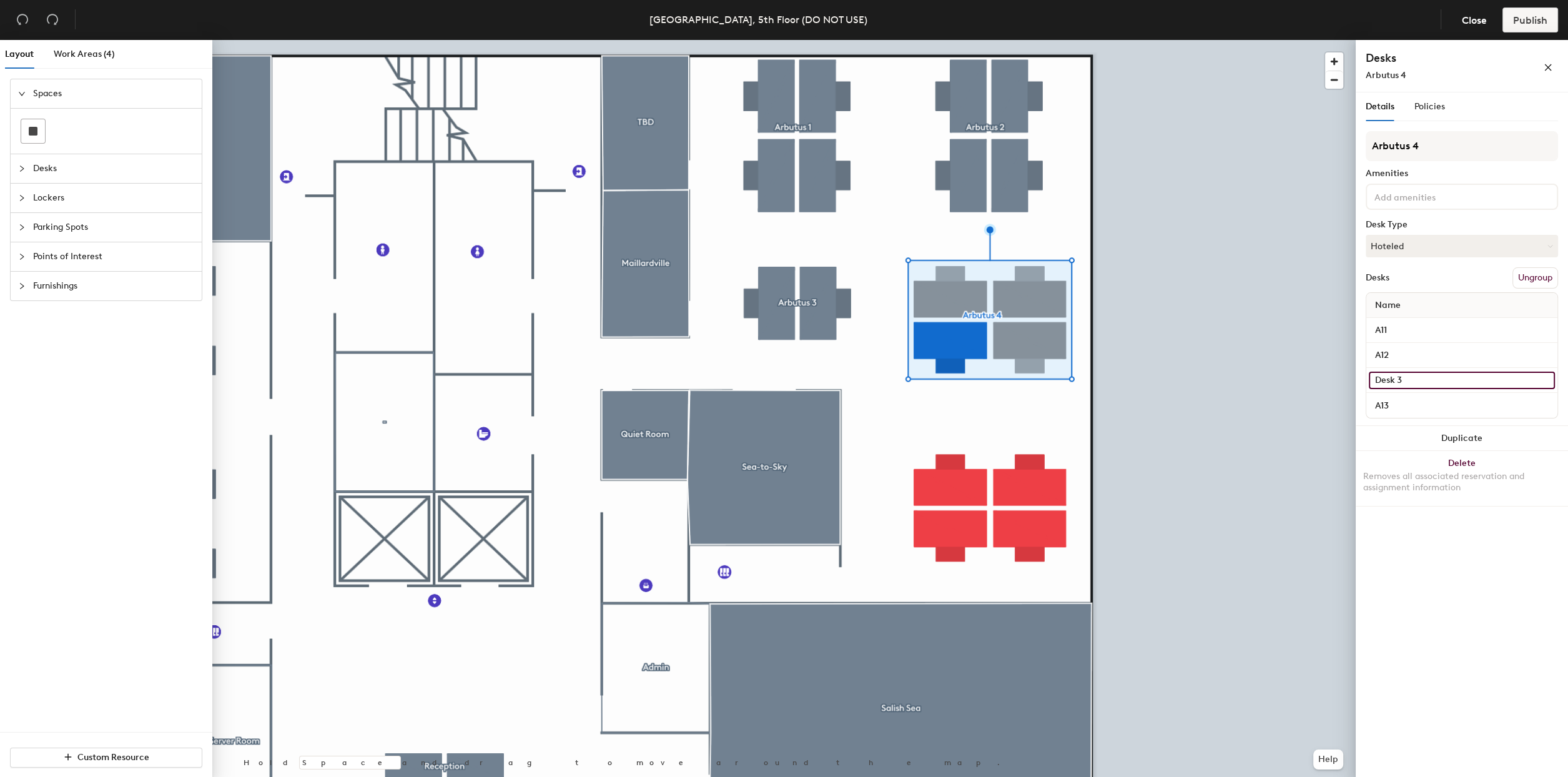
click at [1390, 377] on input "Desk 3" at bounding box center [1461, 381] width 186 height 17
type input "A14"
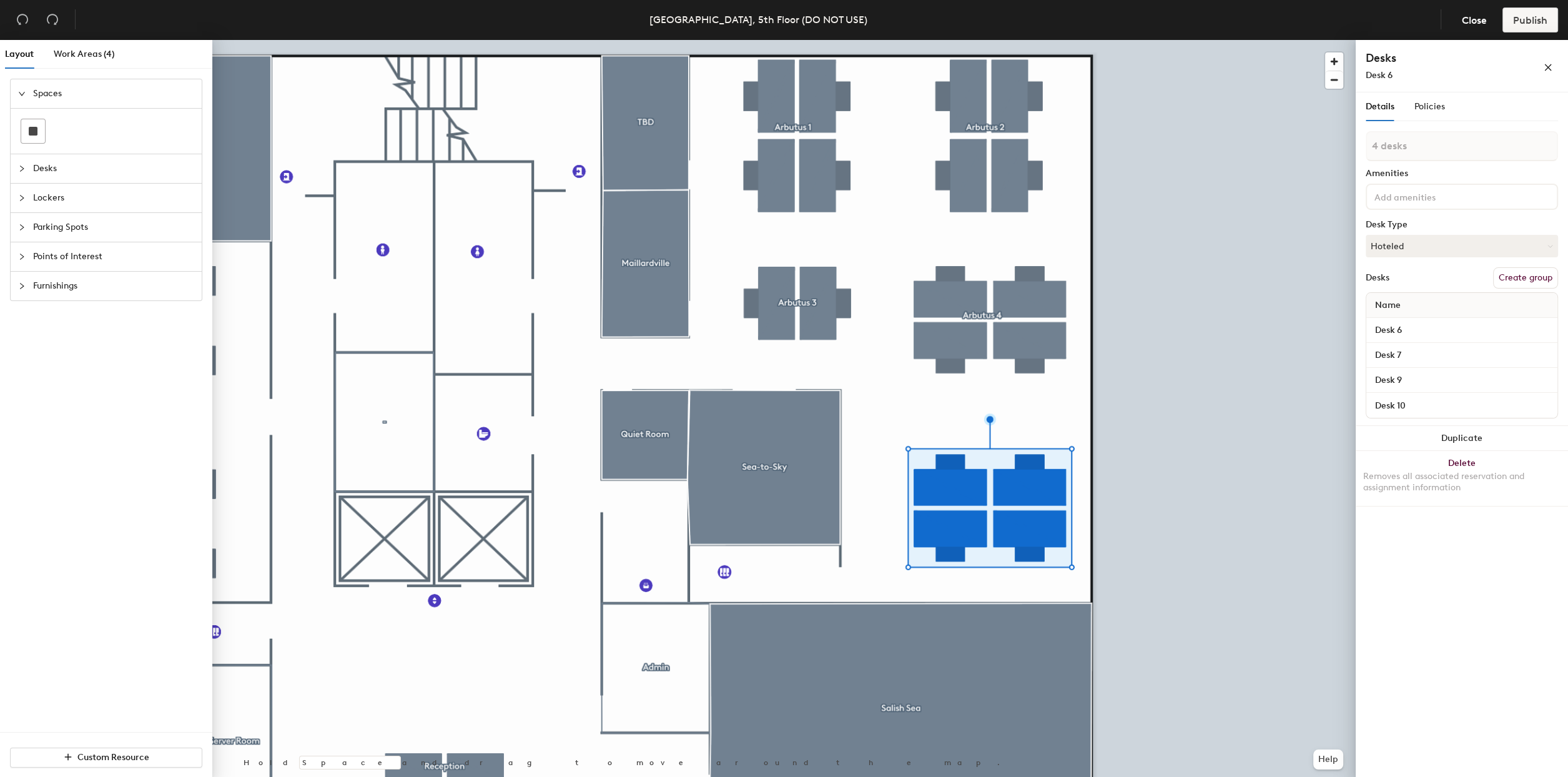
click at [1511, 280] on button "Create group" at bounding box center [1525, 278] width 65 height 21
click at [1324, 142] on div "Layout Work Areas (4) Spaces Desks Lockers Parking Spots Points of Interest Fur…" at bounding box center [784, 411] width 1568 height 742
type input "Arbutus 5"
click at [1386, 328] on input "Desk 6" at bounding box center [1461, 331] width 186 height 17
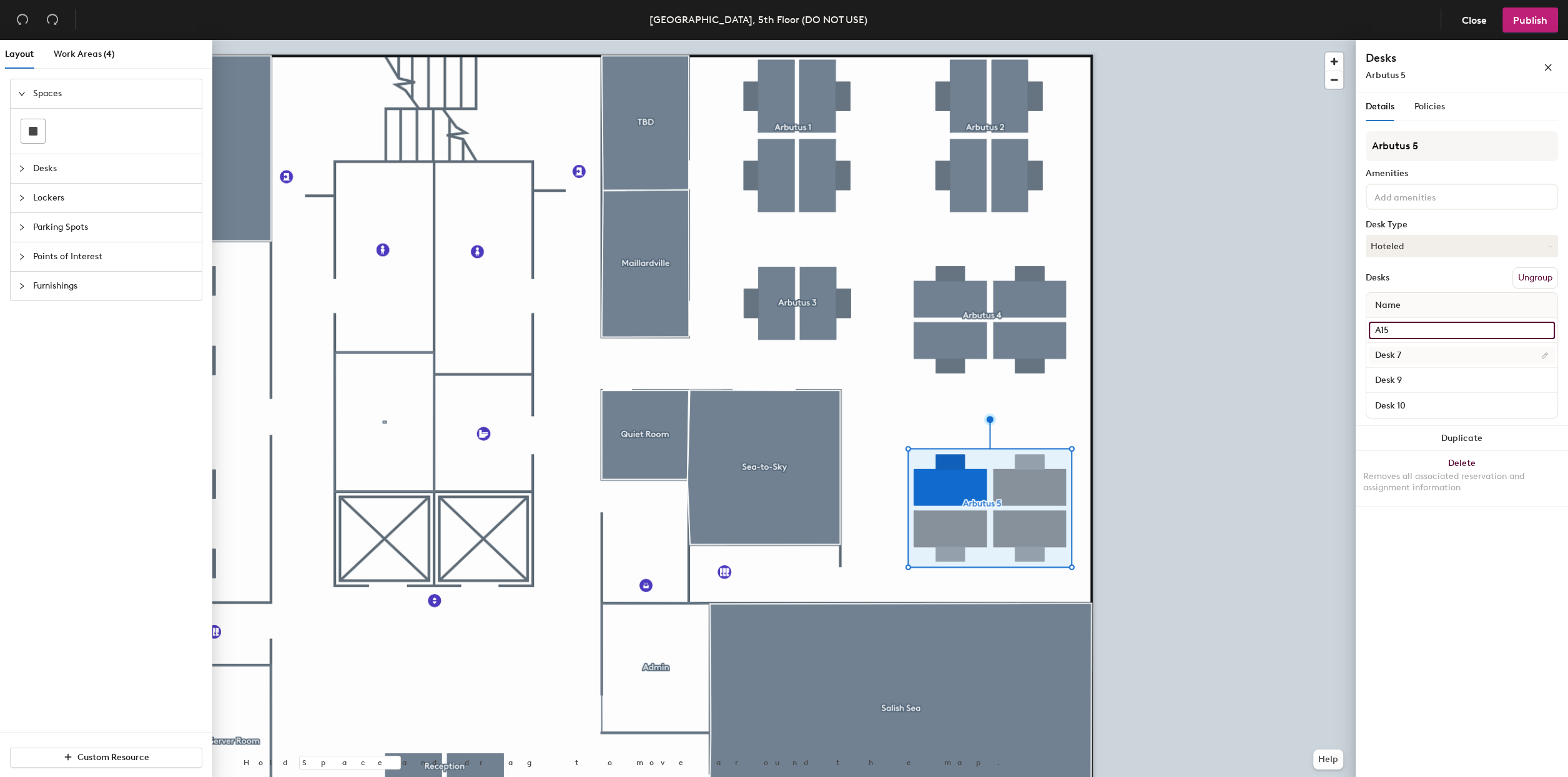
type input "A15"
click at [1387, 352] on input "Desk 7" at bounding box center [1461, 355] width 186 height 17
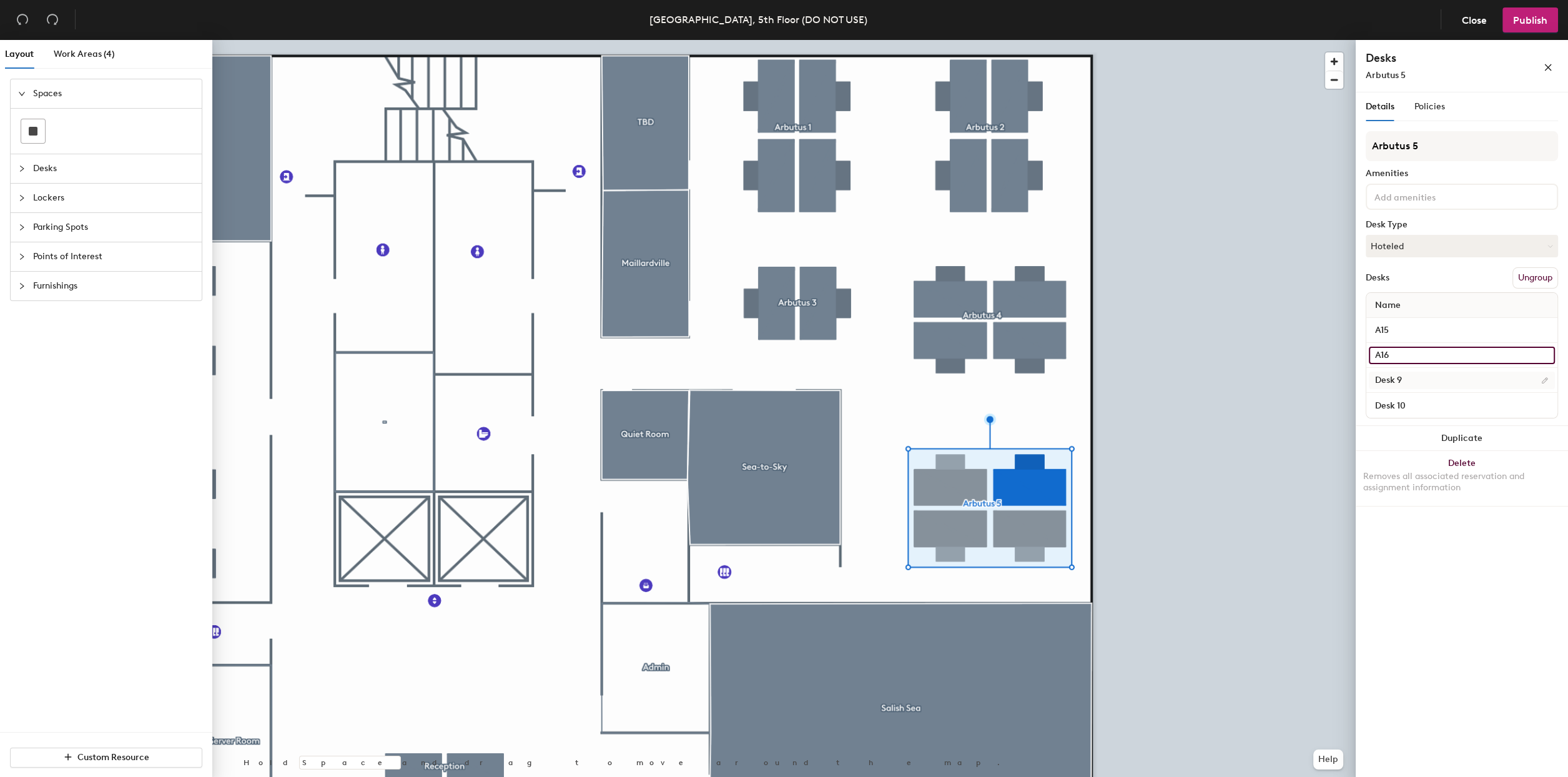
type input "A16"
click at [1383, 385] on input "Desk 9" at bounding box center [1461, 381] width 186 height 17
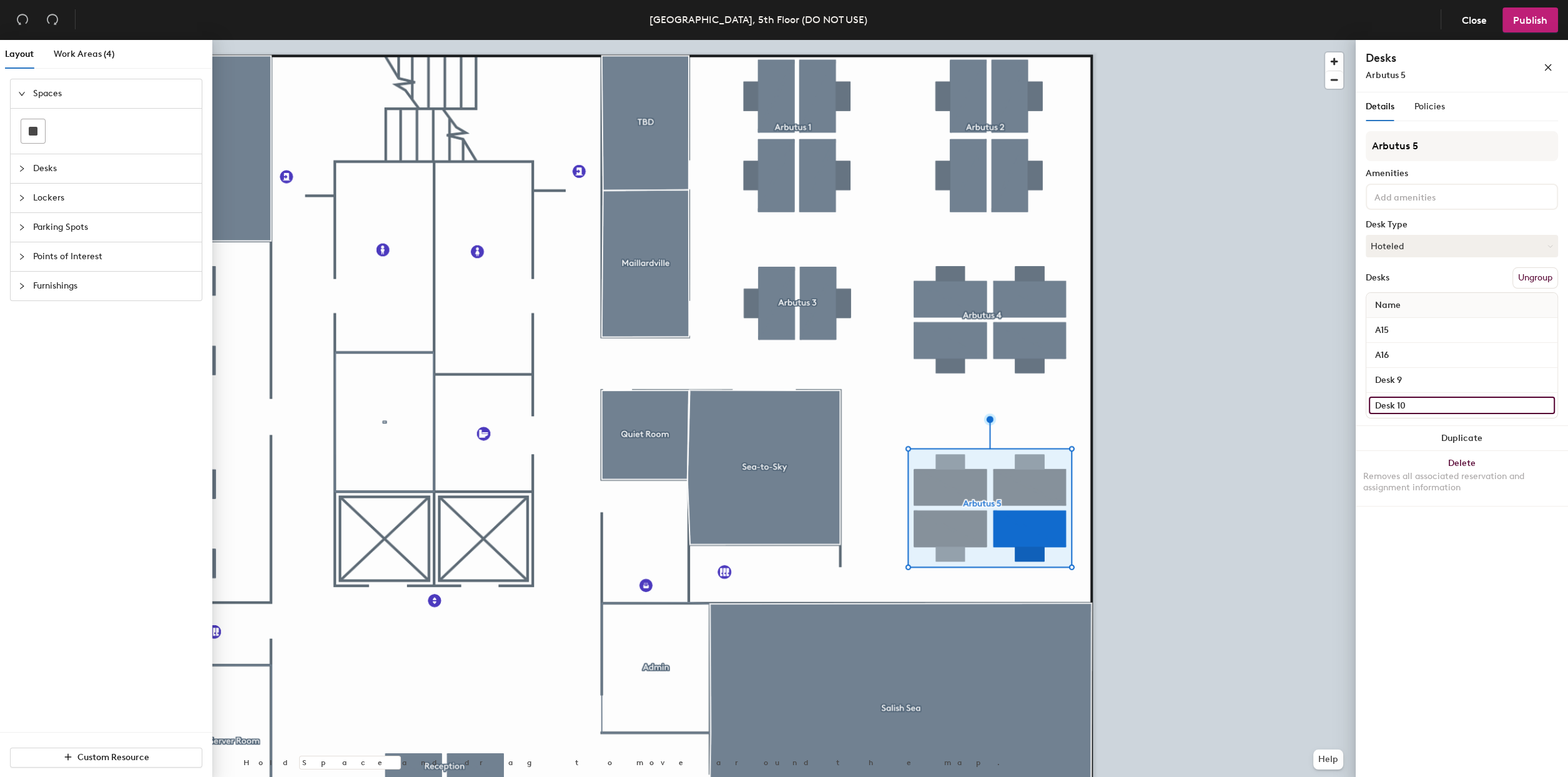
click at [1379, 404] on input "Desk 10" at bounding box center [1461, 405] width 186 height 17
type input "A17"
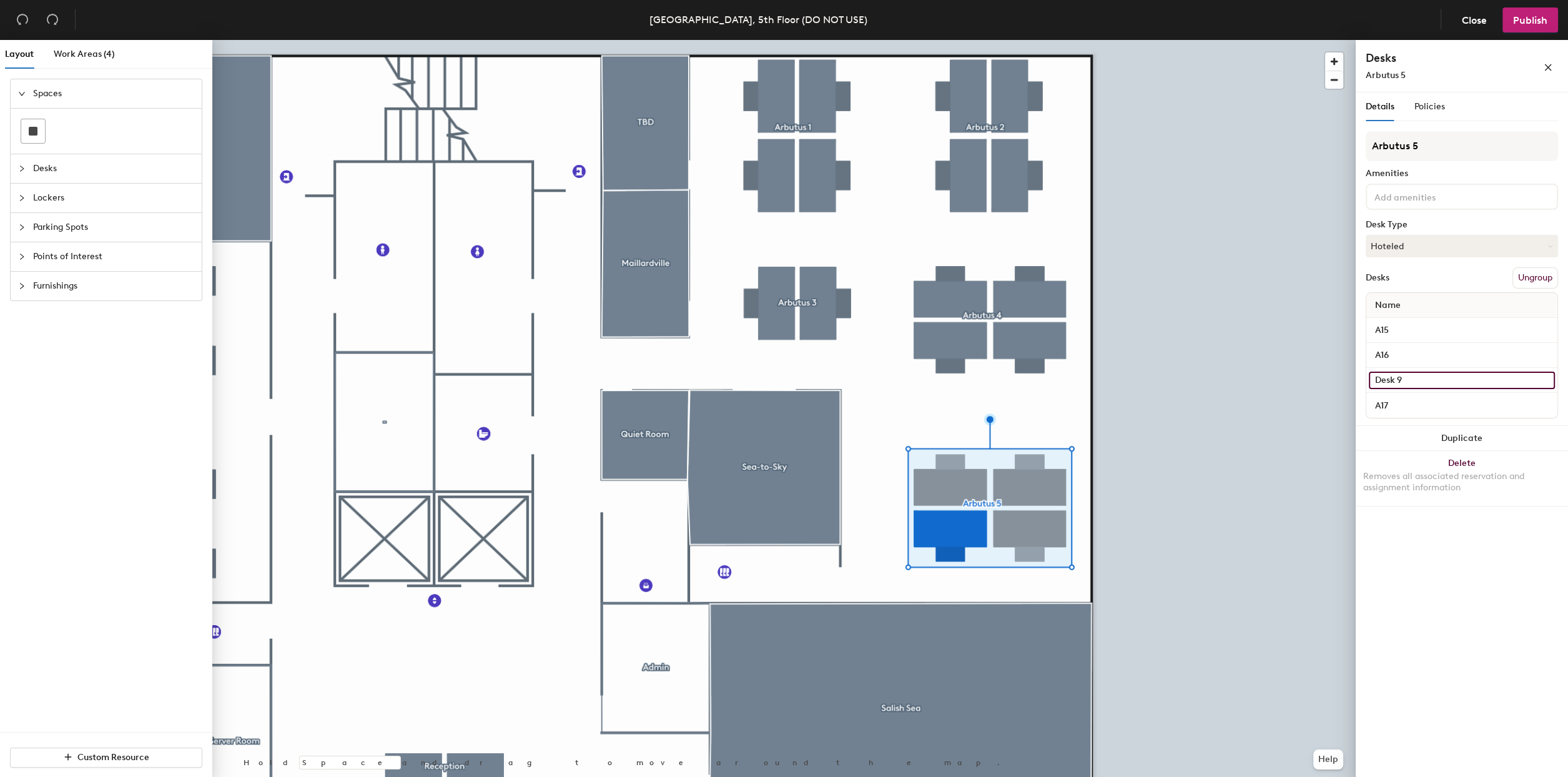
click at [1387, 378] on input "Desk 9" at bounding box center [1461, 381] width 186 height 17
type input "A18"
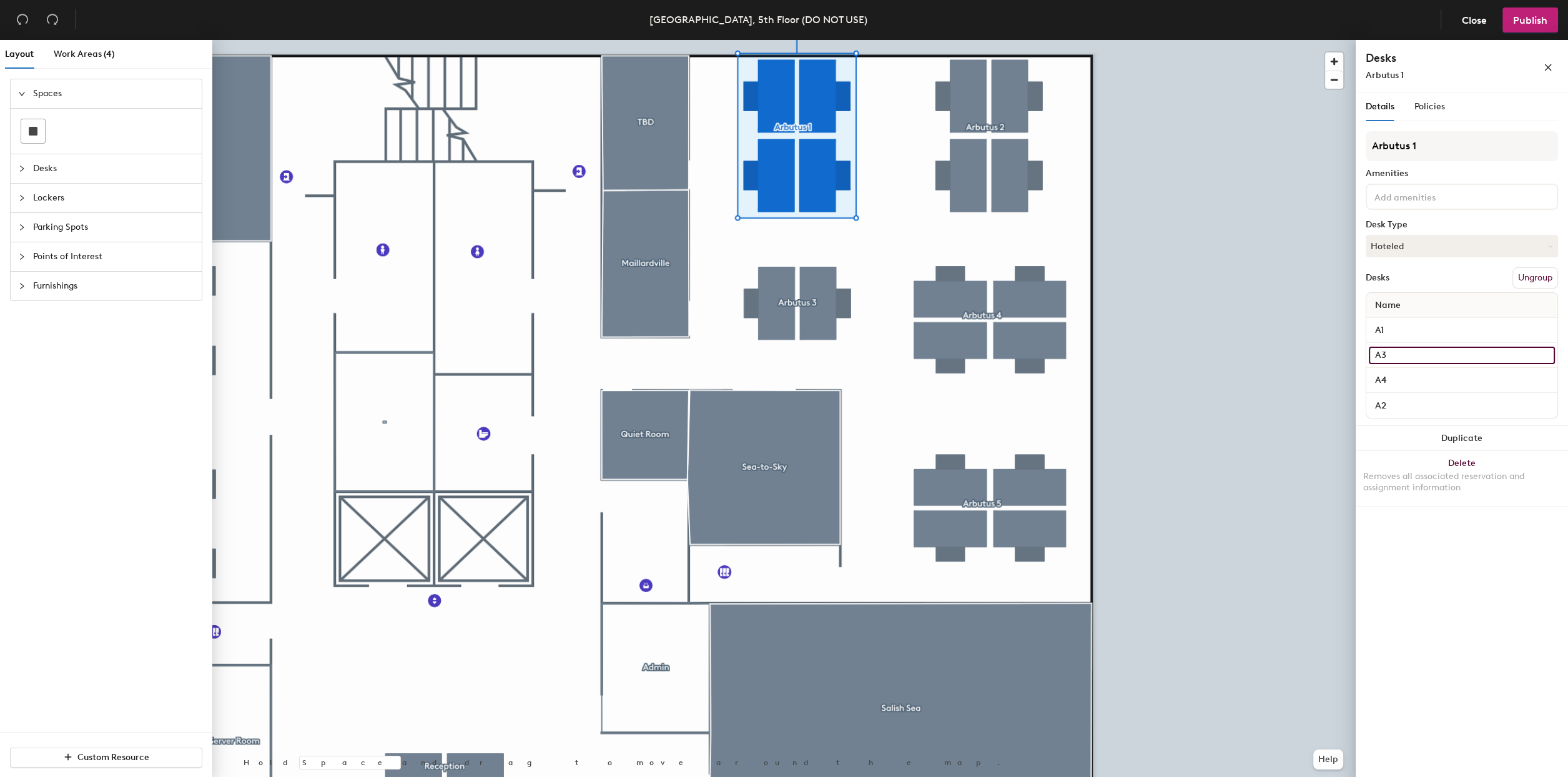
click at [1403, 351] on input "A3" at bounding box center [1461, 355] width 186 height 17
type input "A4"
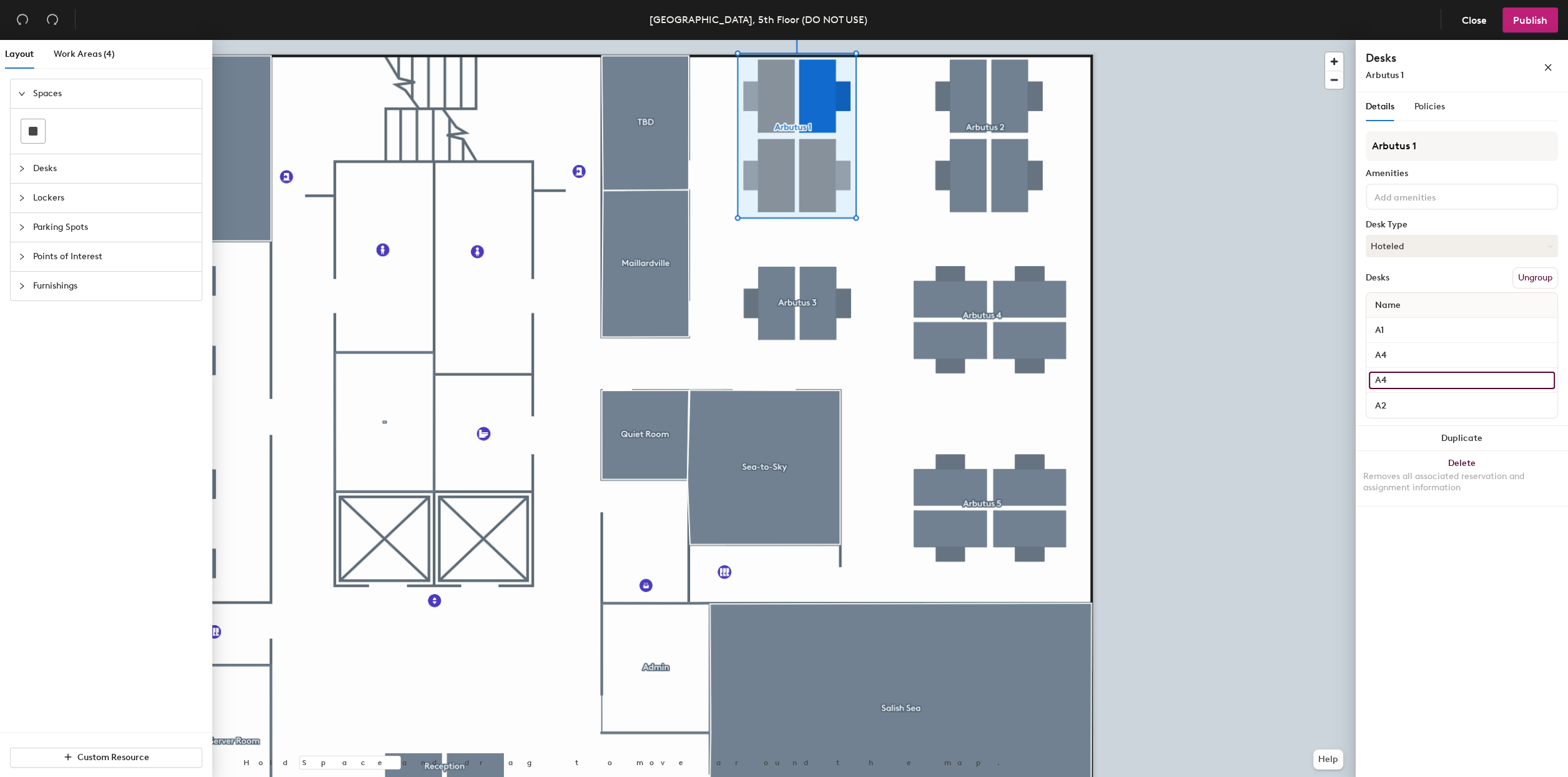
click at [1405, 381] on input "A4" at bounding box center [1461, 381] width 186 height 17
type input "A3"
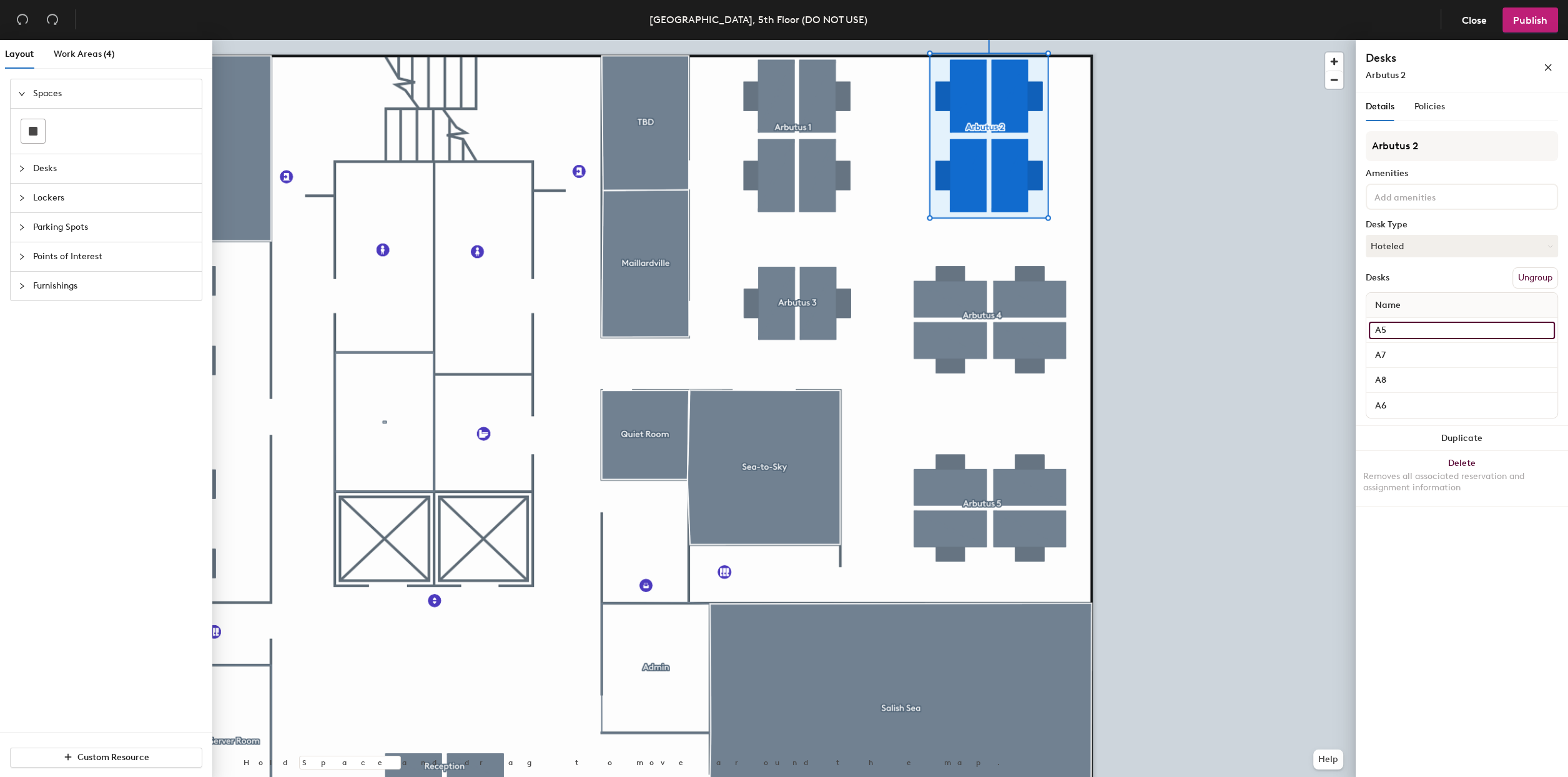
click at [1409, 332] on input "A5" at bounding box center [1461, 331] width 186 height 17
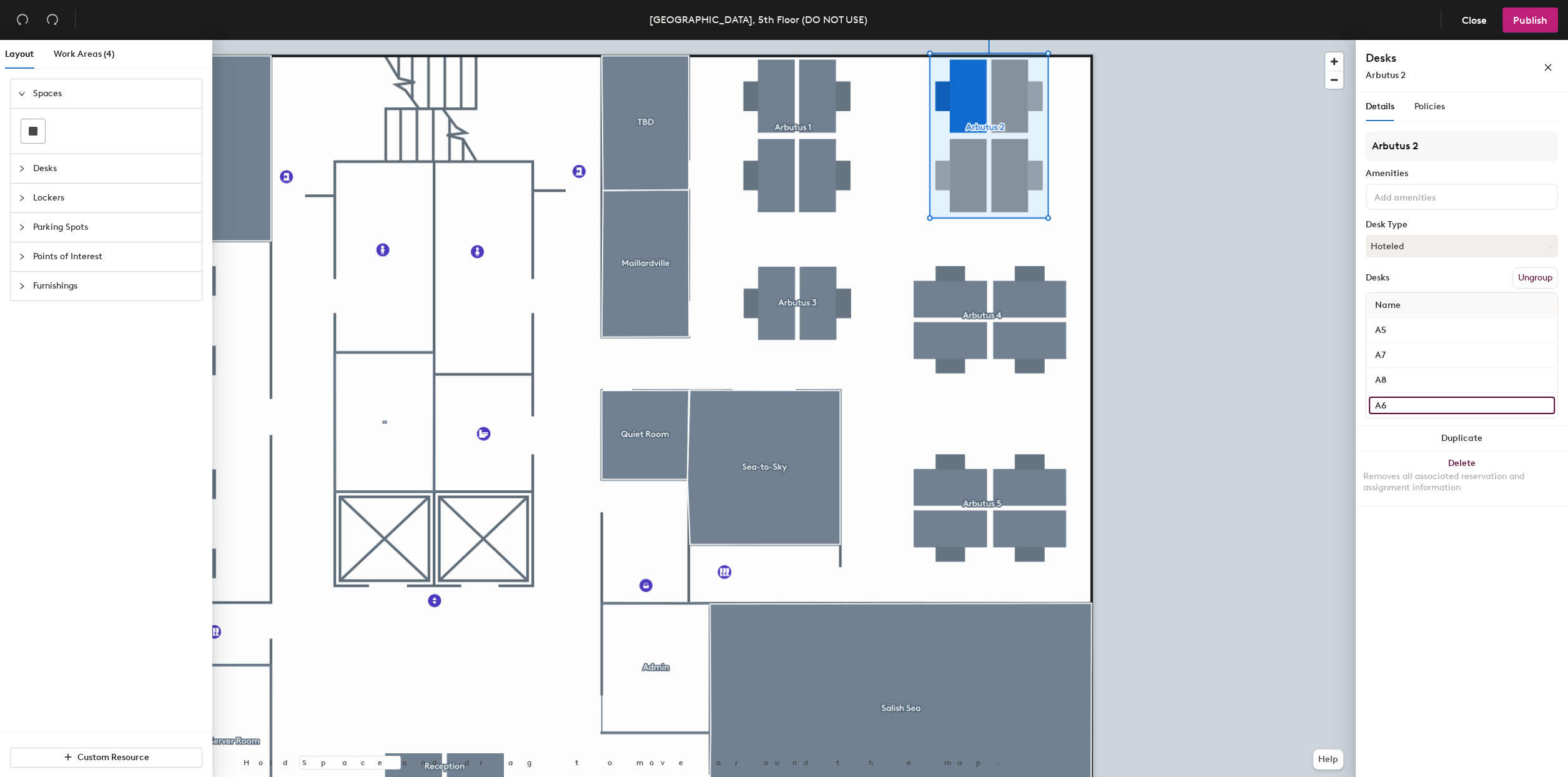
click at [1405, 405] on input "A6" at bounding box center [1461, 405] width 186 height 17
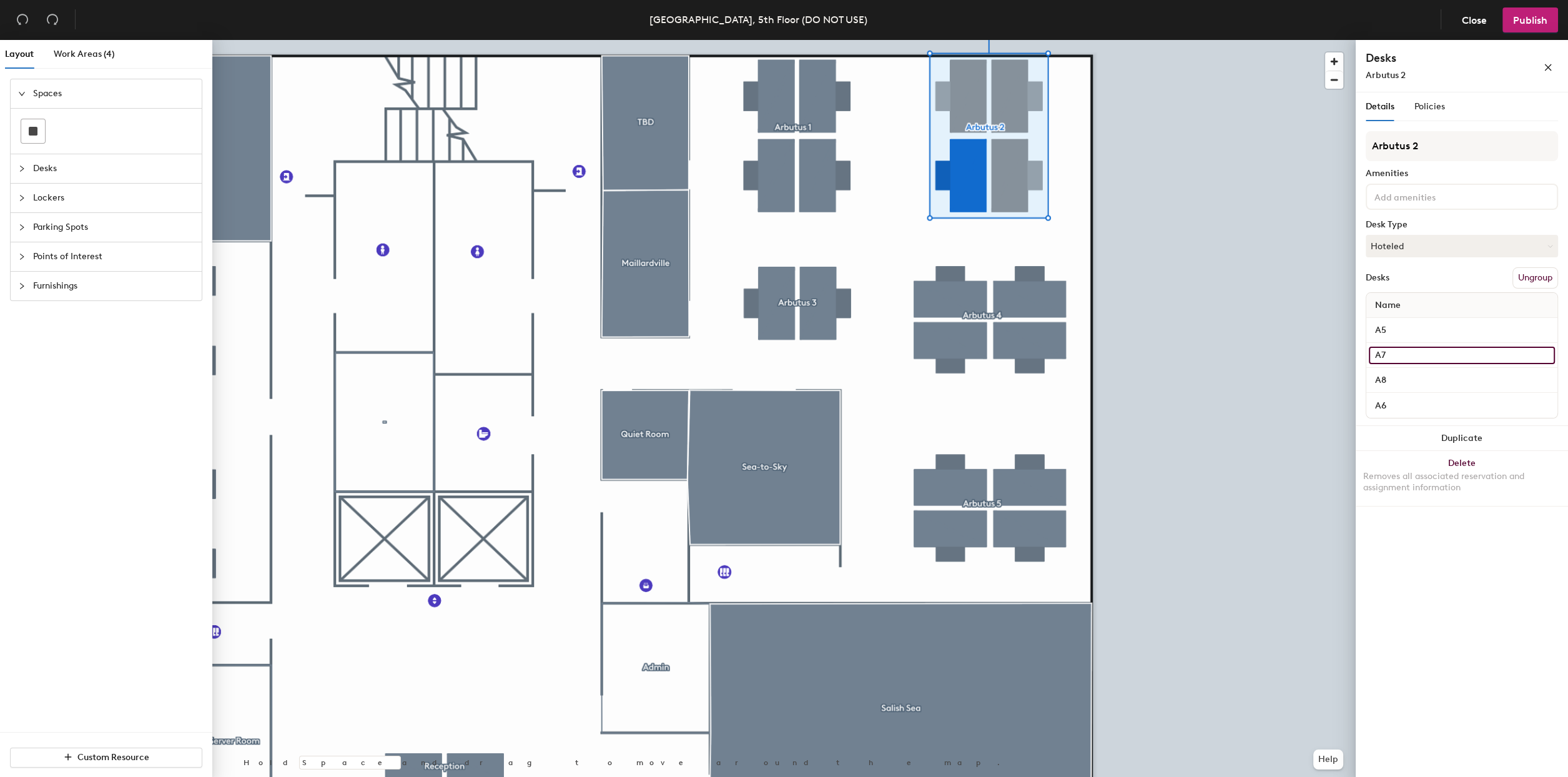
click at [1408, 355] on input "A7" at bounding box center [1461, 355] width 186 height 17
type input "A8"
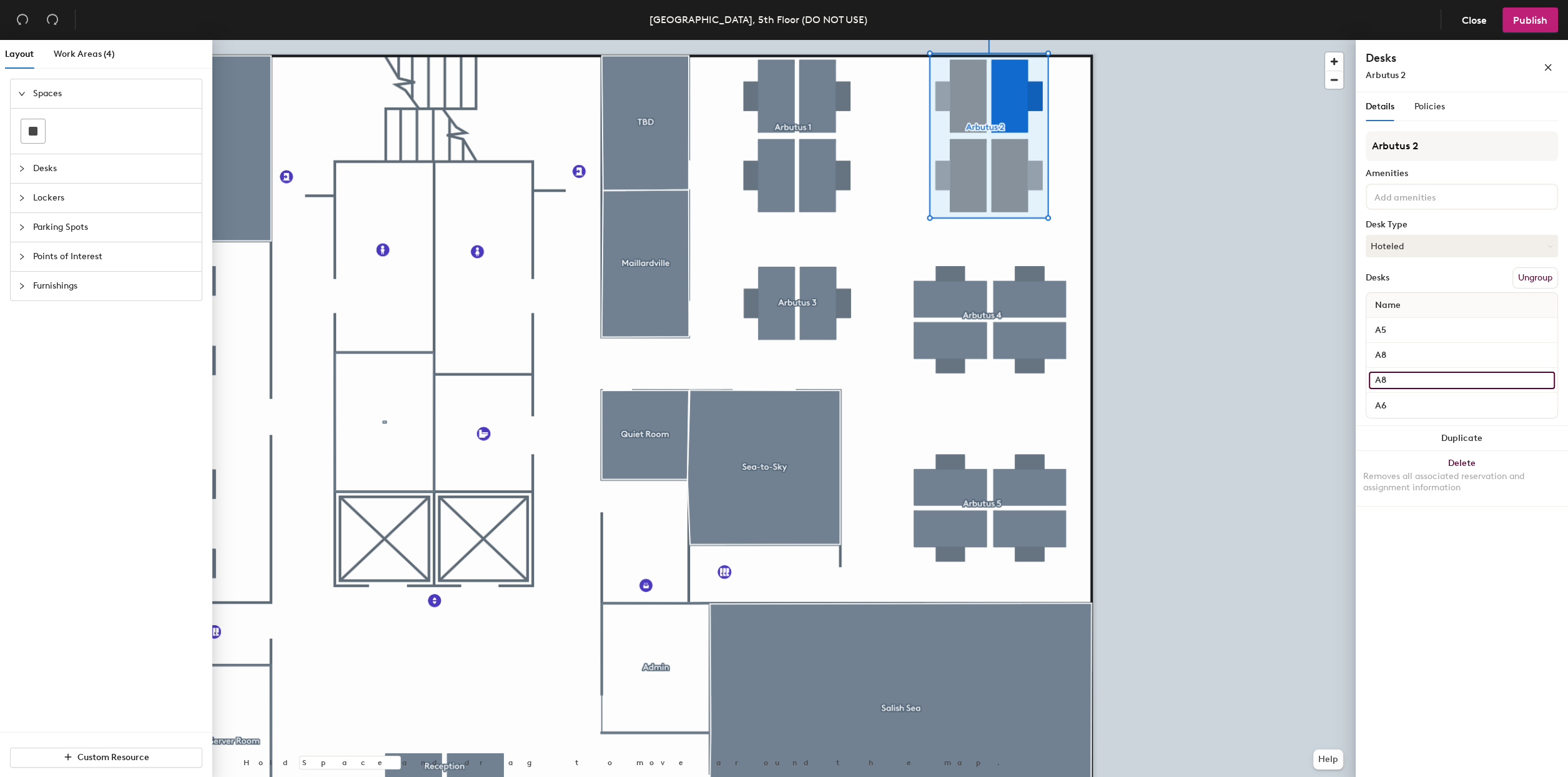
click at [1405, 376] on input "A8" at bounding box center [1461, 381] width 186 height 17
type input "A7"
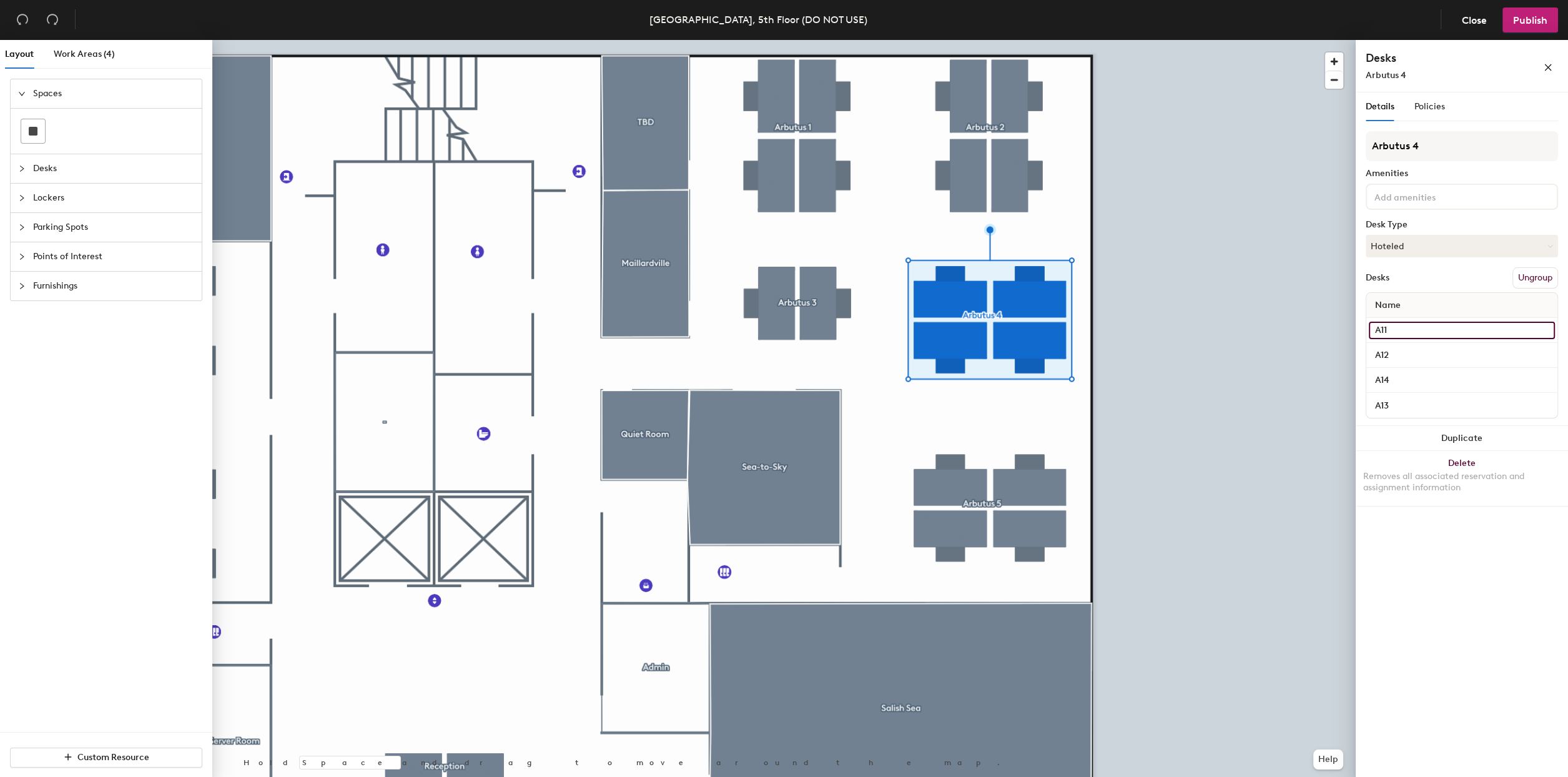
click at [1398, 332] on input "A11" at bounding box center [1461, 331] width 186 height 17
click at [1404, 358] on input "A12" at bounding box center [1461, 355] width 186 height 17
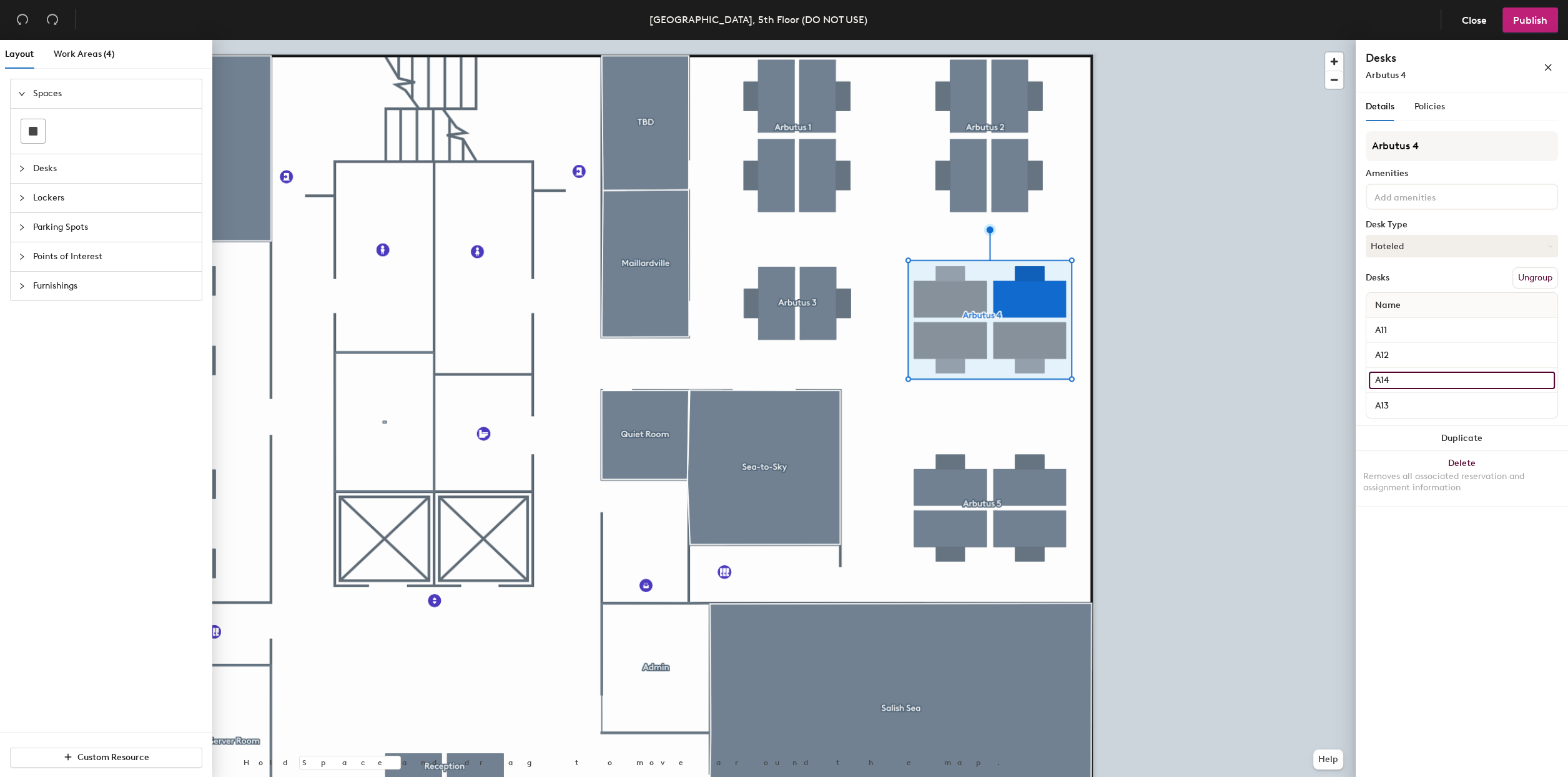
click at [1403, 376] on input "A14" at bounding box center [1461, 381] width 186 height 17
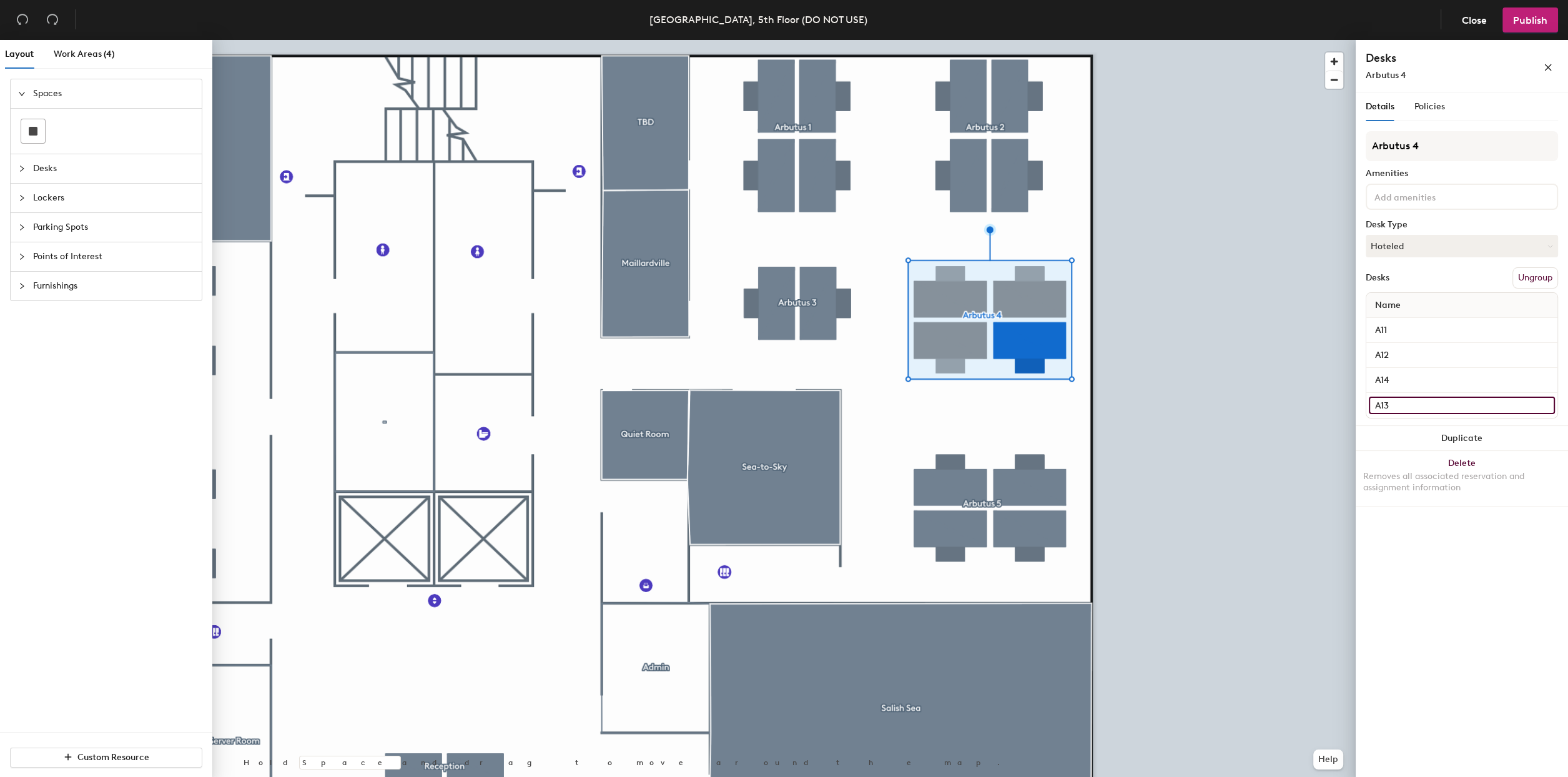
click at [1403, 402] on input "A13" at bounding box center [1461, 405] width 186 height 17
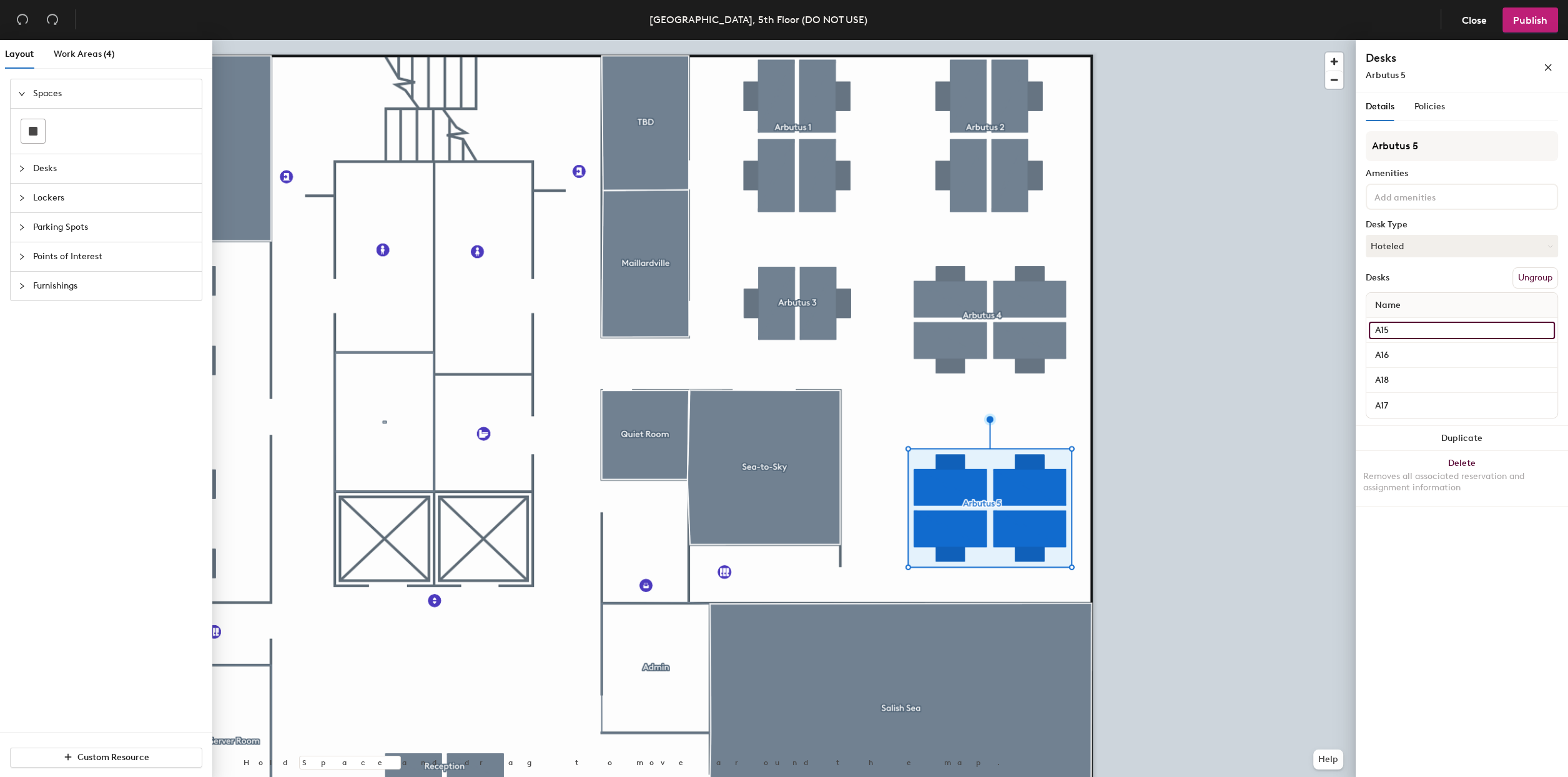
click at [1402, 326] on input "A15" at bounding box center [1461, 331] width 186 height 17
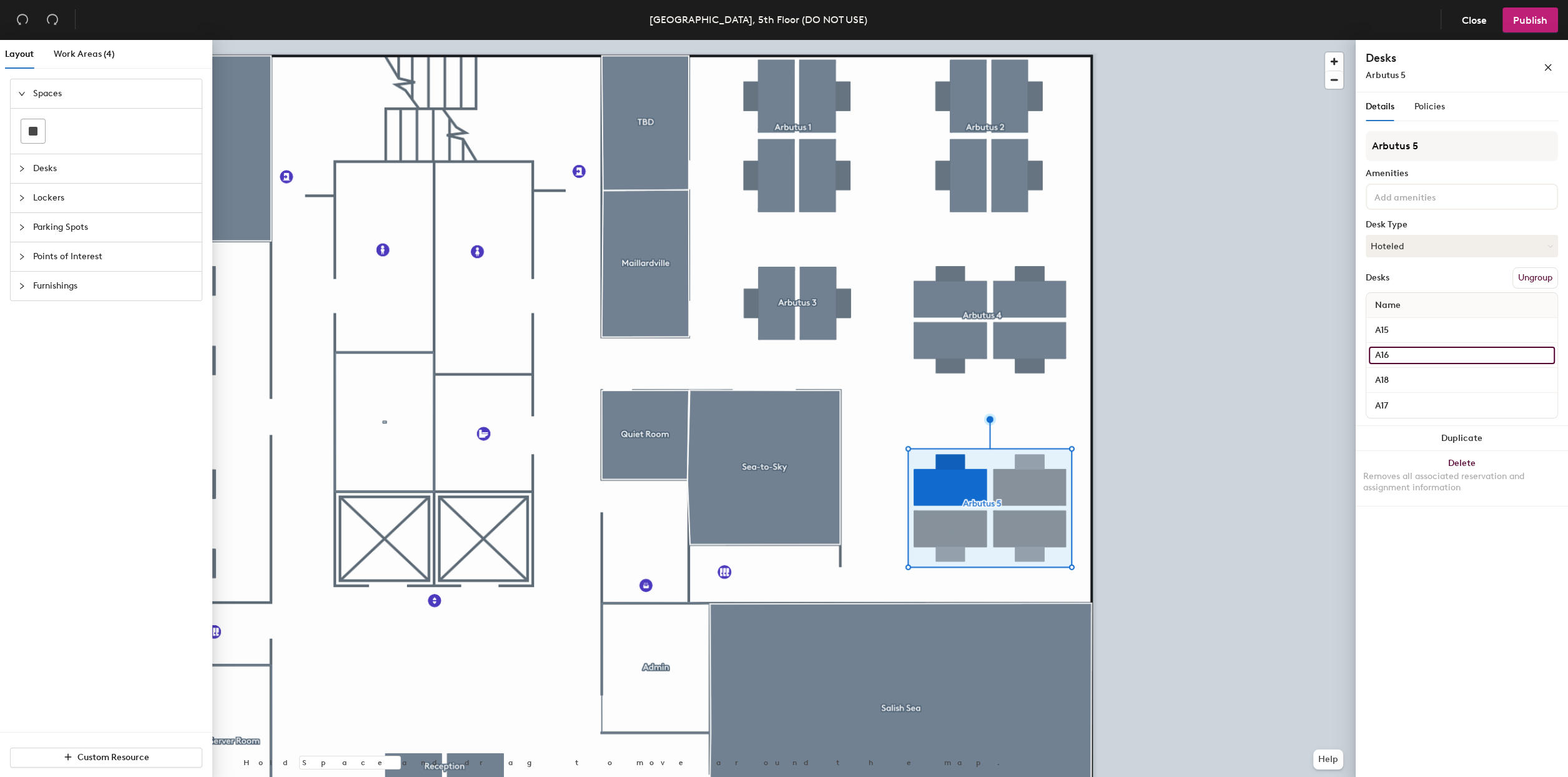
click at [1406, 353] on input "A16" at bounding box center [1461, 355] width 186 height 17
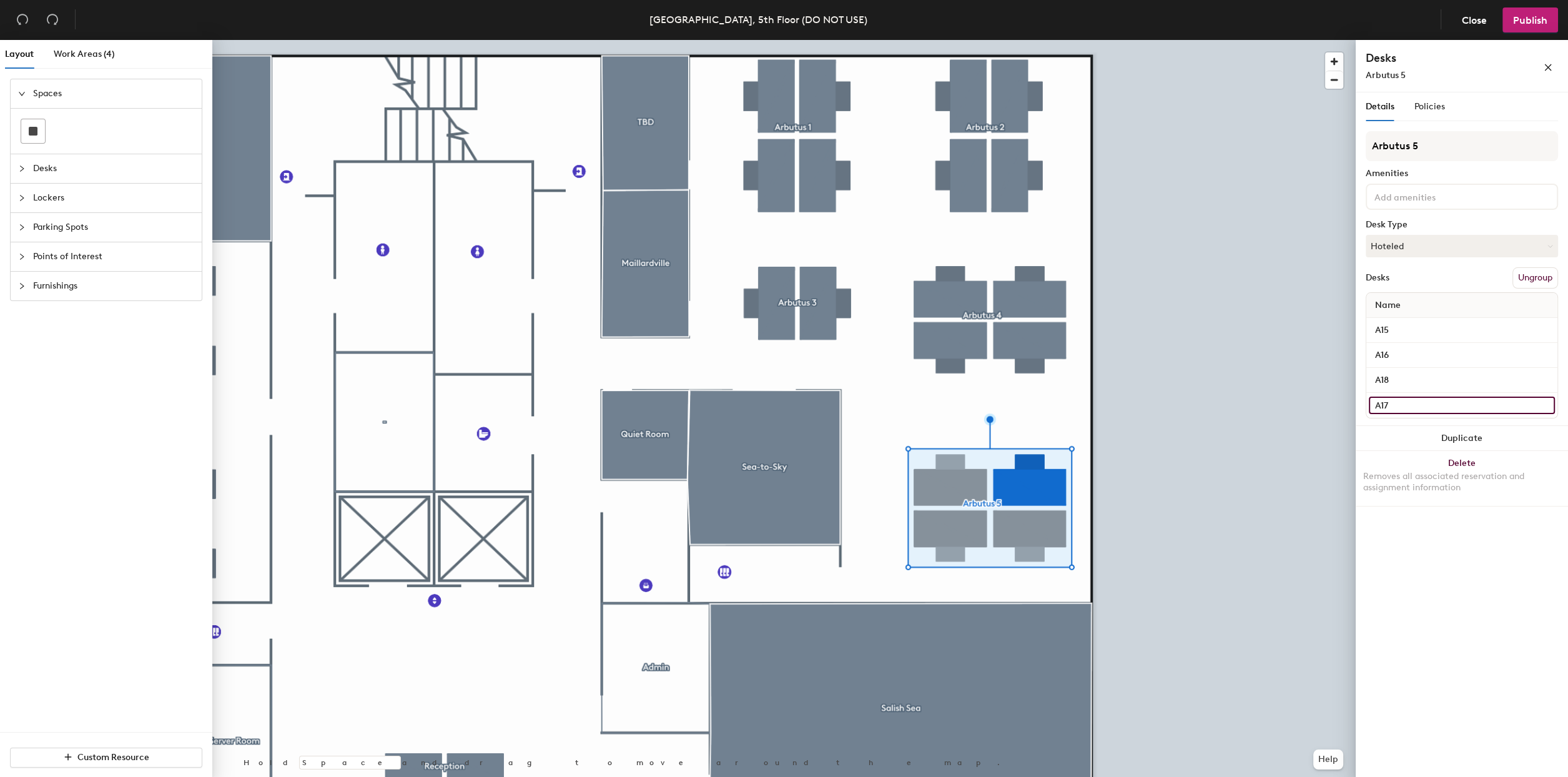
click at [1402, 400] on input "A17" at bounding box center [1461, 405] width 186 height 17
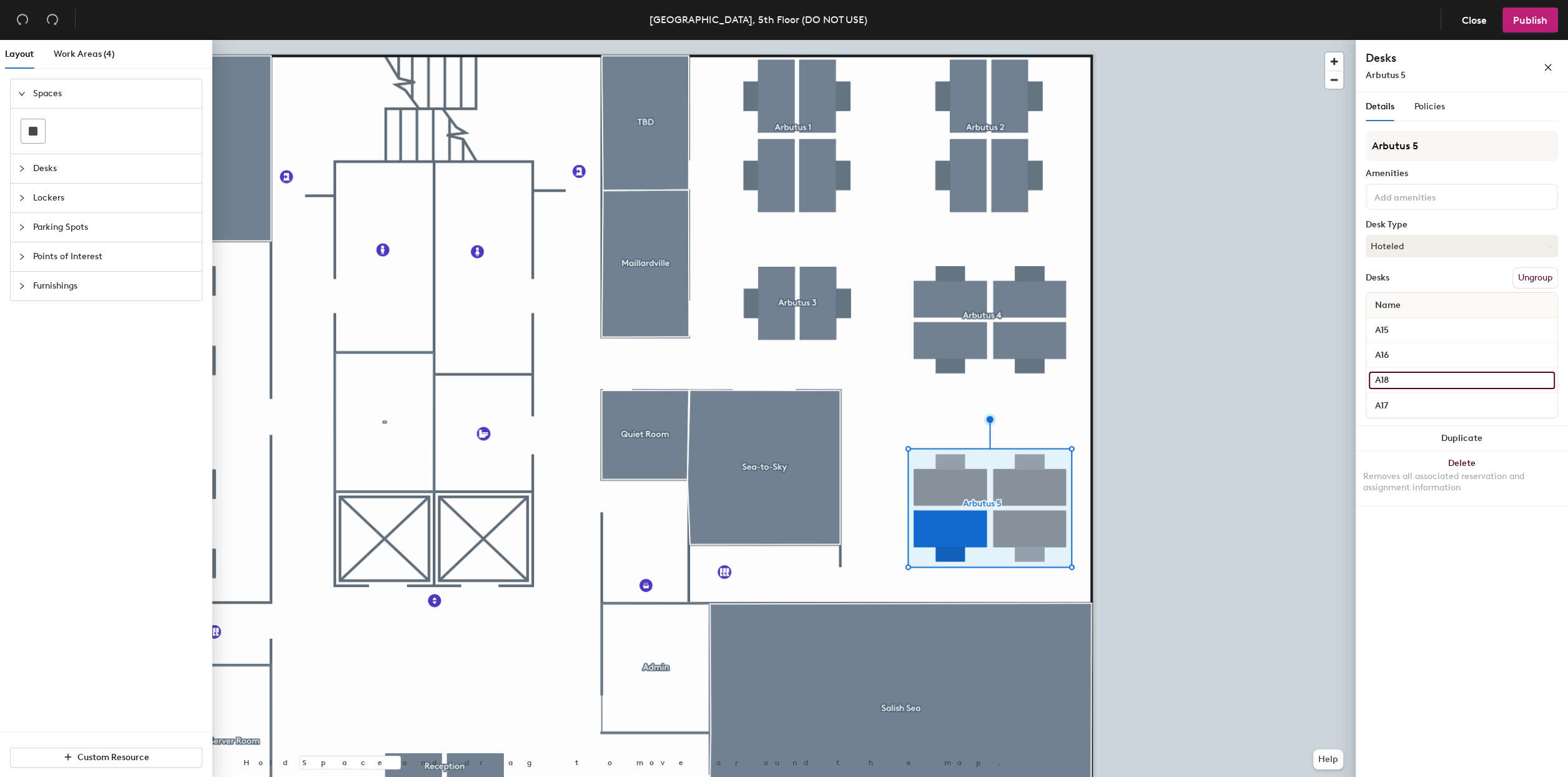
click at [1407, 385] on input "A18" at bounding box center [1461, 381] width 186 height 17
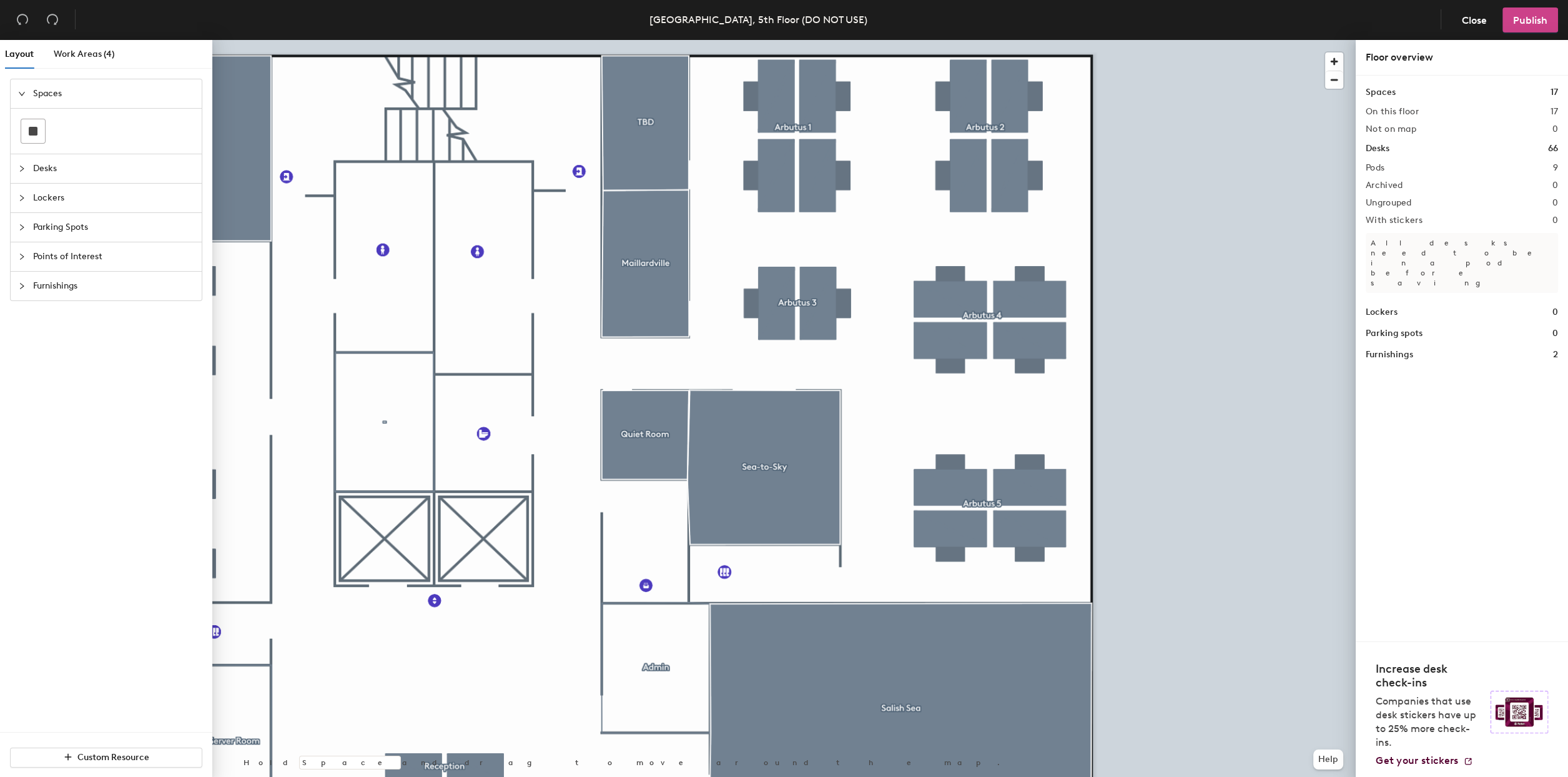
click at [1529, 25] on span "Publish" at bounding box center [1530, 20] width 35 height 12
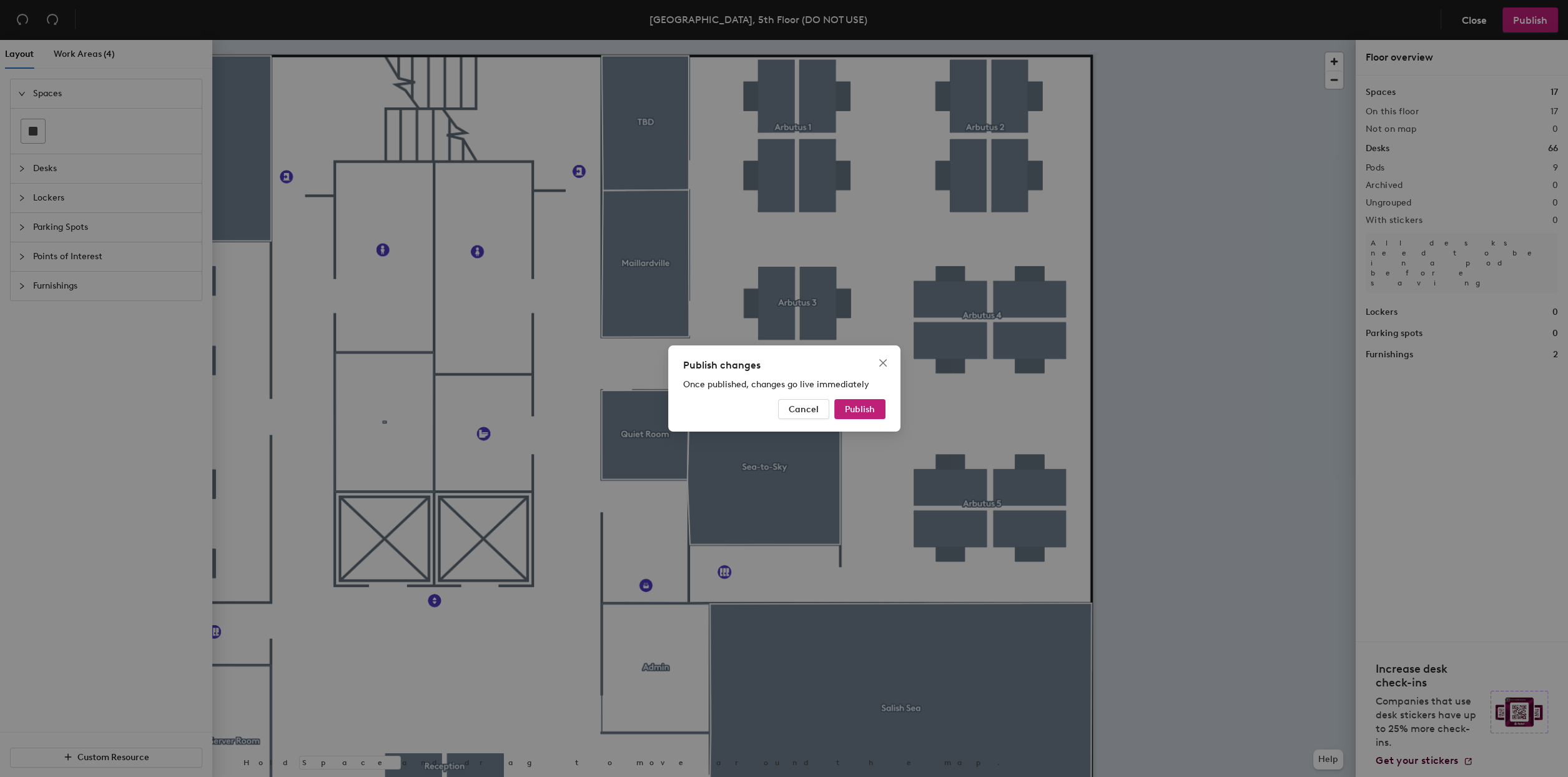
drag, startPoint x: 859, startPoint y: 404, endPoint x: 1146, endPoint y: 331, distance: 296.1
click at [860, 404] on span "Publish" at bounding box center [860, 409] width 30 height 10
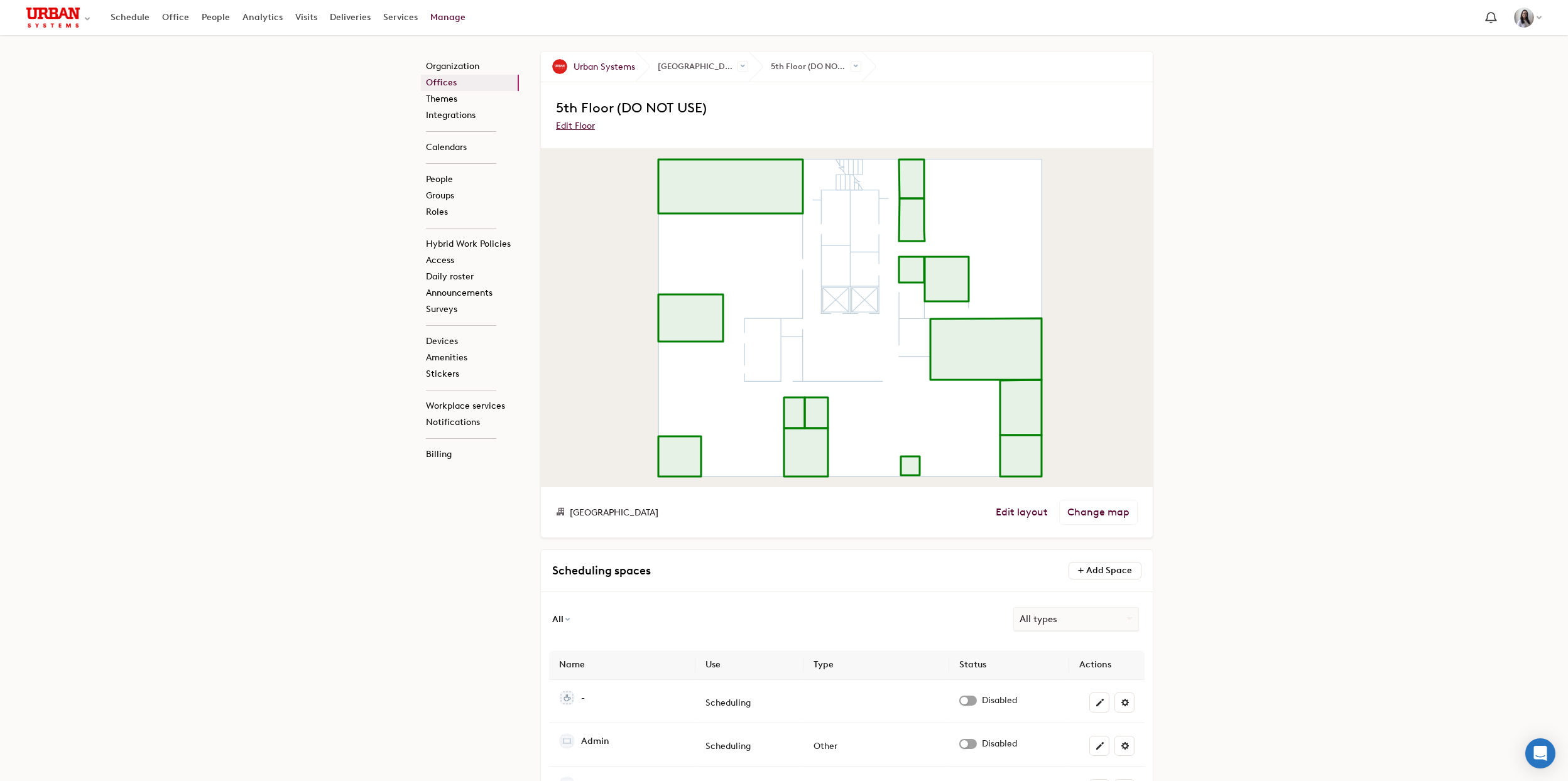
click at [1242, 319] on div "Organization Offices Themes Integrations Calendars People Groups Roles Hybrid W…" at bounding box center [784, 630] width 1568 height 1191
click at [174, 19] on link "Office" at bounding box center [175, 17] width 40 height 22
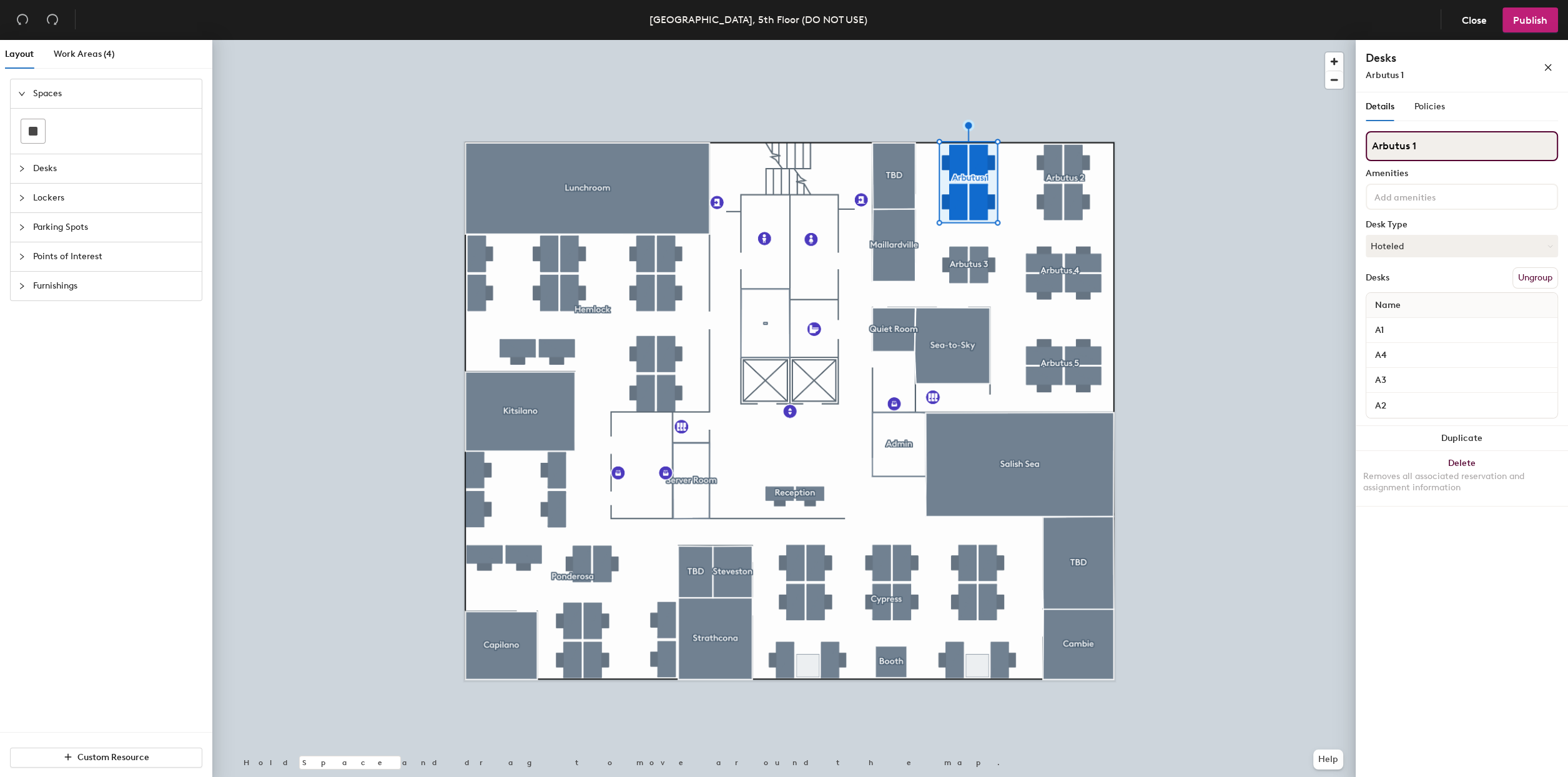
click at [1453, 149] on input "Arbutus 1" at bounding box center [1462, 146] width 193 height 30
type input "Arbutus 1-4"
click at [1437, 140] on input "Arbutus 2" at bounding box center [1462, 146] width 193 height 30
type input "Arbutus 5-8"
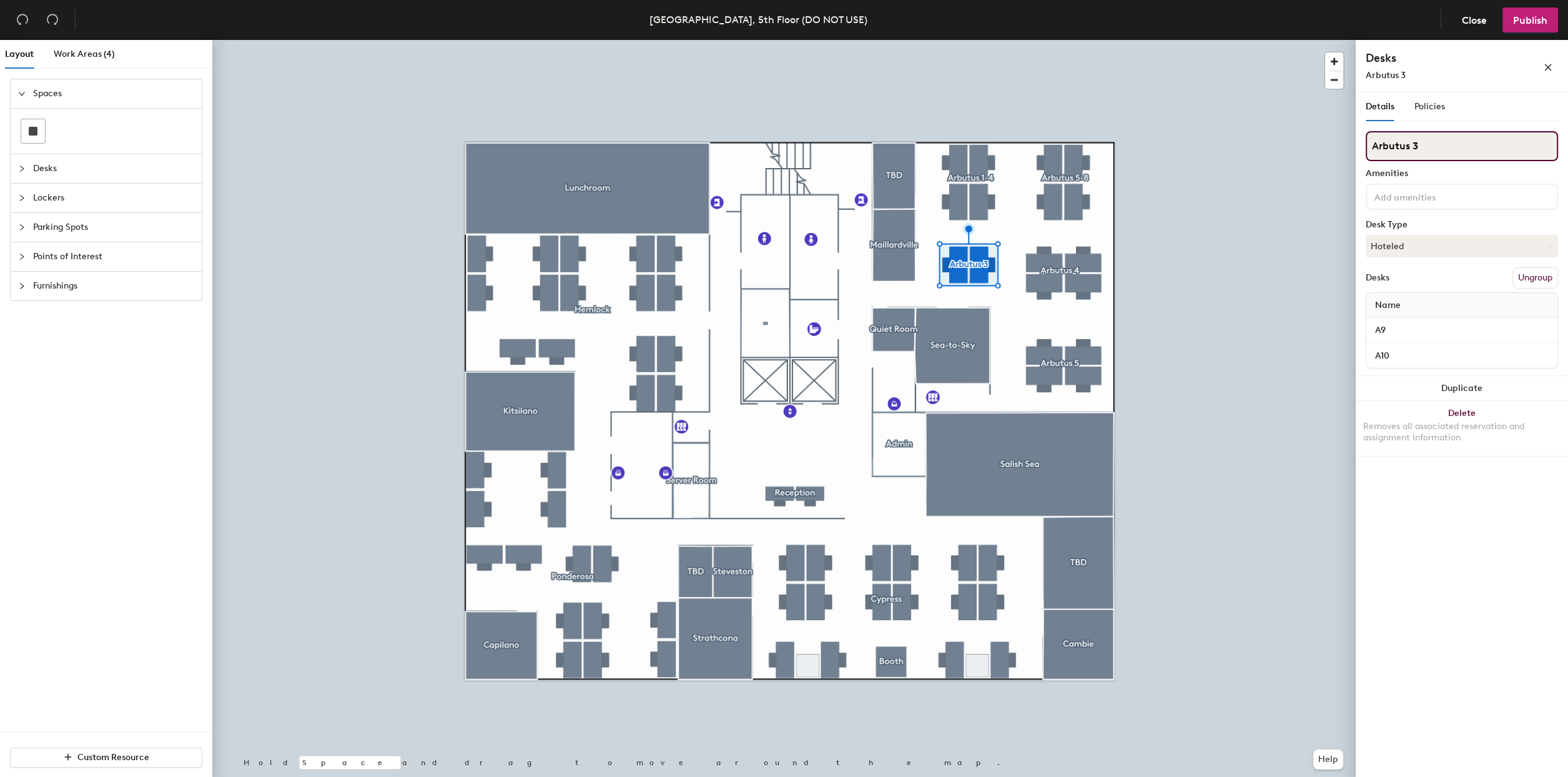
click at [1458, 145] on input "Arbutus 3" at bounding box center [1462, 146] width 193 height 30
type input "Arbutus 9-10"
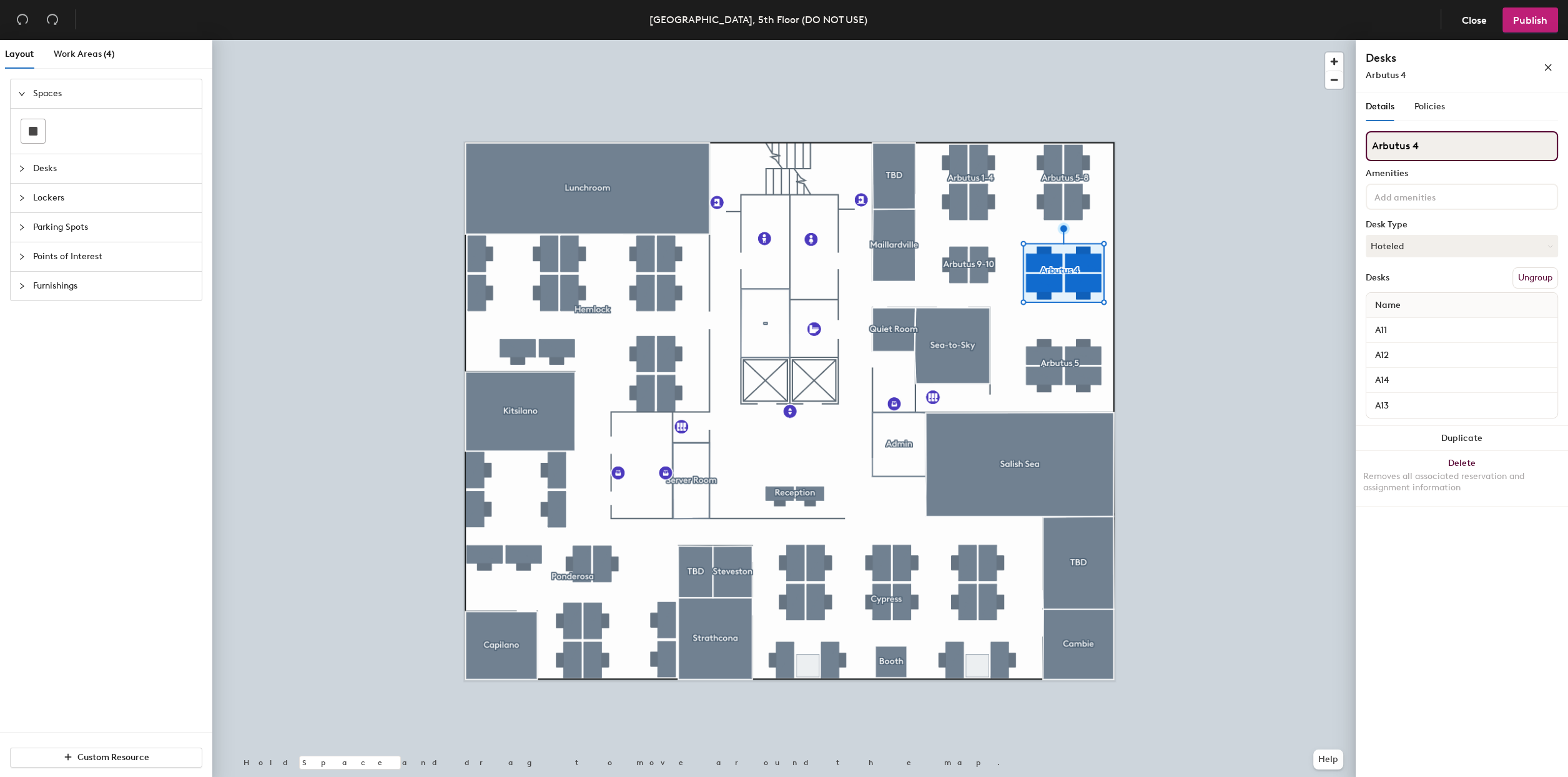
click at [1475, 137] on input "Arbutus 4" at bounding box center [1462, 146] width 193 height 30
type input "Arbutus 11-14"
click at [1430, 143] on input "Arbutus 5" at bounding box center [1462, 146] width 193 height 30
type input "Arbutus 15-18"
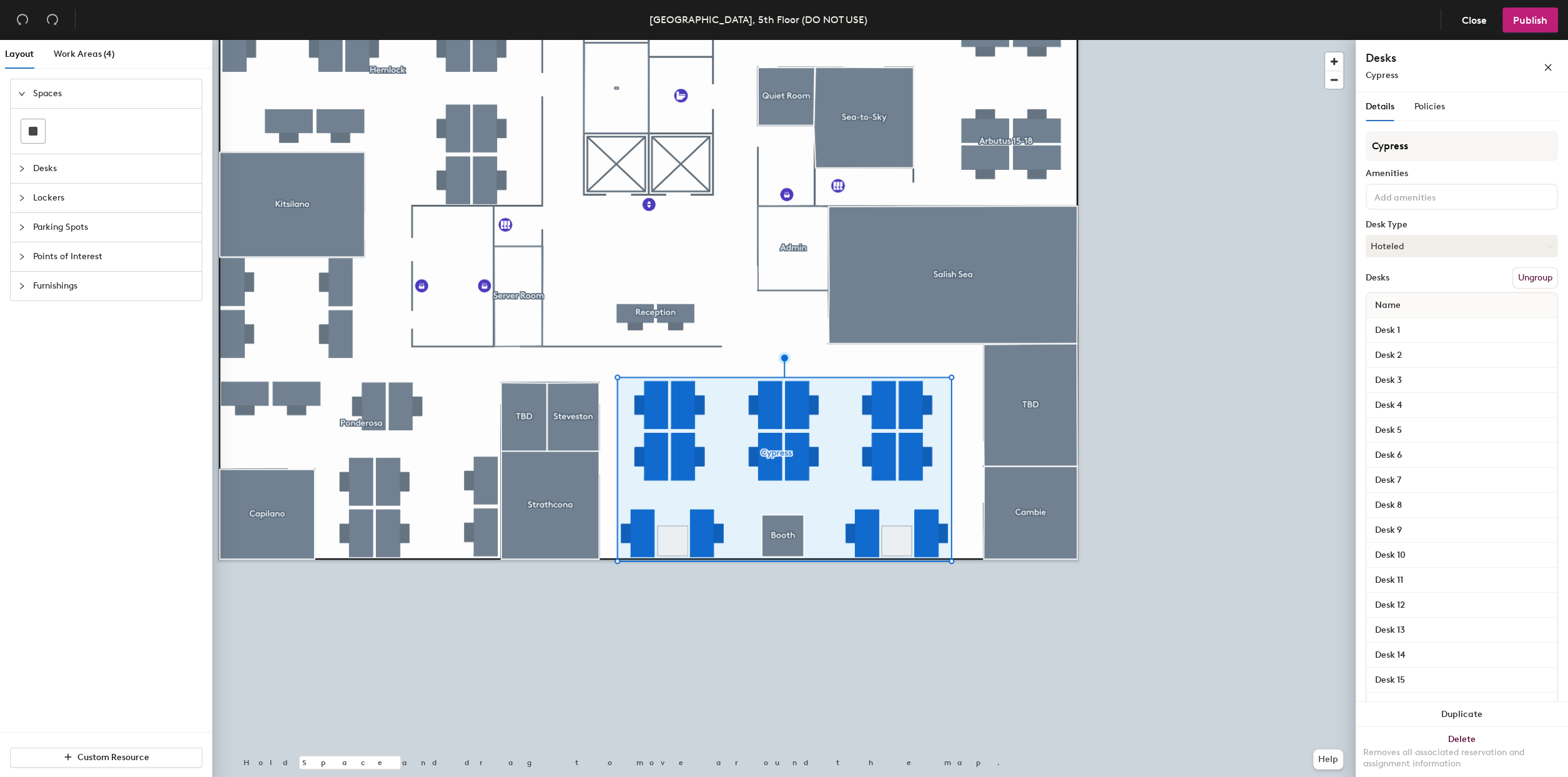
click at [1521, 275] on button "Ungroup" at bounding box center [1535, 278] width 46 height 21
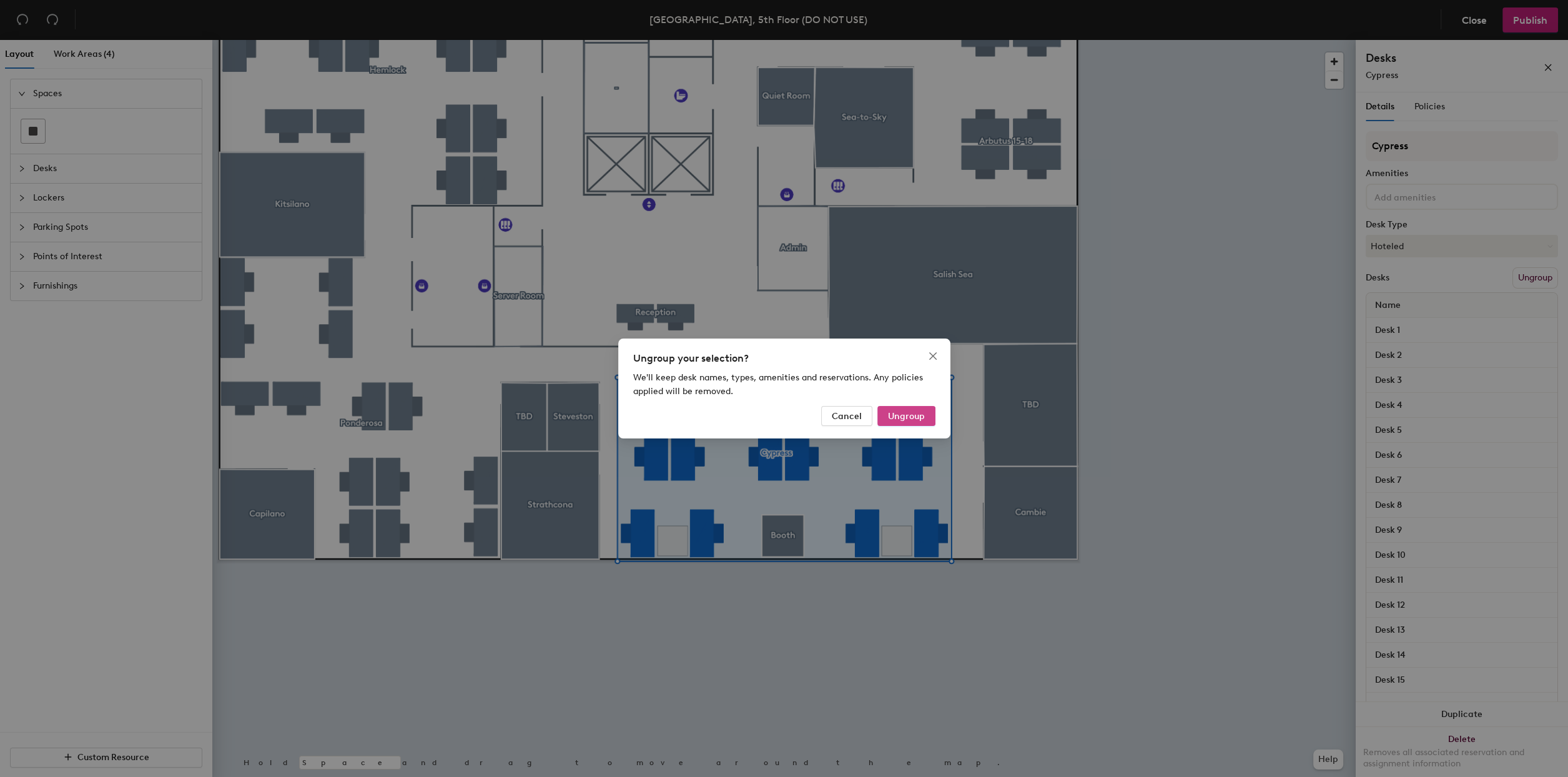
click at [905, 414] on span "Ungroup" at bounding box center [906, 416] width 37 height 10
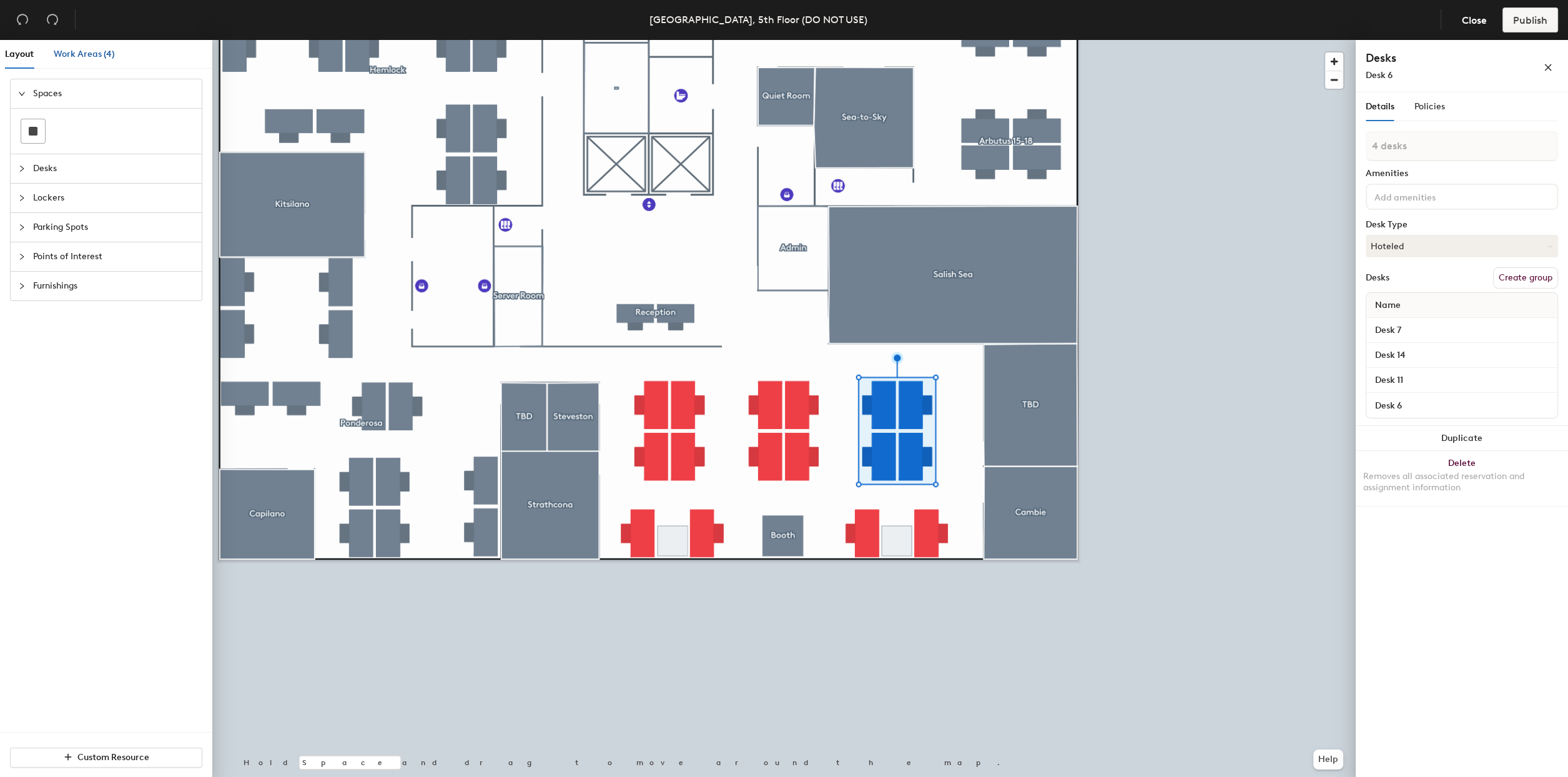
click at [72, 49] on span "Work Areas (4)" at bounding box center [84, 54] width 62 height 10
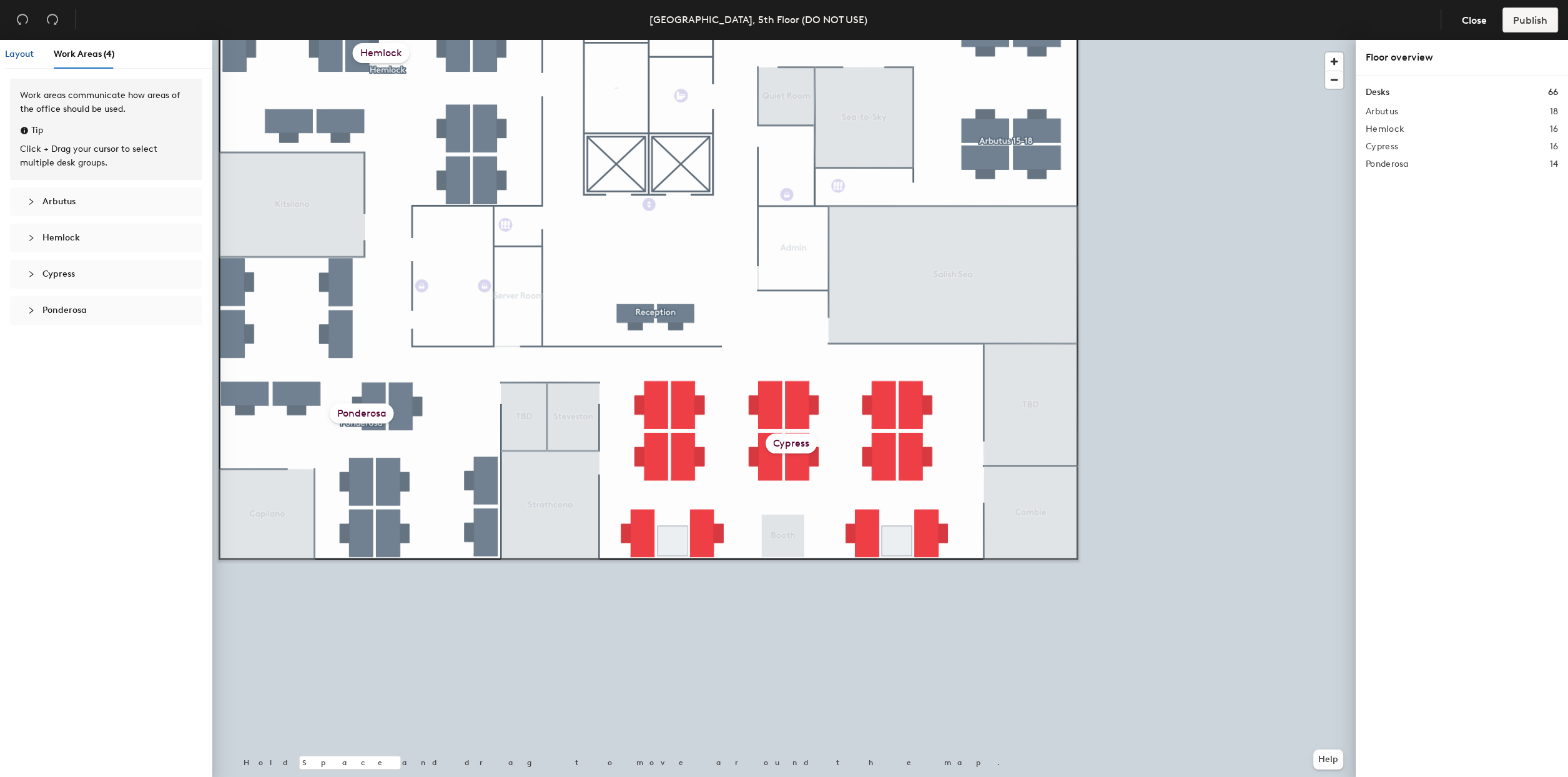
click at [13, 54] on span "Layout" at bounding box center [19, 54] width 28 height 10
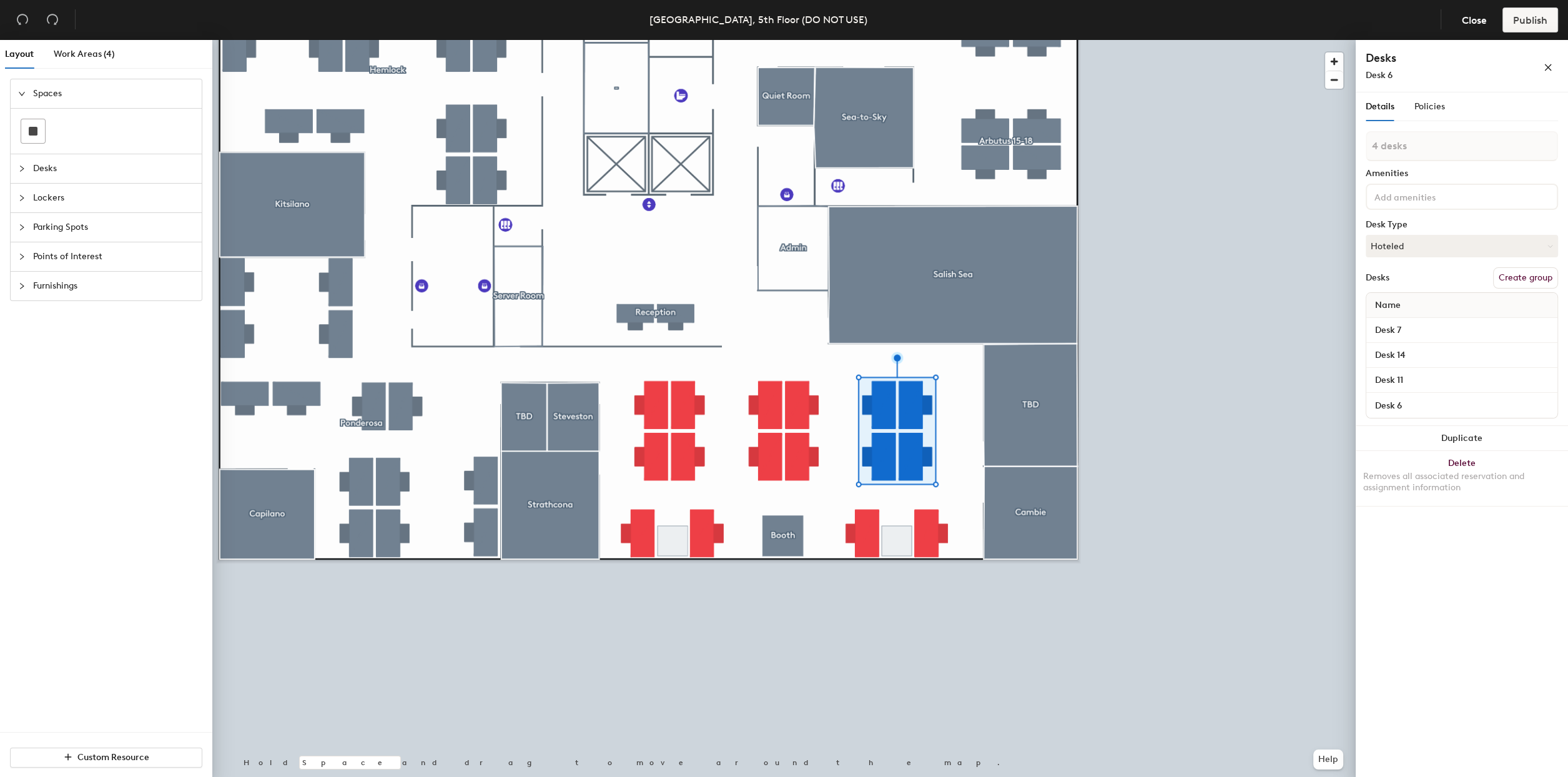
click at [1527, 277] on button "Create group" at bounding box center [1525, 278] width 65 height 21
click at [1354, 145] on div "Layout Work Areas (4) Spaces Desks Lockers Parking Spots Points of Interest Fur…" at bounding box center [784, 411] width 1568 height 742
type input "Cypress 1-4"
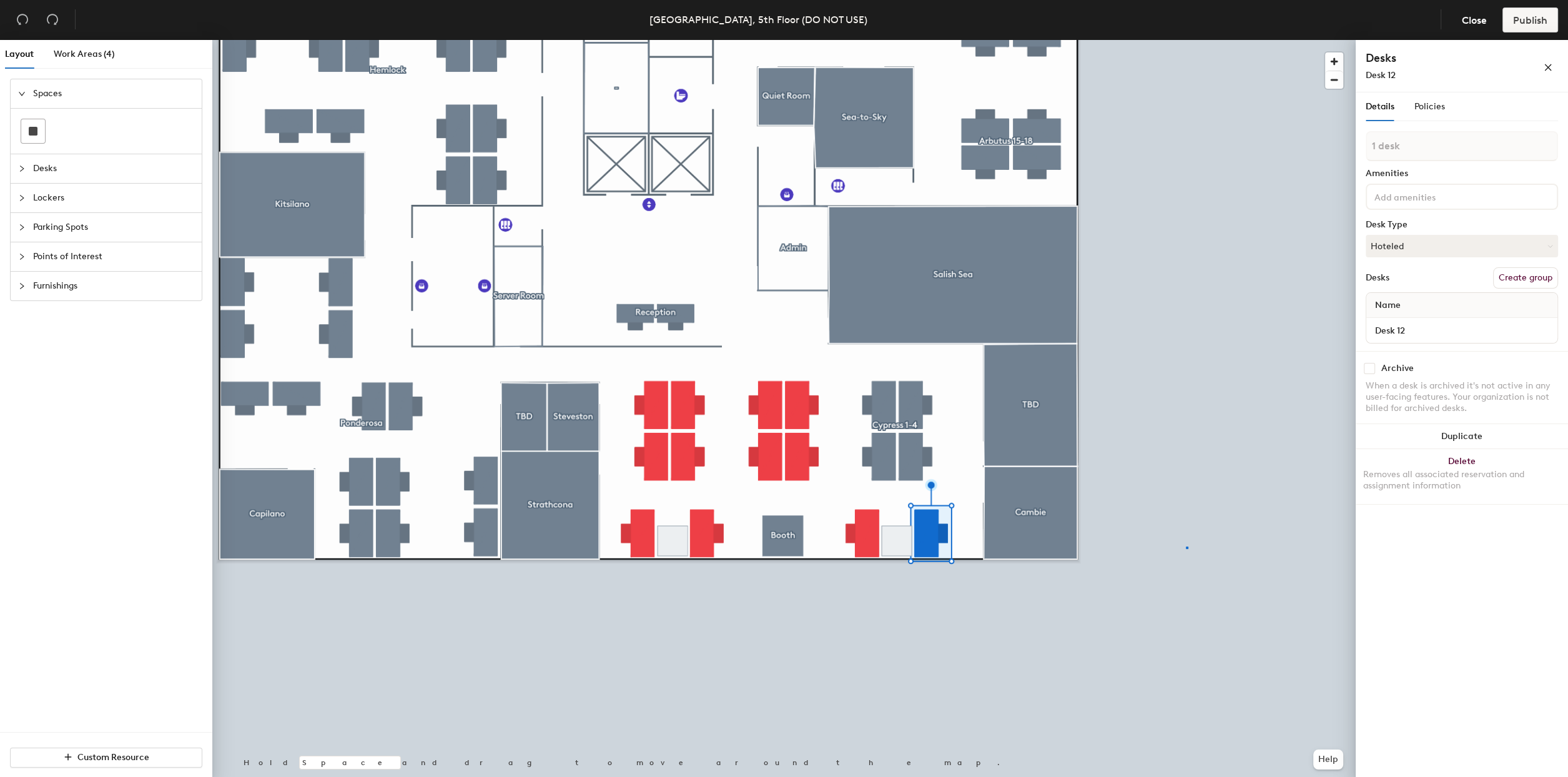
drag, startPoint x: 1378, startPoint y: 148, endPoint x: 1405, endPoint y: 313, distance: 167.2
click at [1186, 40] on div at bounding box center [784, 40] width 1143 height 0
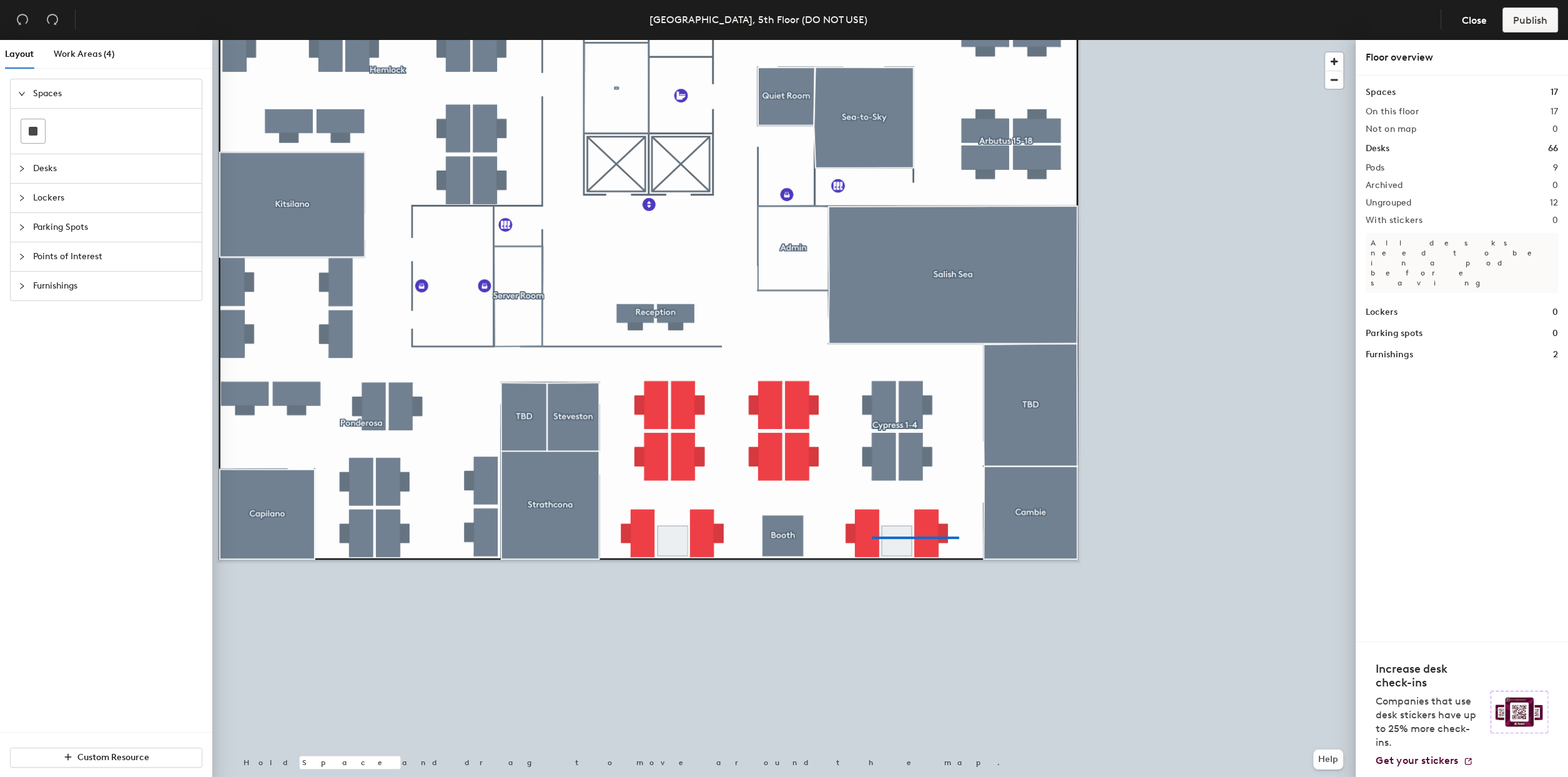
click at [860, 40] on div at bounding box center [784, 40] width 1143 height 0
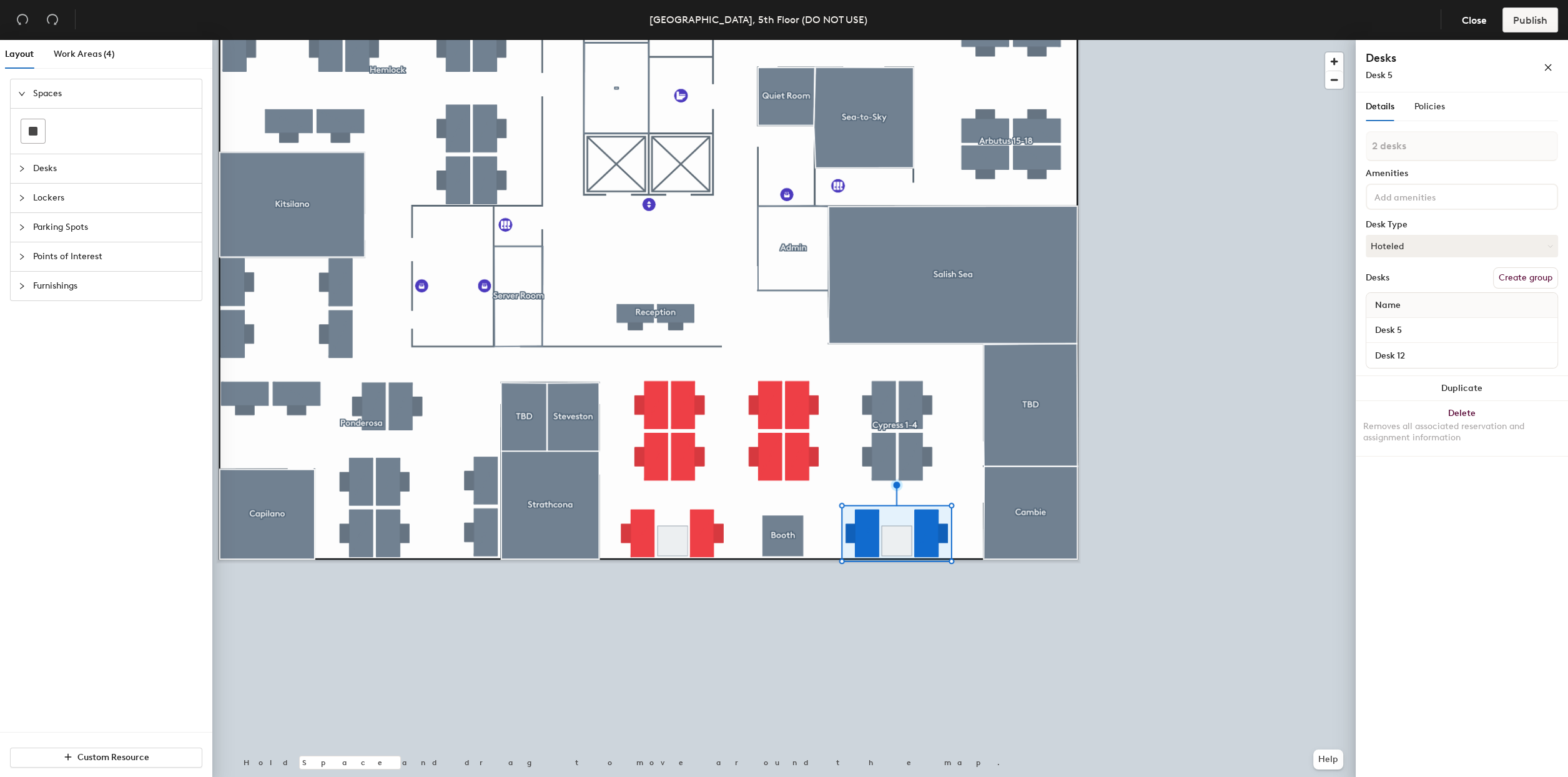
click at [1514, 269] on button "Create group" at bounding box center [1525, 278] width 65 height 21
click at [1319, 148] on div "Layout Work Areas (4) Spaces Desks Lockers Parking Spots Points of Interest Fur…" at bounding box center [784, 411] width 1568 height 742
type input "Cypress 5-6"
click at [1201, 40] on div at bounding box center [784, 40] width 1143 height 0
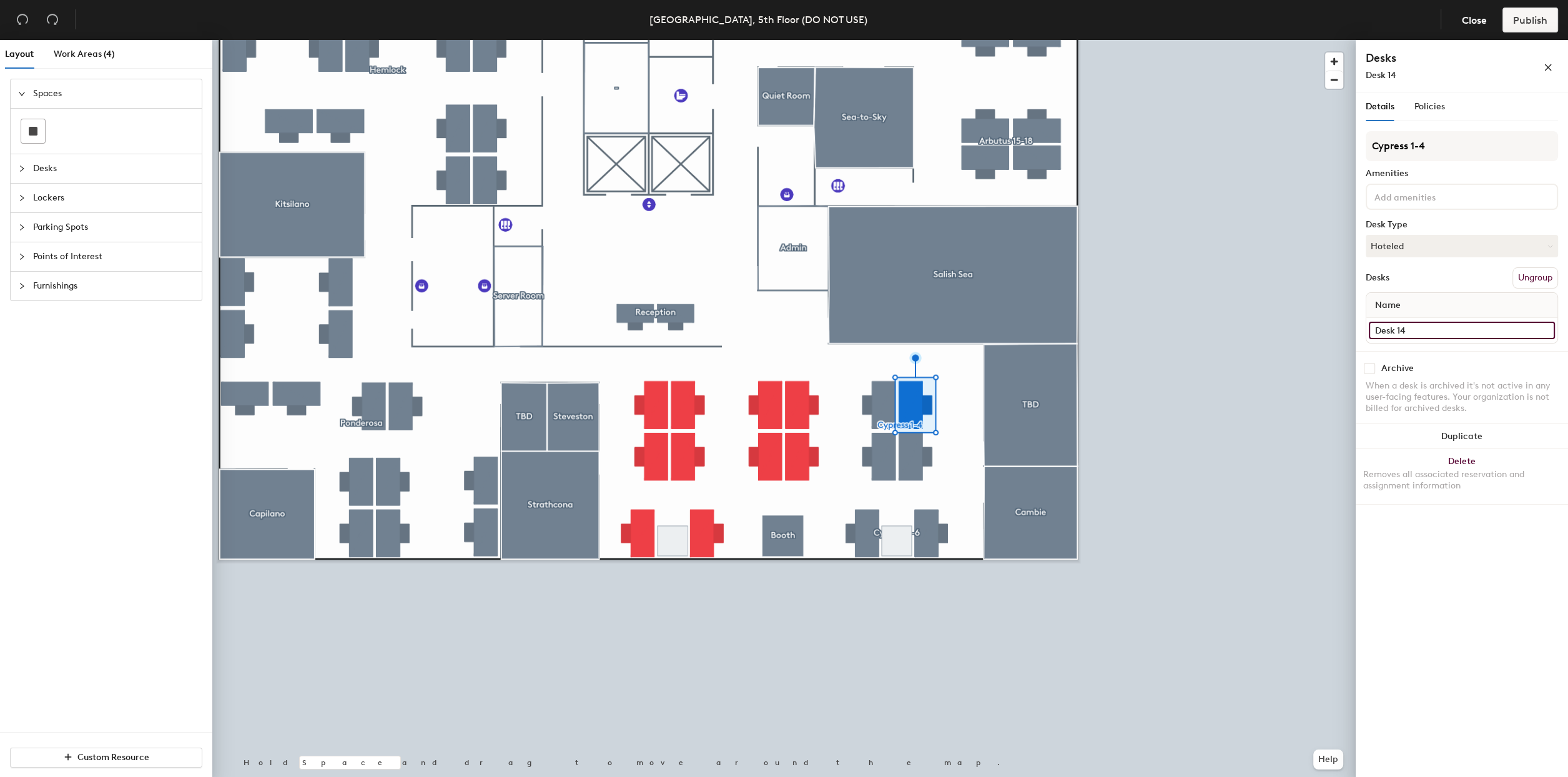
click at [1461, 330] on input "Desk 14" at bounding box center [1461, 331] width 186 height 17
type input "C1"
click at [1428, 331] on input "Desk 7" at bounding box center [1461, 331] width 186 height 17
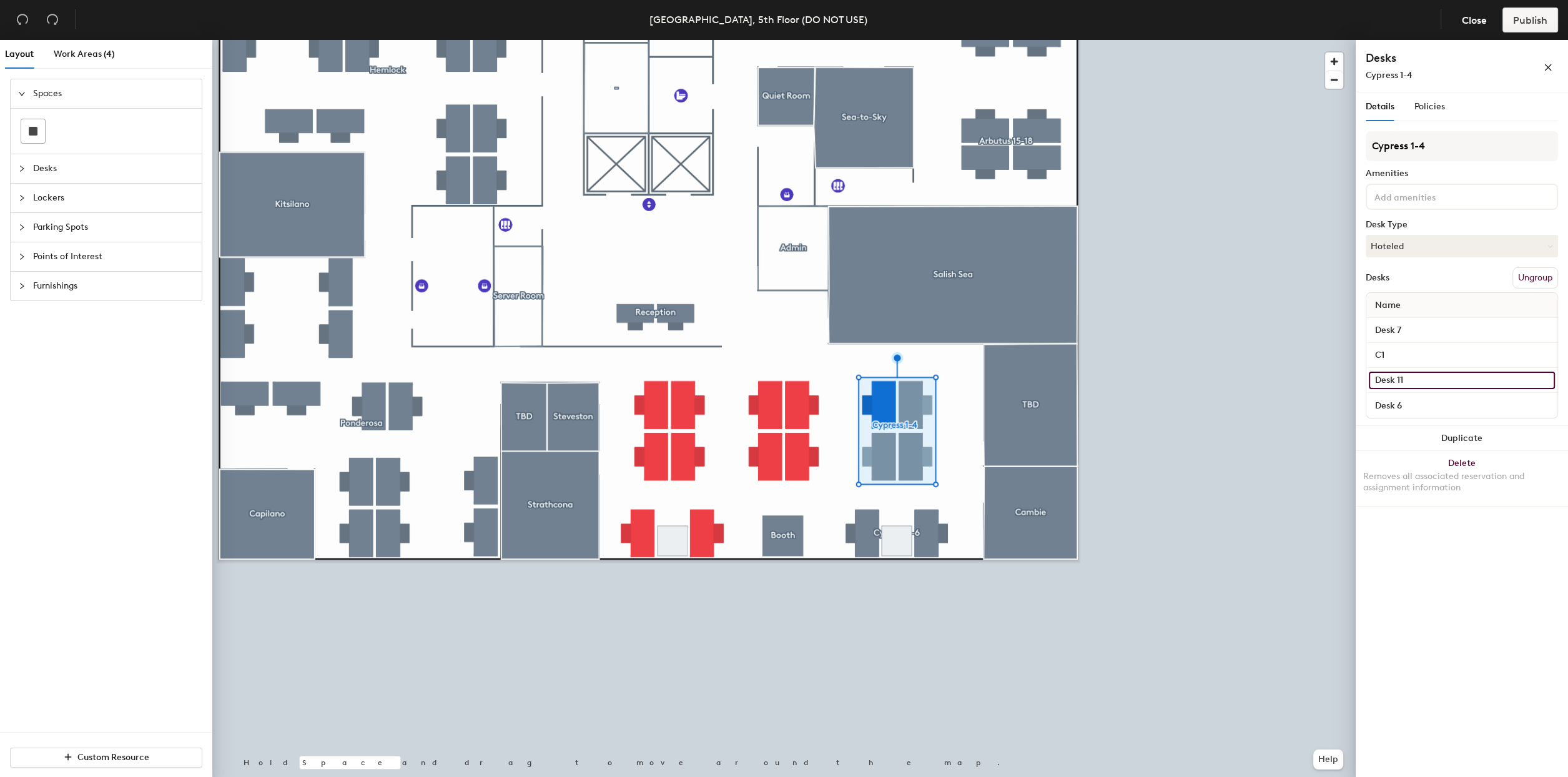
click at [1428, 376] on input "Desk 11" at bounding box center [1461, 381] width 186 height 17
type input "C2"
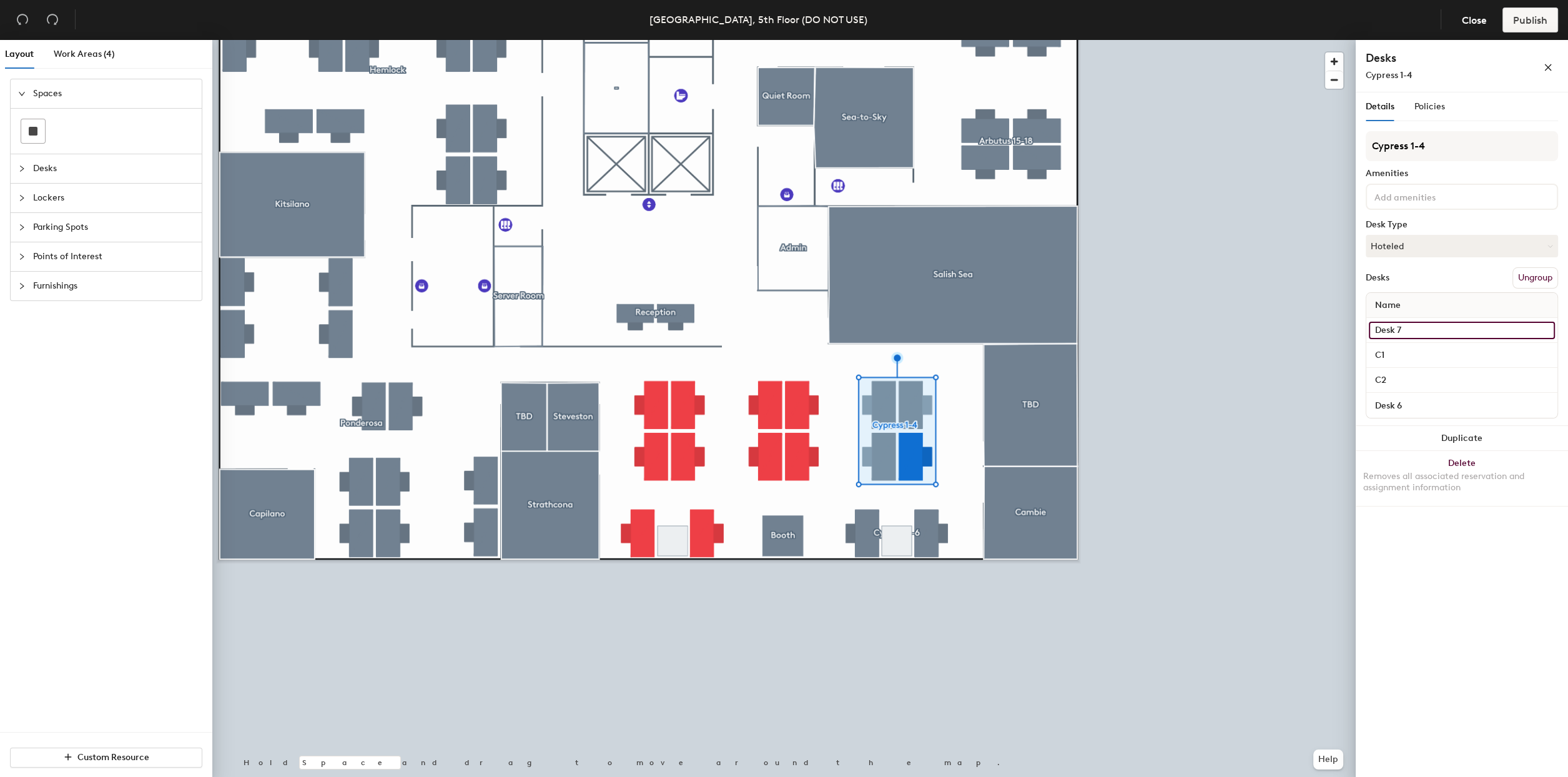
click at [1435, 332] on input "Desk 7" at bounding box center [1461, 331] width 186 height 17
type input "C3"
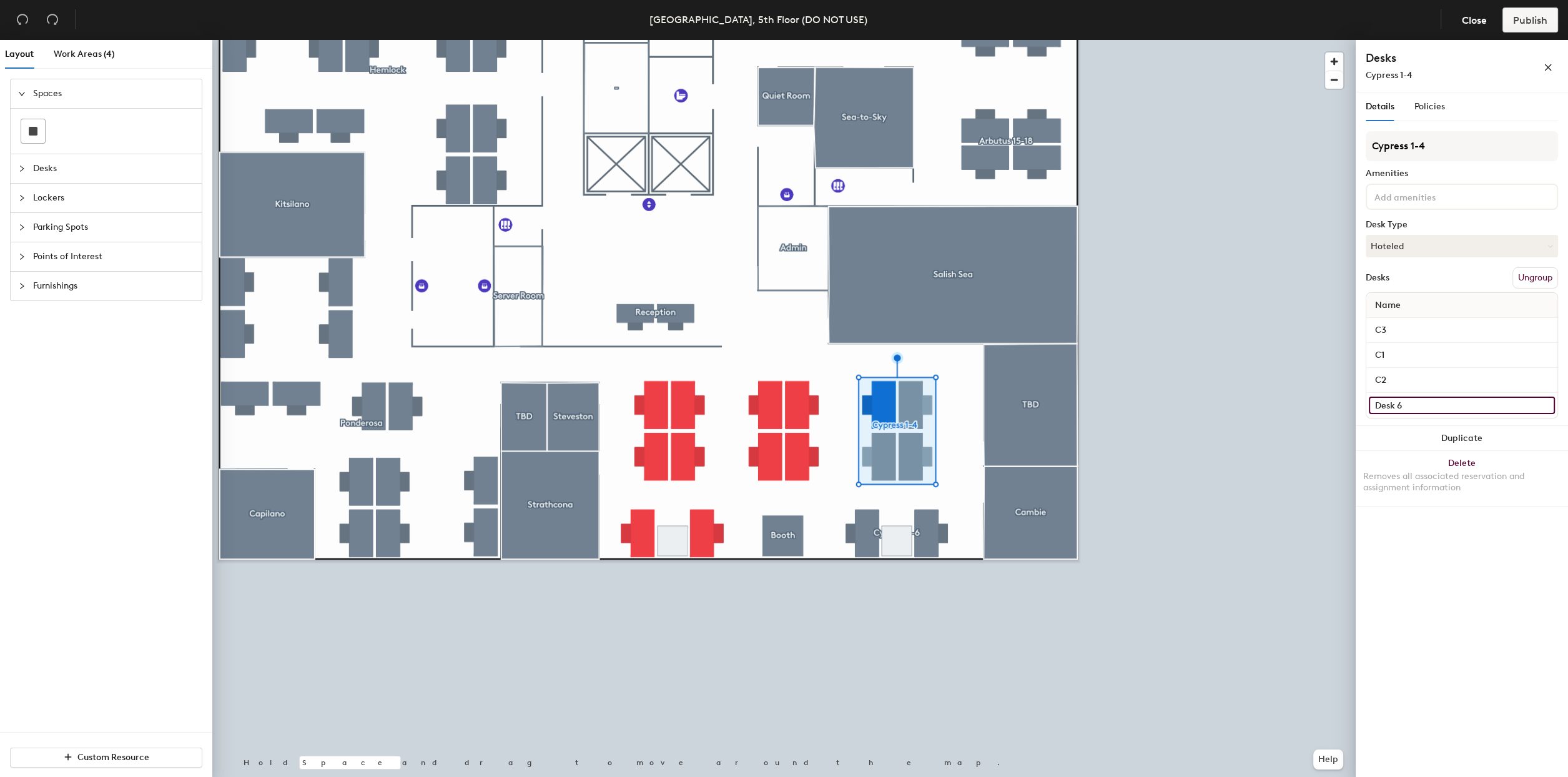
click at [1426, 400] on input "Desk 6" at bounding box center [1461, 405] width 186 height 17
type input "C4"
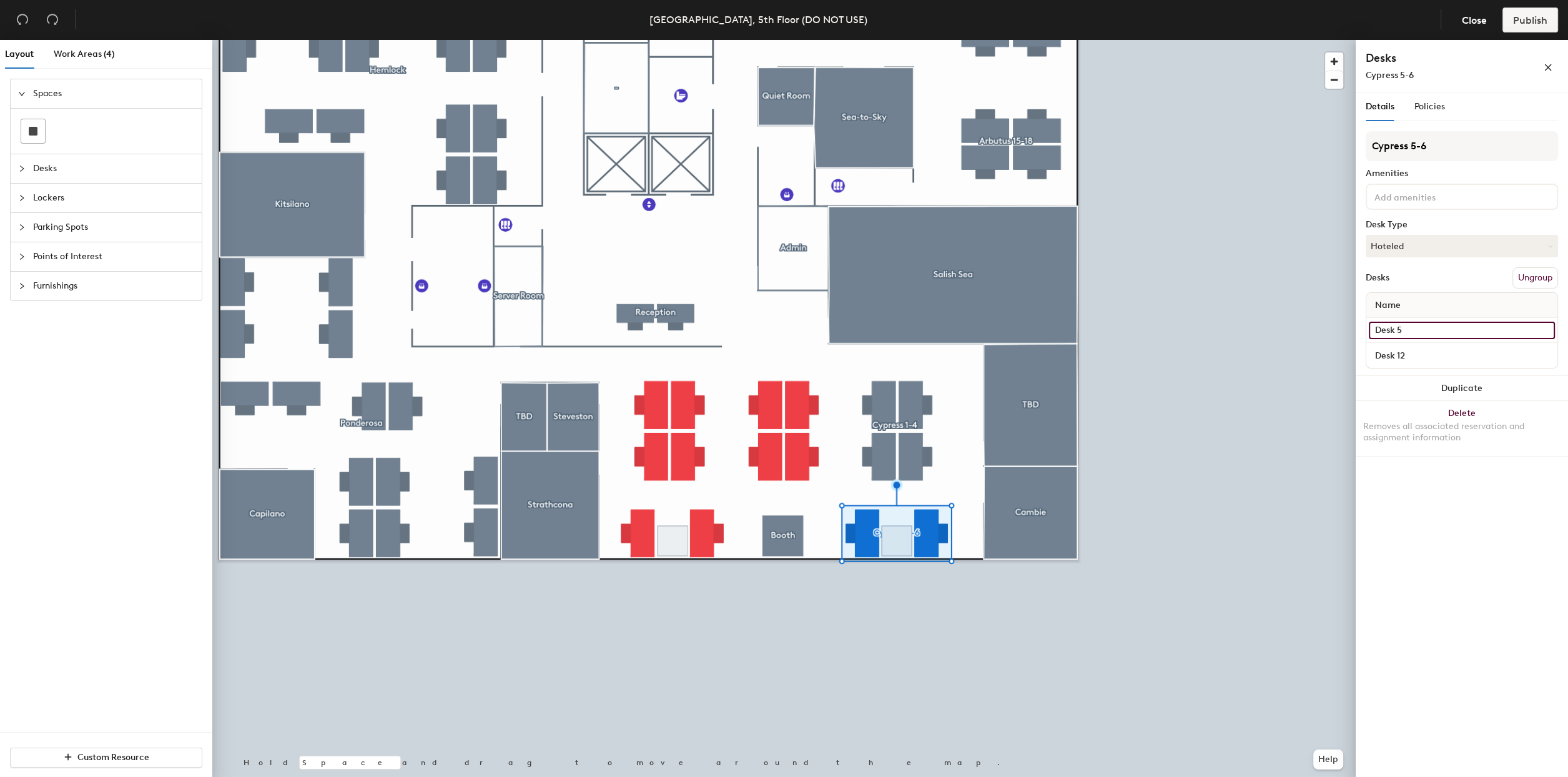
click at [1423, 322] on input "Desk 5" at bounding box center [1461, 331] width 186 height 17
click at [1404, 326] on input "C5" at bounding box center [1461, 331] width 186 height 17
type input "C6"
click at [1410, 352] on input "Desk 12" at bounding box center [1461, 355] width 186 height 17
type input "C5"
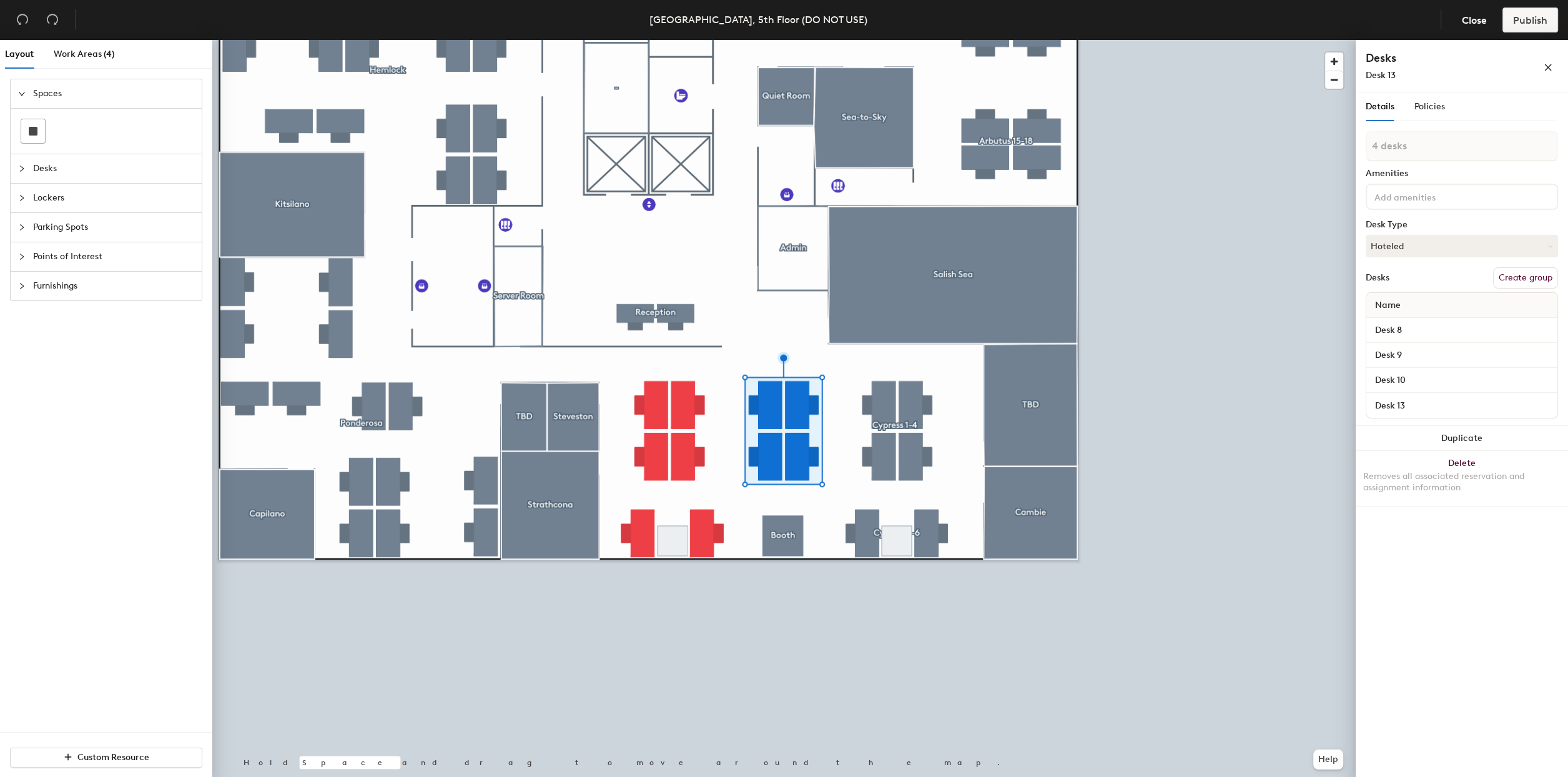
click at [1527, 278] on button "Create group" at bounding box center [1525, 278] width 65 height 21
click at [1323, 154] on div "Layout Work Areas (4) Spaces Desks Lockers Parking Spots Points of Interest Fur…" at bounding box center [784, 411] width 1568 height 742
type input "Cypress 7-10"
click at [1408, 328] on input "Desk 8" at bounding box center [1461, 331] width 186 height 17
click at [1413, 355] on input "Desk 9" at bounding box center [1461, 355] width 186 height 17
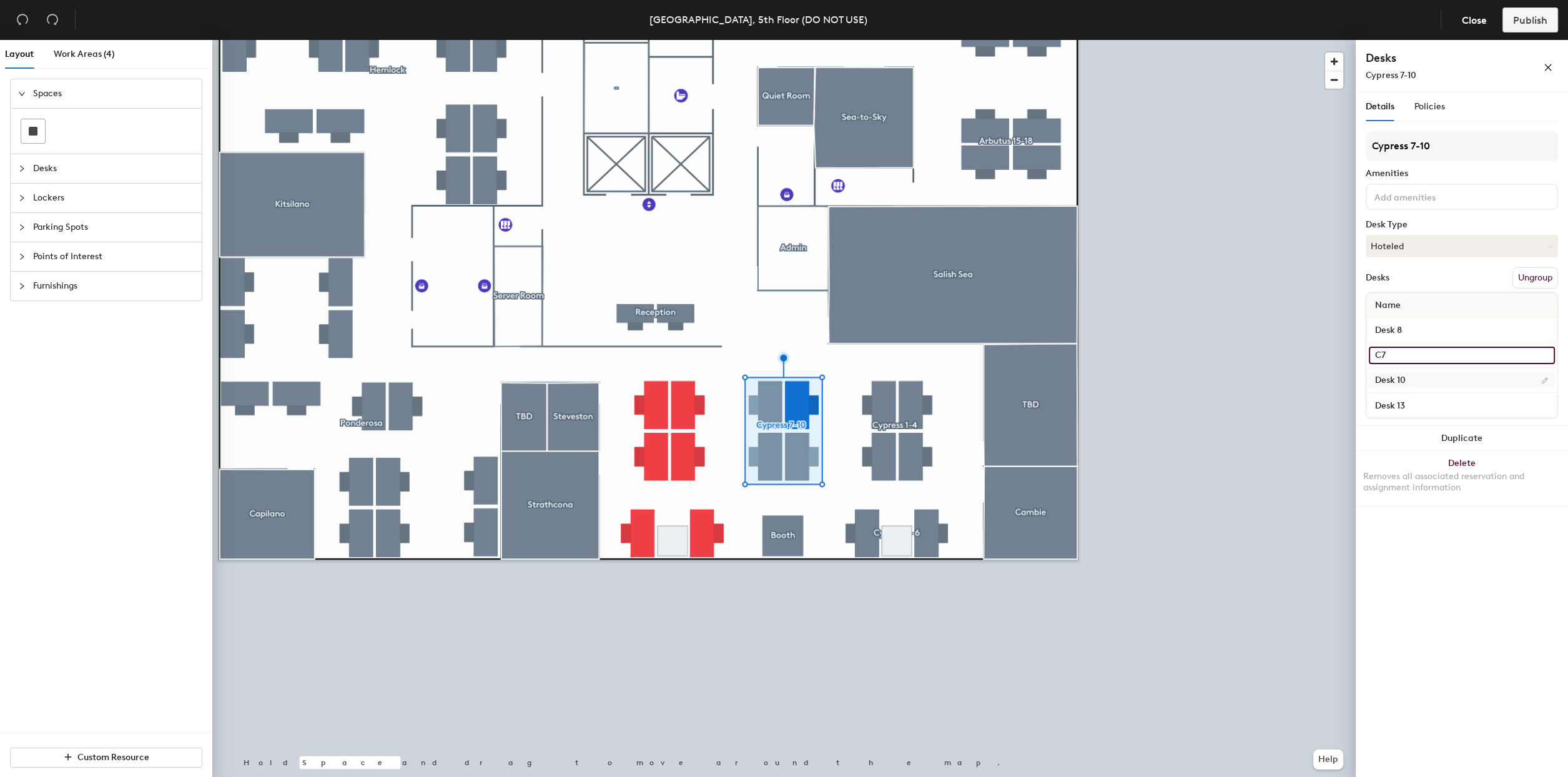
type input "C7"
click at [1424, 381] on input "Desk 10" at bounding box center [1461, 381] width 186 height 17
type input "C8"
click at [1423, 335] on input "Desk 8" at bounding box center [1461, 331] width 186 height 17
type input "C9"
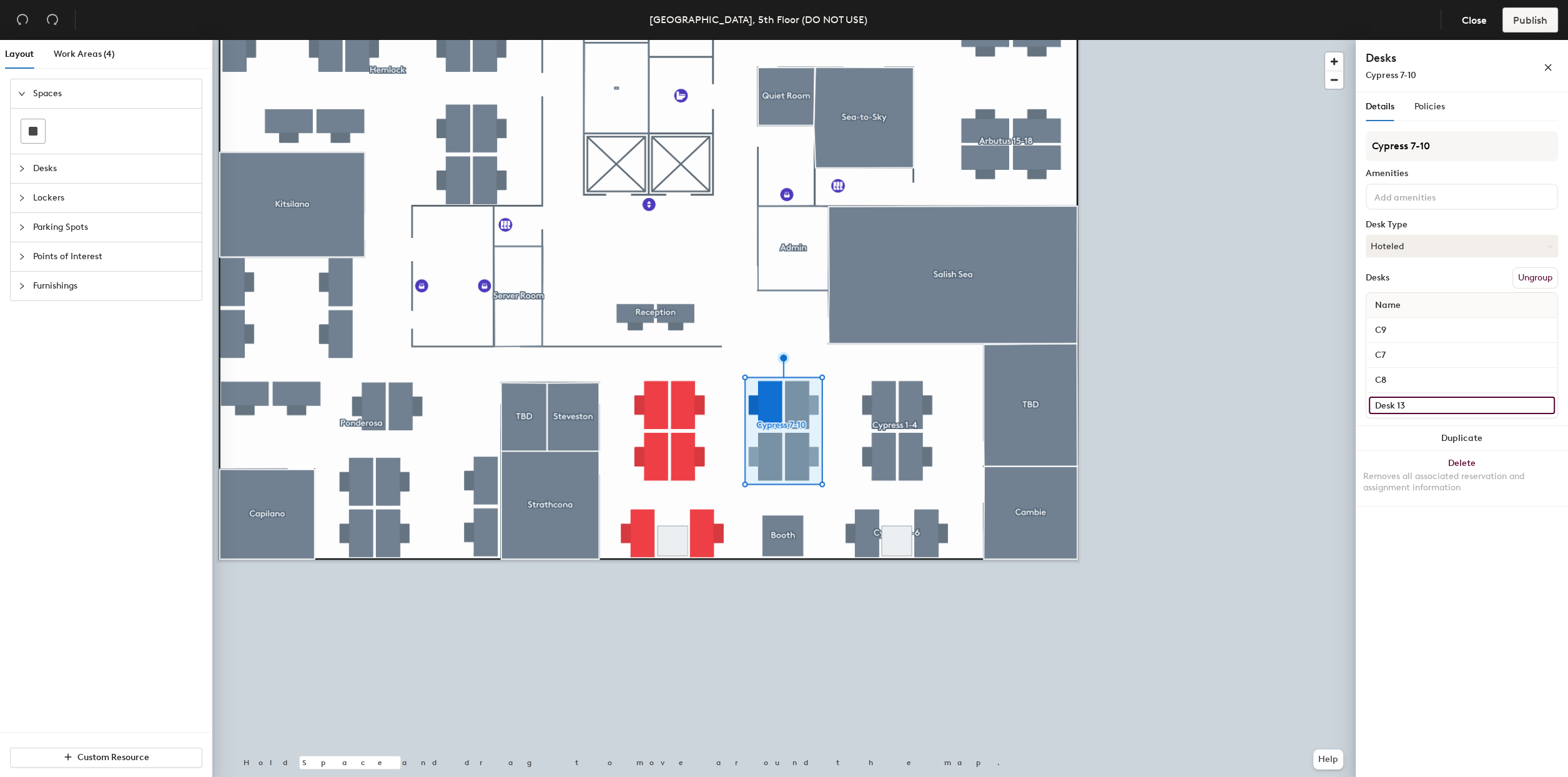
click at [1416, 400] on input "Desk 13" at bounding box center [1461, 405] width 186 height 17
type input "C10"
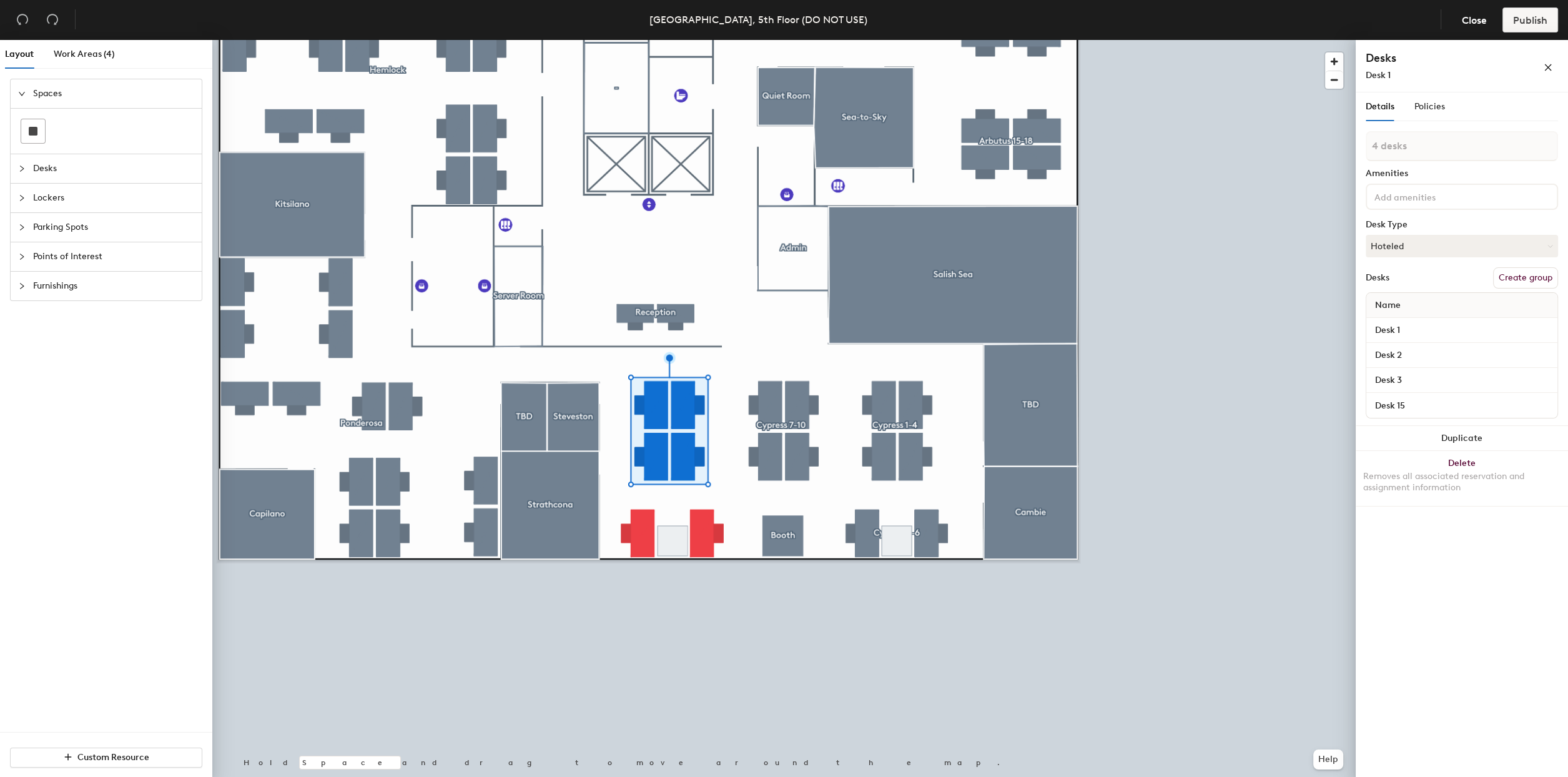
click at [1517, 277] on button "Create group" at bounding box center [1525, 278] width 65 height 21
click at [1420, 150] on input "Pod 12" at bounding box center [1462, 146] width 193 height 30
type input "Cypress 11-15"
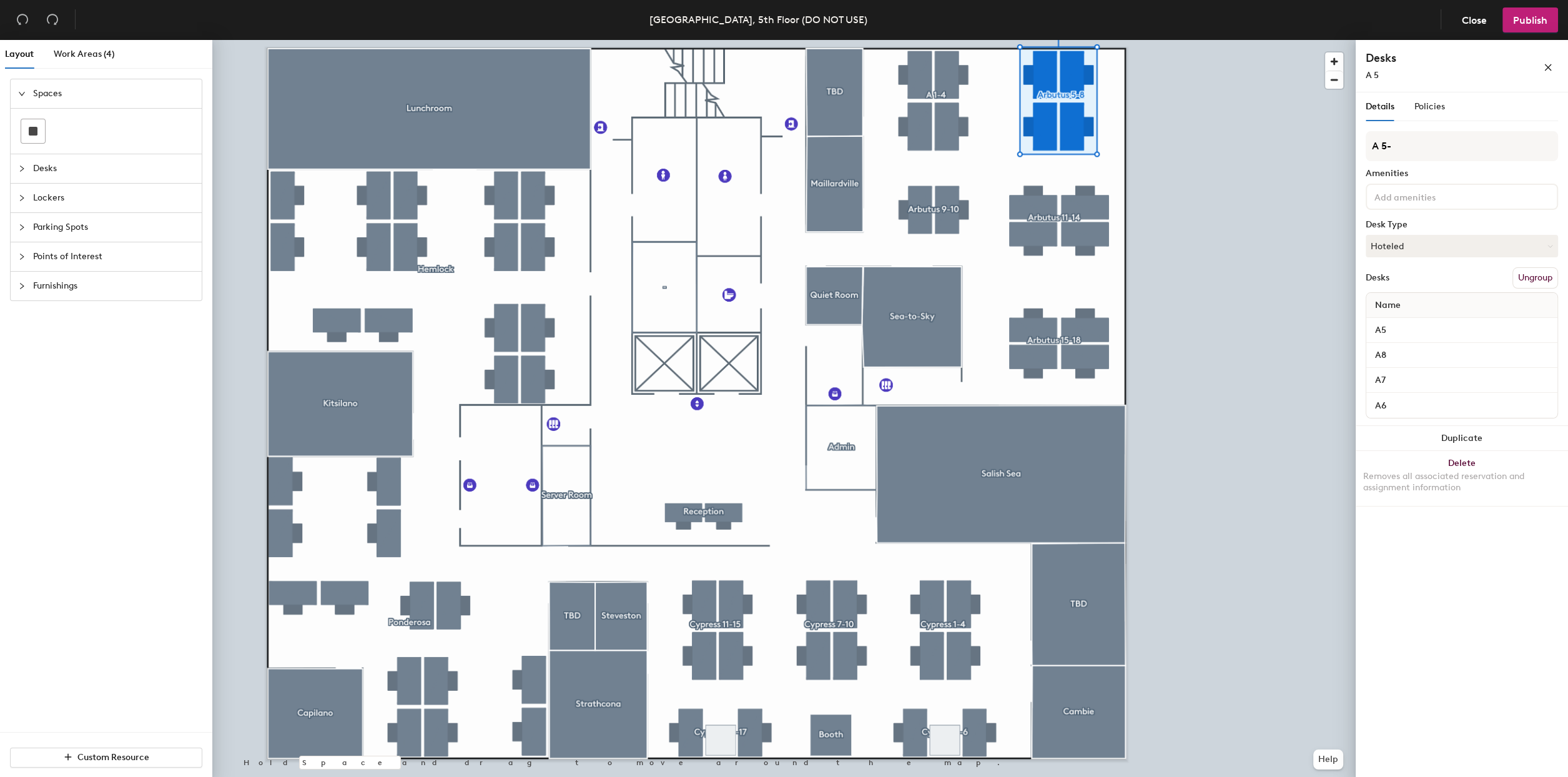
type input "A 5-8"
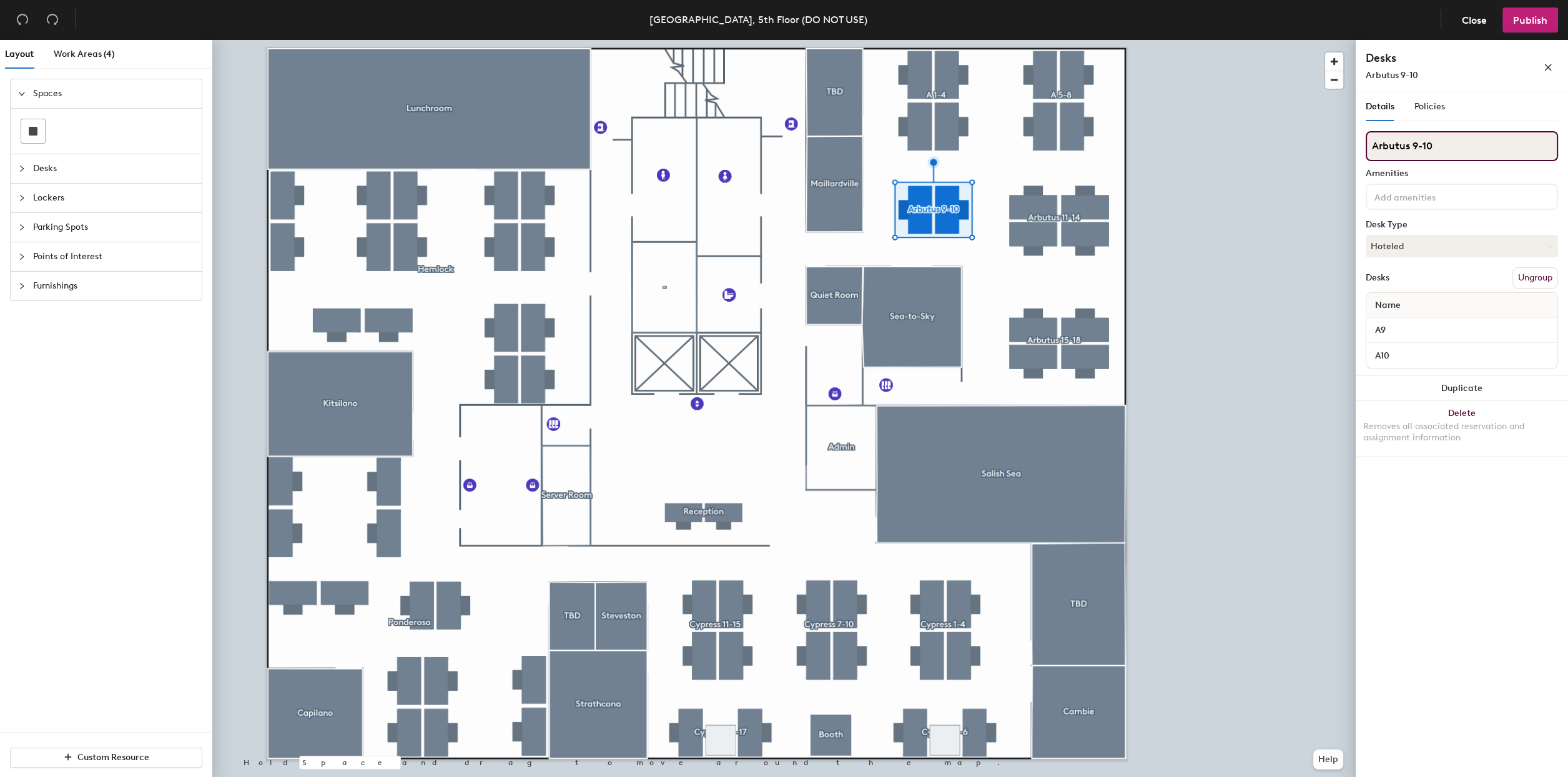
click at [1304, 143] on div "Layout Work Areas (4) Spaces Desks Lockers Parking Spots Points of Interest Fur…" at bounding box center [784, 411] width 1568 height 742
type input "A 9-10"
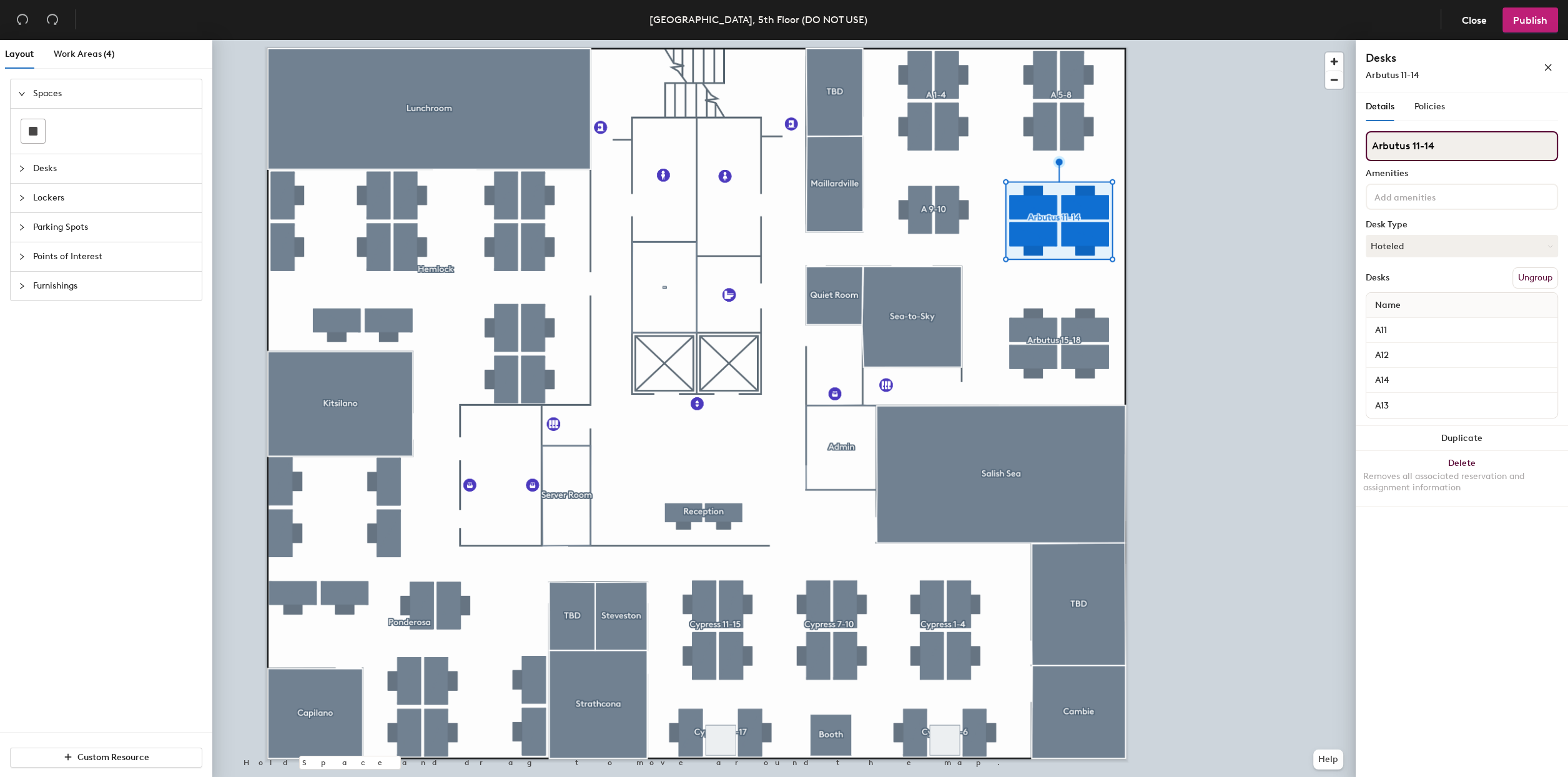
click at [1297, 151] on div "Layout Work Areas (4) Spaces Desks Lockers Parking Spots Points of Interest Fur…" at bounding box center [784, 411] width 1568 height 742
type input "A 11-14"
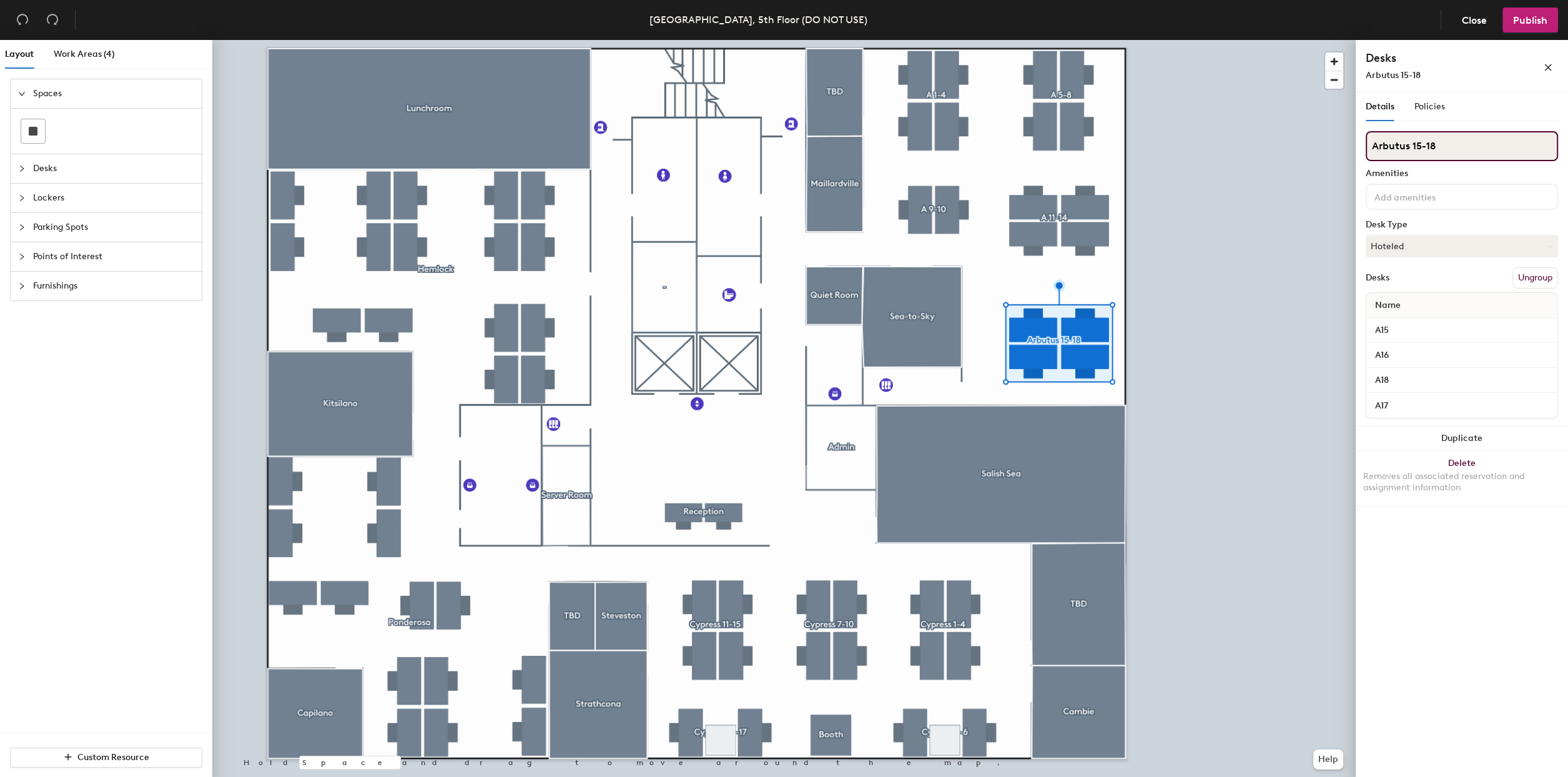
click at [1286, 162] on div "Layout Work Areas (4) Spaces Desks Lockers Parking Spots Points of Interest Fur…" at bounding box center [784, 411] width 1568 height 742
type input "A 15-18"
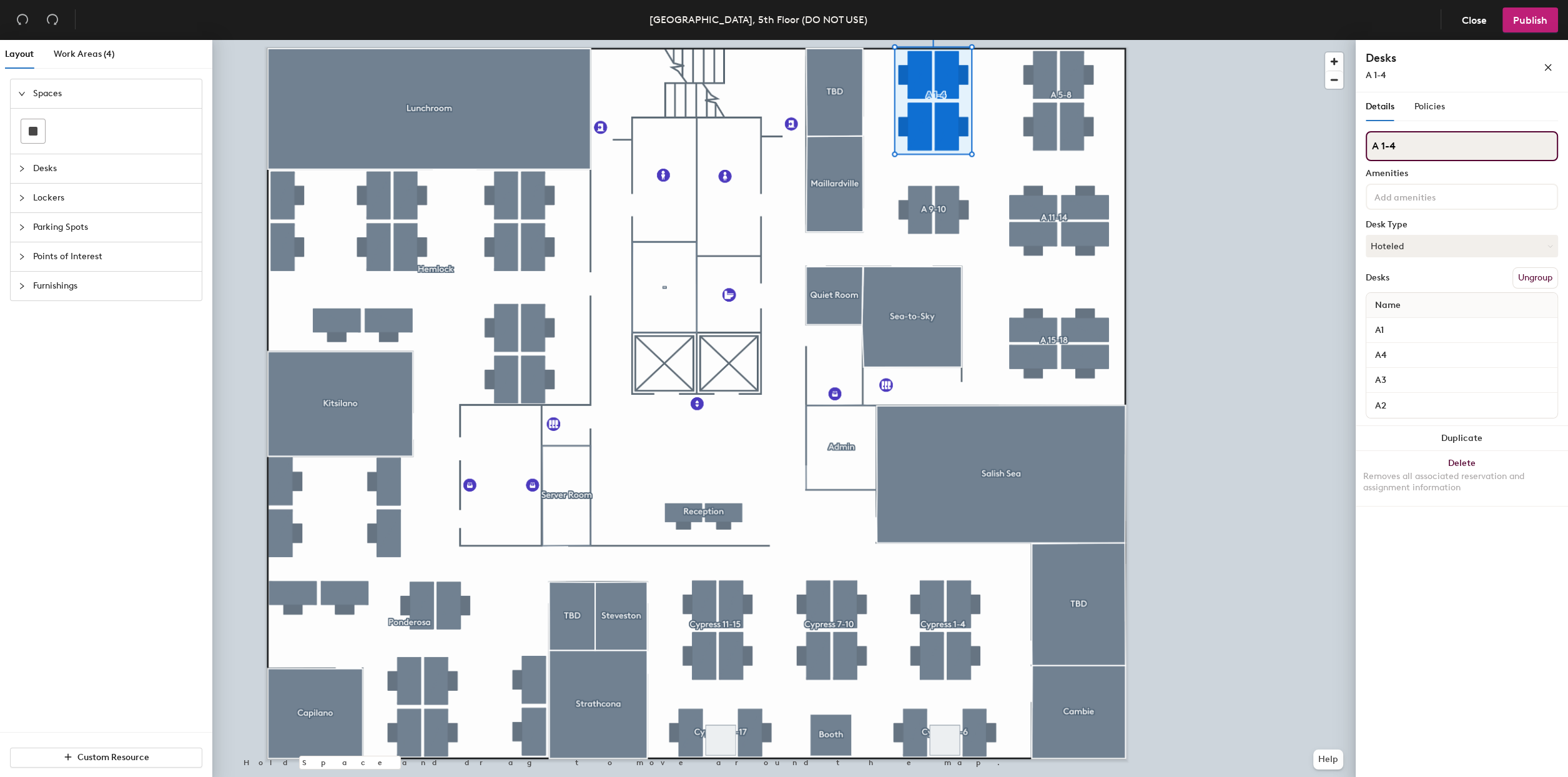
click at [1353, 155] on div "Layout Work Areas (4) Spaces Desks Lockers Parking Spots Points of Interest Fur…" at bounding box center [784, 411] width 1568 height 742
type input "Arbutus 1-4"
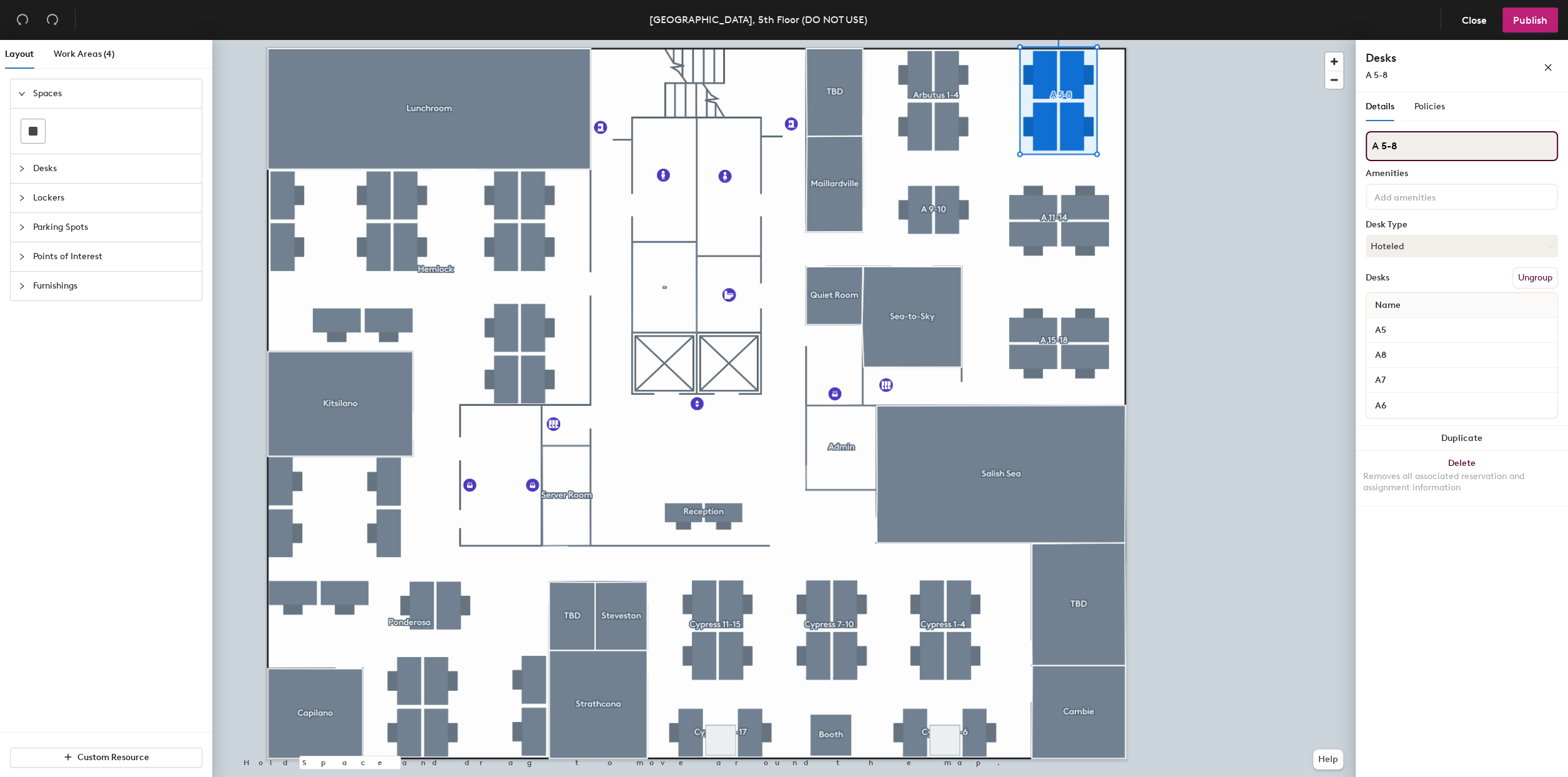
click at [1308, 160] on div "Layout Work Areas (4) Spaces Desks Lockers Parking Spots Points of Interest Fur…" at bounding box center [784, 411] width 1568 height 742
type input "Arbutus 5-8"
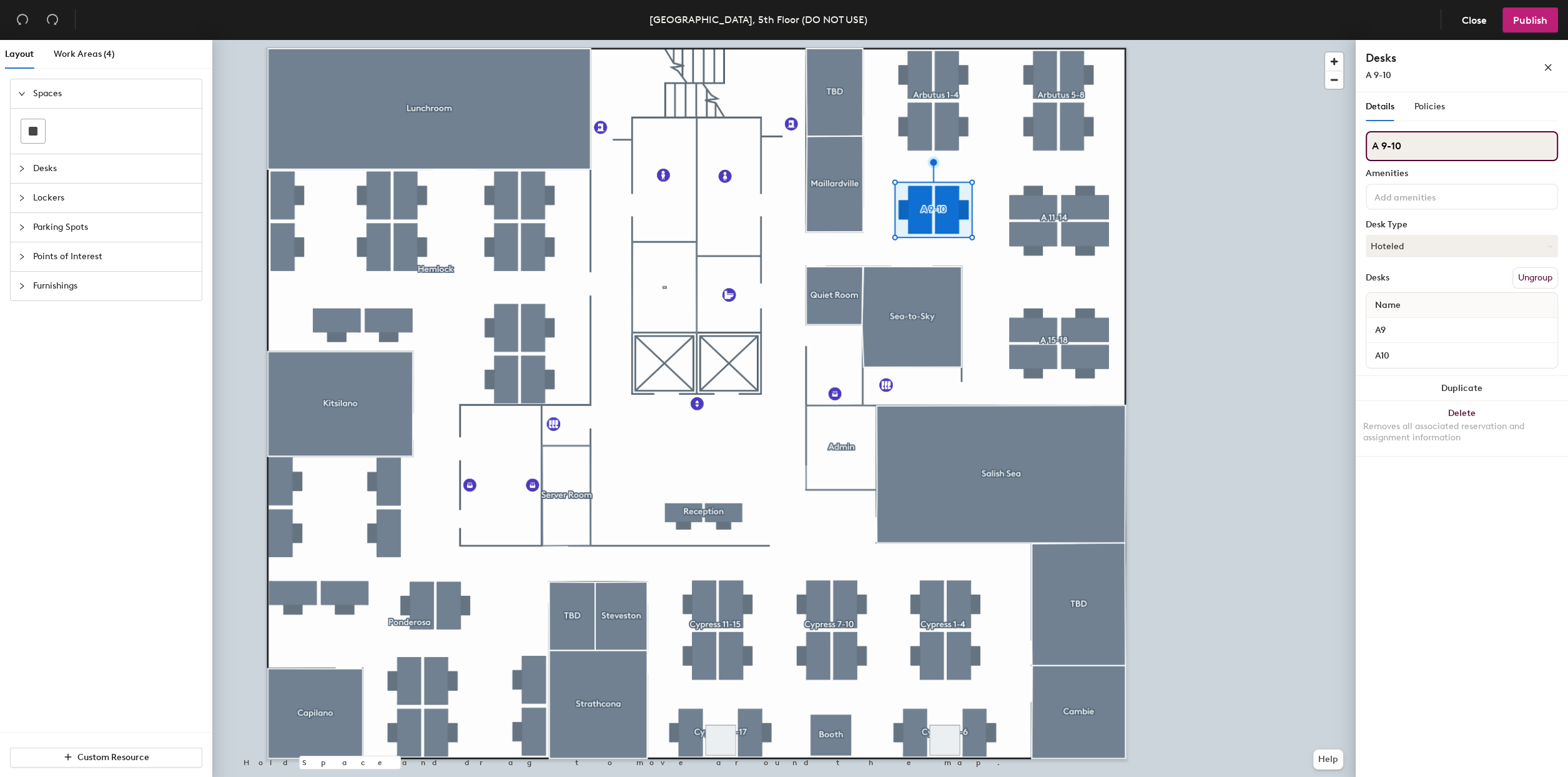
click at [1379, 145] on input "A 9-10" at bounding box center [1462, 146] width 193 height 30
type input "Arbutus 9-10"
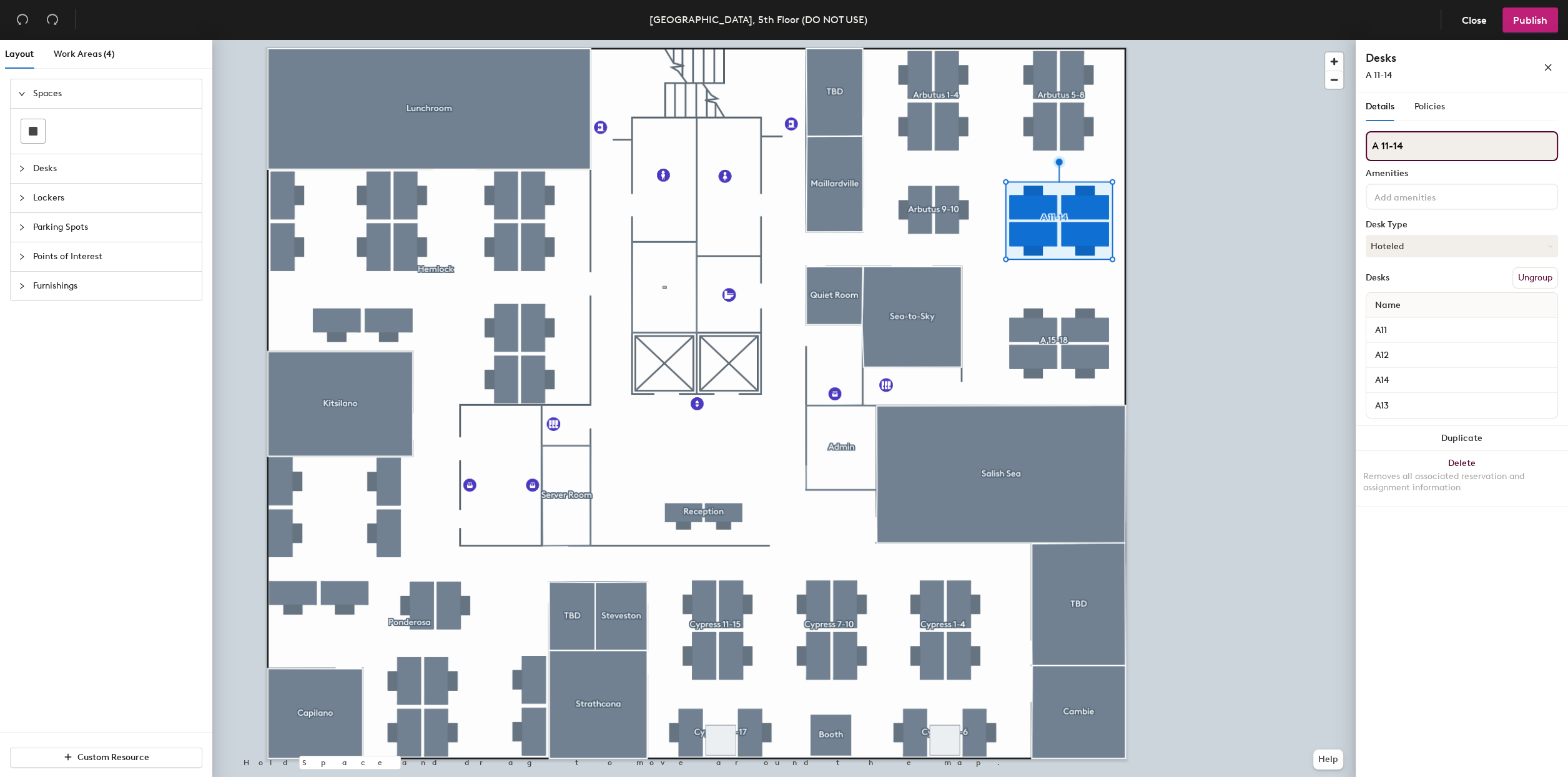
click at [1378, 144] on input "A 11-14" at bounding box center [1462, 146] width 193 height 30
type input "Arbutus 11-14"
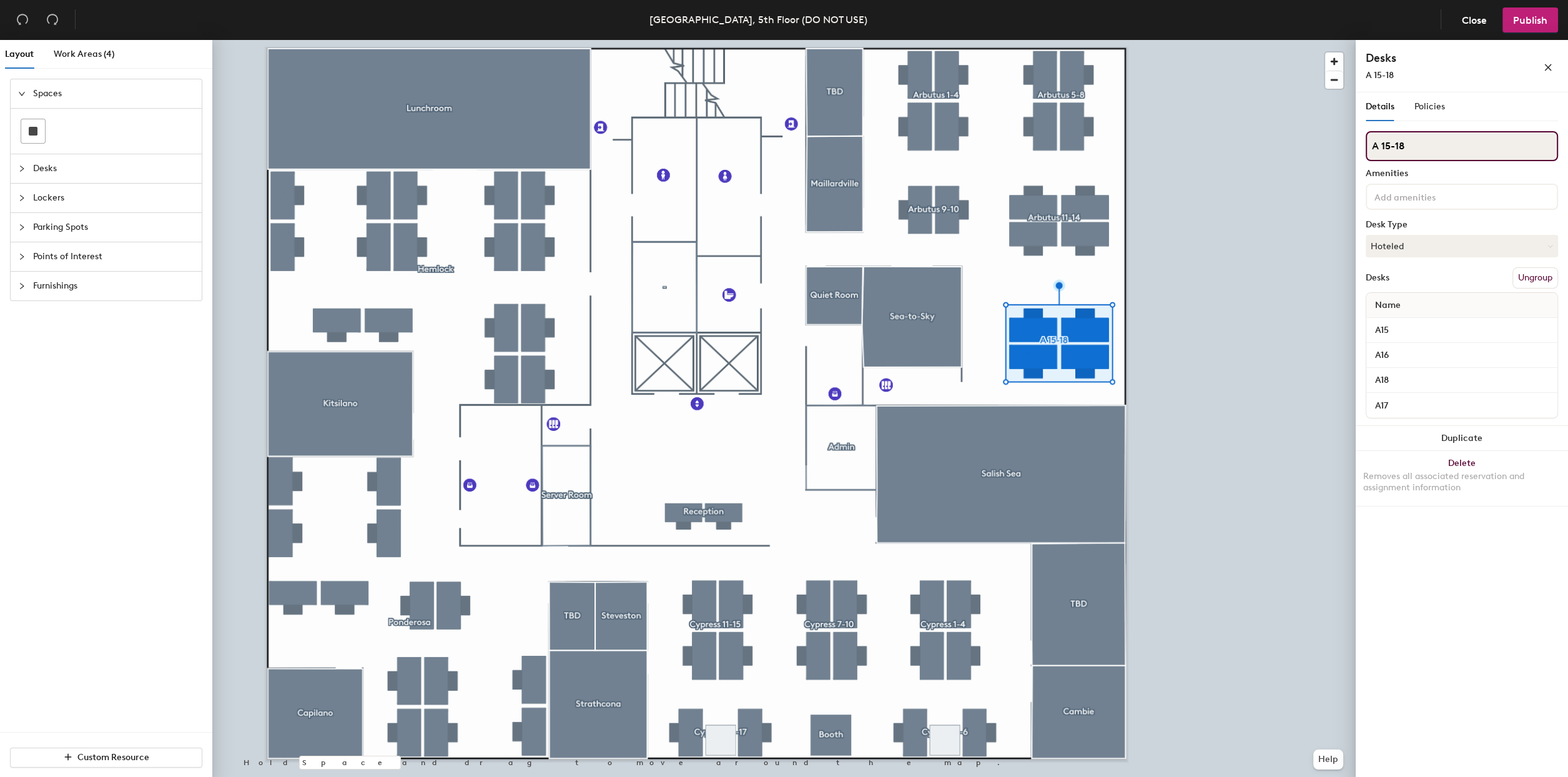
click at [1378, 145] on input "A 15-18" at bounding box center [1462, 146] width 193 height 30
type input "Arbutus 15-18"
click at [1297, 40] on div at bounding box center [784, 40] width 1143 height 0
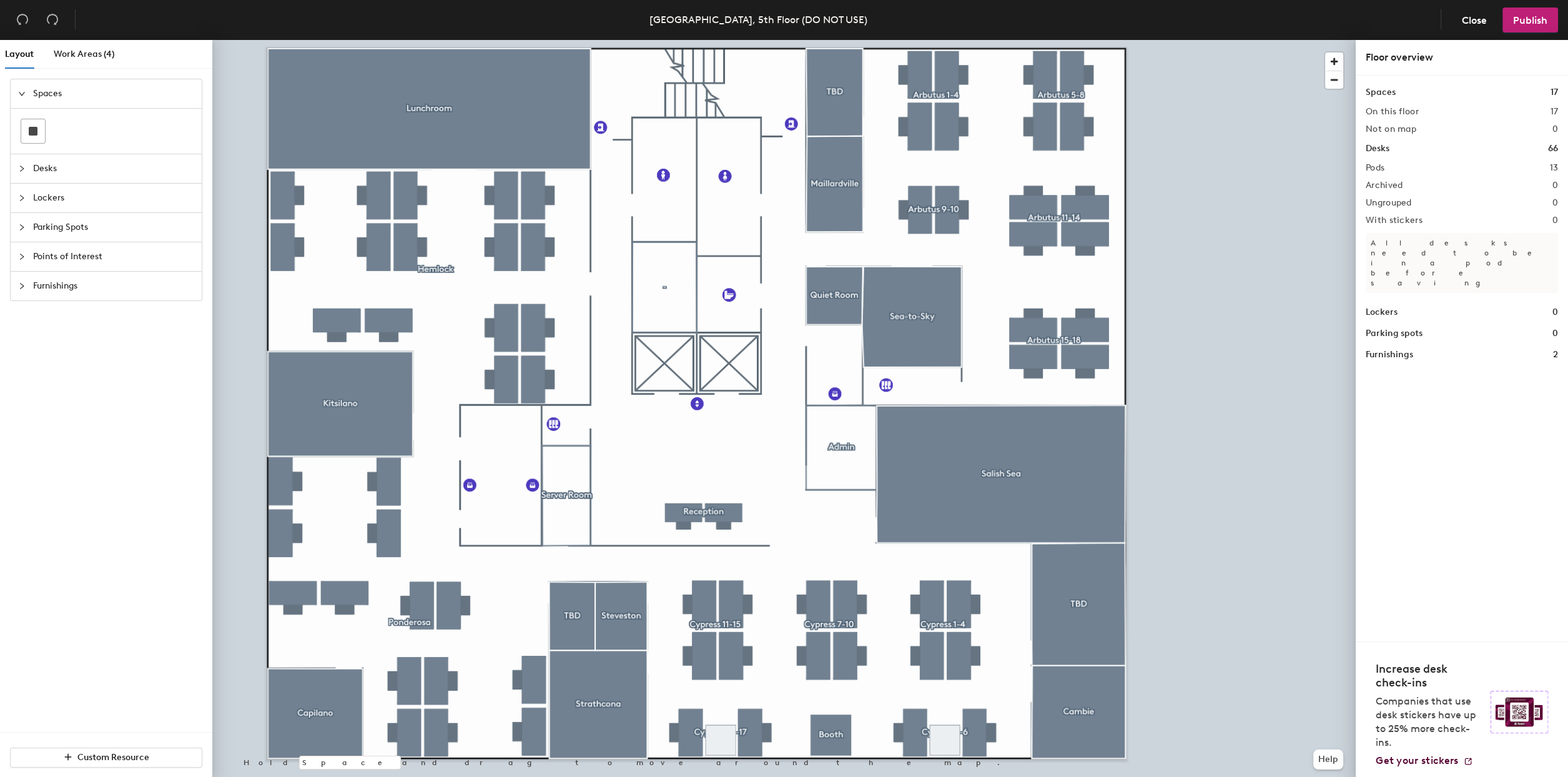
click at [1267, 40] on div at bounding box center [784, 40] width 1143 height 0
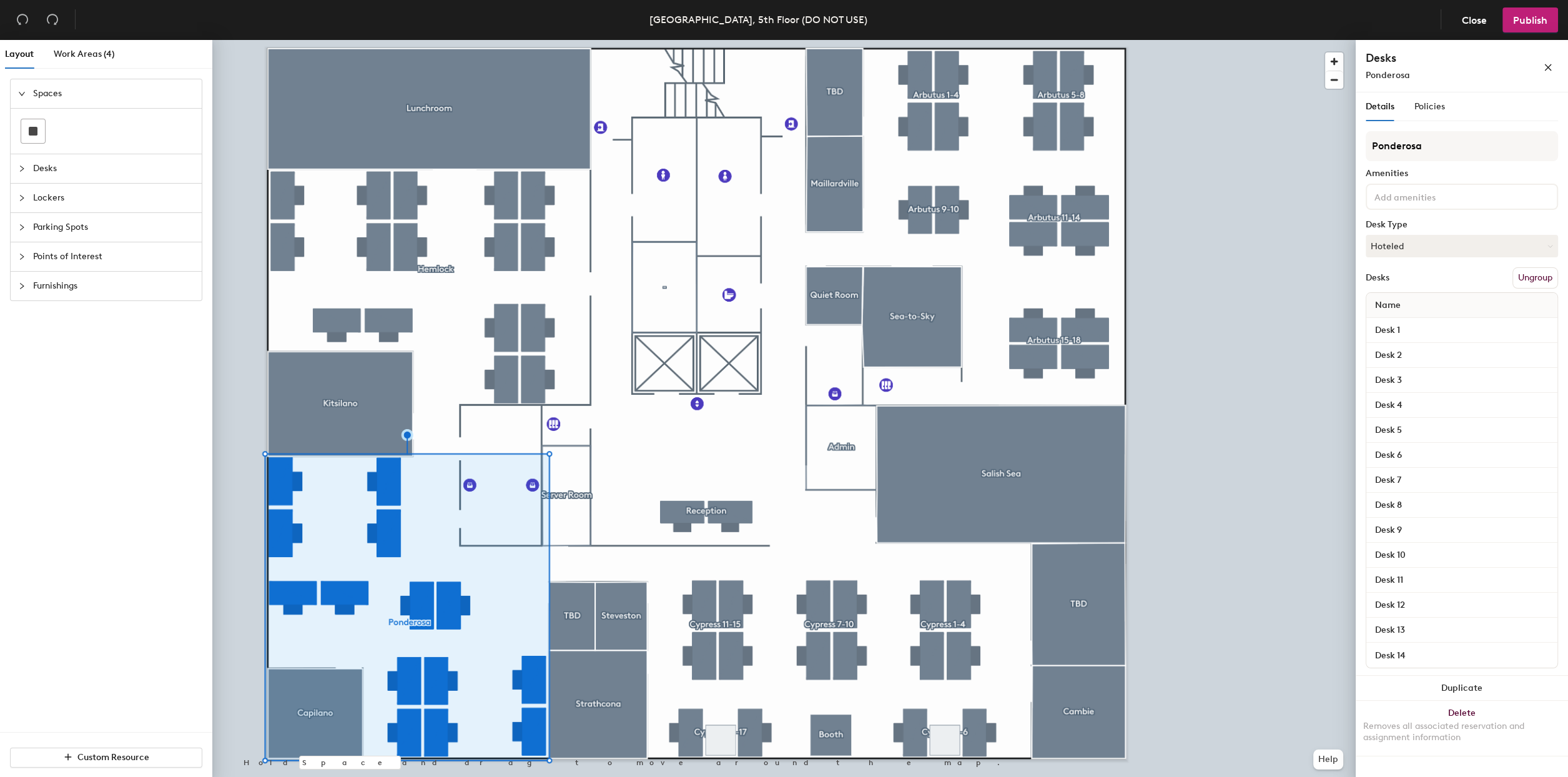
click at [1532, 280] on button "Ungroup" at bounding box center [1535, 278] width 46 height 21
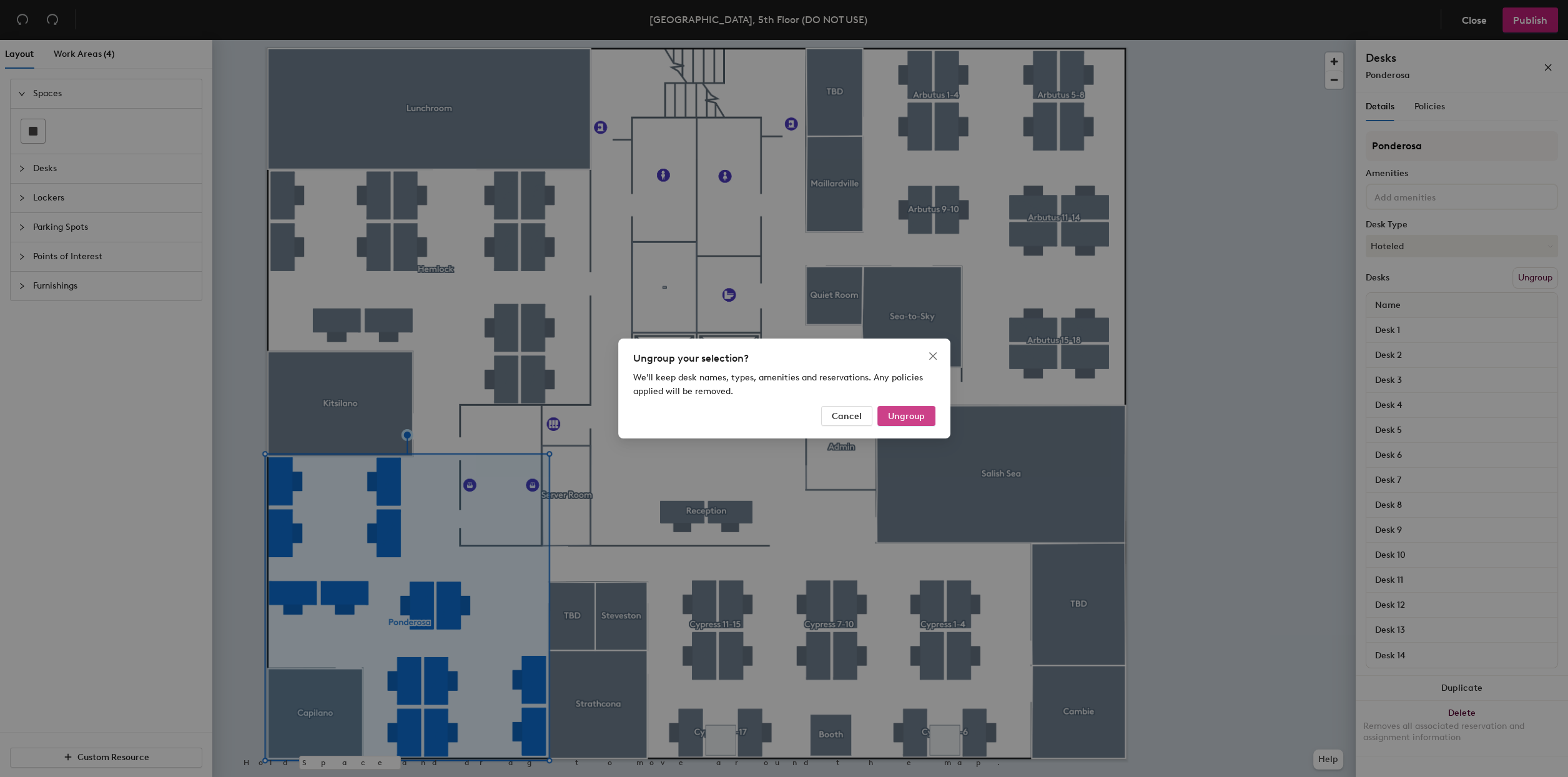
click at [929, 416] on button "Ungroup" at bounding box center [907, 415] width 58 height 20
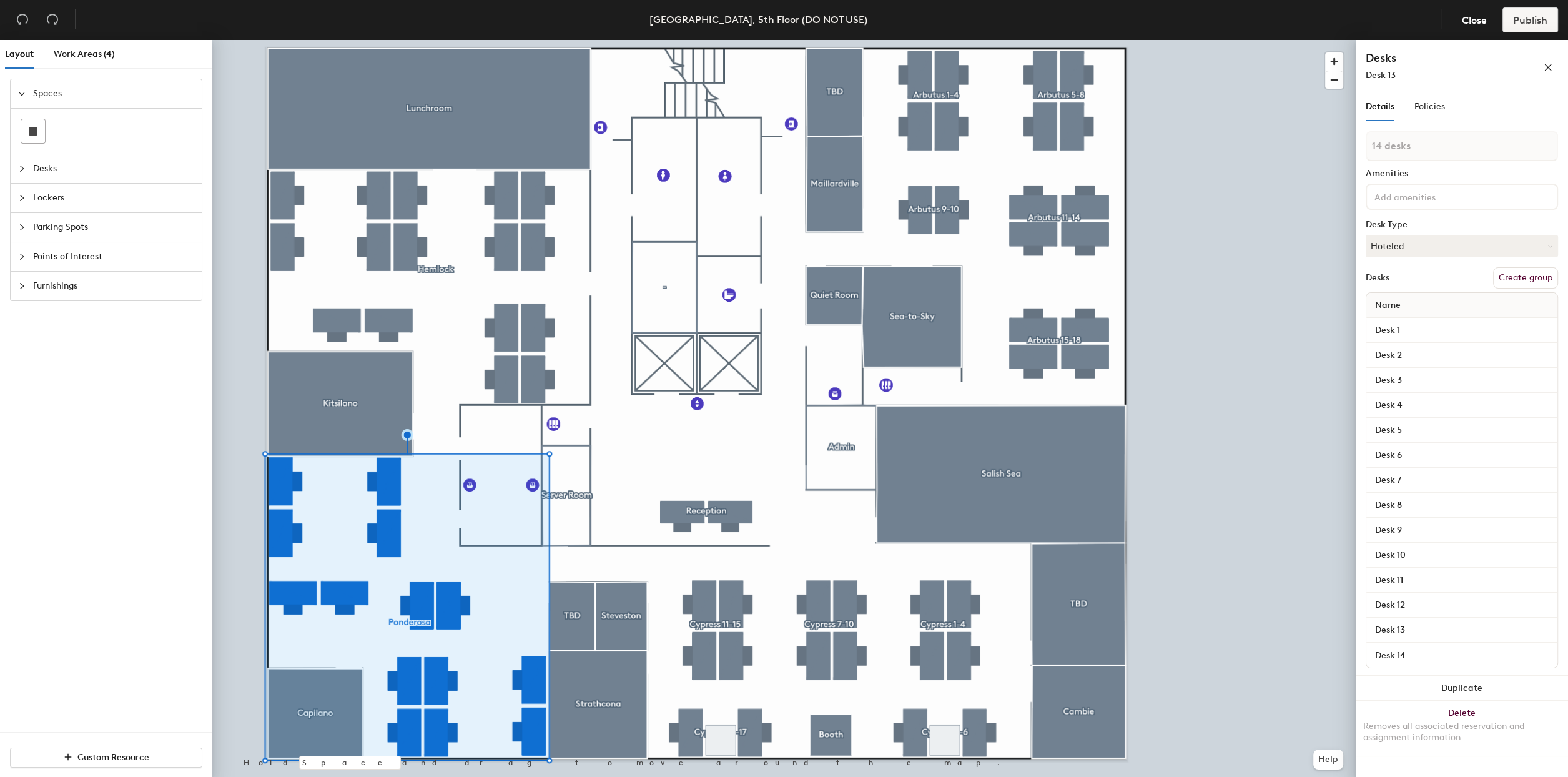
click at [100, 517] on div "Spaces Desks Lockers Parking Spots Points of Interest Furnishings" at bounding box center [106, 406] width 212 height 654
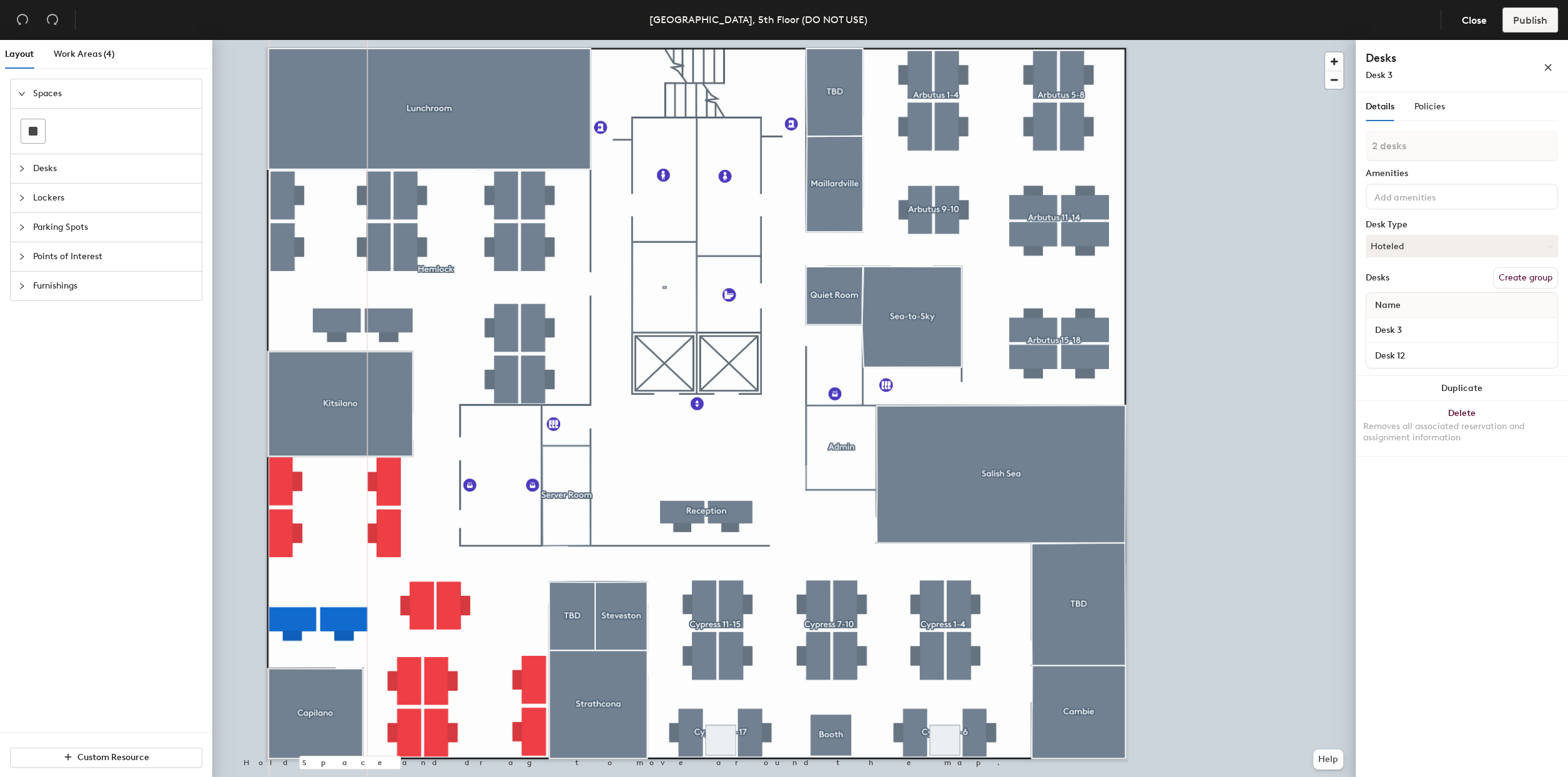
click at [389, 40] on div at bounding box center [784, 40] width 1143 height 0
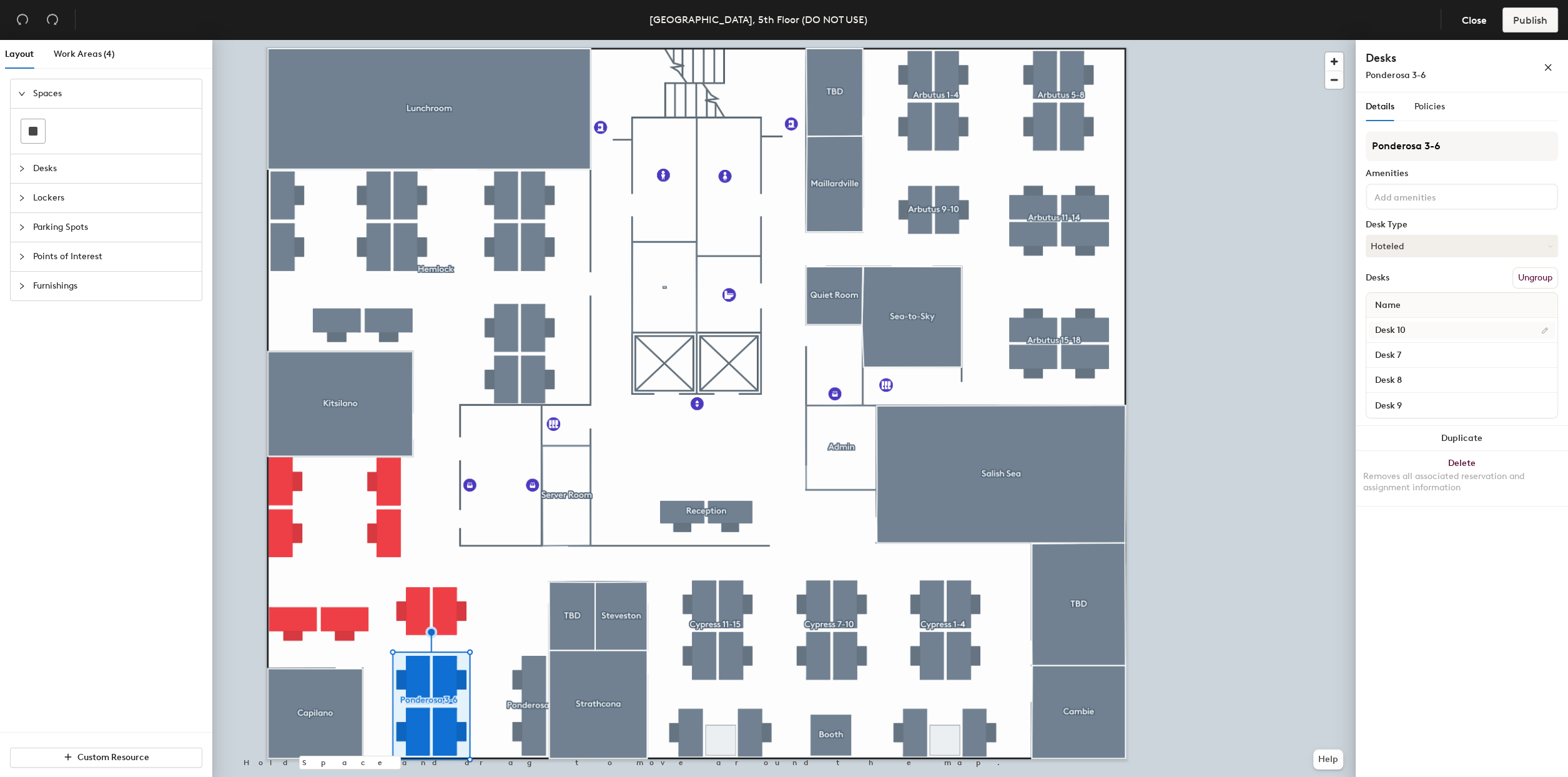
type input "Ponderosa 3-6"
click at [1431, 328] on input "Desk 10" at bounding box center [1461, 331] width 186 height 17
click at [1429, 357] on input "Desk 7" at bounding box center [1461, 355] width 186 height 17
type input "P3"
click at [1416, 379] on input "Desk 8" at bounding box center [1461, 381] width 186 height 17
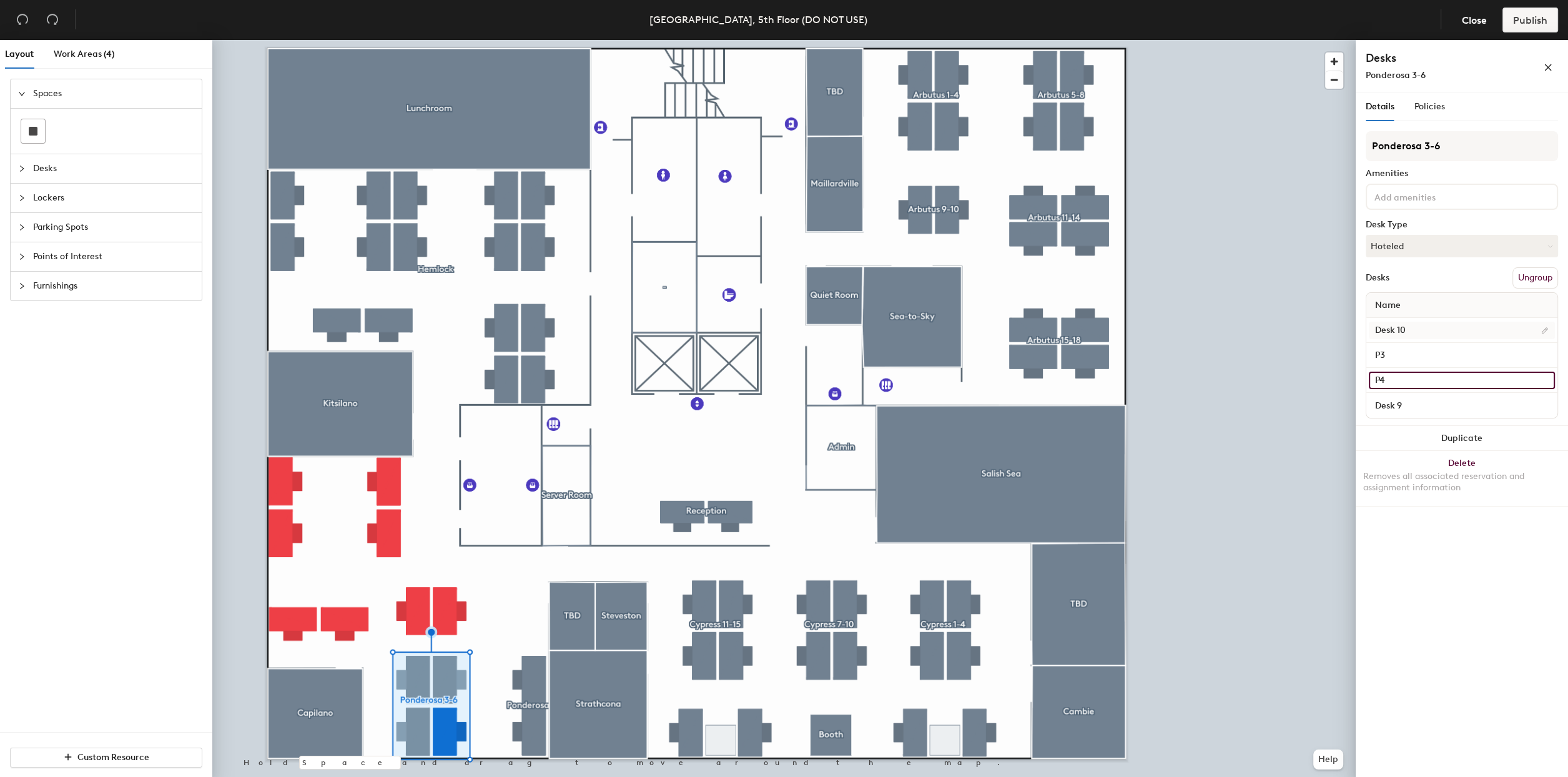
type input "P4"
click at [1424, 330] on input "Desk 10" at bounding box center [1461, 331] width 186 height 17
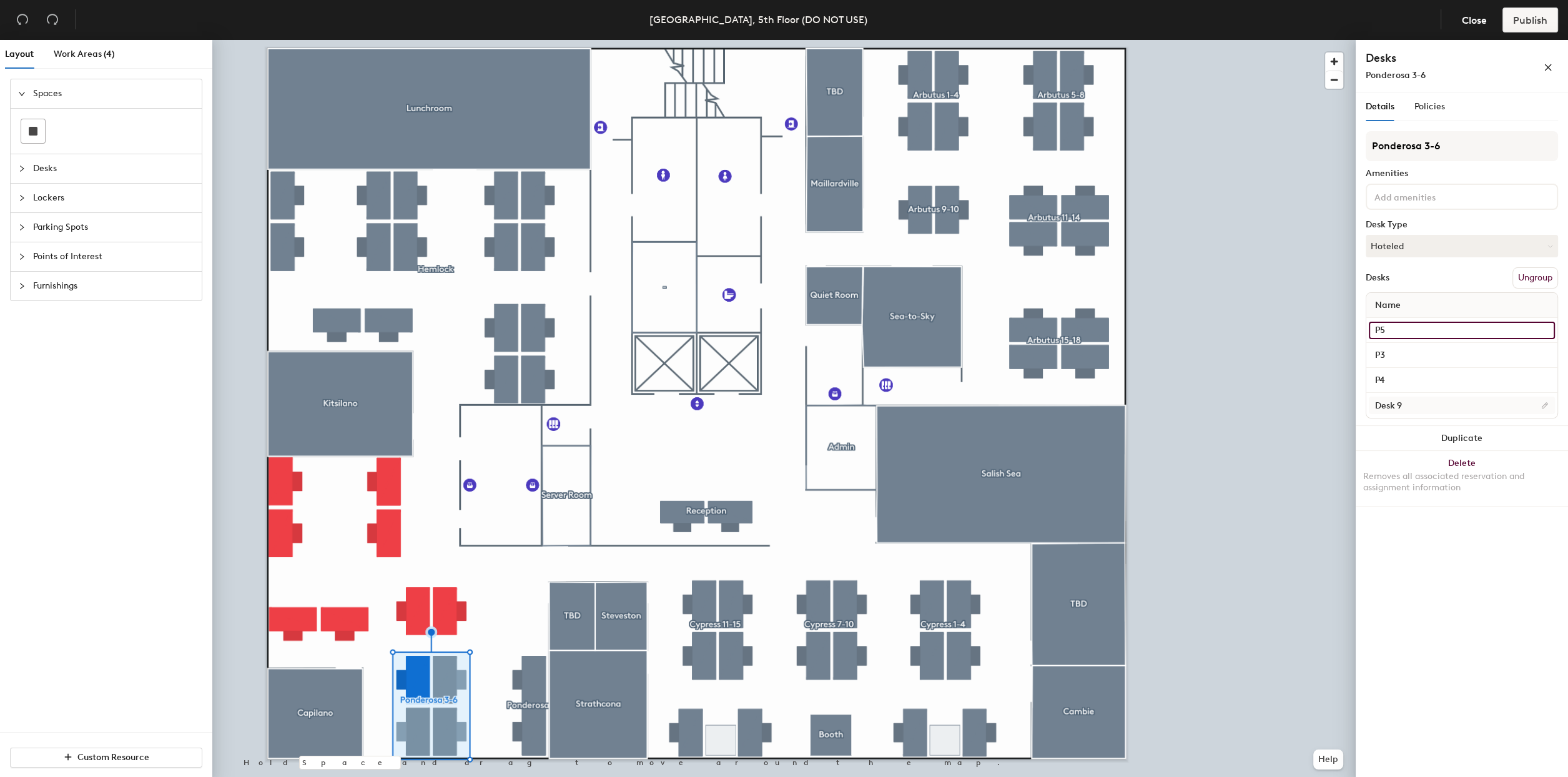
type input "P5"
click at [1423, 403] on input "Desk 9" at bounding box center [1461, 405] width 186 height 17
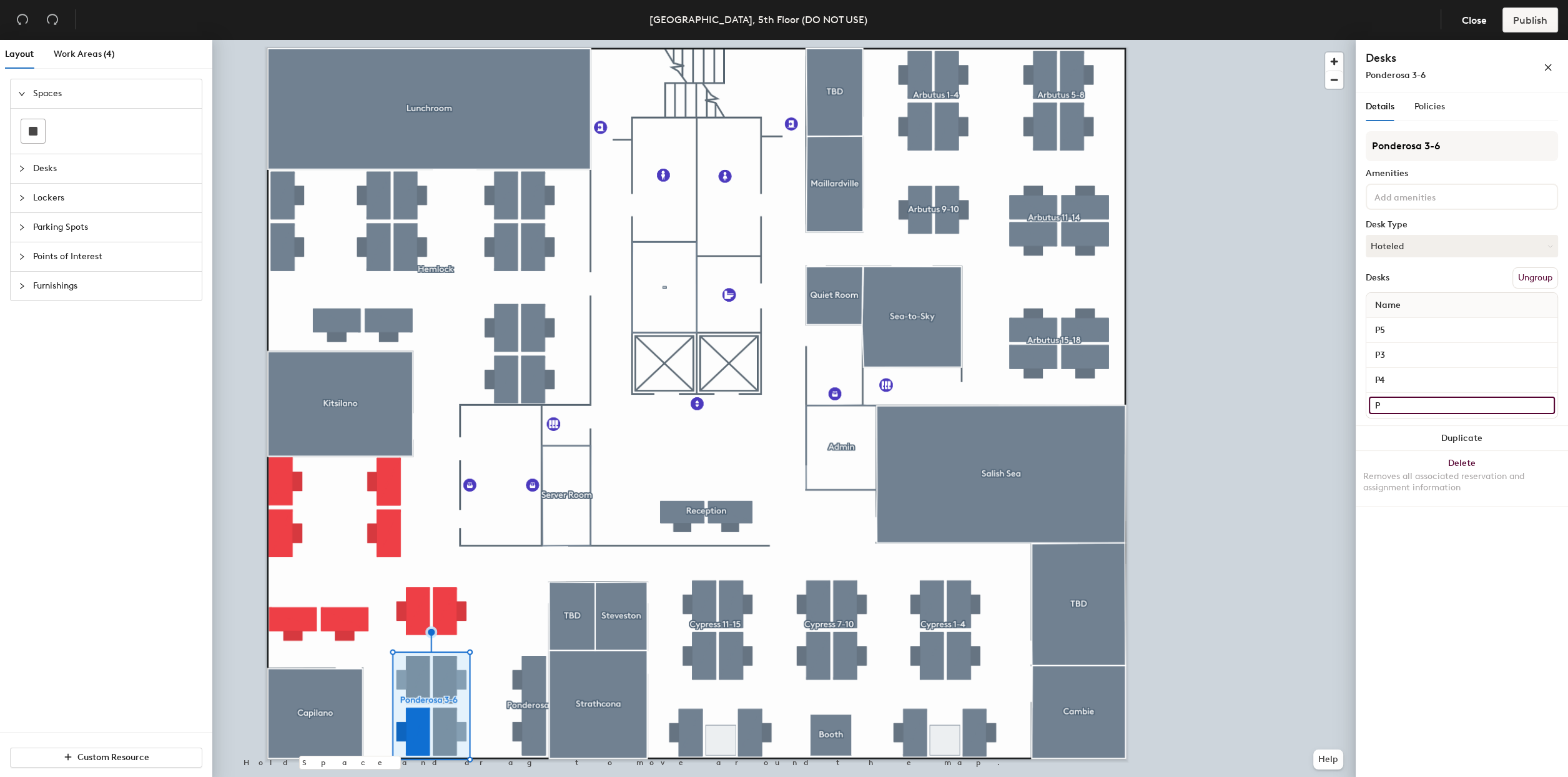
type input "P5"
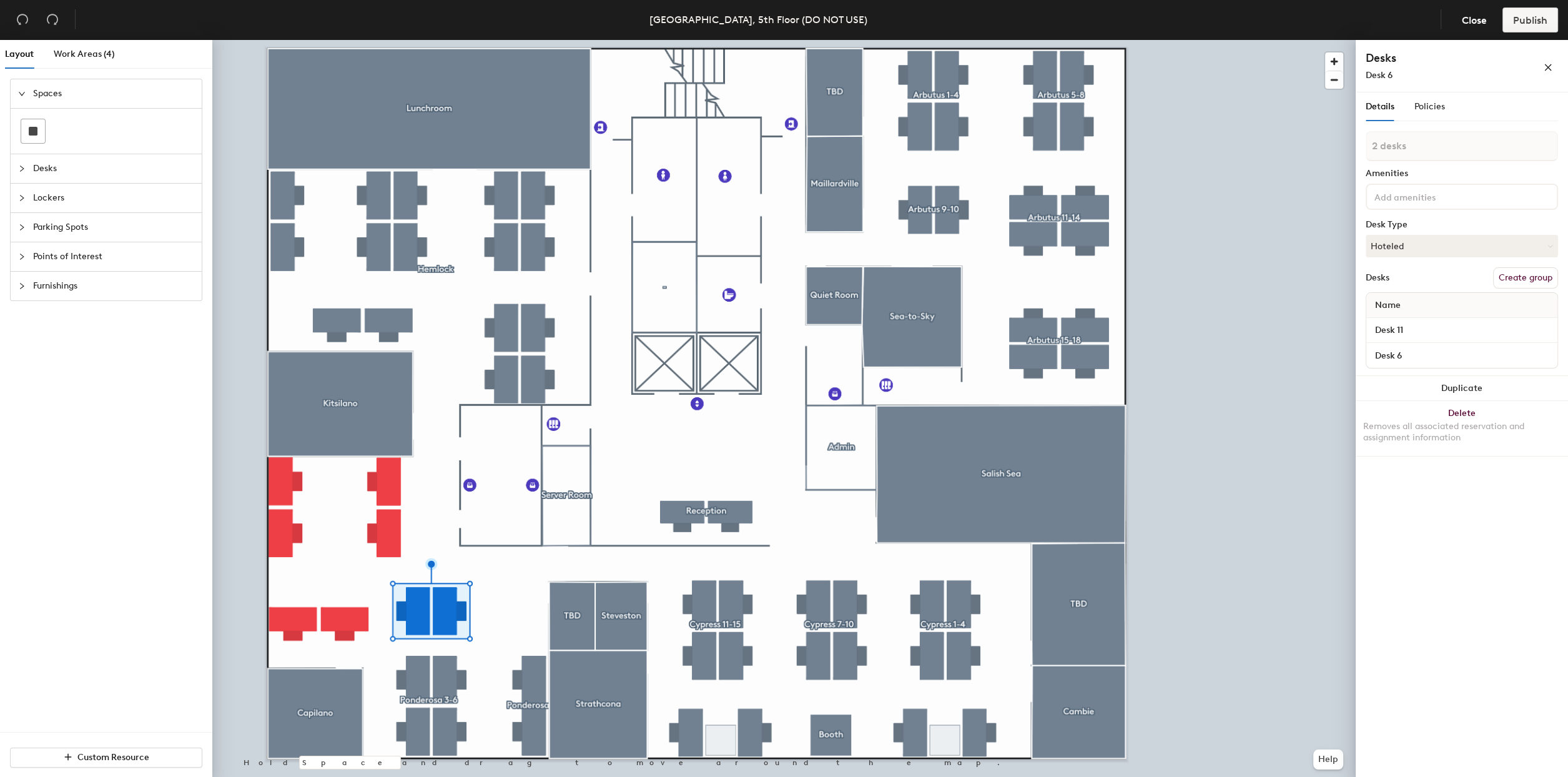
click at [1543, 280] on button "Create group" at bounding box center [1525, 278] width 65 height 21
type input "Ponderosa 7-8"
click at [1414, 328] on input "Desk 11" at bounding box center [1461, 331] width 186 height 17
click at [1416, 351] on input "Desk 6" at bounding box center [1461, 355] width 186 height 17
type input "P7"
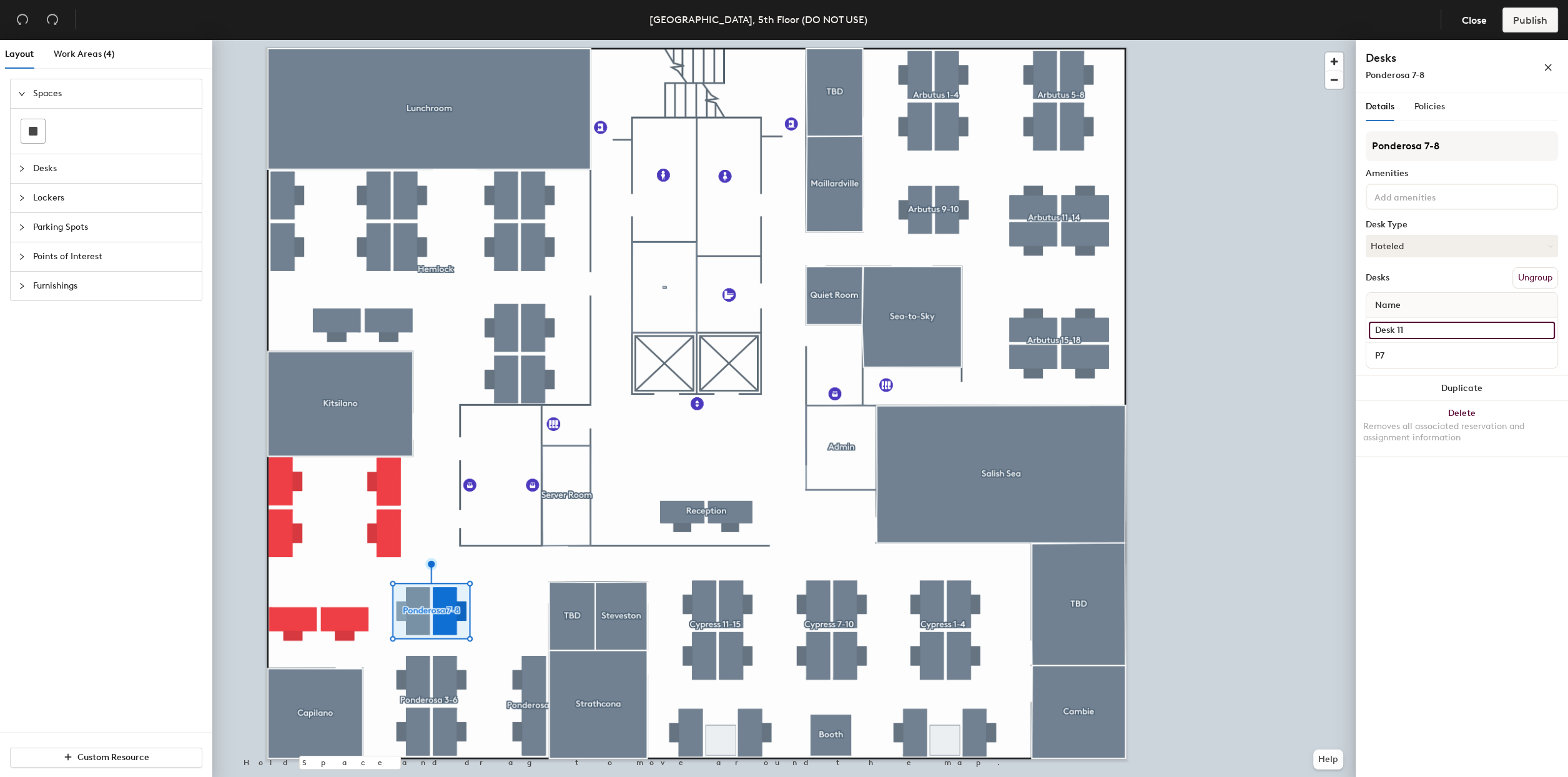
click at [1409, 329] on input "Desk 11" at bounding box center [1461, 331] width 186 height 17
type input "P8"
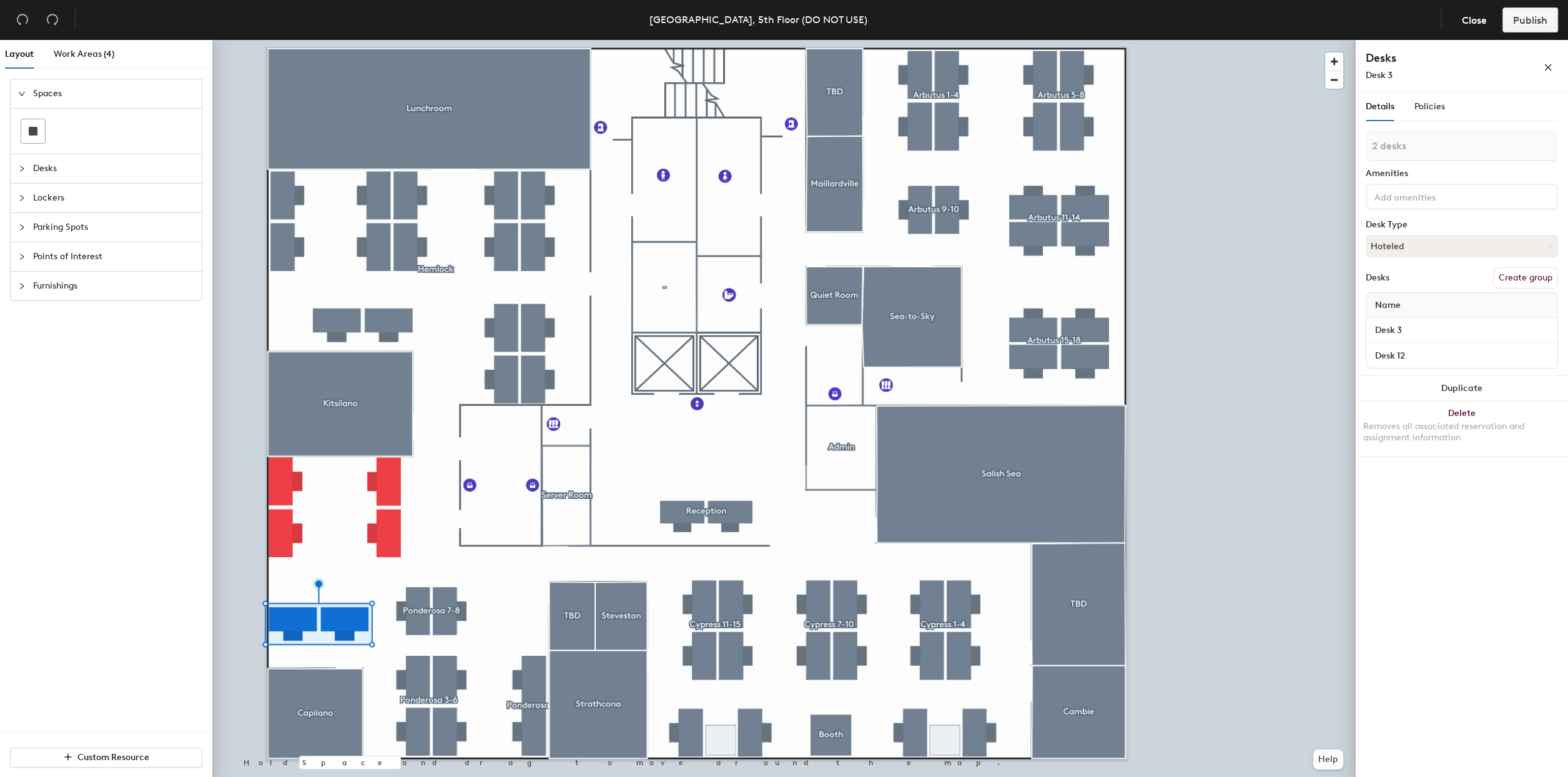
click at [1524, 272] on button "Create group" at bounding box center [1525, 278] width 65 height 21
click at [1307, 153] on div "Layout Work Areas (4) Spaces Desks Lockers Parking Spots Points of Interest Fur…" at bounding box center [784, 411] width 1568 height 742
type input "Ponderosa 9-10"
click at [1423, 326] on input "Desk 3" at bounding box center [1461, 331] width 186 height 17
click at [1413, 351] on input "Desk 12" at bounding box center [1461, 355] width 186 height 17
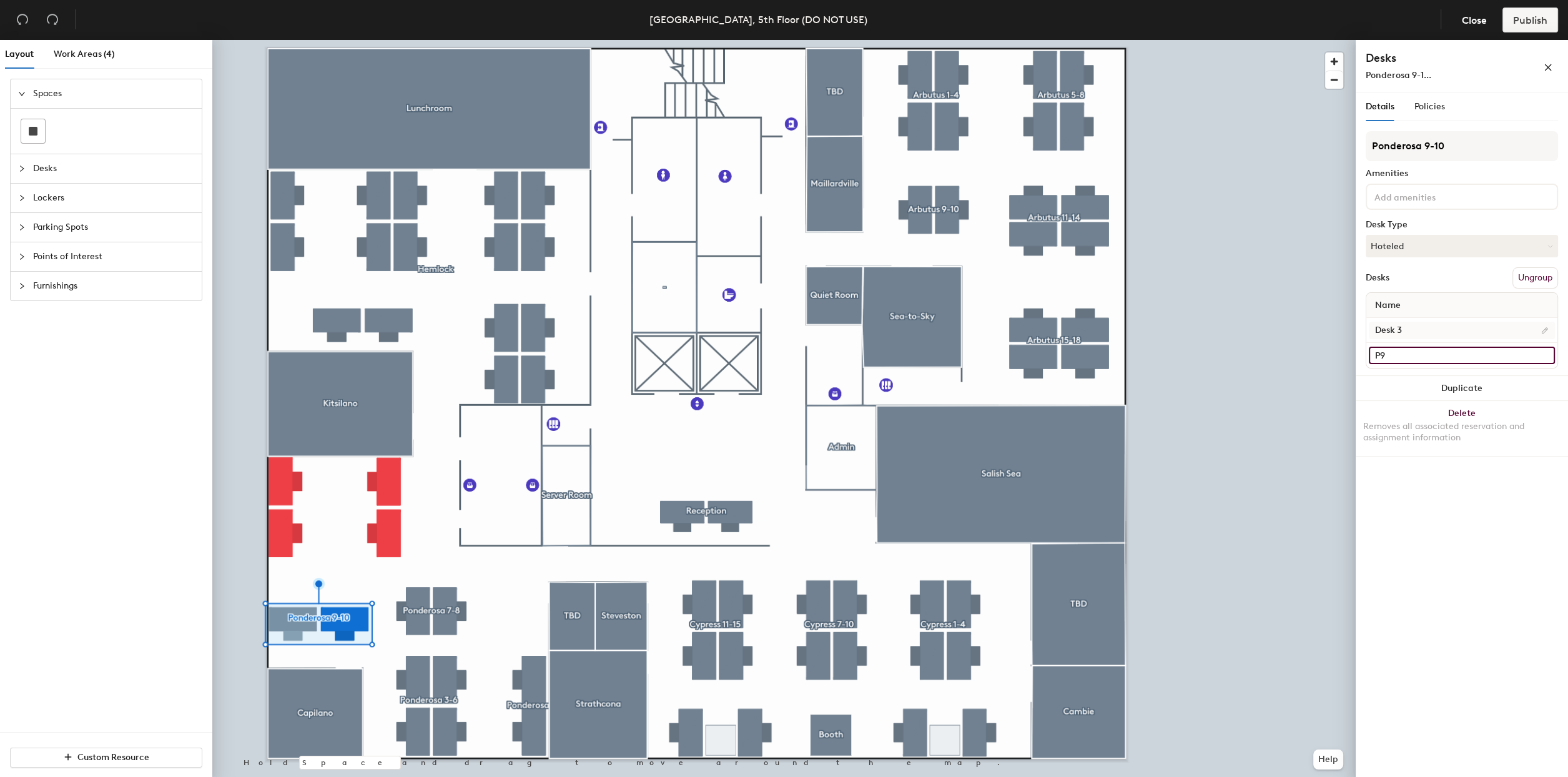
type input "P9"
click at [1407, 334] on input "Desk 3" at bounding box center [1461, 331] width 186 height 17
type input "P10"
click at [1267, 40] on div at bounding box center [784, 40] width 1143 height 0
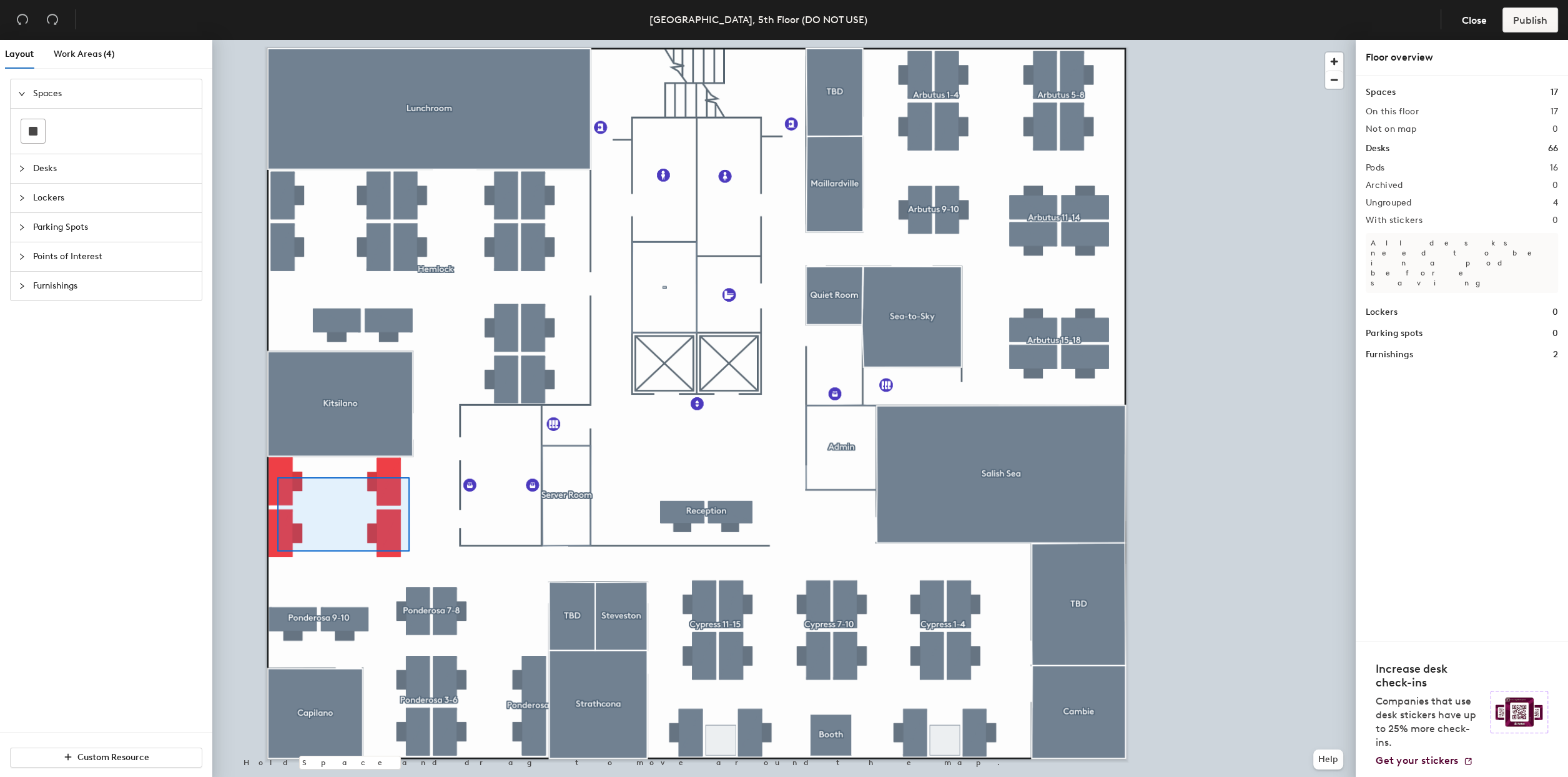
click at [277, 40] on div at bounding box center [784, 40] width 1143 height 0
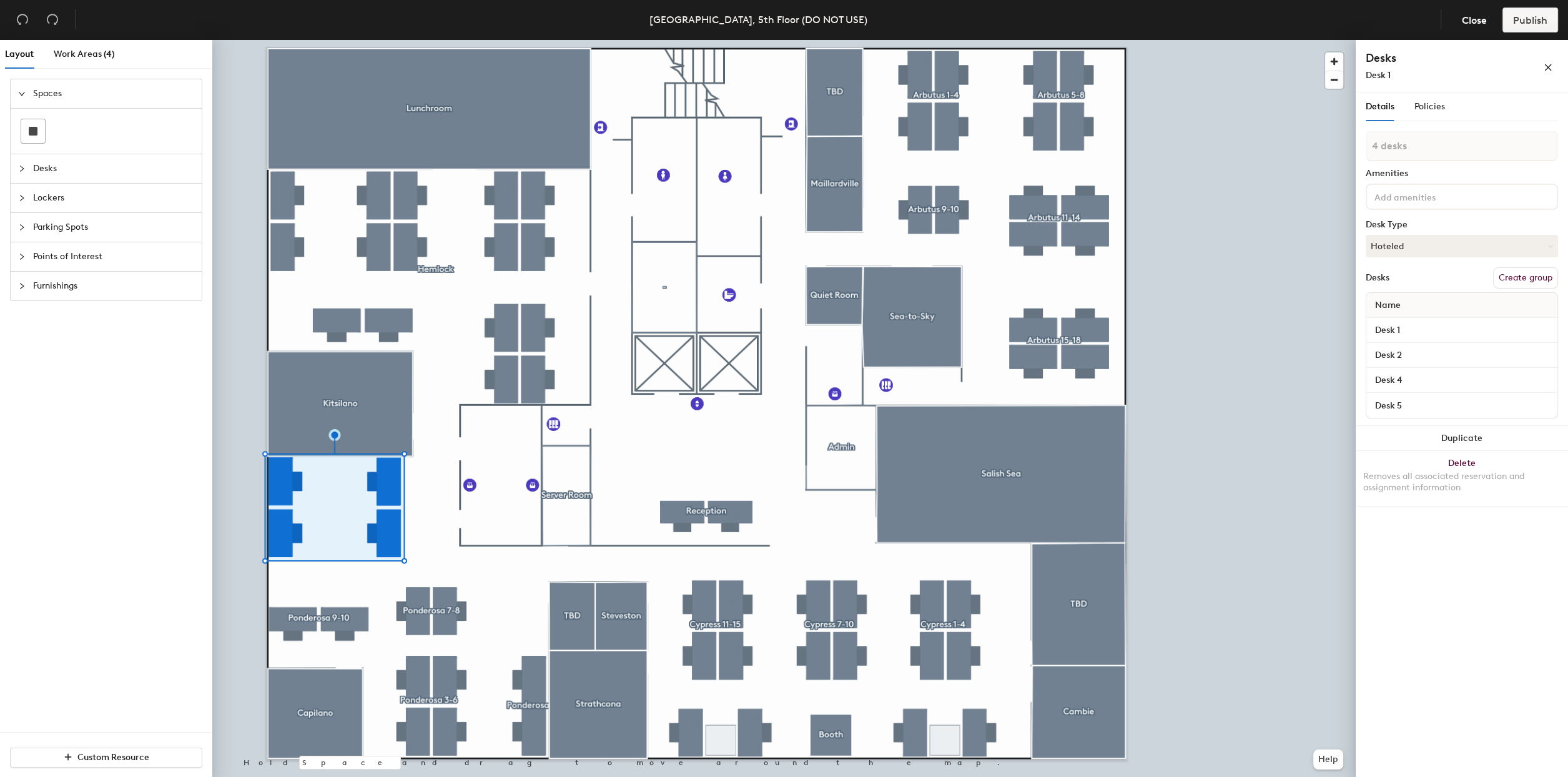
click at [1528, 271] on button "Create group" at bounding box center [1525, 278] width 65 height 21
type input "Ponderosa 11-15"
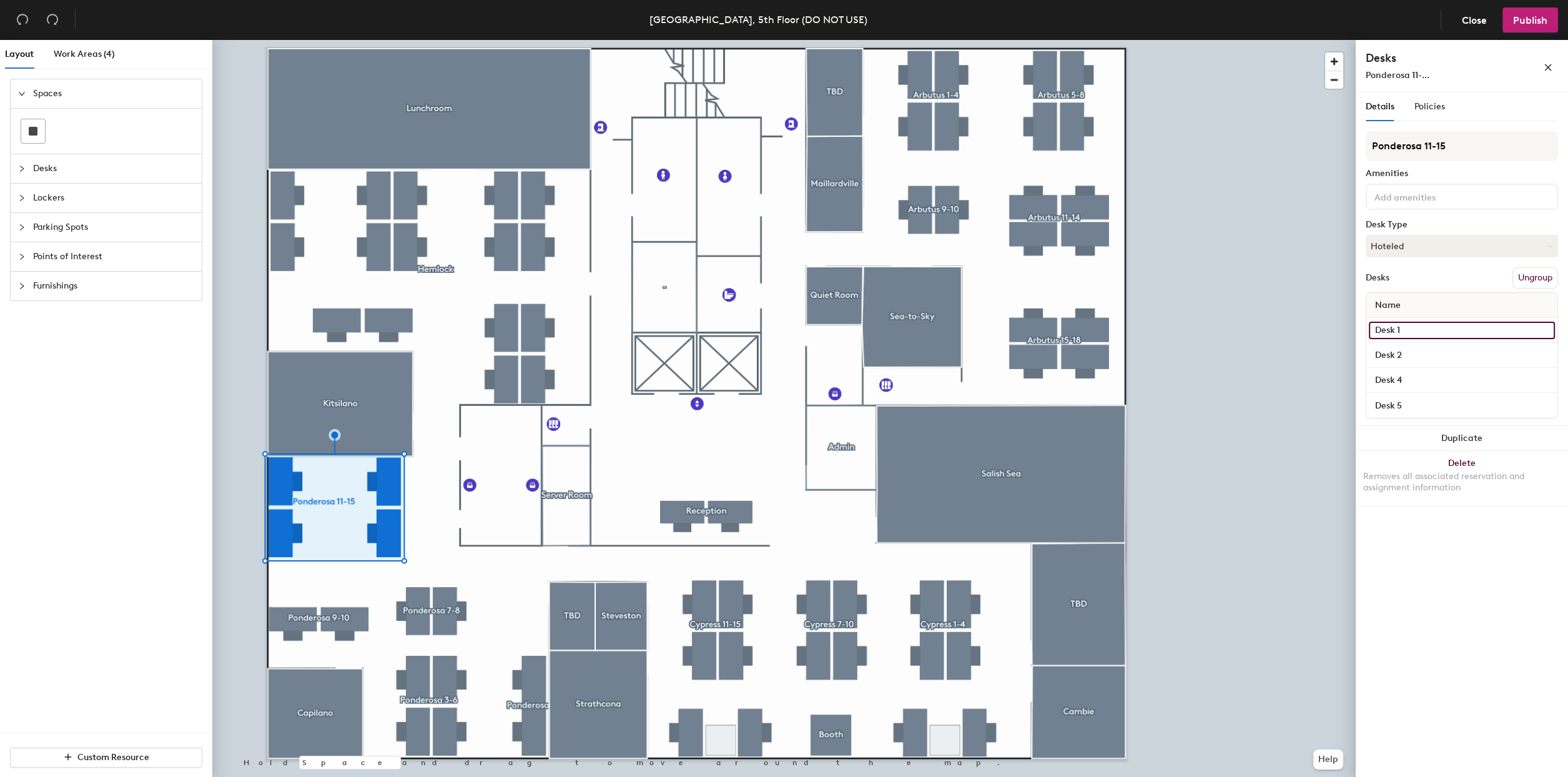
click at [1426, 328] on input "Desk 1" at bounding box center [1461, 331] width 186 height 17
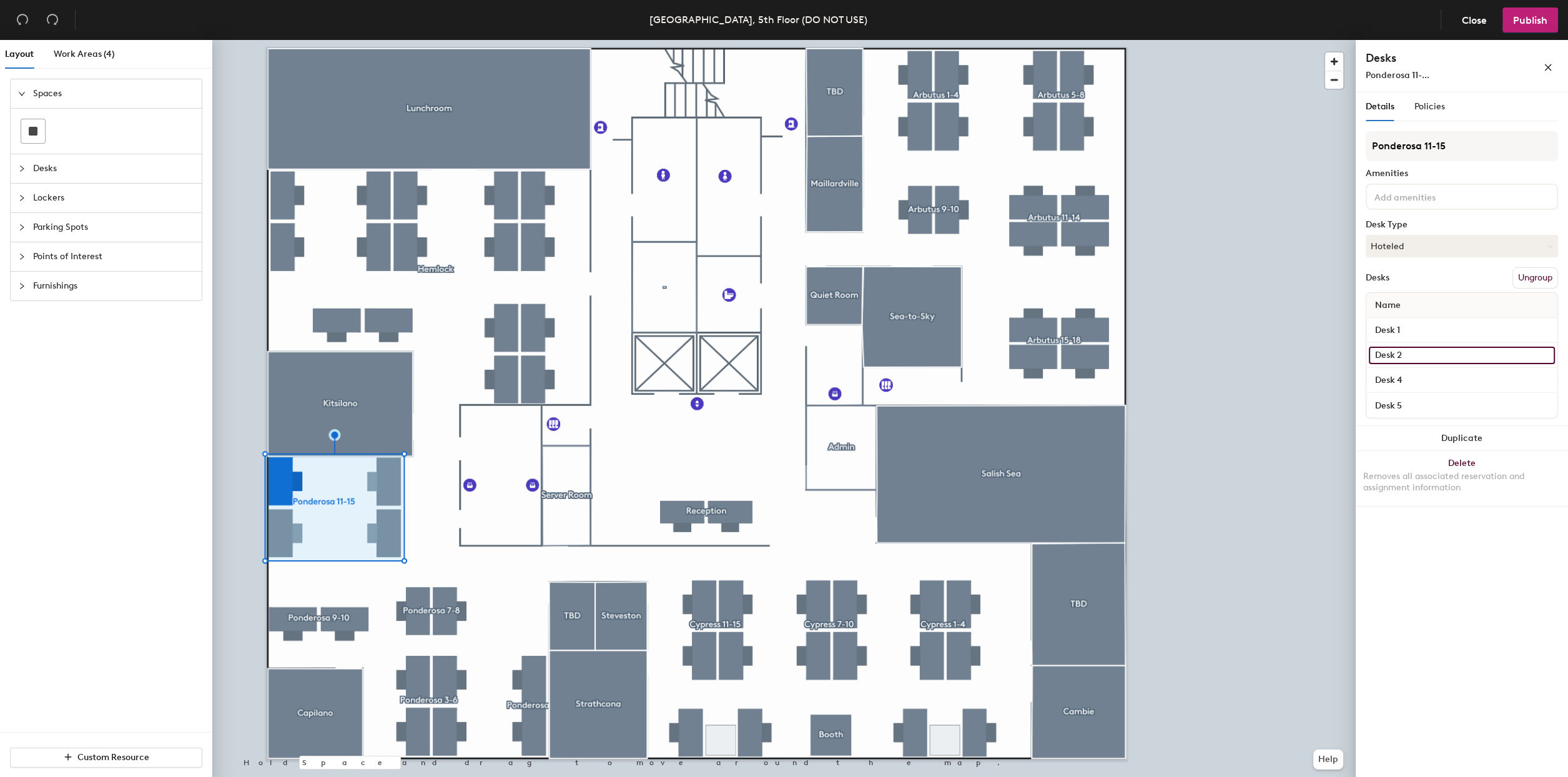
click at [1421, 355] on input "Desk 2" at bounding box center [1461, 355] width 186 height 17
type input "P11"
click at [1411, 331] on input "Desk 1" at bounding box center [1461, 331] width 186 height 17
type input "P12"
click at [1413, 384] on input "Desk 4" at bounding box center [1461, 381] width 186 height 17
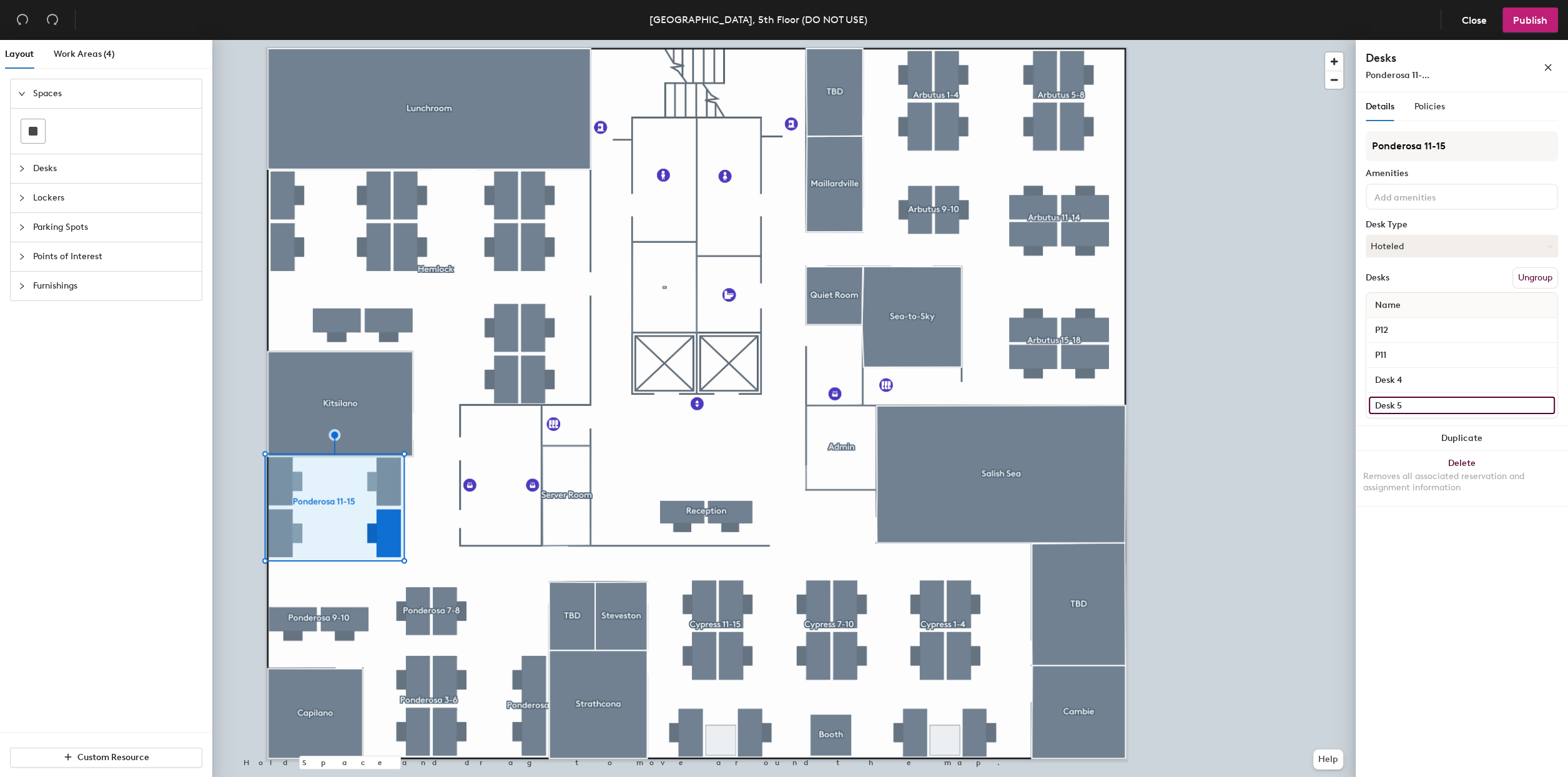
click at [1409, 400] on input "Desk 5" at bounding box center [1461, 405] width 186 height 17
click at [1413, 381] on input "Desk 4" at bounding box center [1461, 381] width 186 height 17
type input "P13"
click at [1405, 404] on input "Desk 5" at bounding box center [1461, 405] width 186 height 17
type input "P14"
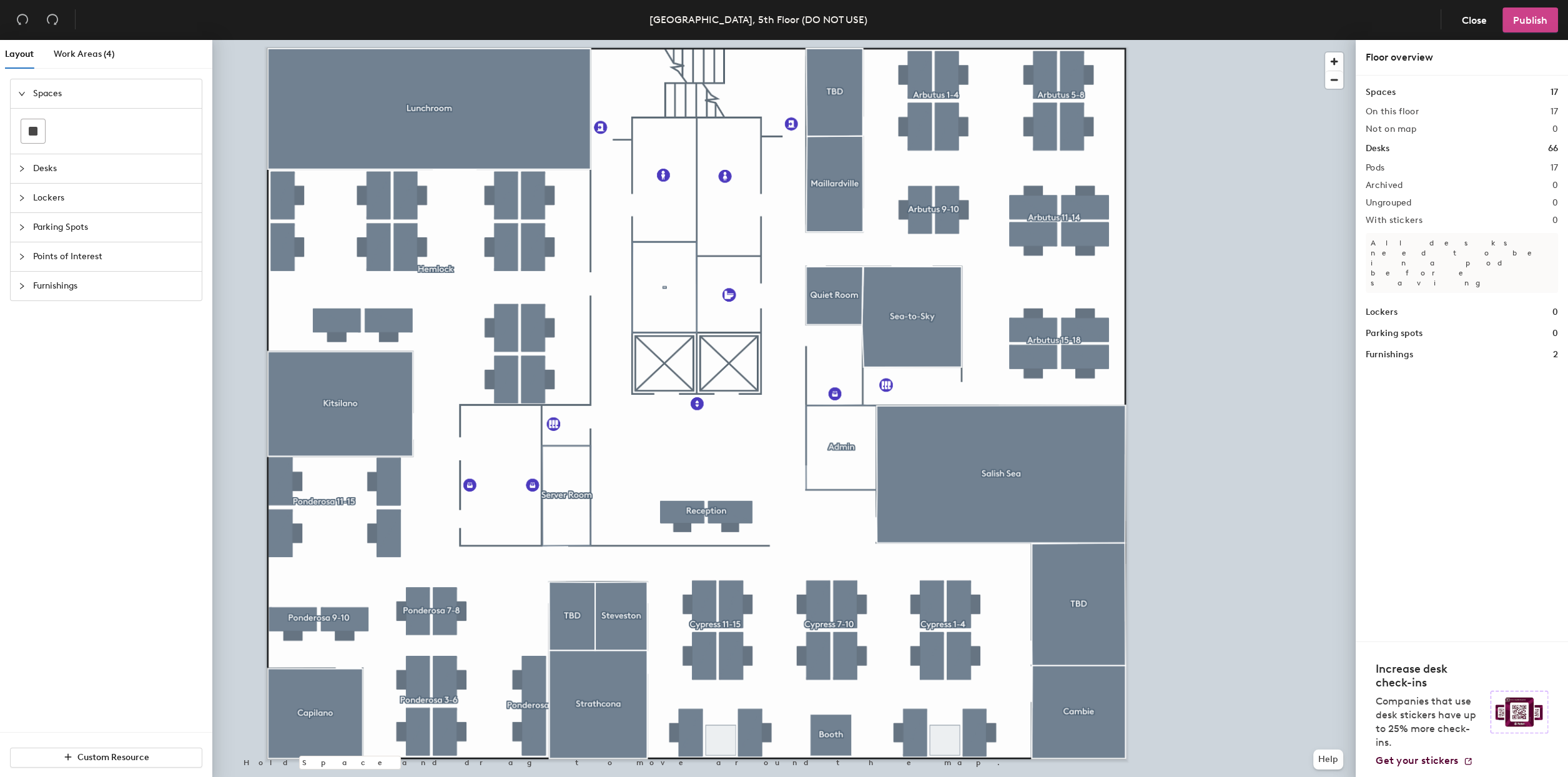
click at [1525, 18] on span "Publish" at bounding box center [1530, 20] width 35 height 12
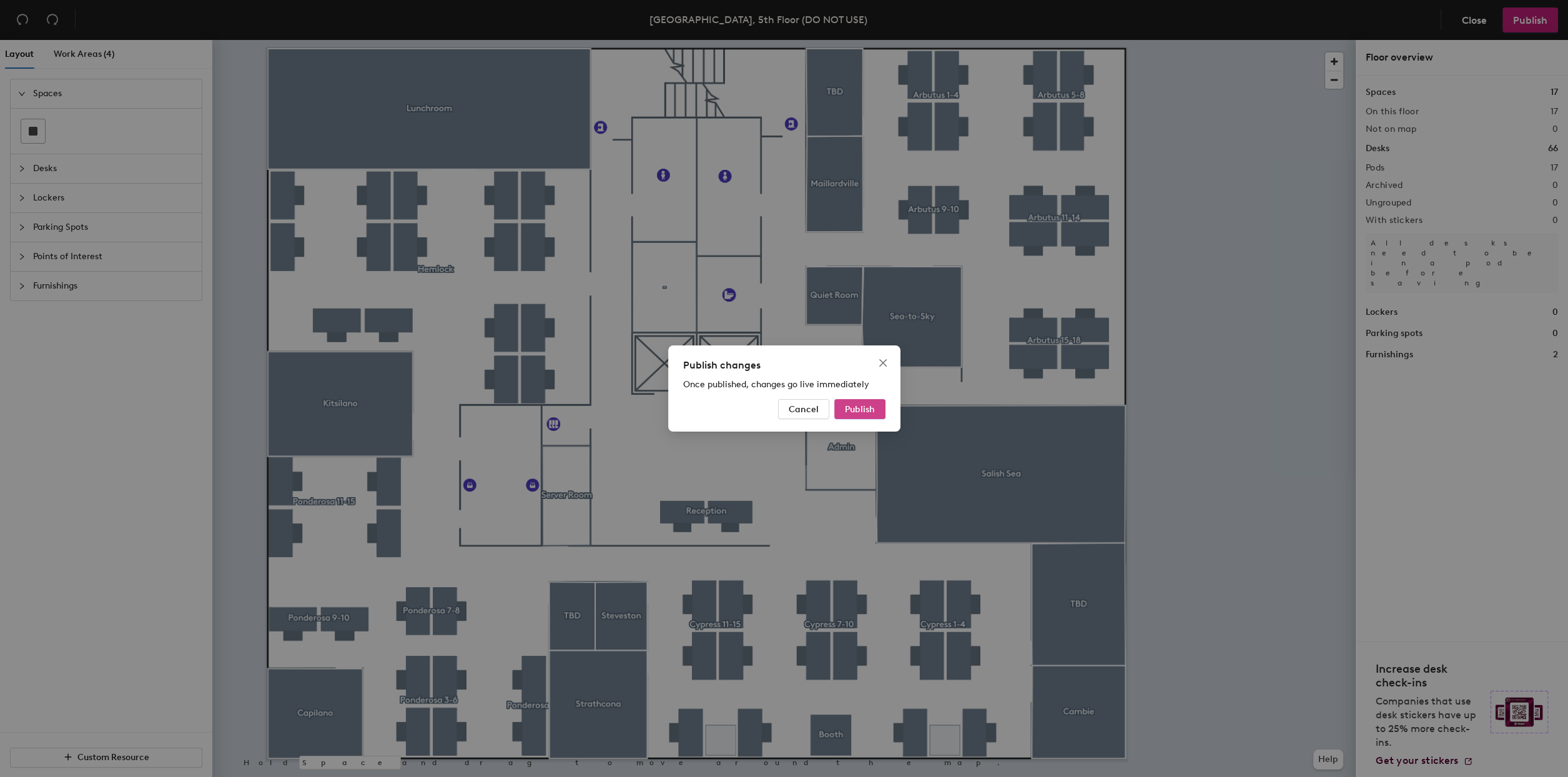
click at [864, 410] on span "Publish" at bounding box center [860, 409] width 30 height 10
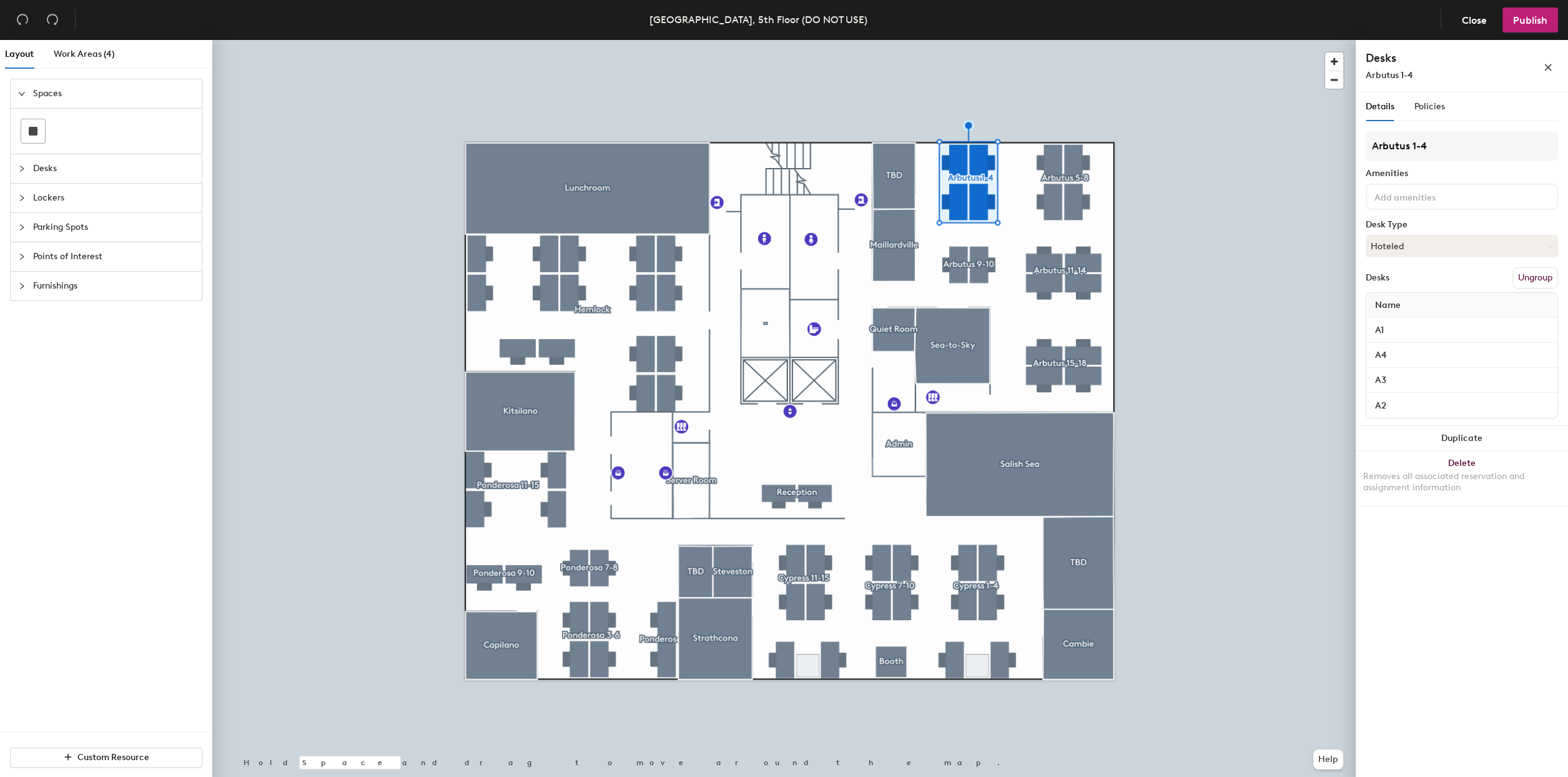
click at [1532, 277] on button "Ungroup" at bounding box center [1535, 278] width 46 height 21
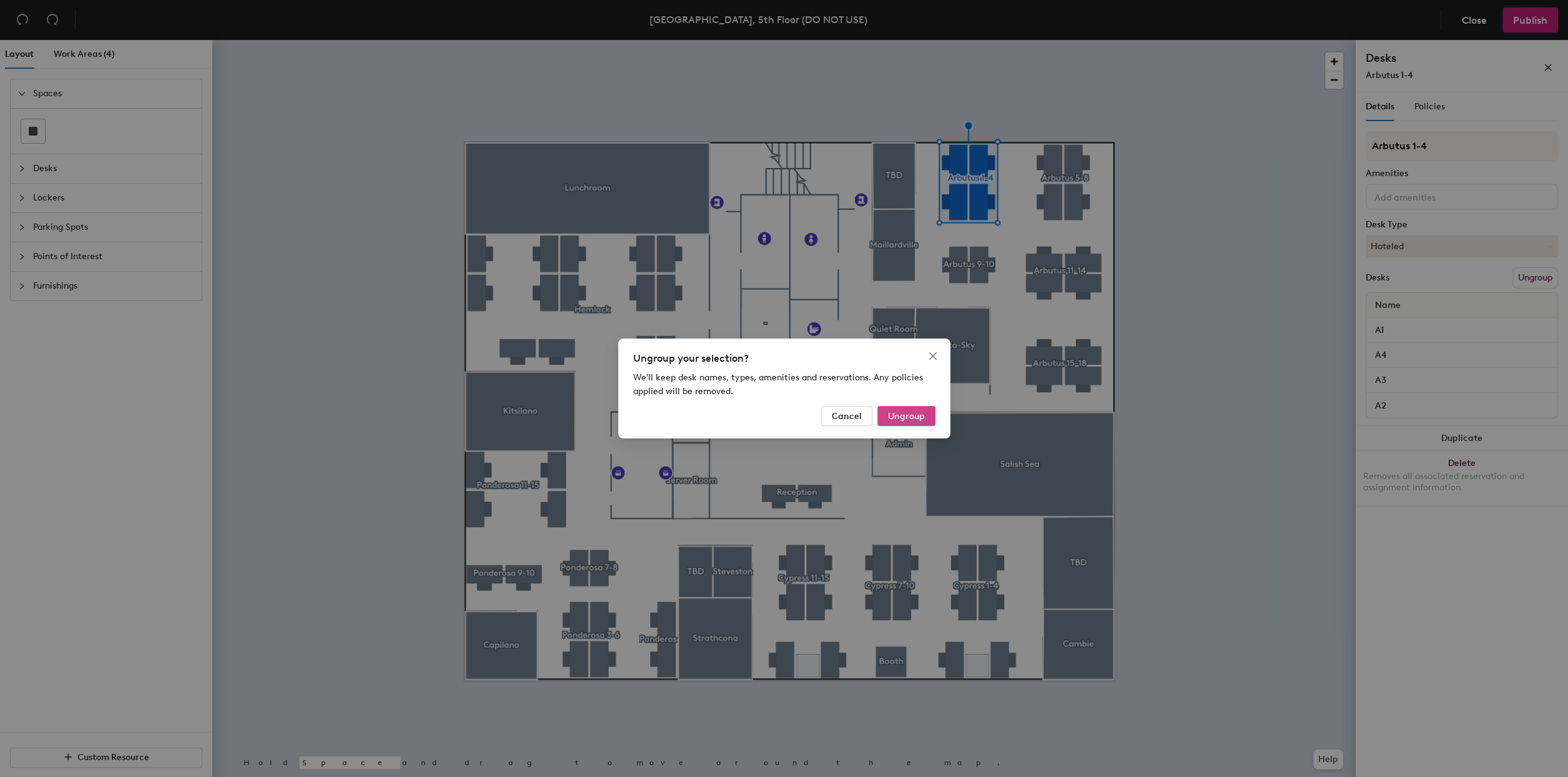
click at [911, 411] on span "Ungroup" at bounding box center [906, 416] width 37 height 10
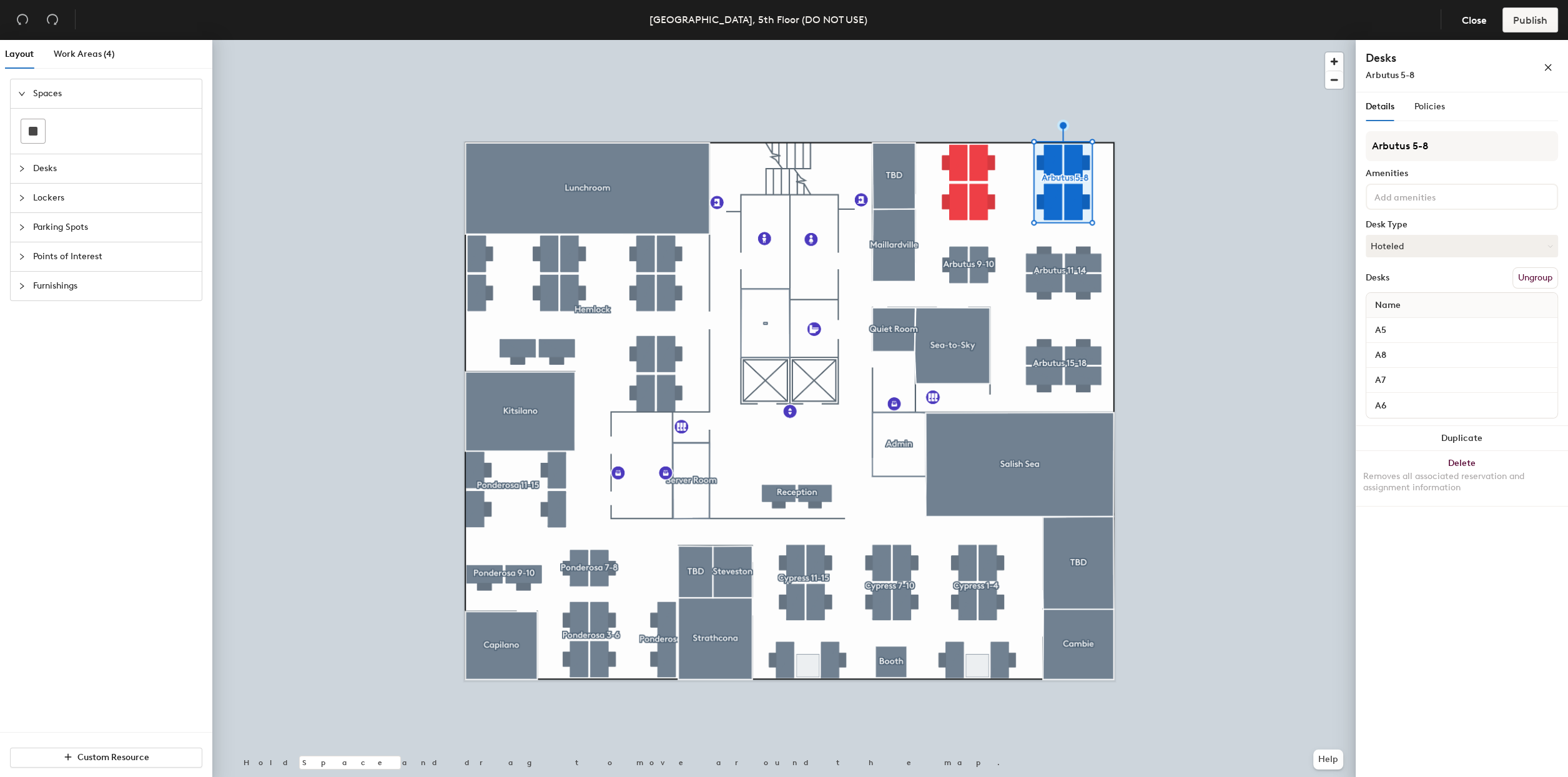
click at [1549, 274] on button "Ungroup" at bounding box center [1535, 278] width 46 height 21
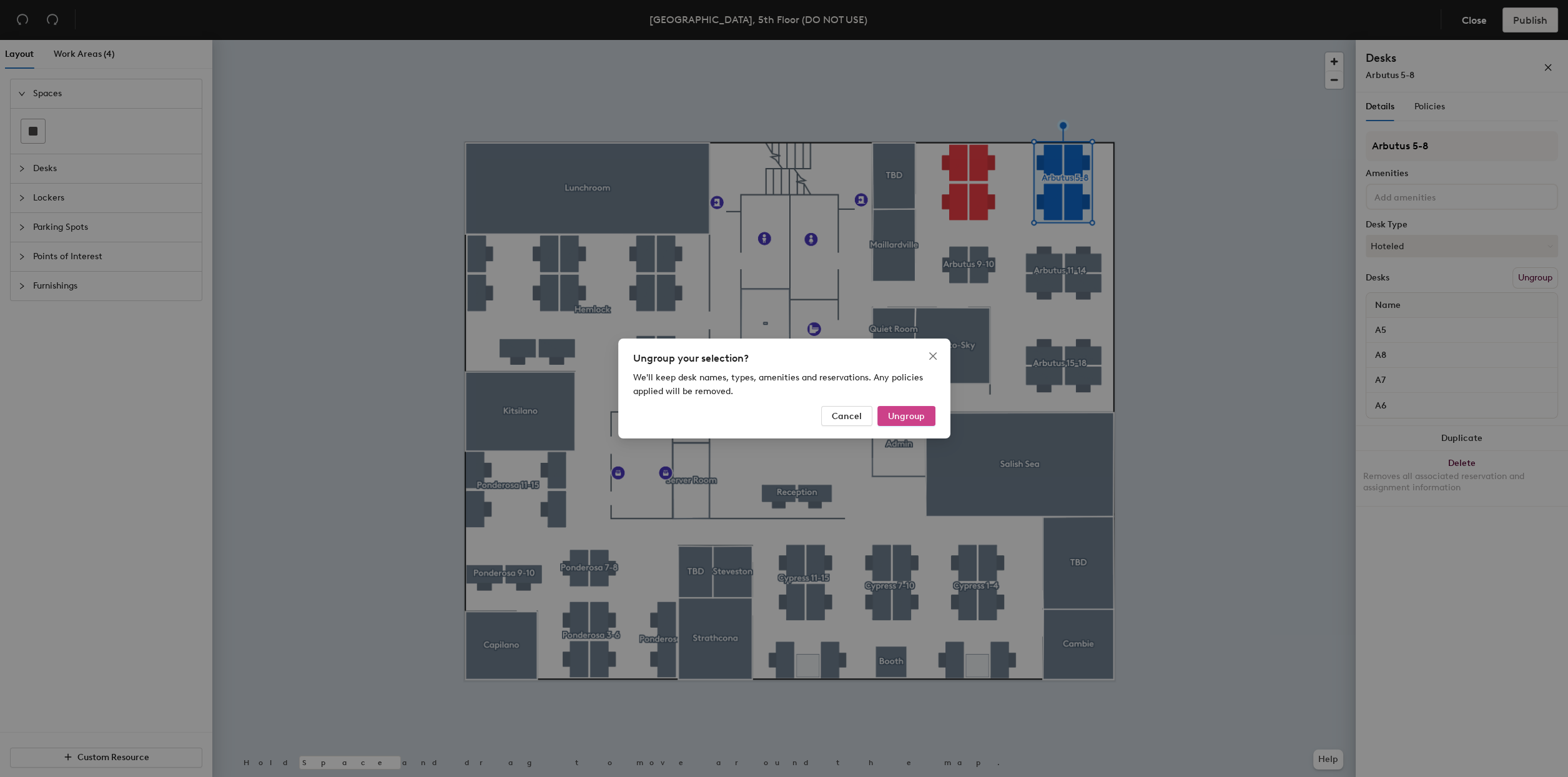
click at [916, 415] on span "Ungroup" at bounding box center [906, 416] width 37 height 10
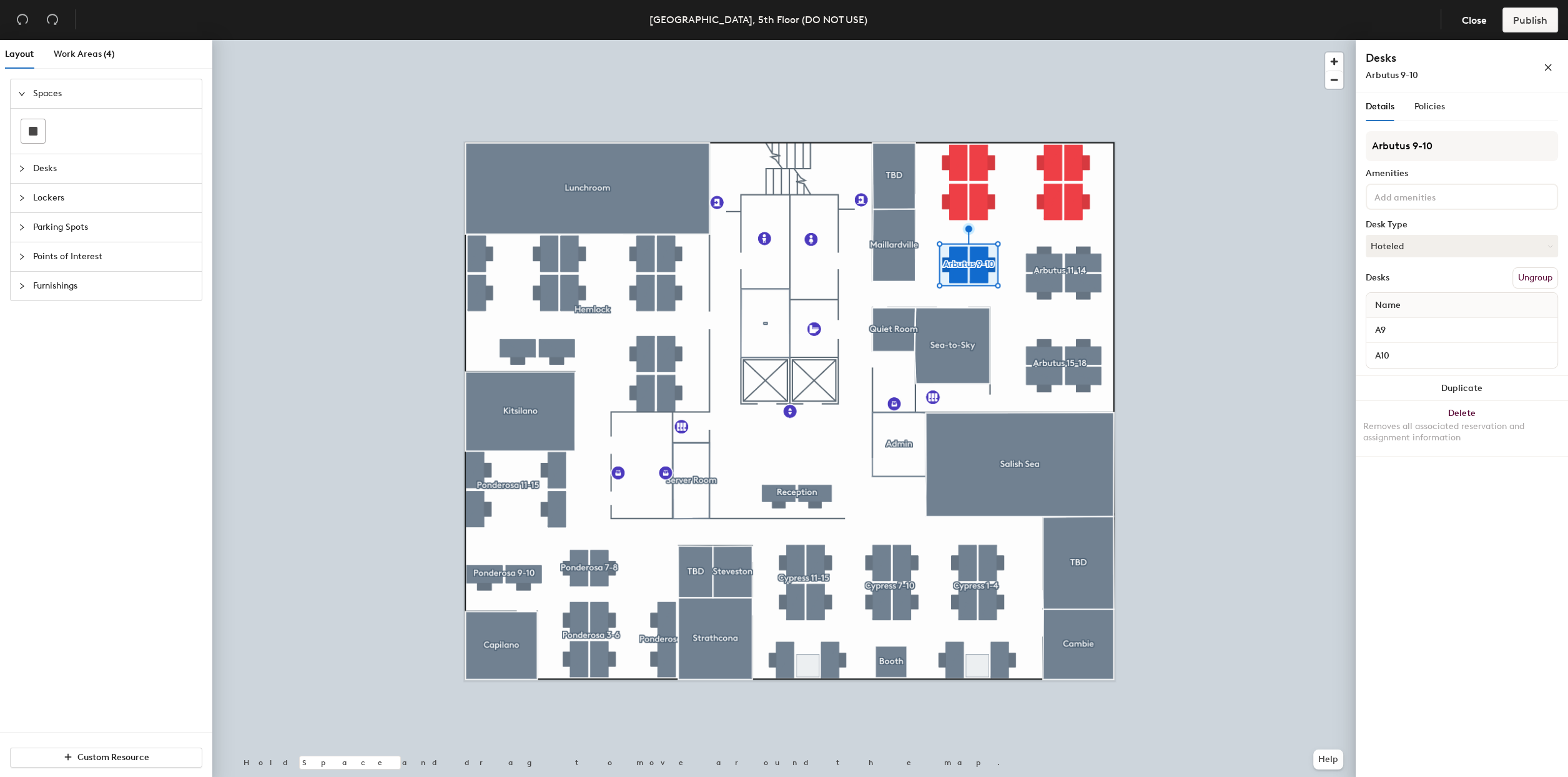
click at [1540, 279] on button "Ungroup" at bounding box center [1535, 278] width 46 height 21
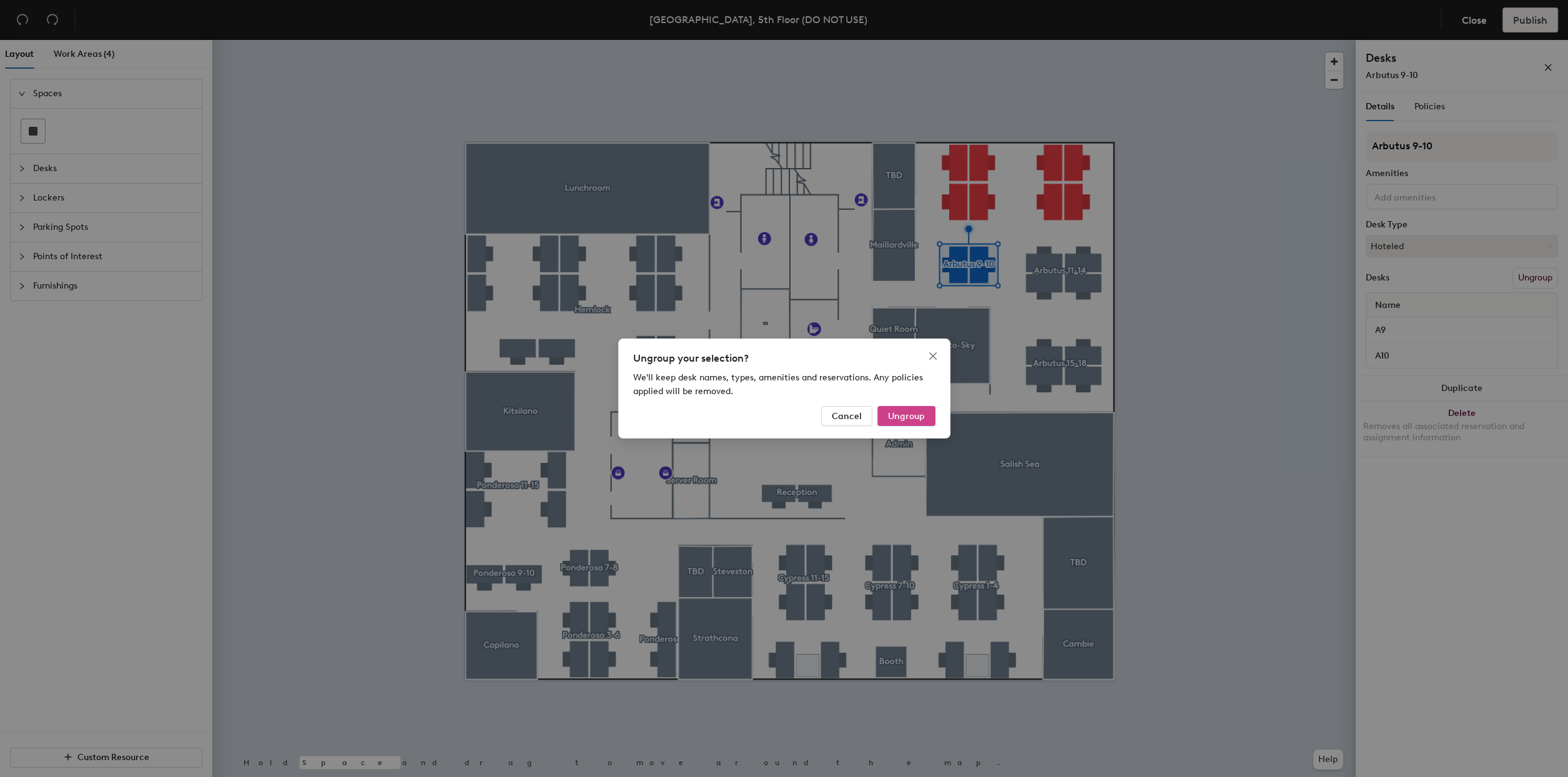
click at [928, 418] on button "Ungroup" at bounding box center [907, 415] width 58 height 20
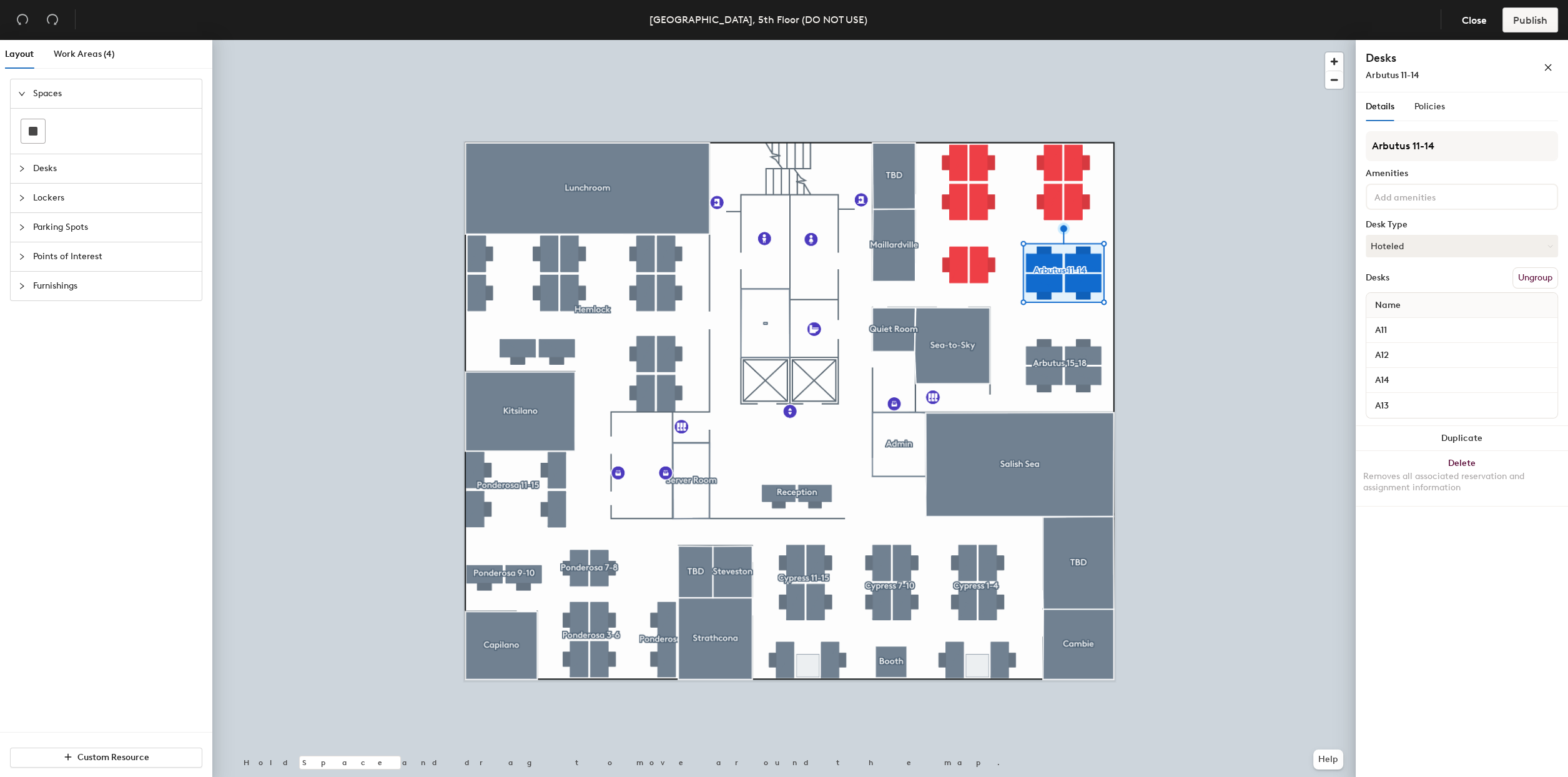
click at [1532, 277] on button "Ungroup" at bounding box center [1535, 278] width 46 height 21
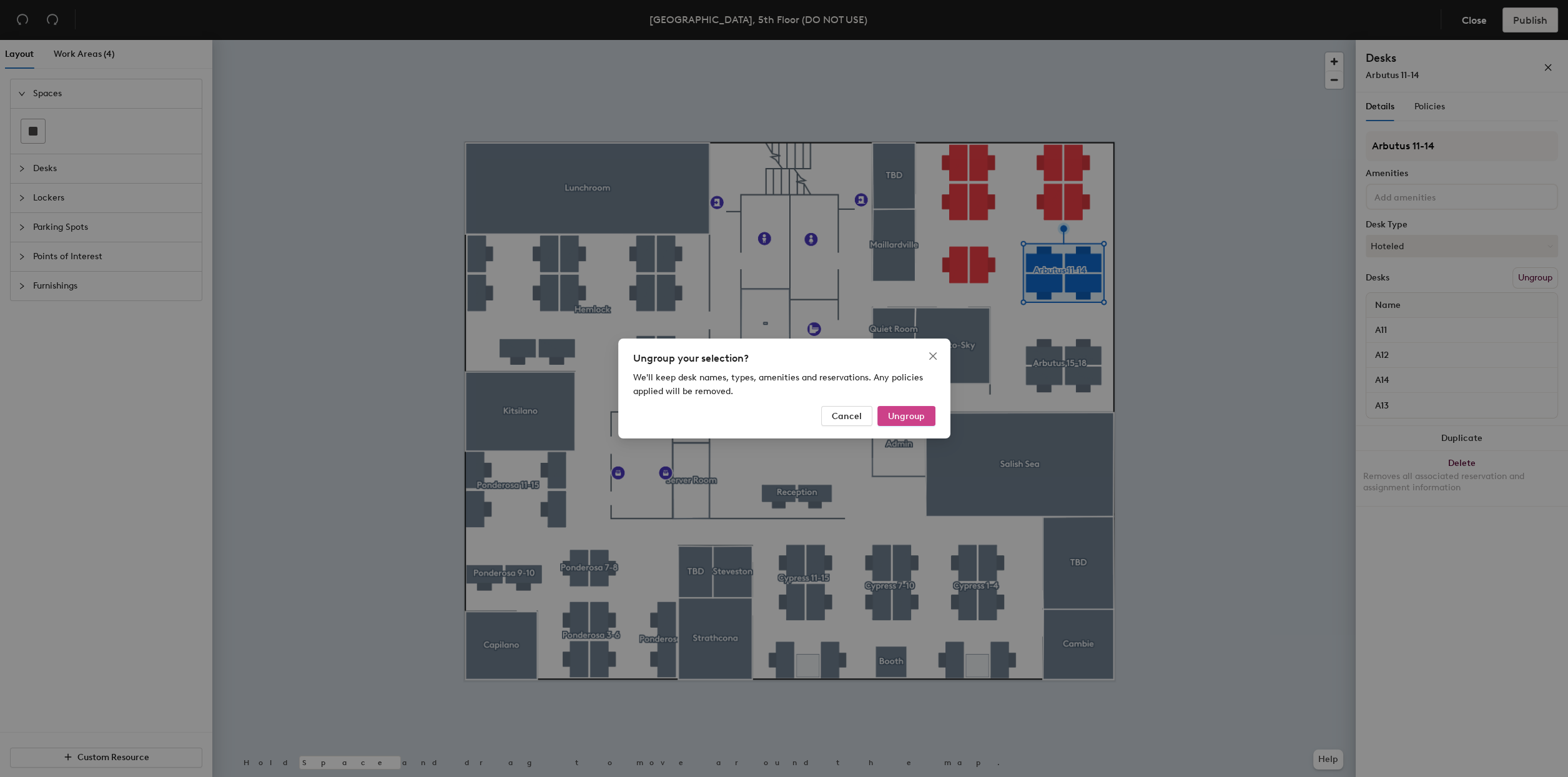
click at [910, 419] on span "Ungroup" at bounding box center [906, 416] width 37 height 10
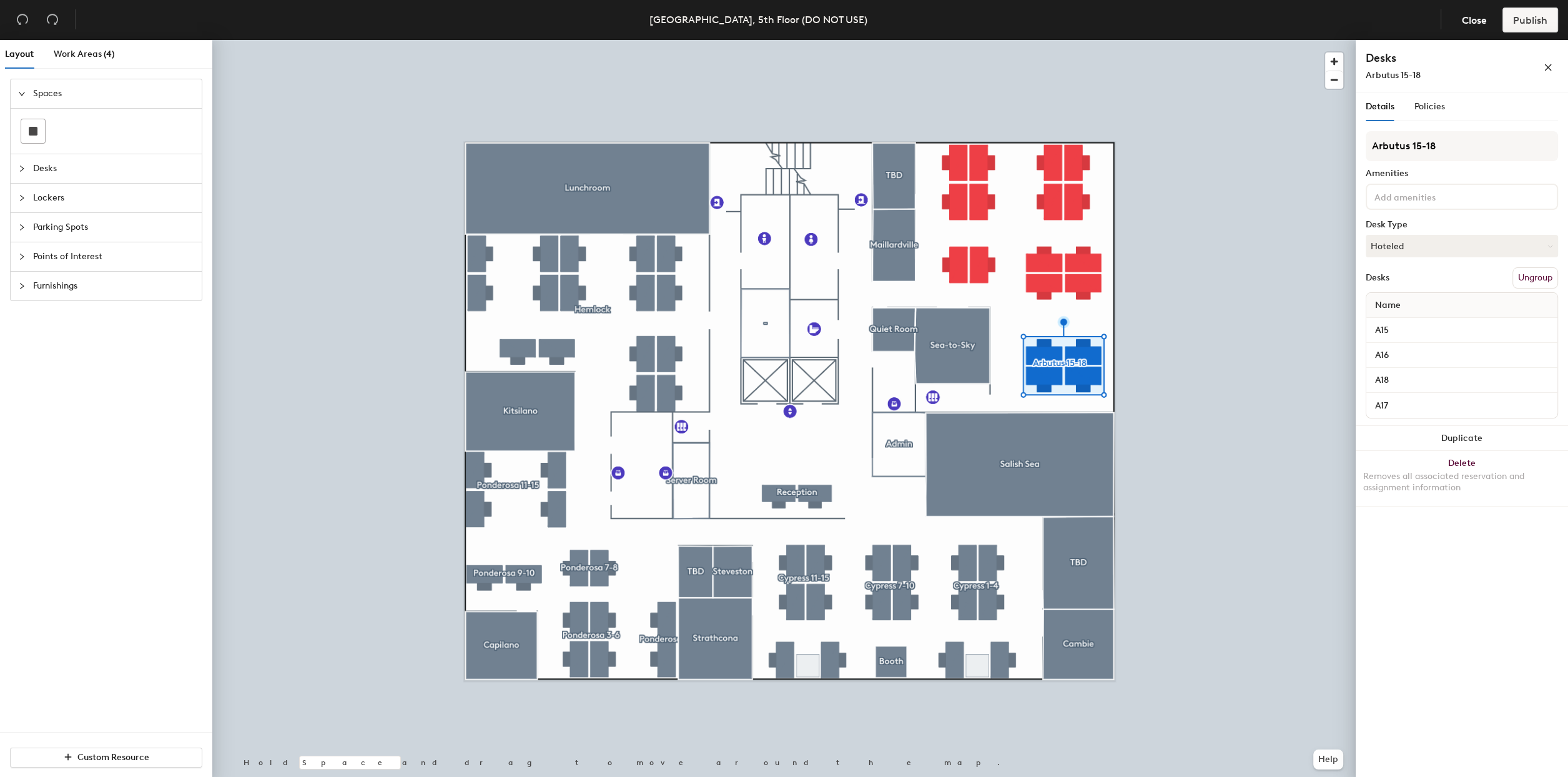
click at [1545, 275] on button "Ungroup" at bounding box center [1535, 278] width 46 height 21
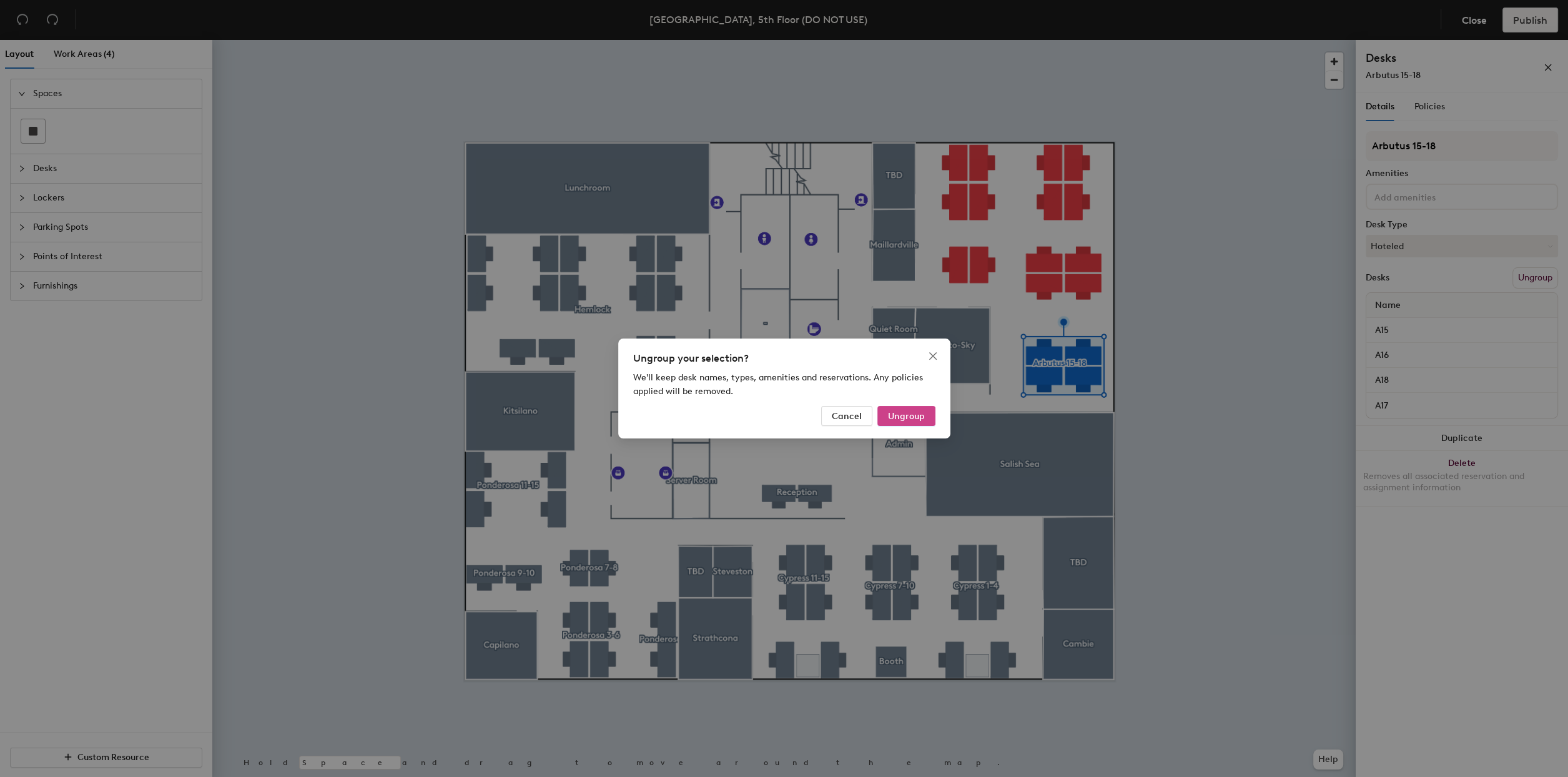
click at [906, 425] on div "Ungroup your selection? We'll keep desk names, types, amenities and reservation…" at bounding box center [784, 388] width 332 height 100
click at [914, 415] on span "Ungroup" at bounding box center [906, 416] width 37 height 10
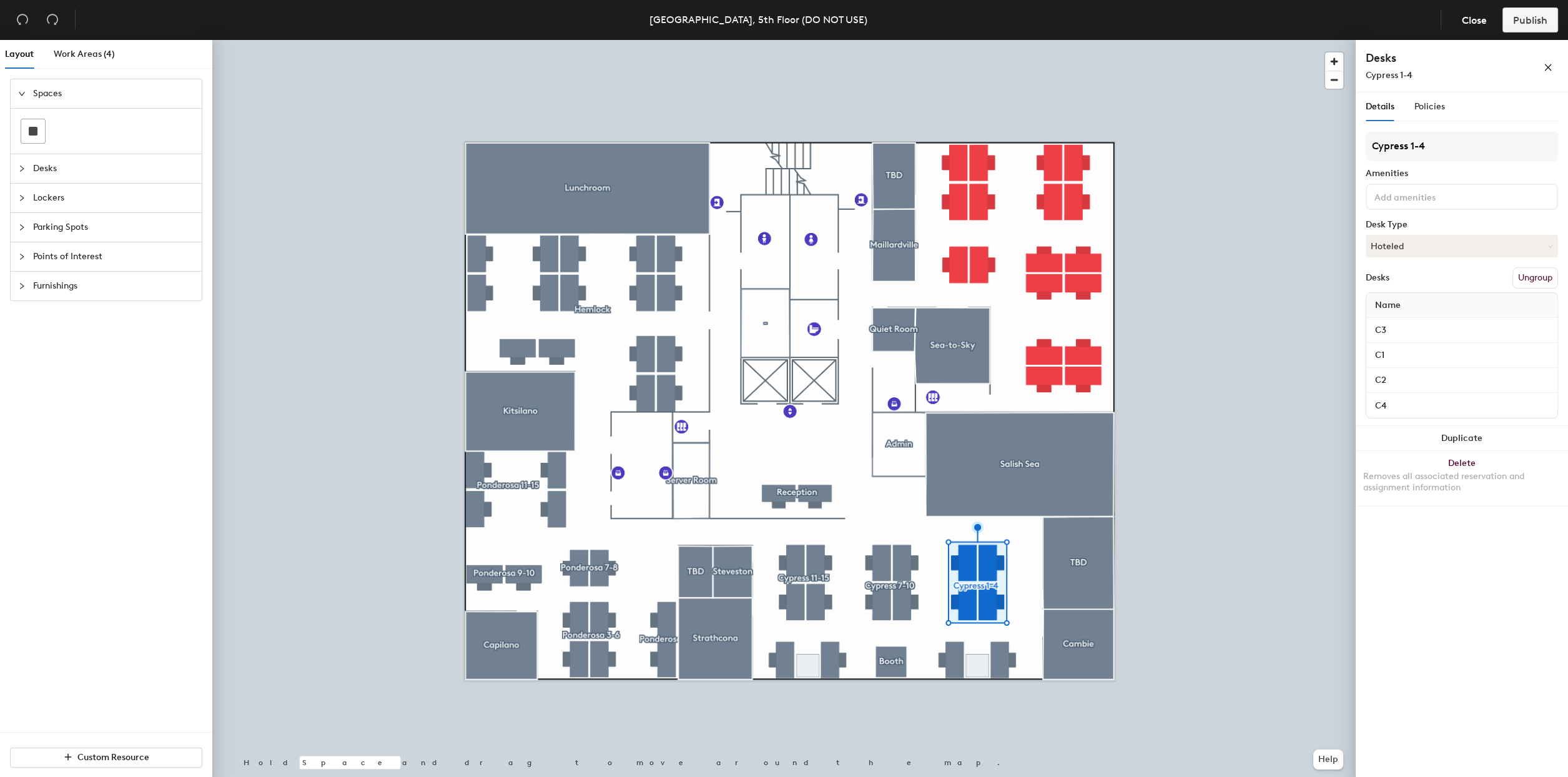
click at [1532, 276] on button "Ungroup" at bounding box center [1535, 278] width 46 height 21
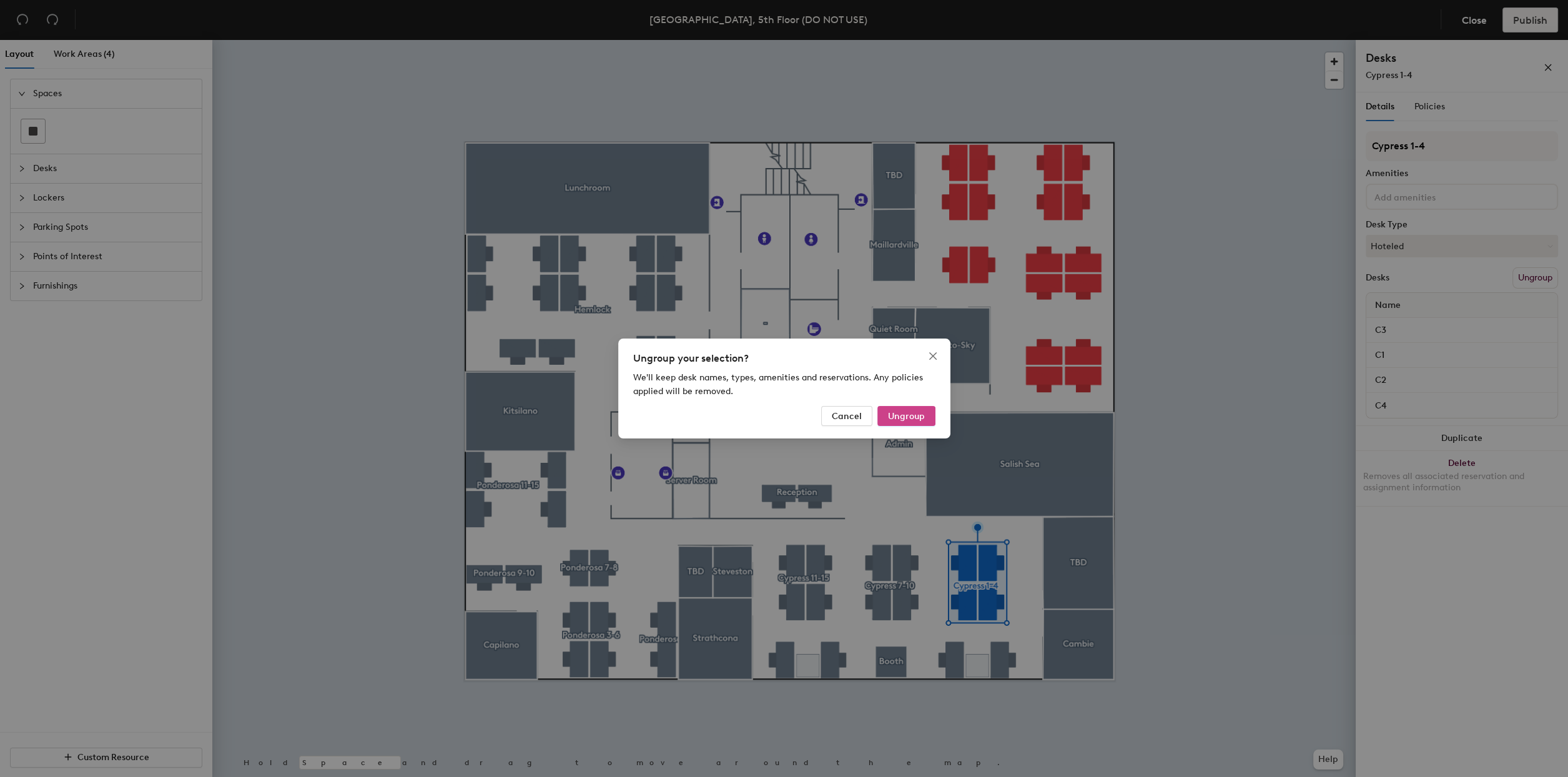
click at [923, 414] on span "Ungroup" at bounding box center [906, 416] width 37 height 10
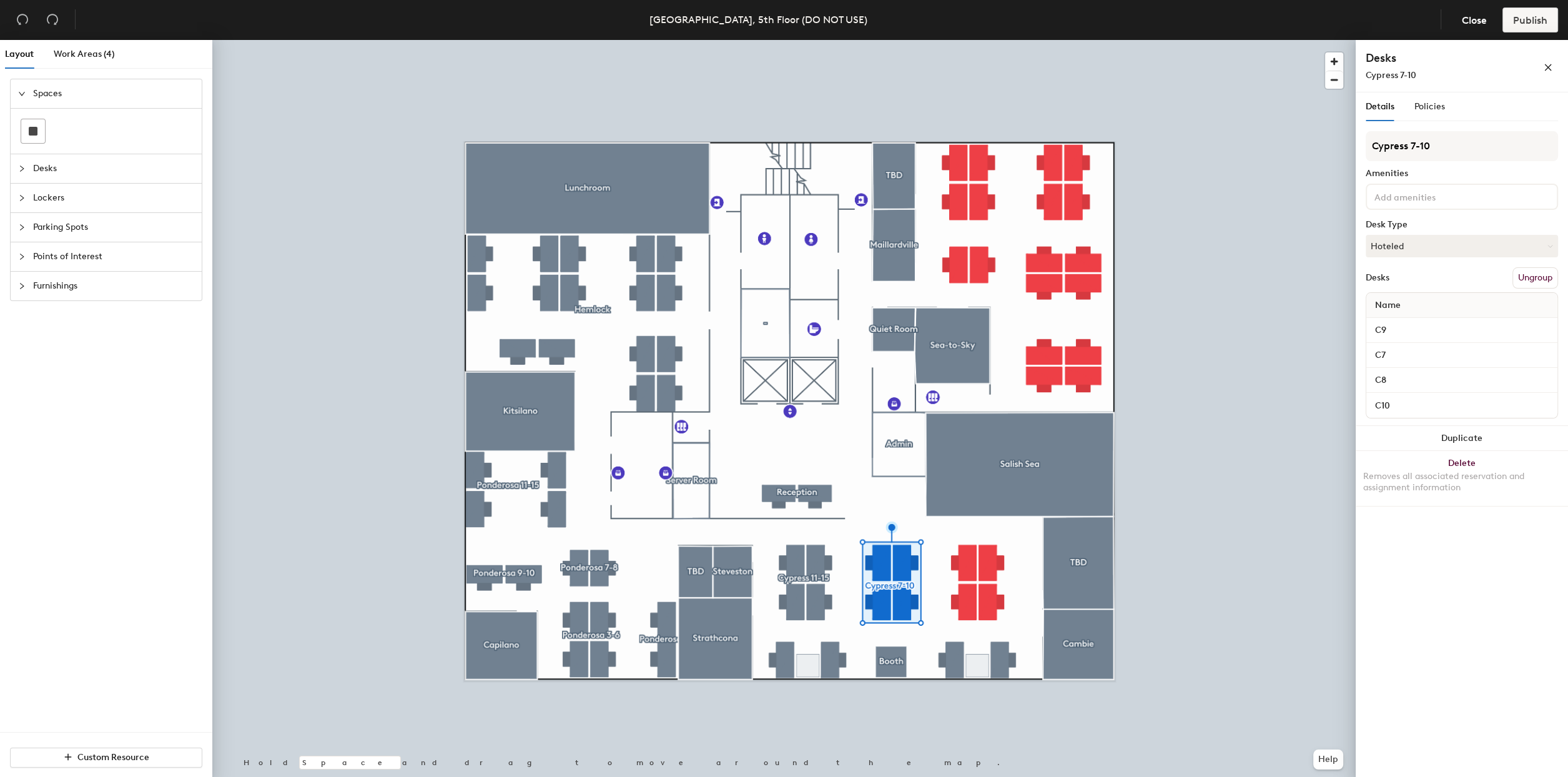
click at [1540, 272] on button "Ungroup" at bounding box center [1535, 278] width 46 height 21
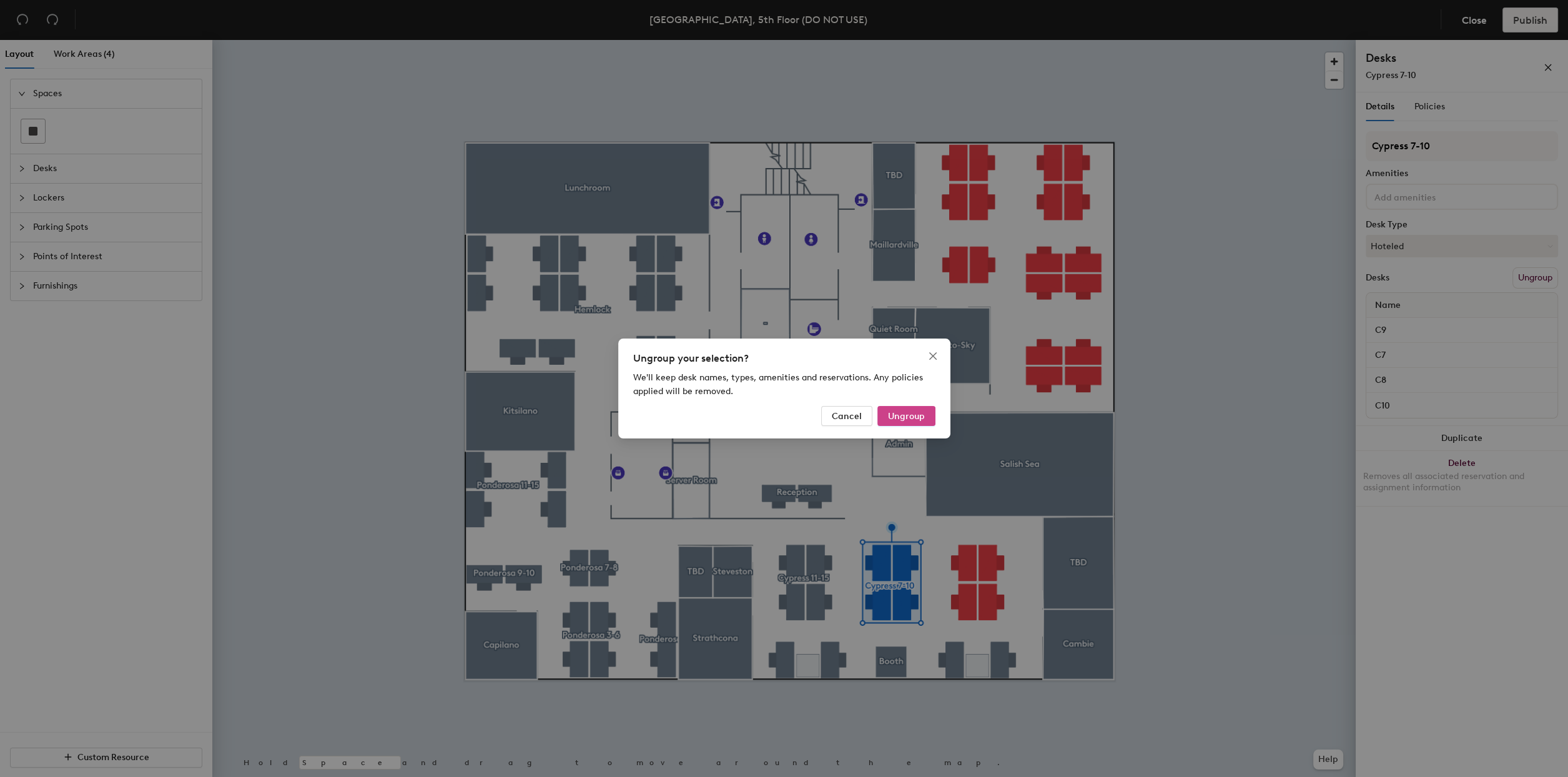
click at [915, 415] on span "Ungroup" at bounding box center [906, 416] width 37 height 10
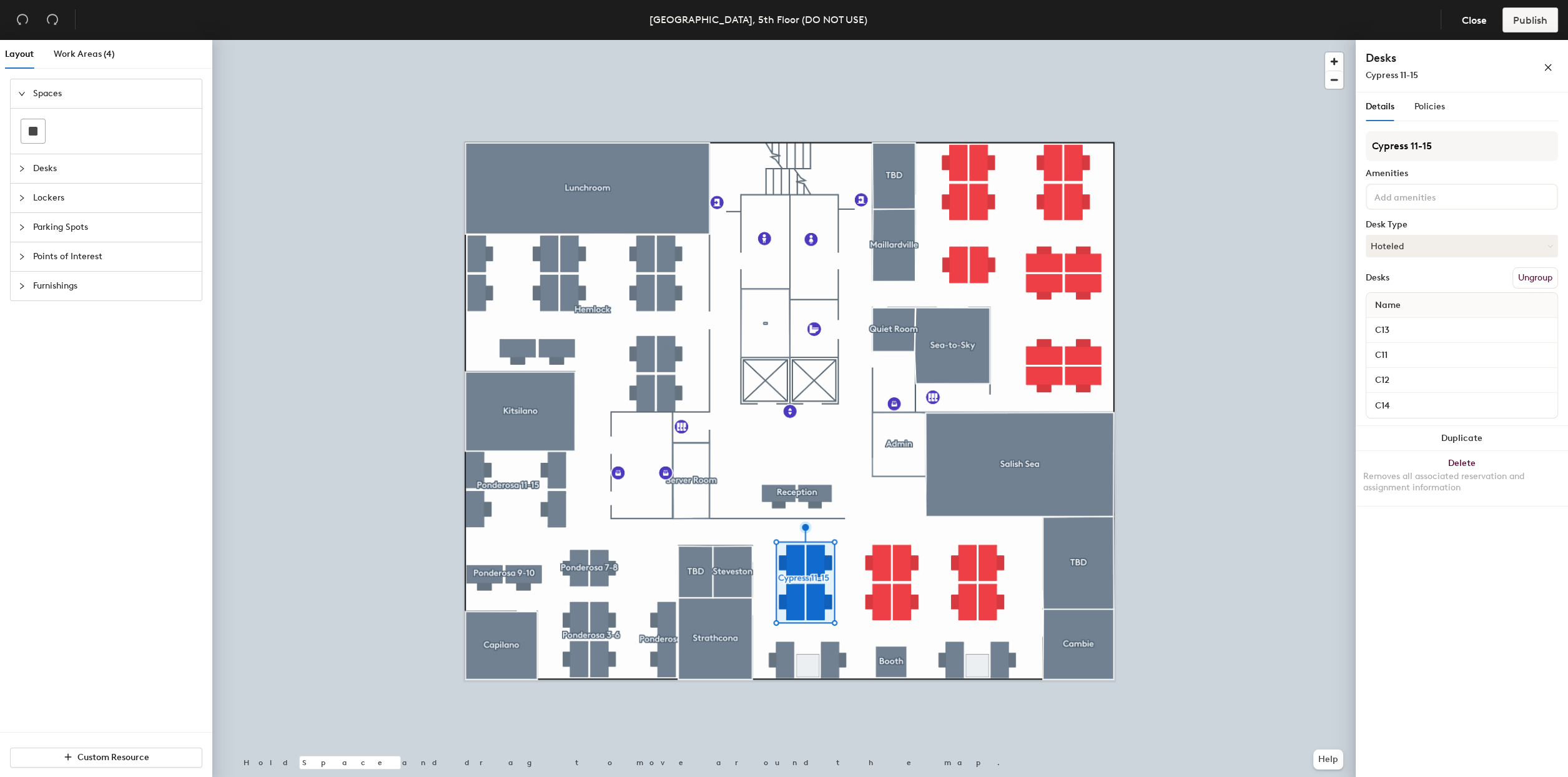
click at [1543, 278] on button "Ungroup" at bounding box center [1535, 278] width 46 height 21
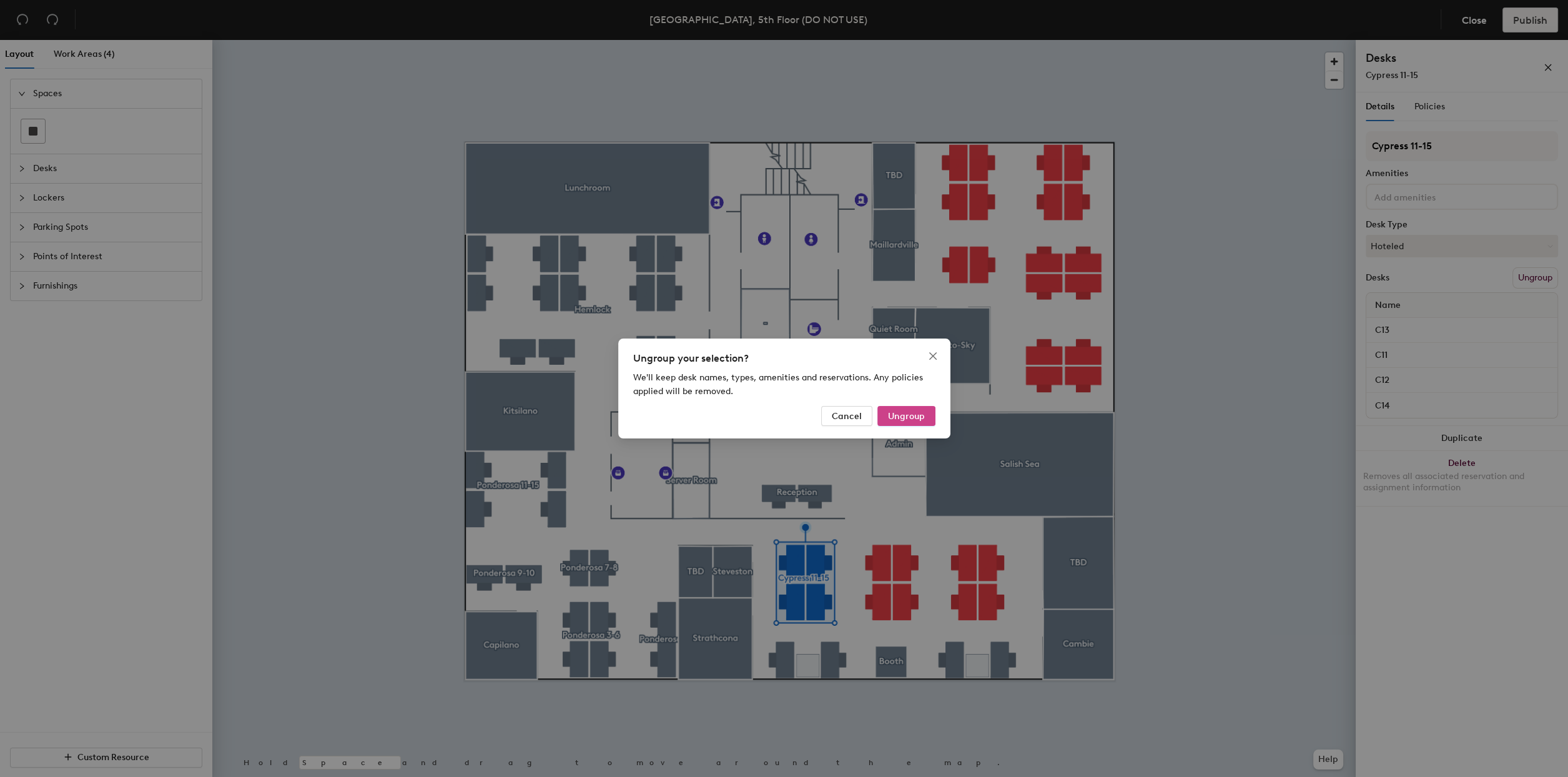
click at [912, 416] on span "Ungroup" at bounding box center [906, 416] width 37 height 10
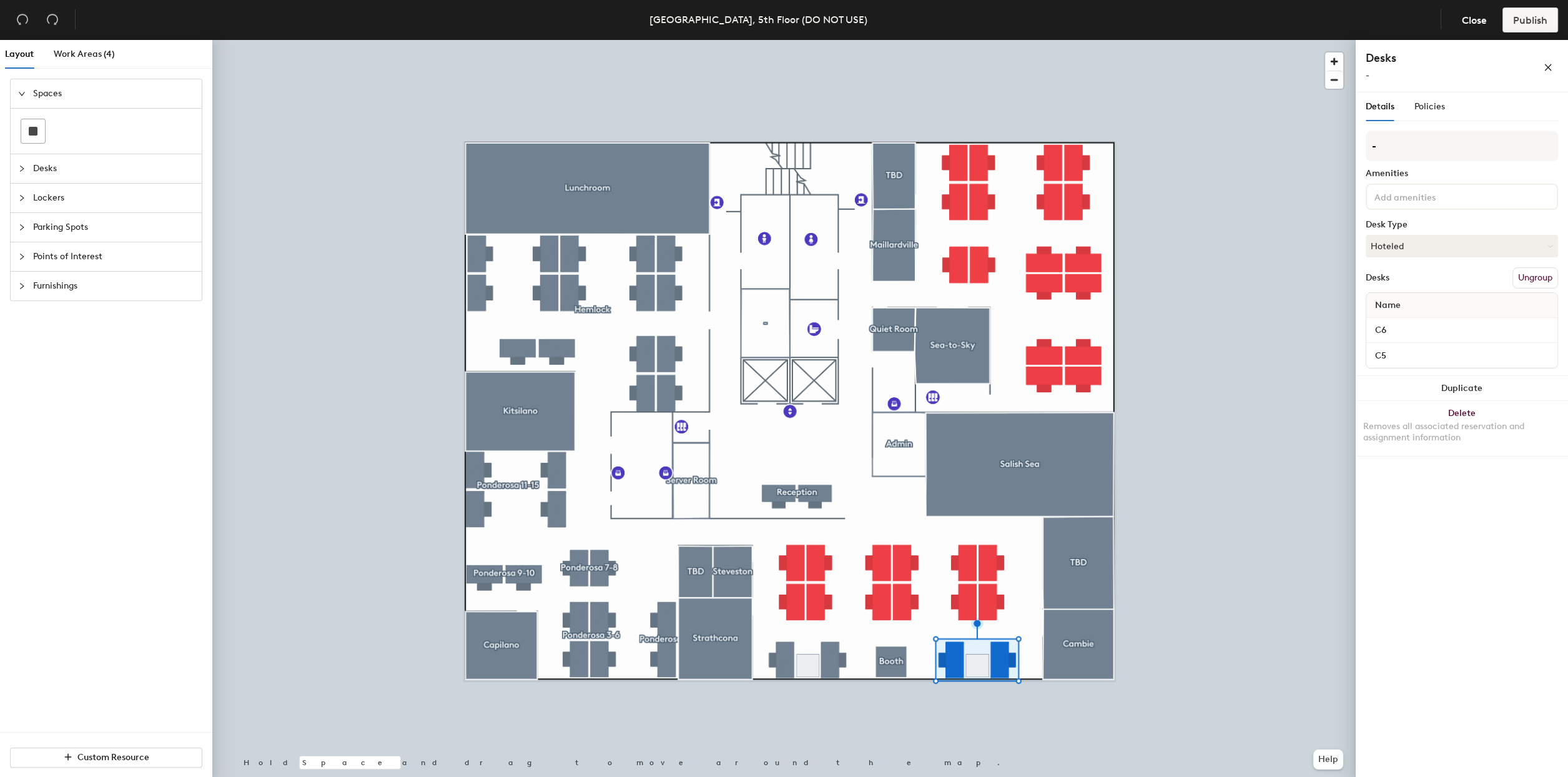
click at [1539, 268] on button "Ungroup" at bounding box center [1535, 278] width 46 height 21
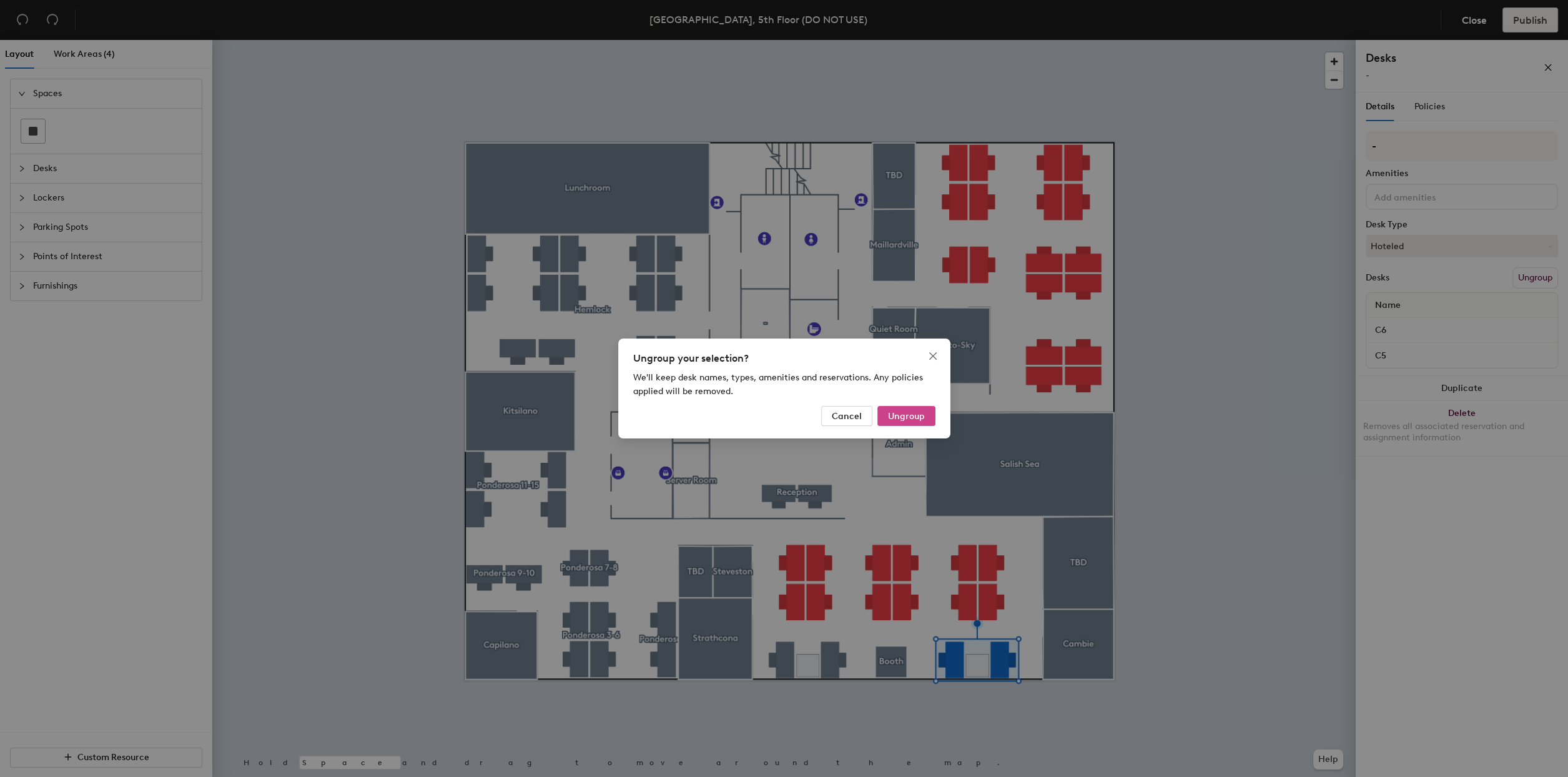
click at [922, 419] on span "Ungroup" at bounding box center [906, 416] width 37 height 10
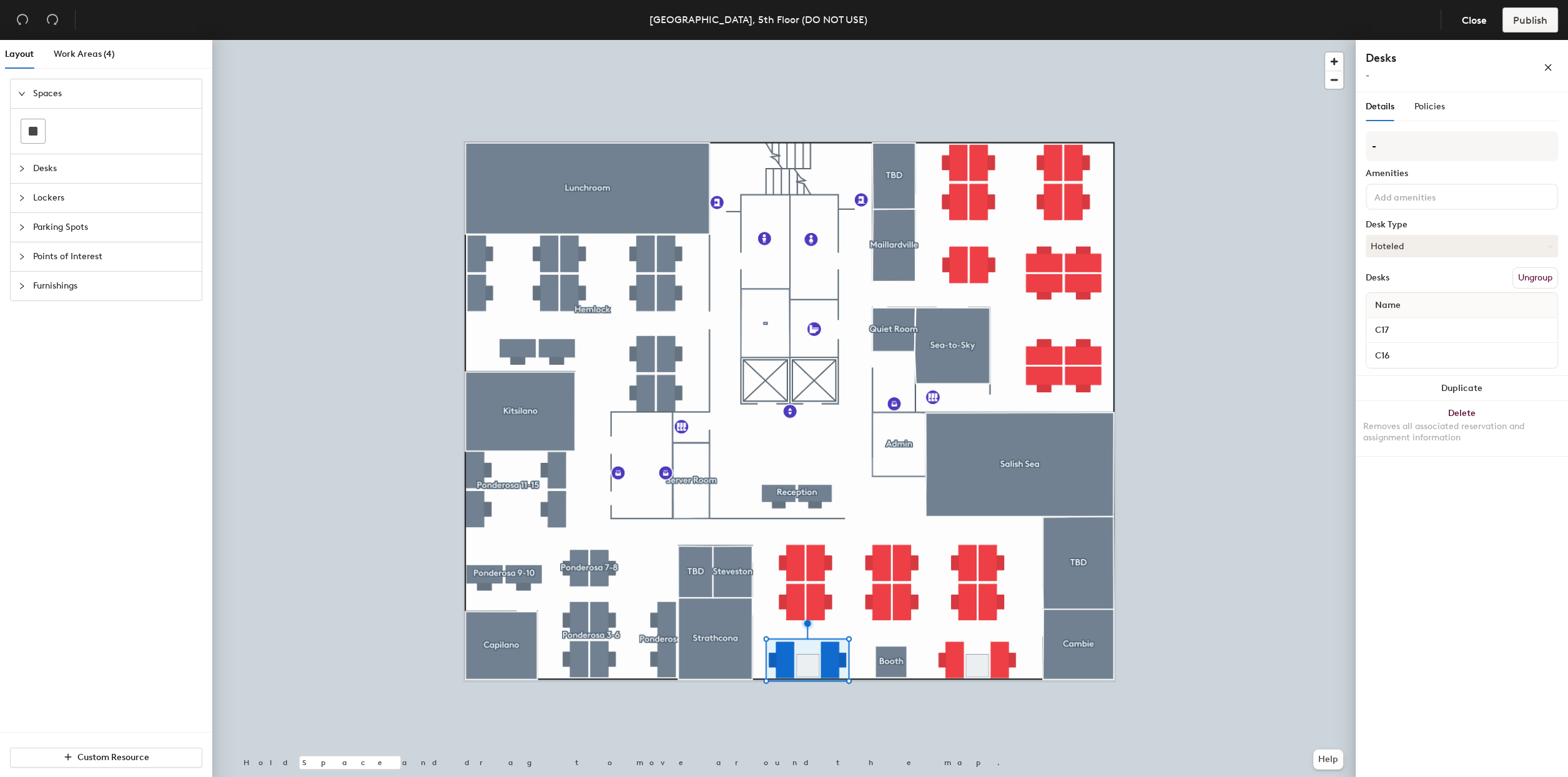
click at [1529, 280] on button "Ungroup" at bounding box center [1535, 278] width 46 height 21
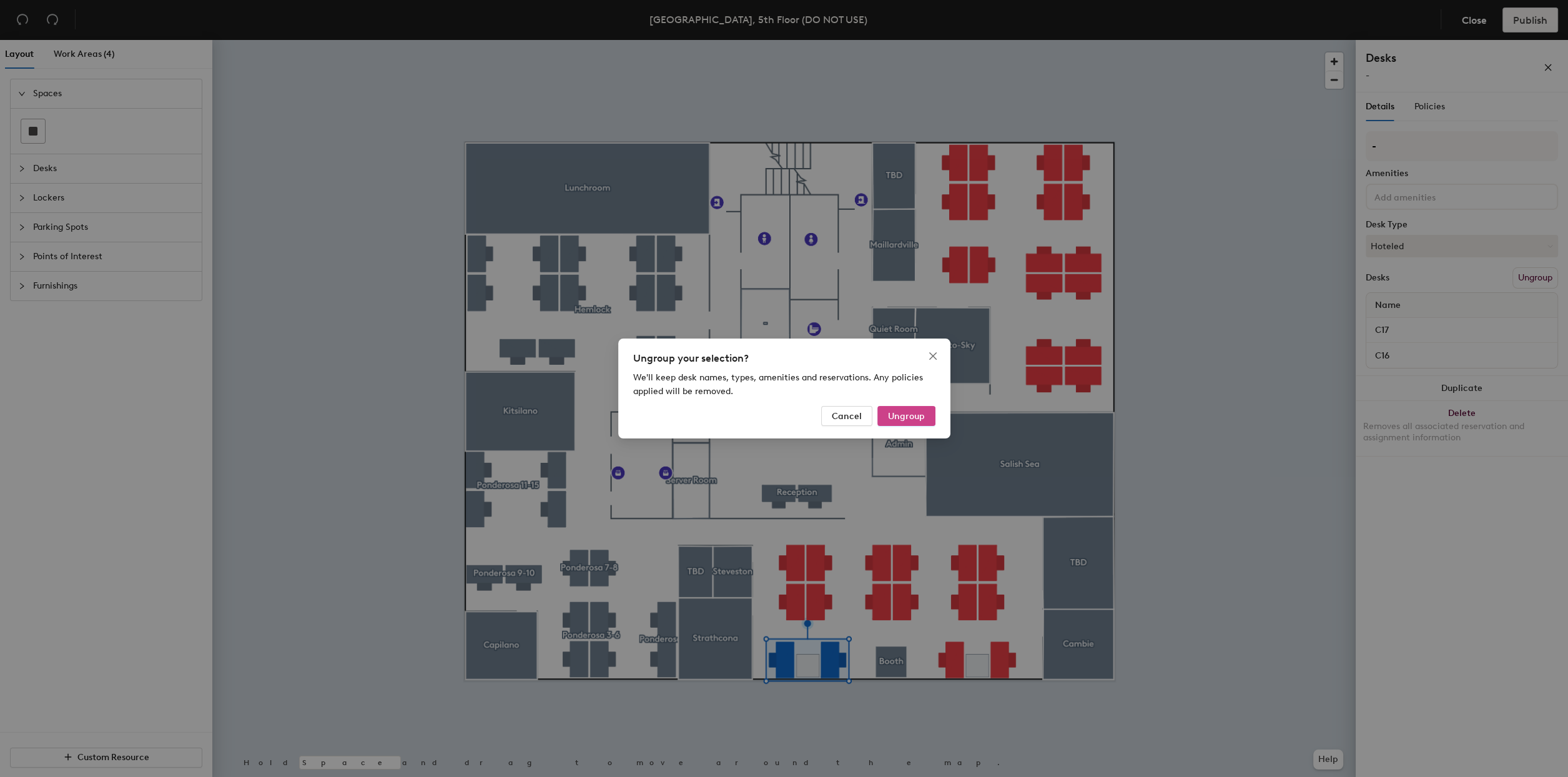
click at [899, 418] on span "Ungroup" at bounding box center [906, 416] width 37 height 10
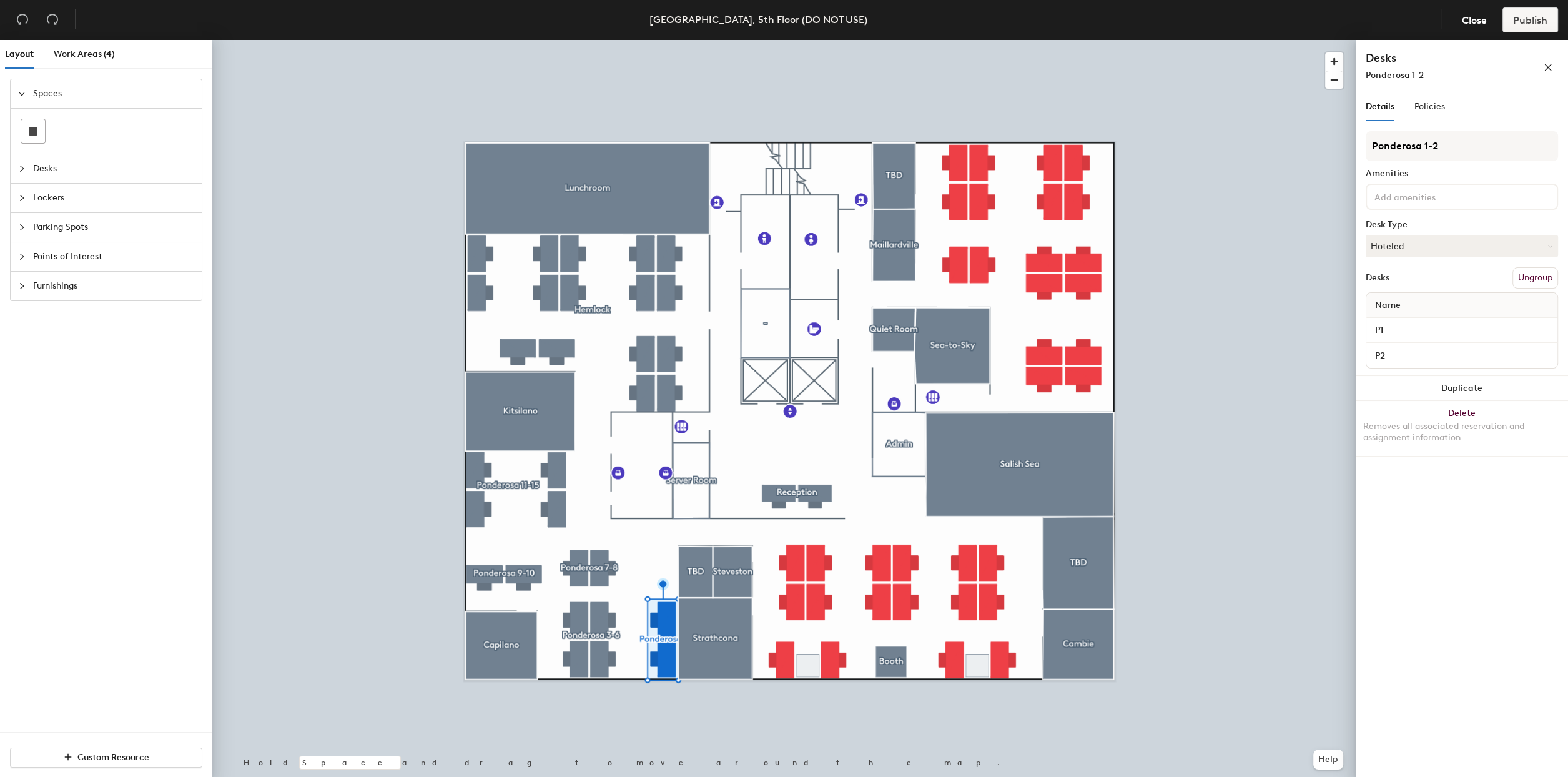
click at [1530, 271] on button "Ungroup" at bounding box center [1535, 278] width 46 height 21
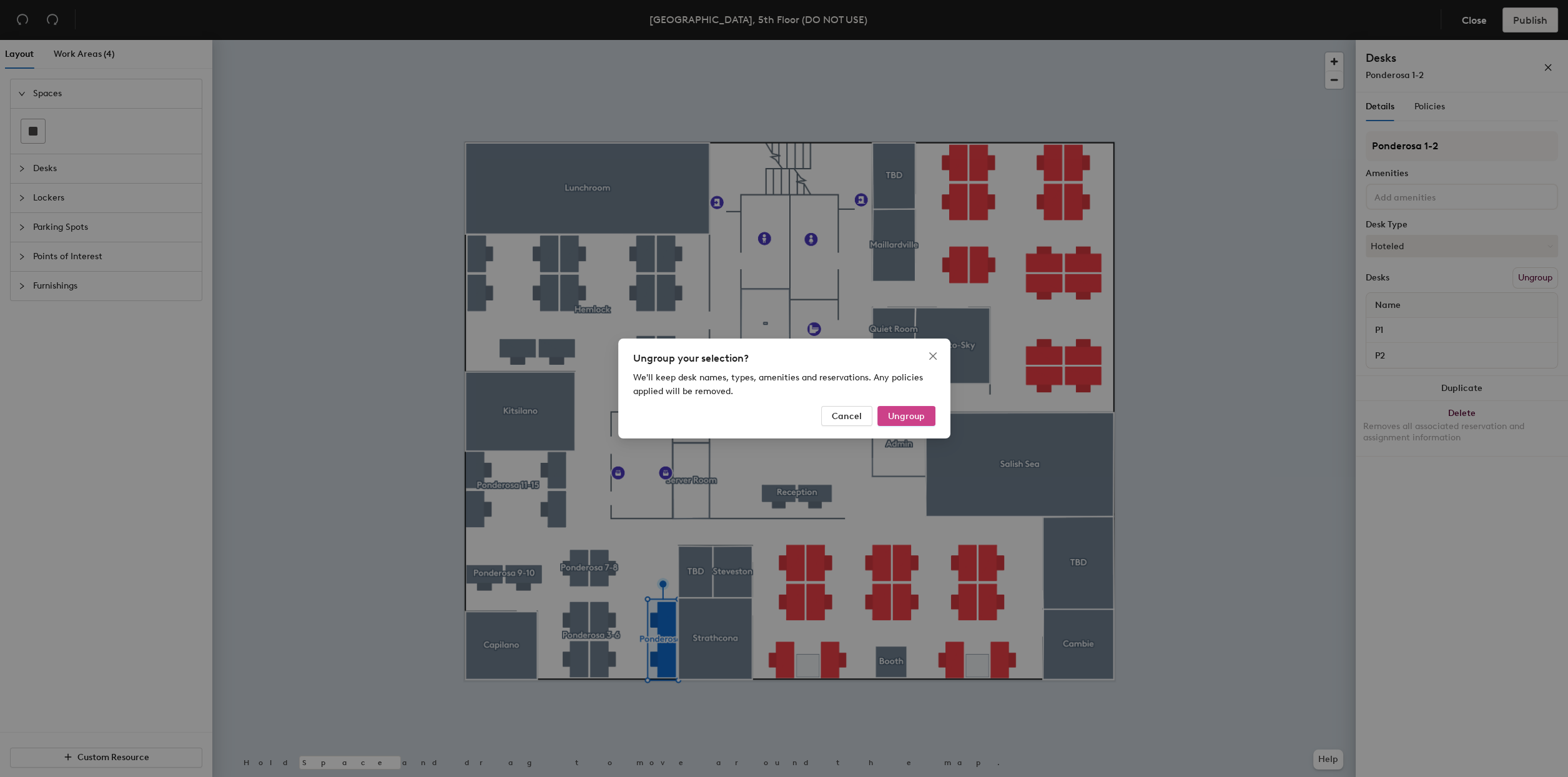
click at [902, 417] on span "Ungroup" at bounding box center [906, 416] width 37 height 10
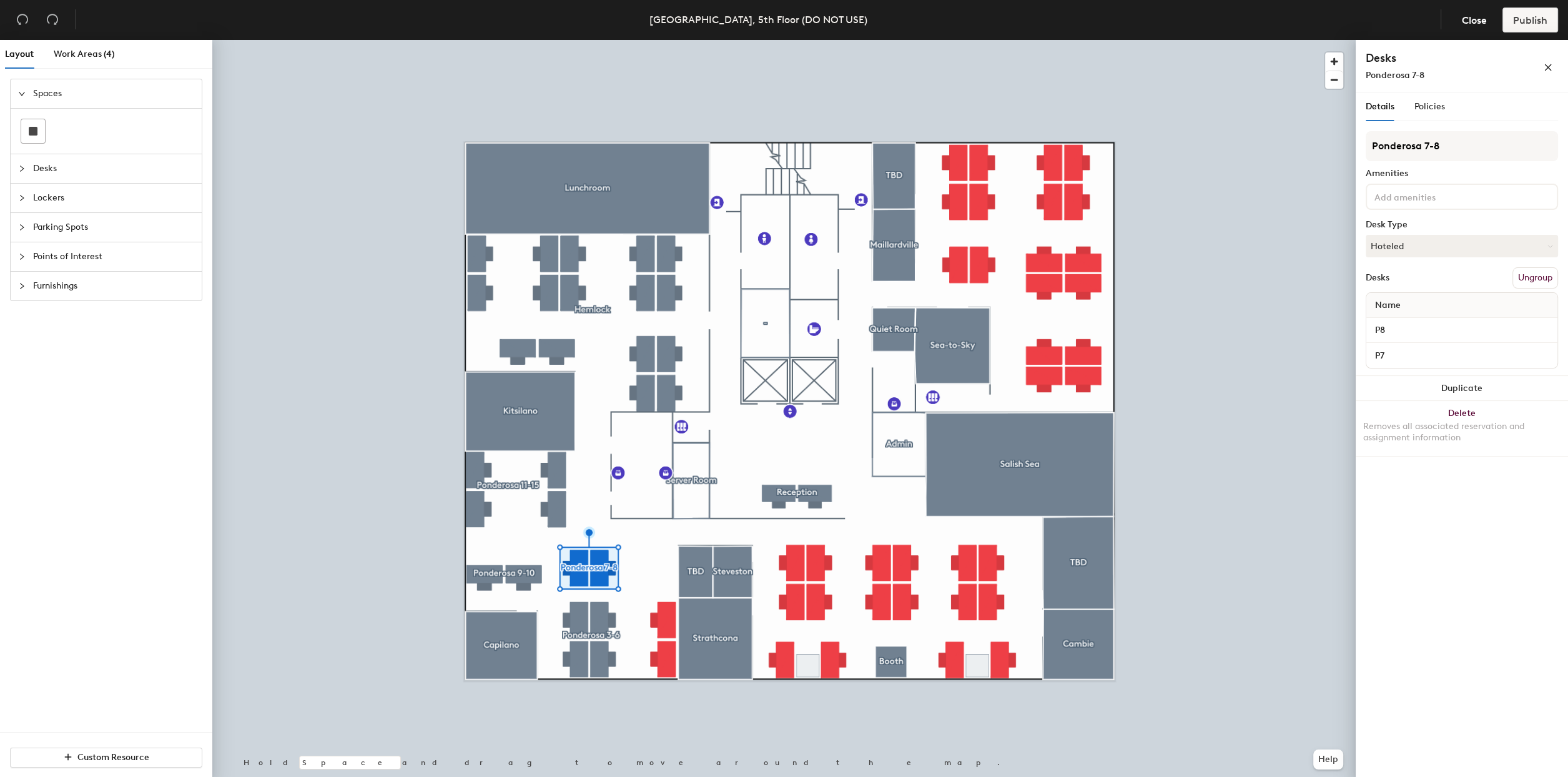
click at [1520, 276] on button "Ungroup" at bounding box center [1535, 278] width 46 height 21
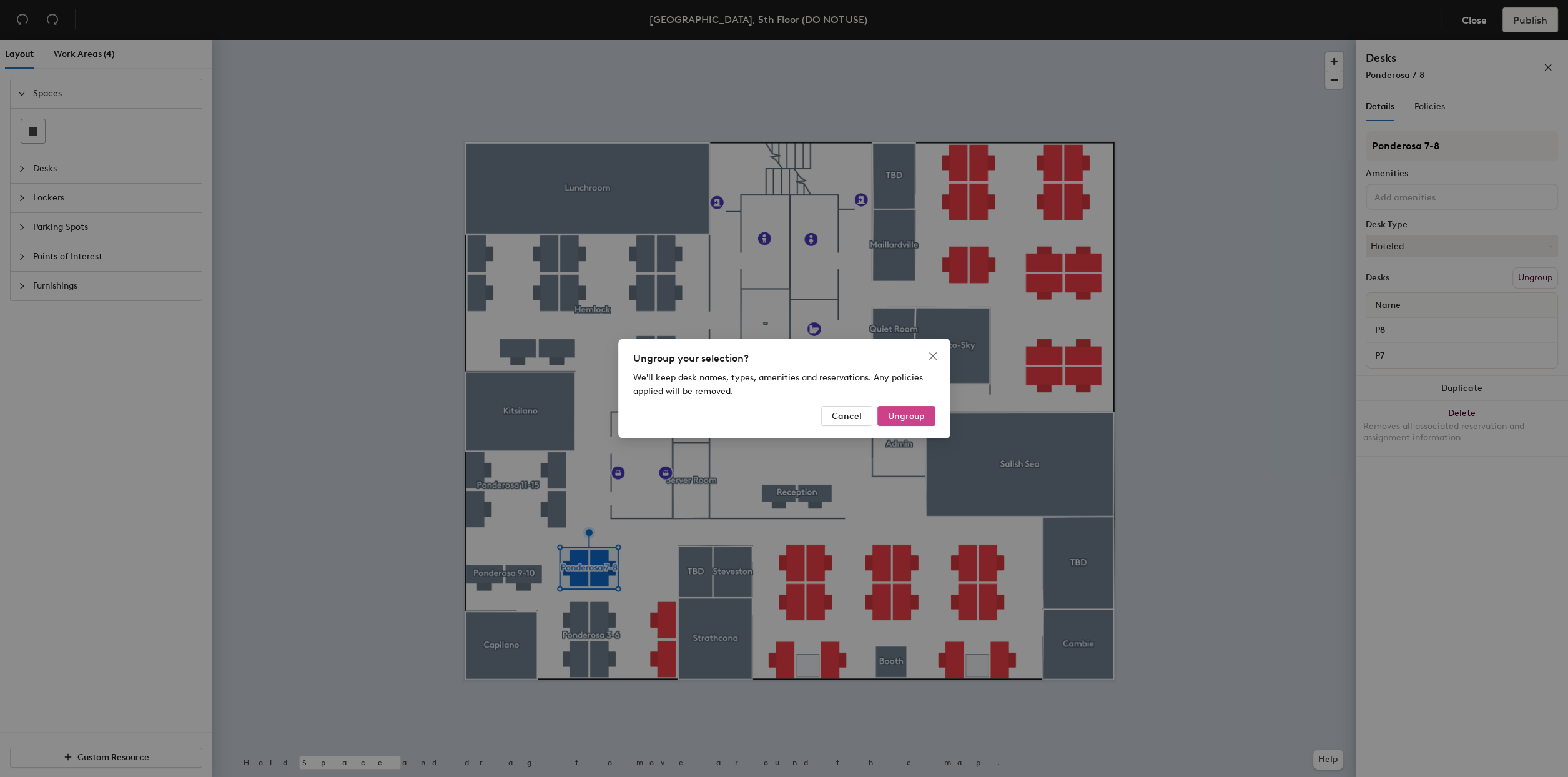
click at [917, 420] on span "Ungroup" at bounding box center [906, 416] width 37 height 10
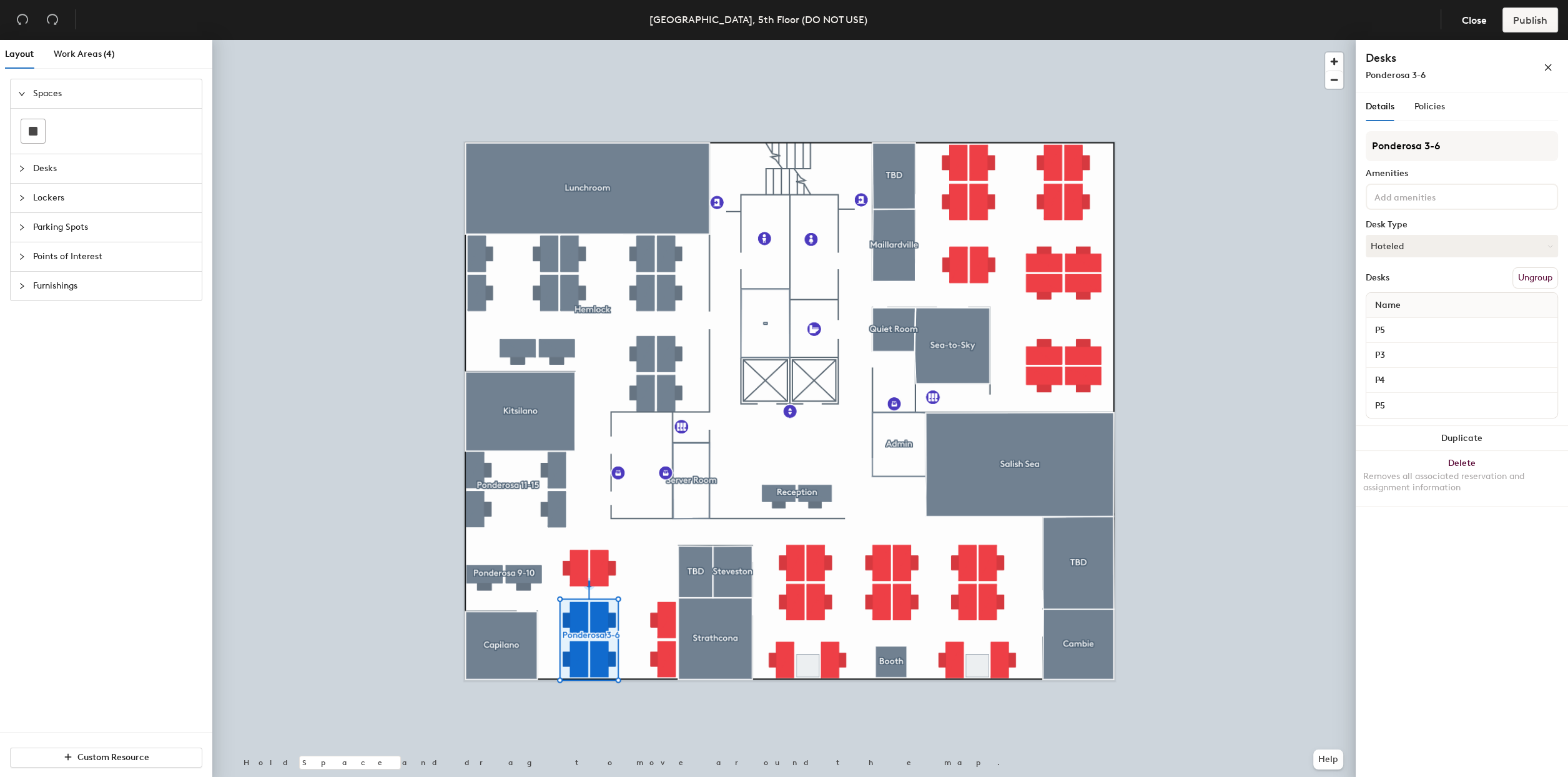
click at [1528, 278] on button "Ungroup" at bounding box center [1535, 278] width 46 height 21
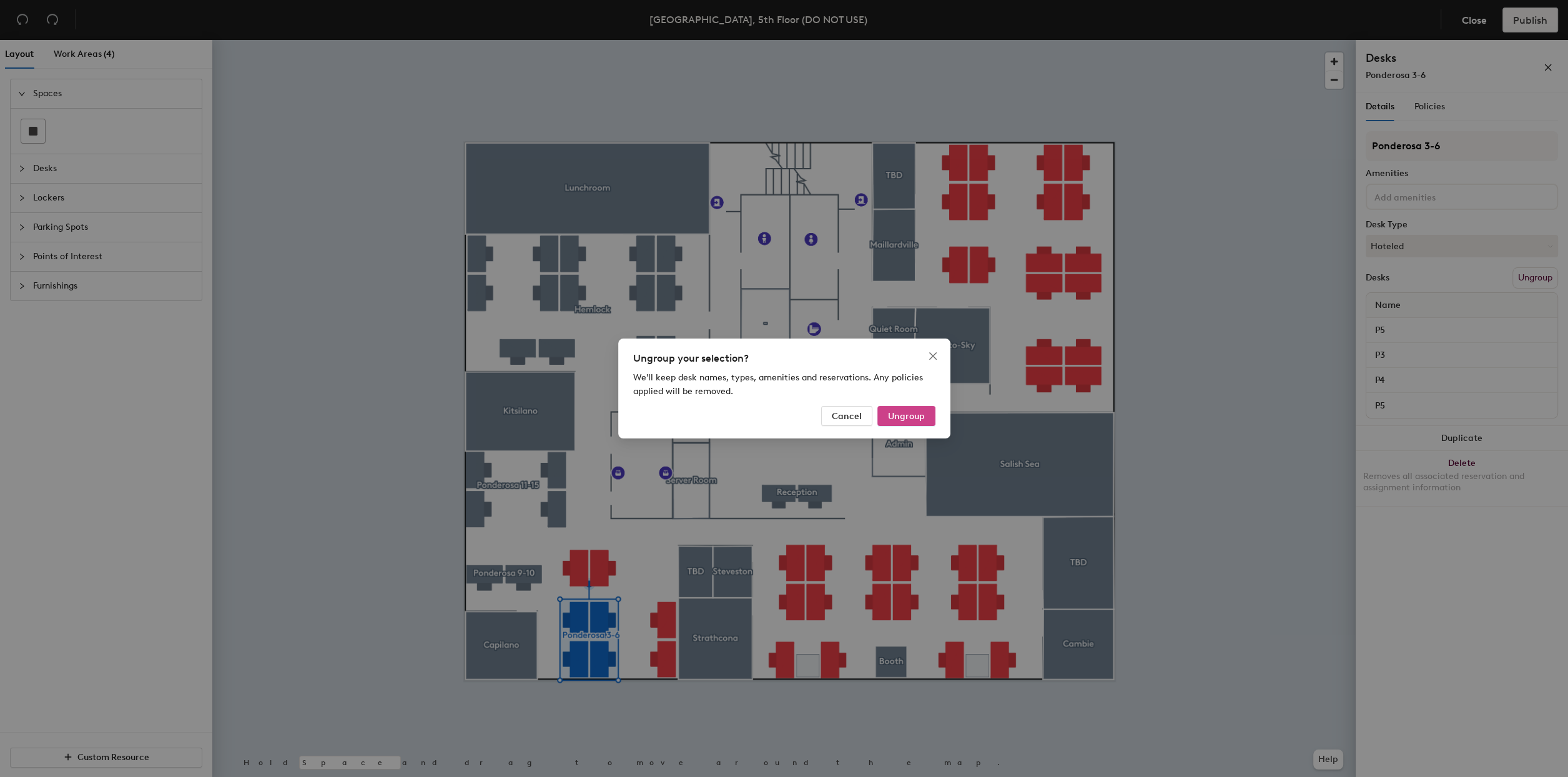
click at [919, 413] on span "Ungroup" at bounding box center [906, 416] width 37 height 10
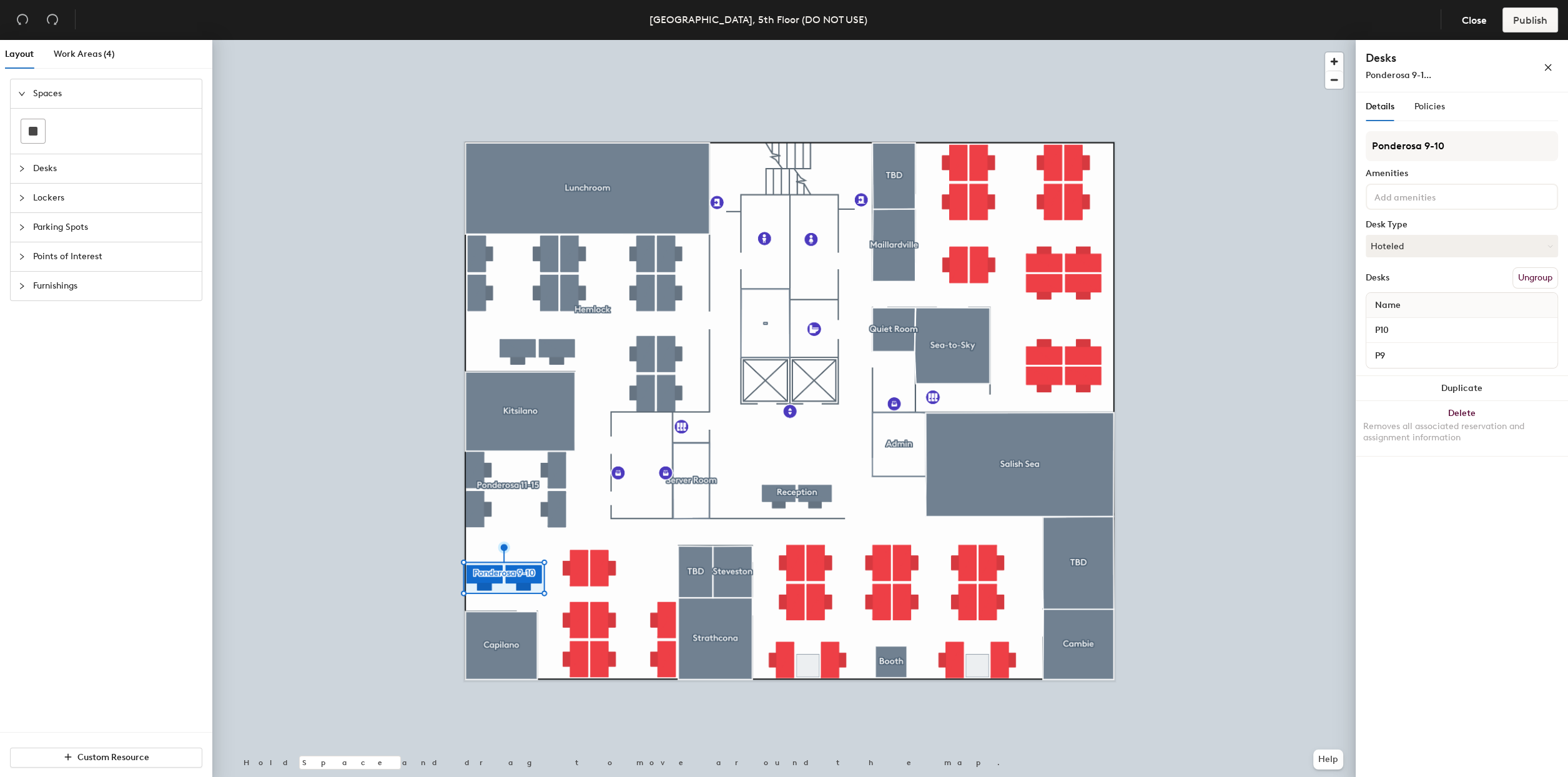
click at [1540, 278] on button "Ungroup" at bounding box center [1535, 278] width 46 height 21
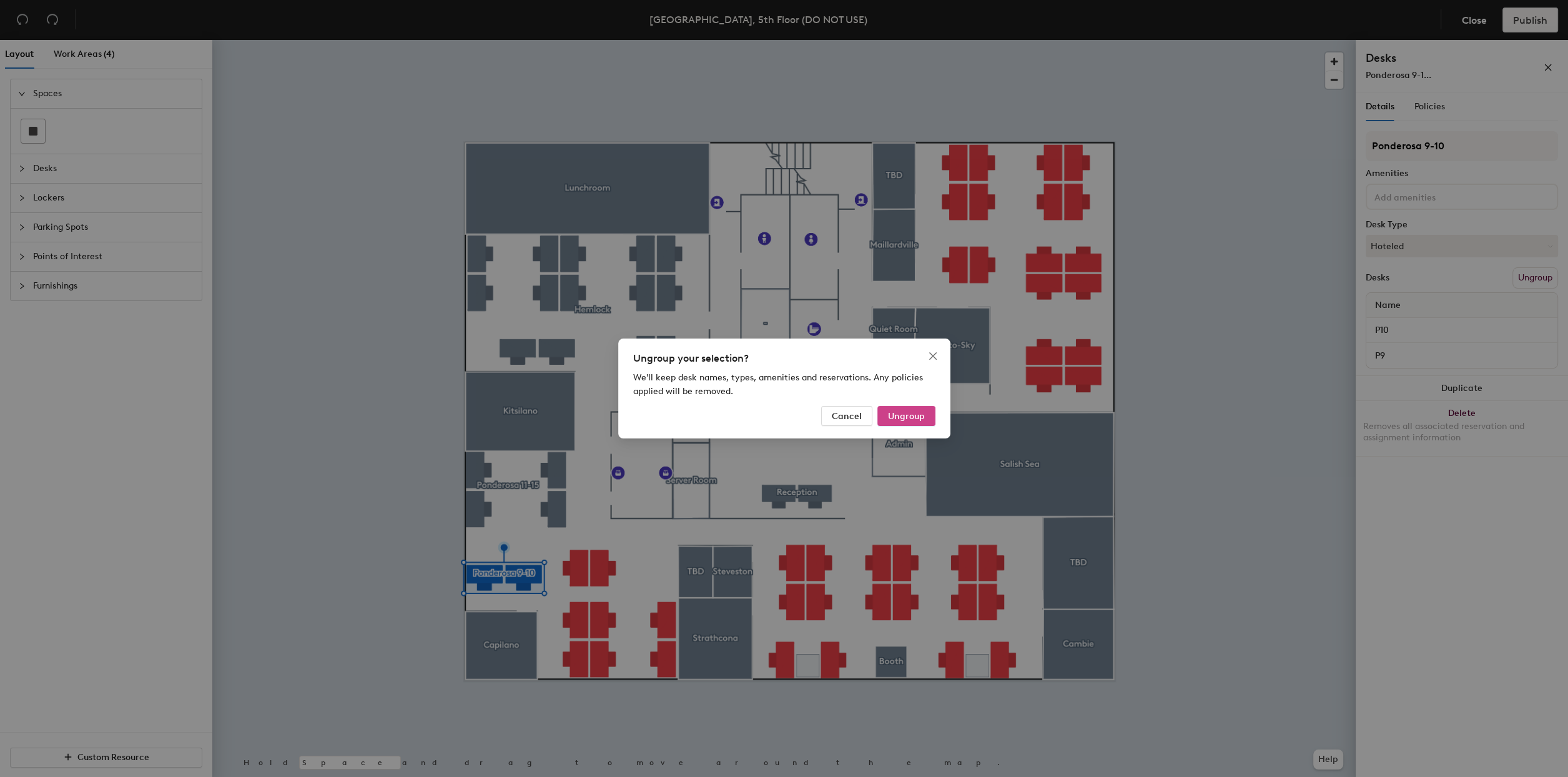
click at [905, 415] on span "Ungroup" at bounding box center [906, 416] width 37 height 10
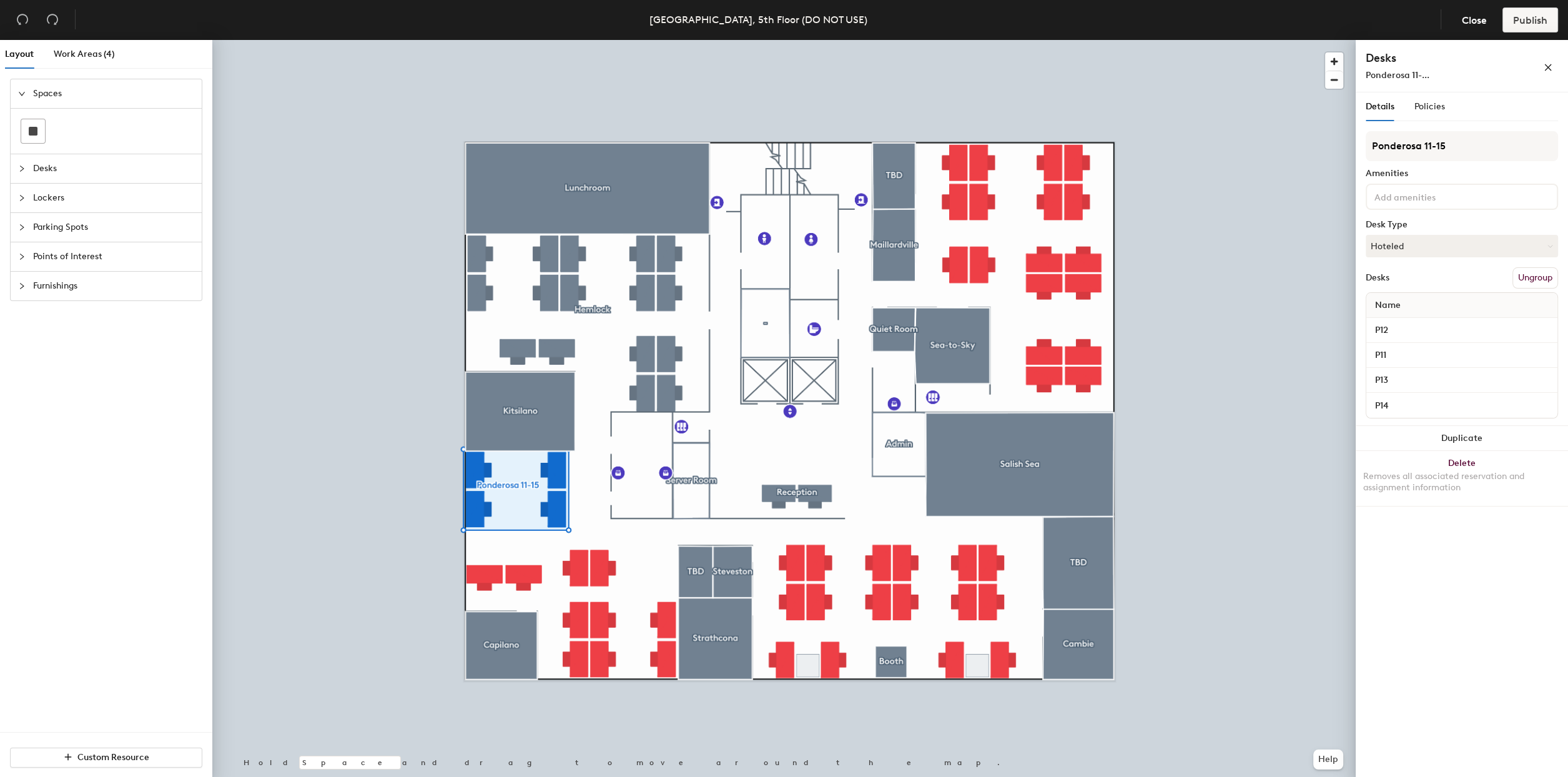
click at [1524, 283] on button "Ungroup" at bounding box center [1535, 278] width 46 height 21
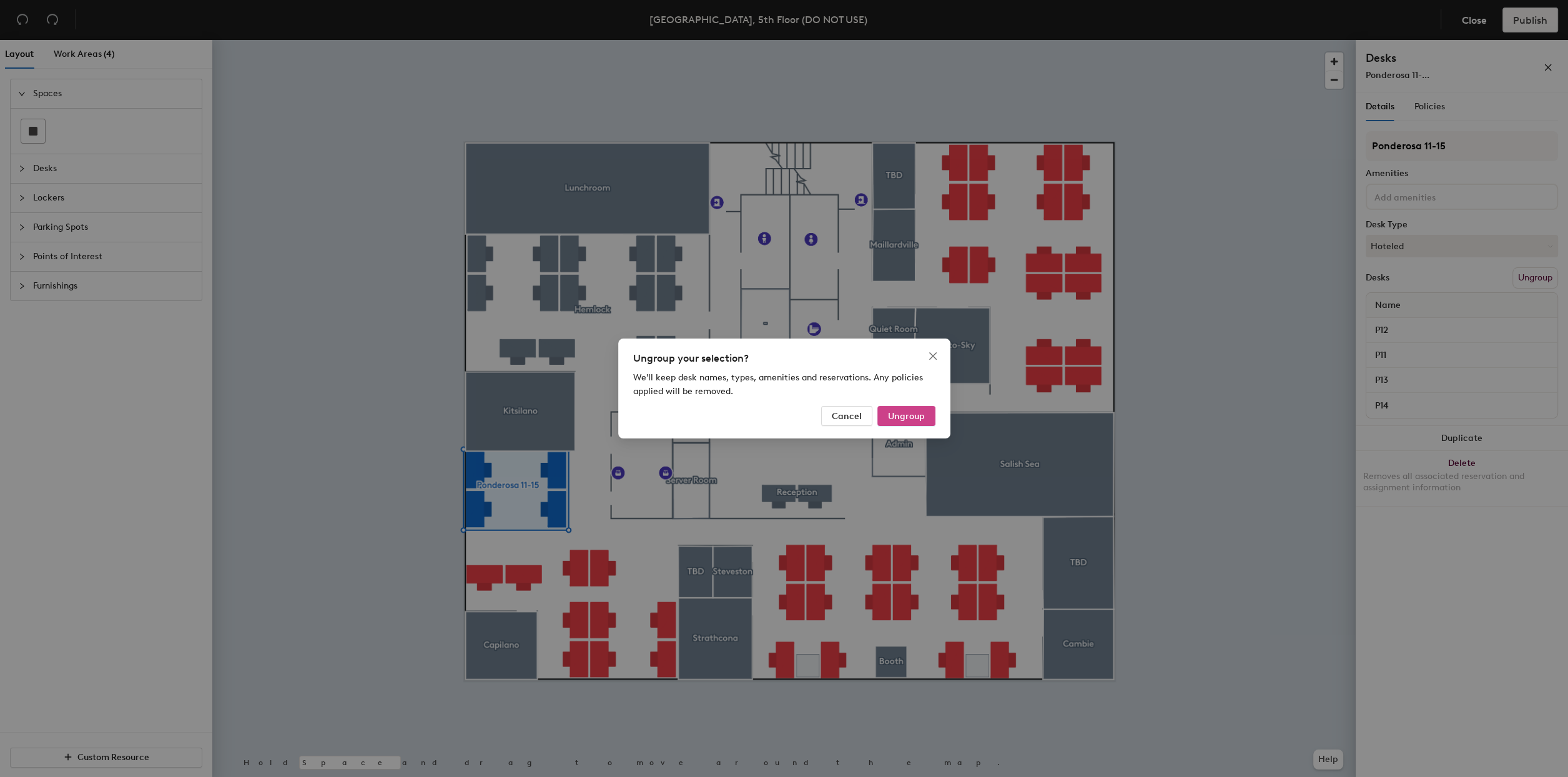
click at [905, 415] on span "Ungroup" at bounding box center [906, 416] width 37 height 10
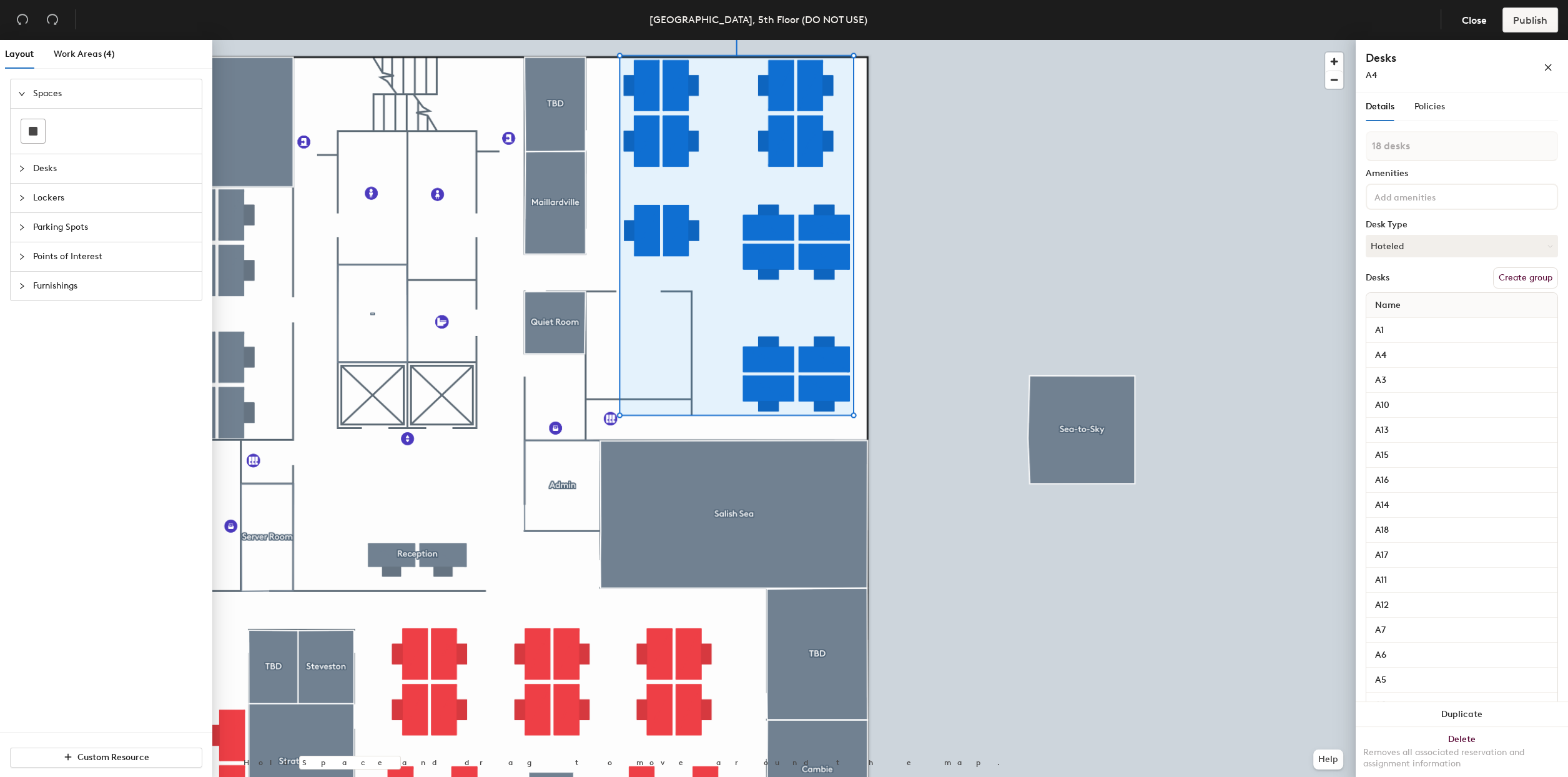
click at [1516, 277] on button "Create group" at bounding box center [1525, 278] width 65 height 21
click at [1318, 152] on div "Layout Work Areas (4) Spaces Desks Lockers Parking Spots Points of Interest Fur…" at bounding box center [784, 411] width 1568 height 742
type input "Arbutus"
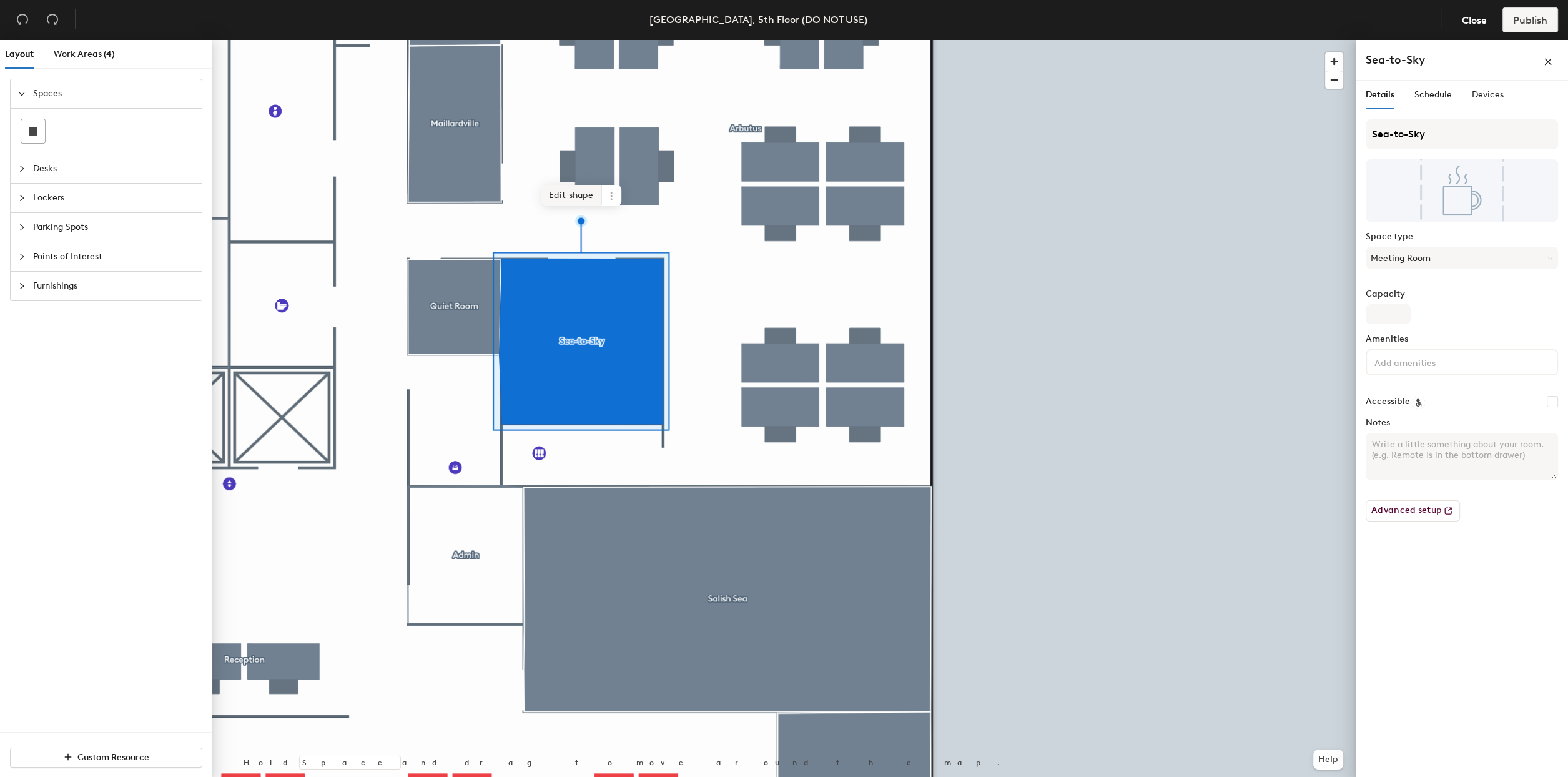
click at [556, 204] on span "Edit shape" at bounding box center [571, 195] width 60 height 21
click at [566, 202] on span "Edit shape" at bounding box center [573, 195] width 60 height 21
click at [570, 197] on span "Edit shape" at bounding box center [571, 197] width 60 height 21
click at [564, 196] on span "Edit shape" at bounding box center [571, 197] width 60 height 21
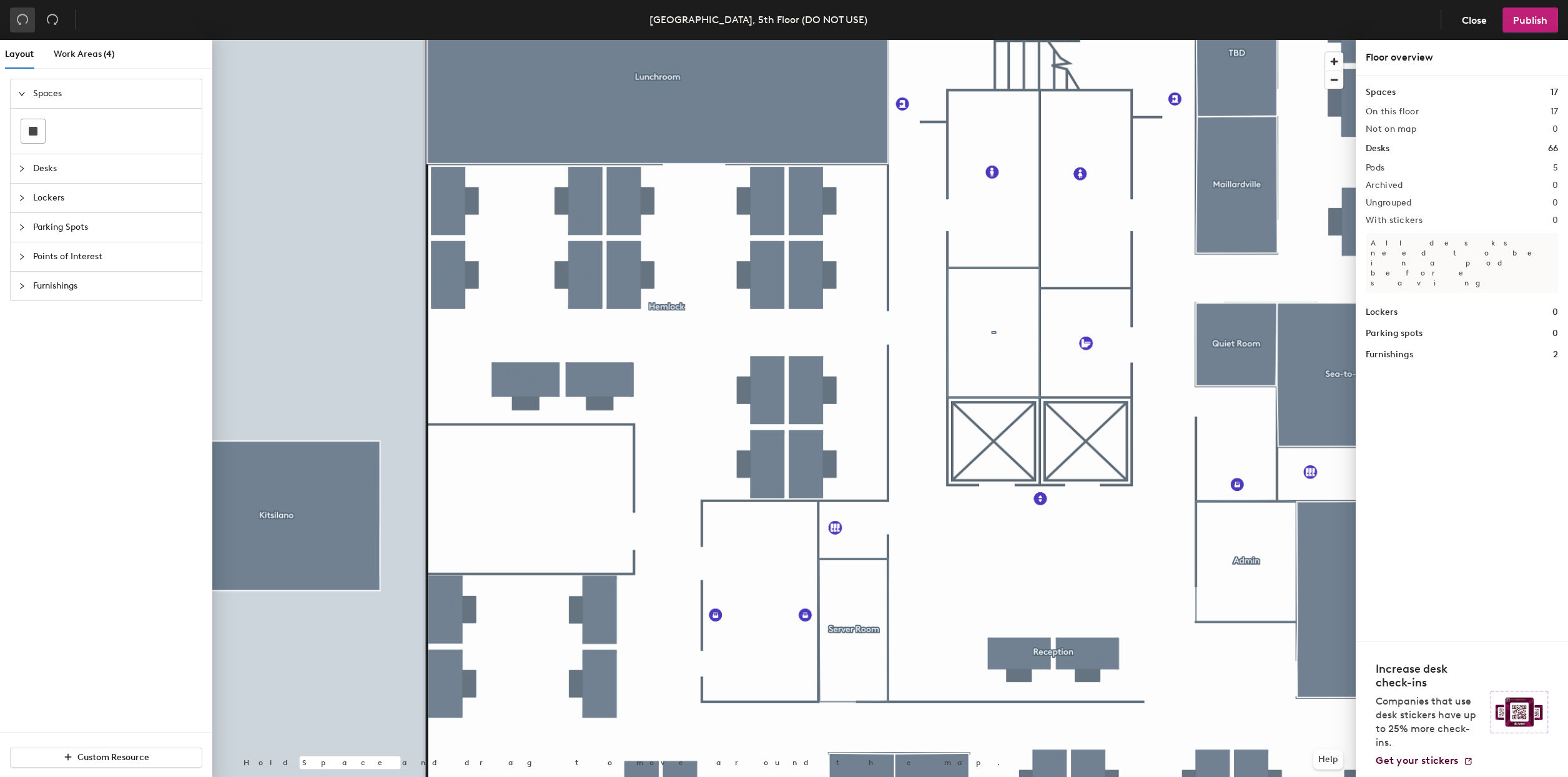
click at [30, 20] on button "button" at bounding box center [23, 20] width 25 height 25
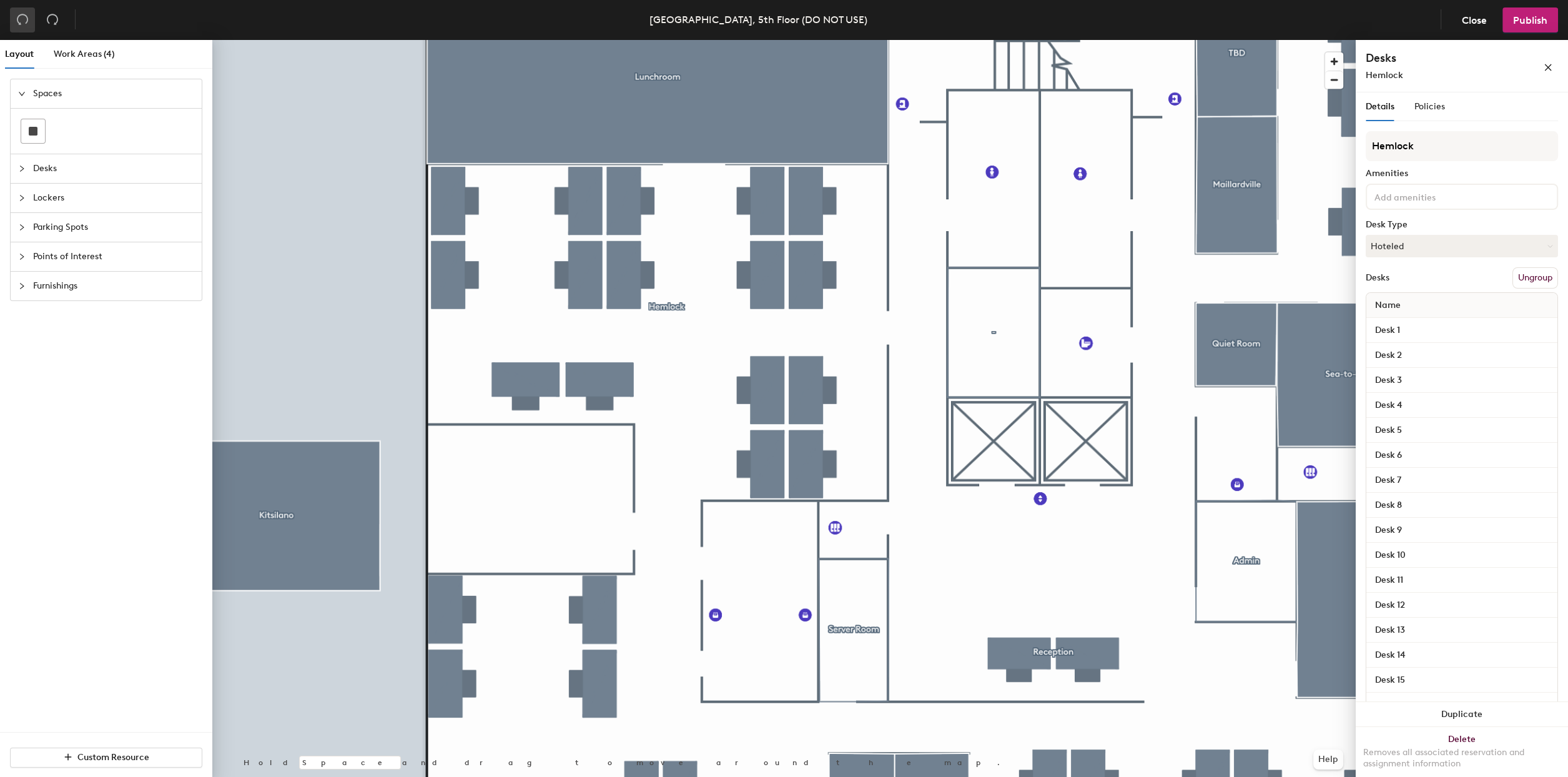
click at [28, 20] on button "button" at bounding box center [23, 20] width 25 height 25
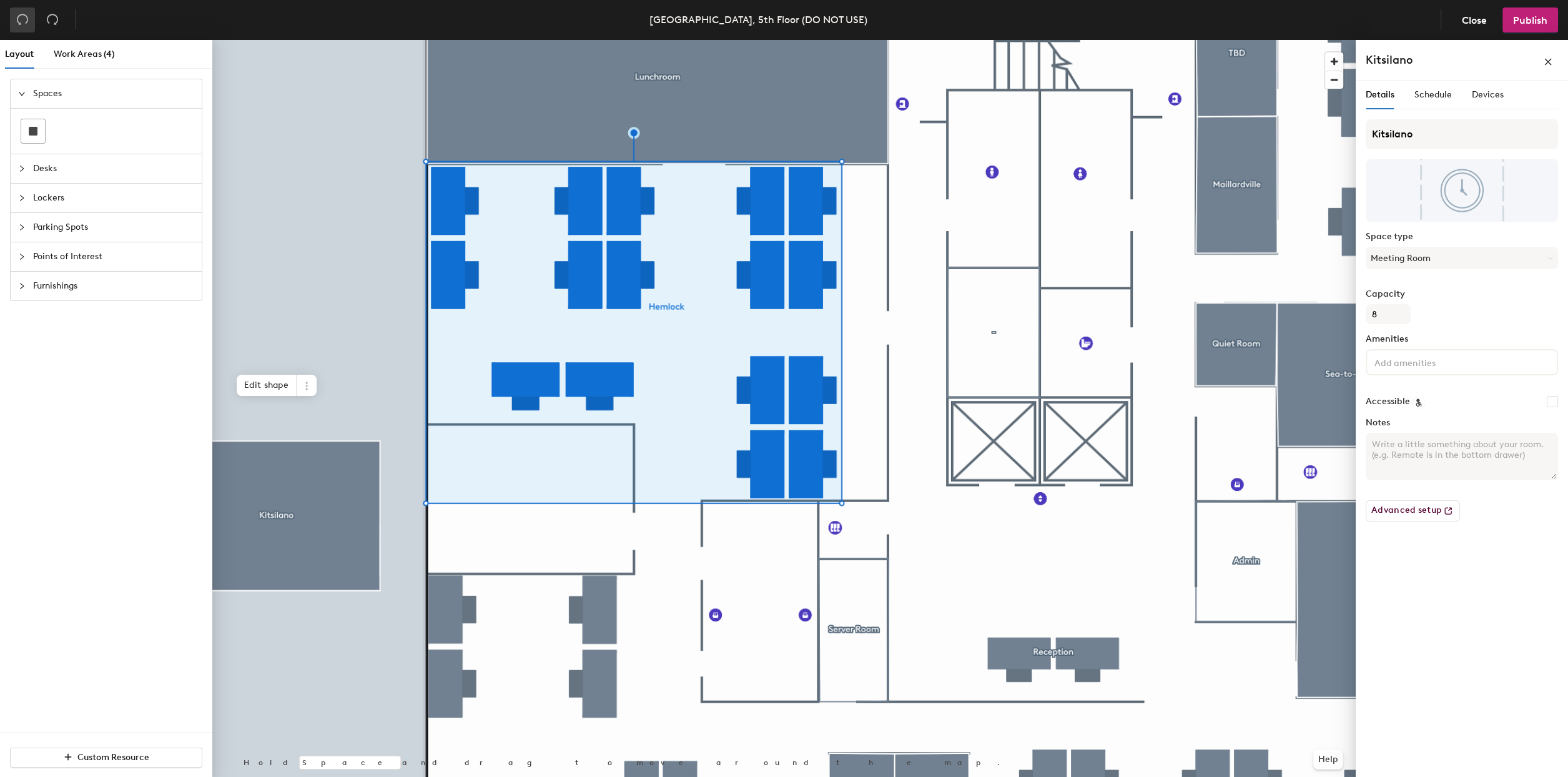
click at [28, 20] on button "button" at bounding box center [23, 20] width 25 height 25
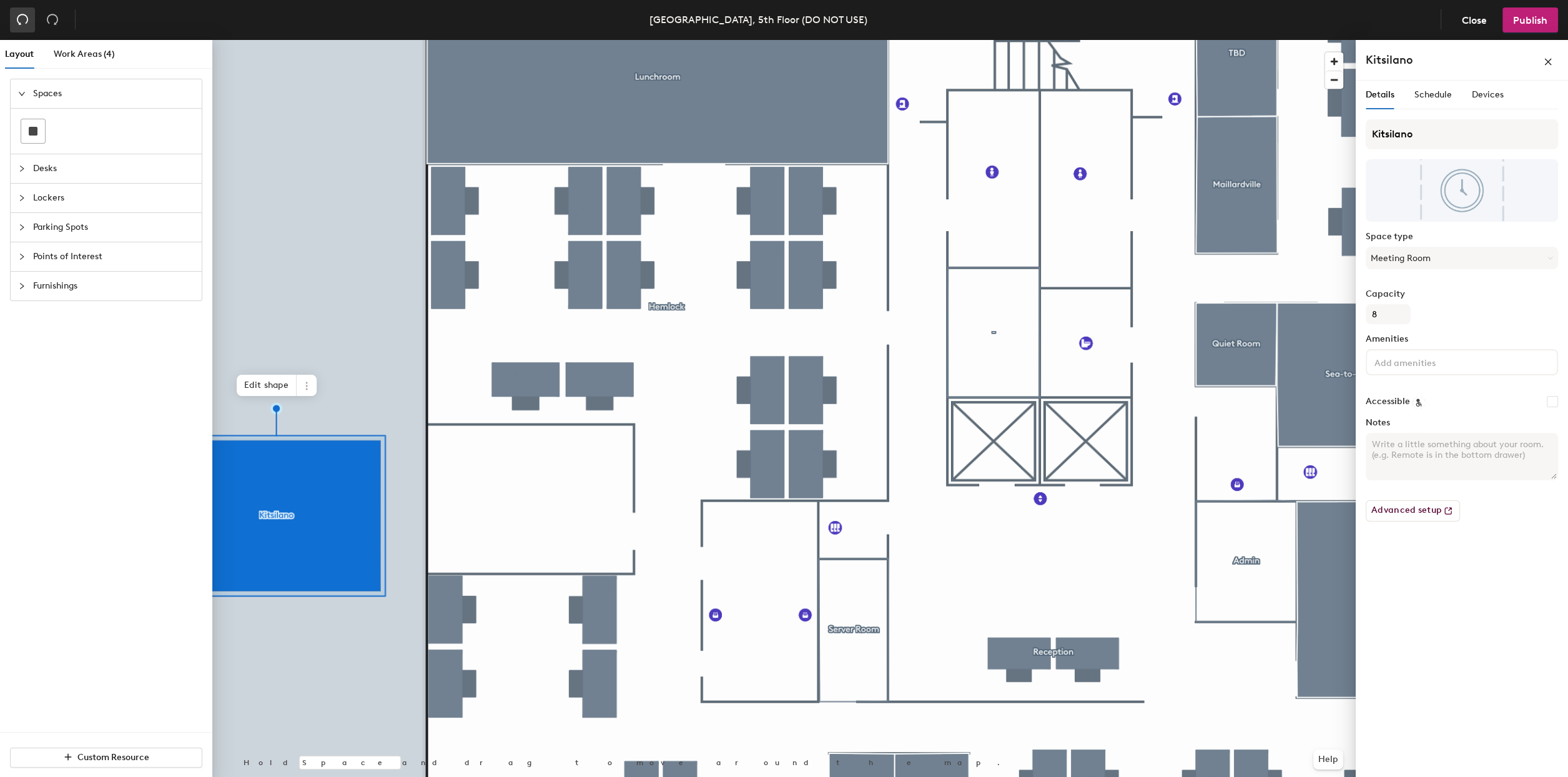
click at [23, 20] on icon "undo" at bounding box center [23, 20] width 13 height 13
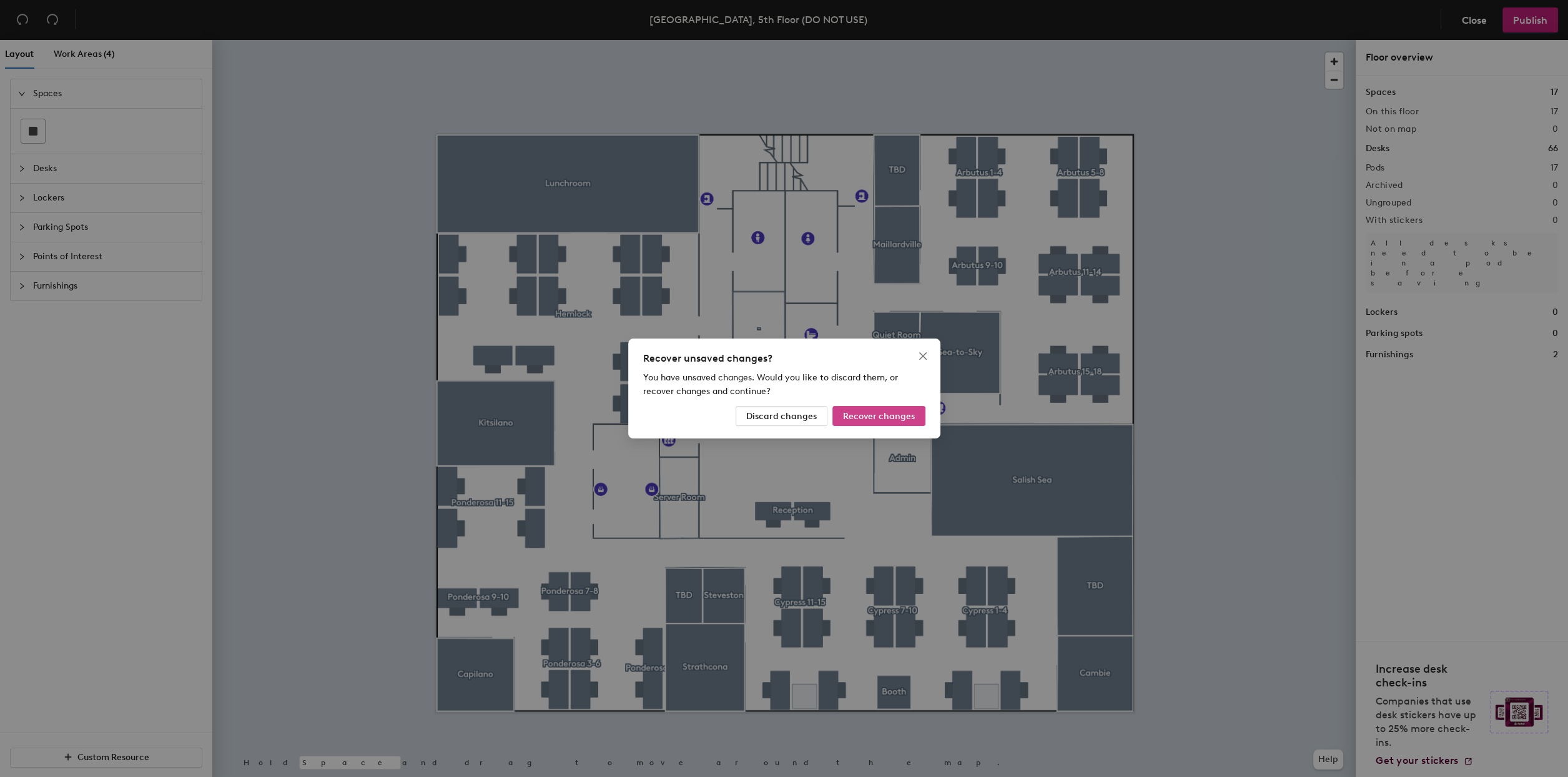
click at [900, 411] on span "Recover changes" at bounding box center [878, 416] width 72 height 10
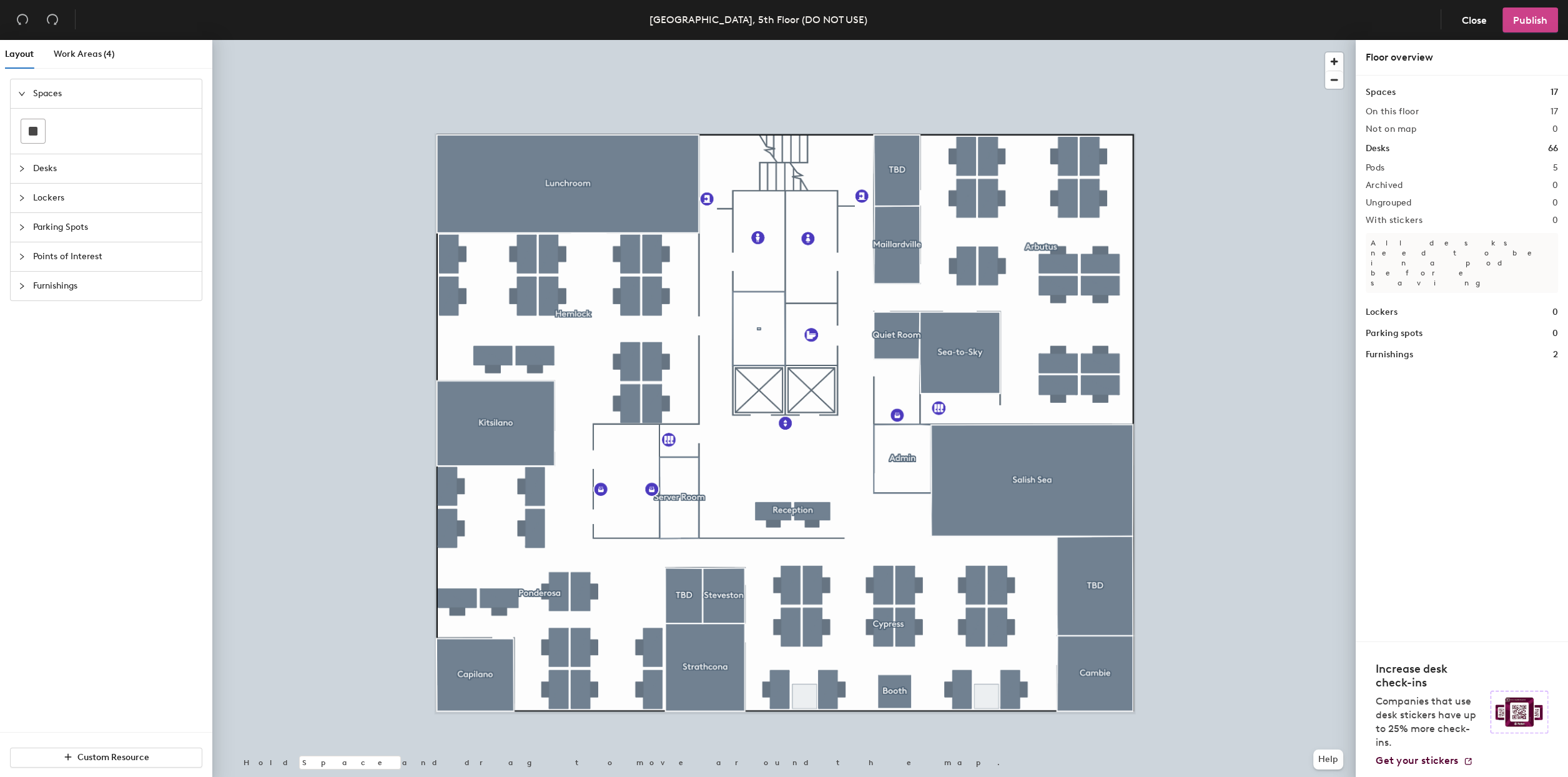
click at [1529, 18] on span "Publish" at bounding box center [1530, 20] width 35 height 12
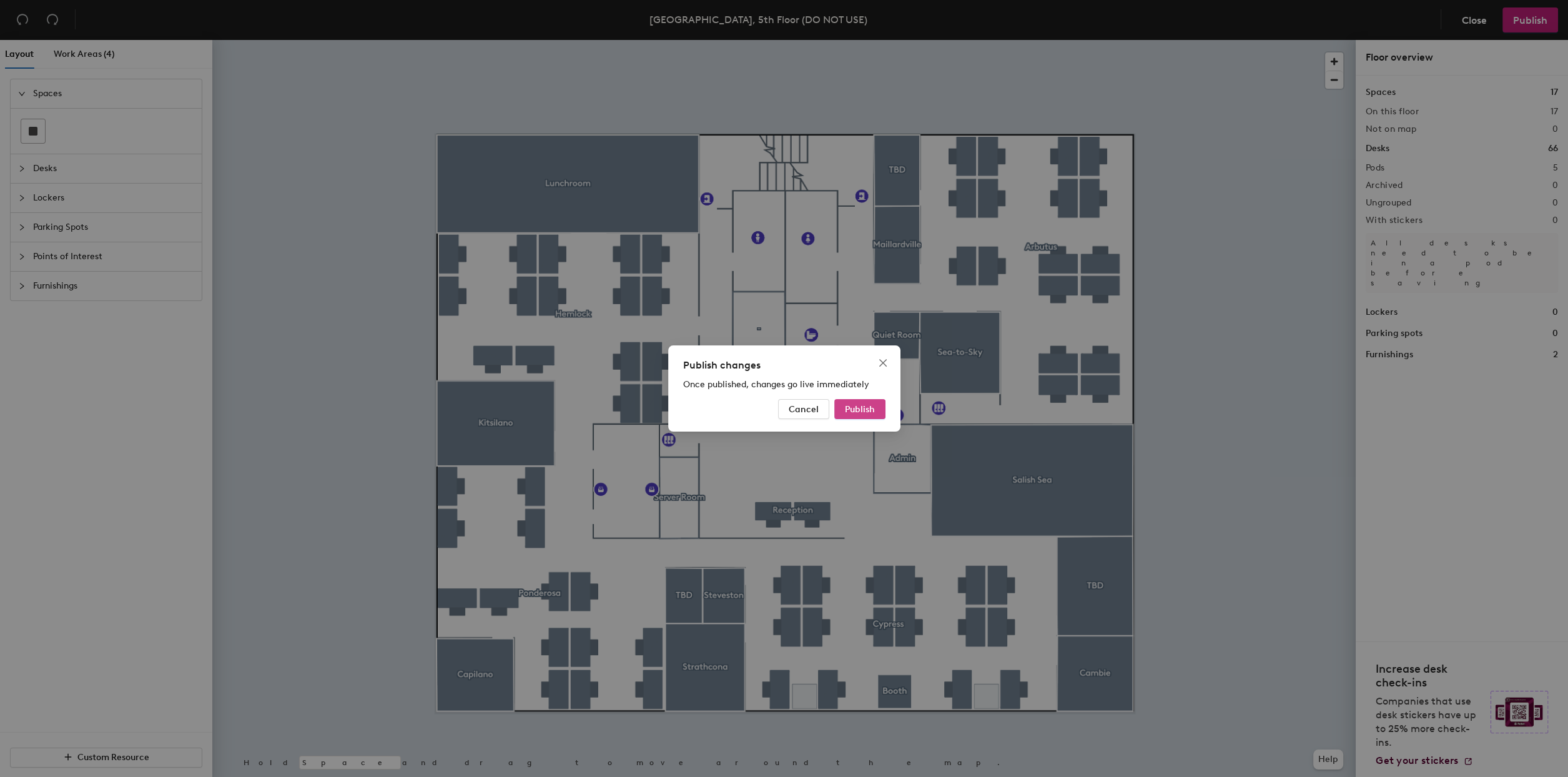
click at [859, 417] on button "Publish" at bounding box center [859, 409] width 51 height 20
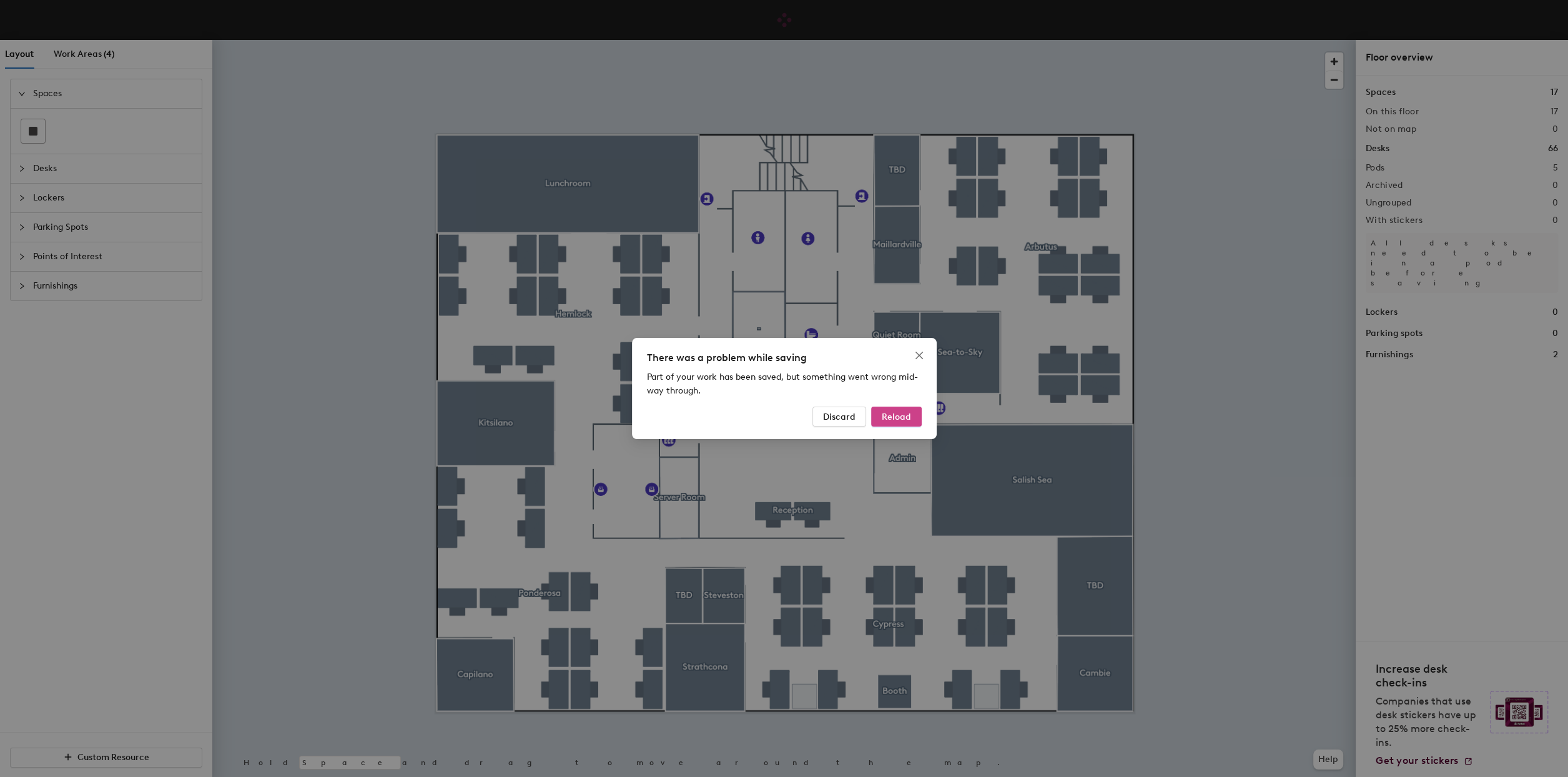
click at [896, 418] on span "Reload" at bounding box center [896, 416] width 29 height 10
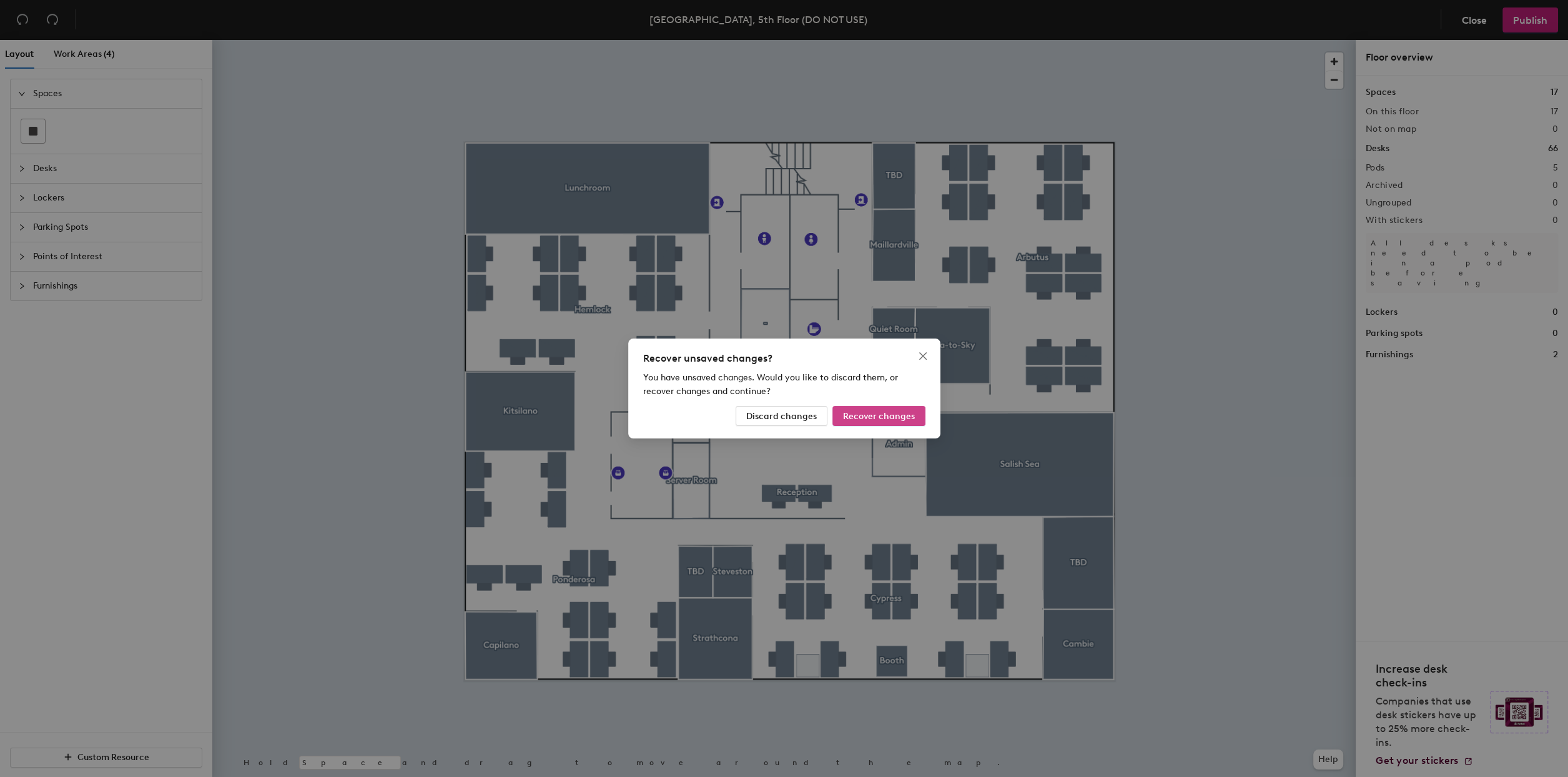
click at [877, 411] on span "Recover changes" at bounding box center [878, 416] width 72 height 10
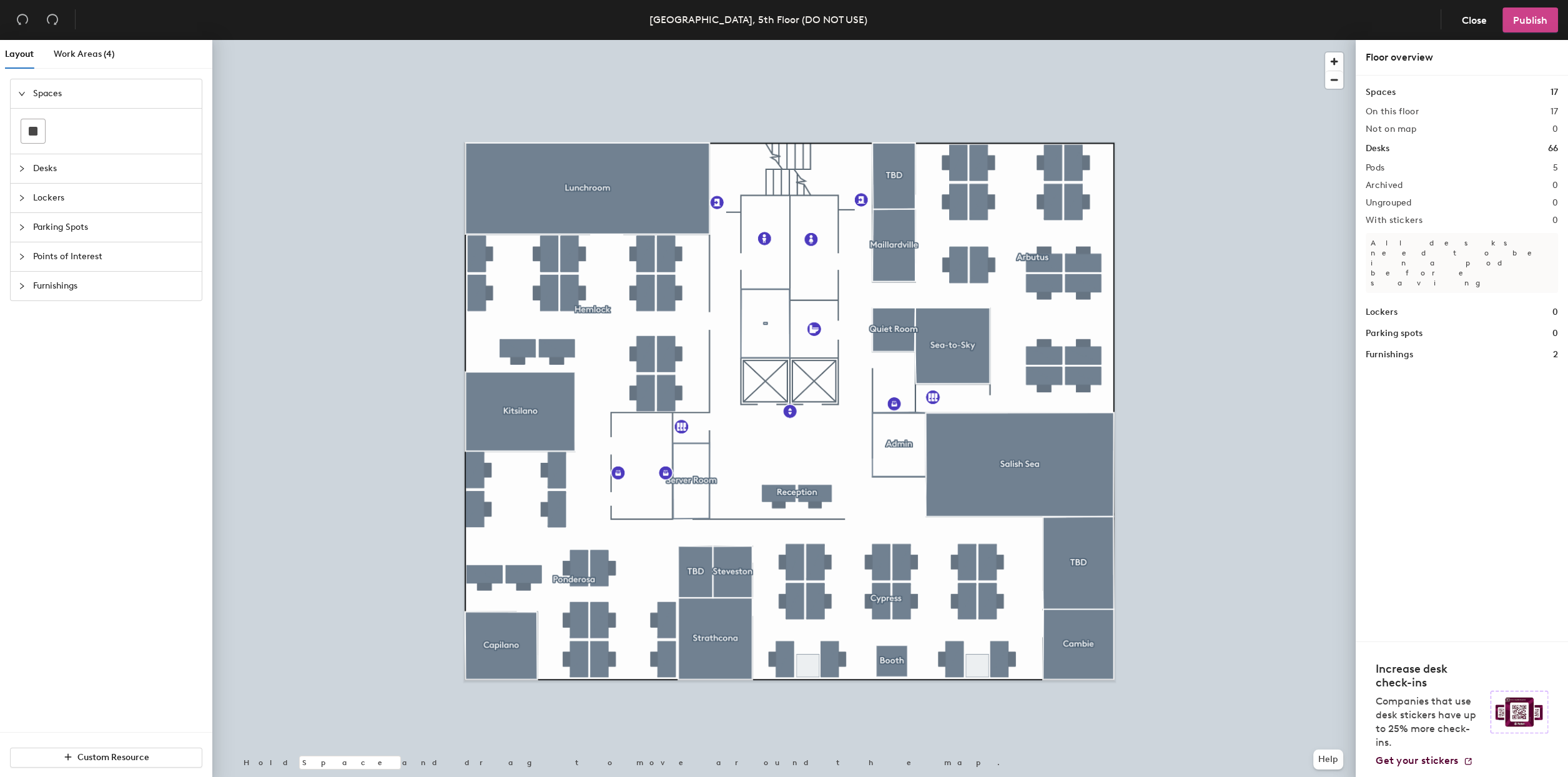
click at [1525, 14] on span "Publish" at bounding box center [1530, 20] width 35 height 12
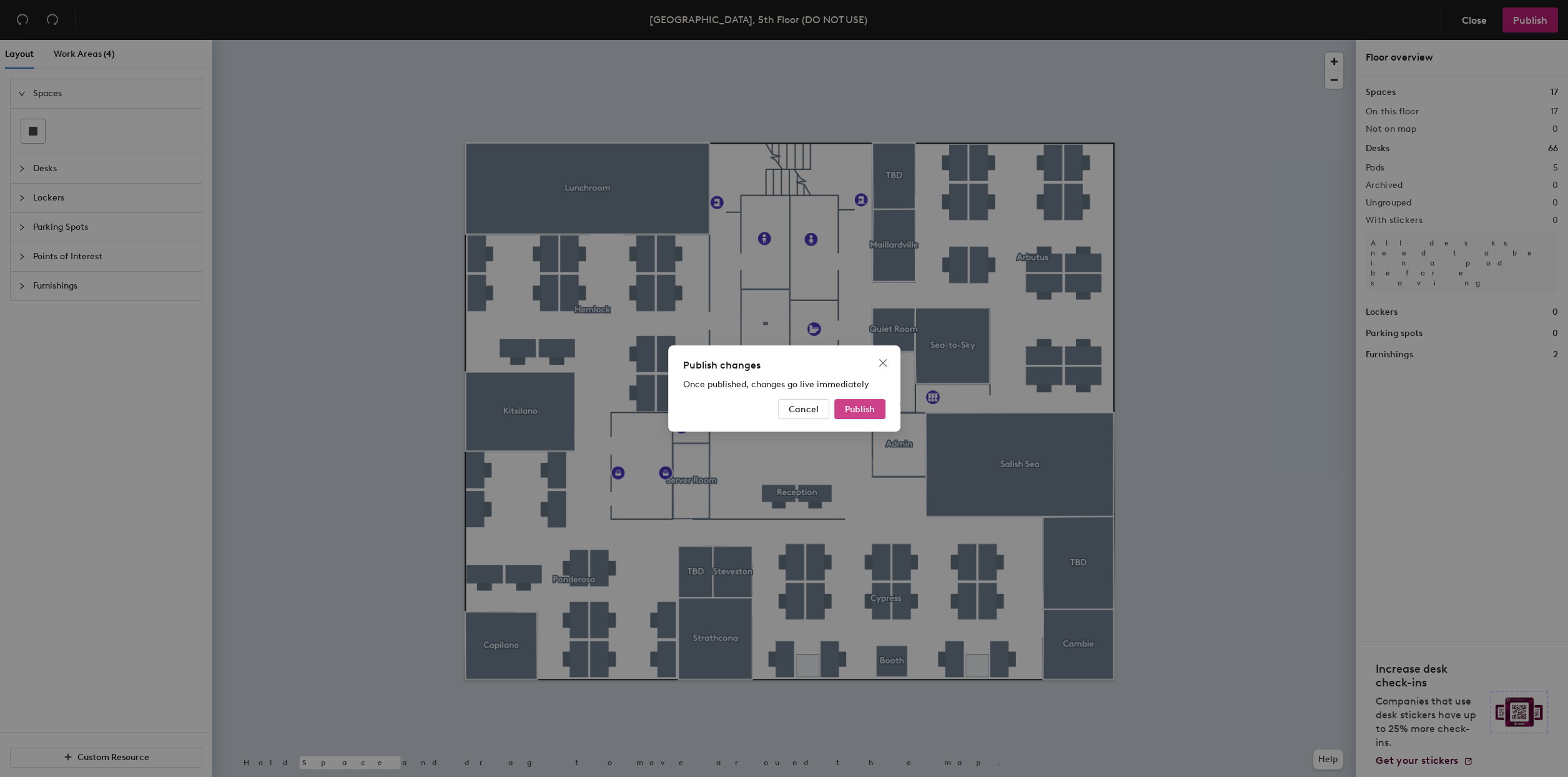
click at [843, 406] on button "Publish" at bounding box center [859, 409] width 51 height 20
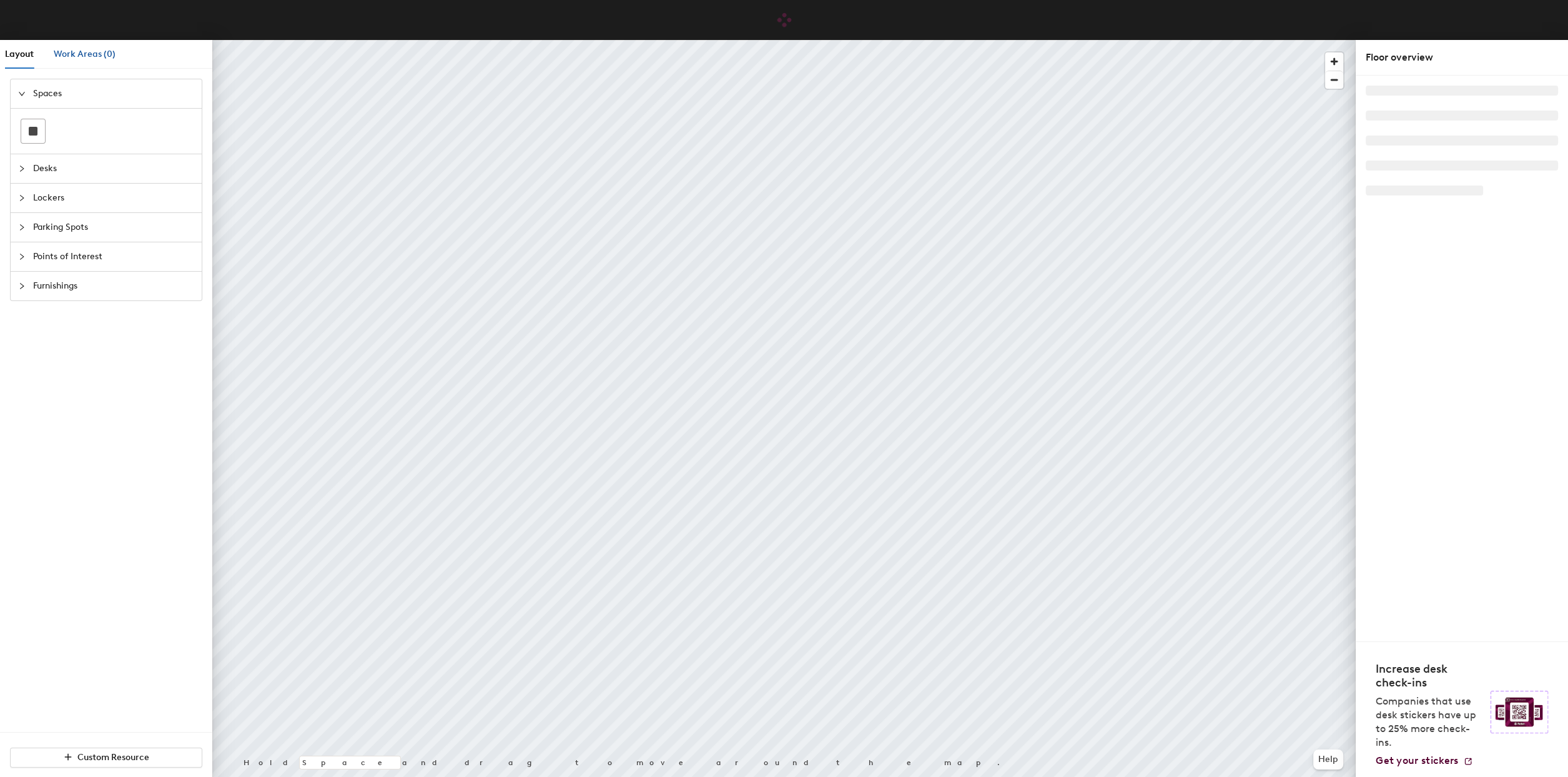
click at [77, 50] on span "Work Areas (0)" at bounding box center [84, 54] width 62 height 10
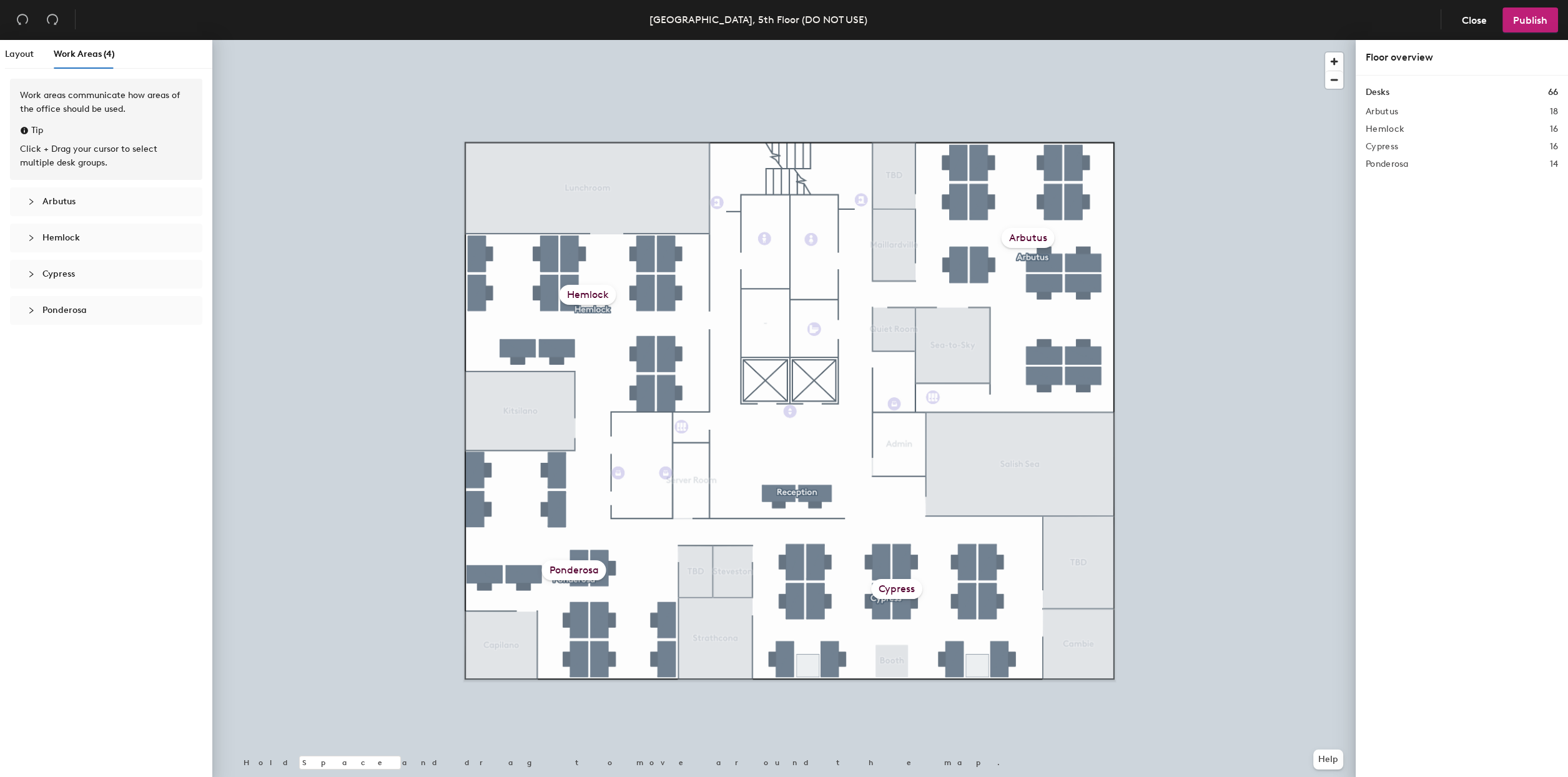
click at [75, 208] on div "Arbutus" at bounding box center [106, 201] width 172 height 28
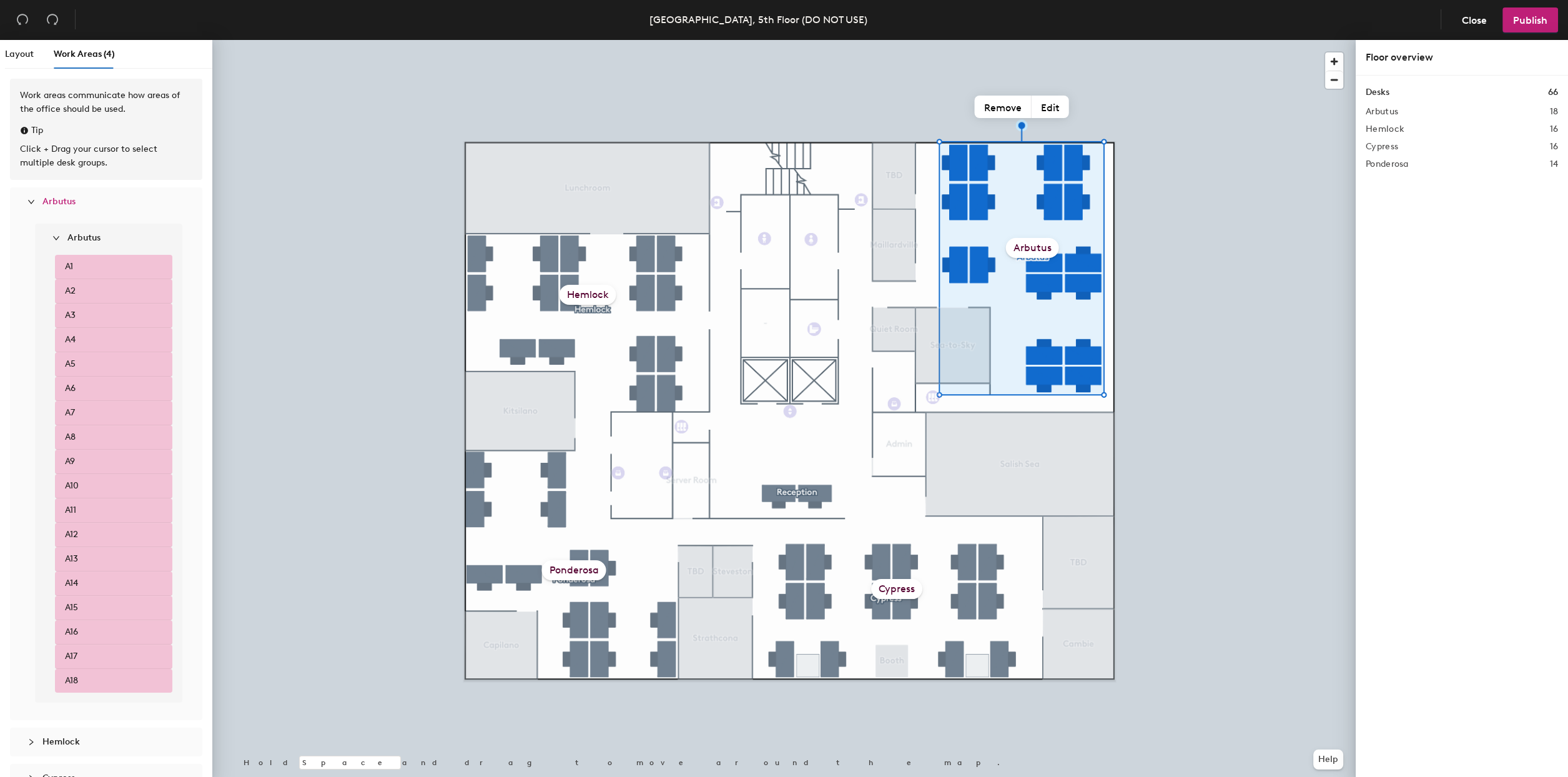
click at [55, 241] on span "expanded" at bounding box center [55, 238] width 7 height 7
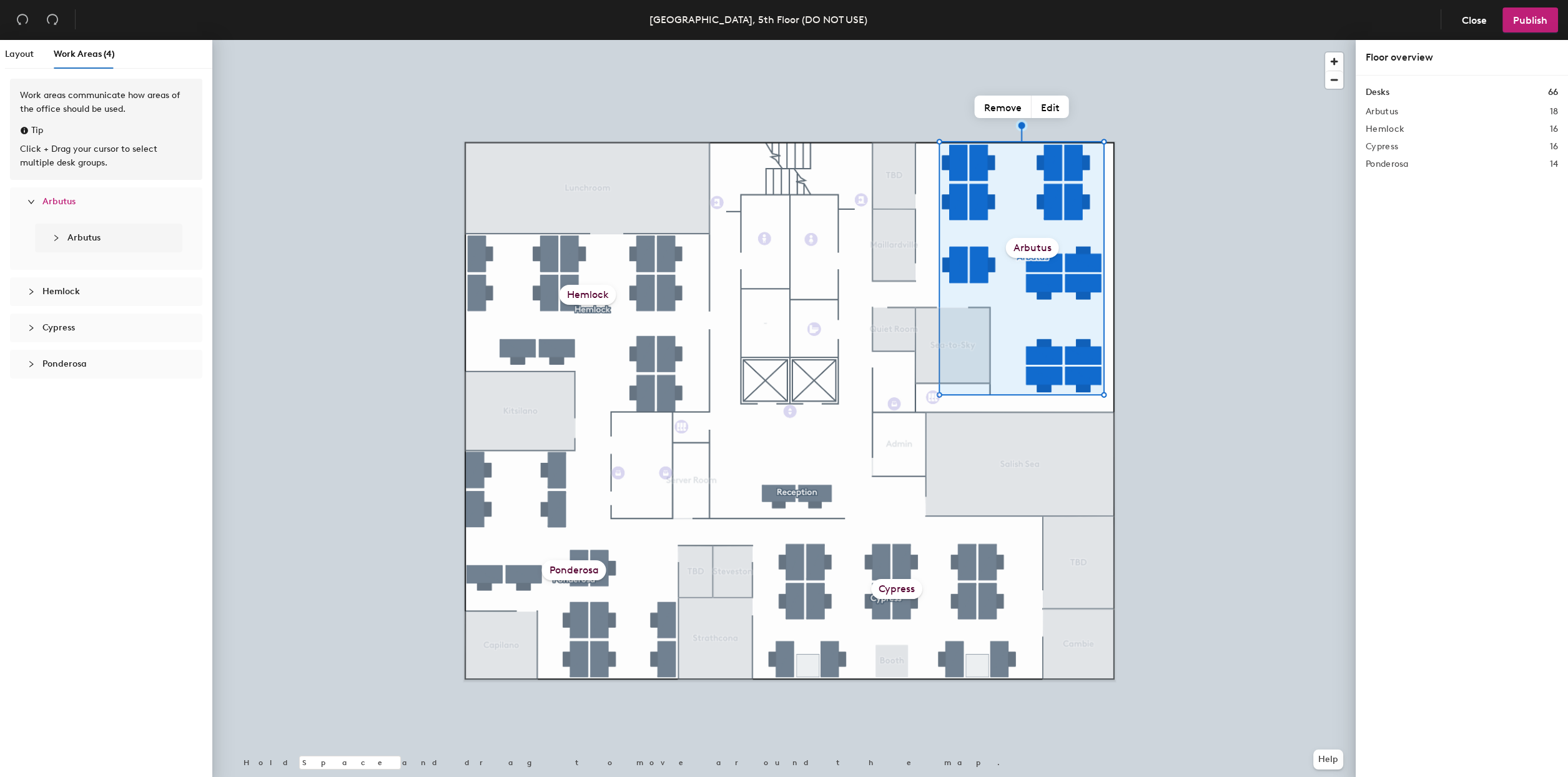
click at [574, 295] on div "Hemlock" at bounding box center [588, 295] width 57 height 20
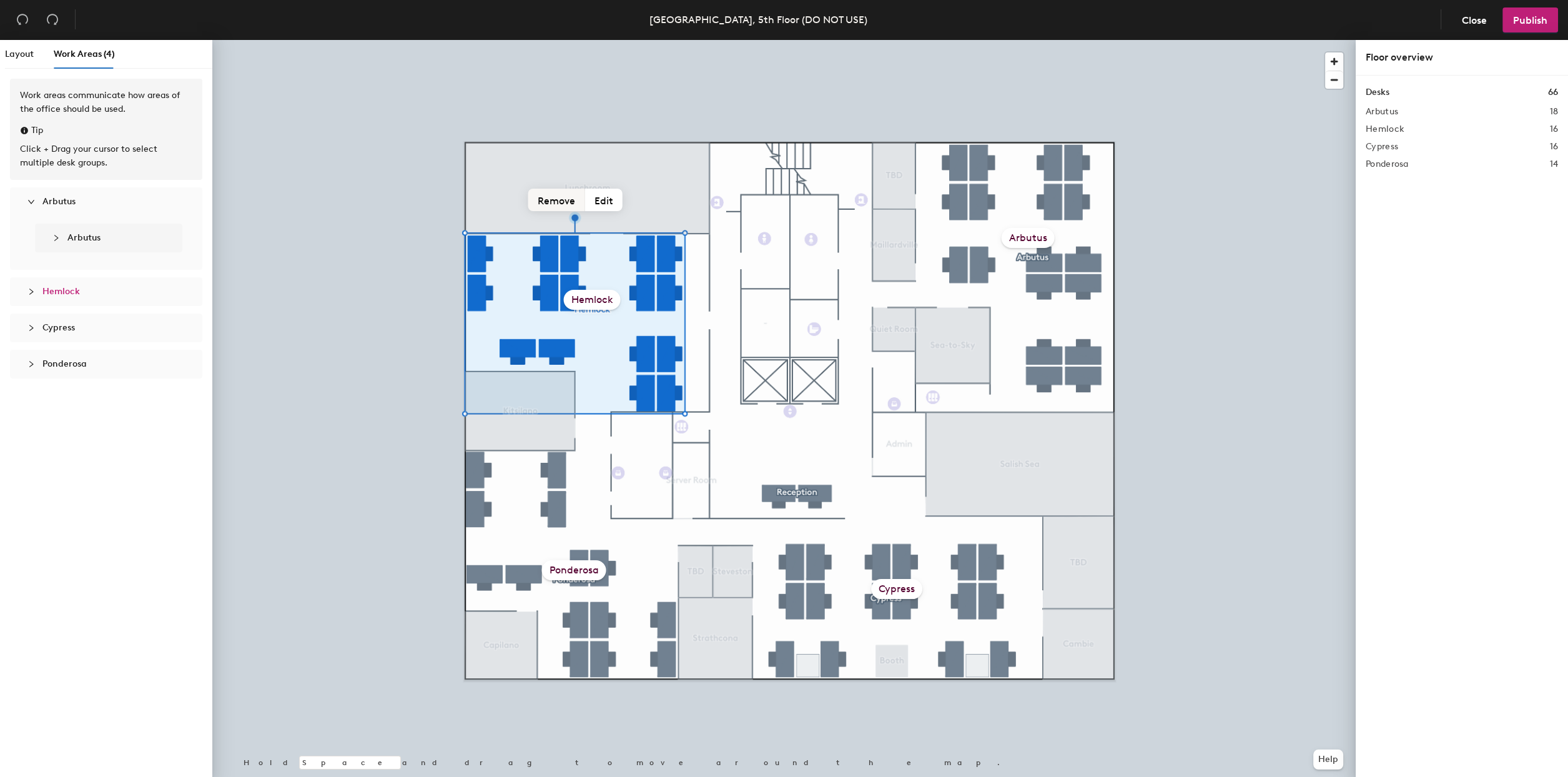
click at [556, 194] on button "Remove" at bounding box center [556, 200] width 57 height 22
click at [1041, 238] on div "Arbutus" at bounding box center [1027, 238] width 53 height 20
click at [989, 97] on button "Remove" at bounding box center [1003, 107] width 57 height 22
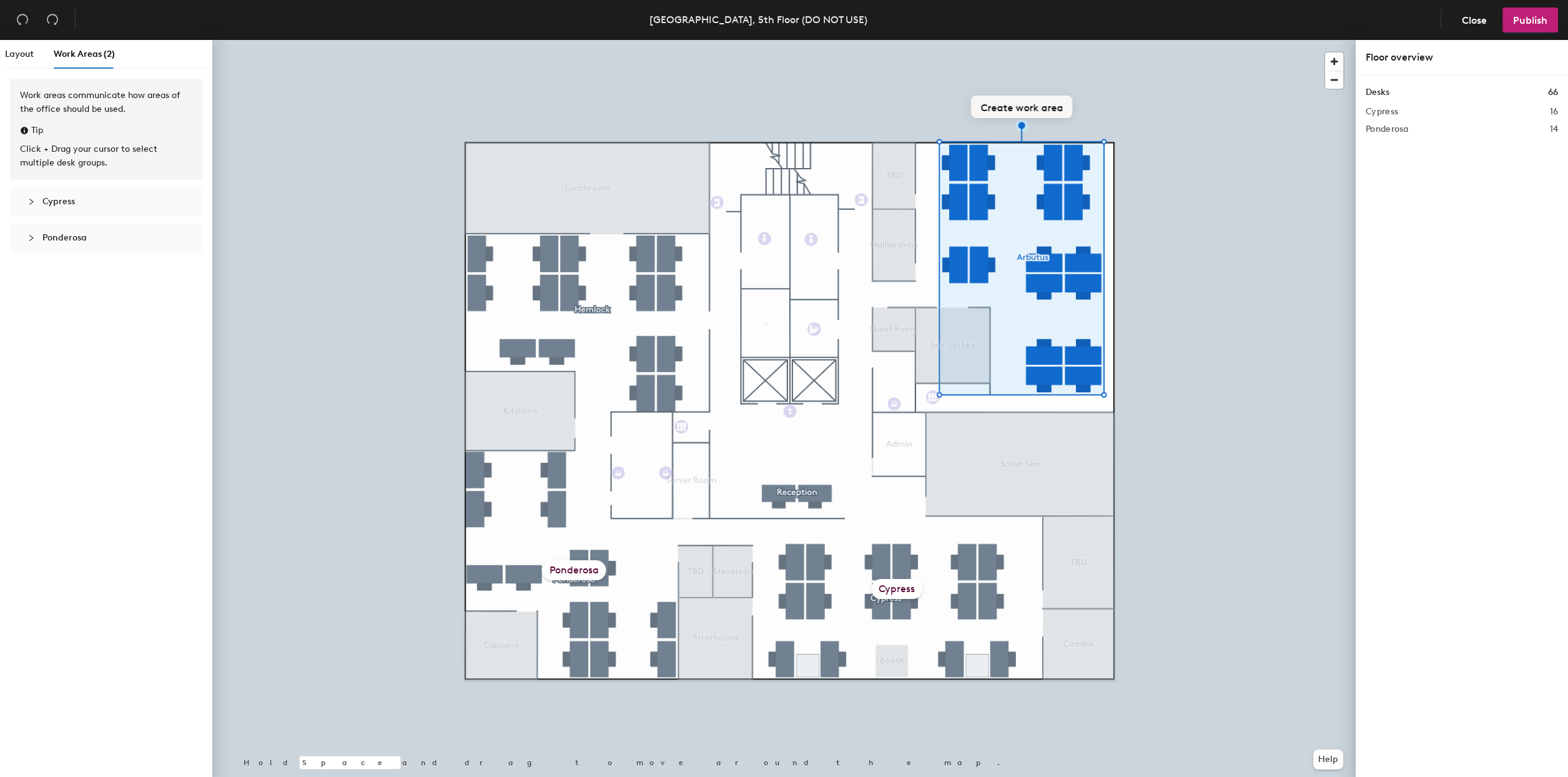
click at [574, 565] on div "Ponderosa" at bounding box center [574, 570] width 65 height 20
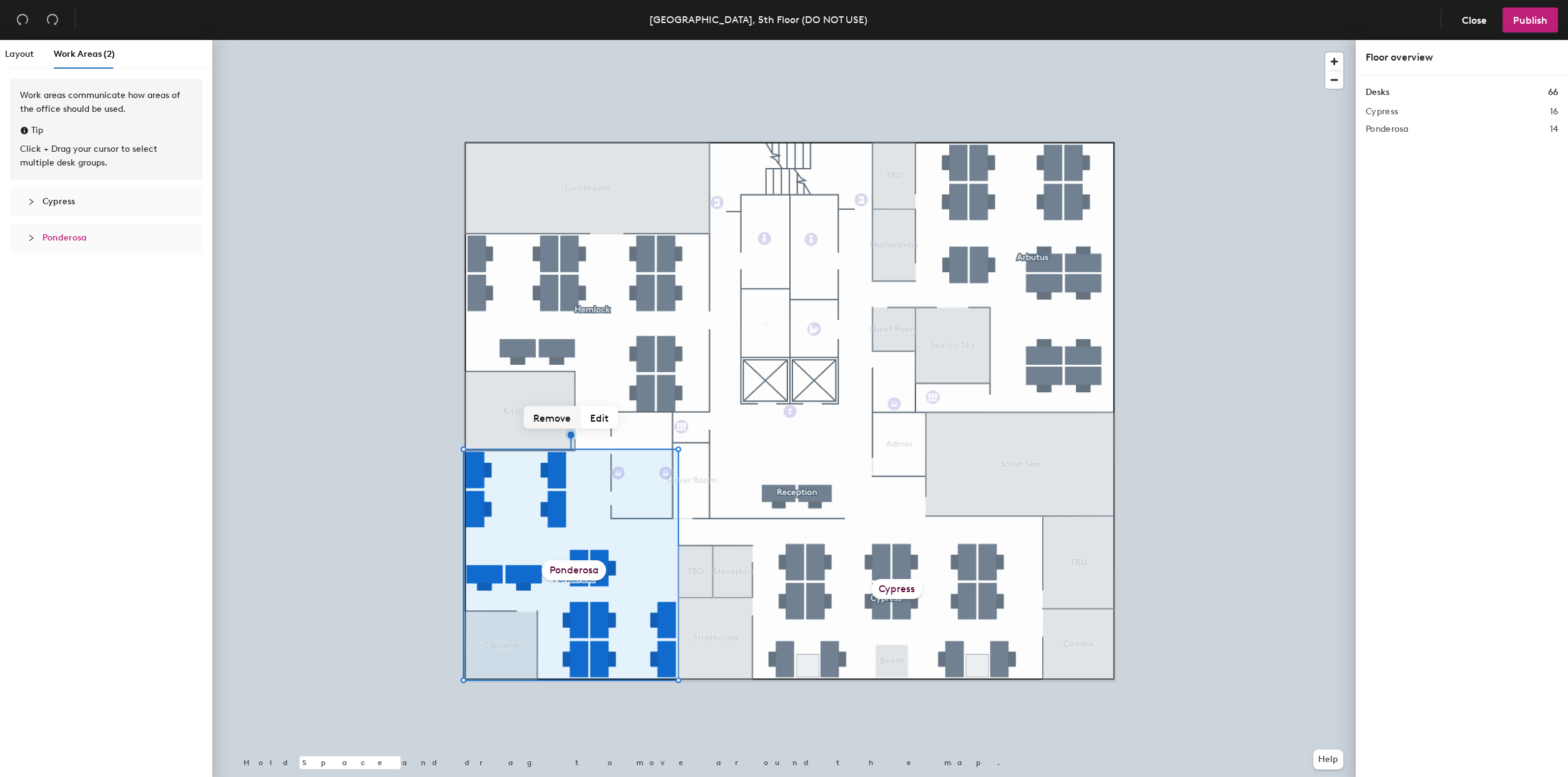
click at [539, 412] on button "Remove" at bounding box center [552, 417] width 57 height 22
click at [890, 588] on div "Cypress" at bounding box center [896, 589] width 51 height 20
click at [870, 512] on button "Remove" at bounding box center [874, 509] width 57 height 22
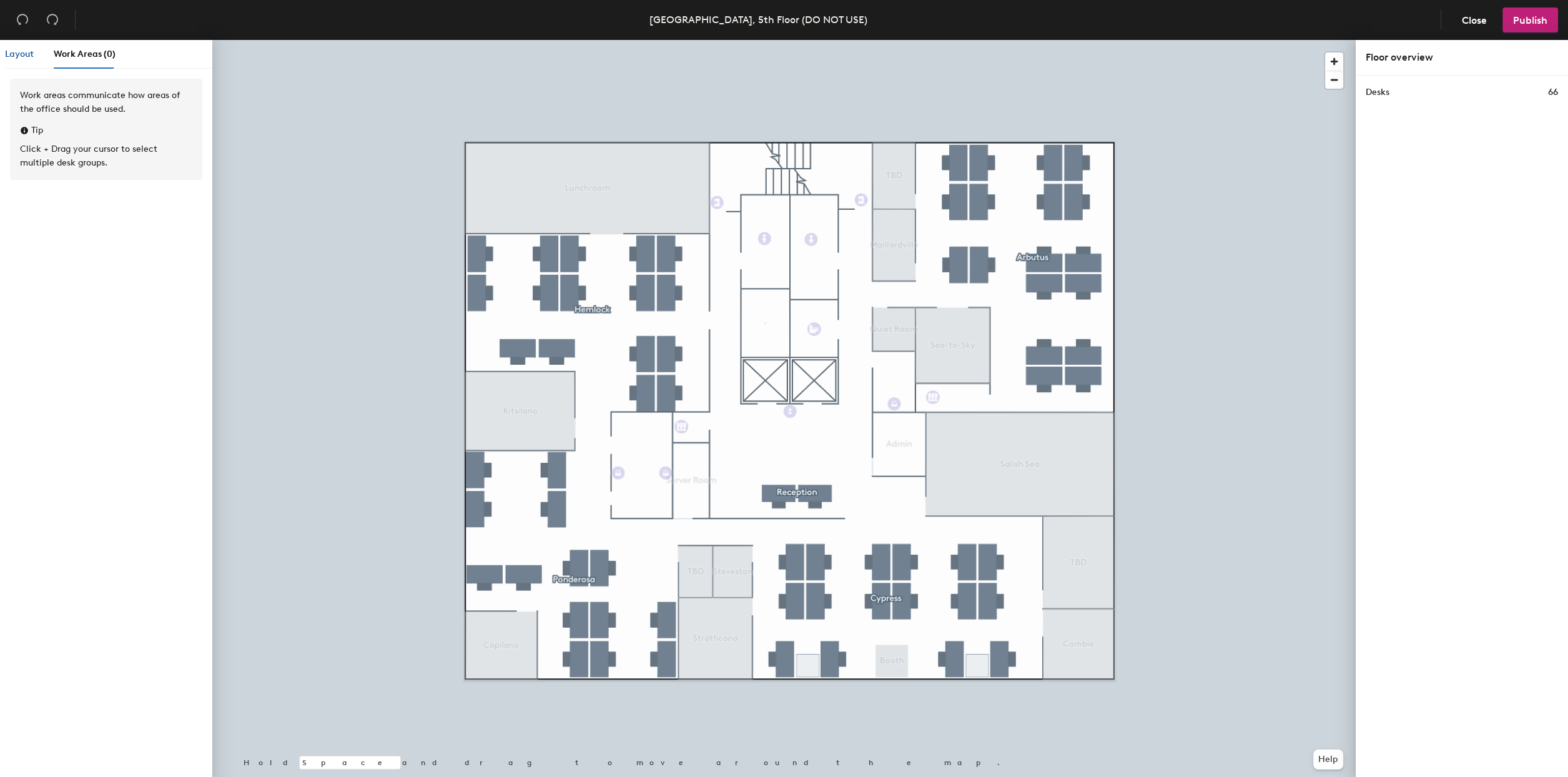
click at [17, 56] on span "Layout" at bounding box center [19, 54] width 28 height 10
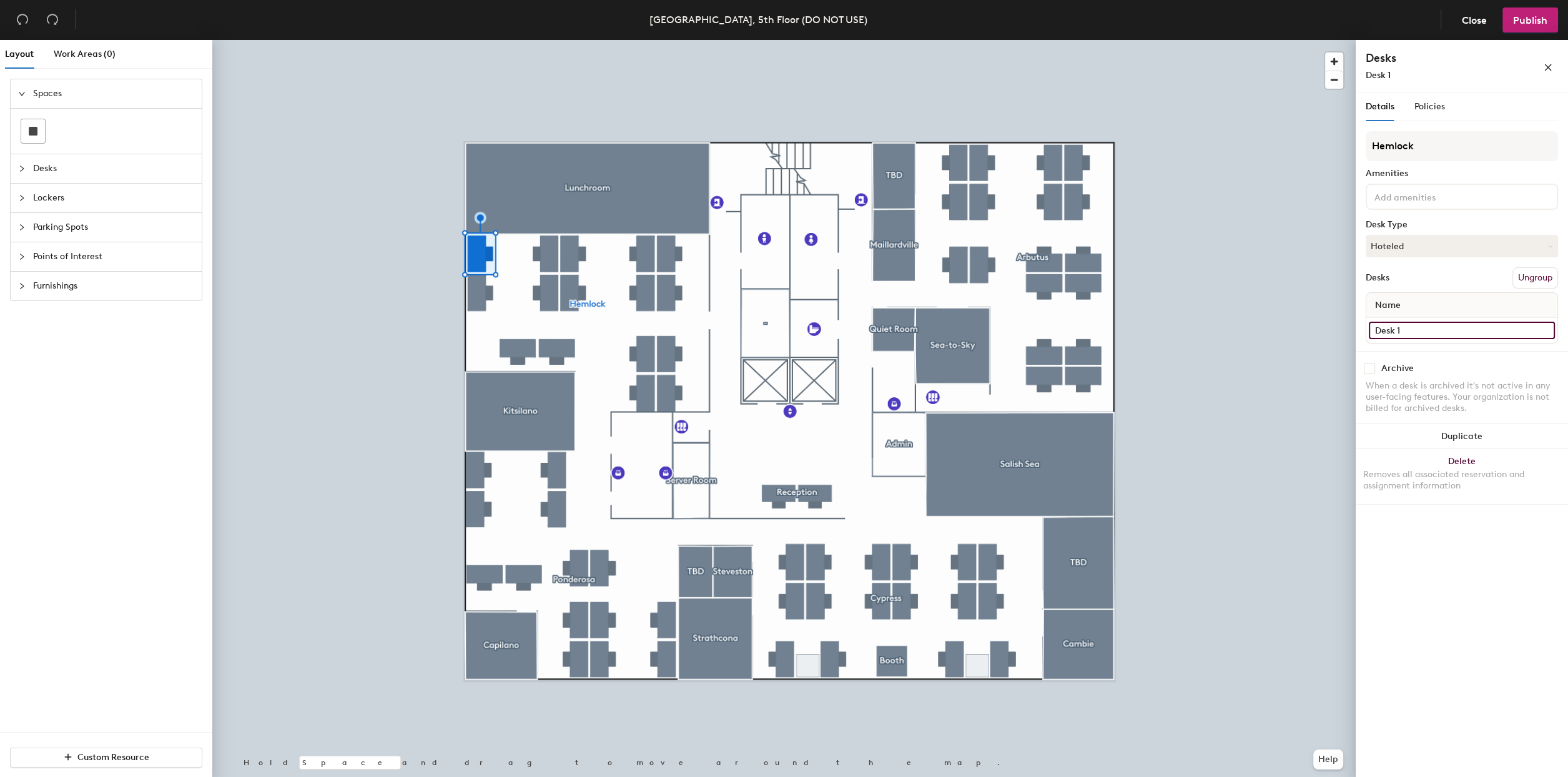
click at [1411, 332] on input "Desk 1" at bounding box center [1461, 331] width 186 height 17
type input "H1"
click at [1431, 330] on input "Desk 2" at bounding box center [1461, 331] width 186 height 17
type input "H1"
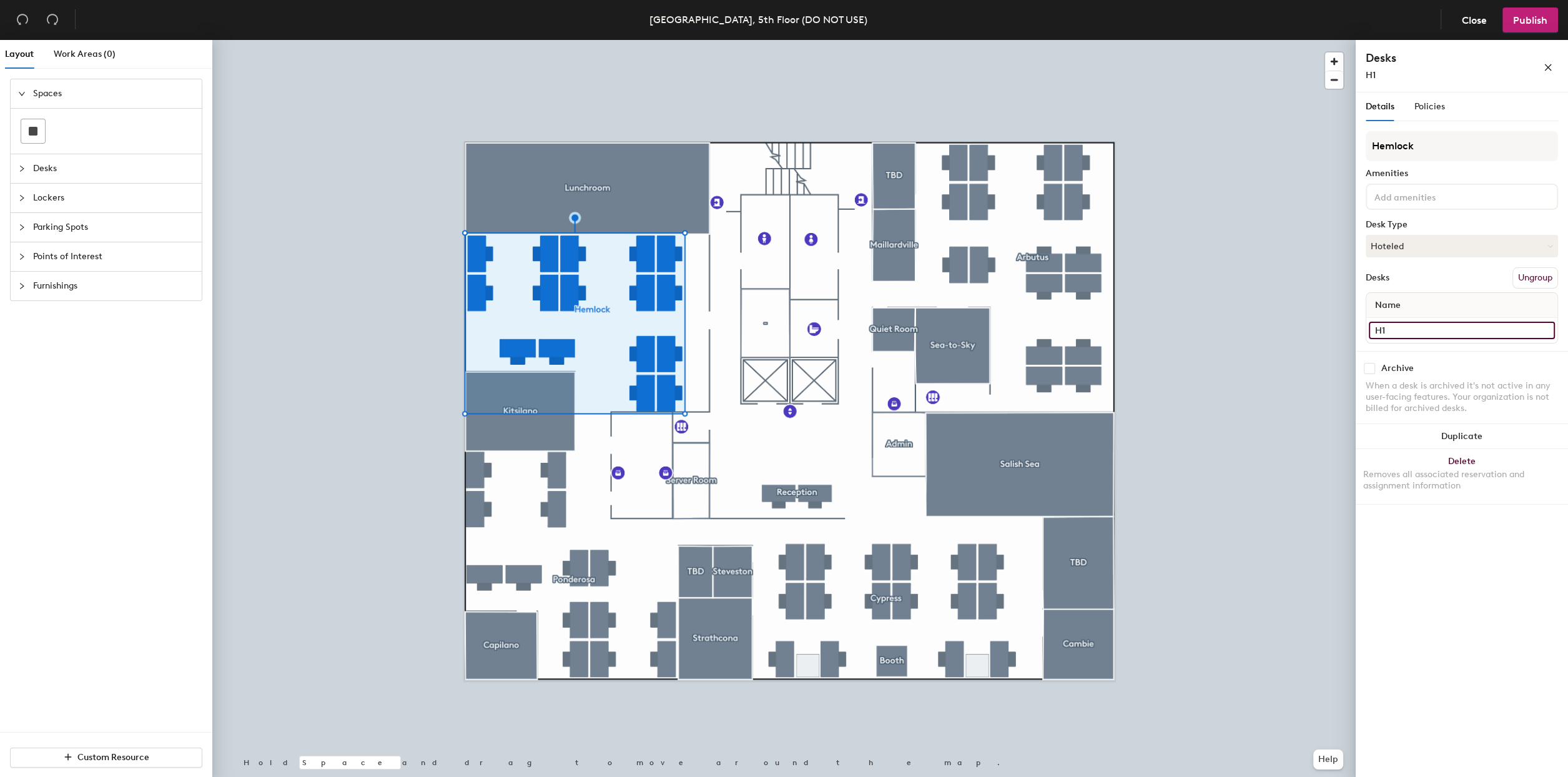
click at [1426, 330] on input "H1" at bounding box center [1461, 331] width 186 height 17
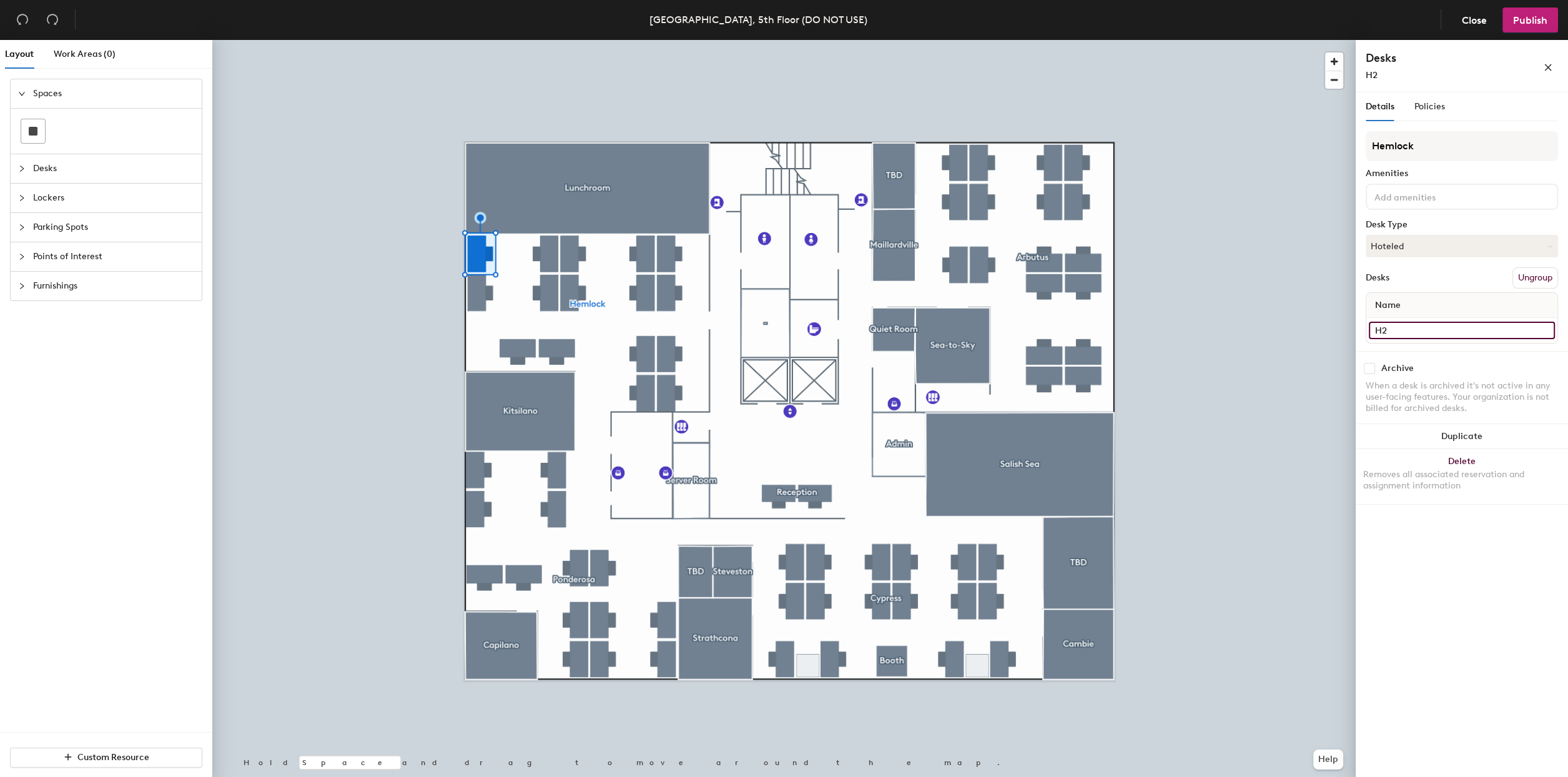
type input "H2"
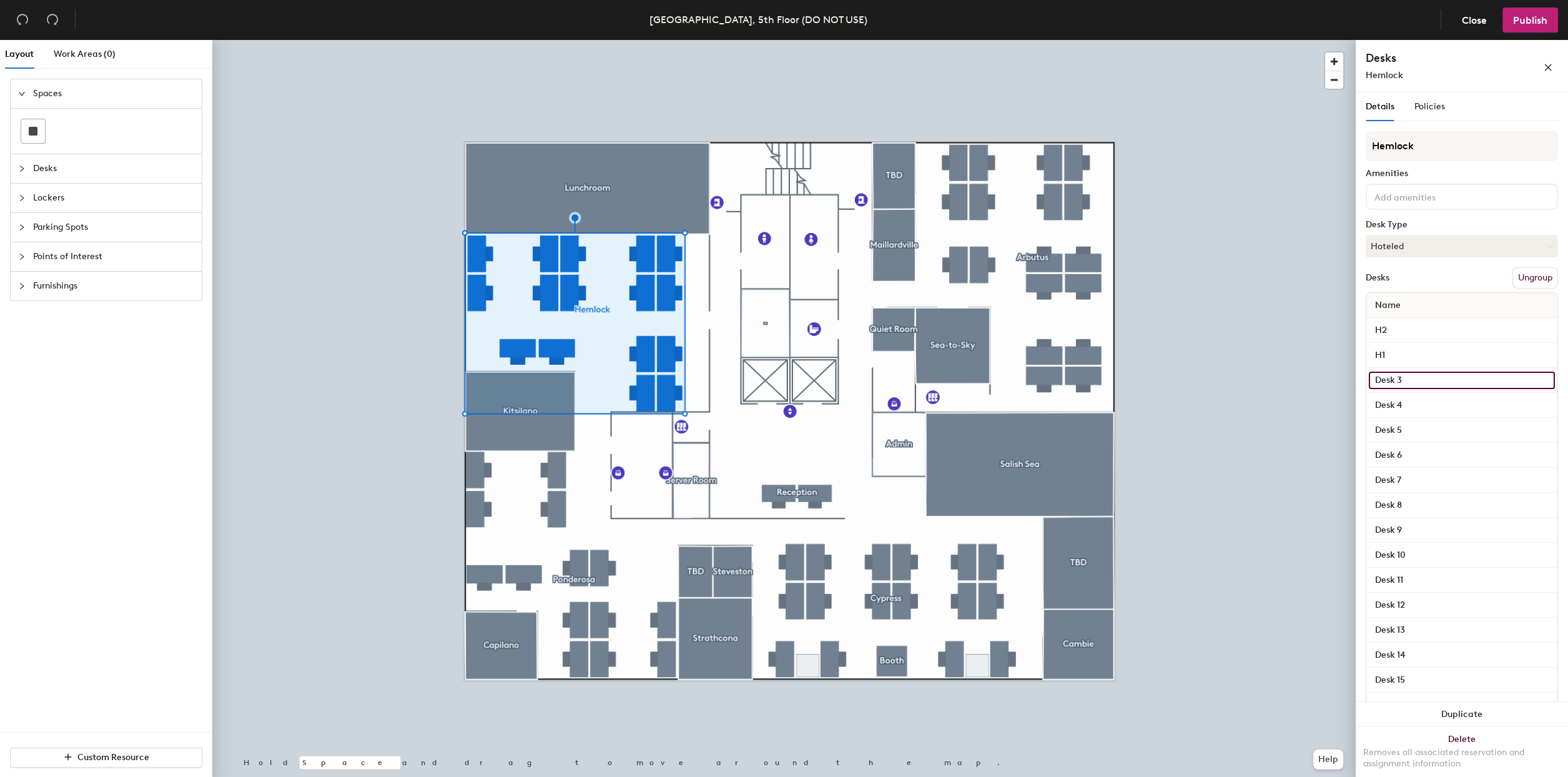
click at [1444, 373] on input "Desk 3" at bounding box center [1461, 381] width 186 height 17
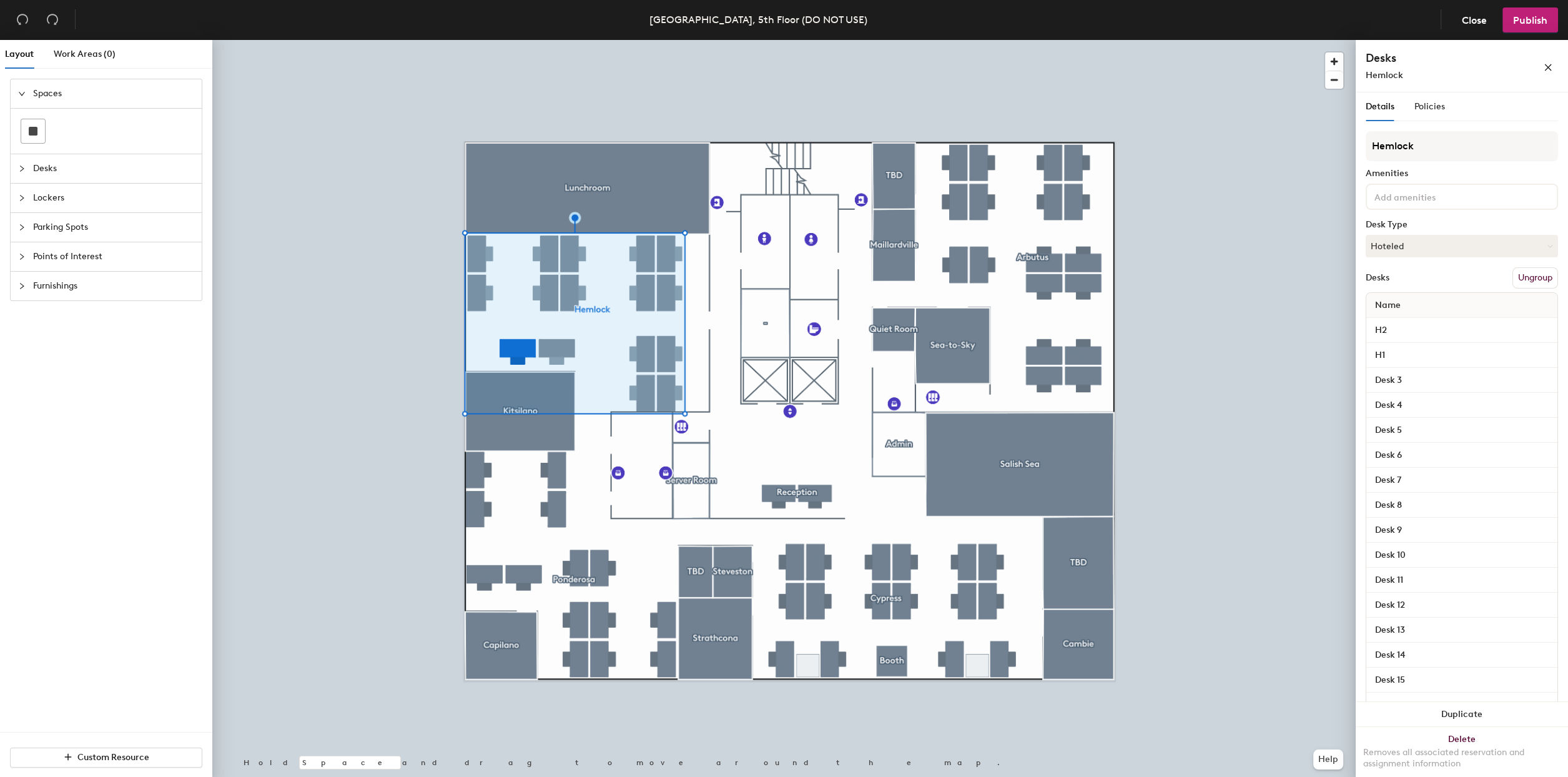
click at [1405, 395] on div "Desk 4" at bounding box center [1461, 406] width 191 height 25
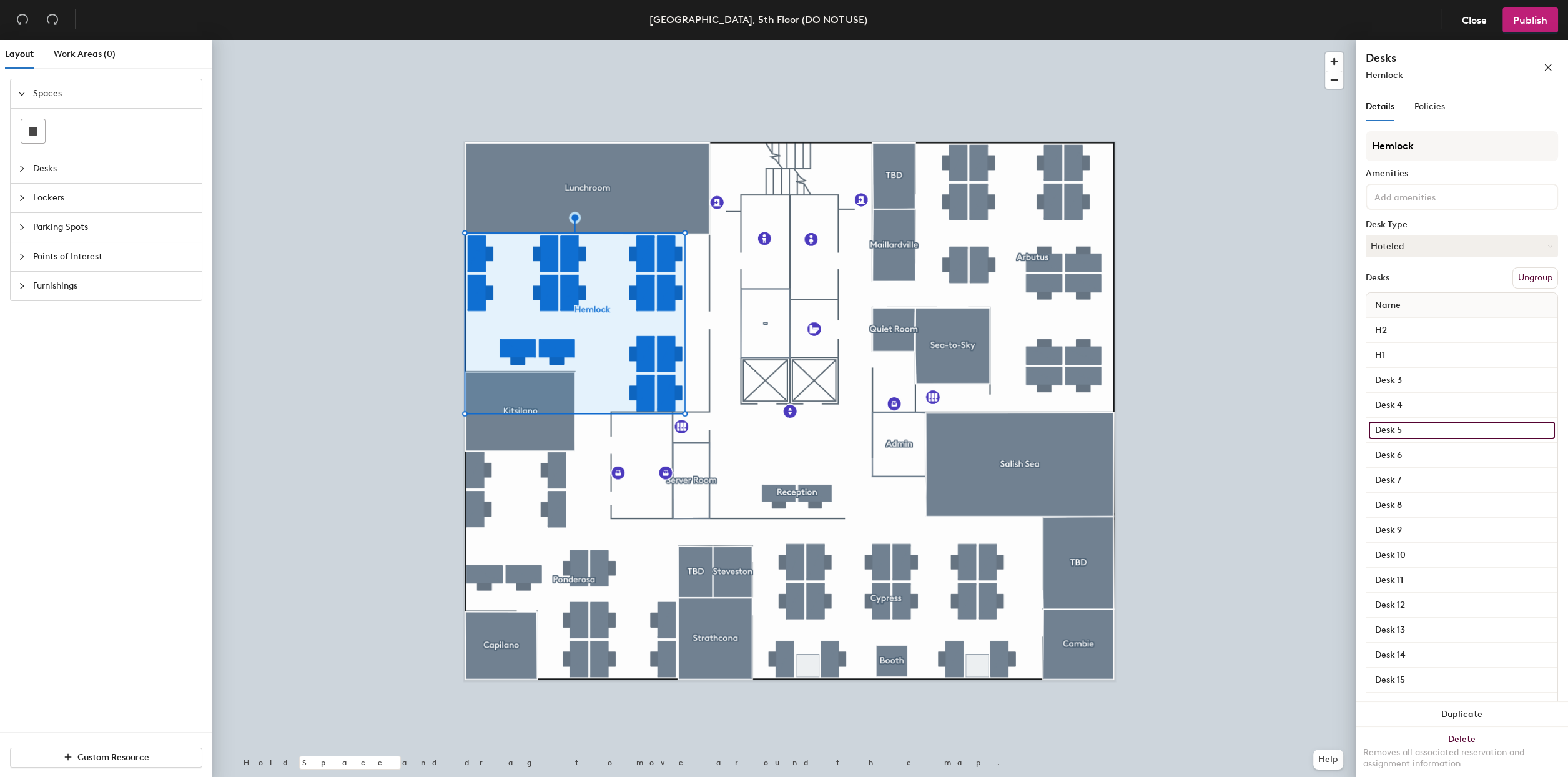
click at [1413, 423] on input "Desk 5" at bounding box center [1461, 430] width 186 height 17
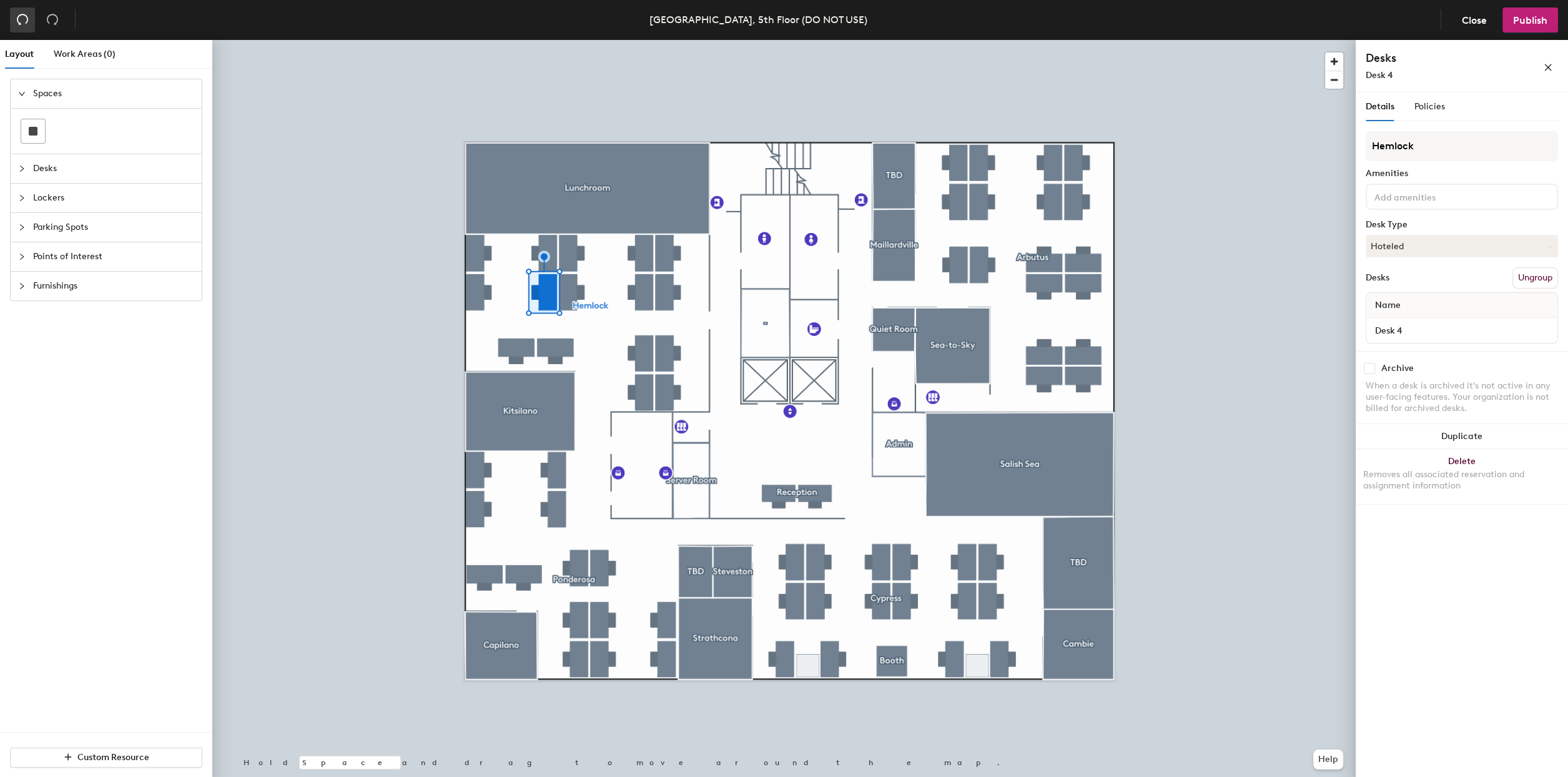
click at [17, 13] on icon "undo" at bounding box center [23, 20] width 13 height 13
click at [1413, 318] on div "Desk 4" at bounding box center [1461, 331] width 191 height 25
click at [1413, 327] on input "Desk 4" at bounding box center [1461, 331] width 186 height 17
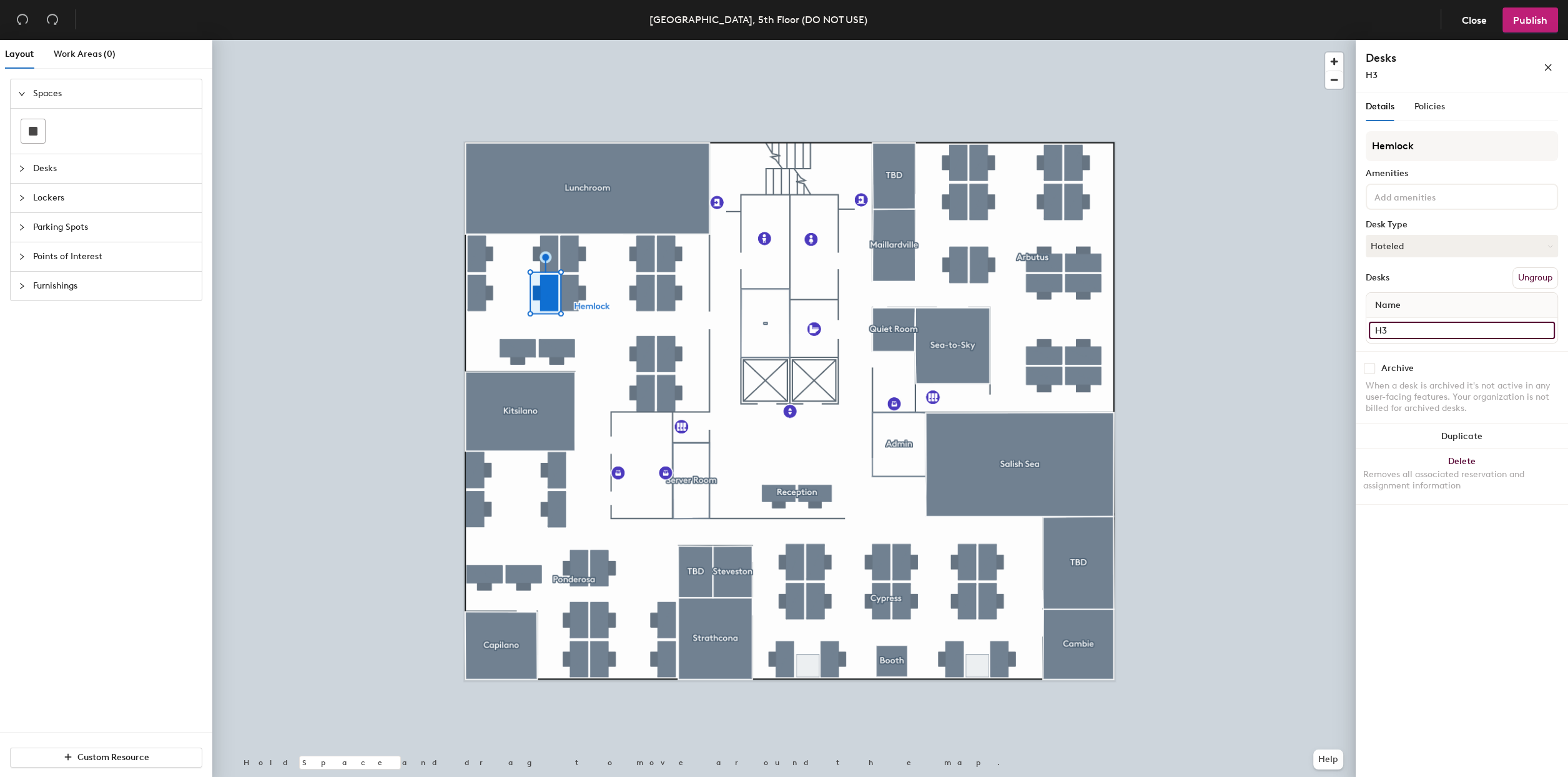
type input "H3"
click at [1428, 334] on input "Desk 5" at bounding box center [1461, 331] width 186 height 17
type input "H4"
click at [1419, 325] on input "Desk 7" at bounding box center [1461, 331] width 186 height 17
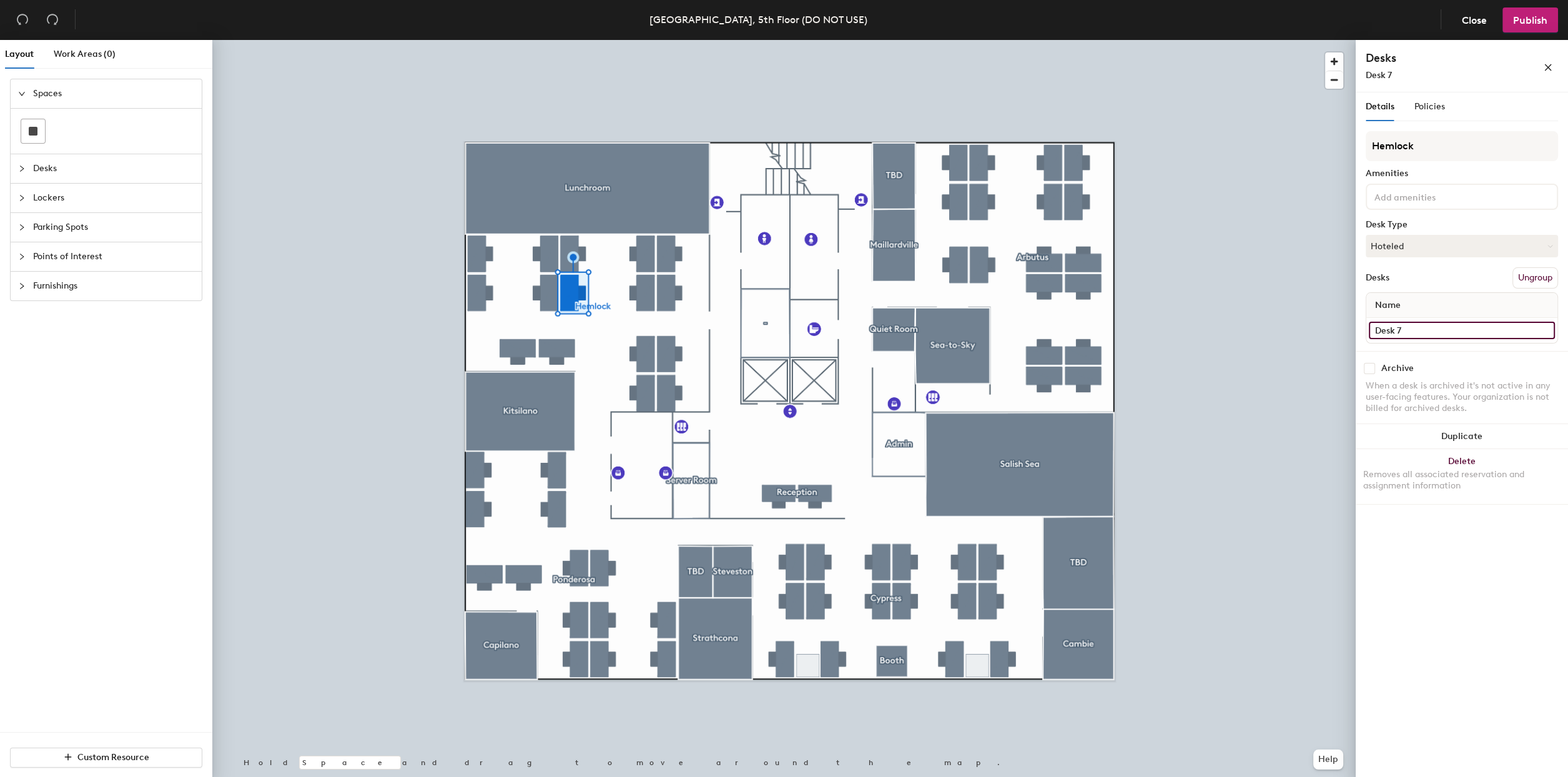
click at [1419, 325] on input "Desk 7" at bounding box center [1461, 331] width 186 height 17
type input "H5"
click at [1401, 334] on input "Desk 3" at bounding box center [1461, 331] width 186 height 17
type input "H3"
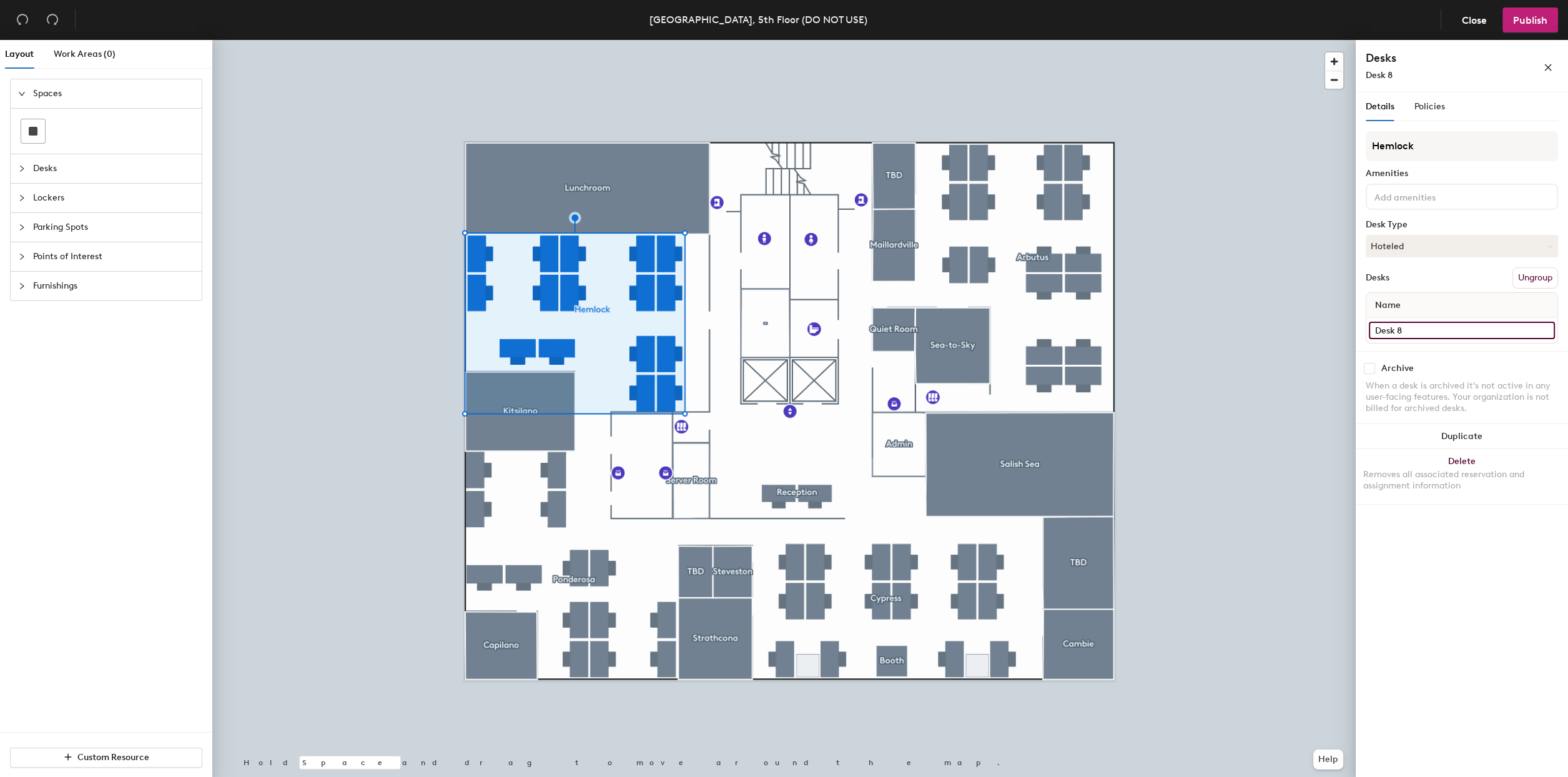
click at [1407, 322] on input "Desk 8" at bounding box center [1461, 331] width 186 height 17
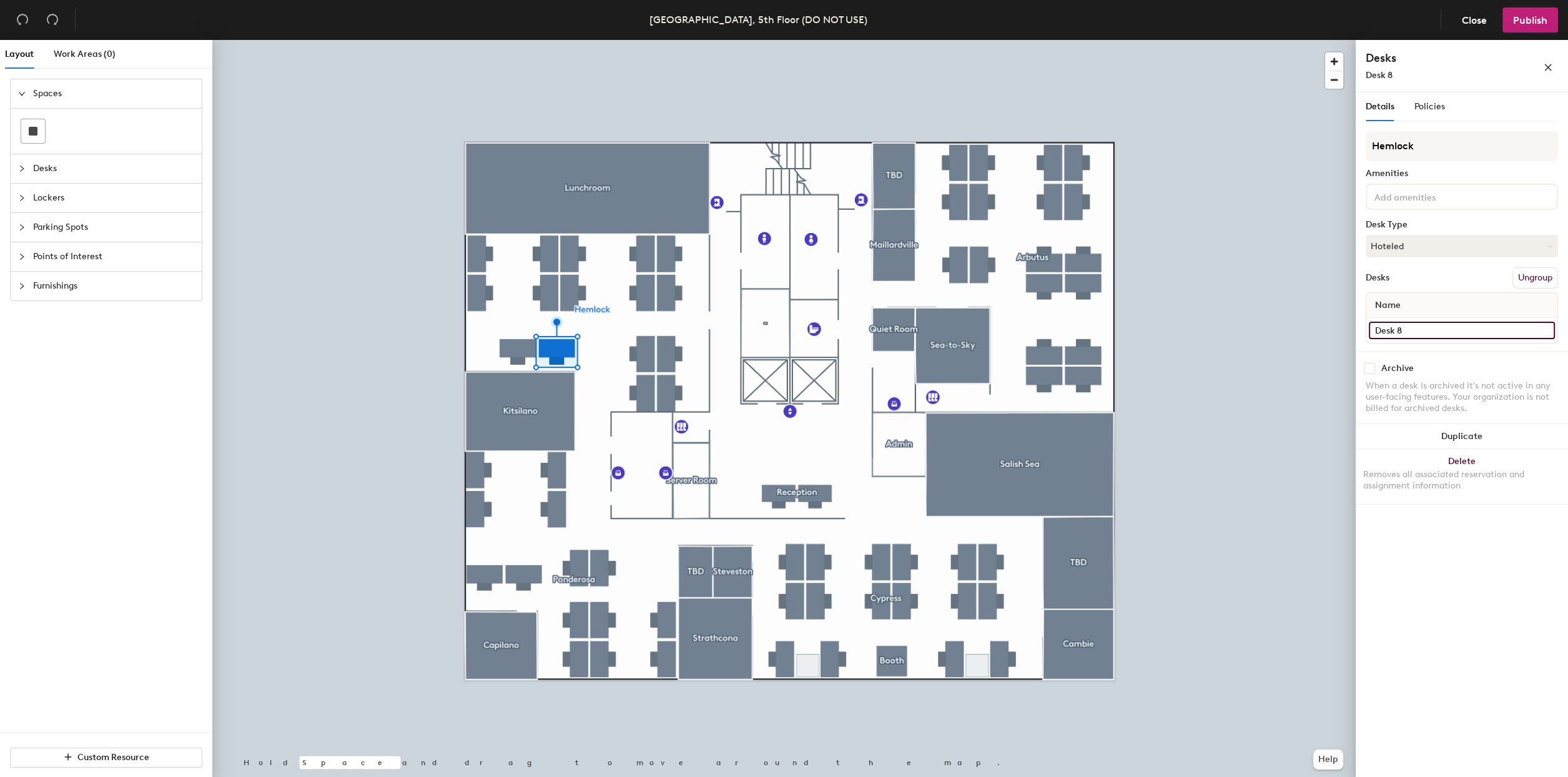
click at [1407, 322] on input "Desk 8" at bounding box center [1461, 331] width 186 height 17
type input "H4"
click at [1420, 328] on input "H3" at bounding box center [1461, 331] width 186 height 17
type input "H5"
click at [1420, 331] on input "H4" at bounding box center [1461, 331] width 186 height 17
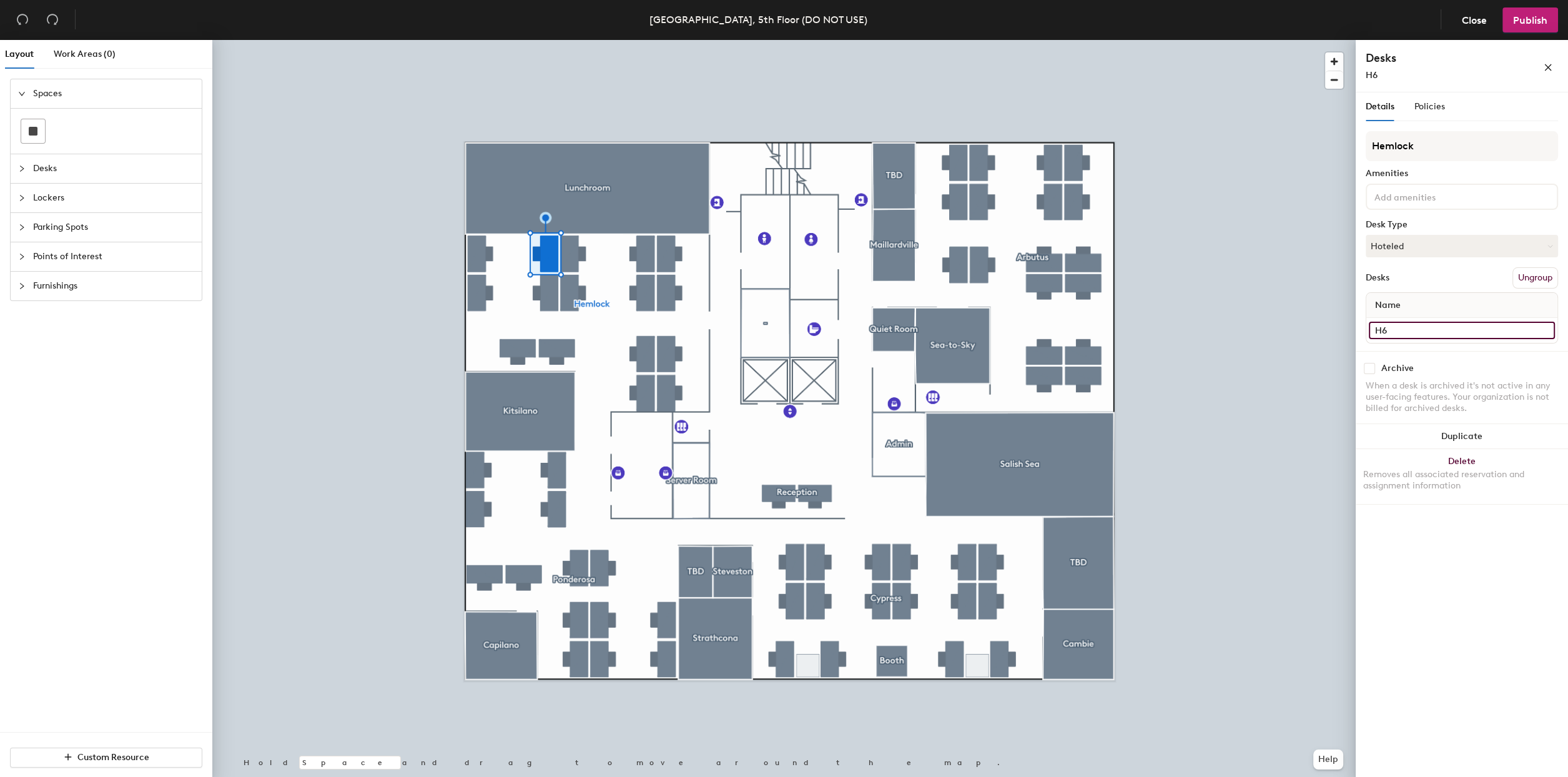
type input "H6"
click at [1393, 328] on input "H5" at bounding box center [1461, 331] width 186 height 17
type input "H7"
click at [1423, 322] on input "Desk 6" at bounding box center [1461, 331] width 186 height 17
type input "H8"
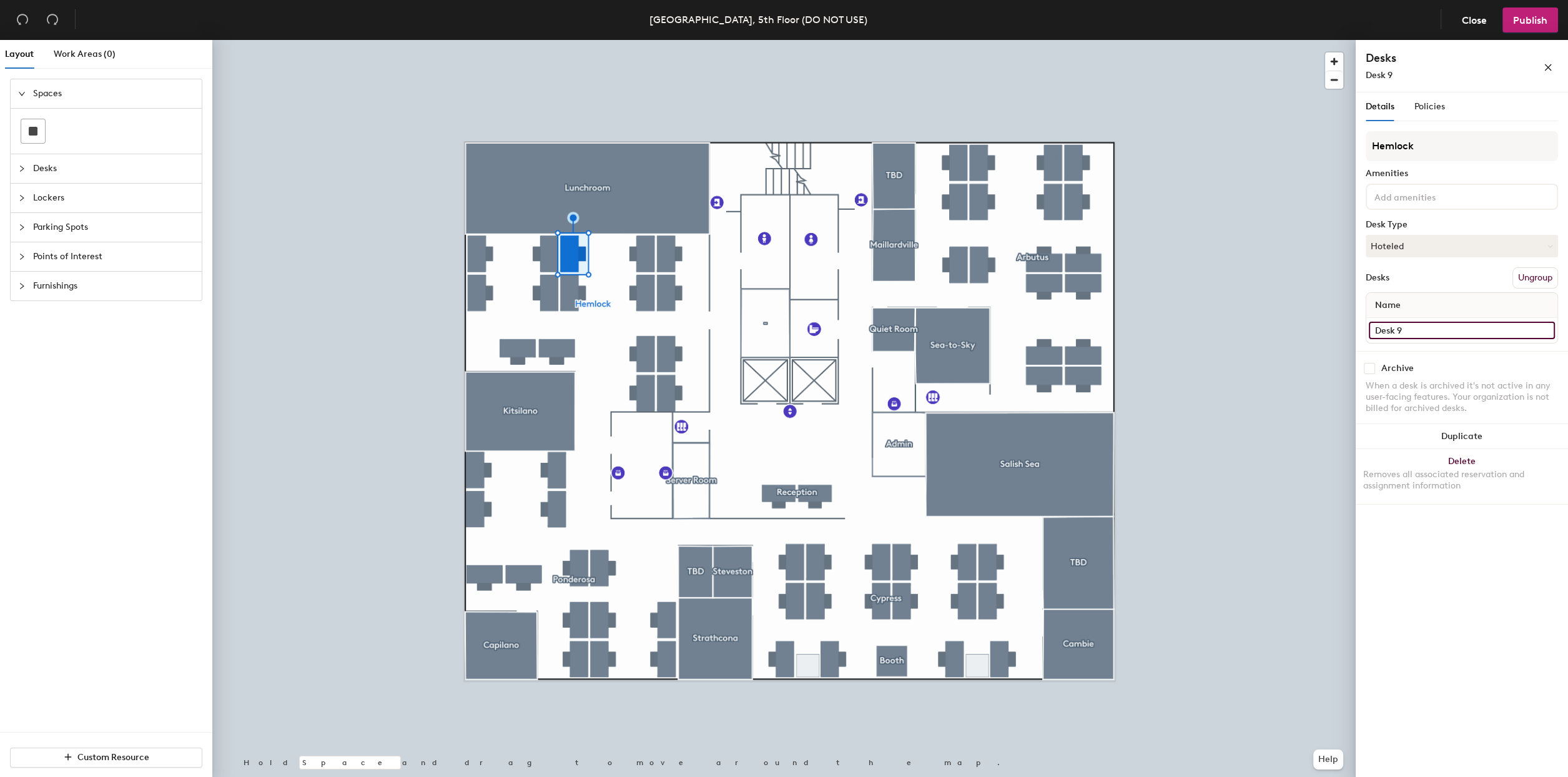
click at [1482, 336] on input "Desk 9" at bounding box center [1461, 331] width 186 height 17
type input "H9"
click at [1405, 332] on input "Desk 10" at bounding box center [1461, 331] width 186 height 17
type input "H10"
click at [1434, 330] on input "Desk 12" at bounding box center [1461, 331] width 186 height 17
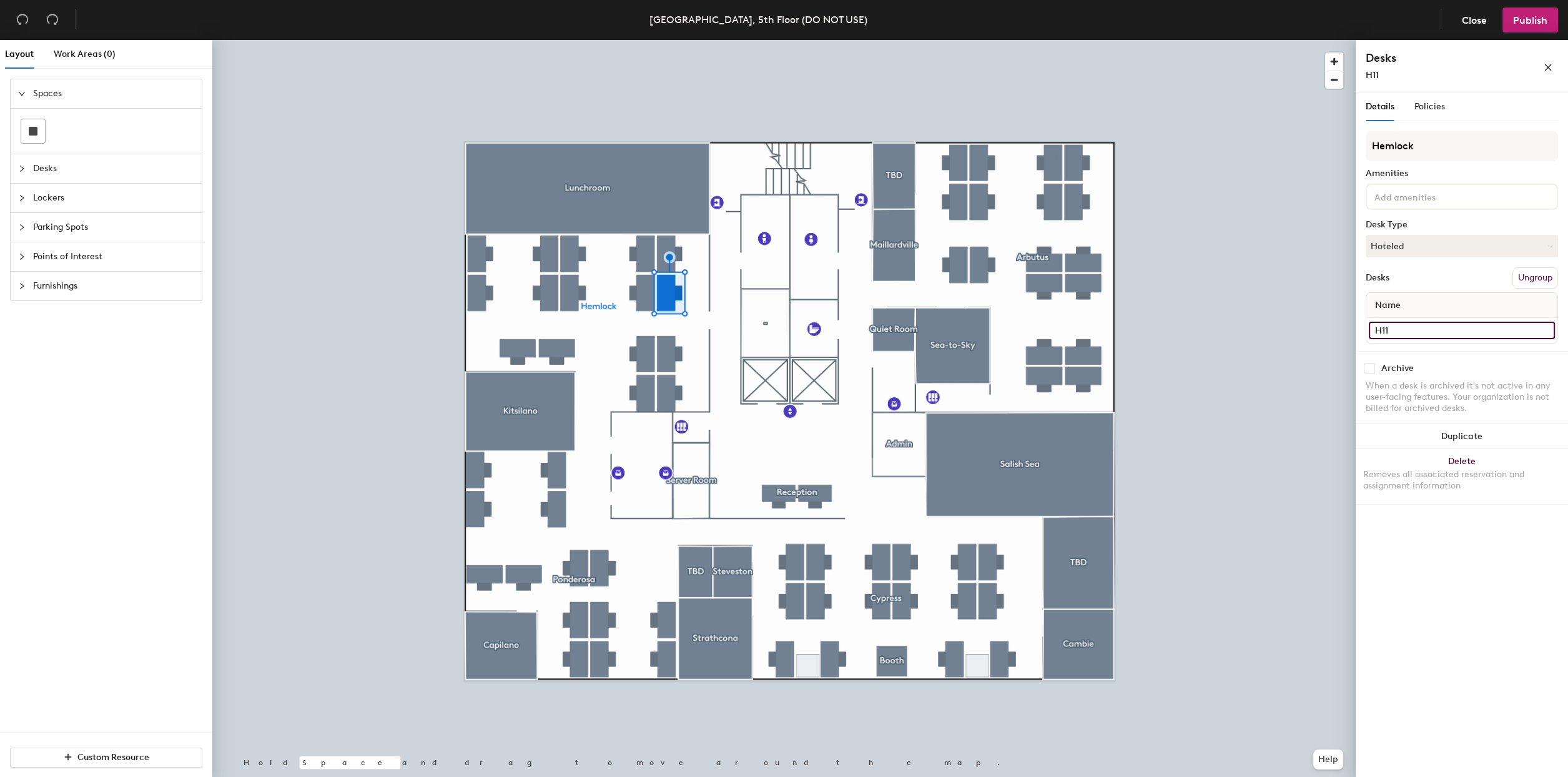
type input "H11"
click at [1413, 330] on input "Desk 11" at bounding box center [1461, 331] width 186 height 17
type input "H12"
click at [1415, 323] on input "Desk 13" at bounding box center [1461, 331] width 186 height 17
type input "H13"
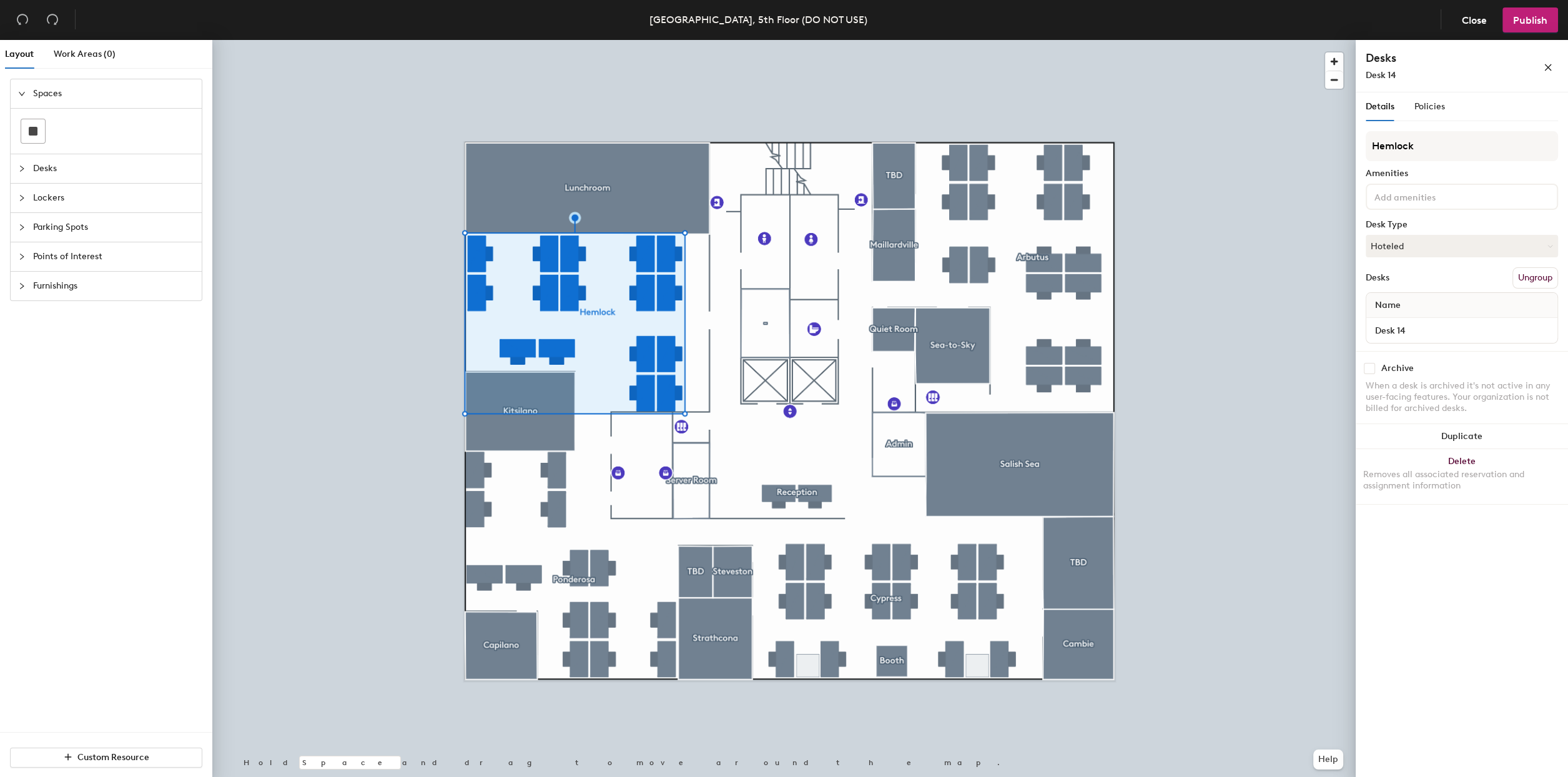
click at [1457, 319] on div "Desk 14" at bounding box center [1461, 331] width 191 height 25
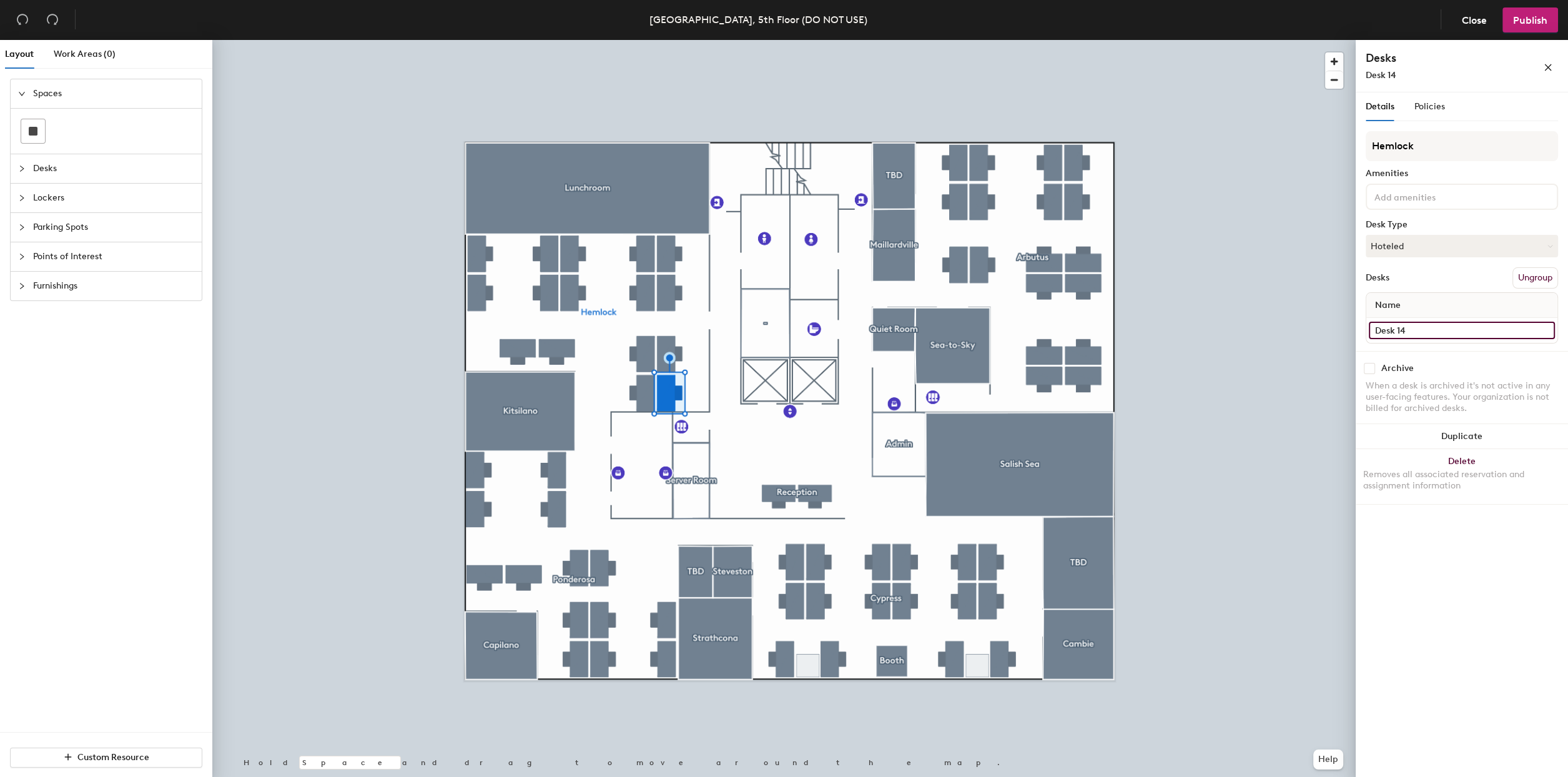
click at [1445, 329] on input "Desk 14" at bounding box center [1461, 331] width 186 height 17
type input "H14"
click at [1425, 322] on input "Desk 16" at bounding box center [1461, 331] width 186 height 17
type input "H15"
click at [1420, 331] on input "Desk 15" at bounding box center [1461, 331] width 186 height 17
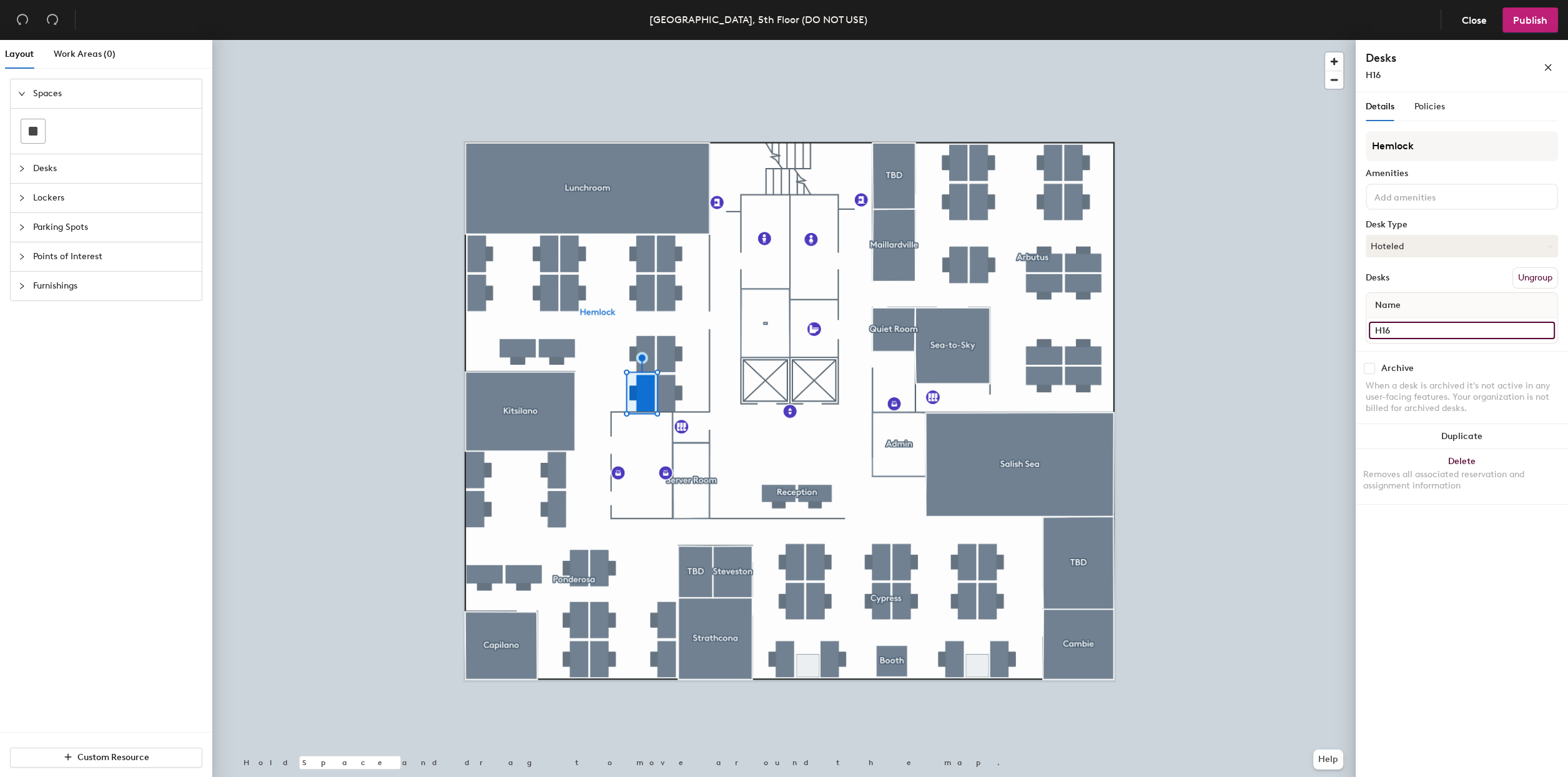
type input "H16"
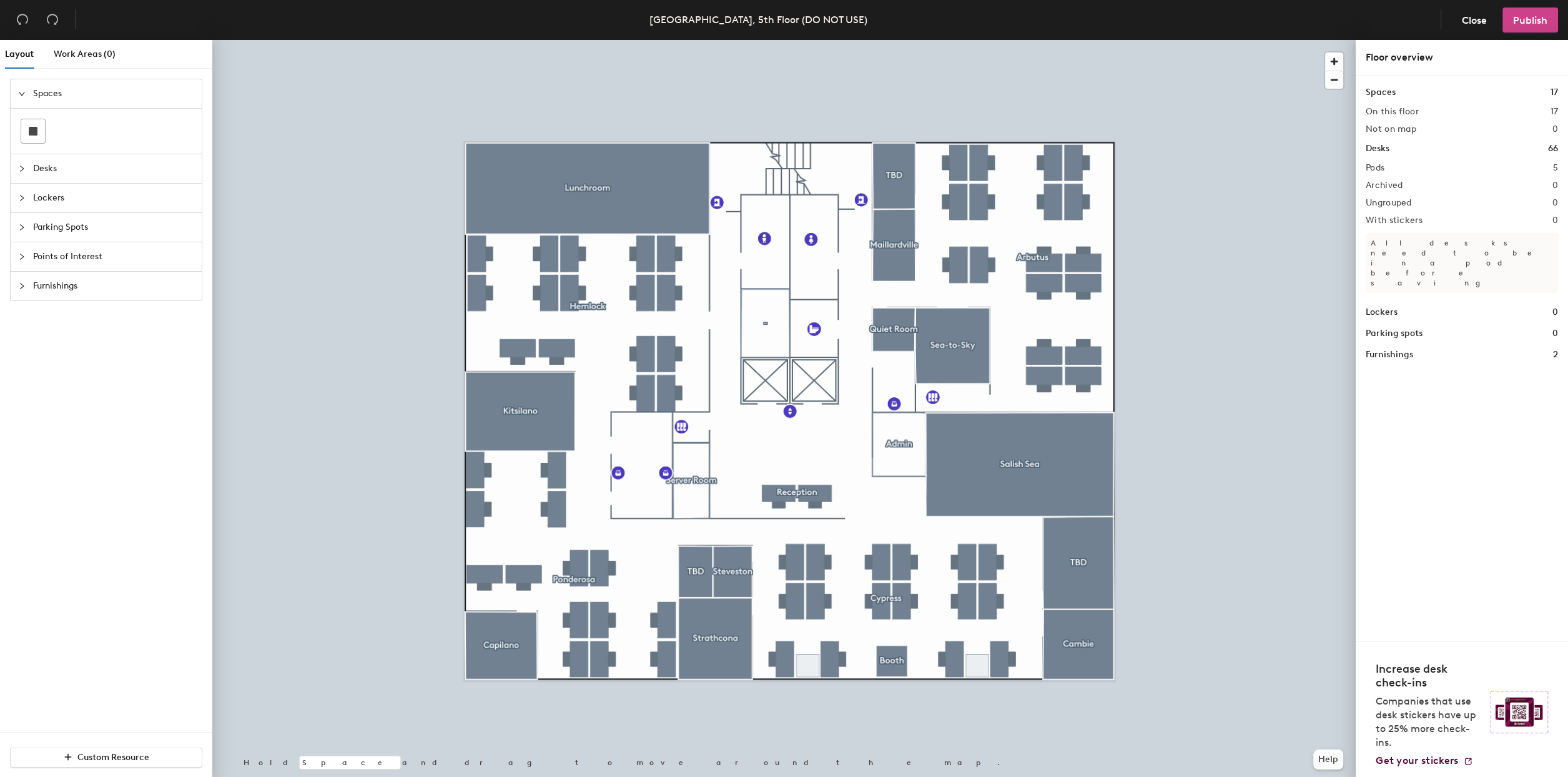
click at [1530, 24] on span "Publish" at bounding box center [1530, 20] width 35 height 12
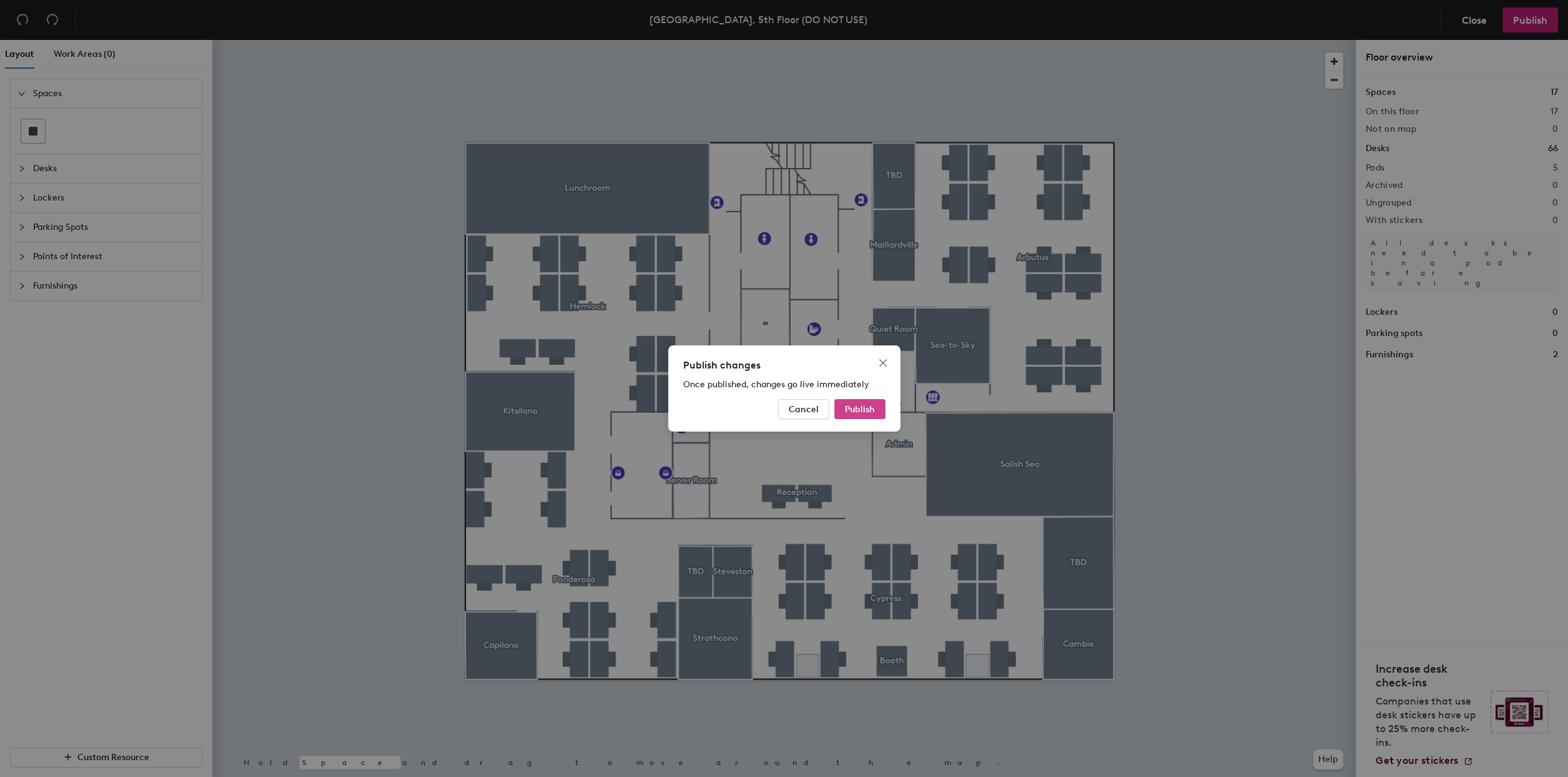
click at [849, 408] on span "Publish" at bounding box center [860, 409] width 30 height 10
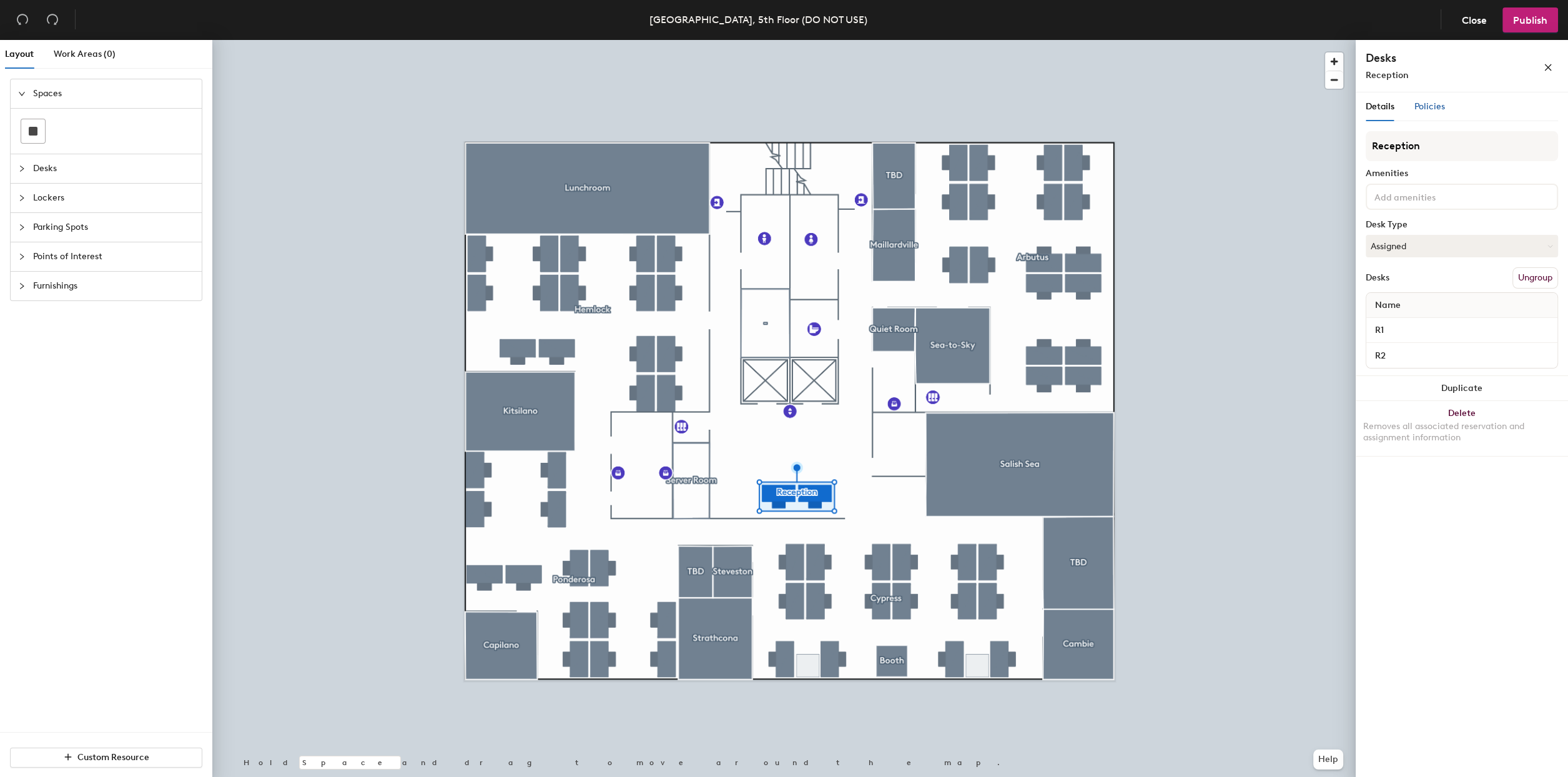
click at [1437, 110] on span "Policies" at bounding box center [1429, 106] width 31 height 10
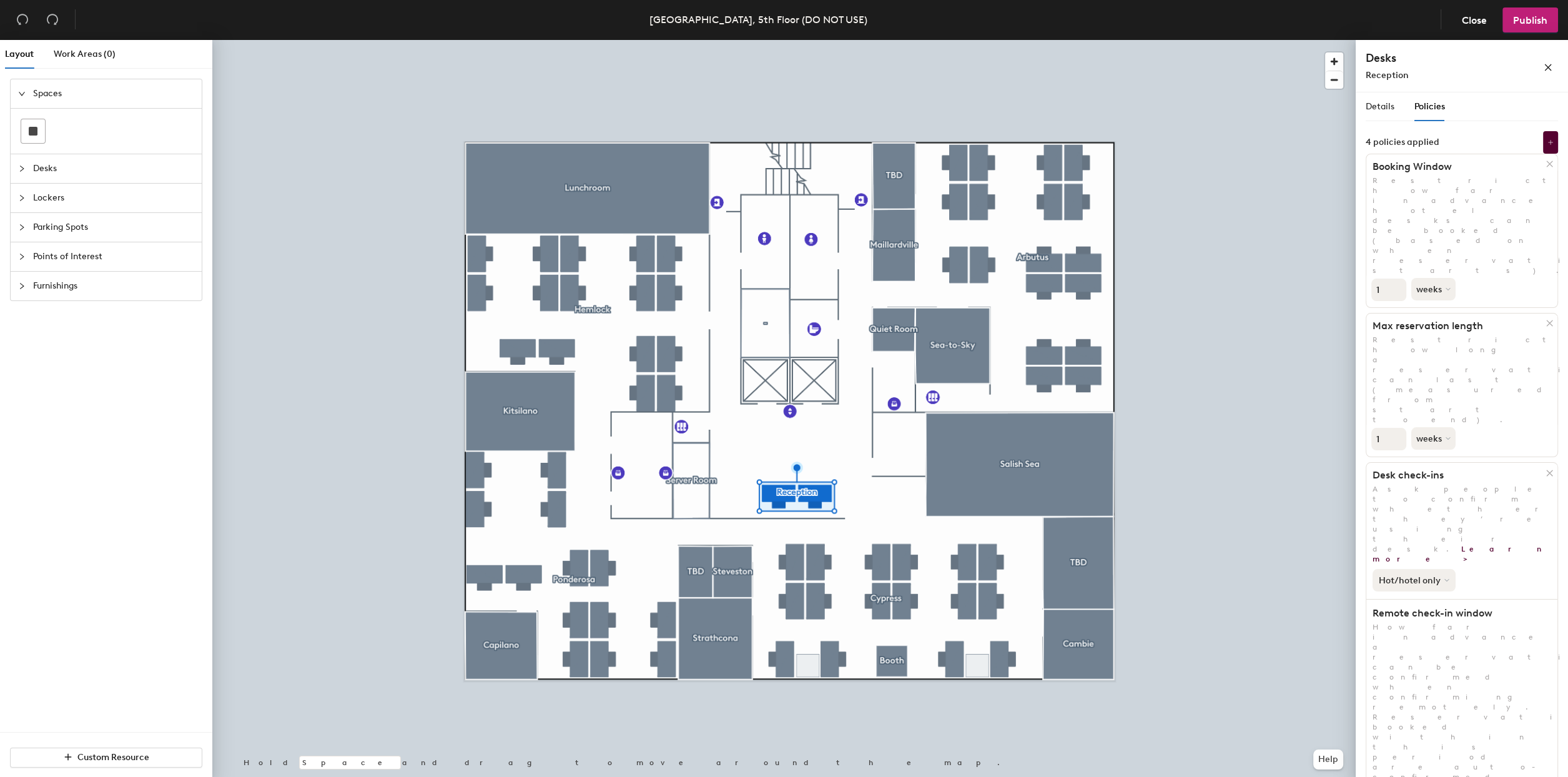
click at [1445, 578] on icon at bounding box center [1446, 580] width 5 height 5
click at [1389, 103] on span "Details" at bounding box center [1380, 106] width 28 height 10
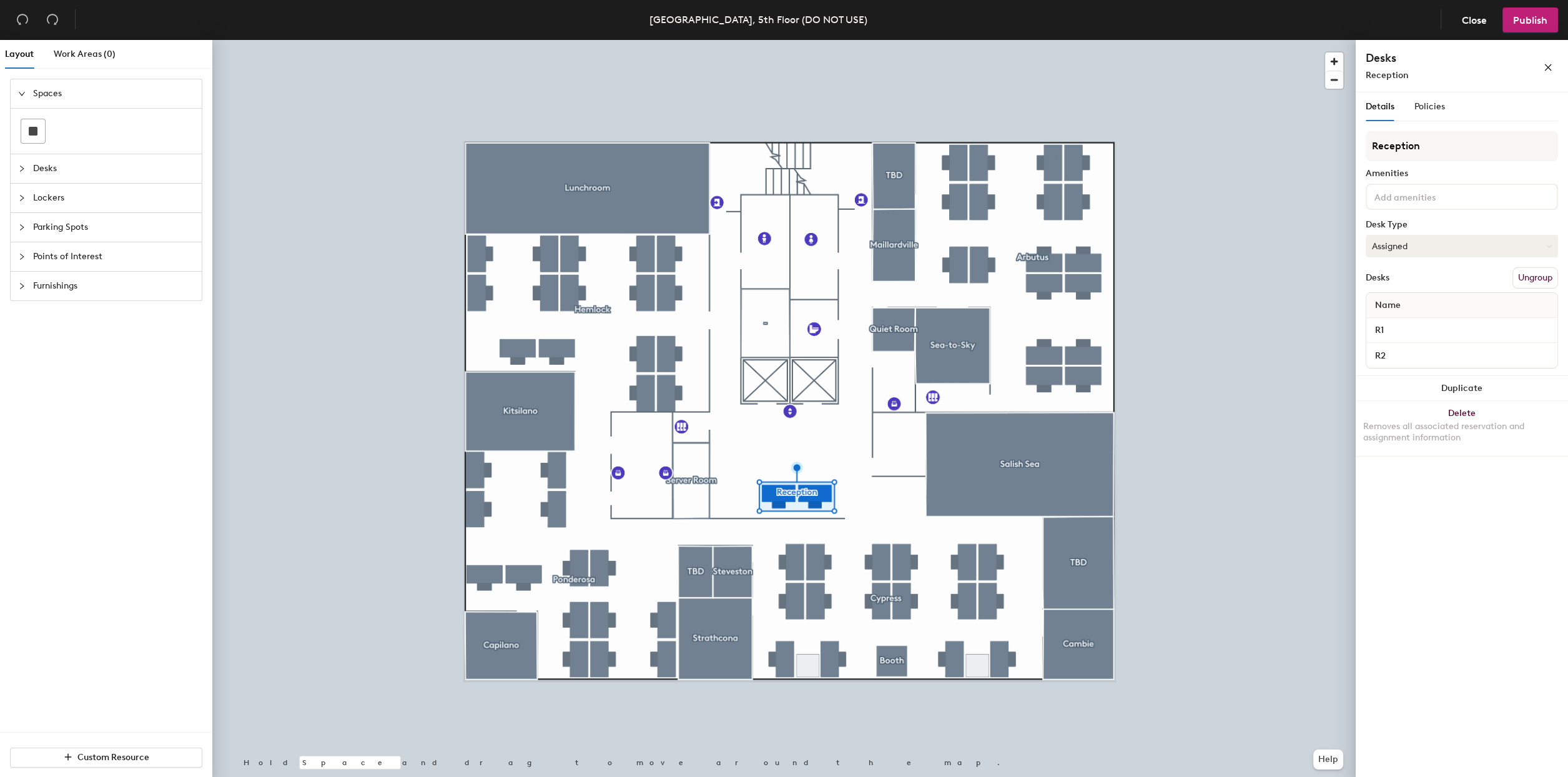
click at [1498, 250] on button "Assigned" at bounding box center [1462, 246] width 193 height 22
click at [1401, 325] on div "Hoteled" at bounding box center [1428, 322] width 125 height 19
click at [1405, 279] on div "Desks Ungroup" at bounding box center [1462, 278] width 193 height 21
click at [1428, 114] on div "Policies" at bounding box center [1429, 107] width 31 height 28
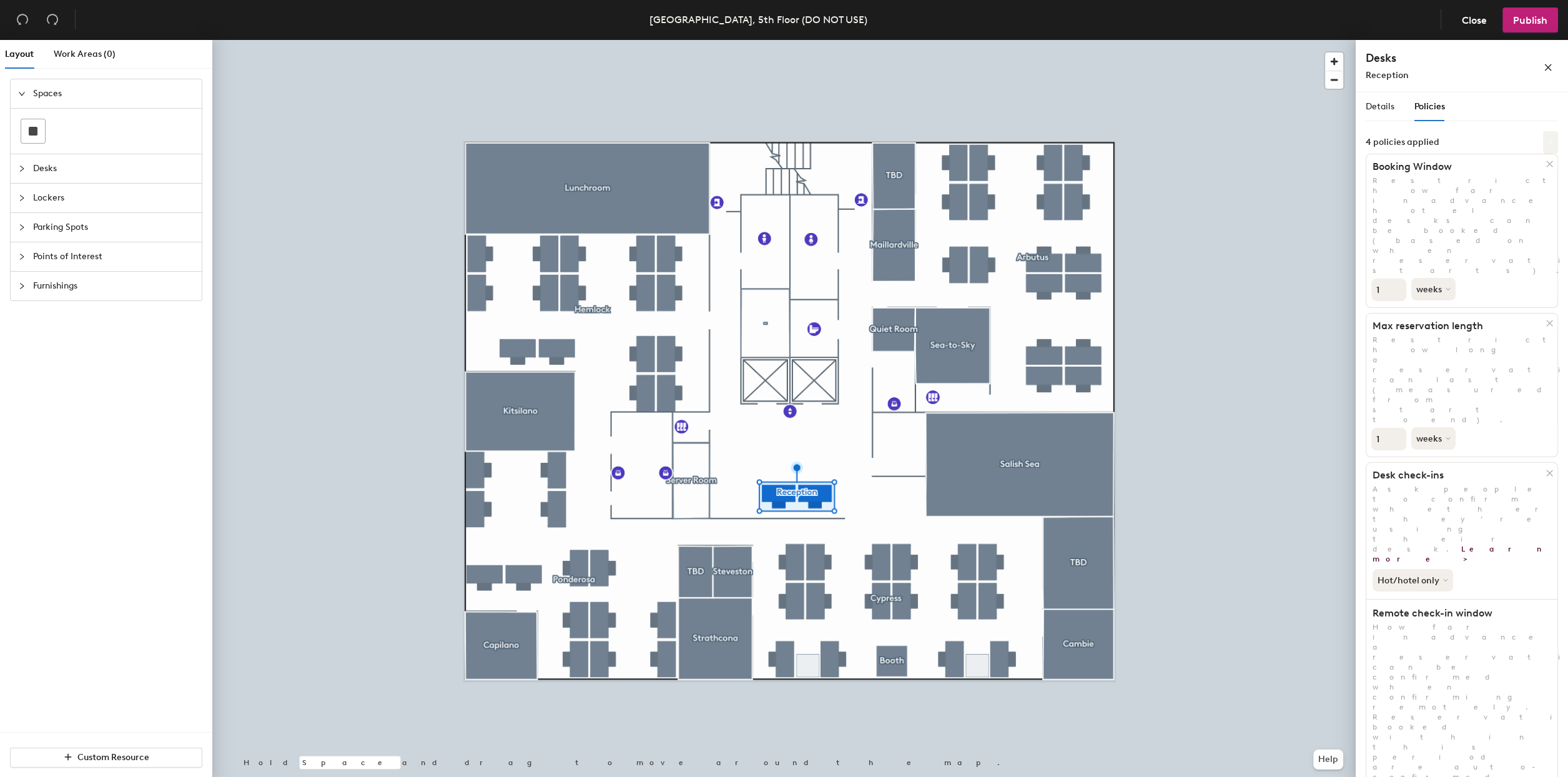
click at [1549, 139] on icon at bounding box center [1551, 142] width 6 height 6
click at [1260, 40] on div at bounding box center [784, 40] width 1143 height 0
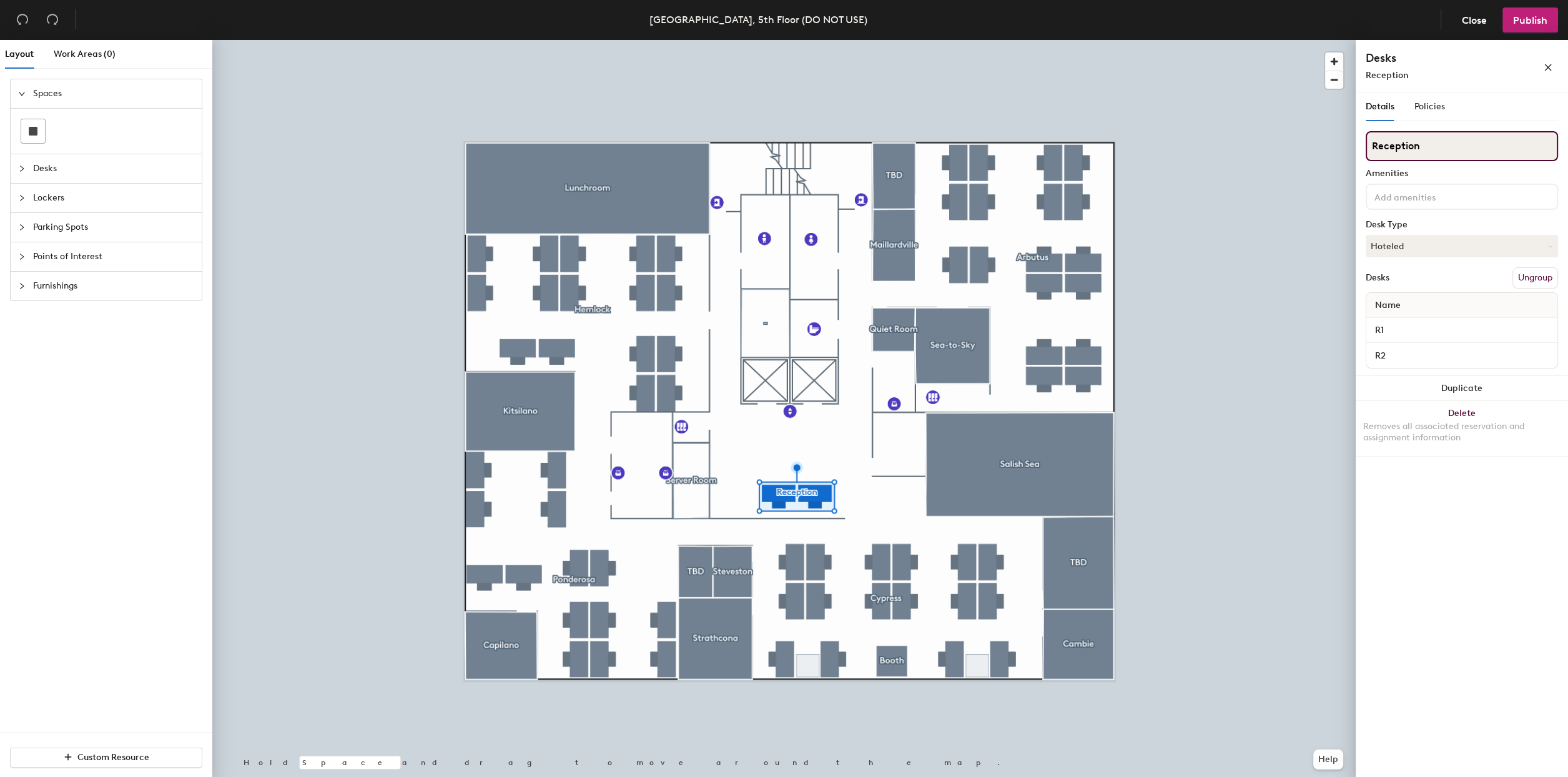
click at [1420, 157] on input "Reception" at bounding box center [1462, 146] width 193 height 30
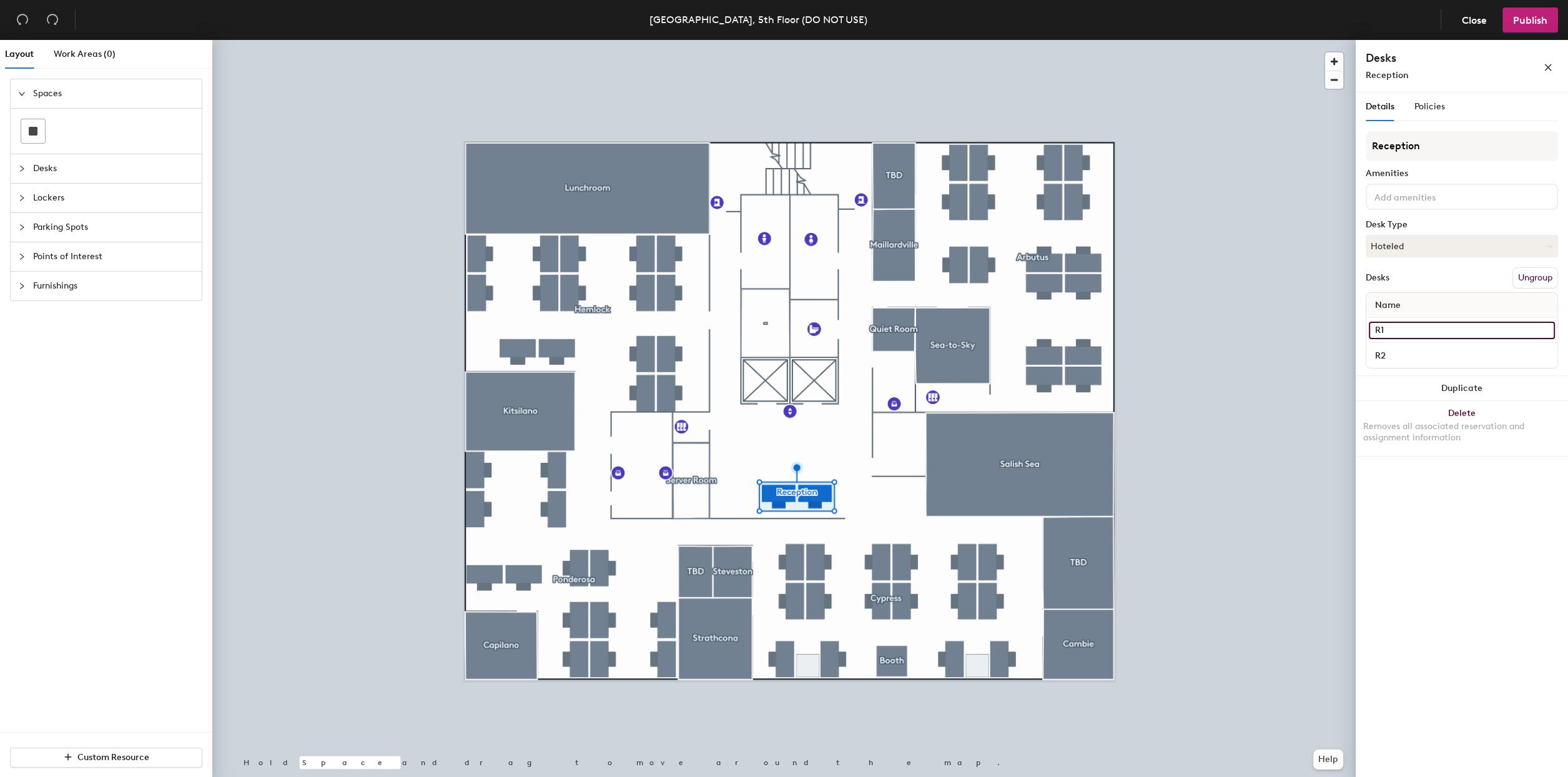
click at [1390, 328] on input "R1" at bounding box center [1461, 331] width 186 height 17
click at [1468, 345] on div "R2" at bounding box center [1461, 355] width 191 height 25
click at [1181, 40] on div at bounding box center [784, 40] width 1143 height 0
click at [1448, 102] on div "Details Policies" at bounding box center [1462, 107] width 193 height 28
click at [1441, 106] on span "Policies" at bounding box center [1429, 106] width 31 height 10
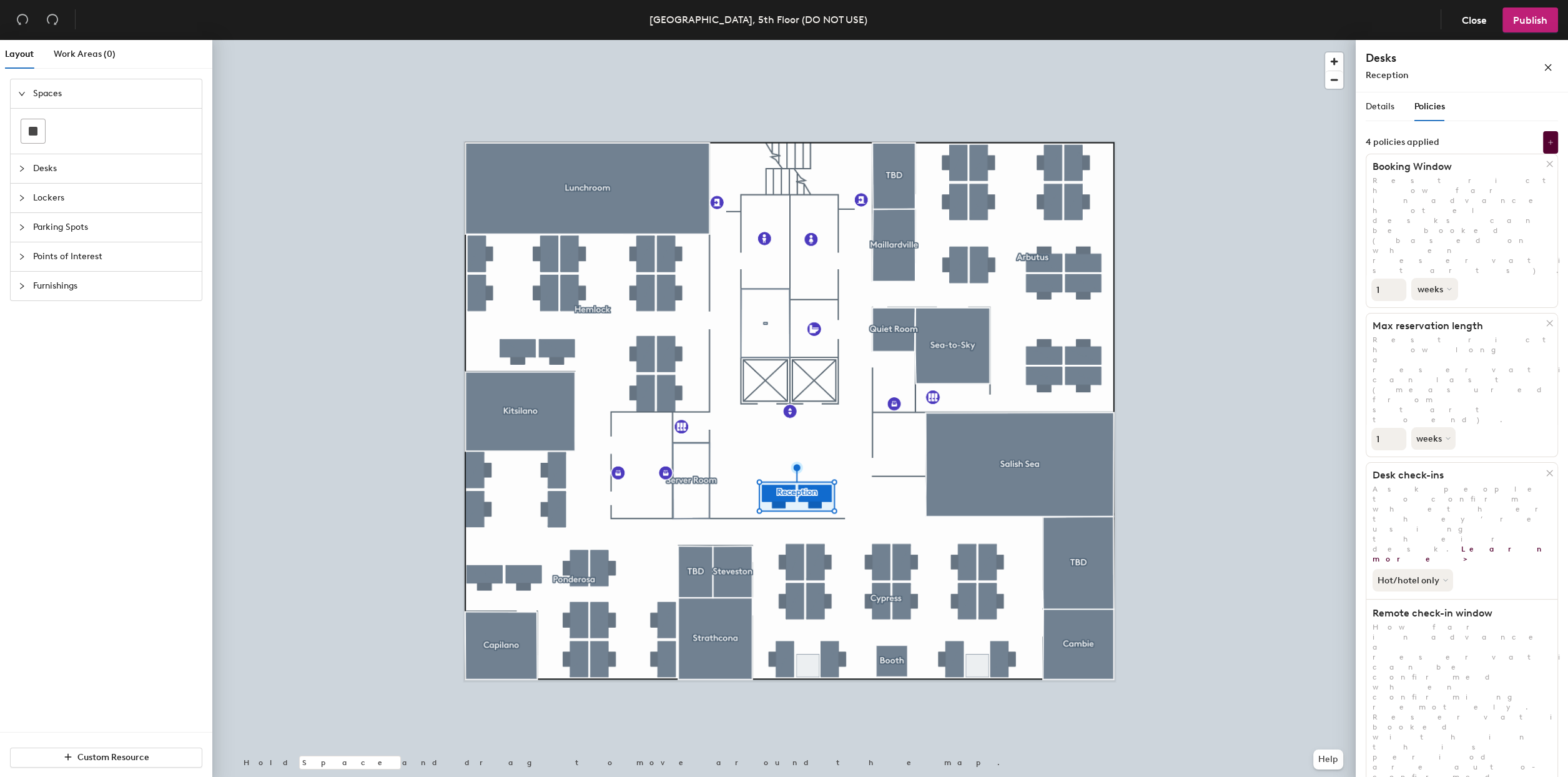
click at [1444, 278] on button "weeks" at bounding box center [1434, 289] width 47 height 22
click at [1435, 309] on div "months" at bounding box center [1436, 318] width 49 height 19
click at [1390, 279] on input "1" at bounding box center [1389, 290] width 35 height 22
click at [1394, 279] on input "2" at bounding box center [1389, 290] width 35 height 22
type input "3"
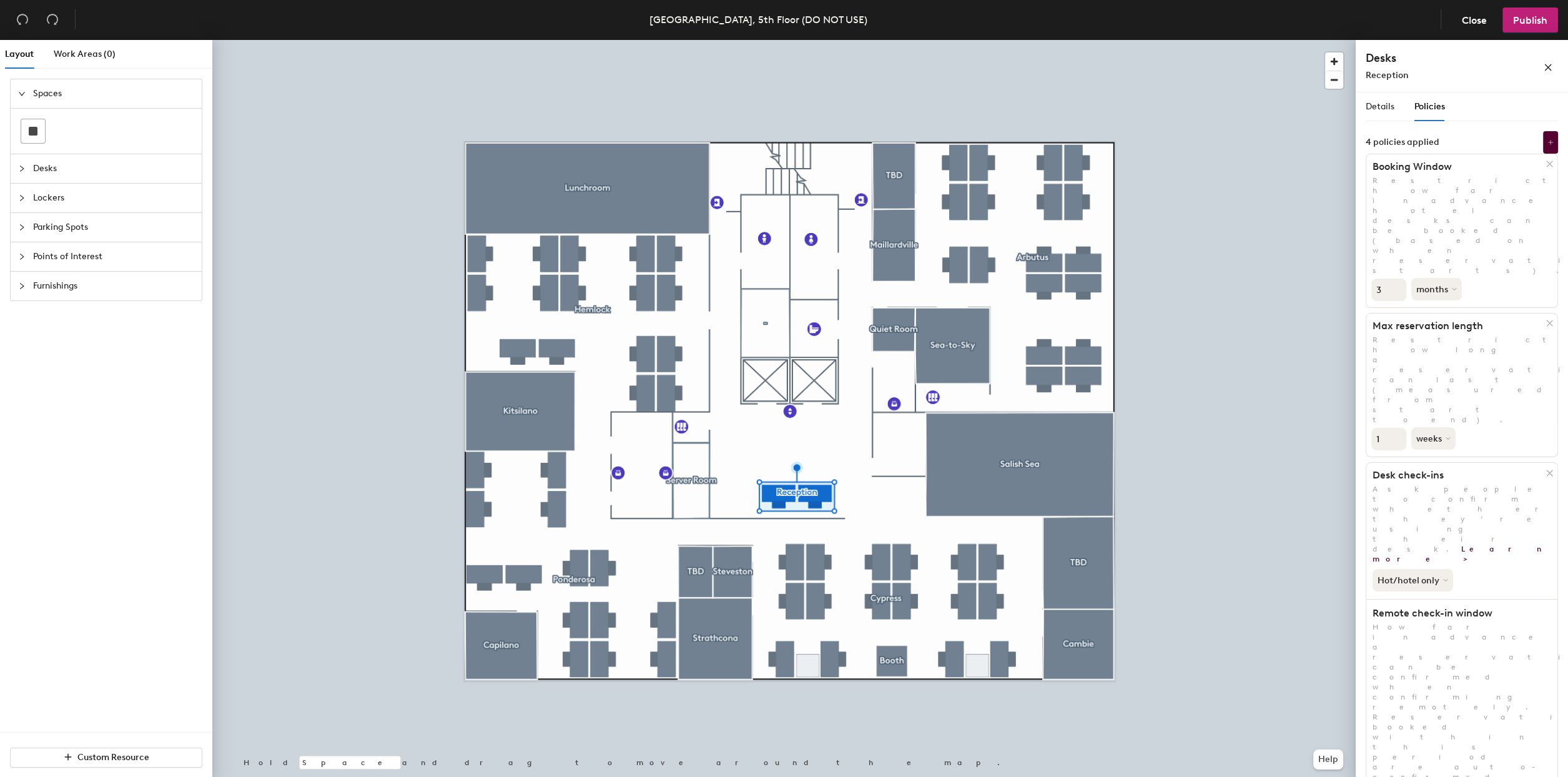
click at [1394, 279] on input "3" at bounding box center [1389, 290] width 35 height 22
click at [1485, 276] on div "3 months" at bounding box center [1461, 288] width 191 height 25
click at [1393, 428] on input "2" at bounding box center [1389, 439] width 35 height 22
type input "3"
click at [1398, 428] on input "3" at bounding box center [1389, 439] width 35 height 22
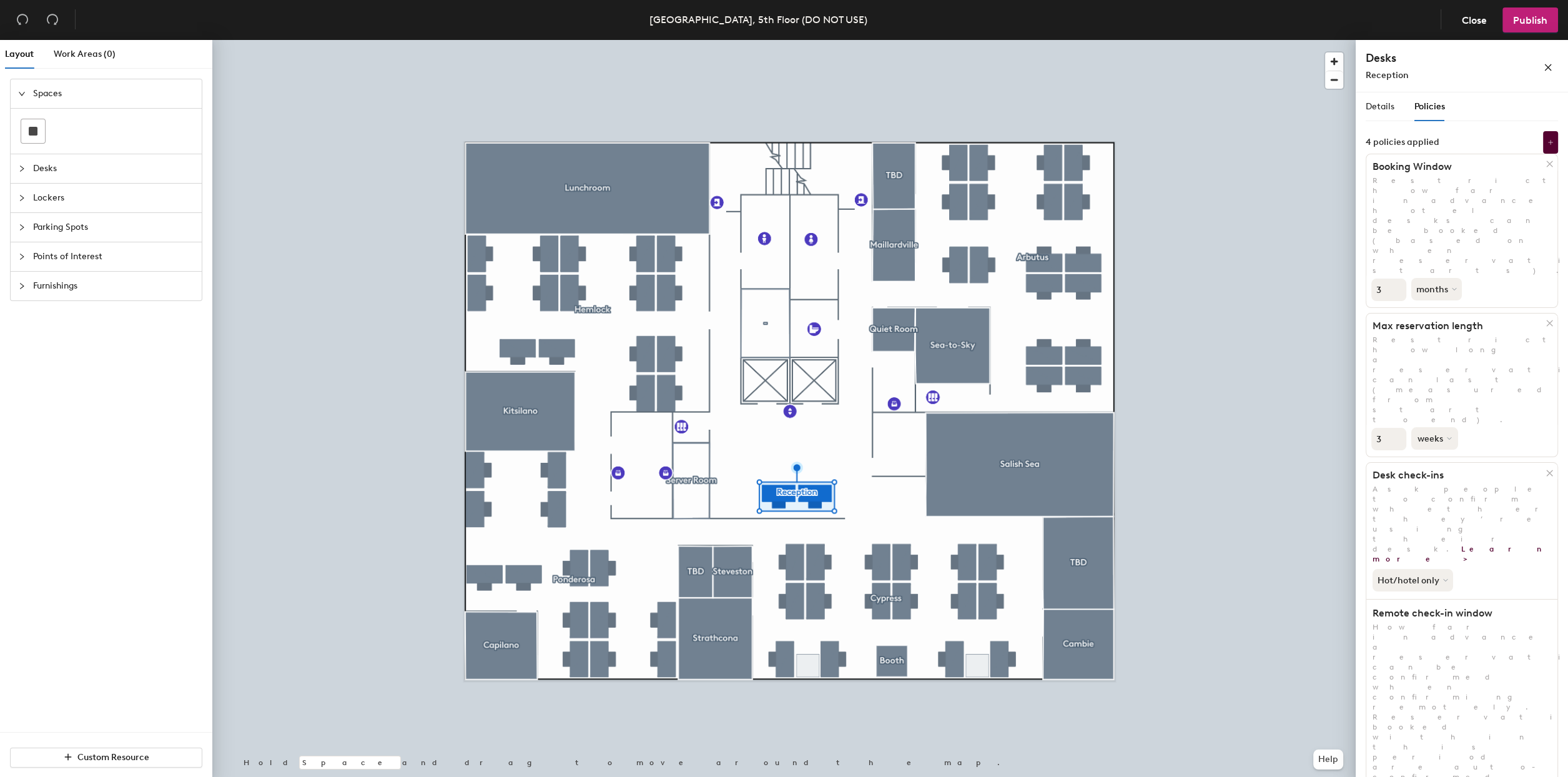
click at [1436, 427] on button "weeks" at bounding box center [1434, 438] width 47 height 22
click at [1446, 458] on div "months" at bounding box center [1436, 467] width 49 height 19
click at [1499, 425] on div "3 months" at bounding box center [1461, 437] width 191 height 25
click at [1440, 569] on button "Hot/hotel only" at bounding box center [1413, 580] width 83 height 22
click at [1416, 600] on div "All desk types" at bounding box center [1411, 607] width 77 height 15
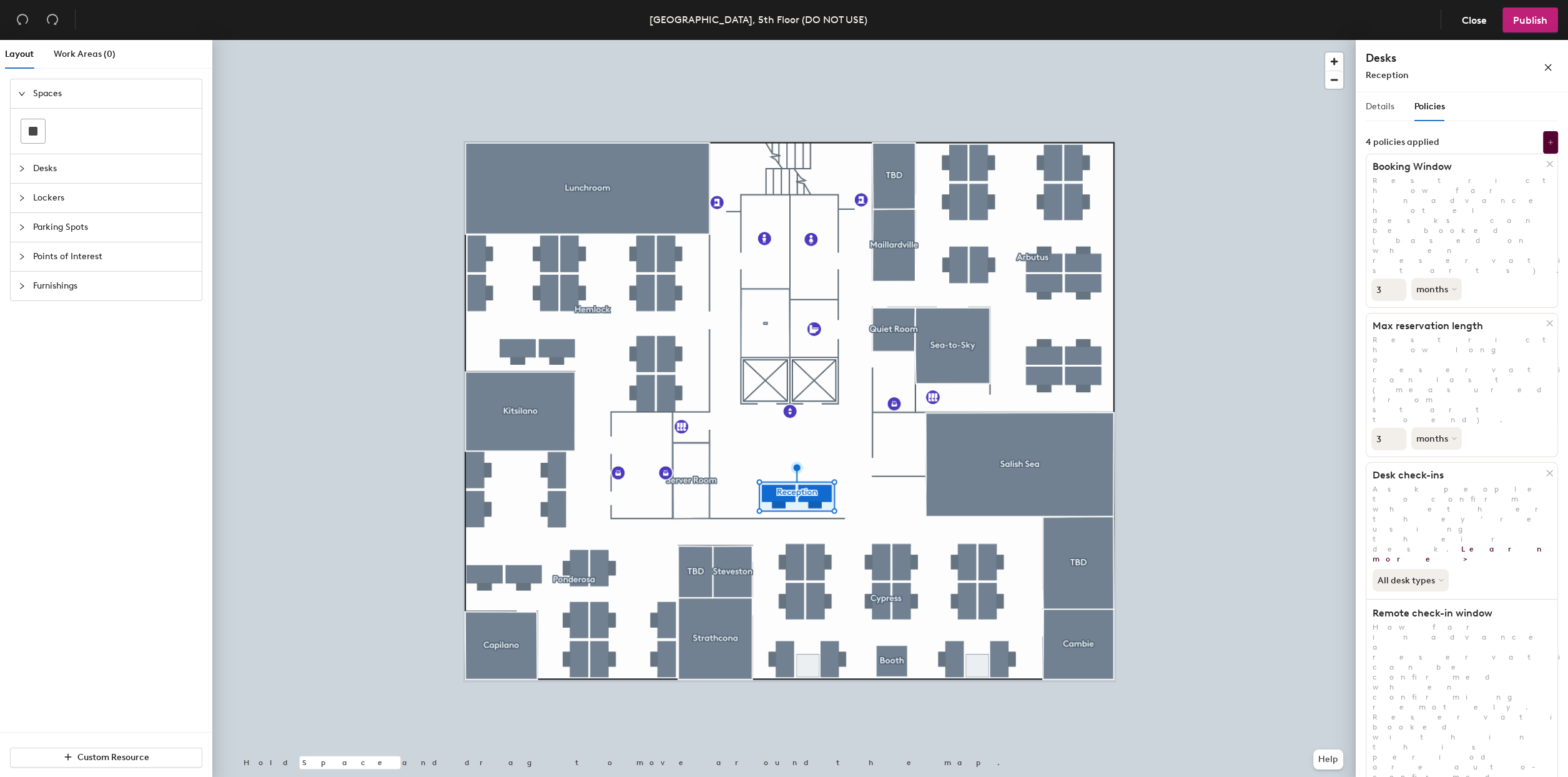
click at [1382, 115] on div "Details" at bounding box center [1380, 107] width 28 height 28
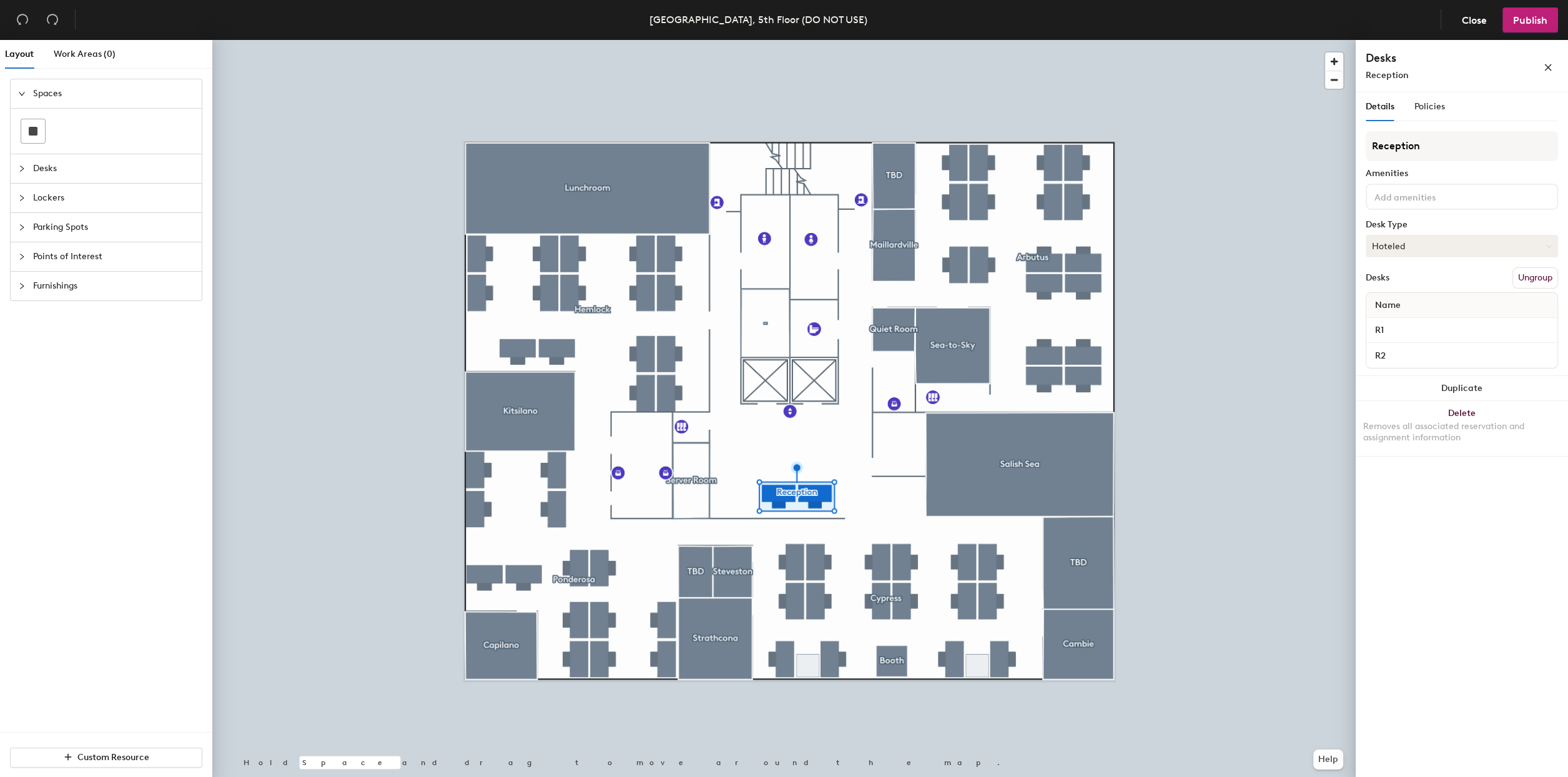
click at [1414, 246] on button "Hoteled" at bounding box center [1462, 246] width 193 height 22
click at [1394, 280] on div "Assigned" at bounding box center [1428, 285] width 125 height 19
click at [1461, 214] on div "Reception Amenities Desk Type Assigned Desks Ungroup Name R1 R2" at bounding box center [1462, 253] width 193 height 245
click at [1432, 112] on span "Policies" at bounding box center [1429, 106] width 31 height 10
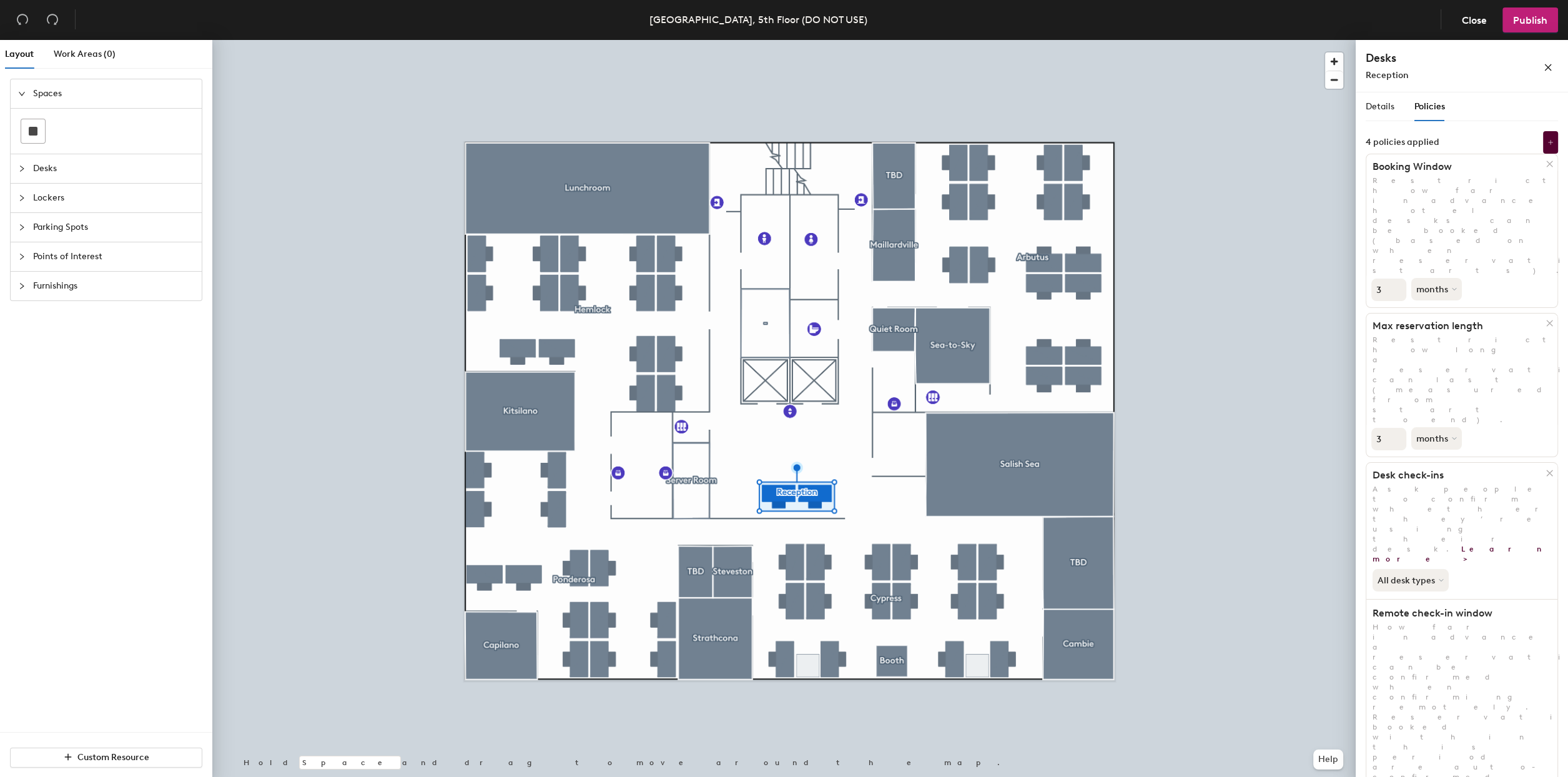
click at [1528, 13] on button "Publish" at bounding box center [1530, 20] width 55 height 25
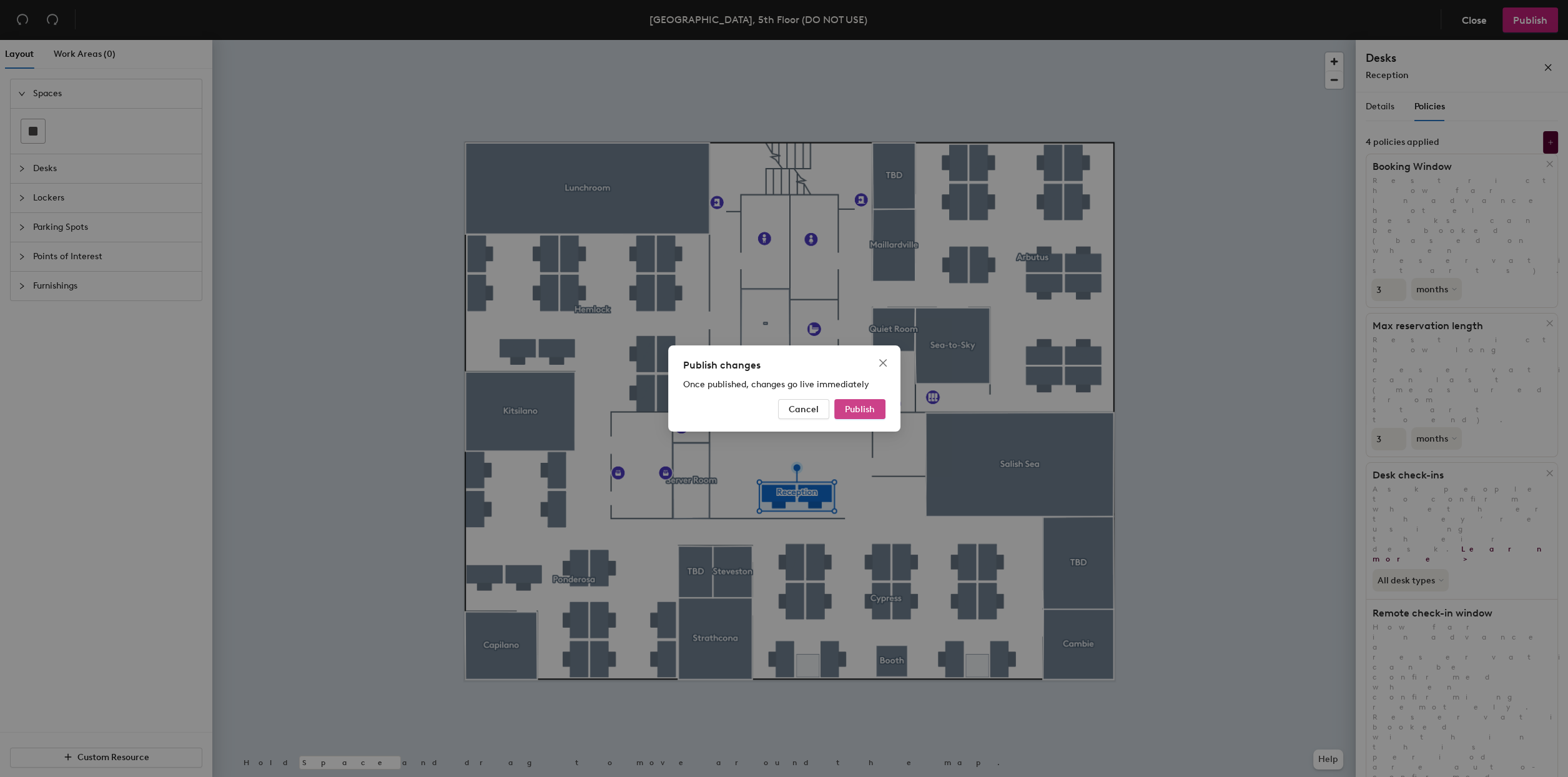
click at [853, 404] on span "Publish" at bounding box center [860, 409] width 30 height 10
